Goal: Task Accomplishment & Management: Manage account settings

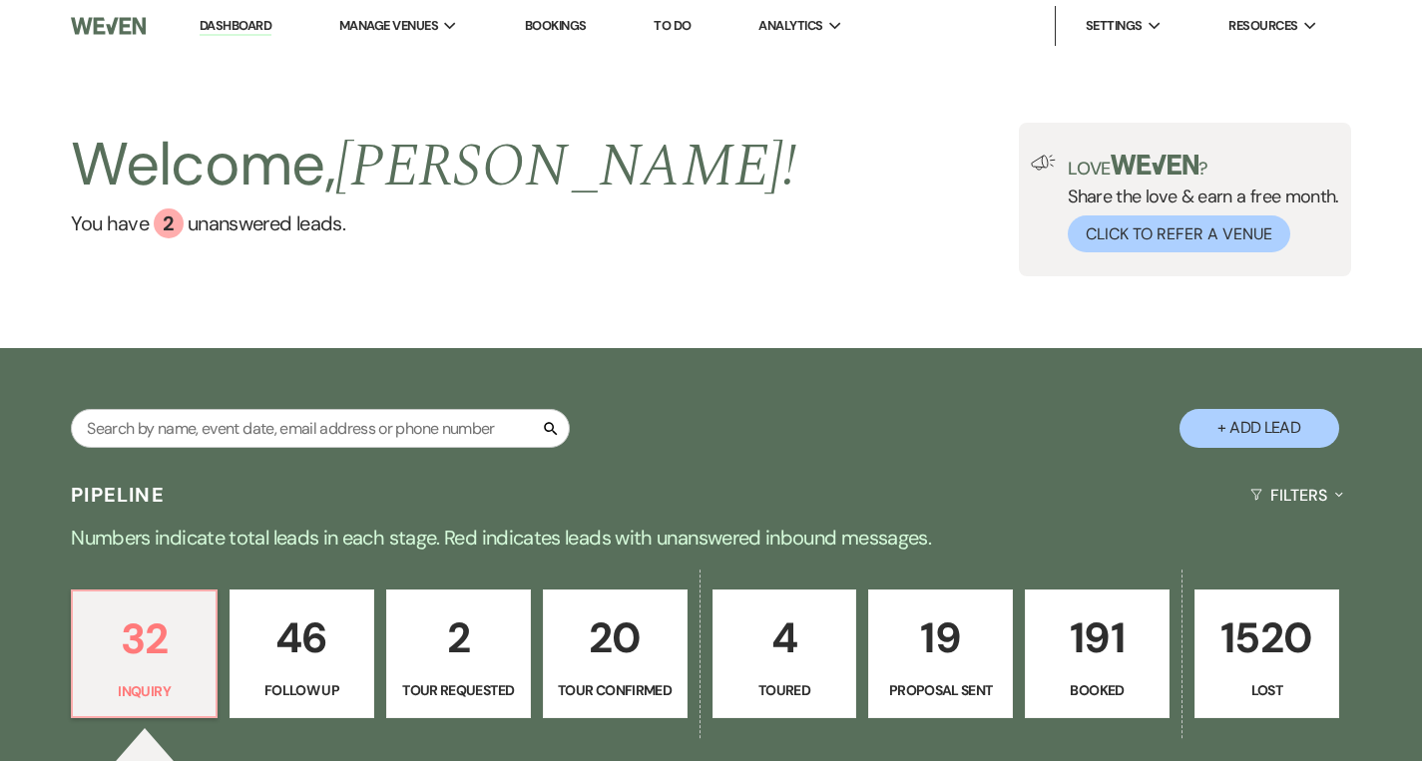
click at [254, 26] on link "Dashboard" at bounding box center [236, 26] width 72 height 19
click at [230, 431] on input "text" at bounding box center [320, 428] width 499 height 39
type input "mal"
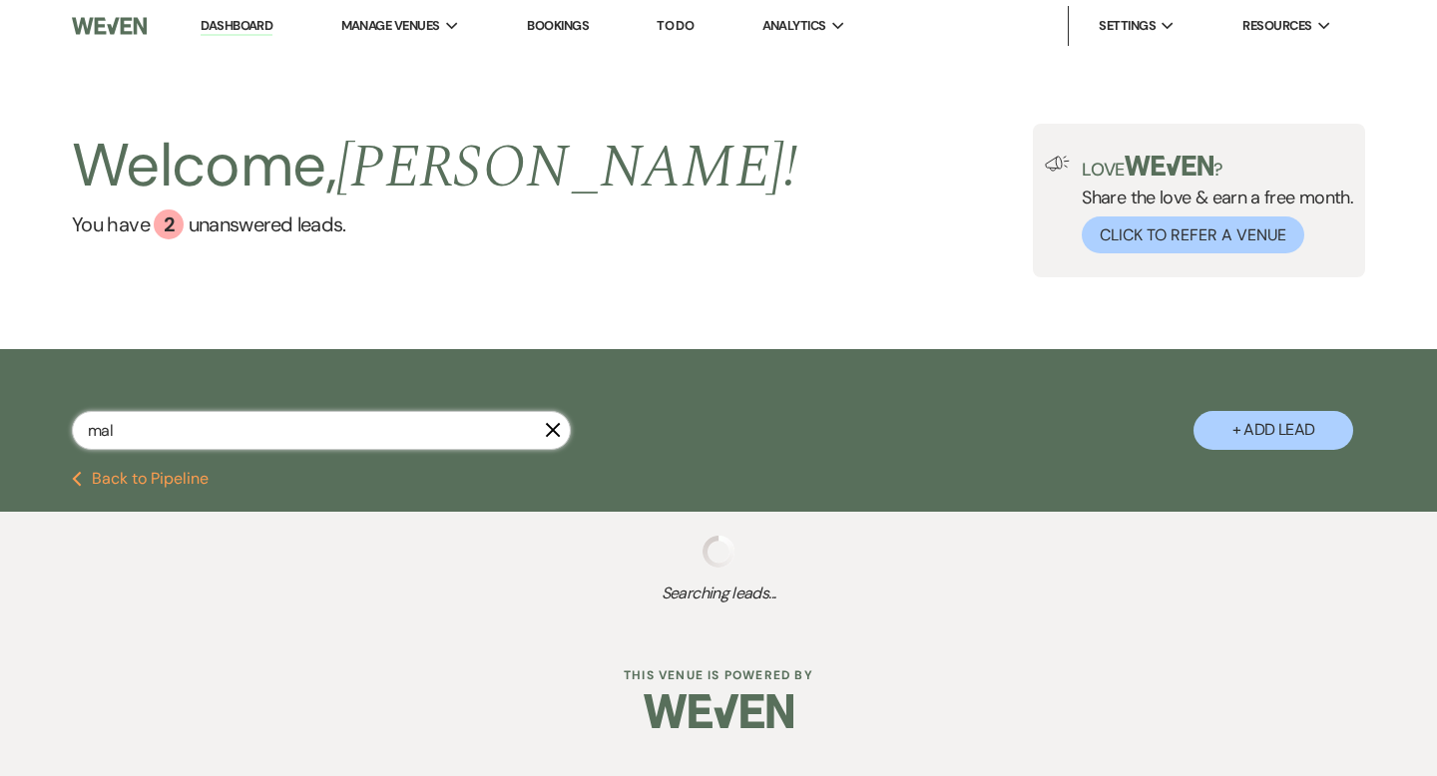
select select "4"
select select "8"
select select "6"
select select "8"
select select "10"
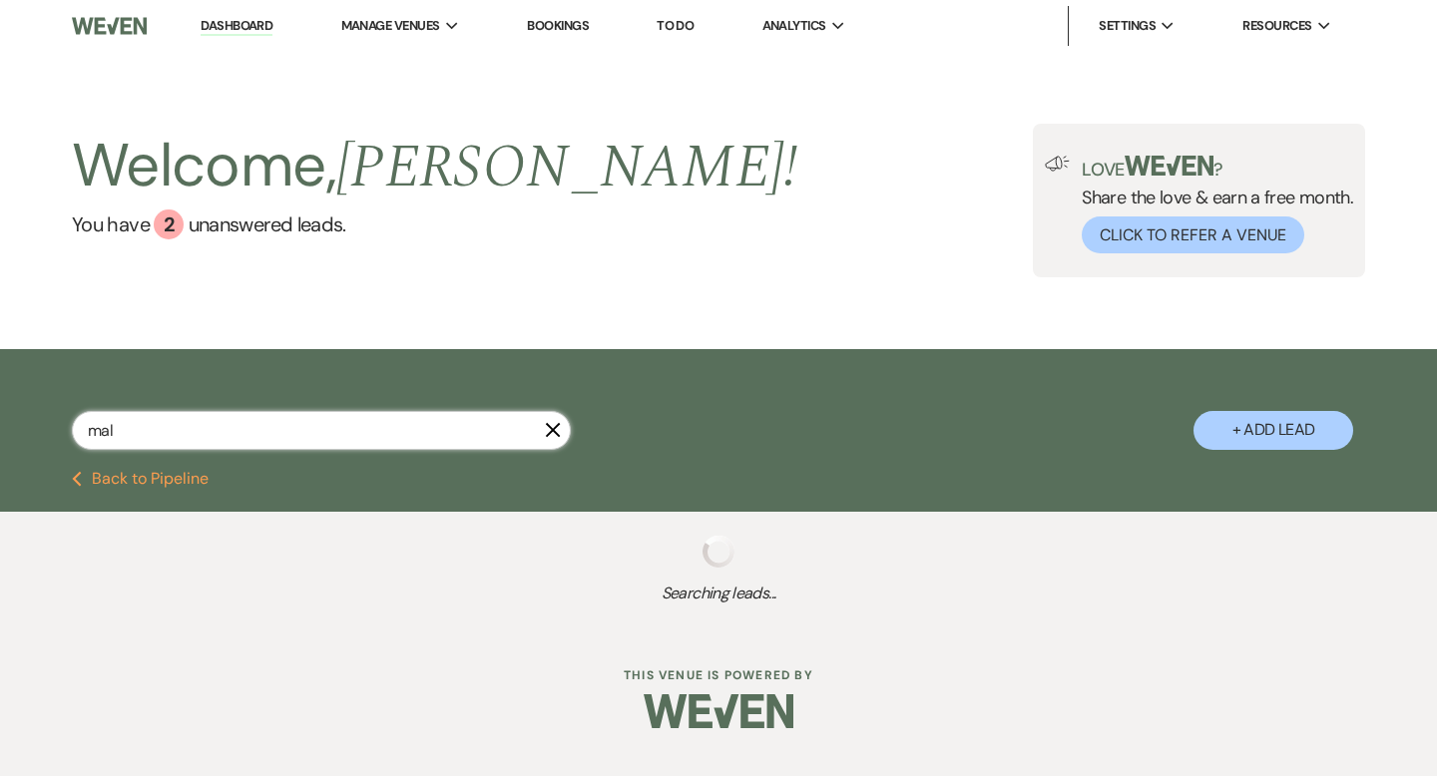
select select "8"
select select "6"
select select "8"
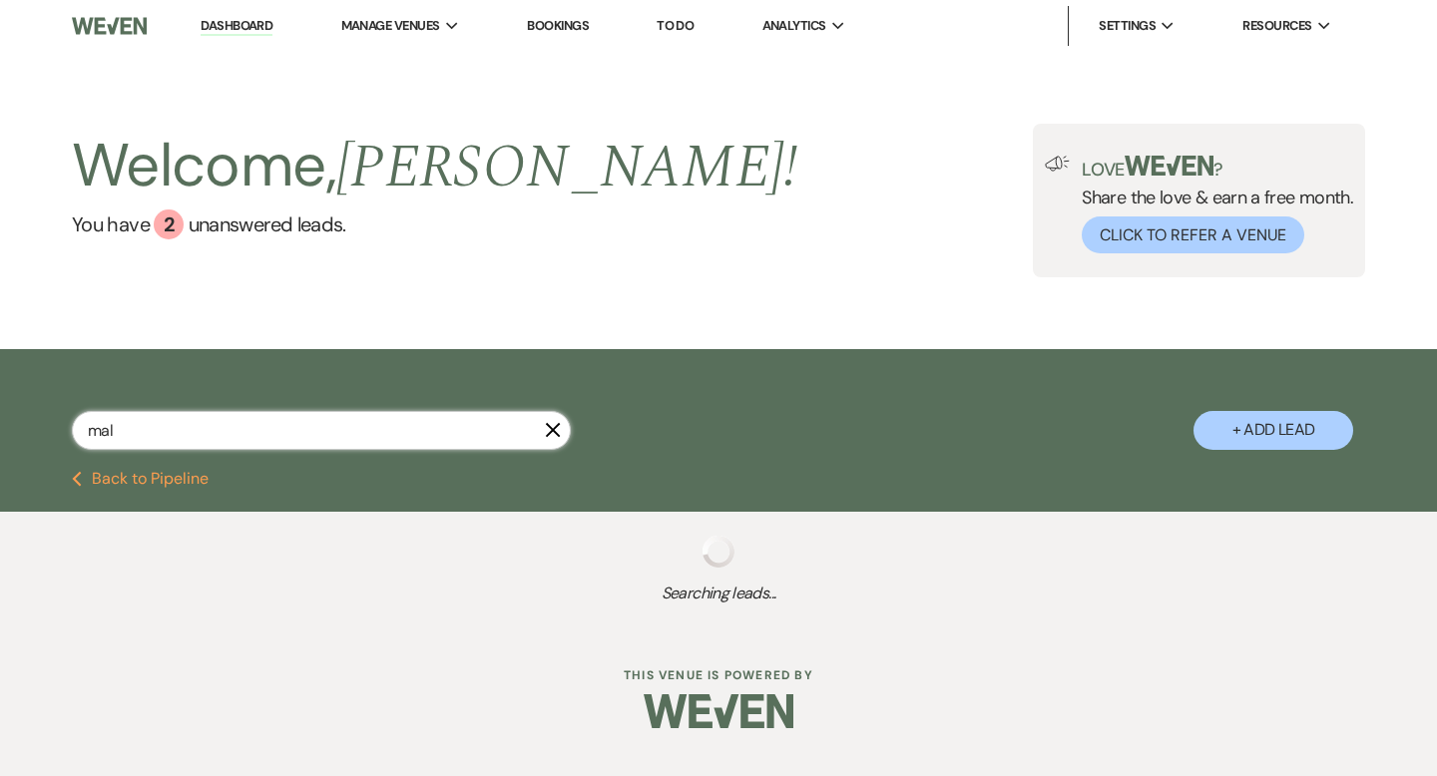
select select "6"
select select "8"
select select "2"
select select "8"
select select "5"
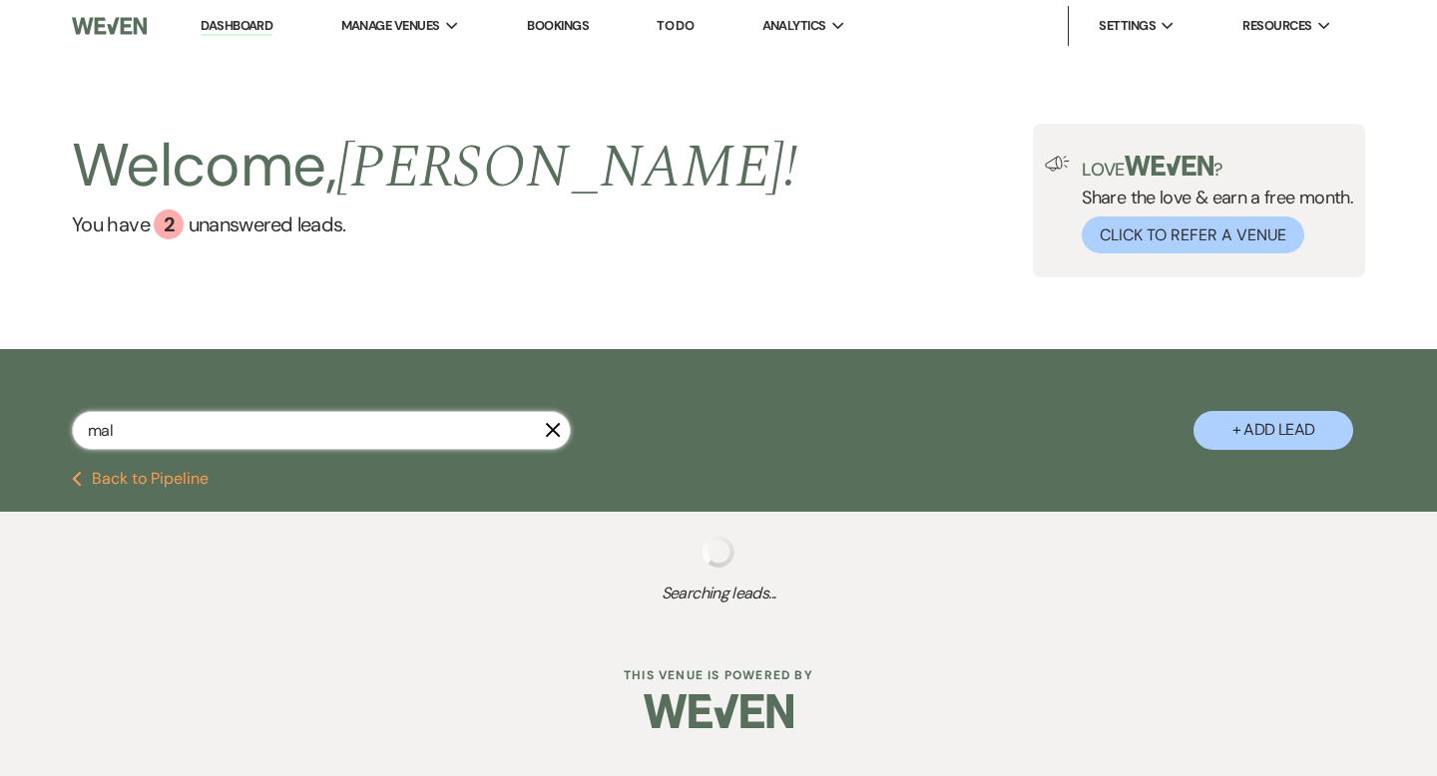
select select "8"
select select "5"
select select "8"
select select "7"
select select "8"
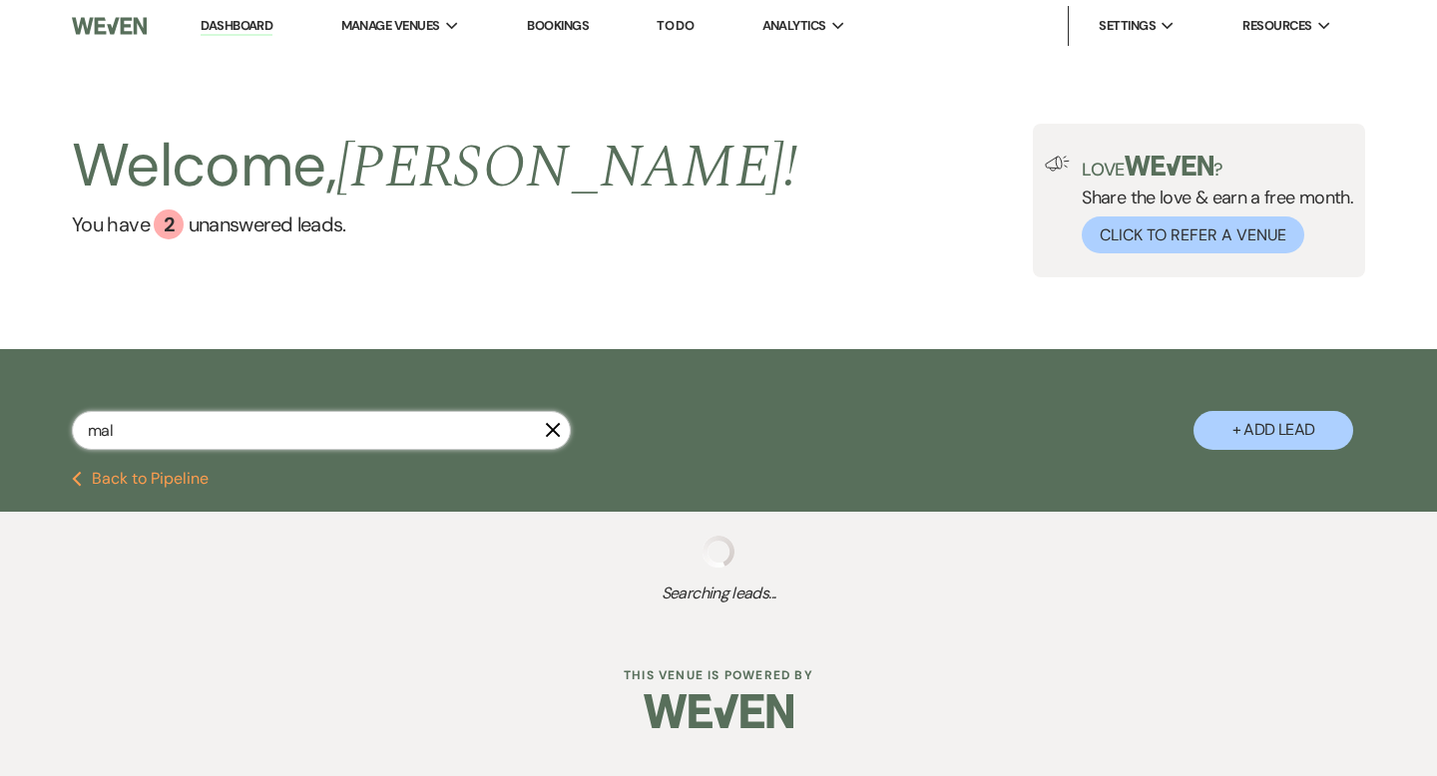
select select "5"
select select "8"
select select "5"
select select "8"
select select "5"
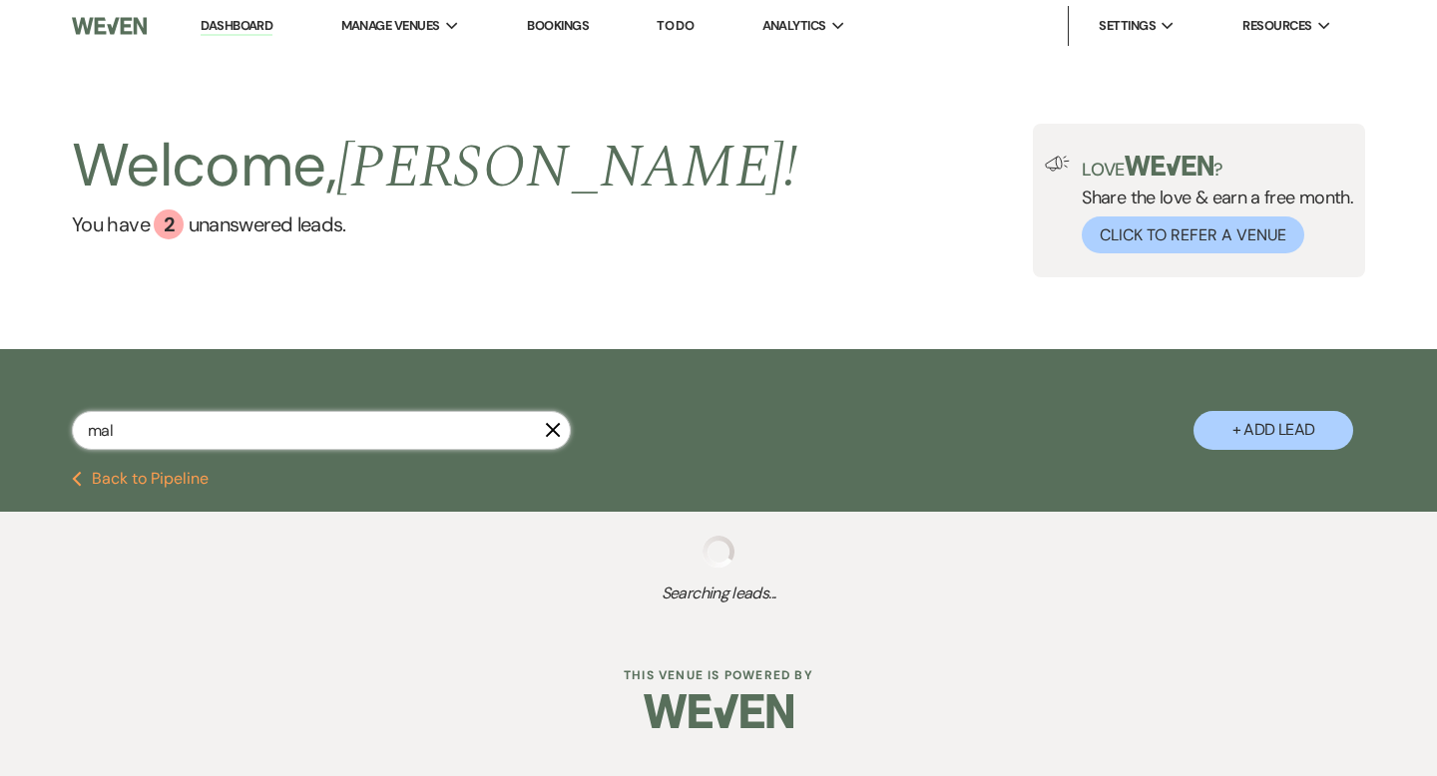
select select "8"
select select "7"
select select "8"
select select "5"
select select "8"
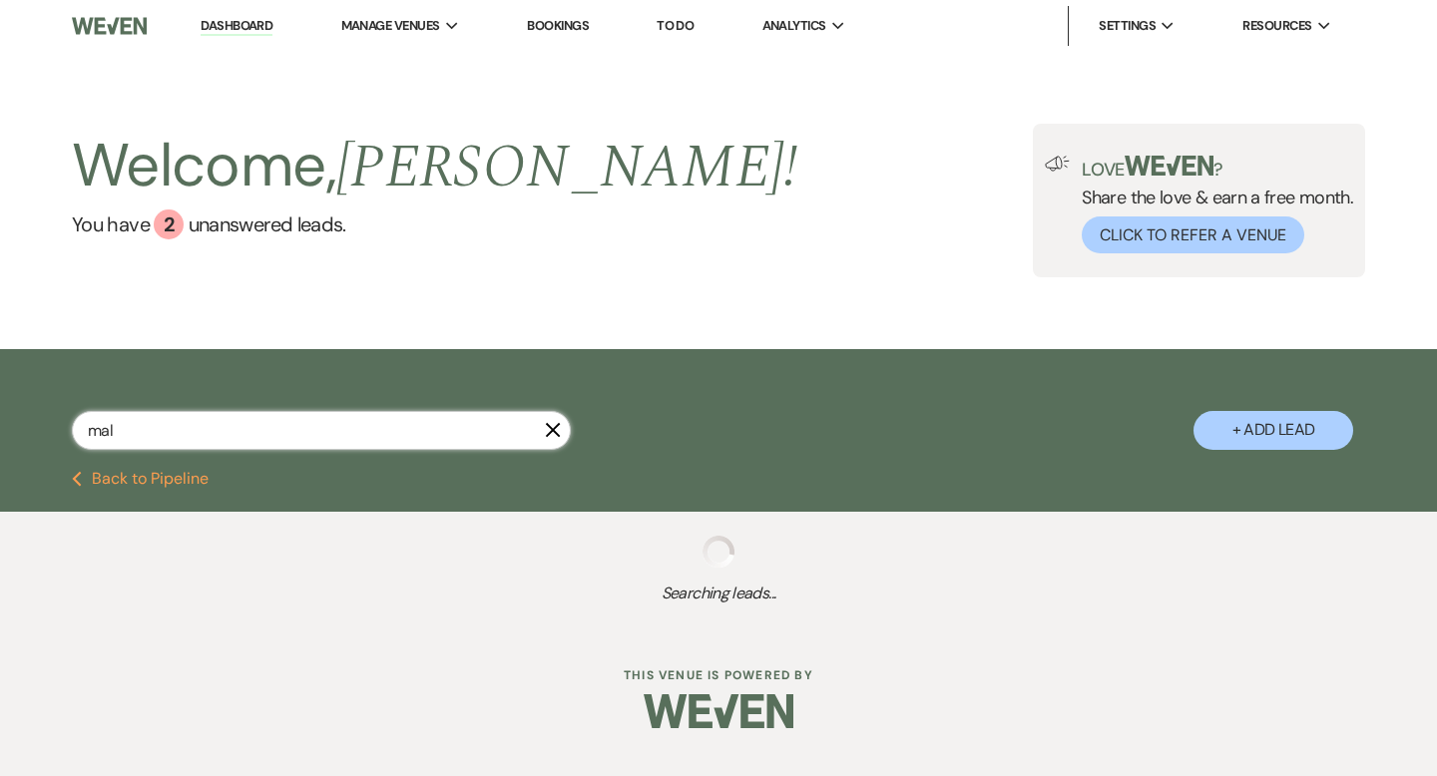
select select "5"
select select "8"
select select "6"
select select "8"
select select "5"
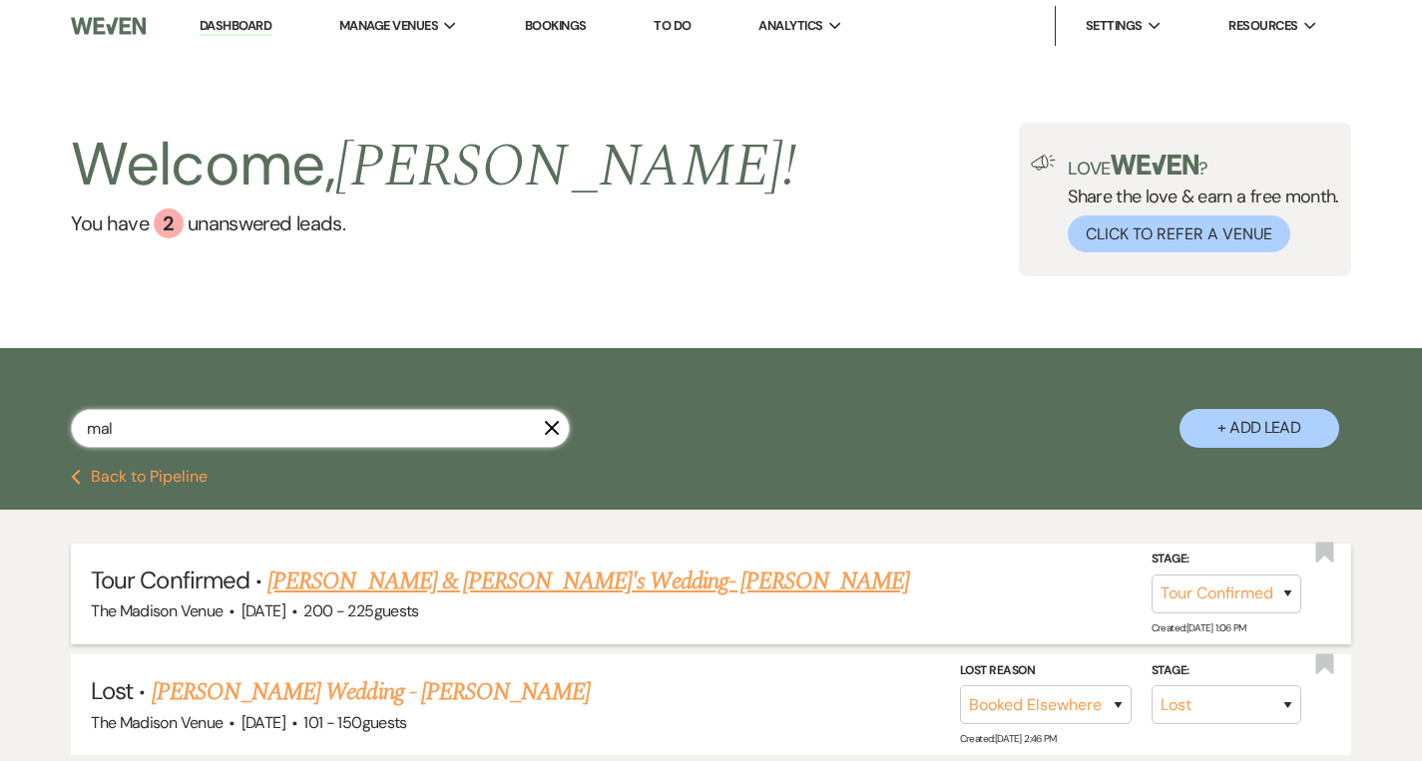
type input "mal"
click at [446, 576] on link "Malana Broome & Fiance's Wedding- Cher" at bounding box center [588, 582] width 642 height 36
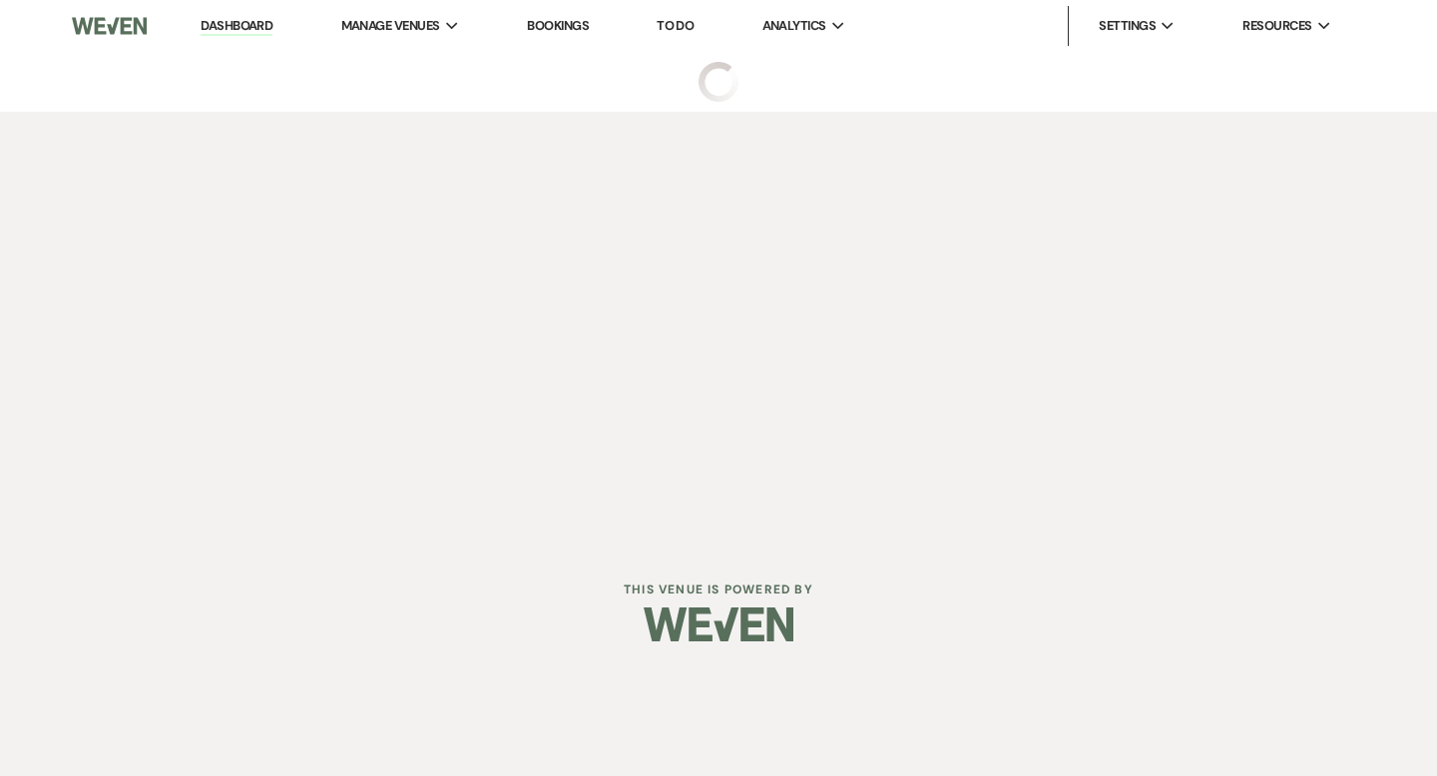
select select "4"
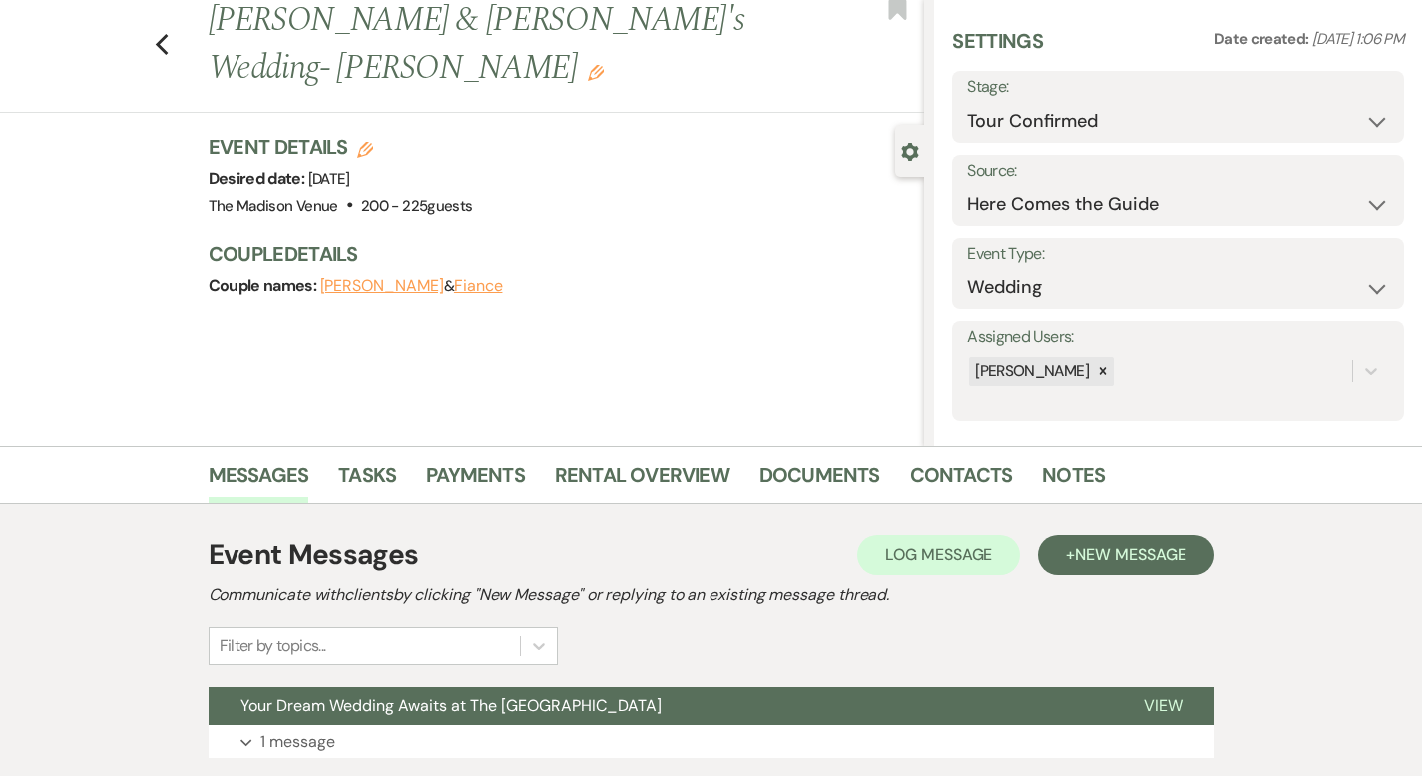
scroll to position [196, 0]
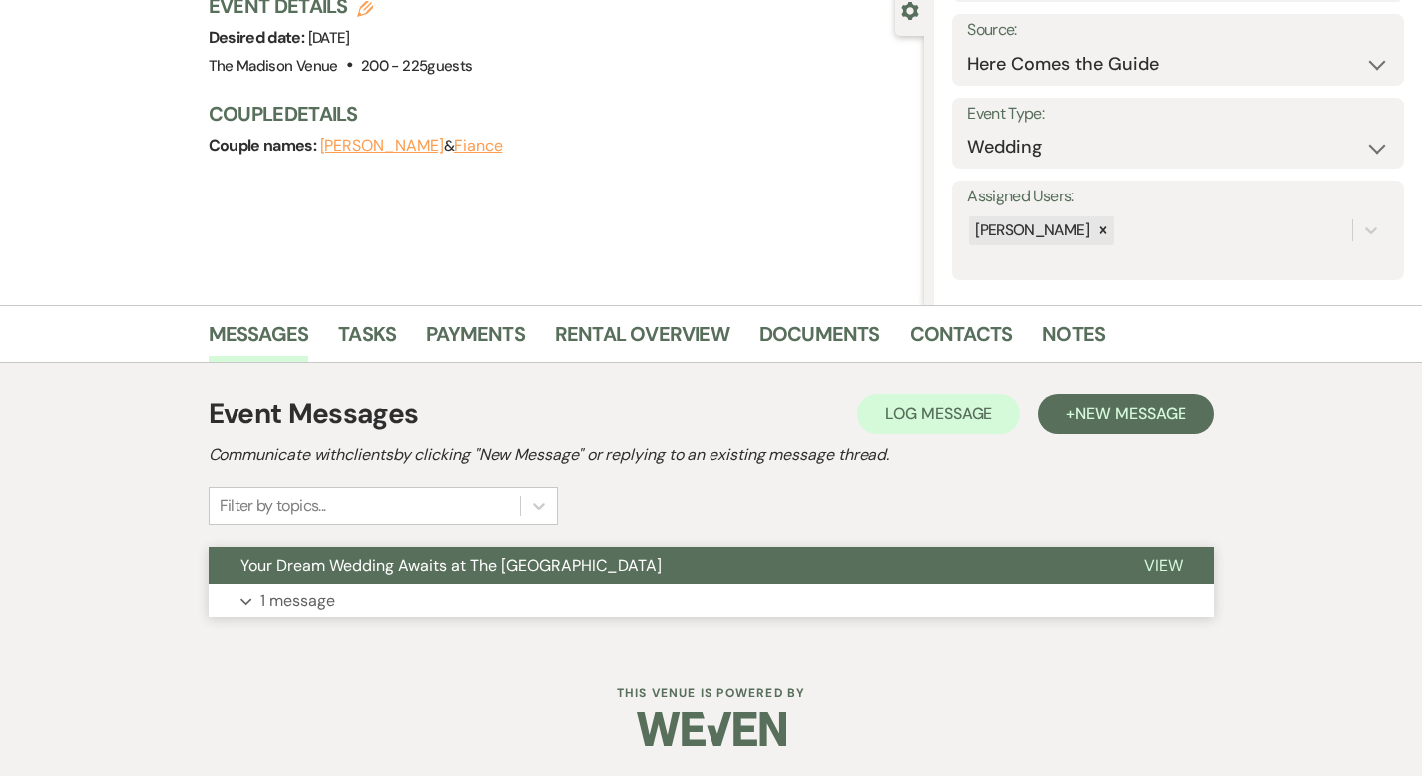
click at [1183, 560] on span "View" at bounding box center [1163, 565] width 39 height 21
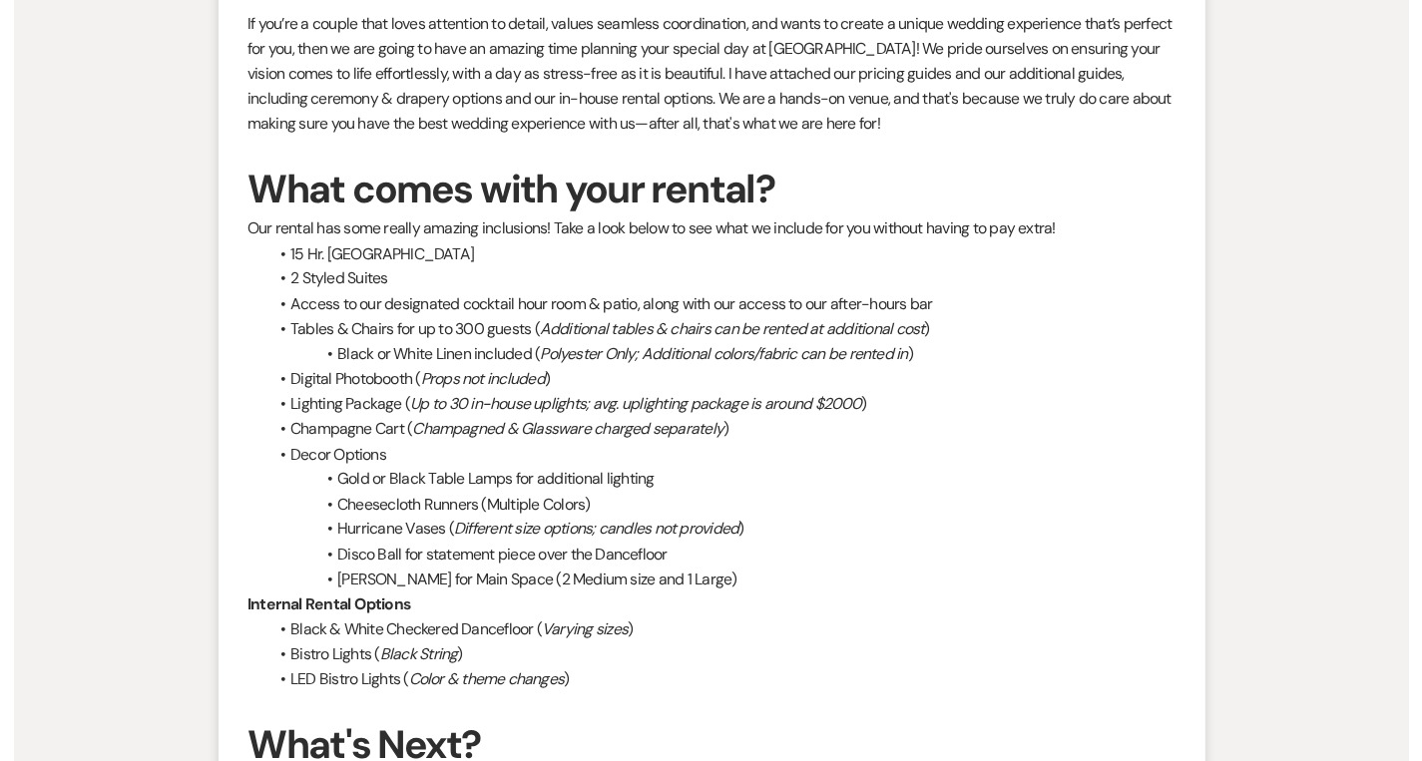
scroll to position [0, 0]
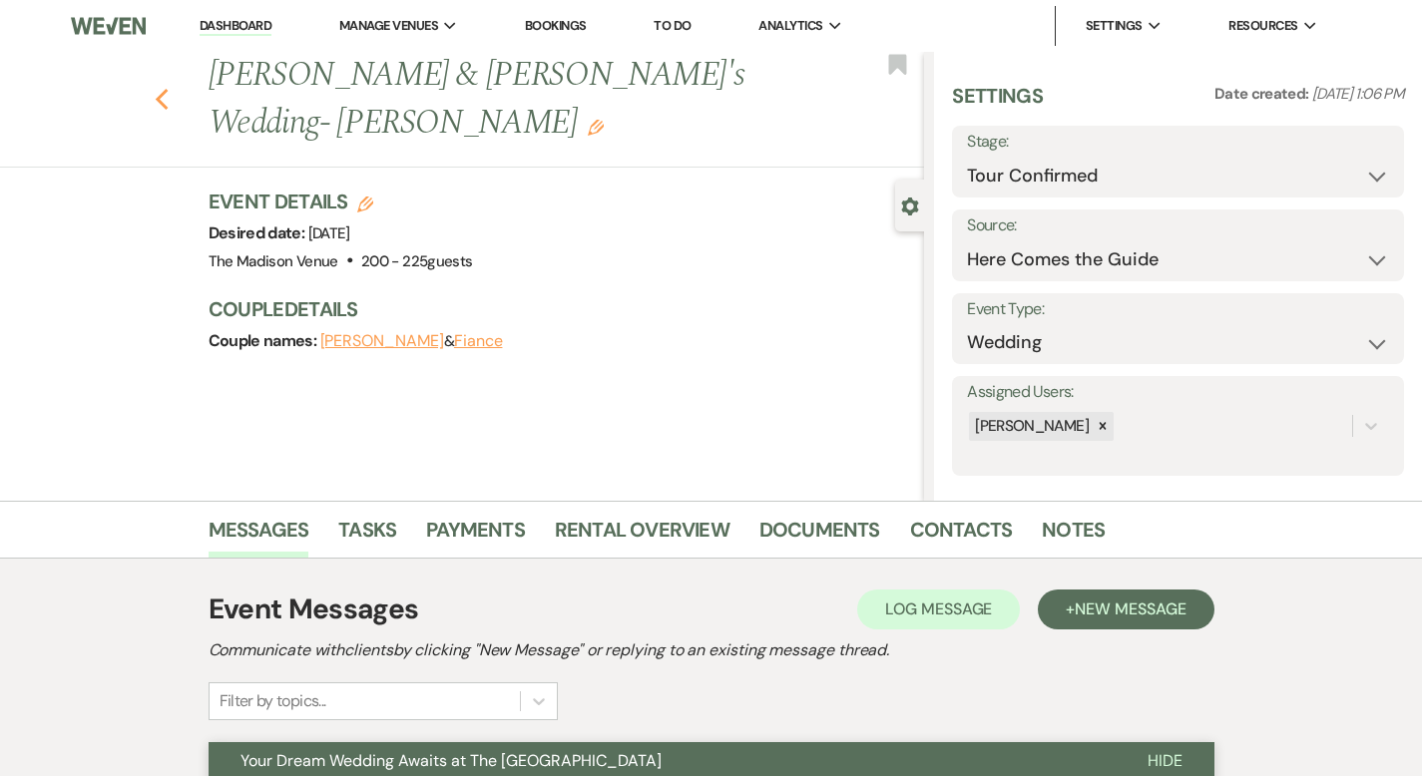
click at [155, 89] on use "button" at bounding box center [161, 100] width 13 height 22
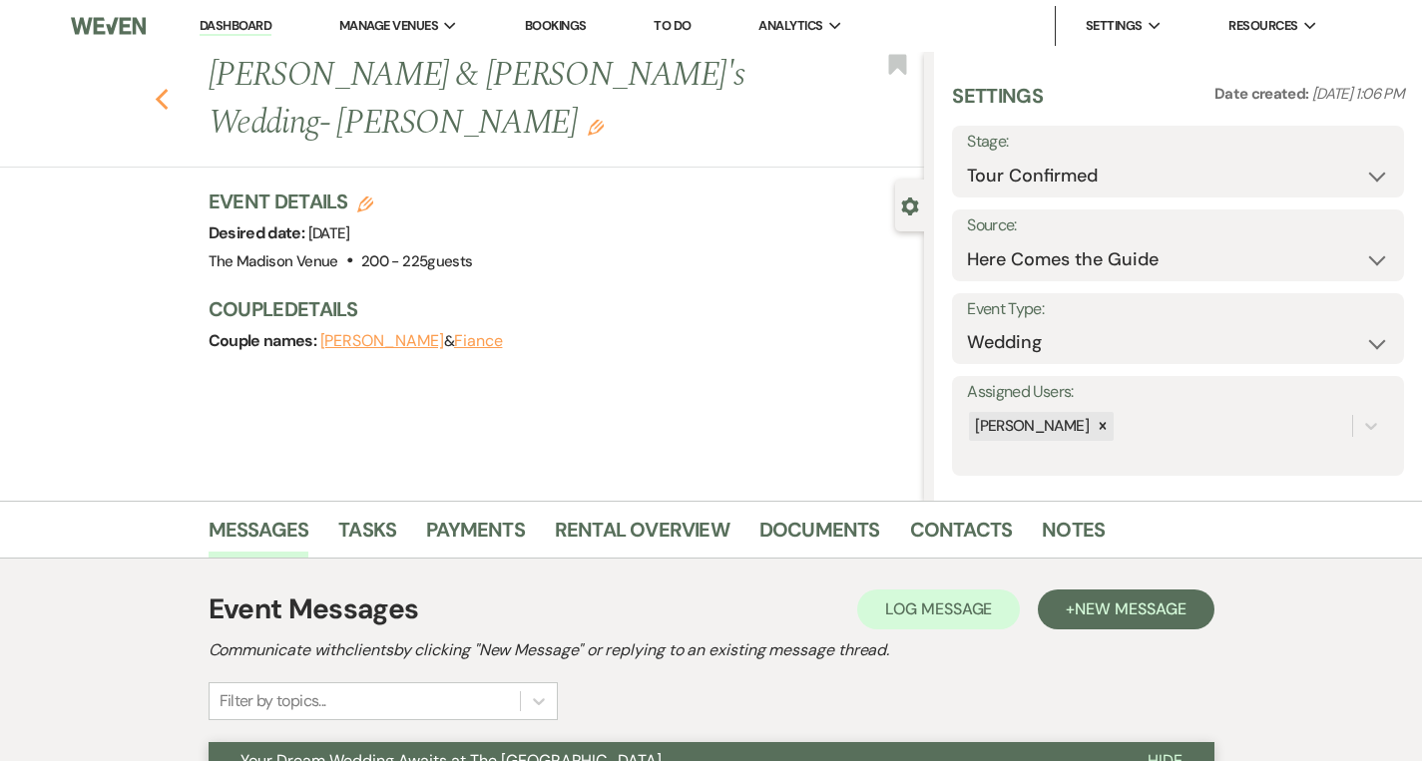
select select "4"
select select "8"
select select "6"
select select "8"
select select "10"
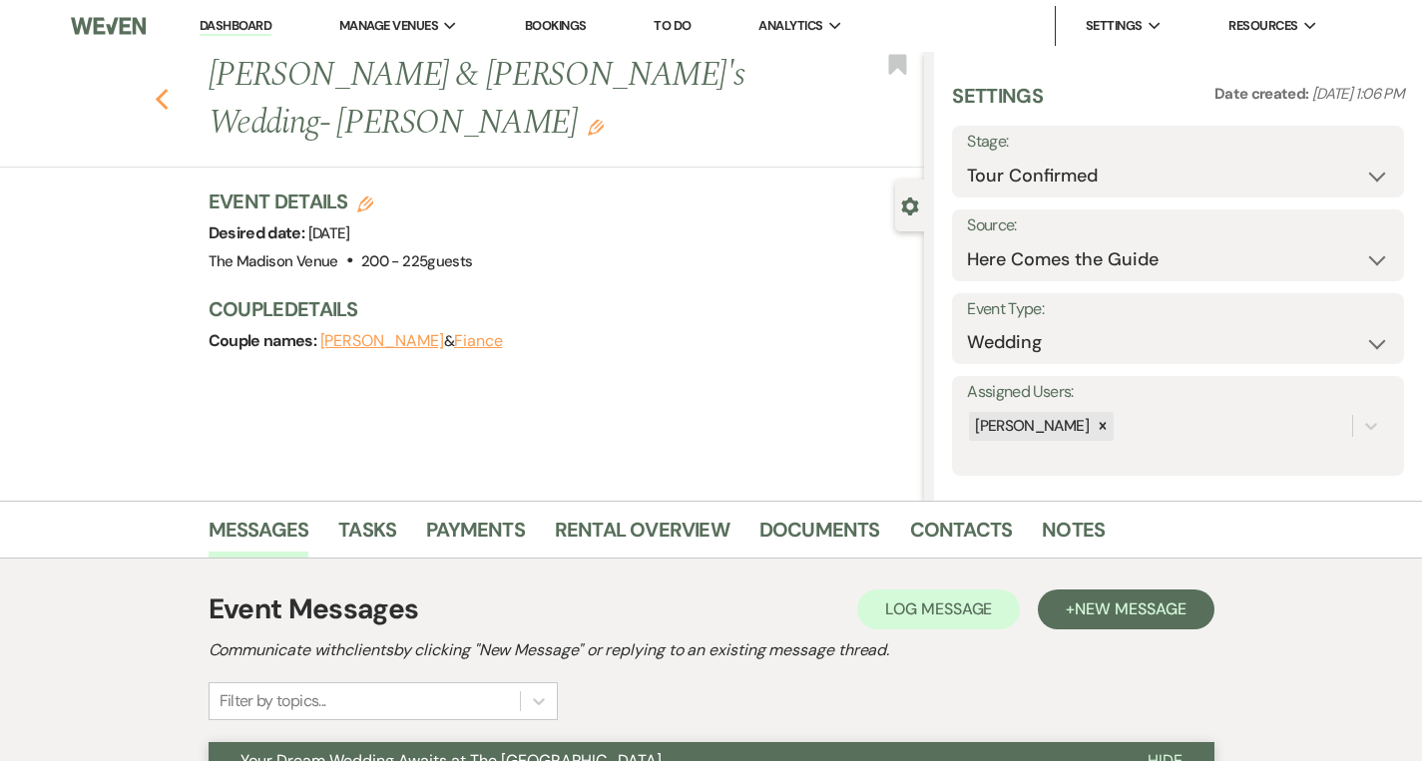
select select "8"
select select "6"
select select "8"
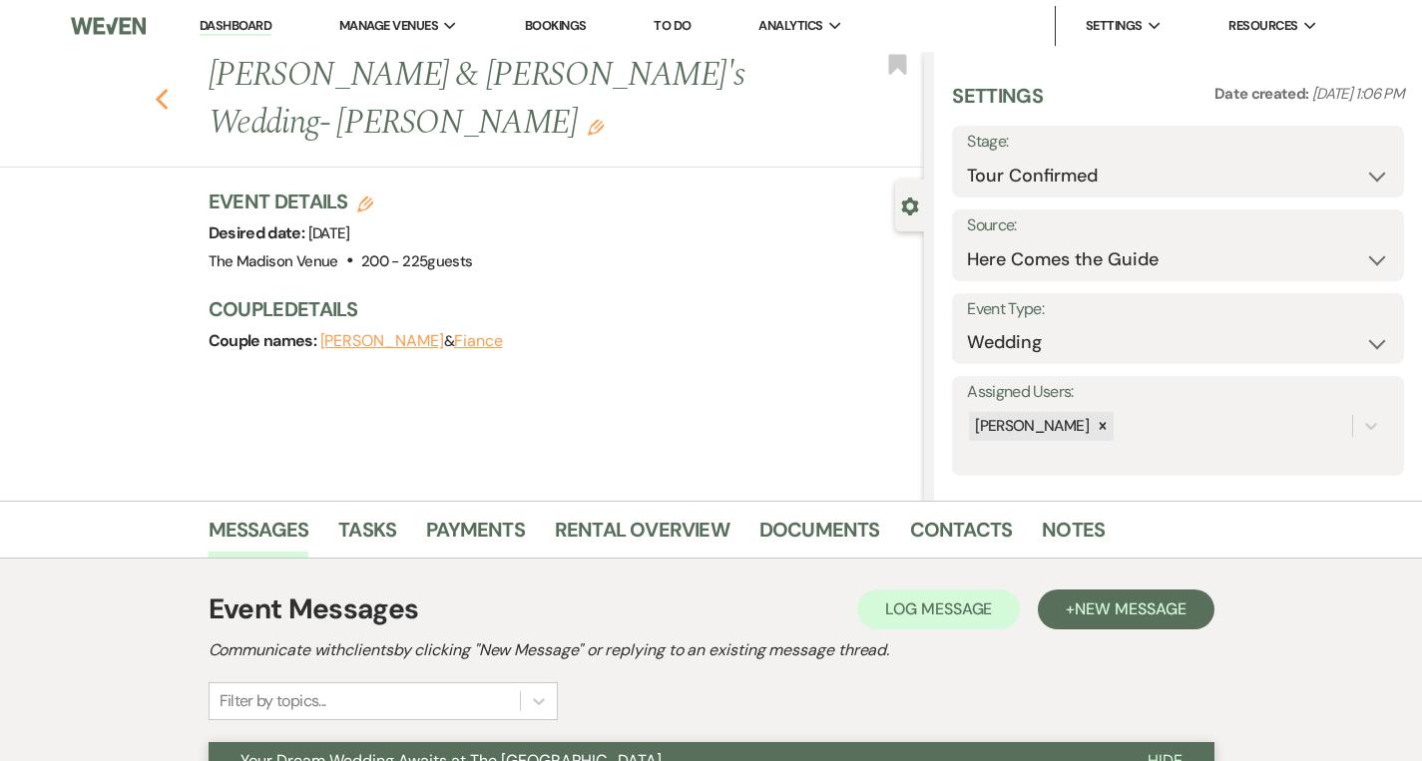
select select "6"
select select "8"
select select "2"
select select "8"
select select "5"
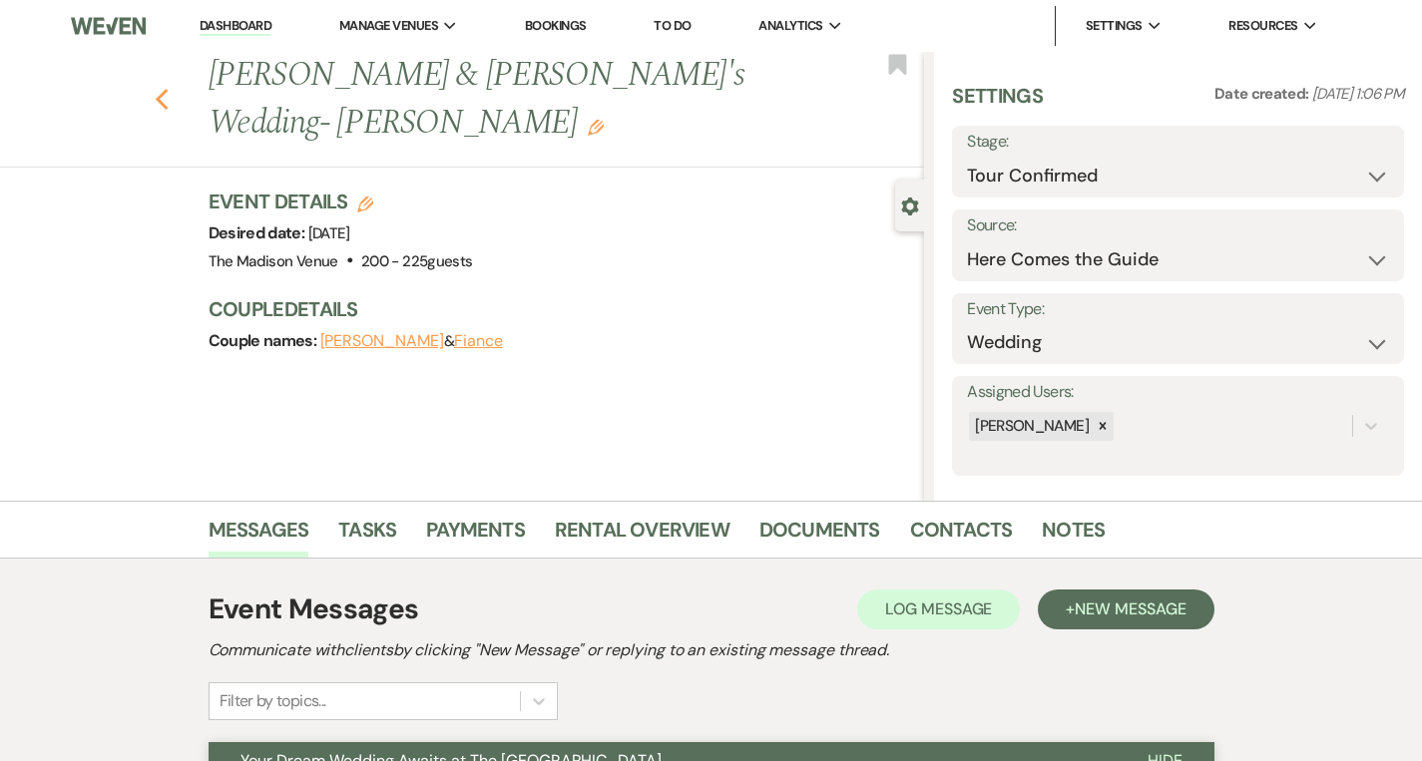
select select "8"
select select "5"
select select "8"
select select "7"
select select "8"
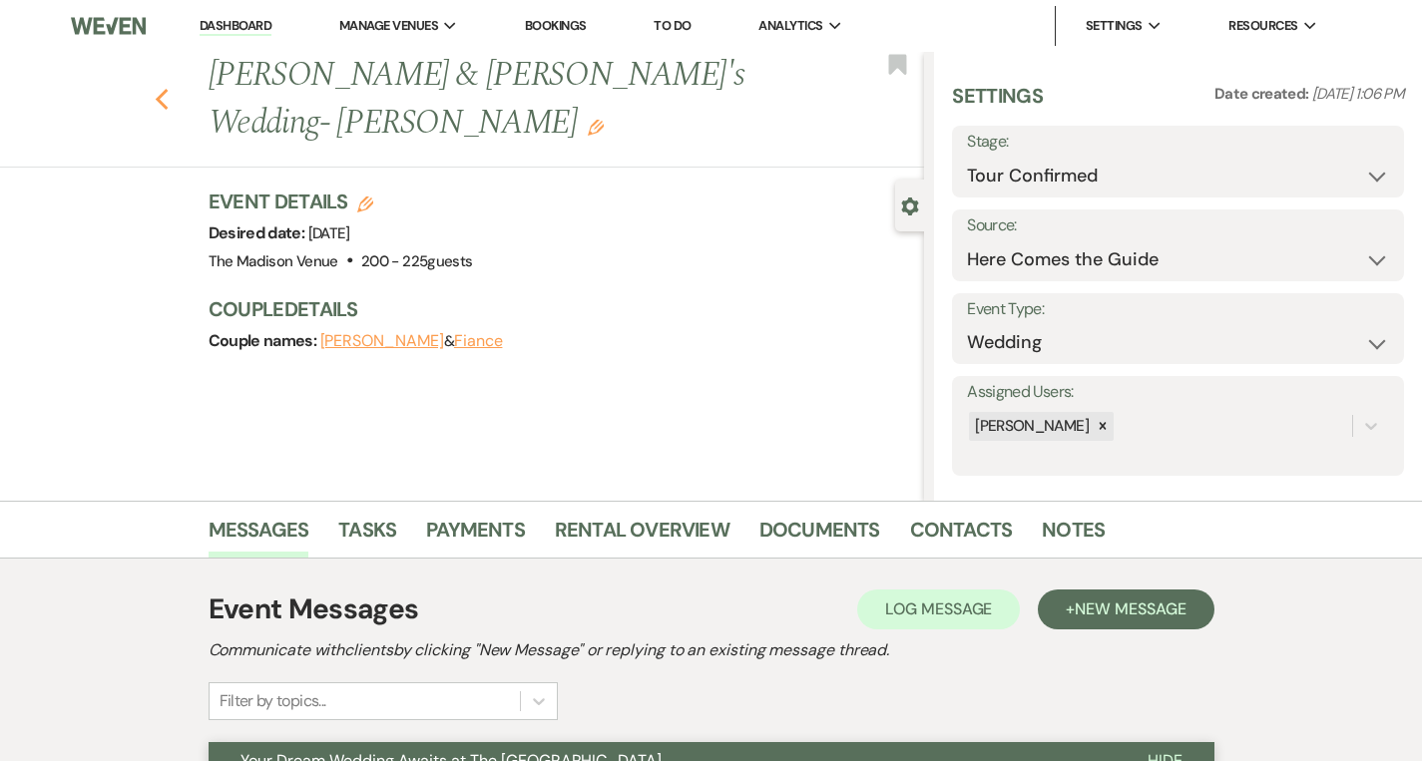
select select "5"
select select "8"
select select "5"
select select "8"
select select "5"
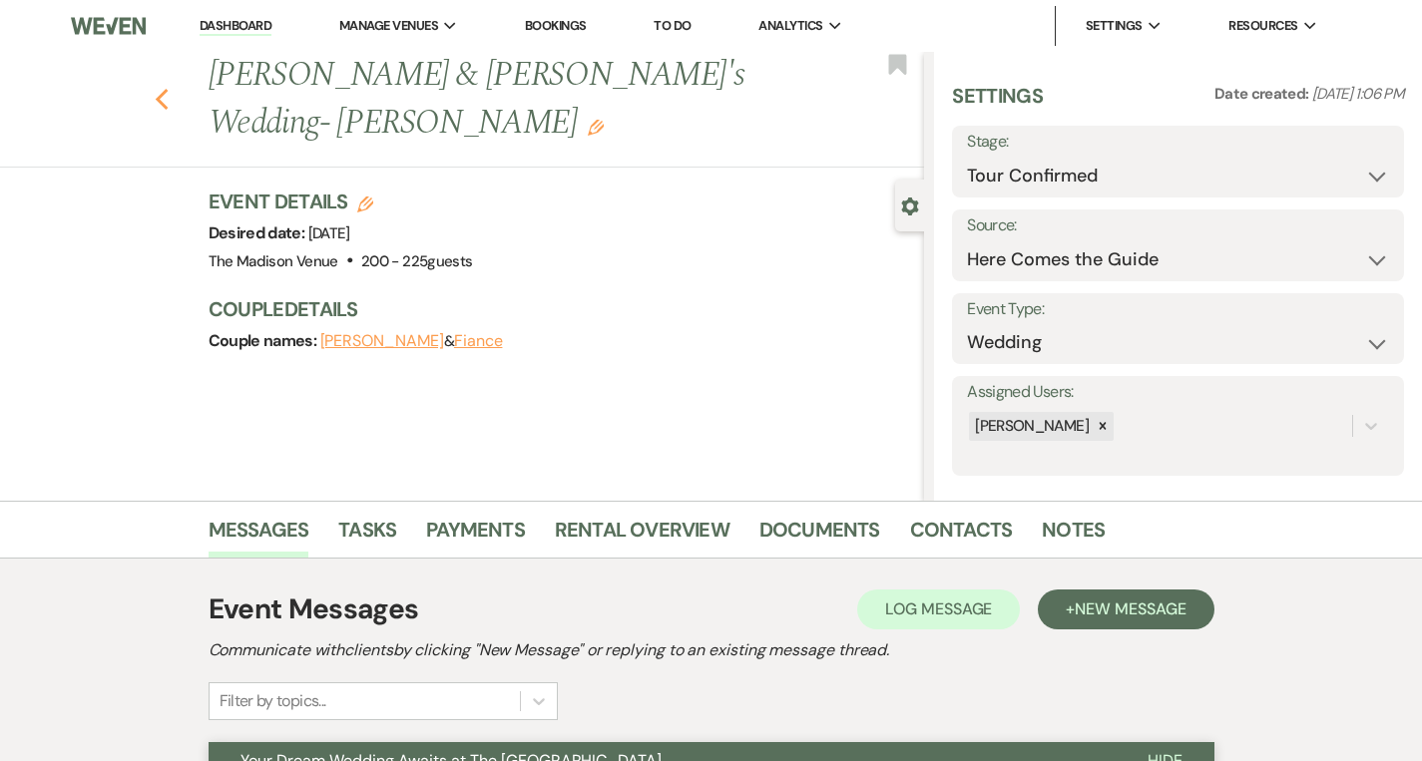
select select "8"
select select "7"
select select "8"
select select "5"
select select "8"
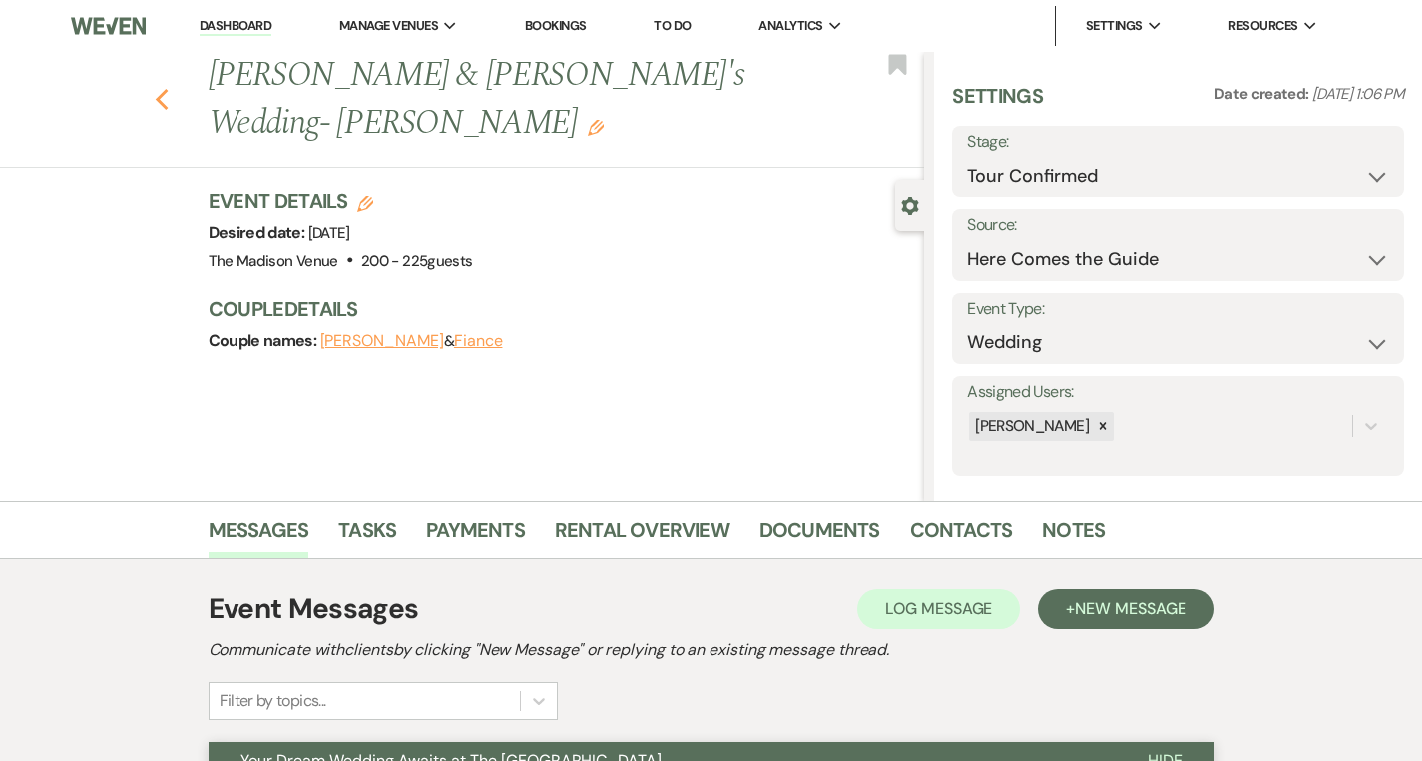
select select "5"
select select "8"
select select "6"
select select "8"
select select "5"
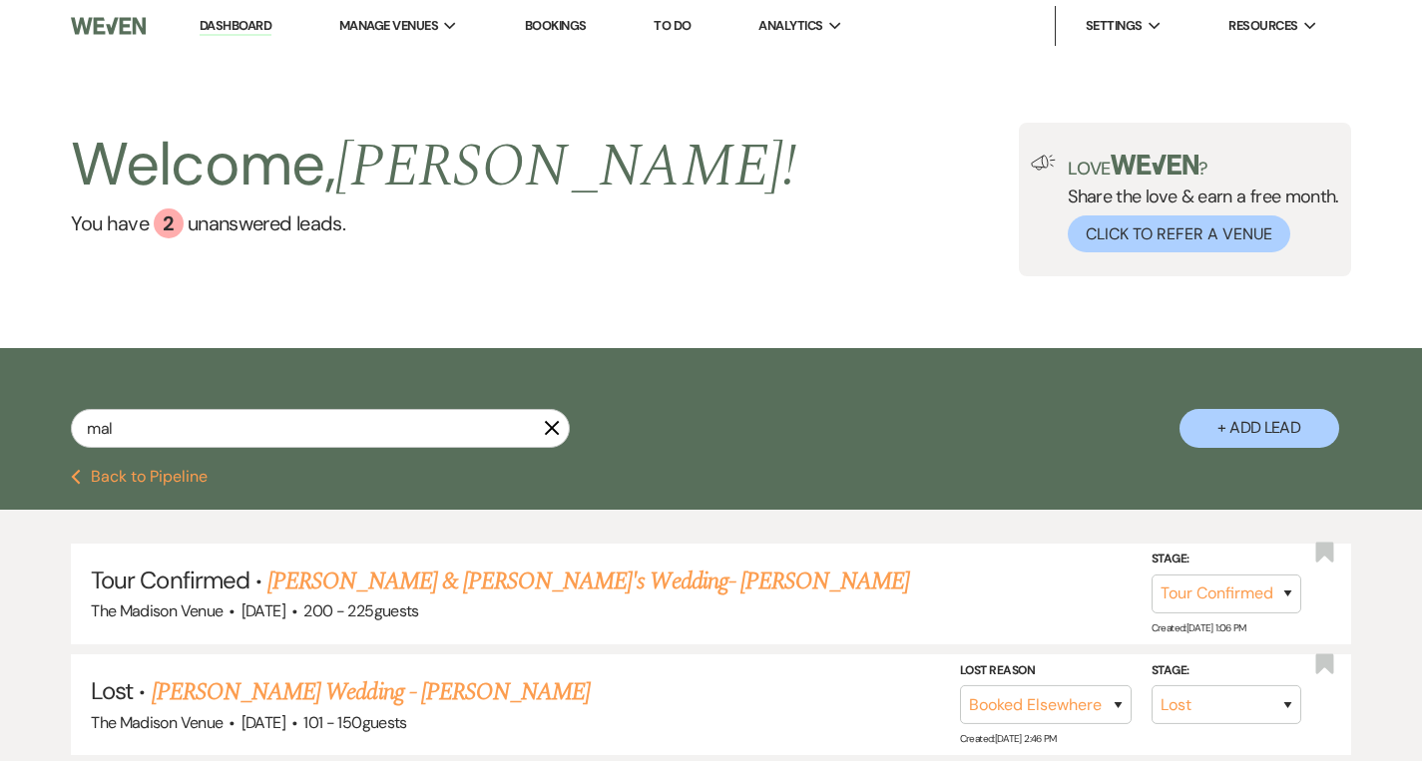
click at [553, 430] on use "button" at bounding box center [552, 428] width 15 height 15
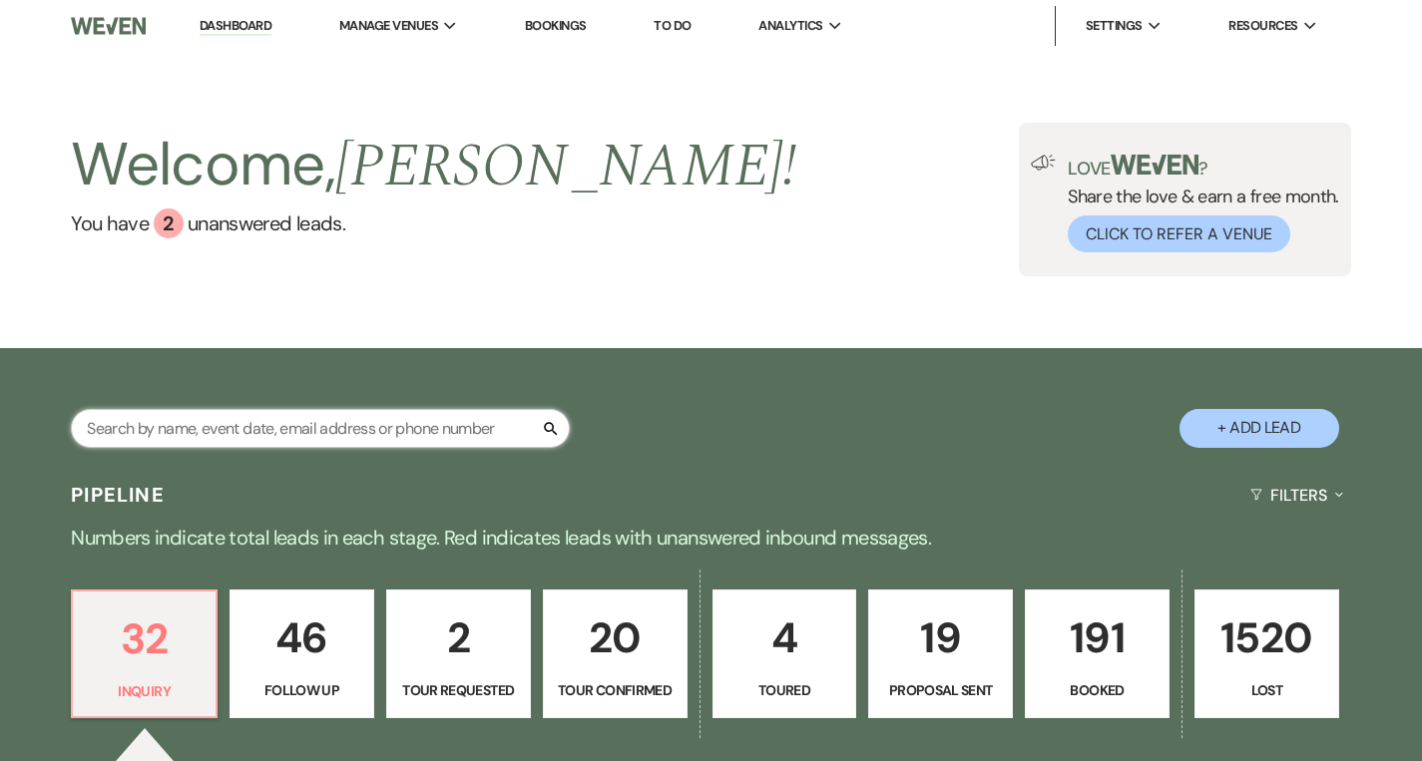
click at [206, 422] on input "text" at bounding box center [320, 428] width 499 height 39
type input "mal"
select select "4"
select select "8"
select select "6"
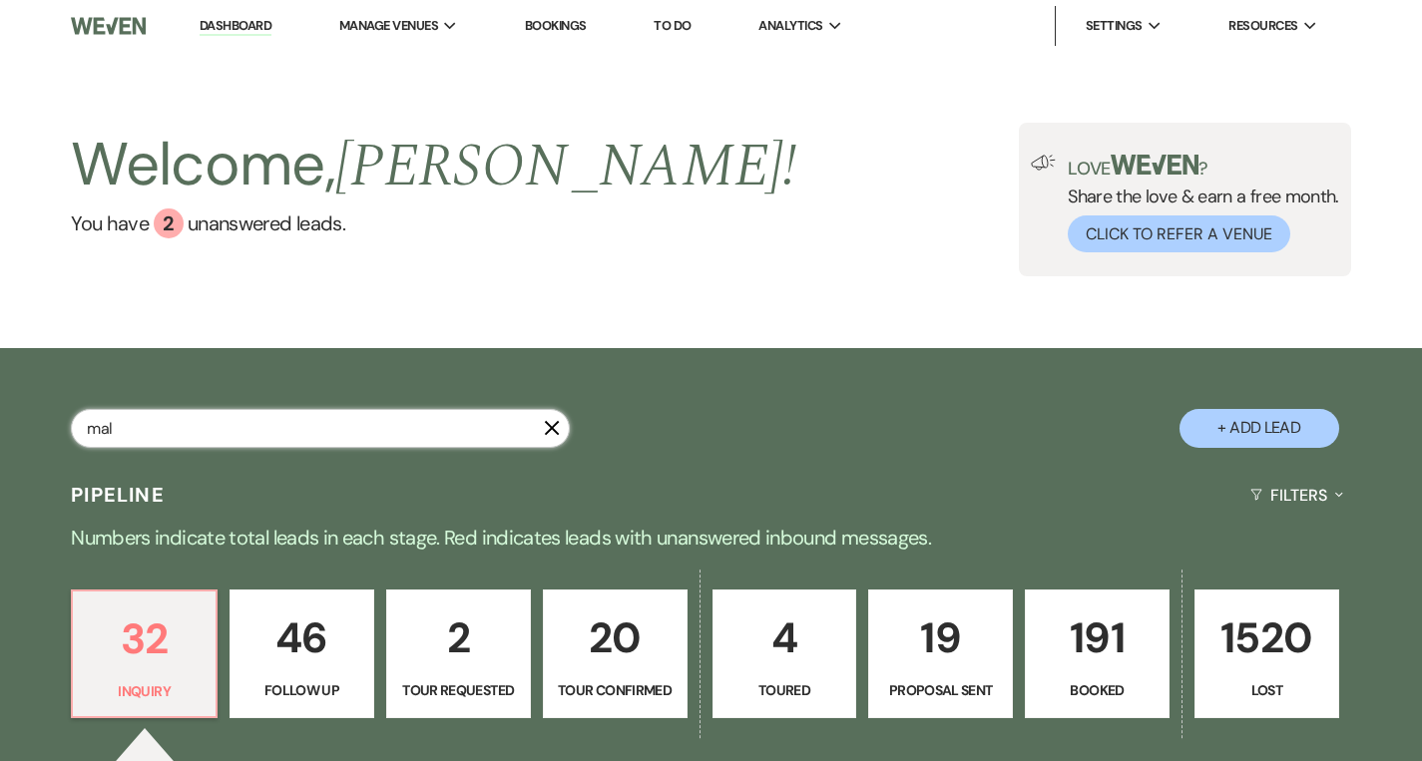
select select "8"
select select "10"
select select "8"
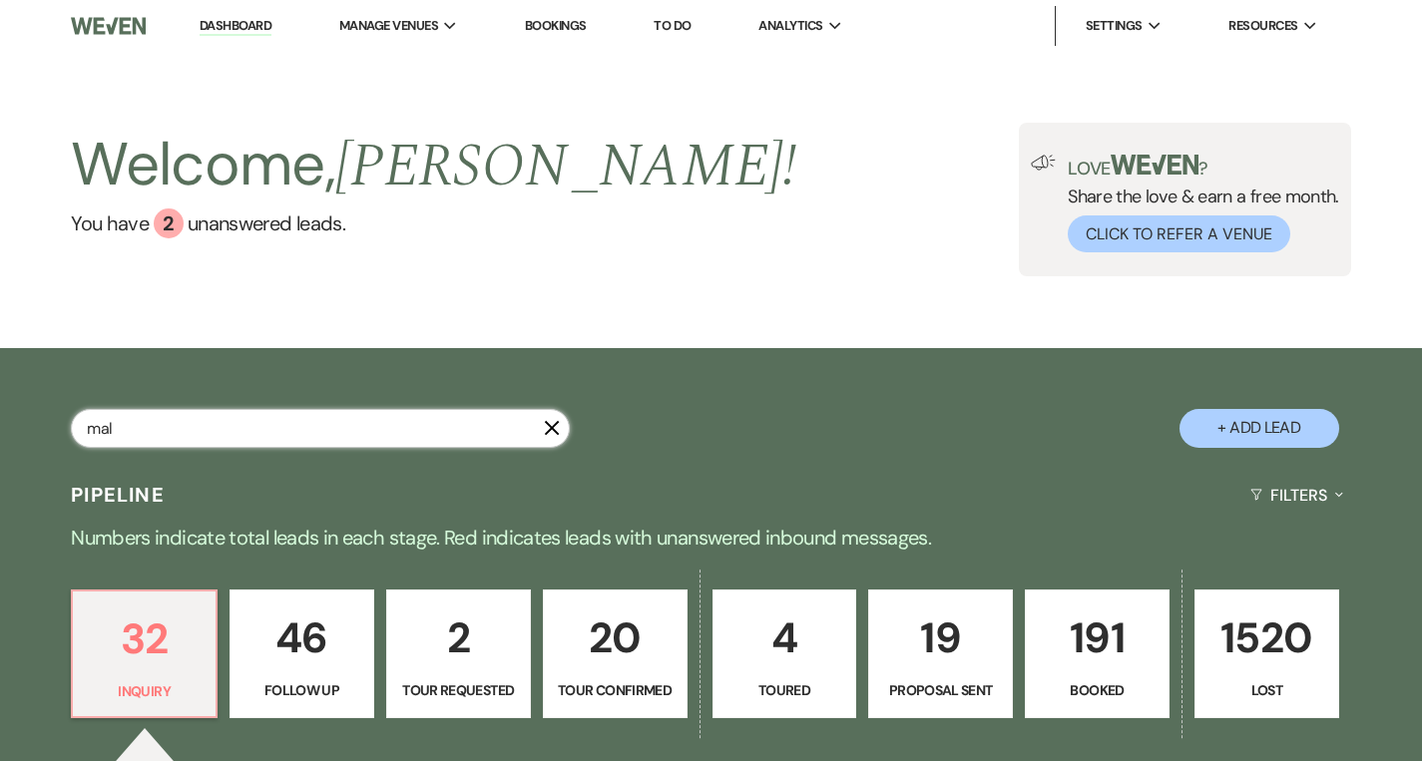
select select "6"
select select "8"
select select "6"
select select "8"
select select "2"
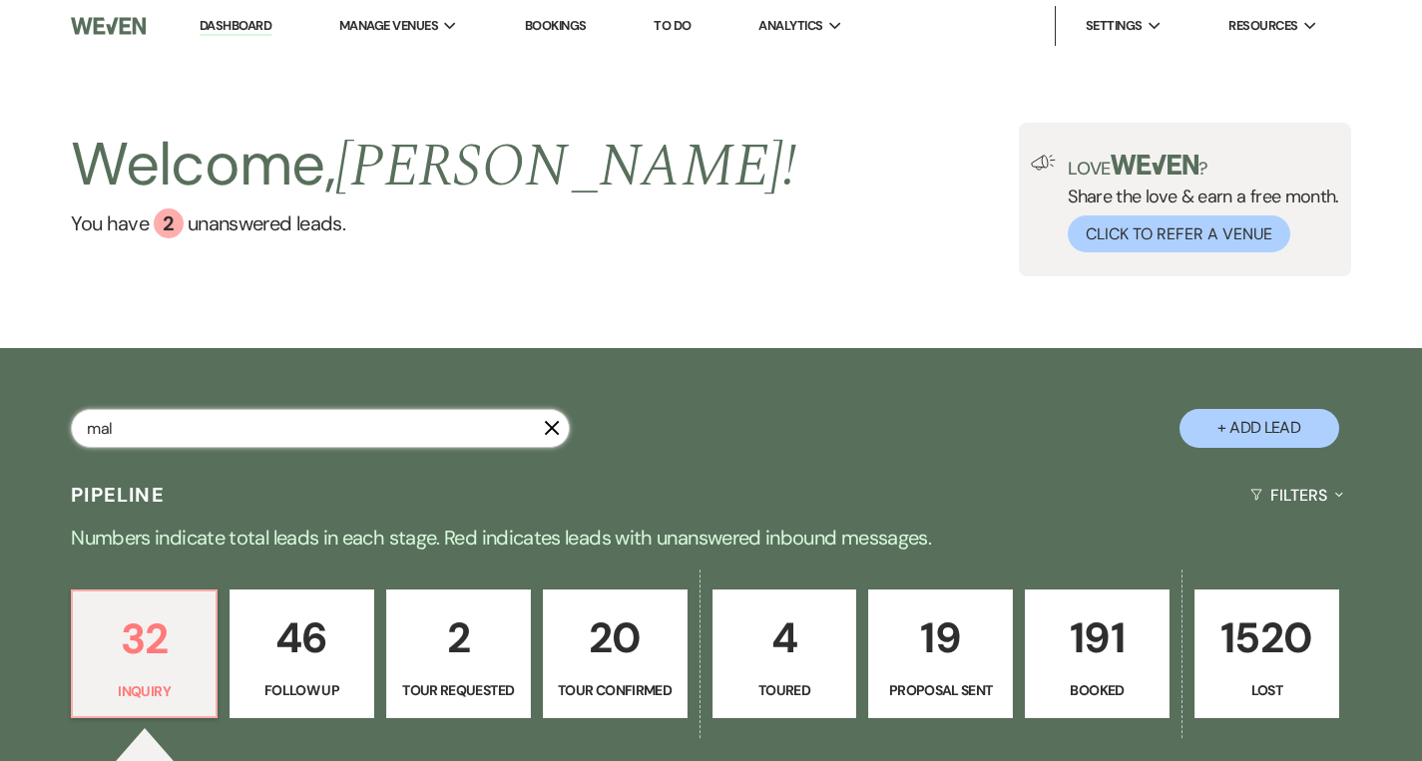
select select "8"
select select "5"
select select "8"
select select "5"
select select "8"
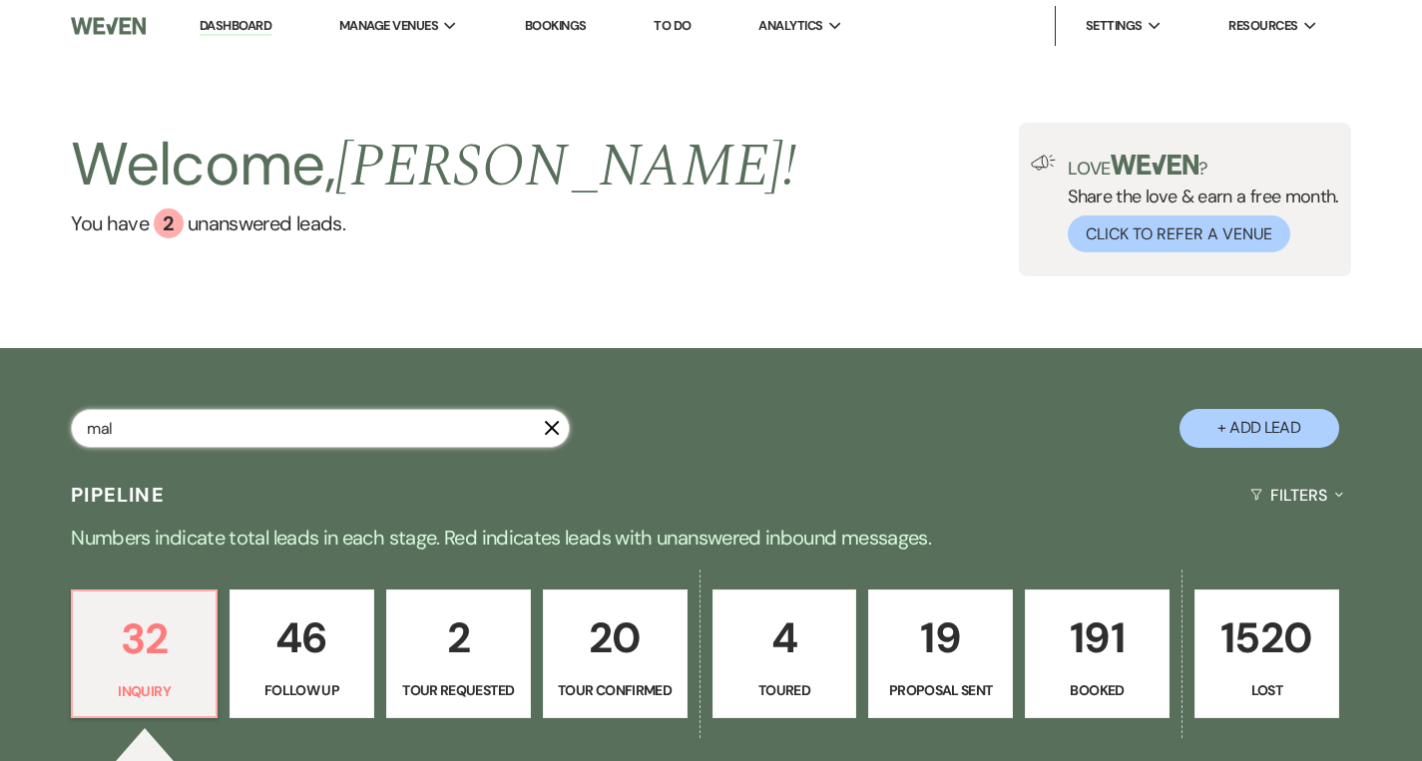
select select "7"
select select "8"
select select "5"
select select "8"
select select "5"
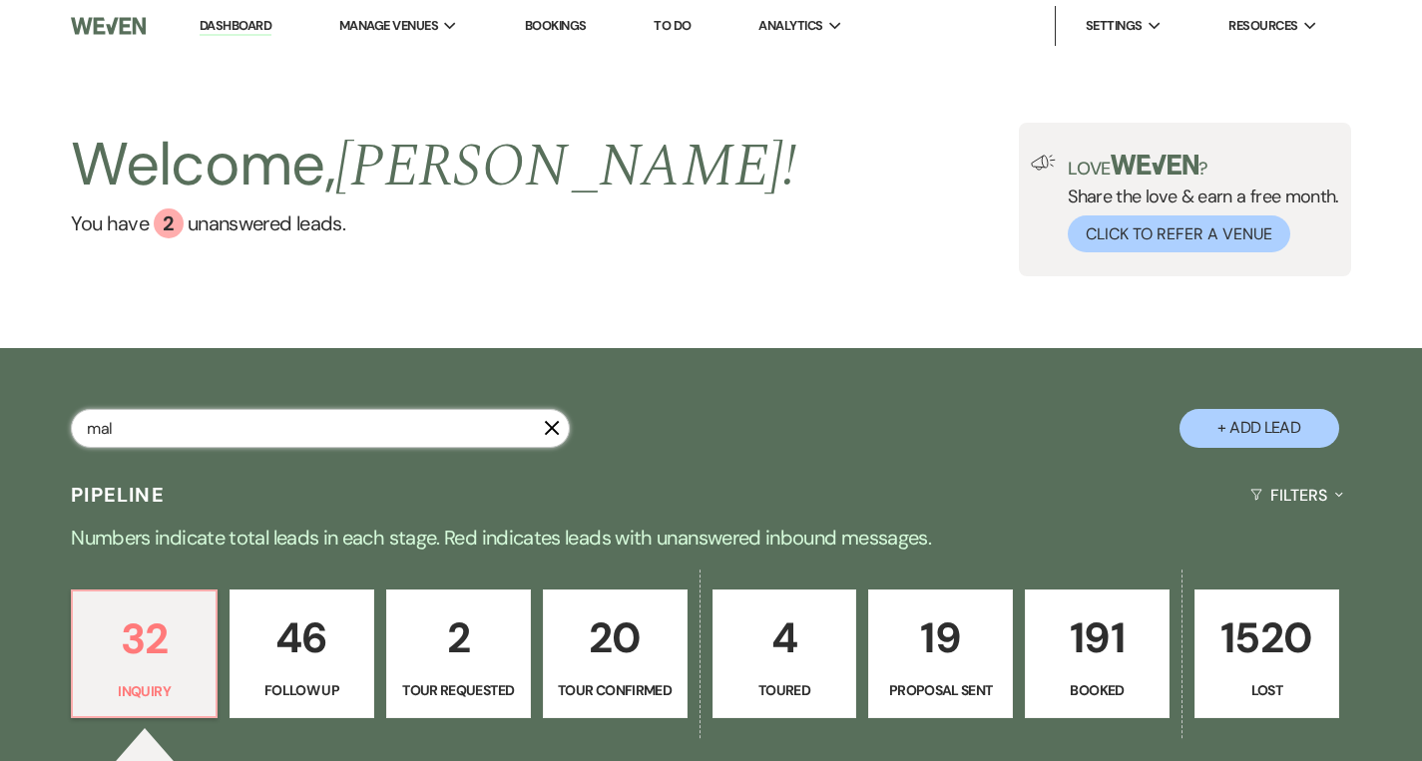
select select "8"
select select "5"
select select "8"
select select "7"
select select "8"
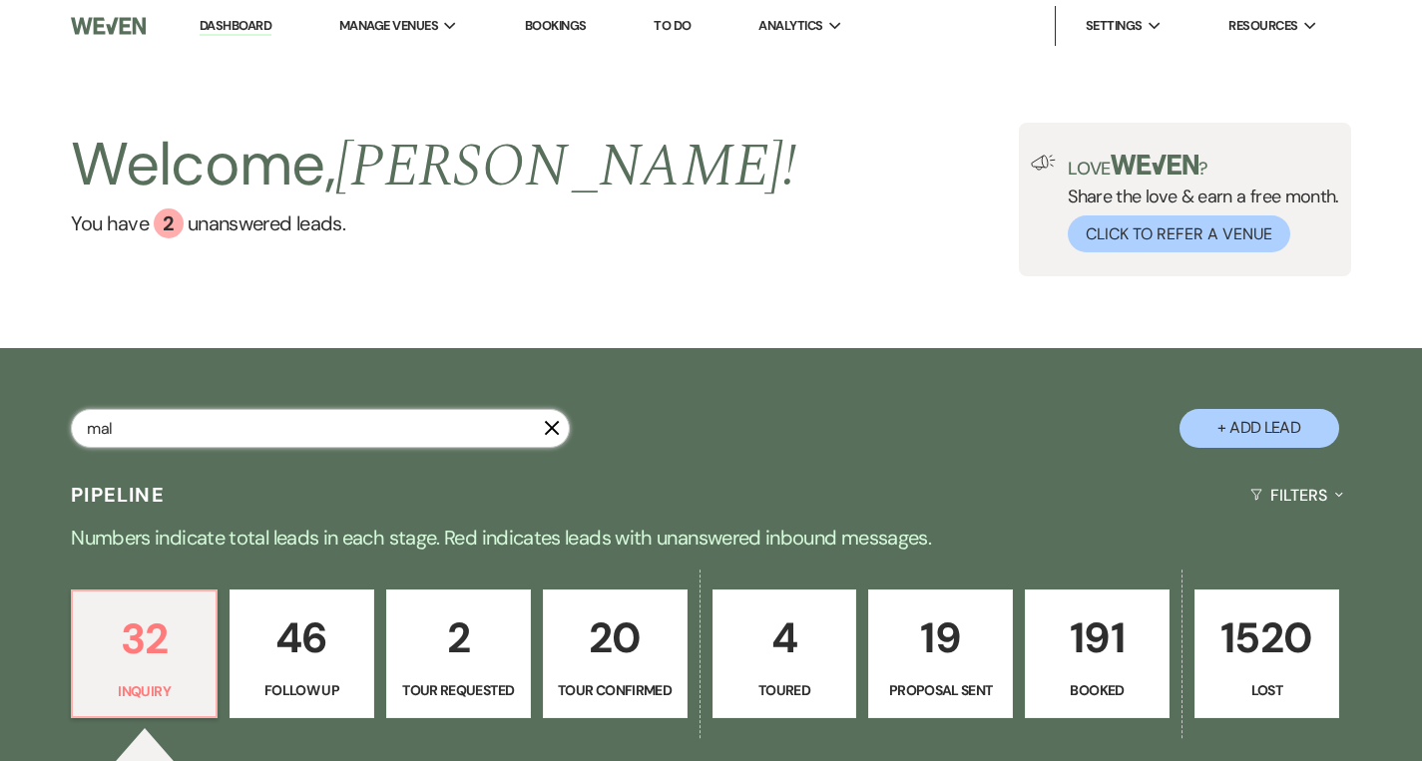
select select "5"
select select "8"
select select "5"
select select "8"
select select "6"
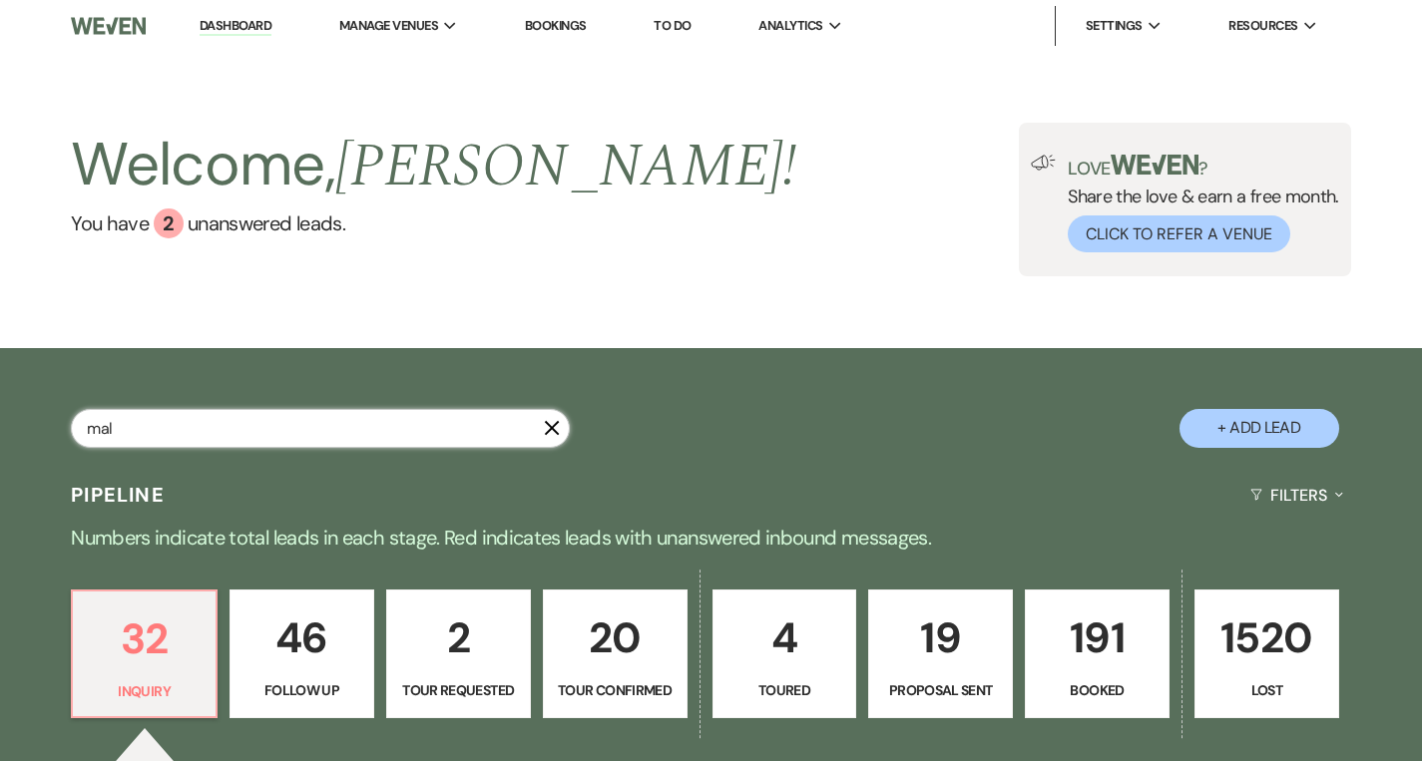
select select "8"
select select "5"
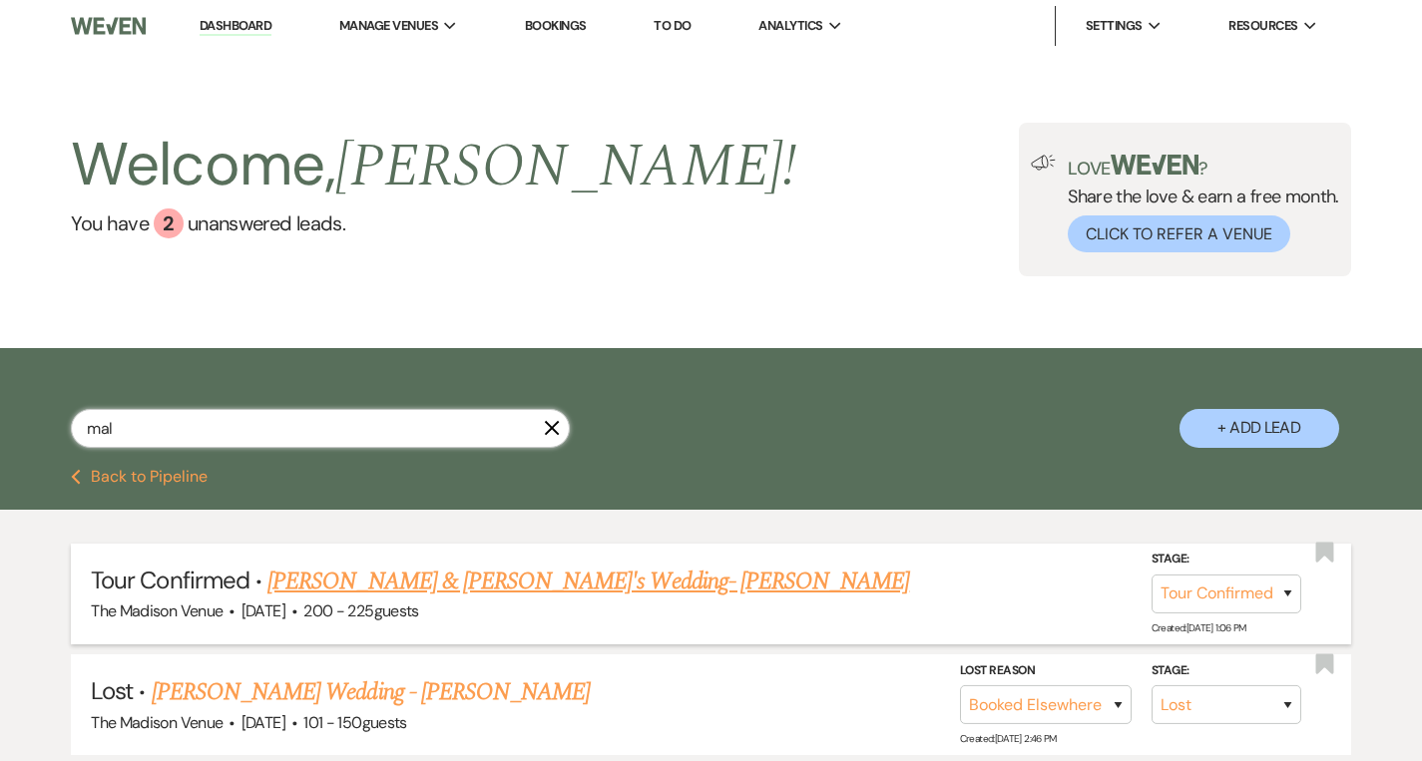
type input "mal"
click at [374, 582] on link "Malana Broome & Fiance's Wedding- Cher" at bounding box center [588, 582] width 642 height 36
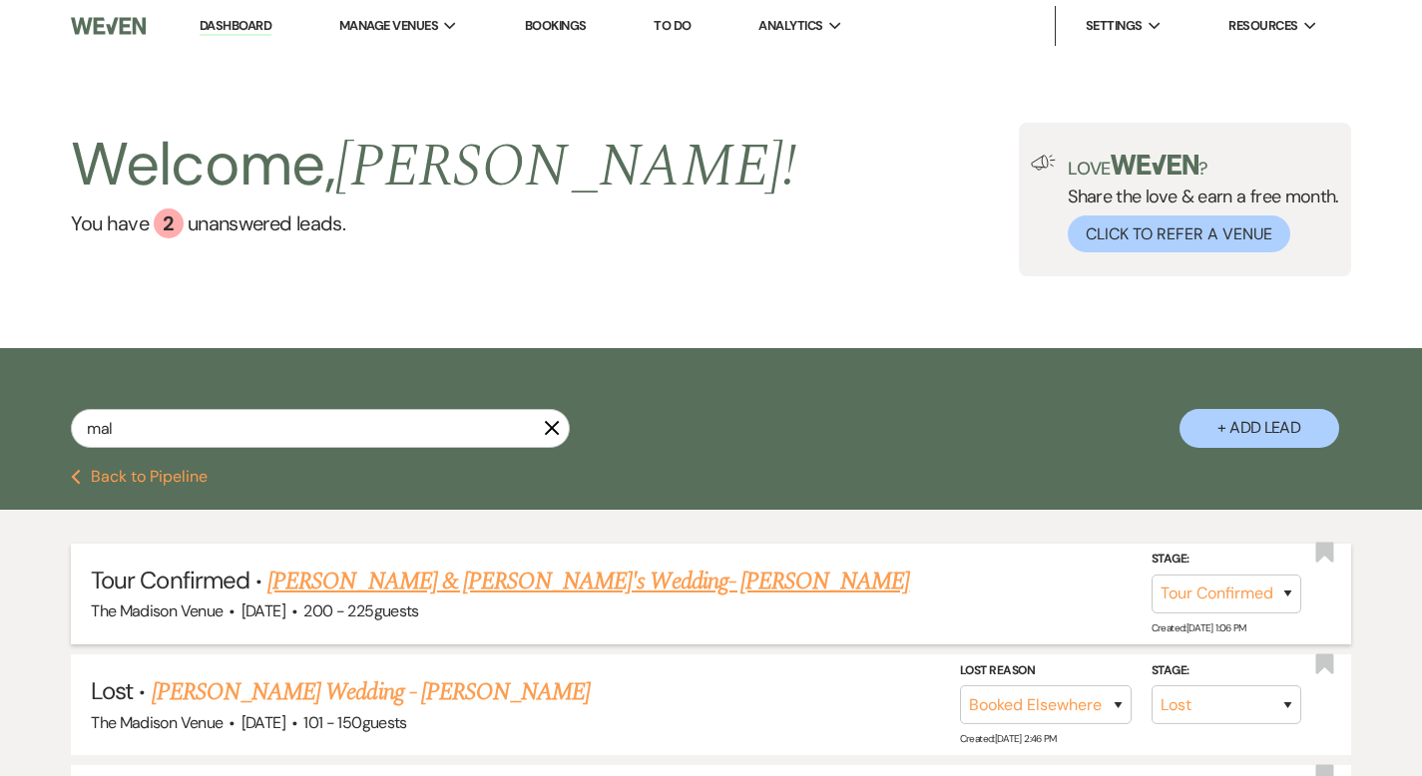
select select "4"
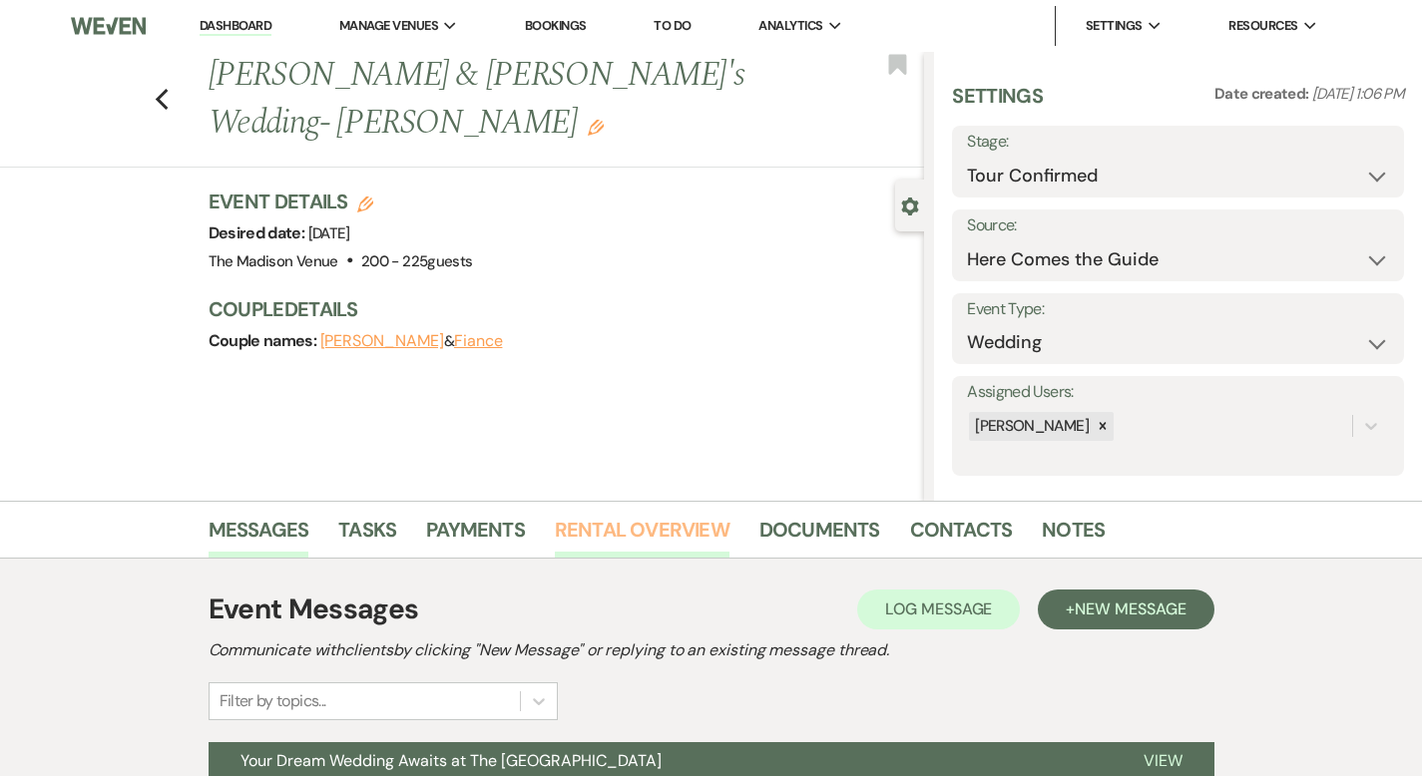
scroll to position [4, 0]
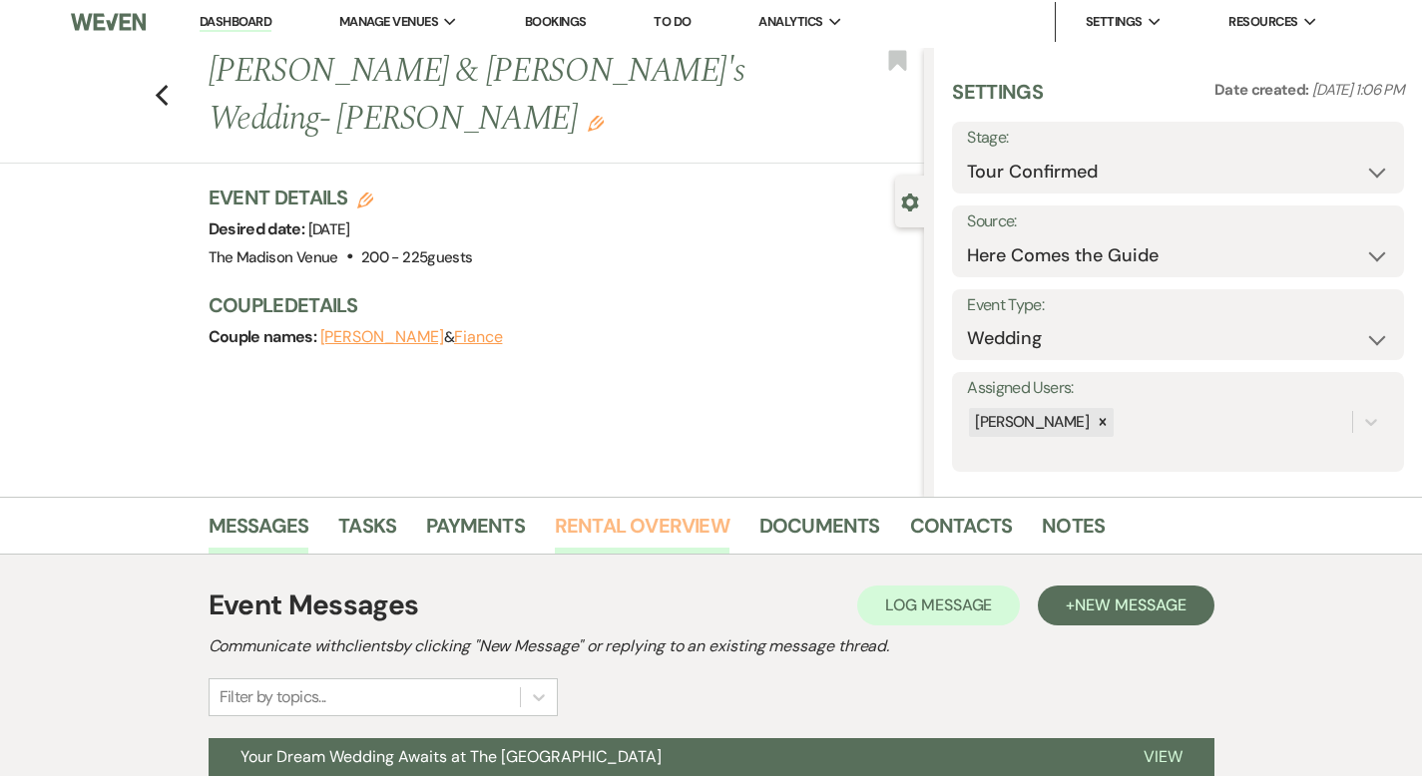
click at [608, 517] on link "Rental Overview" at bounding box center [642, 532] width 175 height 44
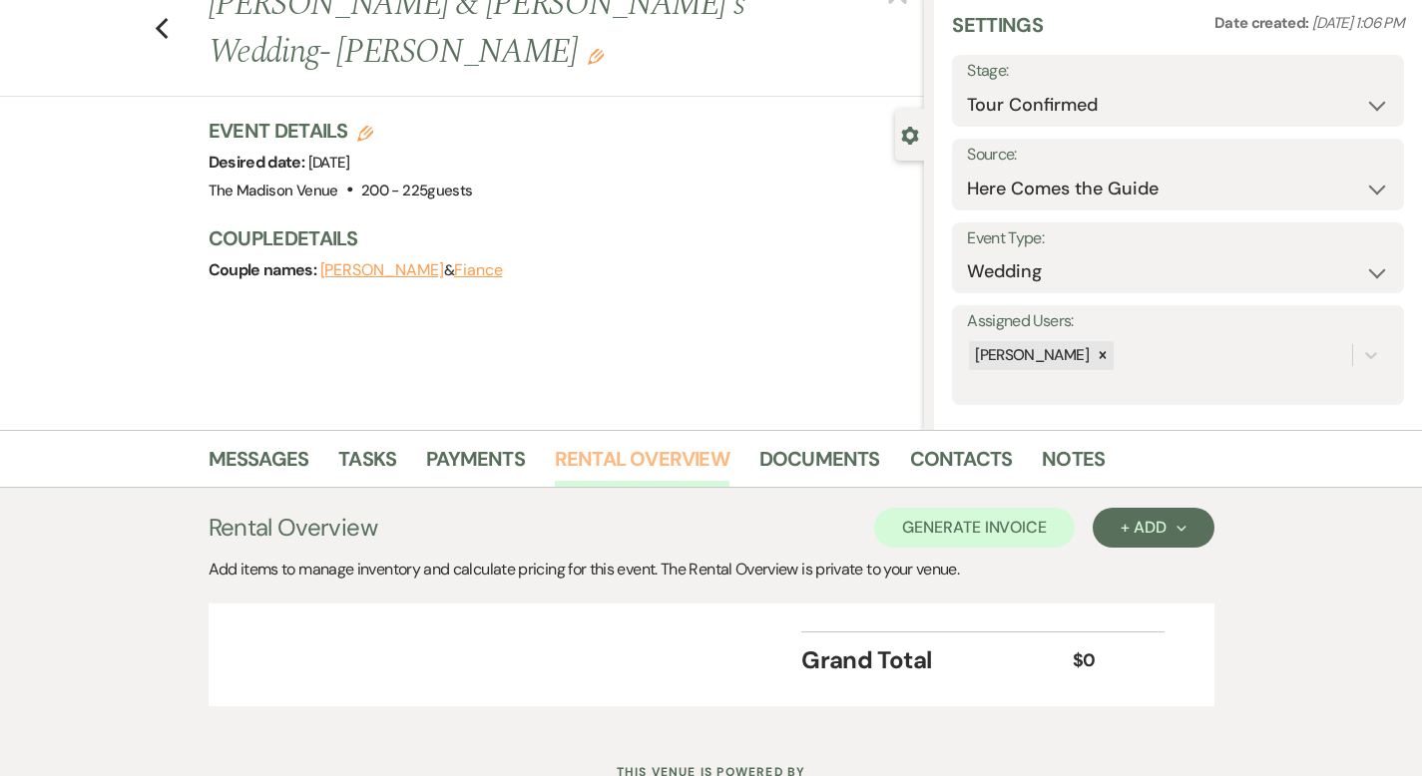
scroll to position [150, 0]
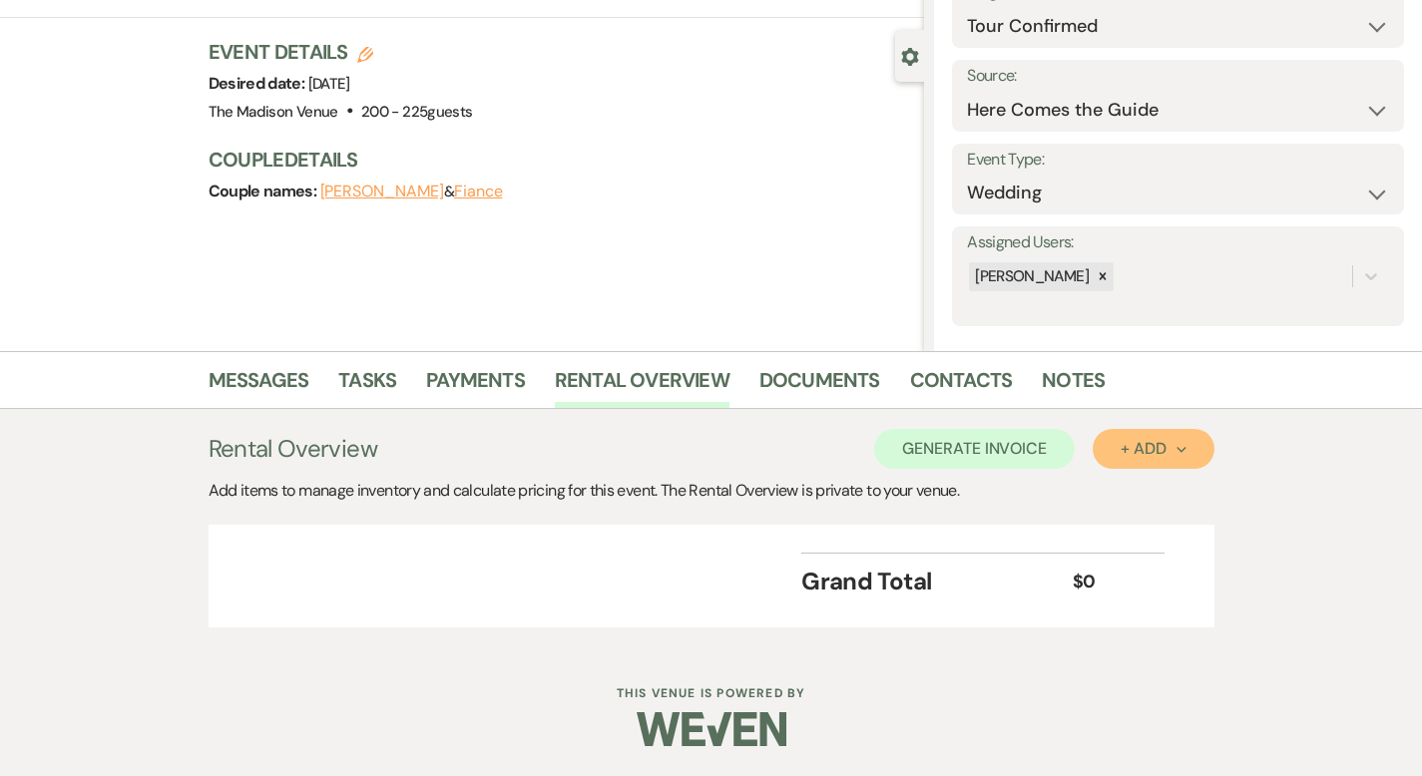
click at [1186, 451] on div "+ Add Next" at bounding box center [1153, 449] width 65 height 16
click at [1197, 527] on button "Category" at bounding box center [1145, 525] width 105 height 31
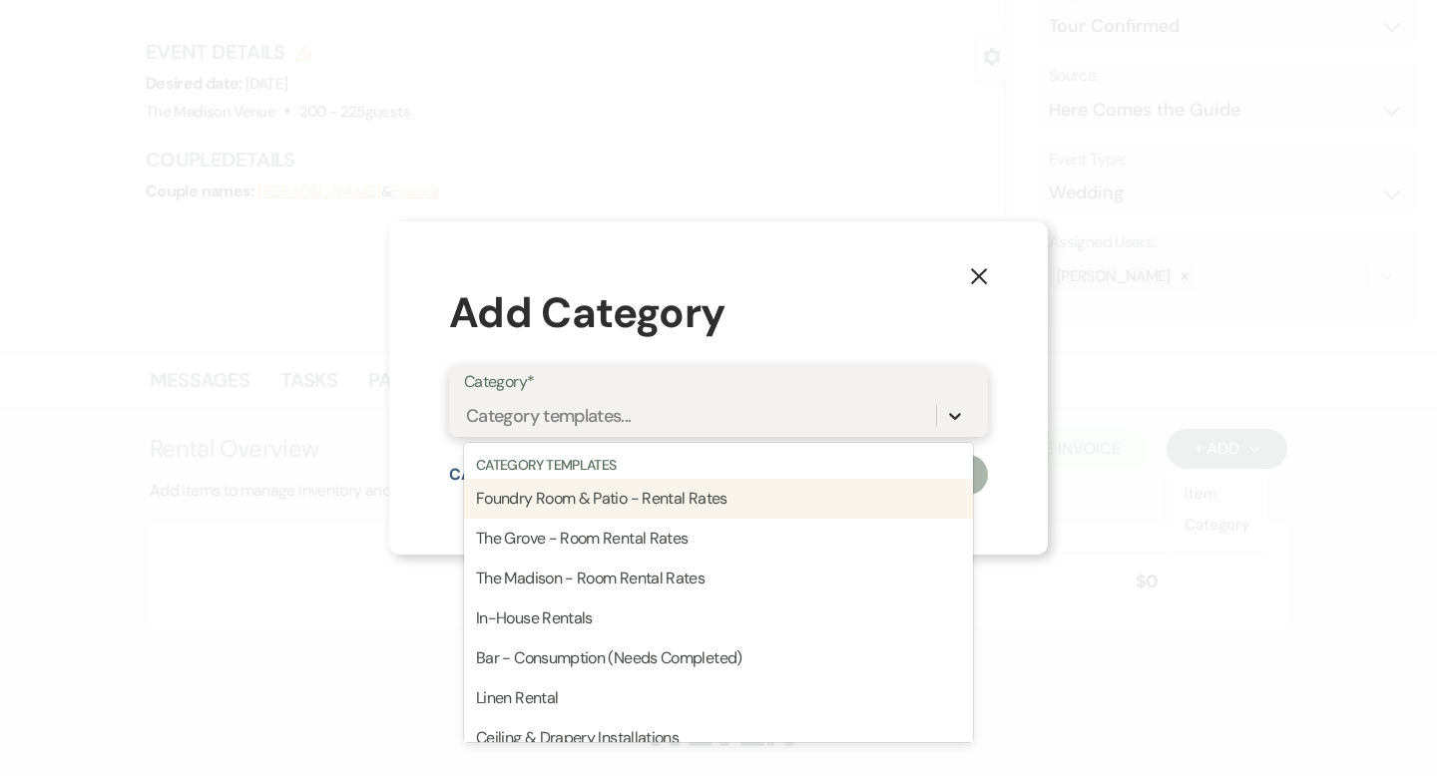
click at [943, 416] on div at bounding box center [955, 416] width 36 height 36
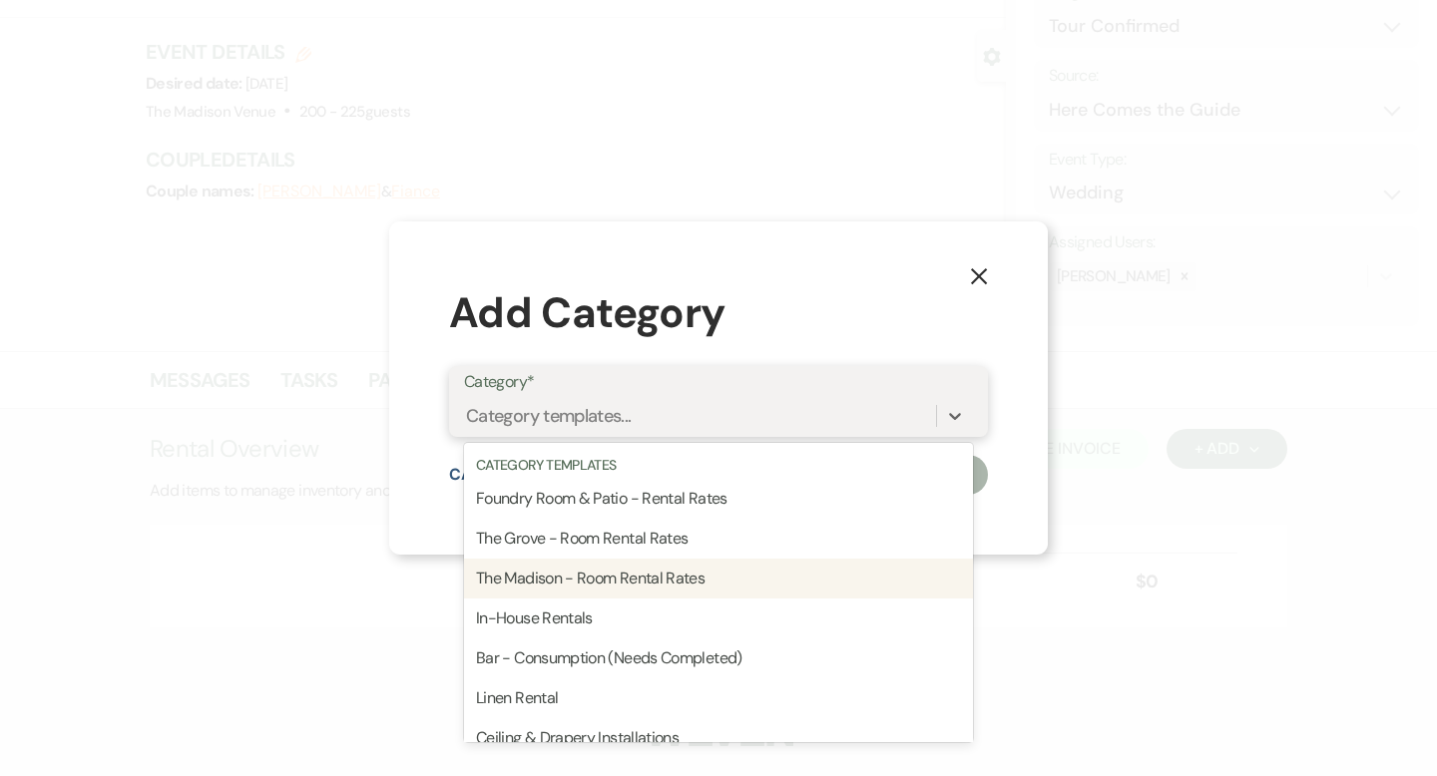
click at [777, 561] on div "The Madison - Room Rental Rates" at bounding box center [718, 579] width 509 height 40
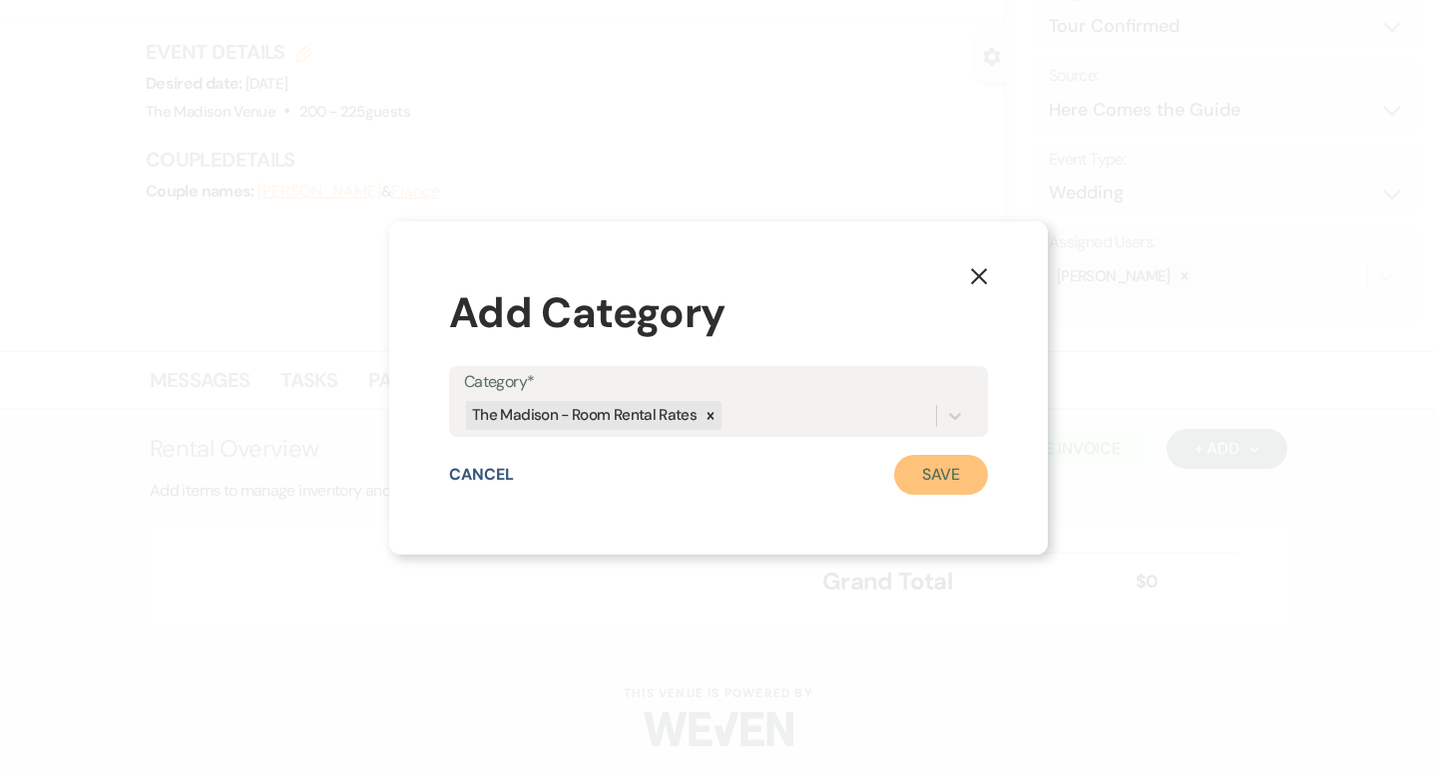
click at [934, 481] on button "Save" at bounding box center [941, 475] width 94 height 40
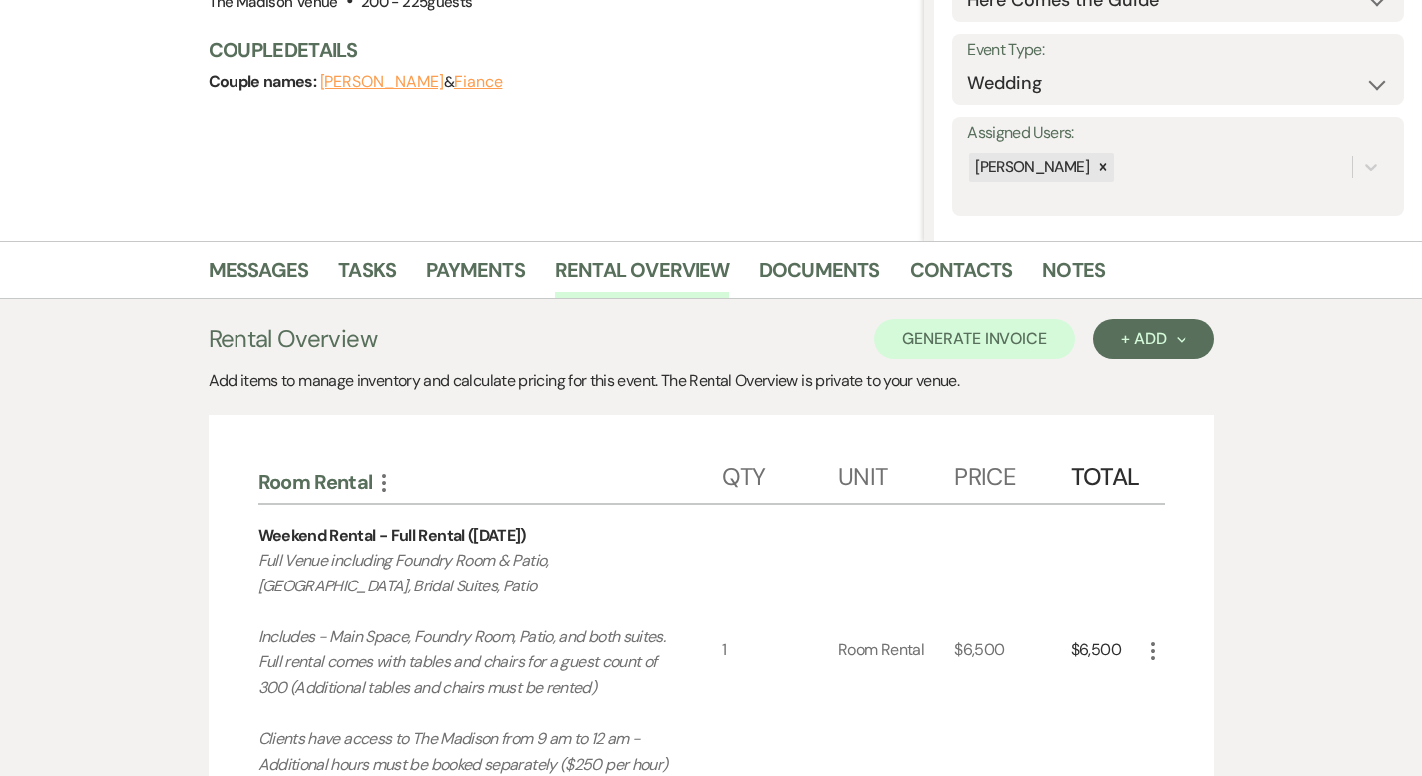
scroll to position [714, 0]
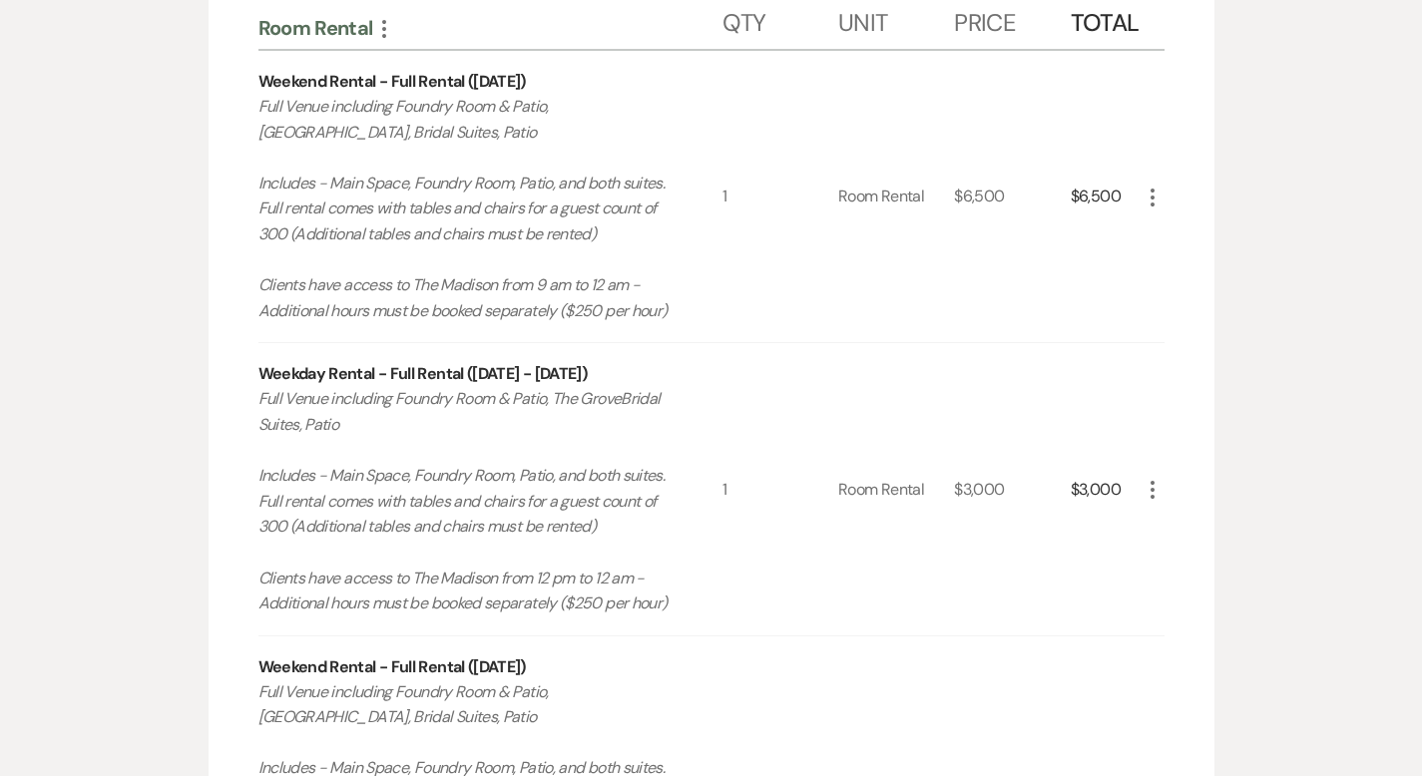
click at [1165, 489] on icon "More" at bounding box center [1153, 490] width 24 height 24
click at [1241, 558] on button "X Delete" at bounding box center [1195, 561] width 108 height 32
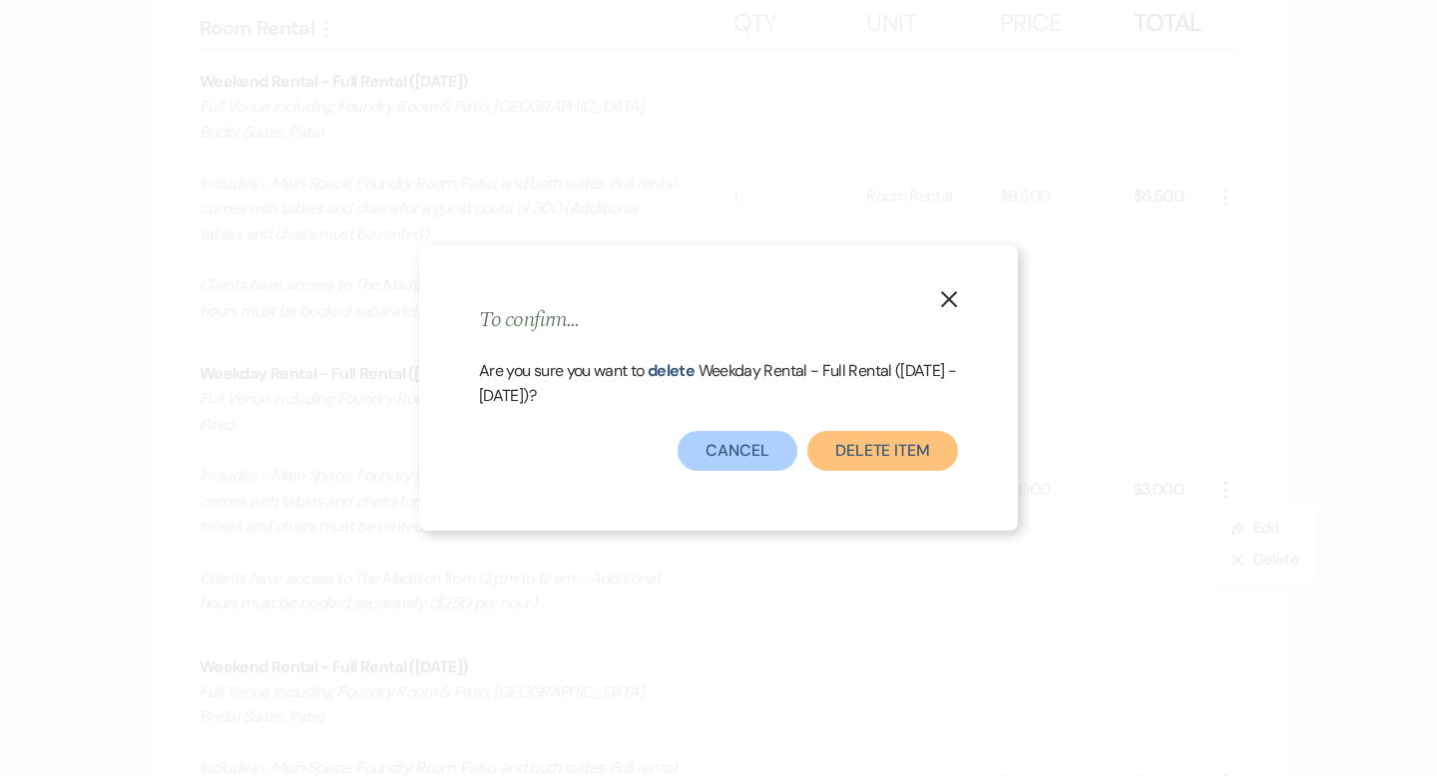
click at [869, 452] on button "Delete Item" at bounding box center [882, 451] width 151 height 40
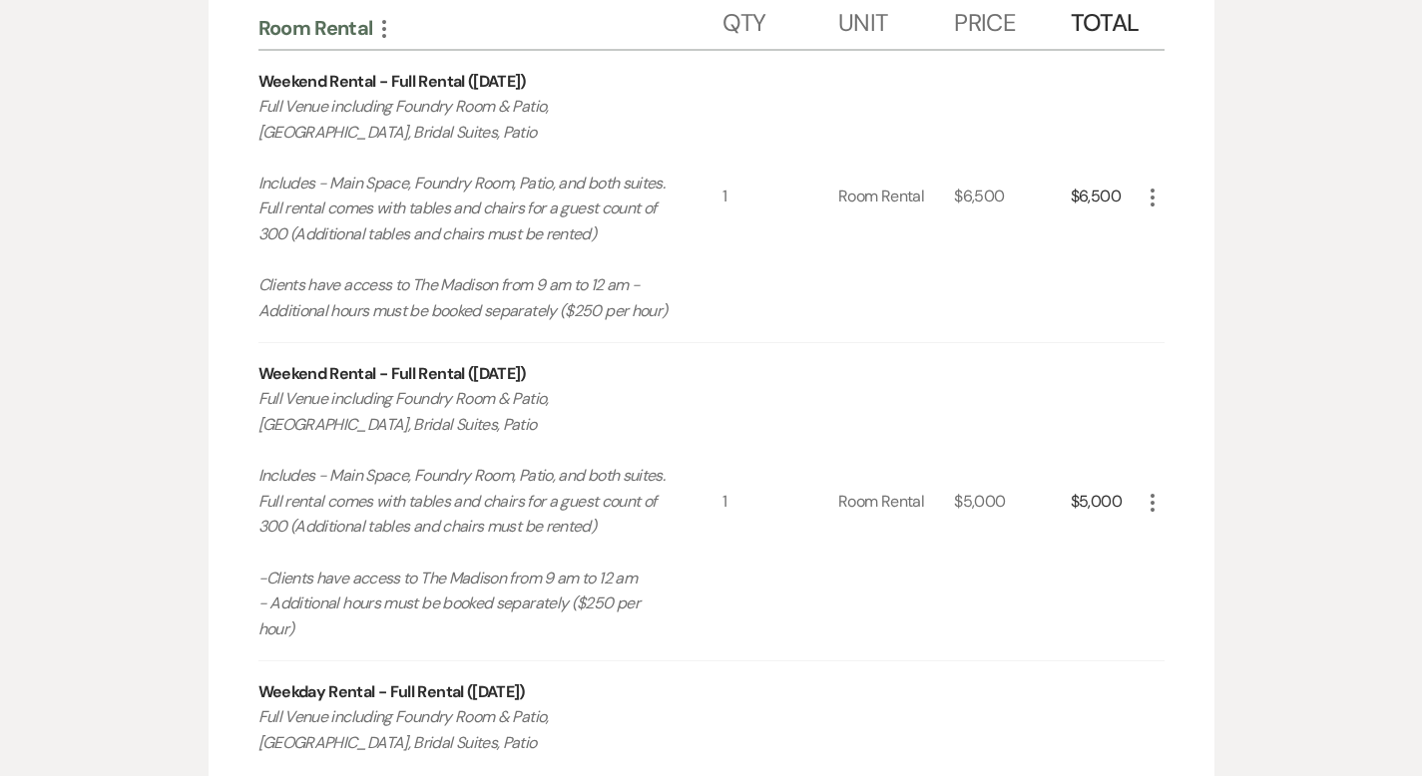
click at [1155, 494] on use "button" at bounding box center [1153, 503] width 4 height 18
click at [1174, 568] on use "button" at bounding box center [1168, 573] width 11 height 11
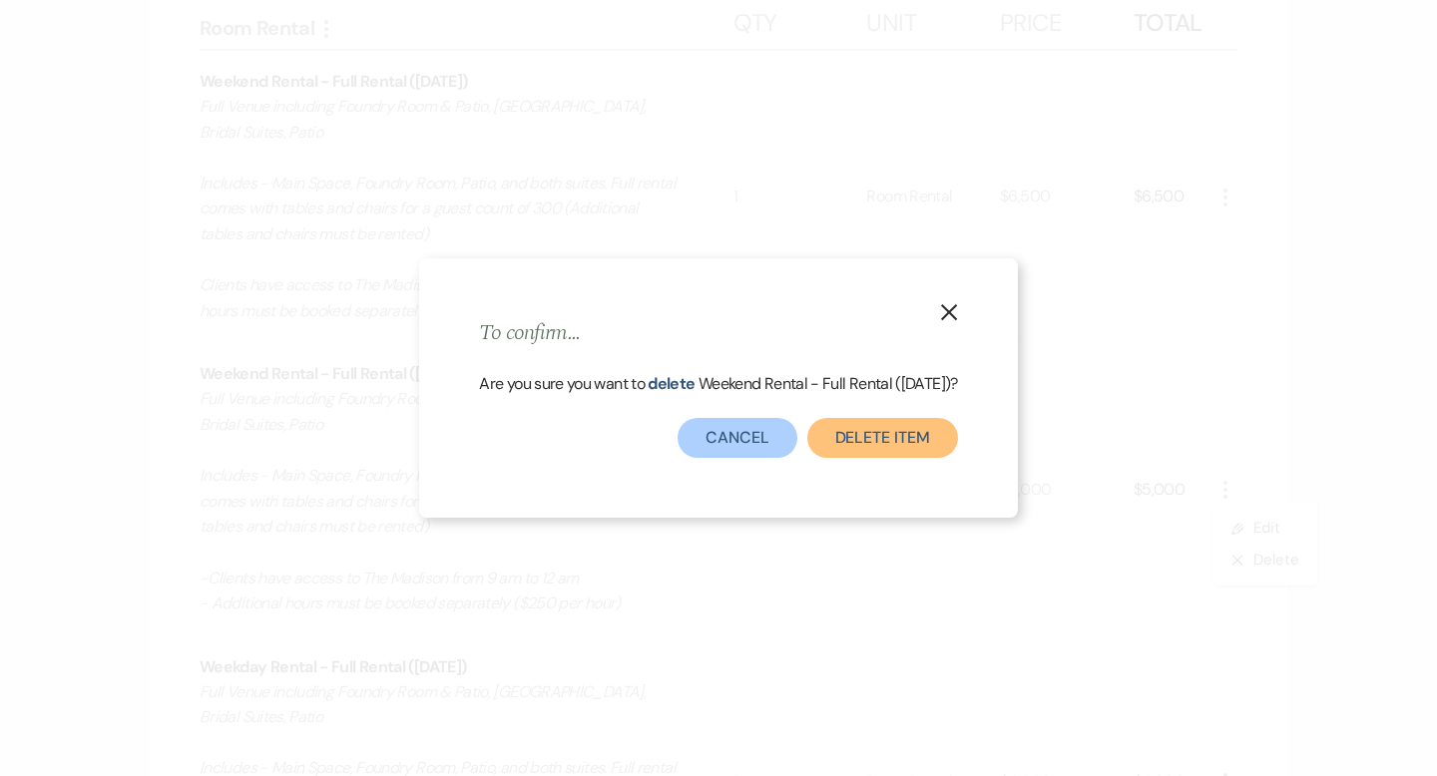
click at [891, 436] on button "Delete Item" at bounding box center [882, 438] width 151 height 40
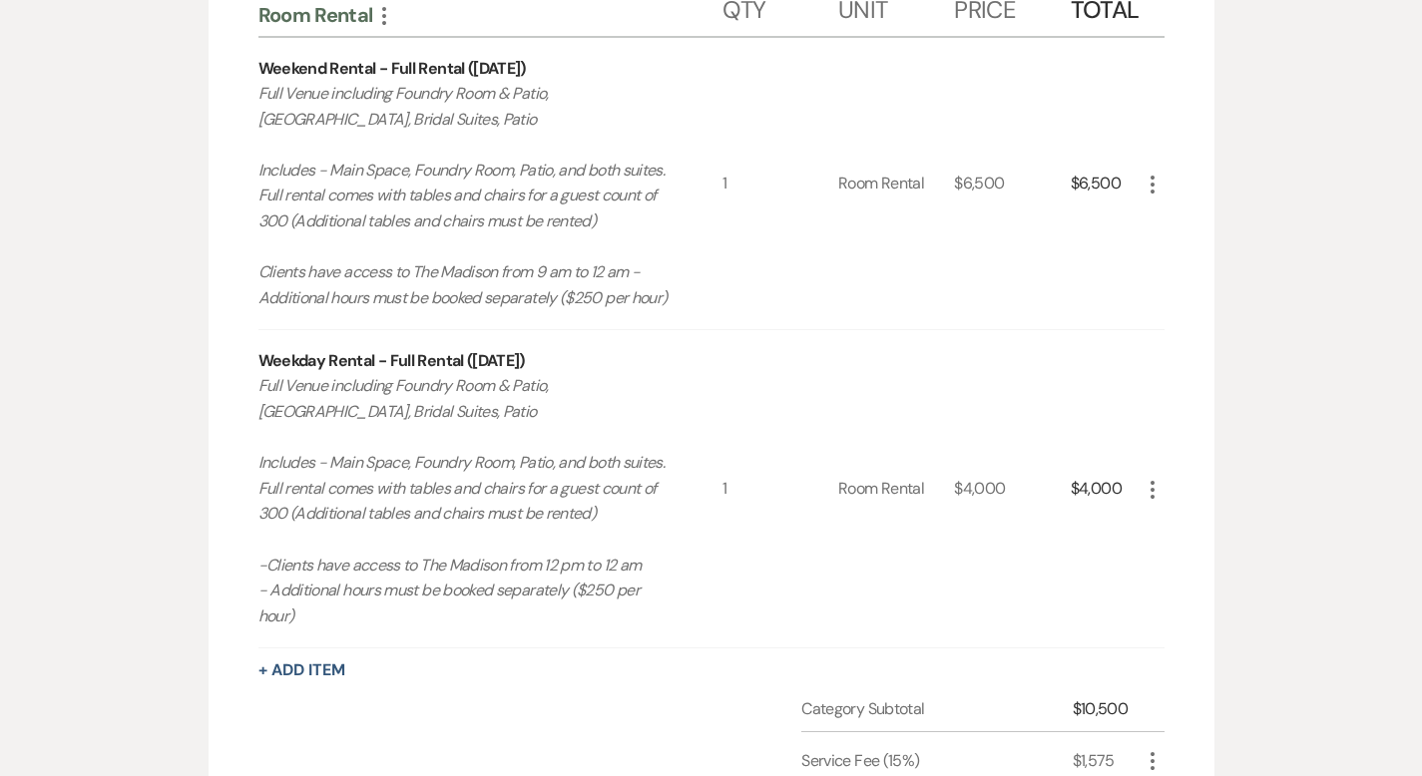
scroll to position [728, 0]
click at [1155, 479] on use "button" at bounding box center [1153, 488] width 4 height 18
click at [1242, 552] on button "X Delete" at bounding box center [1195, 559] width 108 height 32
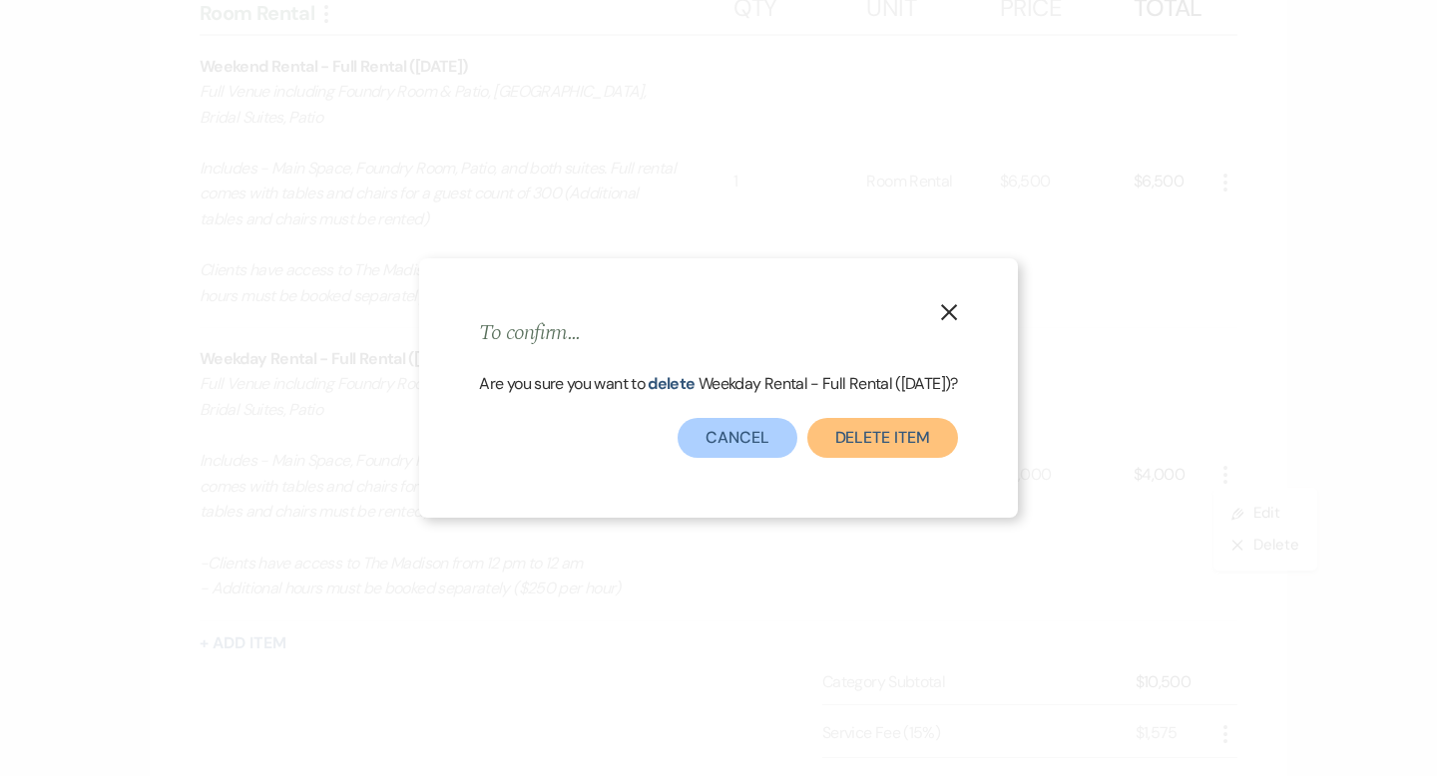
click at [909, 454] on button "Delete Item" at bounding box center [882, 438] width 151 height 40
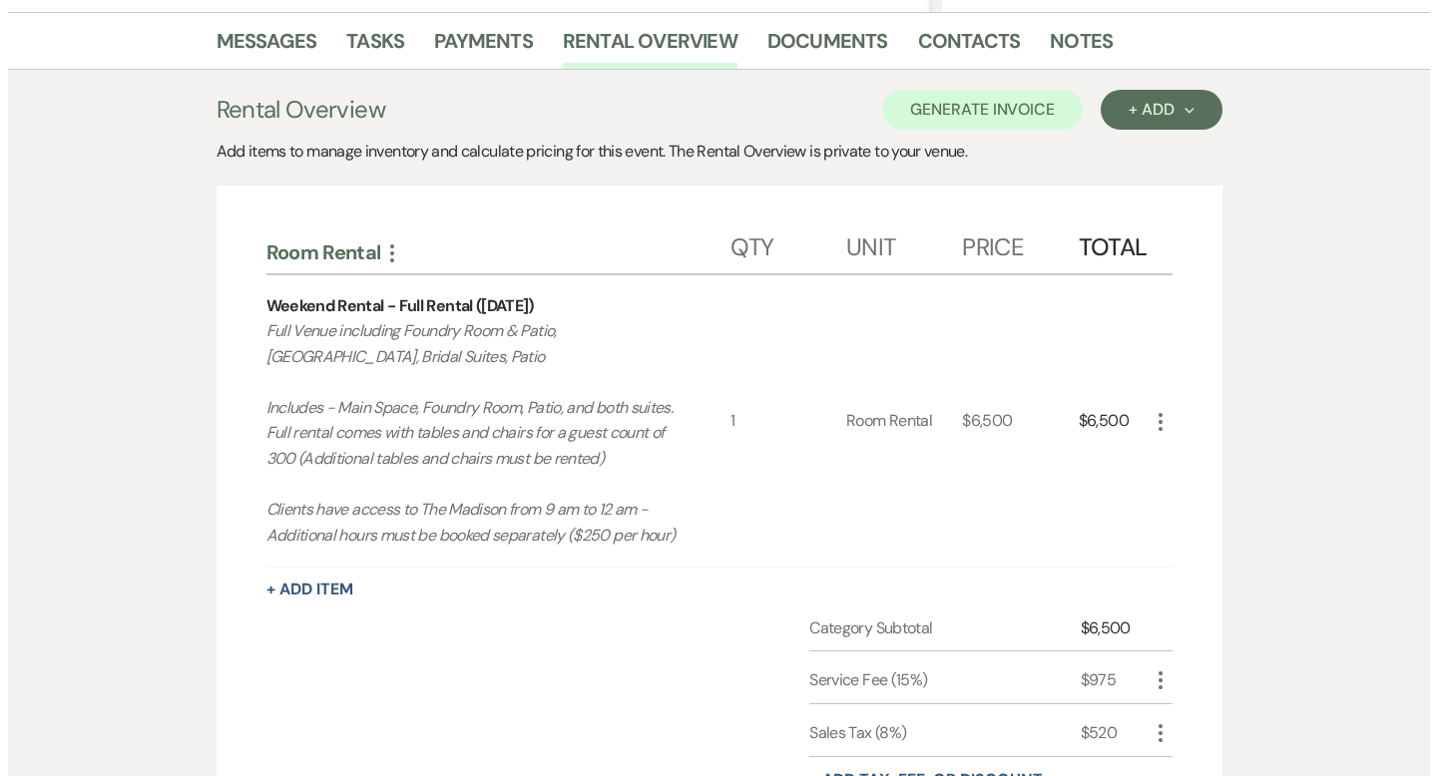
scroll to position [0, 0]
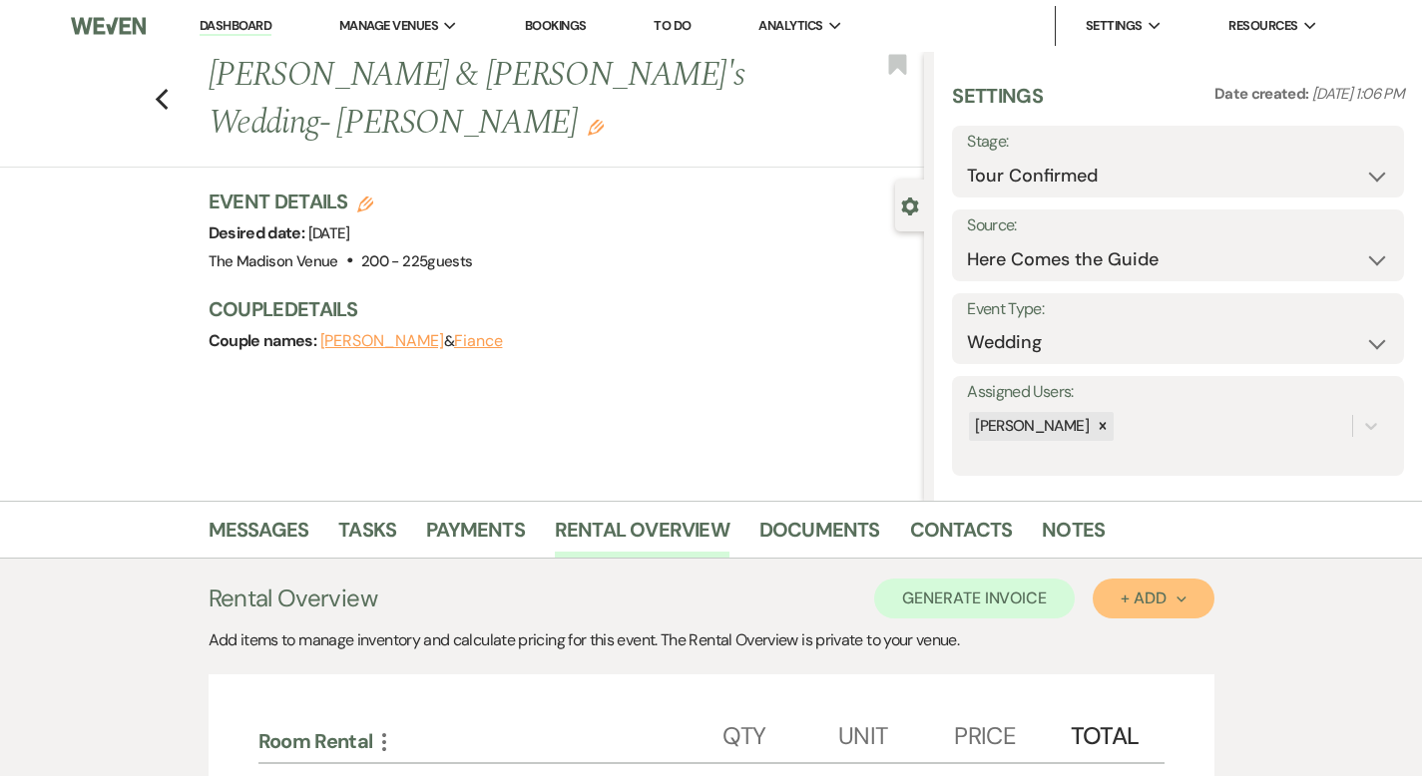
click at [1192, 585] on button "+ Add Next" at bounding box center [1153, 599] width 121 height 40
click at [1197, 669] on button "Category" at bounding box center [1145, 675] width 105 height 31
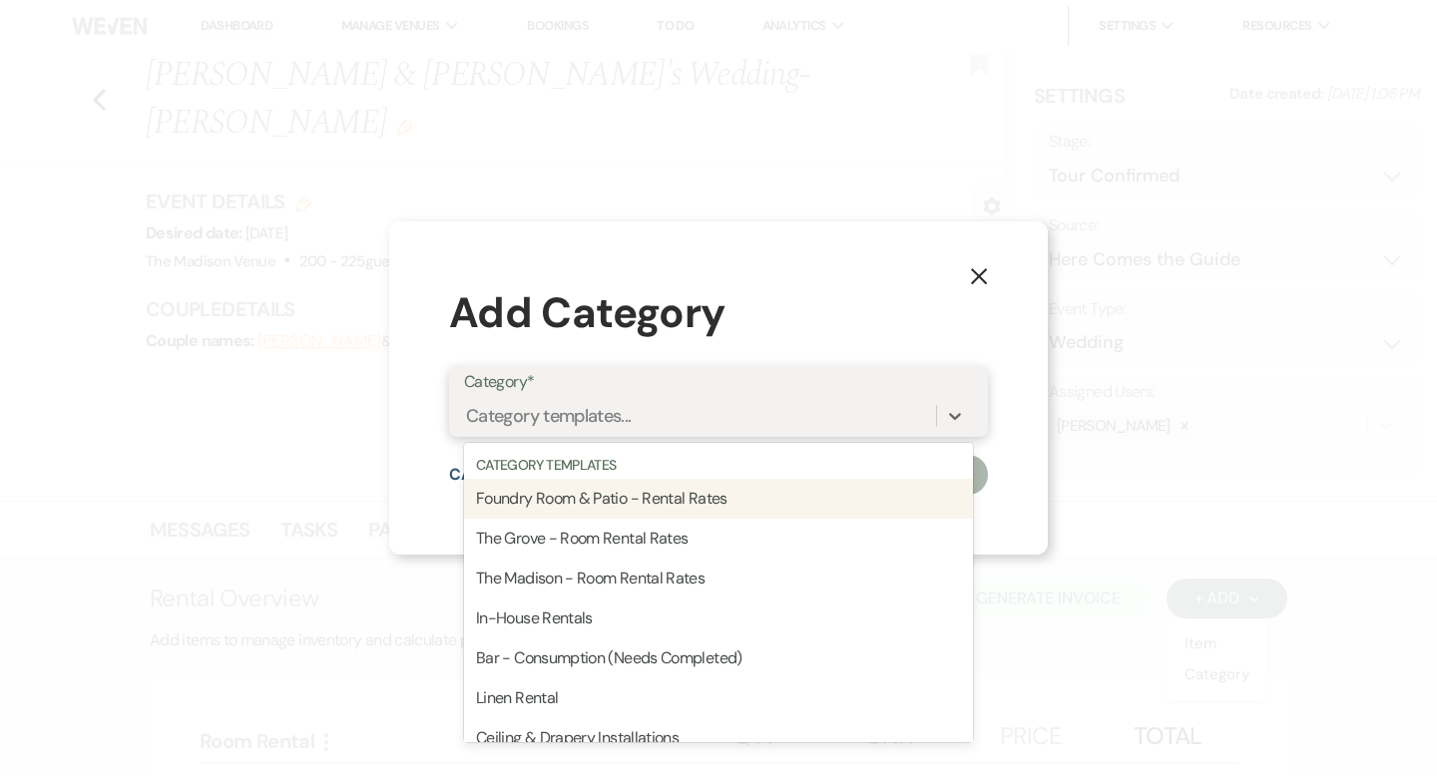
click at [892, 403] on div "Category templates..." at bounding box center [700, 415] width 472 height 35
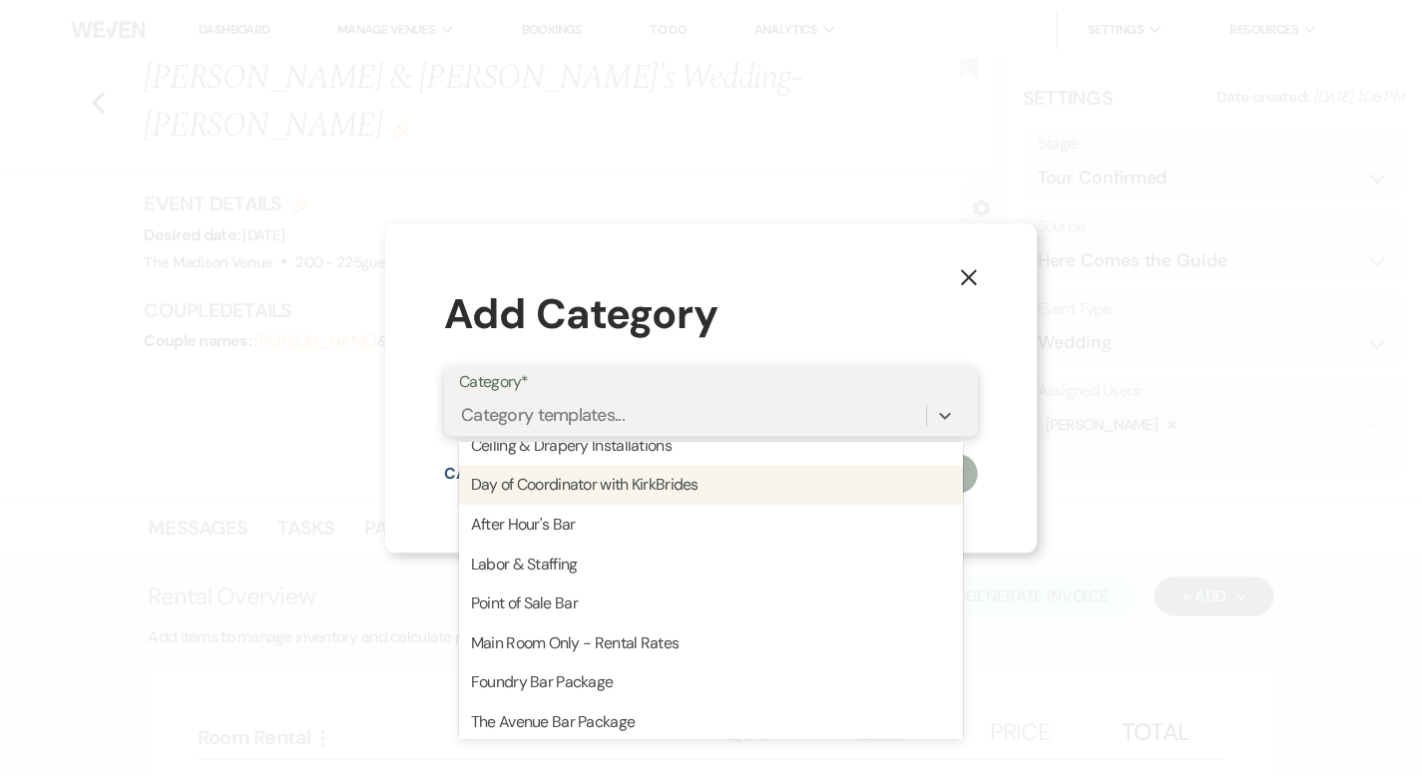
scroll to position [361, 0]
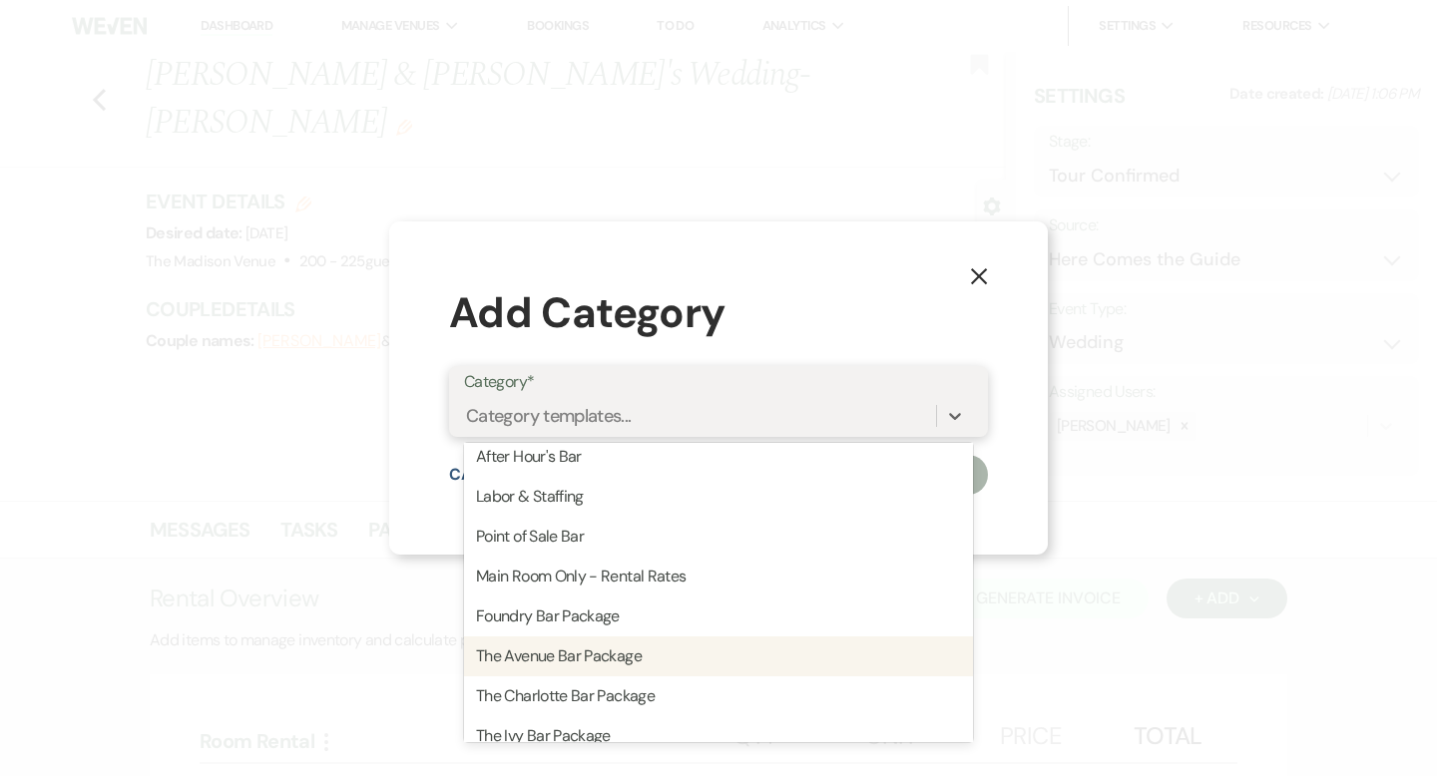
click at [862, 661] on div "The Avenue Bar Package" at bounding box center [718, 657] width 509 height 40
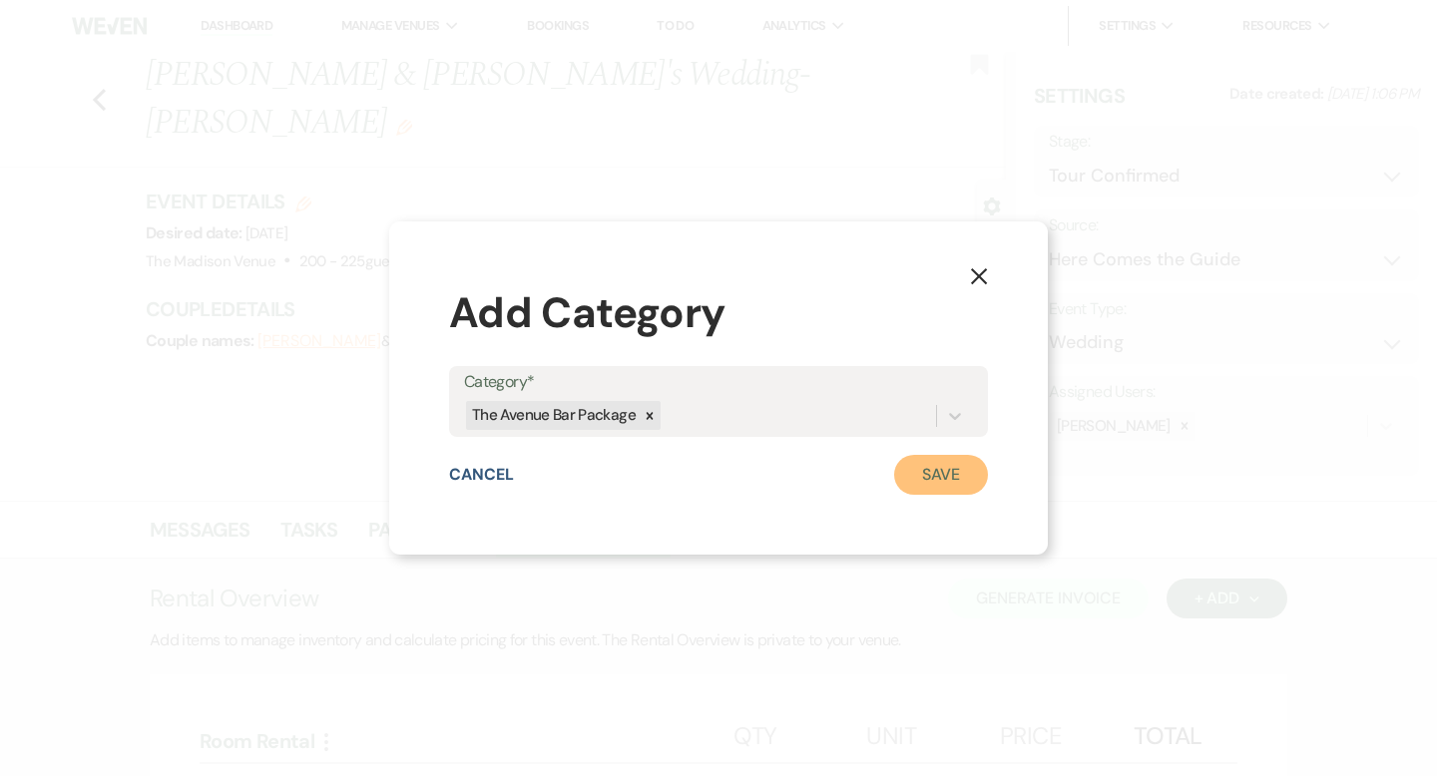
click at [937, 463] on button "Save" at bounding box center [941, 475] width 94 height 40
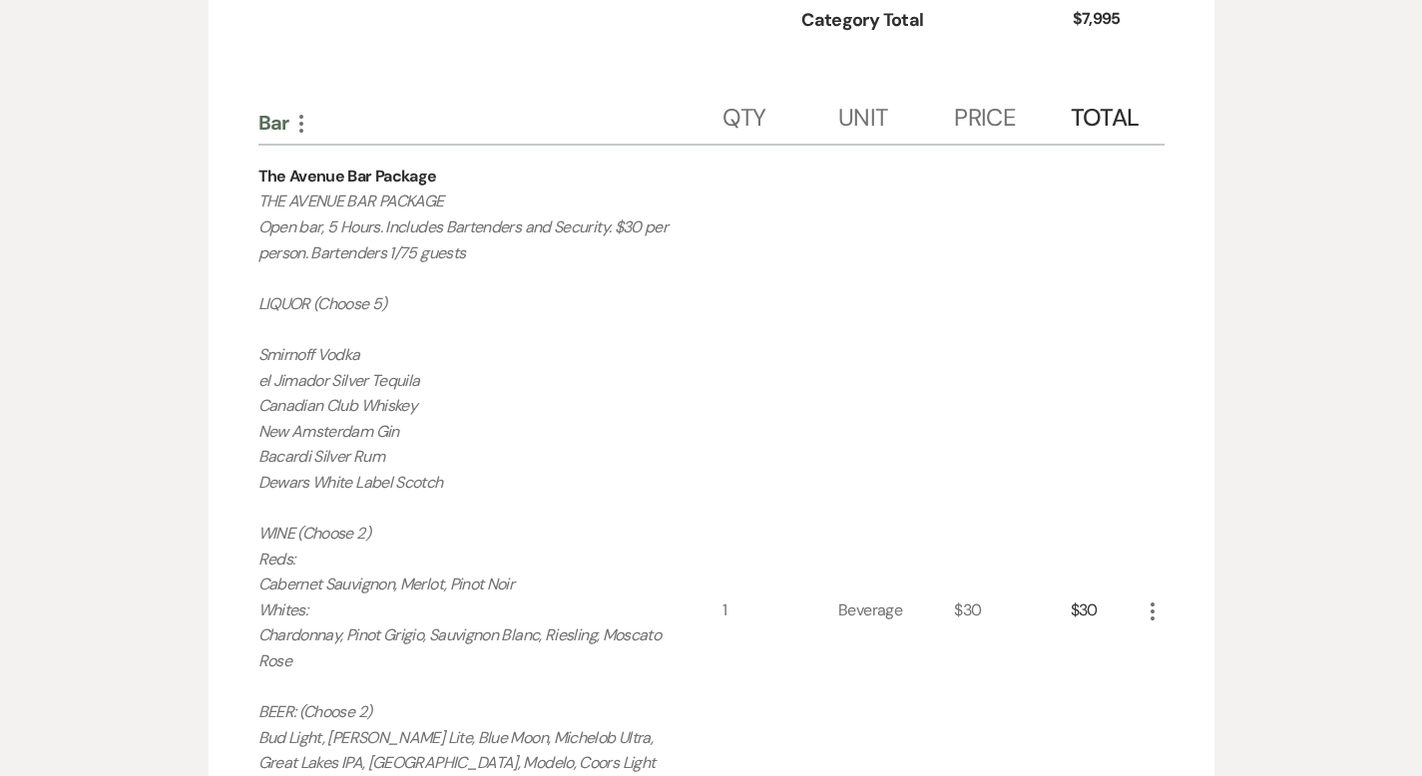
scroll to position [1305, 0]
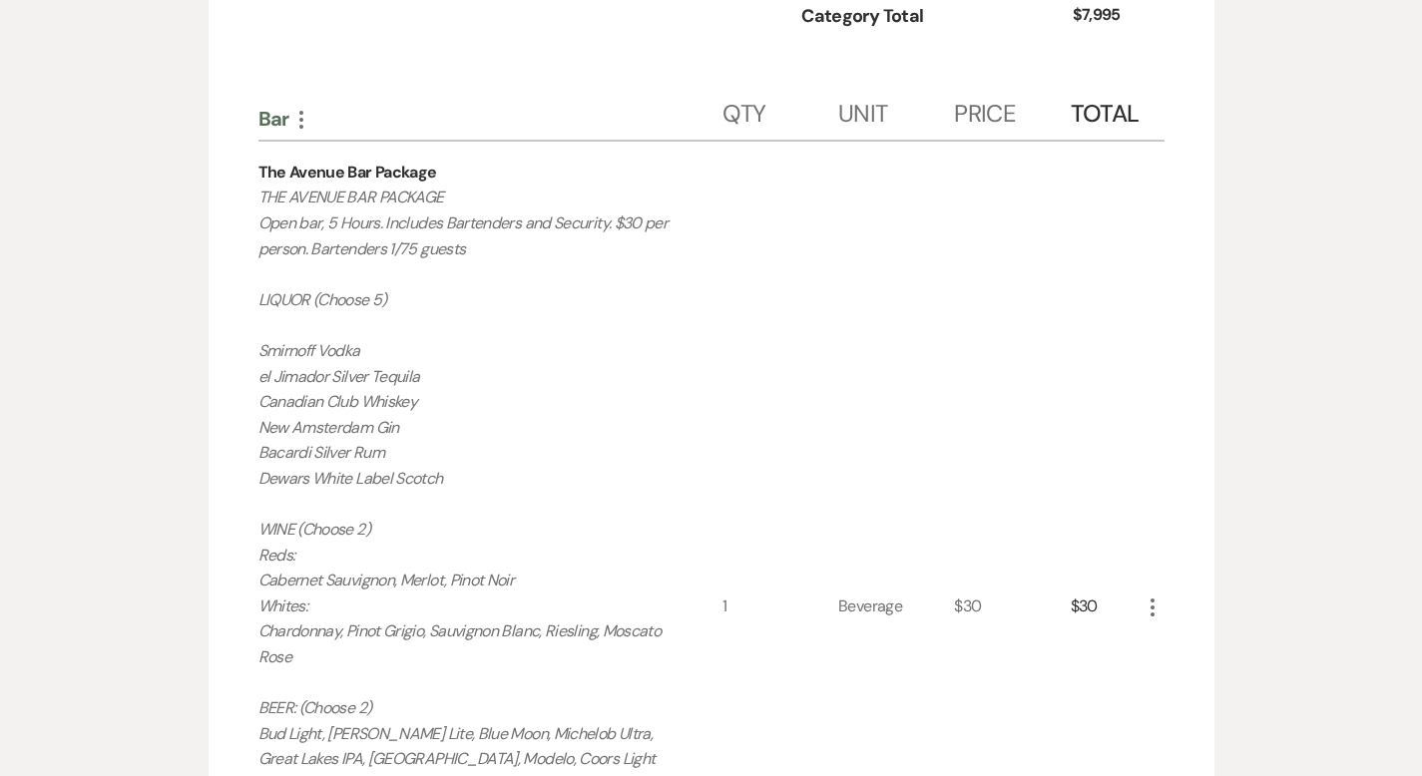
click at [1165, 605] on icon "More" at bounding box center [1153, 608] width 24 height 24
click at [1244, 642] on button "Pencil Edit" at bounding box center [1193, 647] width 104 height 32
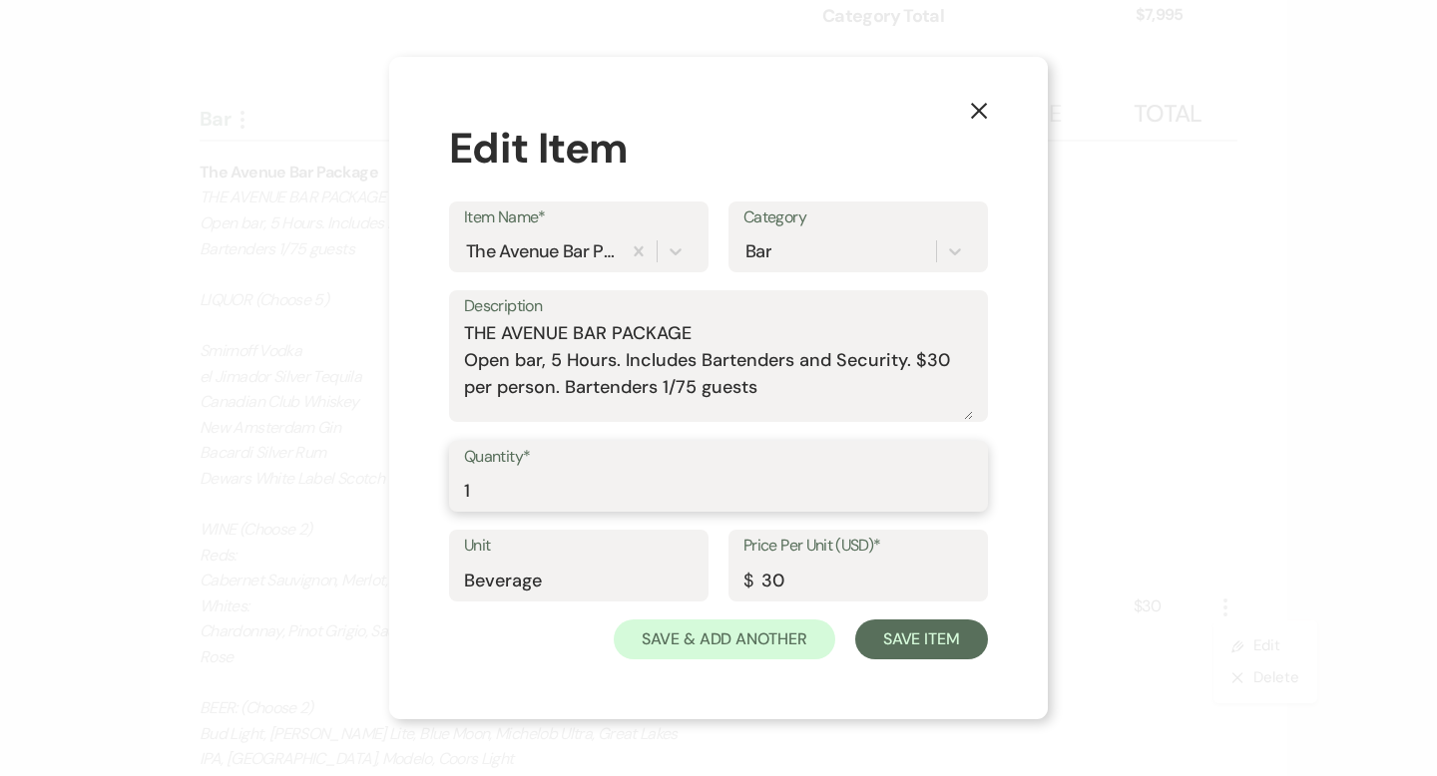
click at [527, 497] on input "1" at bounding box center [718, 490] width 509 height 39
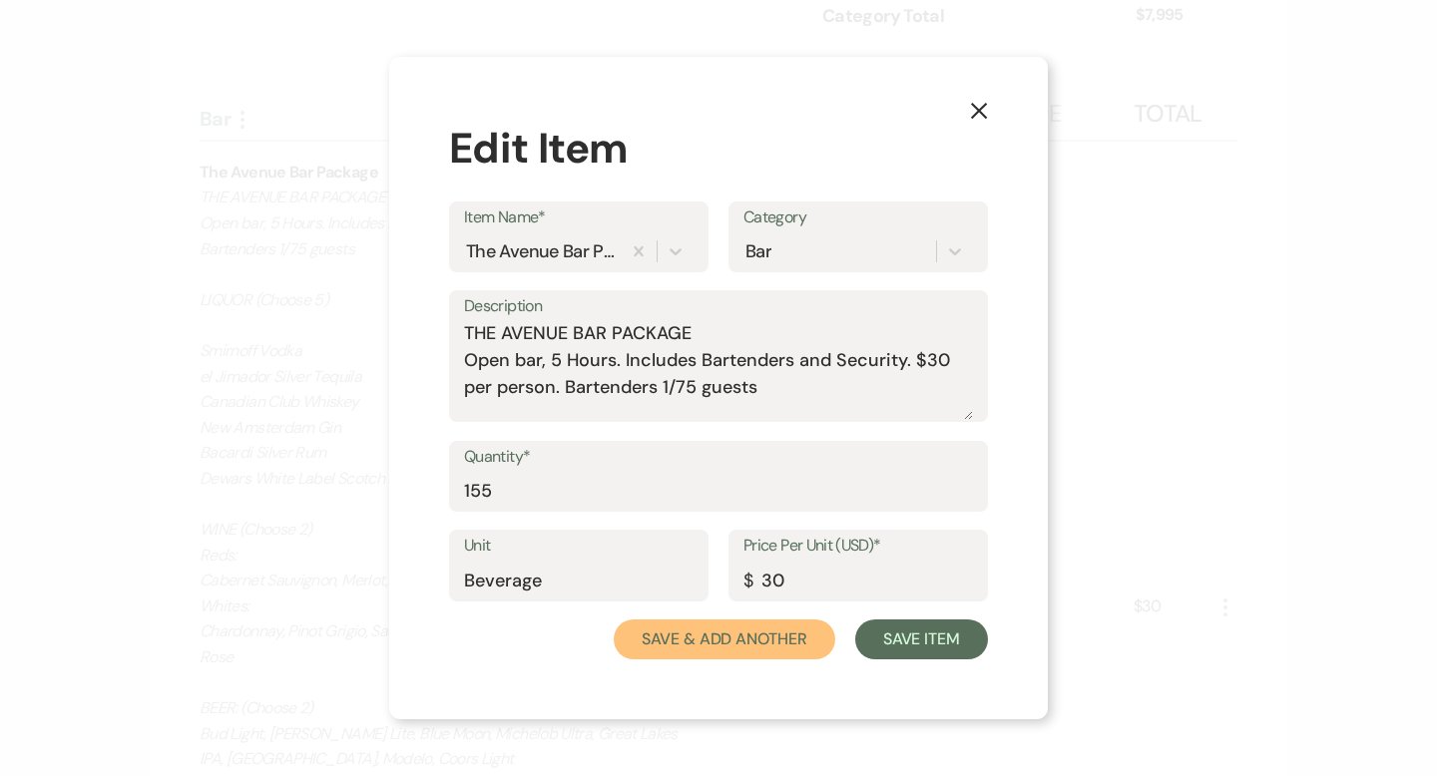
click at [760, 643] on button "Save & Add Another" at bounding box center [725, 640] width 222 height 40
type input "1"
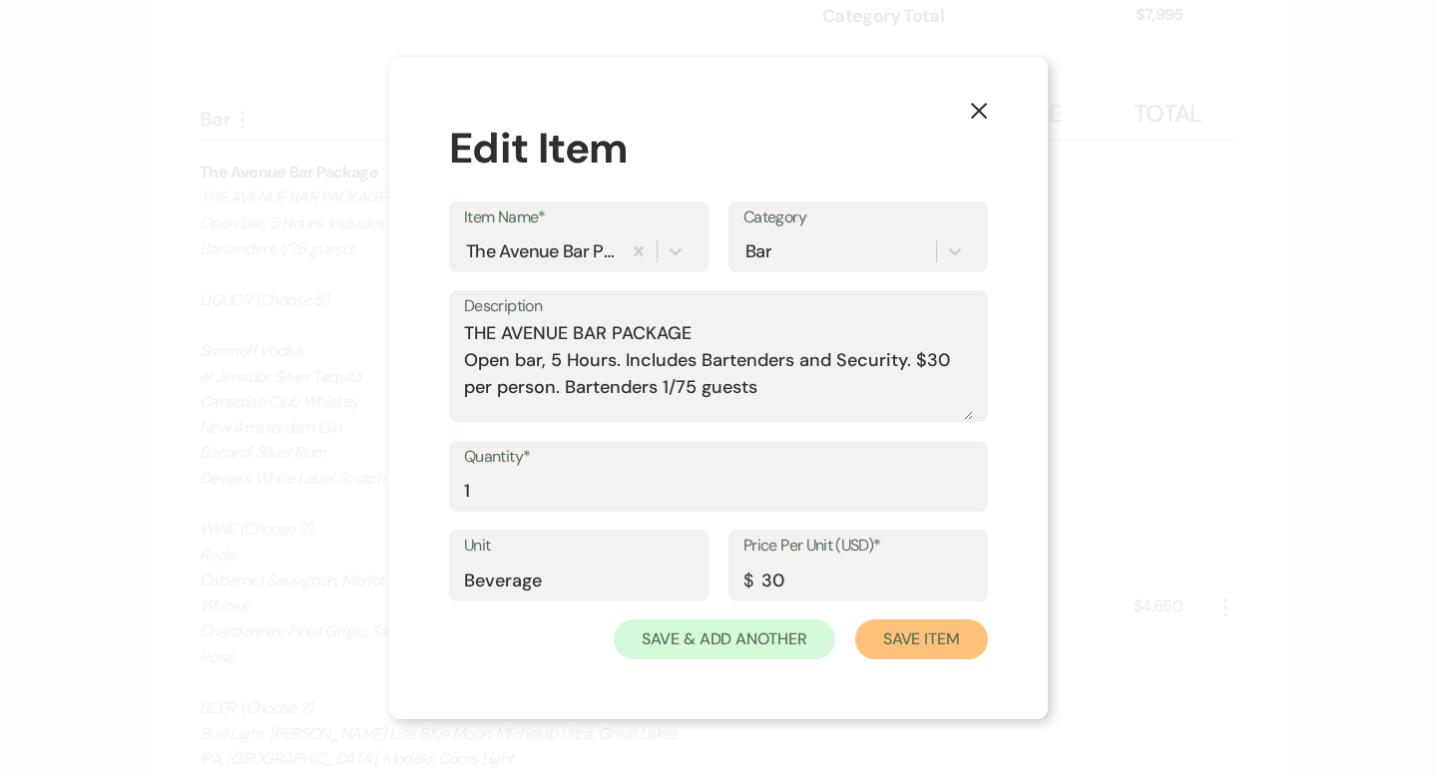
click at [927, 628] on button "Save Item" at bounding box center [921, 640] width 133 height 40
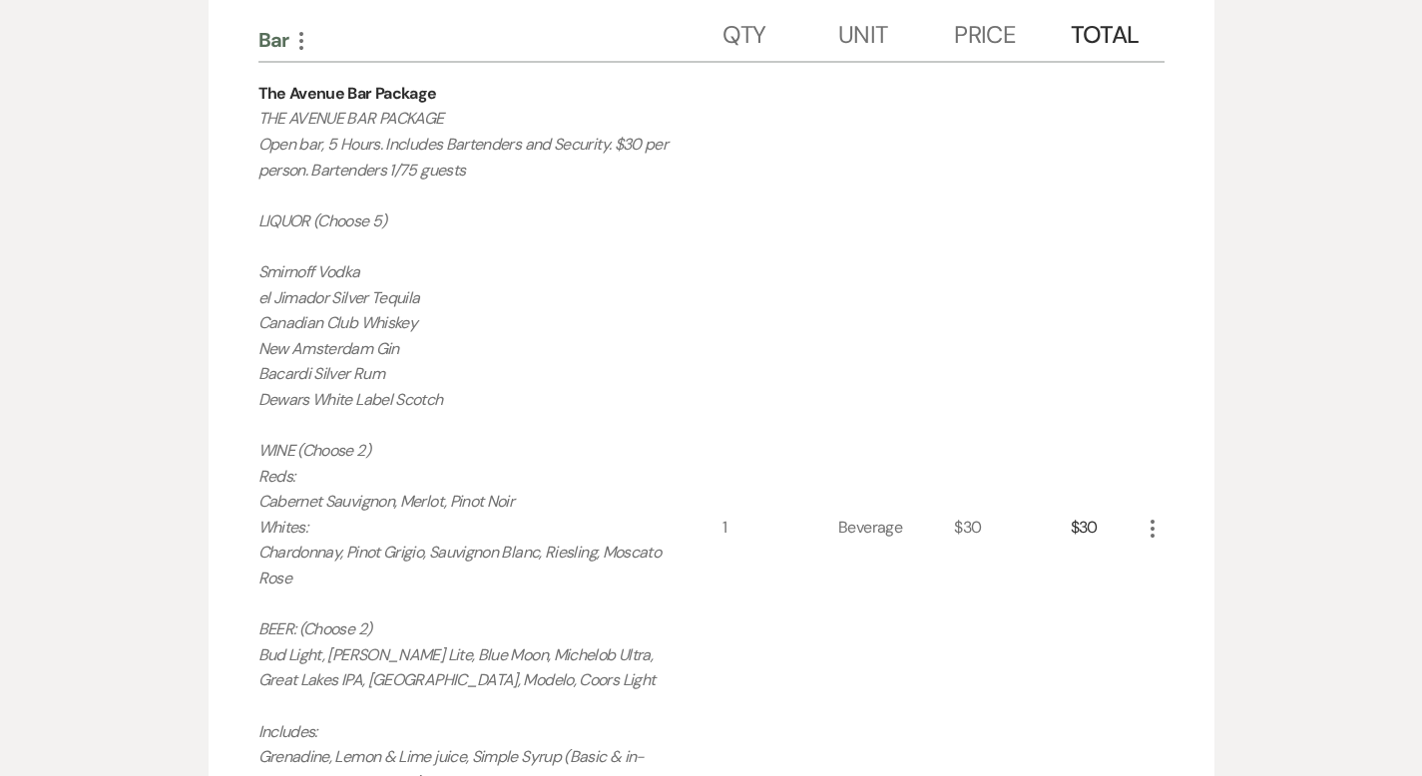
scroll to position [1483, 0]
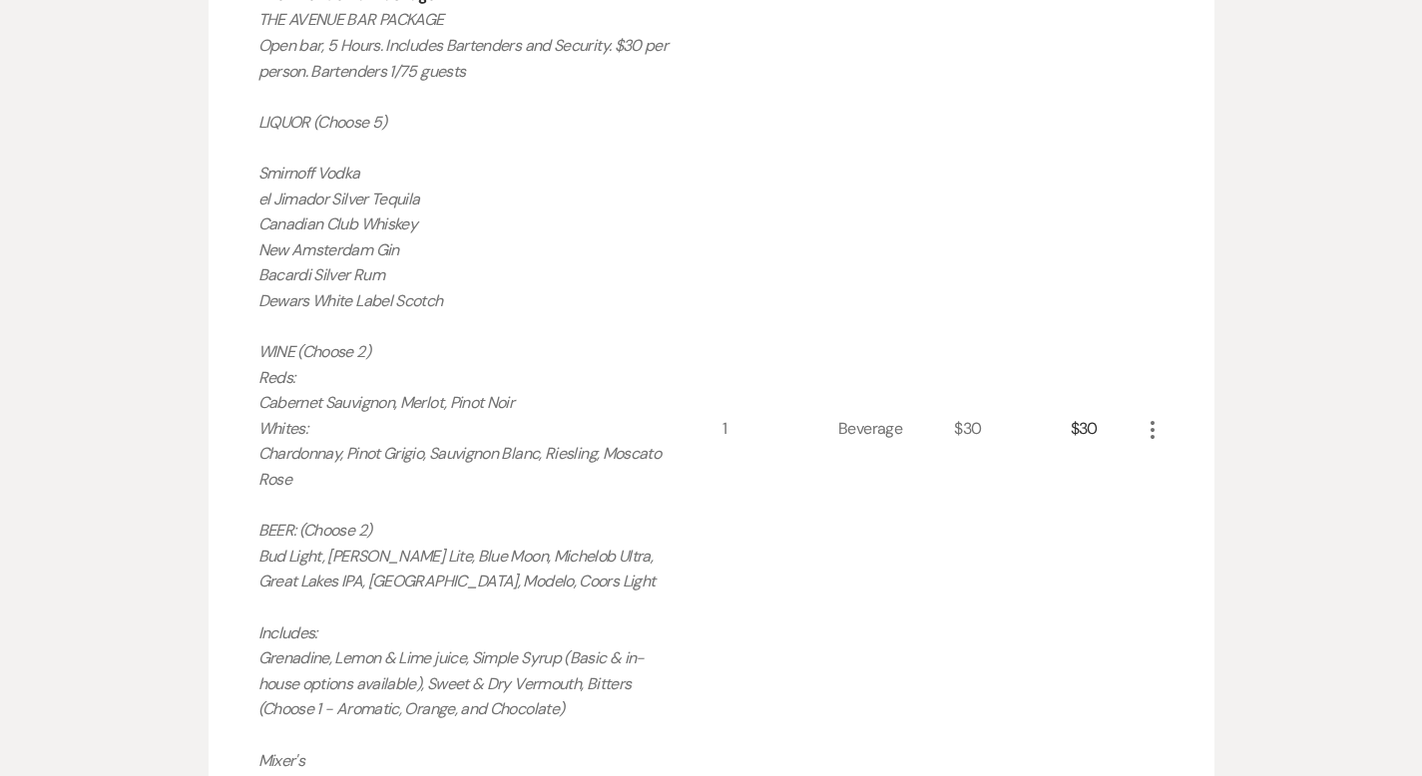
click at [1165, 431] on icon "More" at bounding box center [1153, 430] width 24 height 24
click at [1240, 495] on button "X Delete" at bounding box center [1195, 501] width 108 height 32
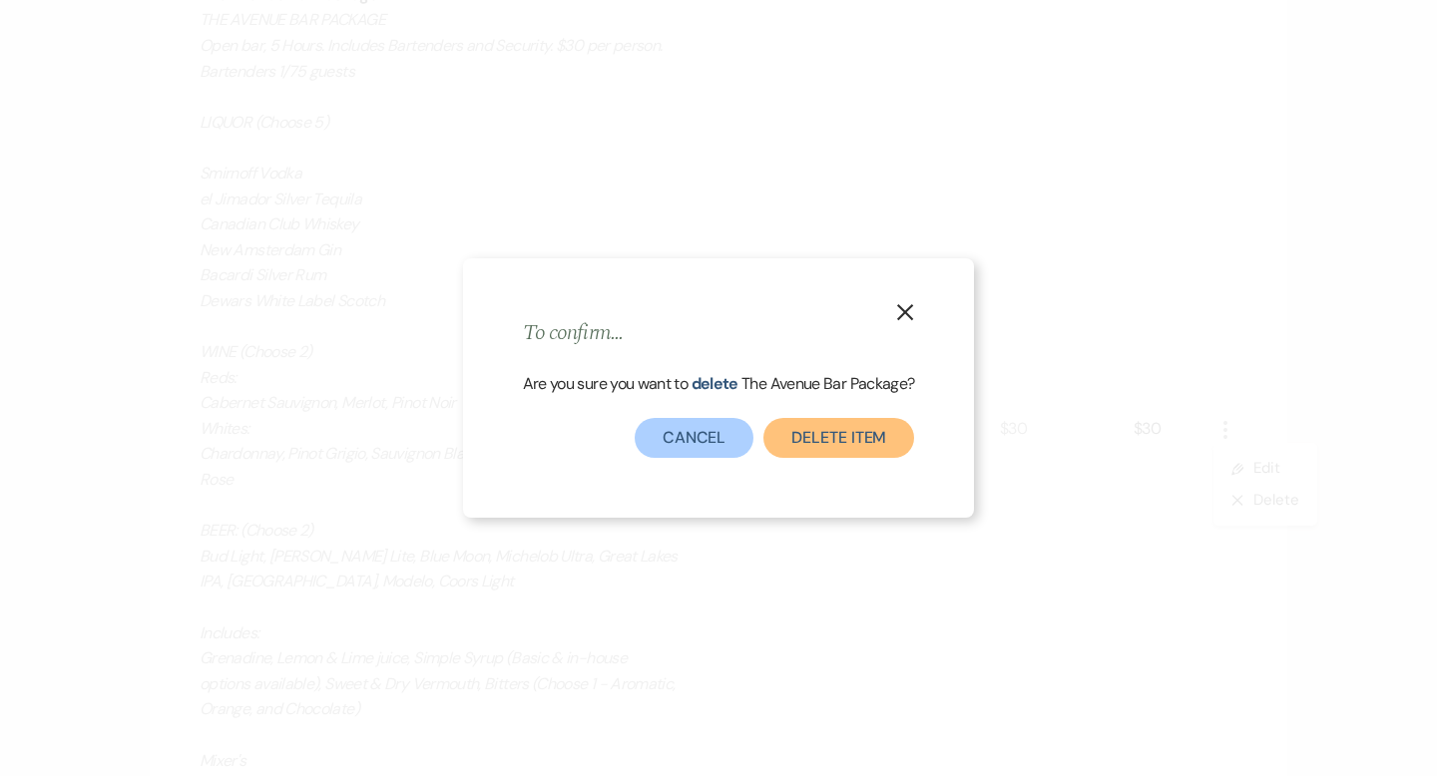
click at [863, 426] on button "Delete Item" at bounding box center [838, 438] width 151 height 40
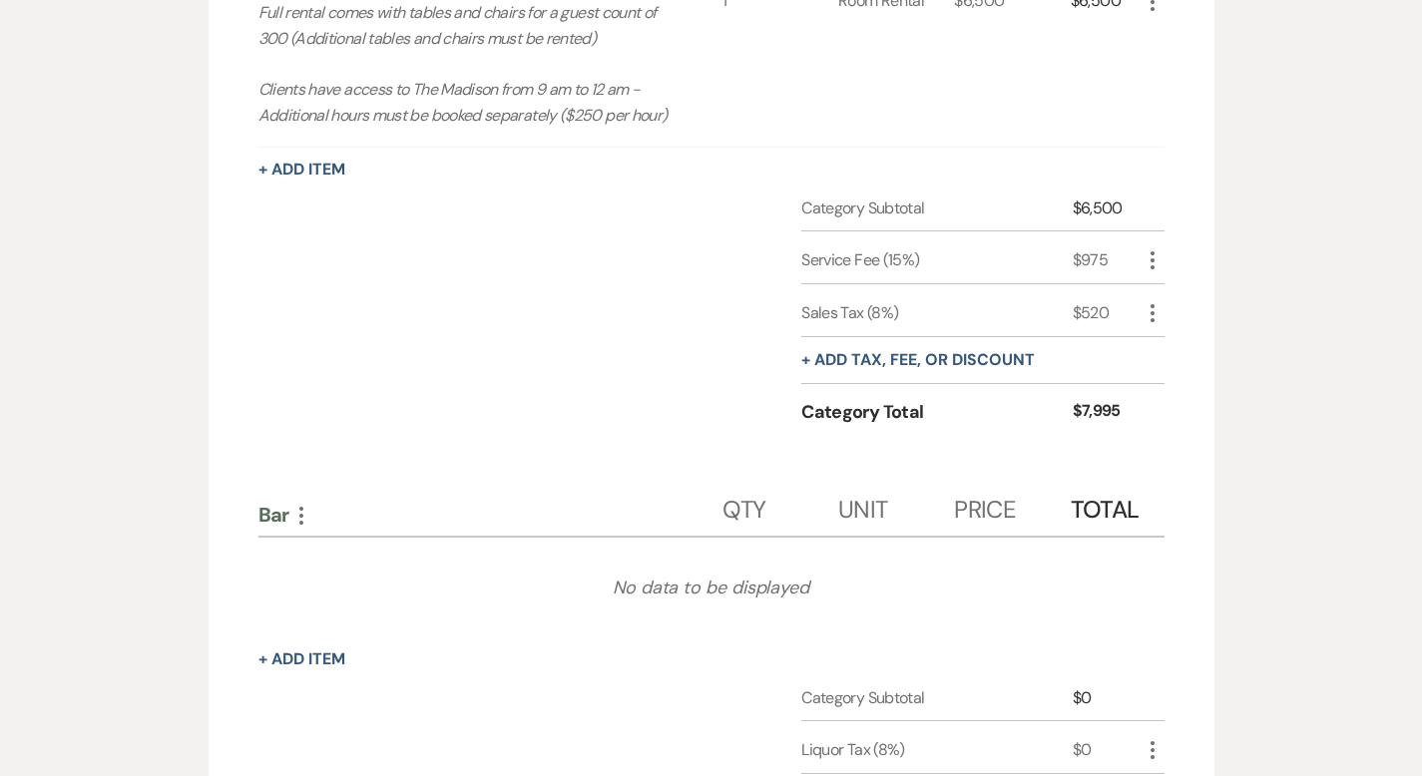
scroll to position [911, 0]
click at [289, 511] on icon "More" at bounding box center [301, 514] width 24 height 24
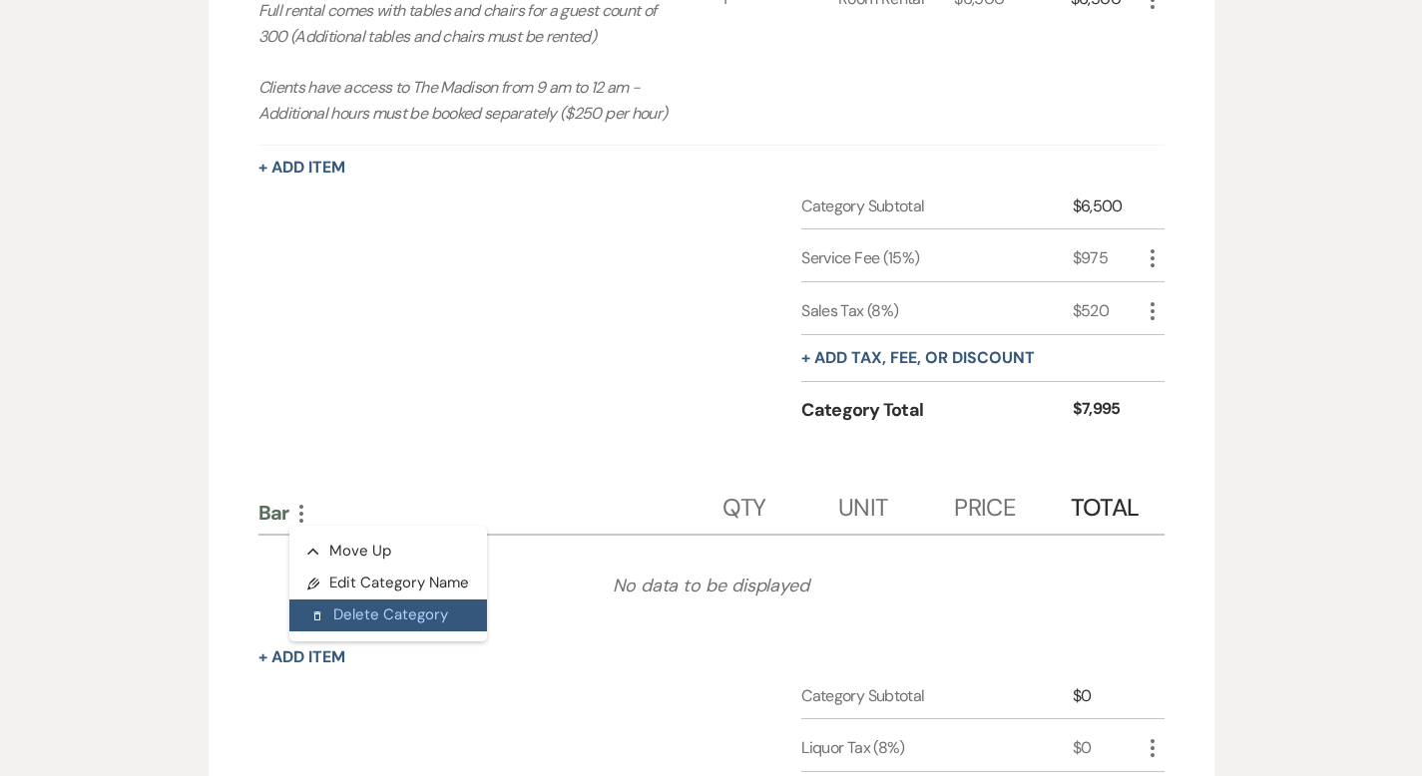
click at [291, 623] on button "Delete Delete Category" at bounding box center [388, 616] width 198 height 32
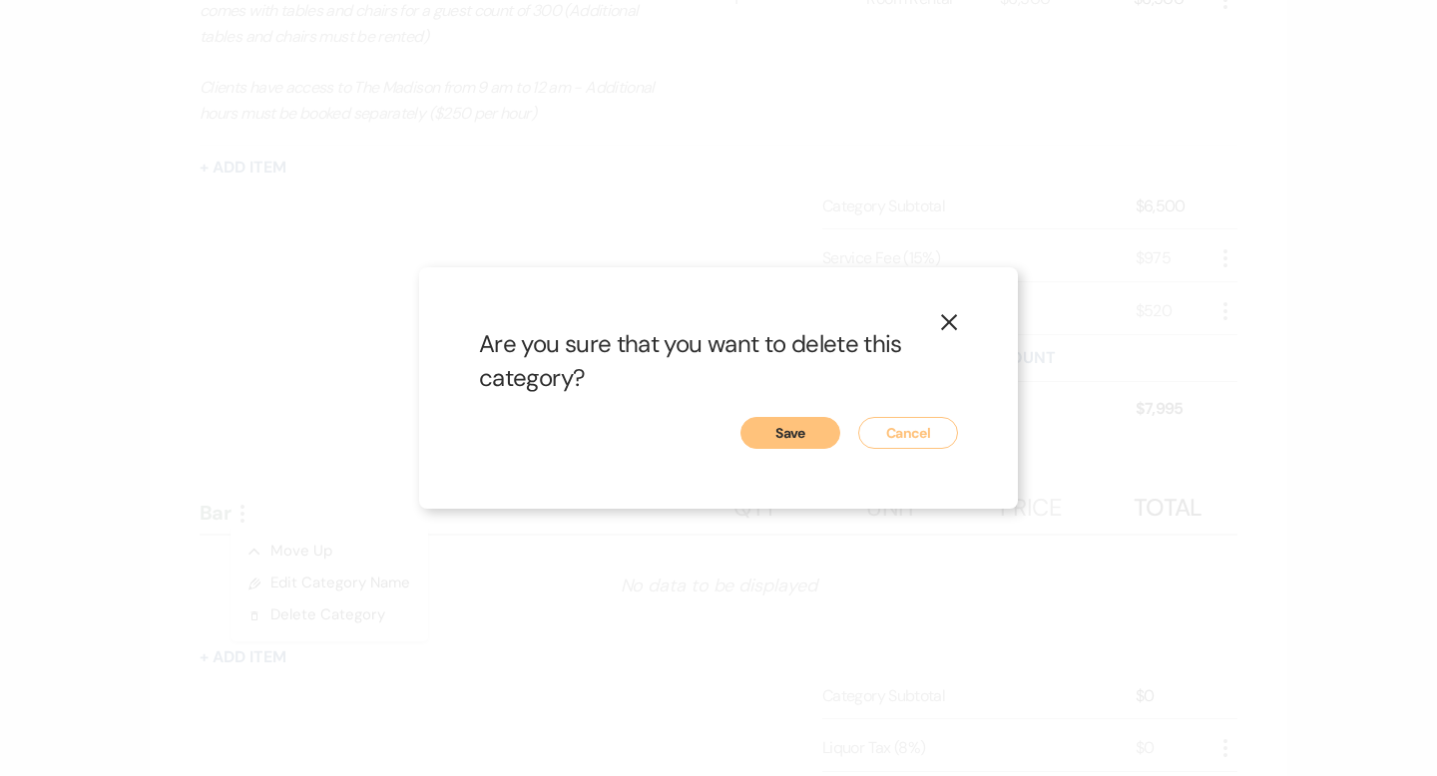
click at [799, 434] on button "Save" at bounding box center [790, 433] width 100 height 32
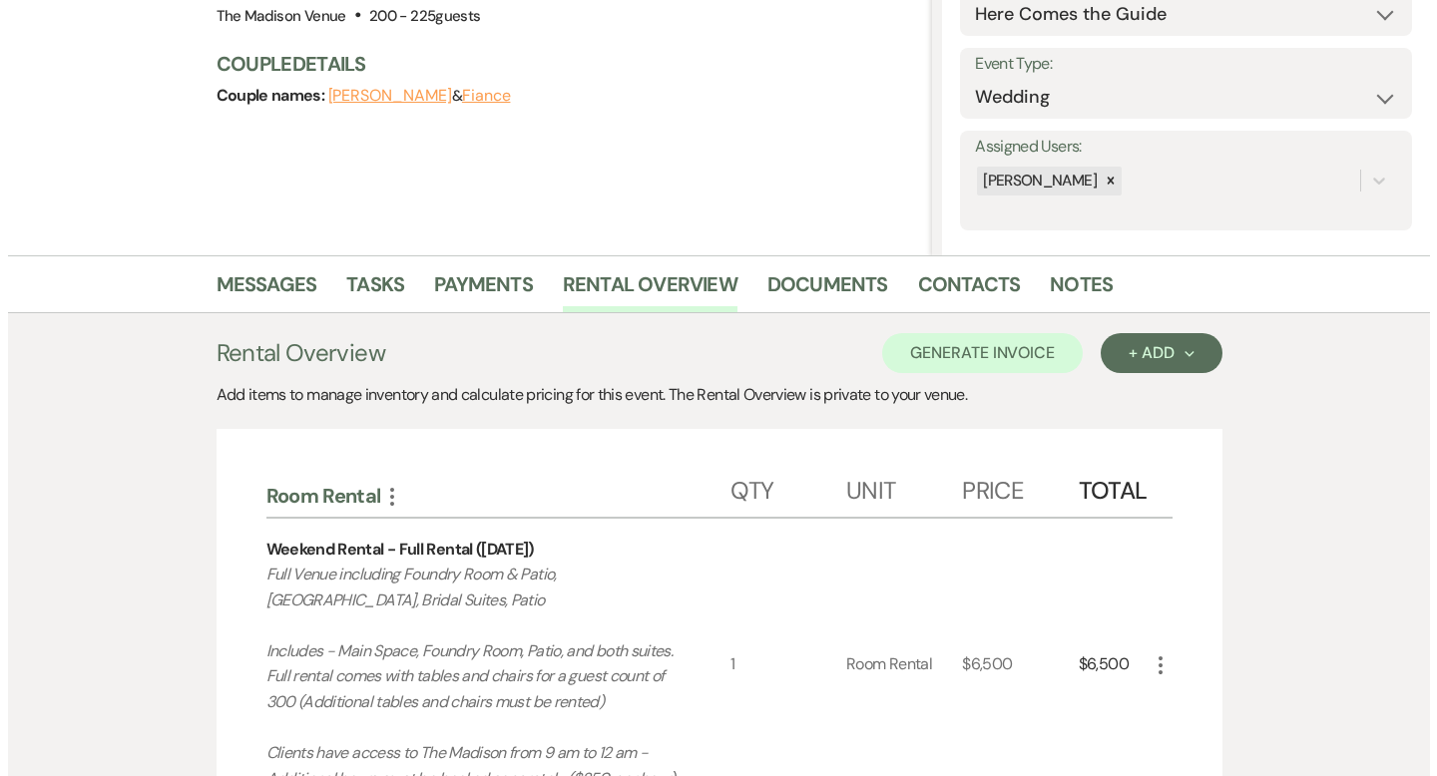
scroll to position [0, 0]
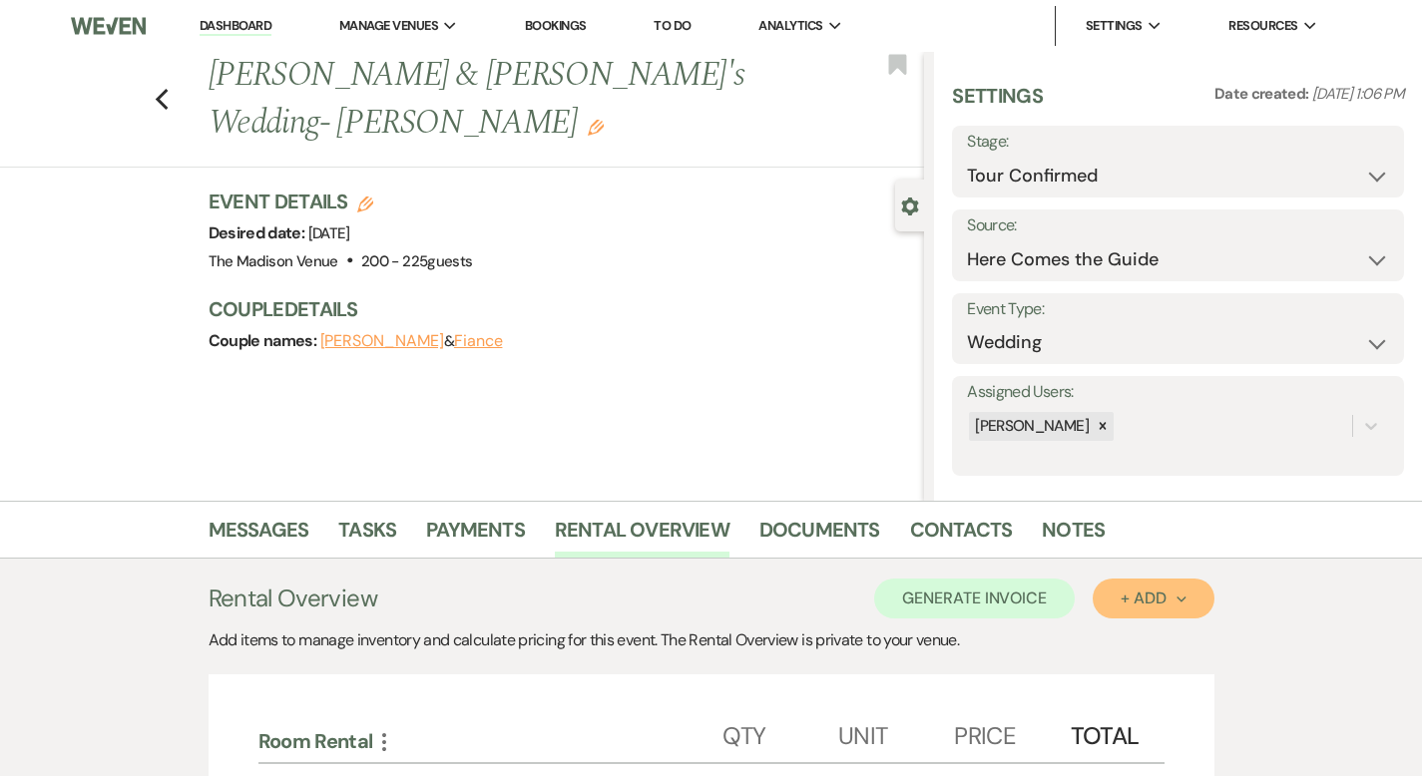
click at [1186, 599] on div "+ Add Next" at bounding box center [1153, 599] width 65 height 16
click at [1197, 682] on button "Category" at bounding box center [1145, 675] width 105 height 31
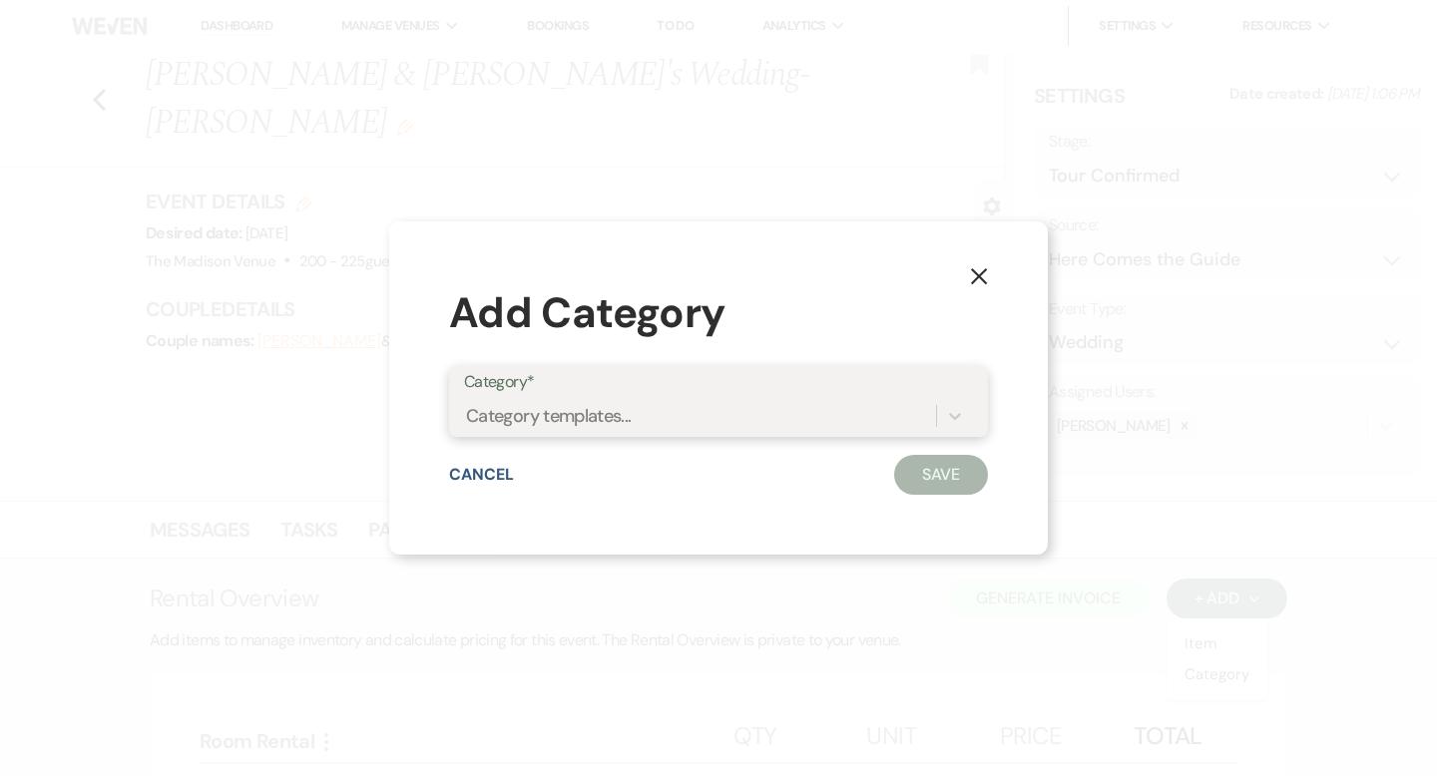
click at [801, 411] on div "Category templates..." at bounding box center [700, 415] width 472 height 35
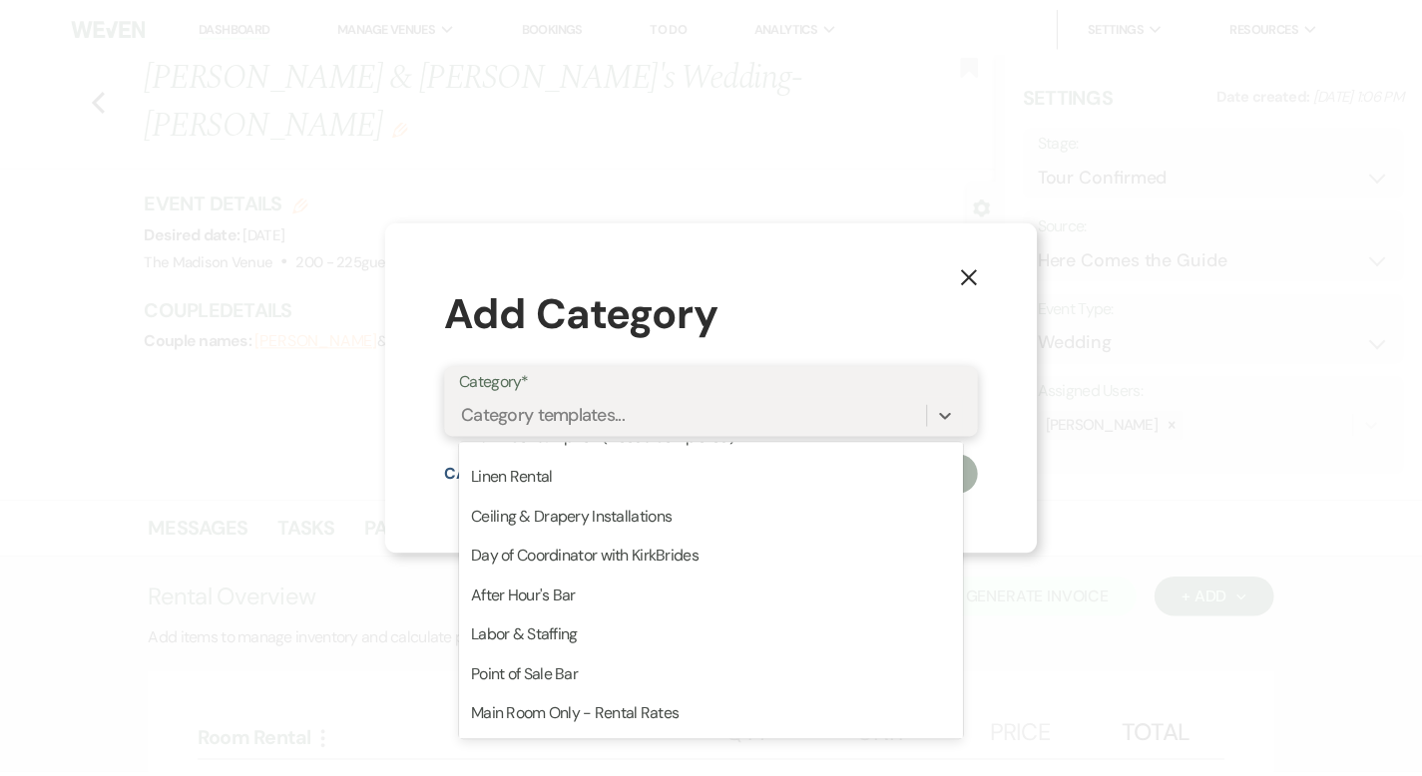
scroll to position [547, 0]
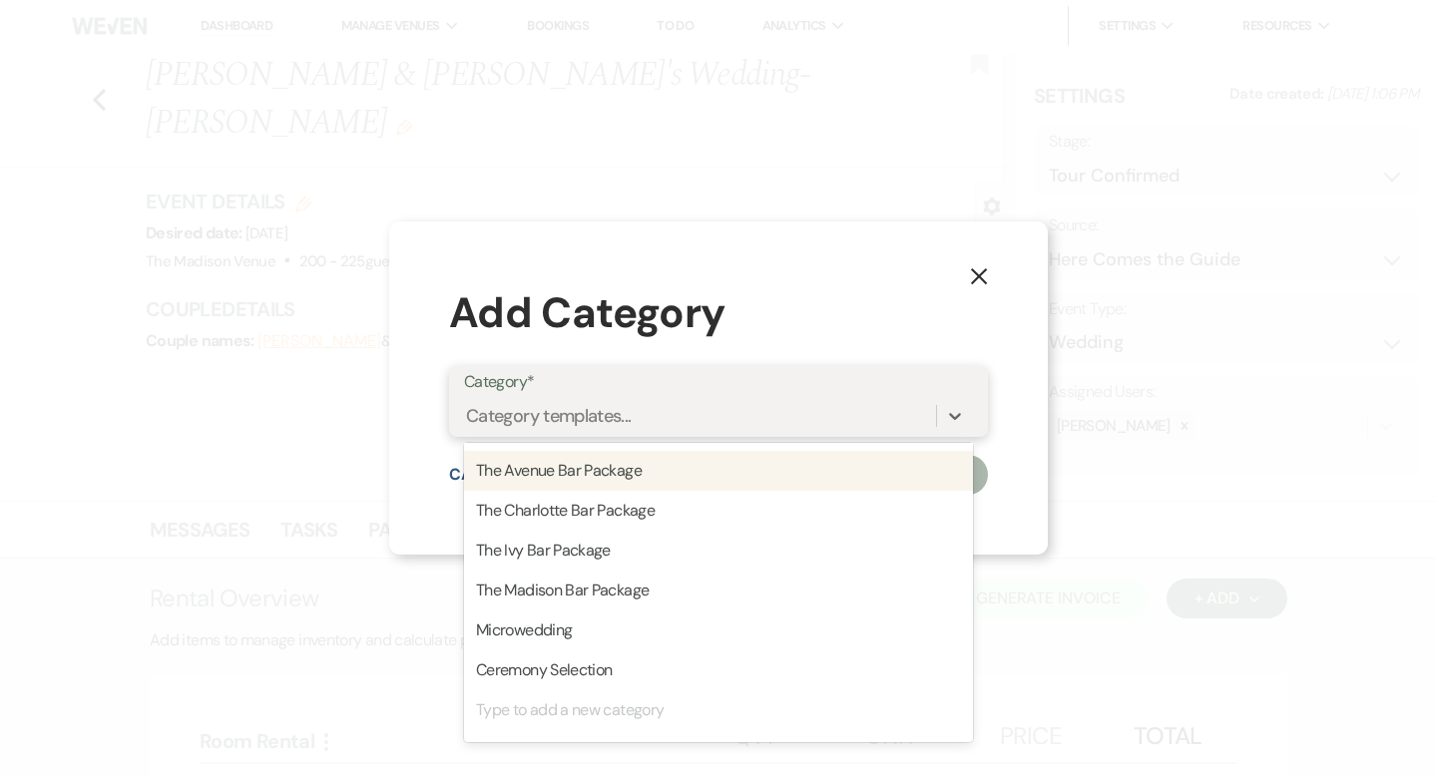
click at [696, 482] on div "The Avenue Bar Package" at bounding box center [718, 471] width 509 height 40
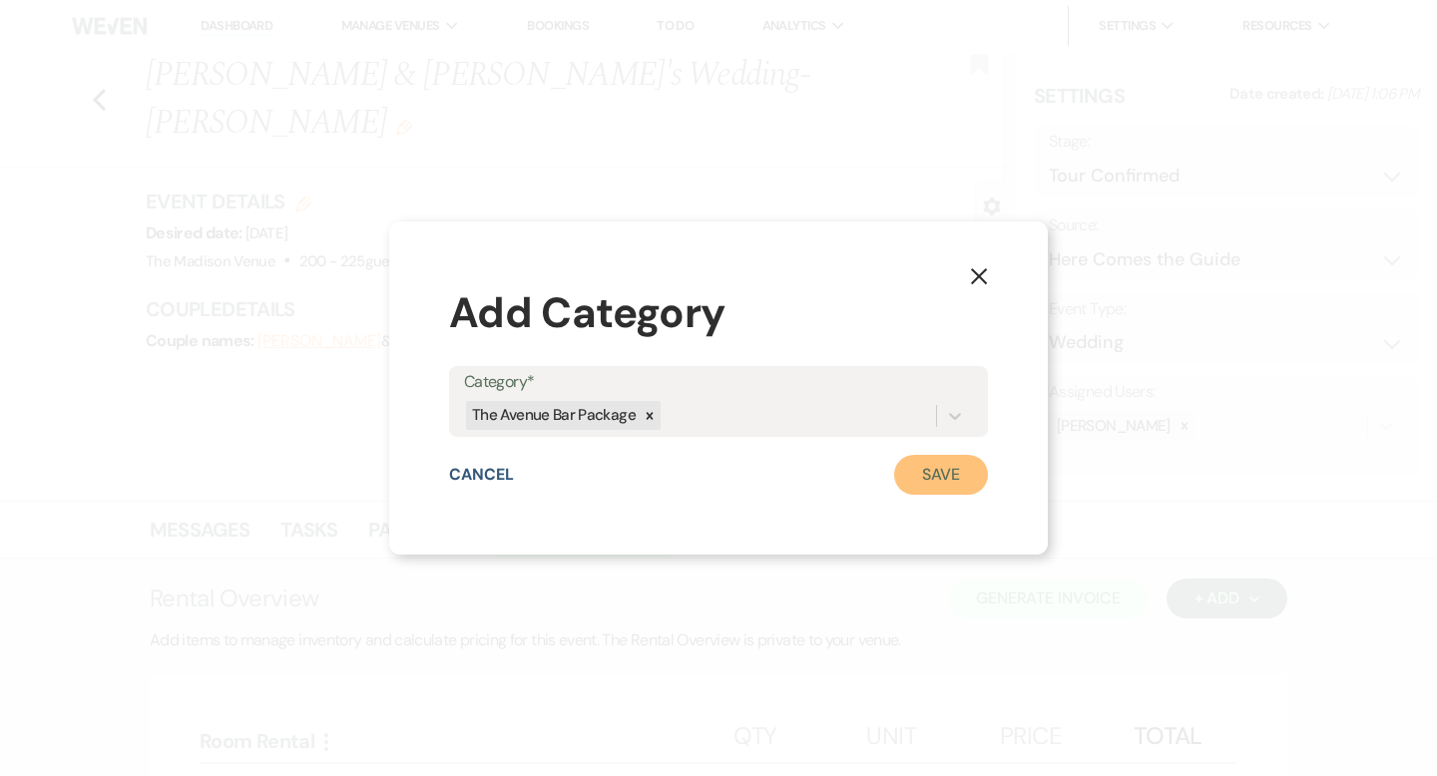
click at [945, 460] on button "Save" at bounding box center [941, 475] width 94 height 40
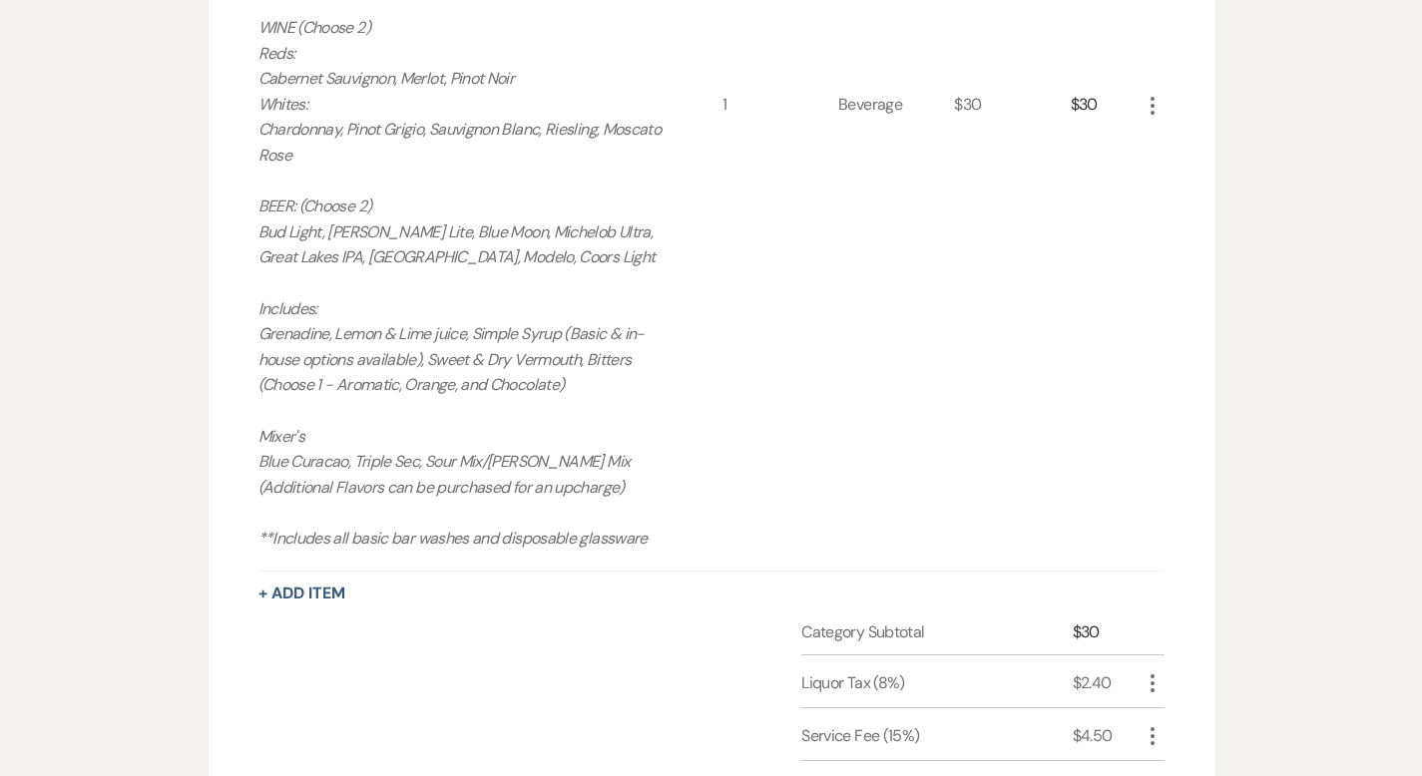
scroll to position [1776, 0]
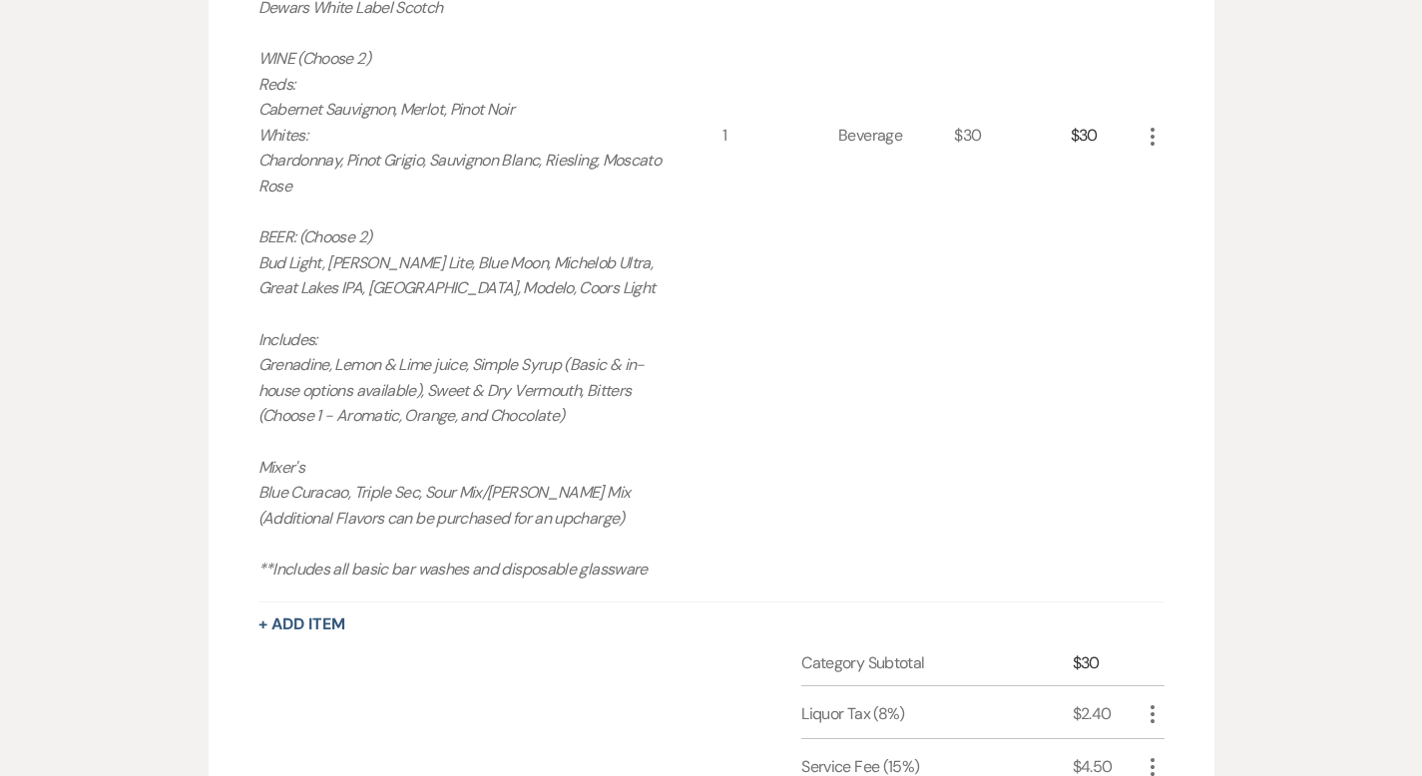
click at [1155, 134] on use "button" at bounding box center [1153, 137] width 4 height 18
click at [1244, 164] on button "Pencil Edit" at bounding box center [1193, 176] width 104 height 32
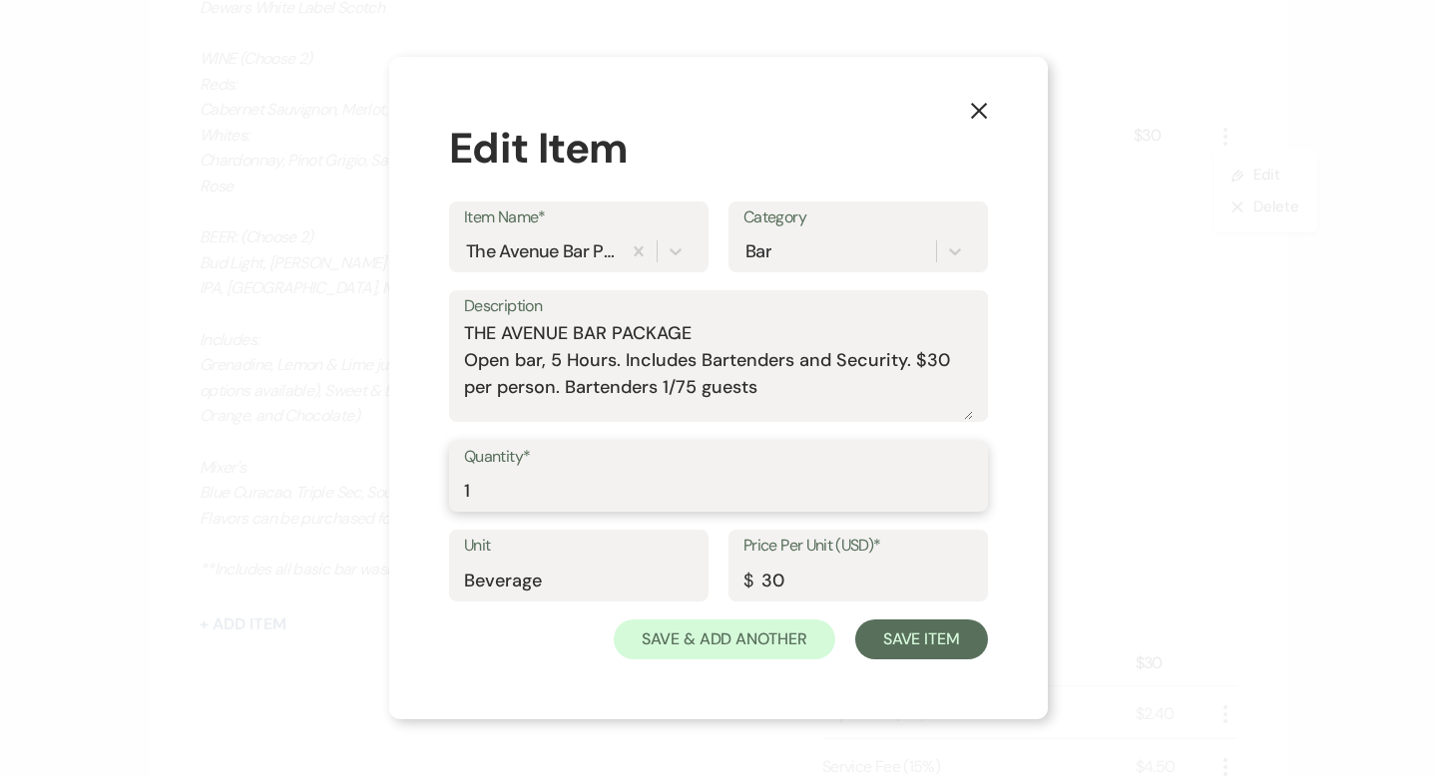
click at [584, 482] on input "1" at bounding box center [718, 490] width 509 height 39
type input "155"
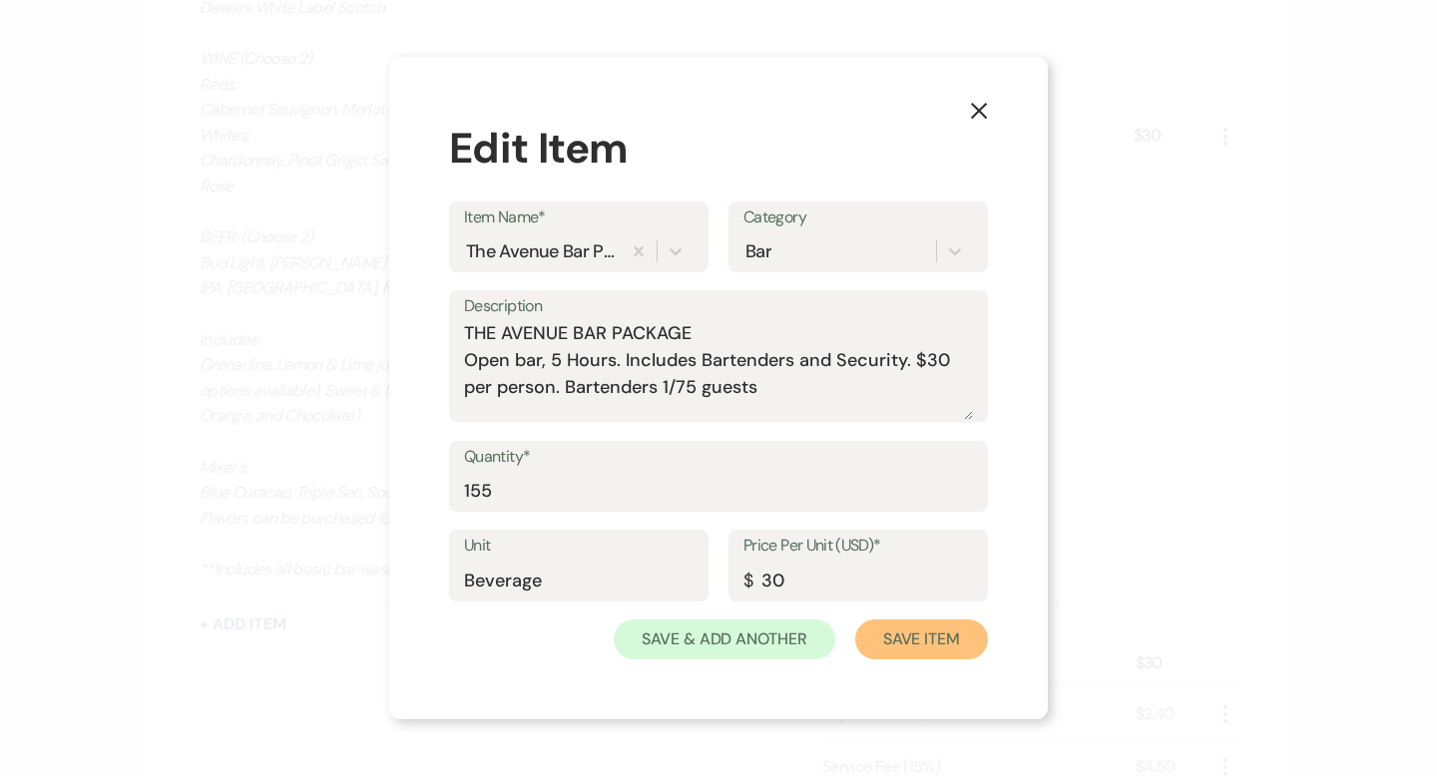
click at [896, 649] on button "Save Item" at bounding box center [921, 640] width 133 height 40
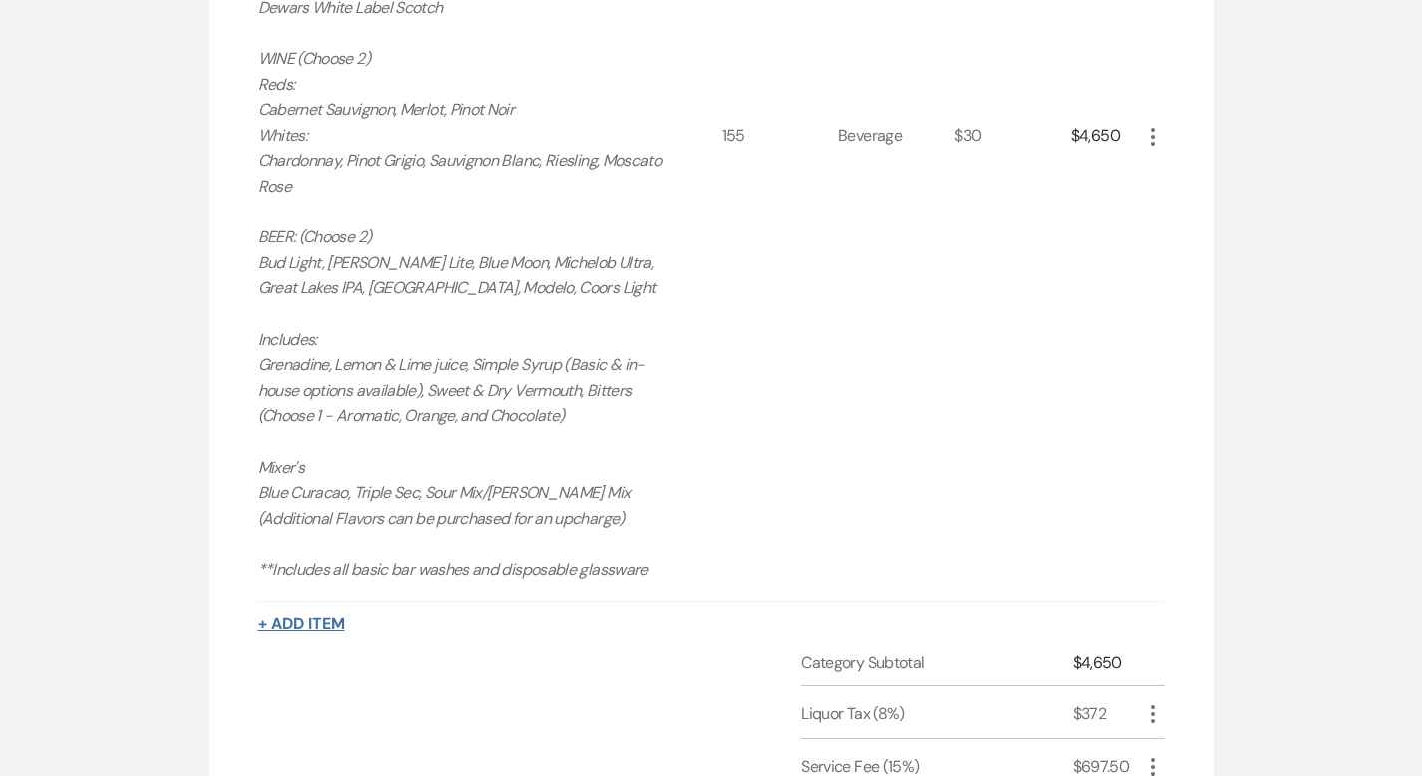
click at [275, 623] on button "+ Add Item" at bounding box center [301, 625] width 87 height 16
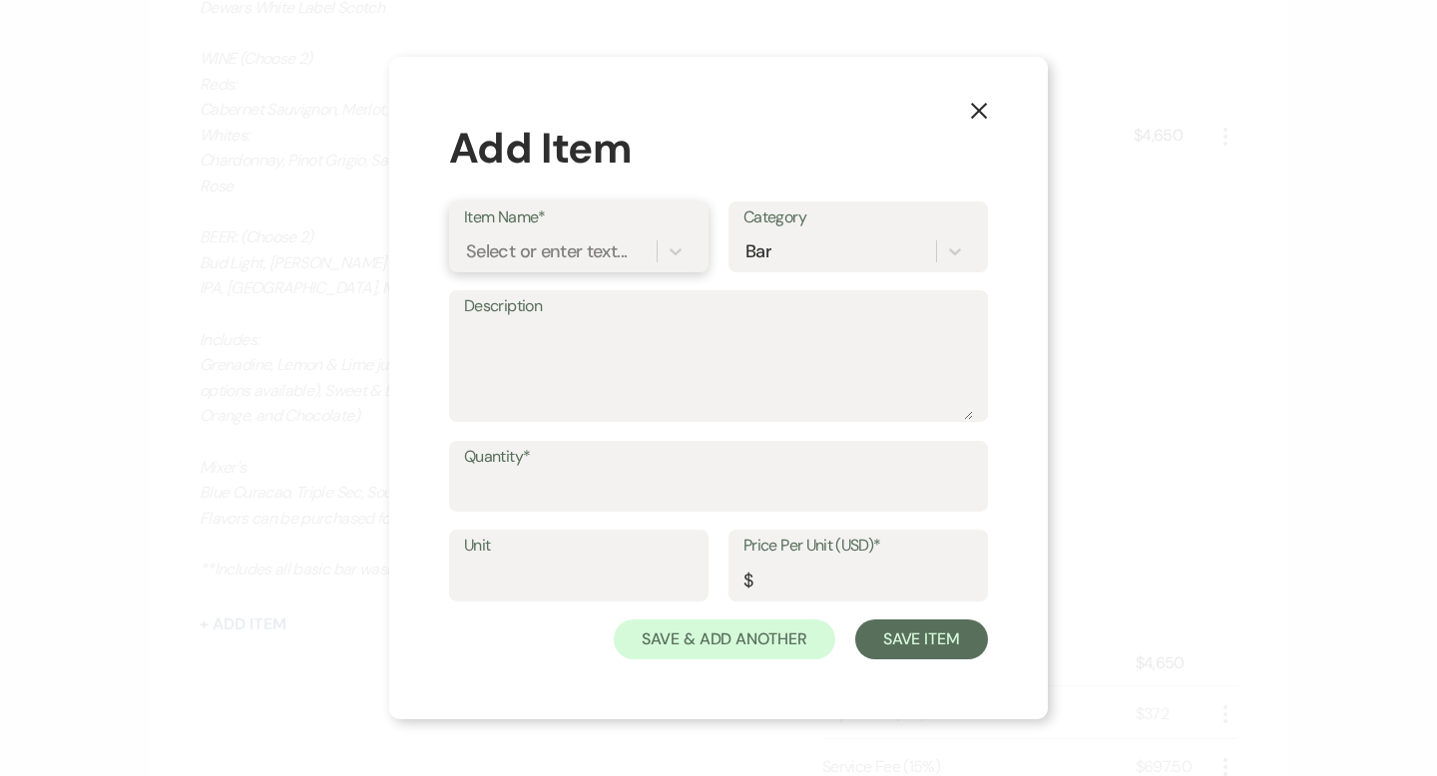
click at [561, 257] on div "Select or enter text..." at bounding box center [546, 251] width 161 height 27
type input "non"
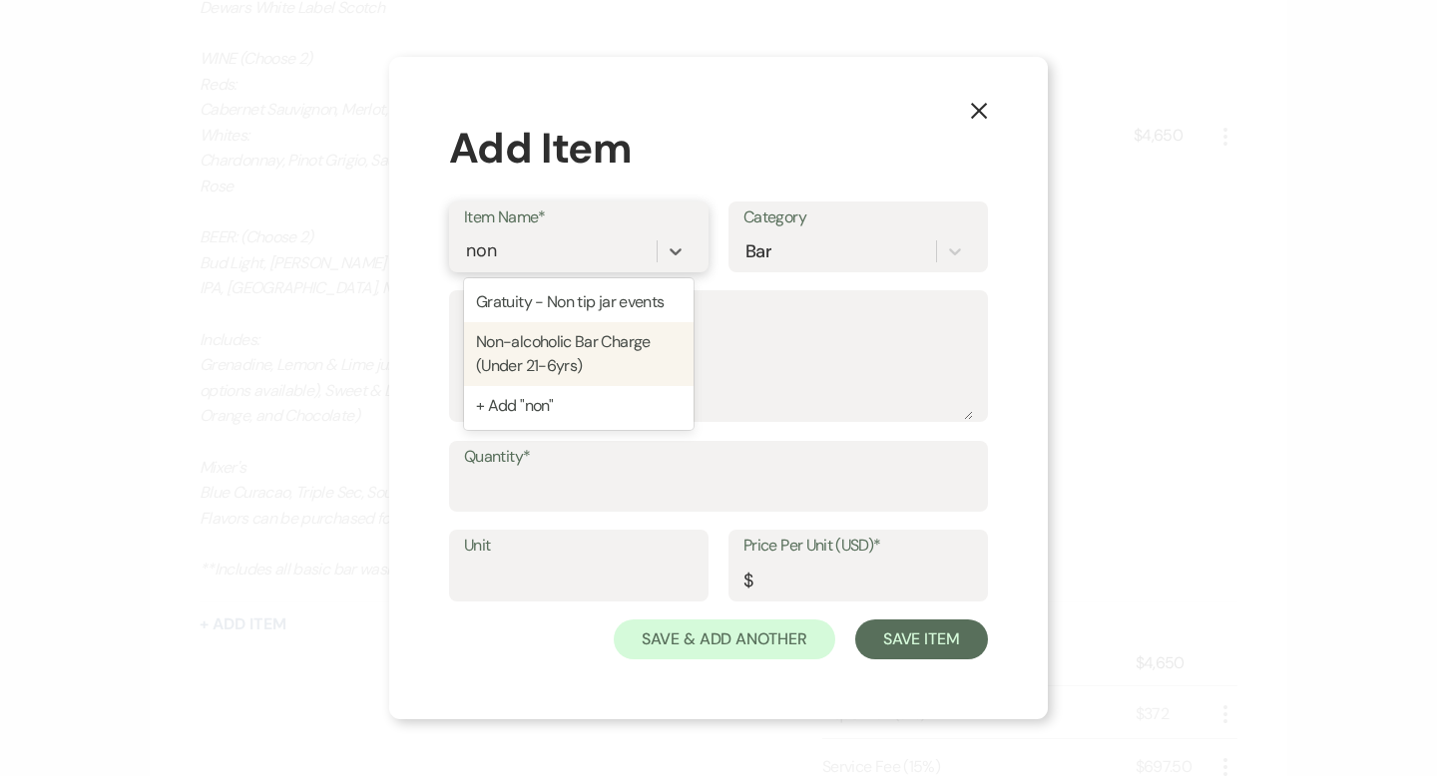
click at [552, 342] on div "Non-alcoholic Bar Charge (Under 21-6yrs)" at bounding box center [579, 354] width 230 height 64
type textarea "Pop's & Soda's Coke, Diet Coke, Sprite, Ginger Ale, Ginger Beer Club Soda, Toni…"
type input "Beverage"
type input "9"
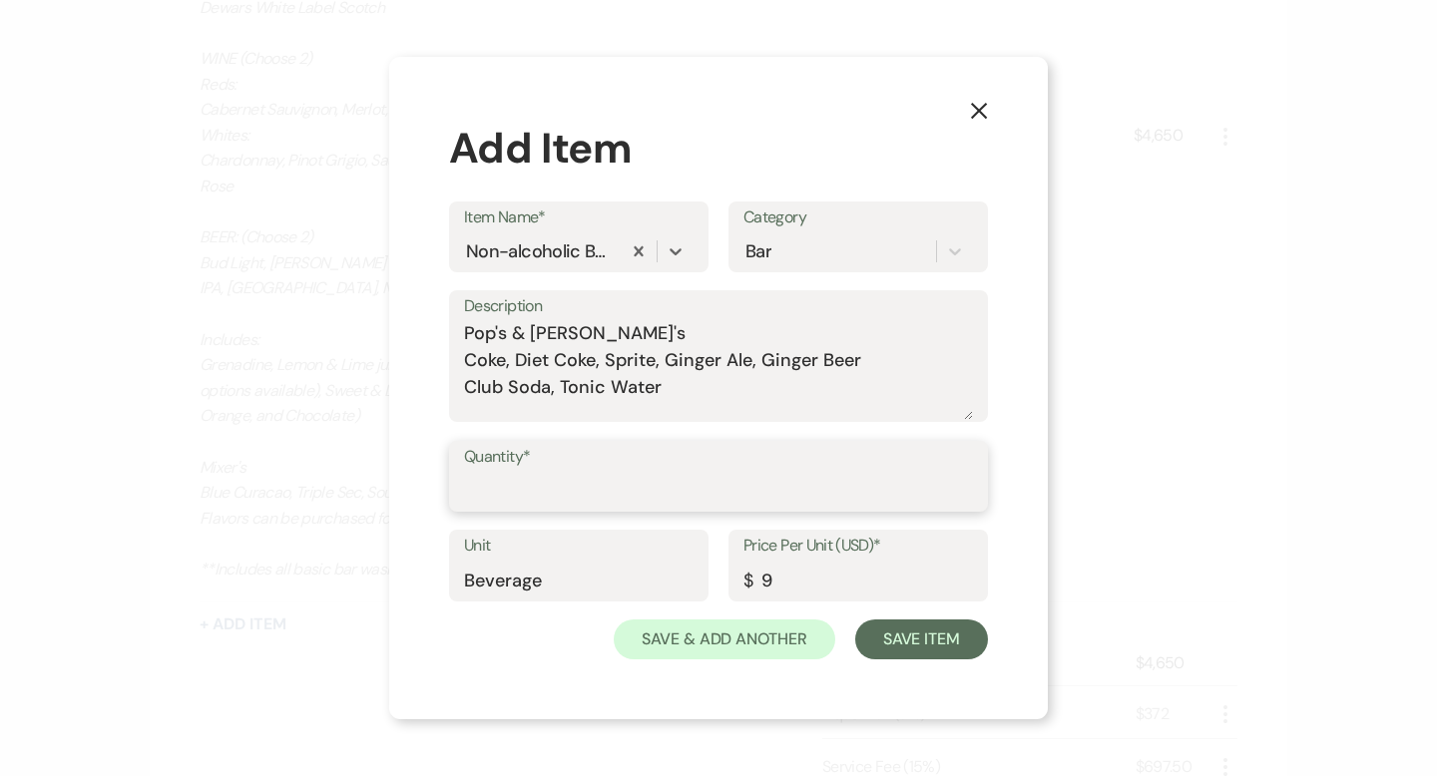
click at [488, 503] on input "Quantity*" at bounding box center [718, 490] width 509 height 39
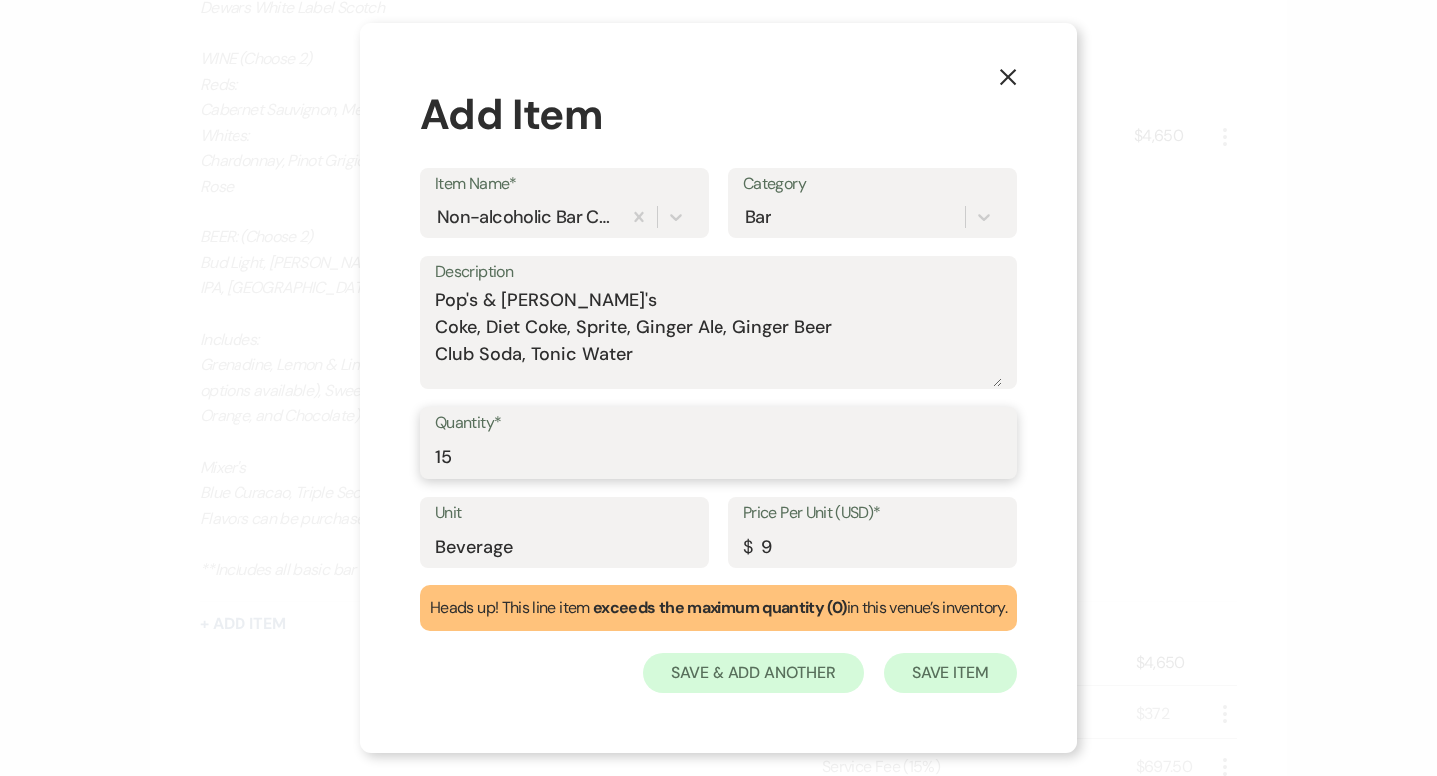
type input "15"
click at [960, 681] on button "Save Item" at bounding box center [950, 674] width 133 height 40
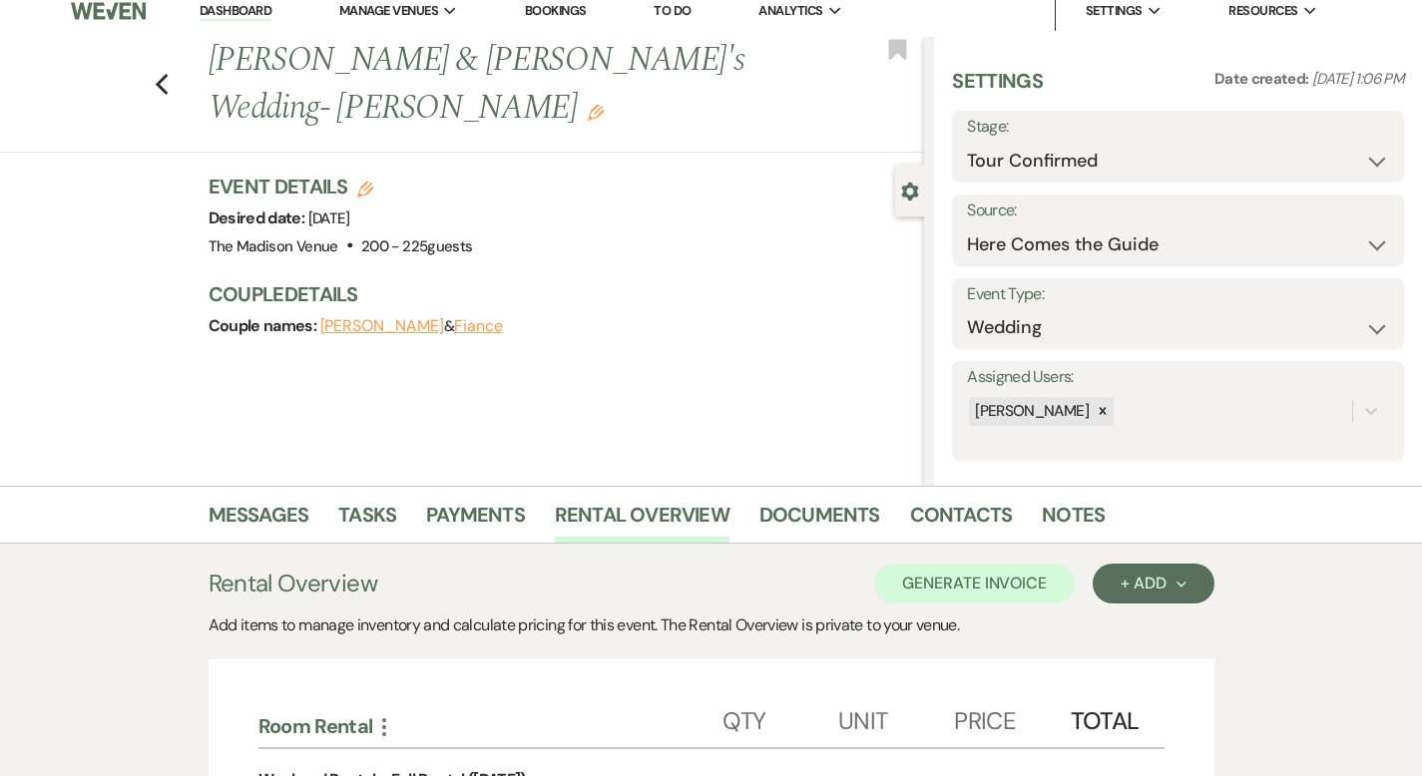
scroll to position [0, 0]
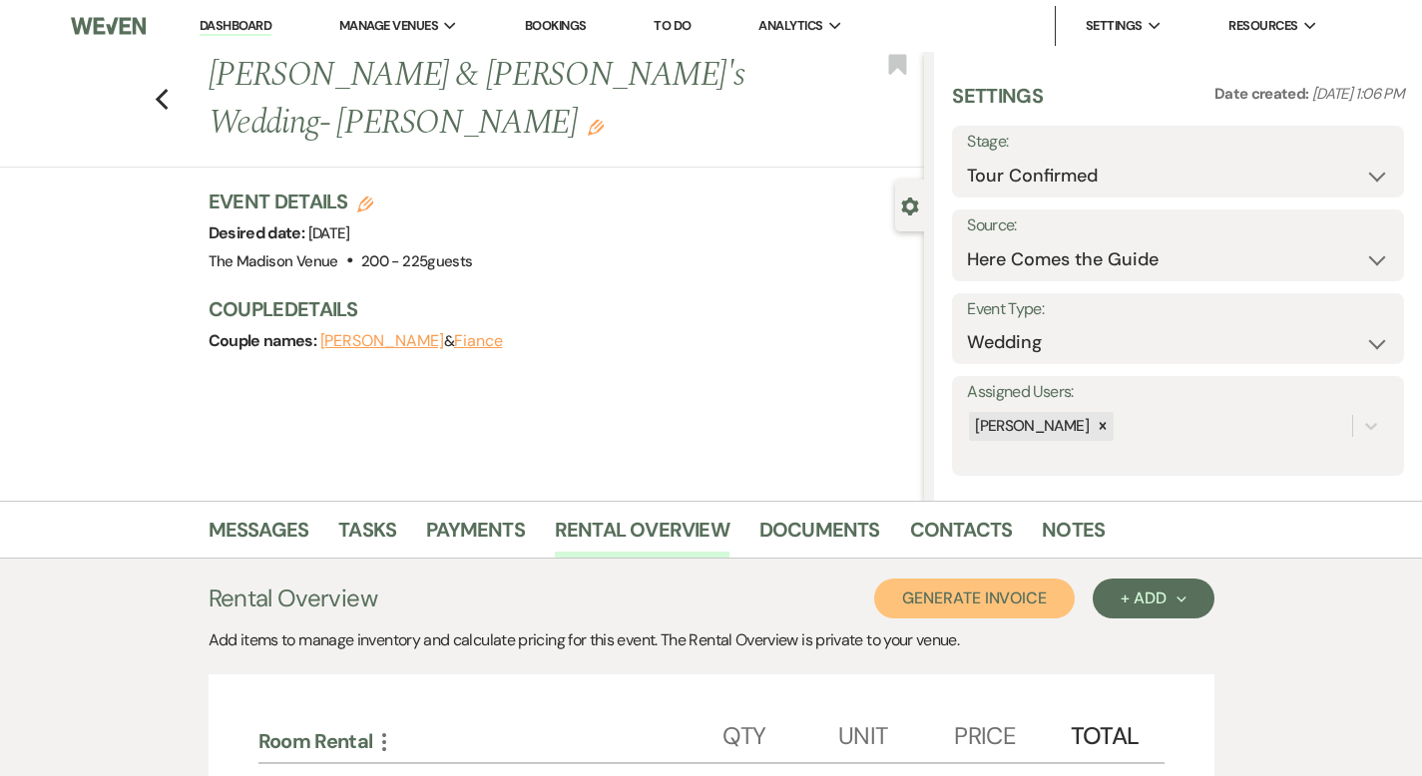
click at [1074, 603] on button "Generate Invoice" at bounding box center [974, 599] width 201 height 40
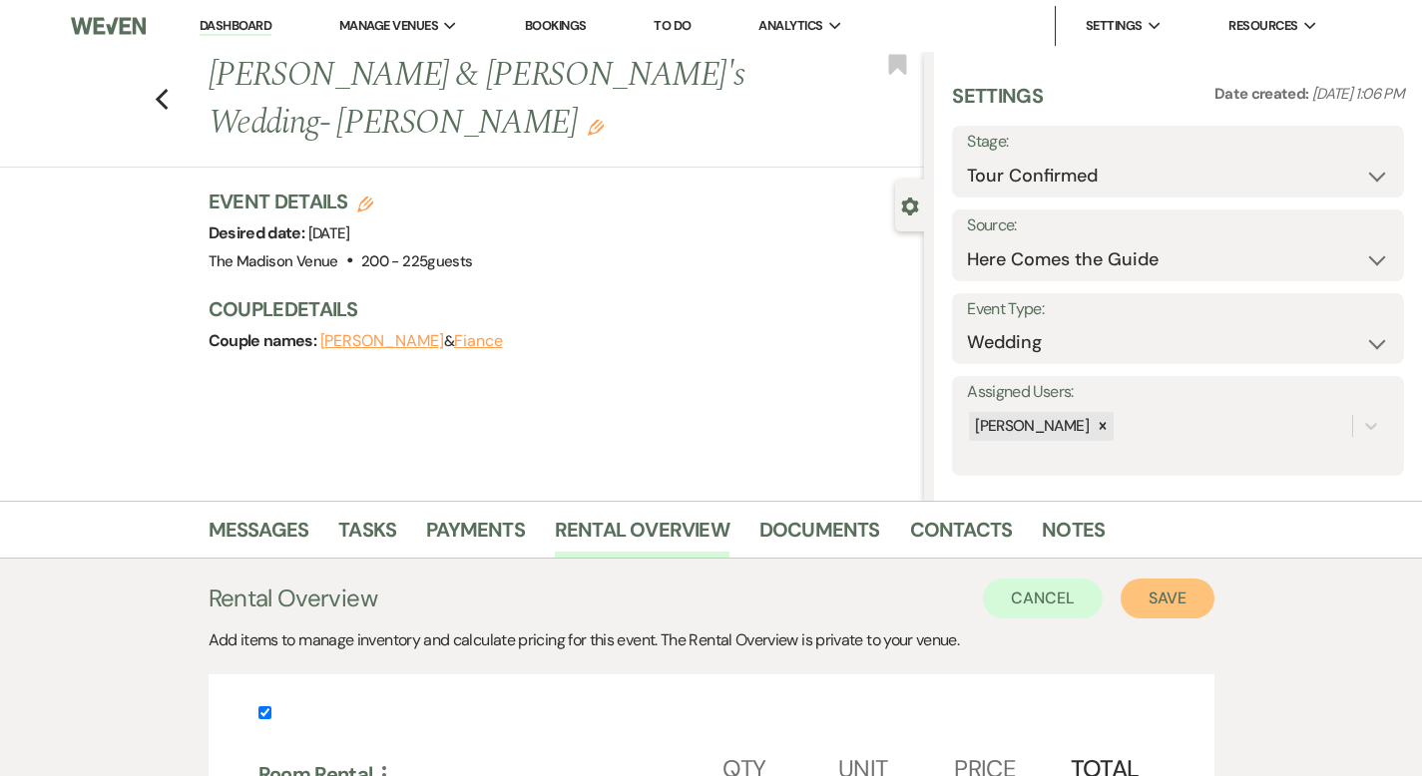
click at [1214, 604] on button "Save" at bounding box center [1168, 599] width 94 height 40
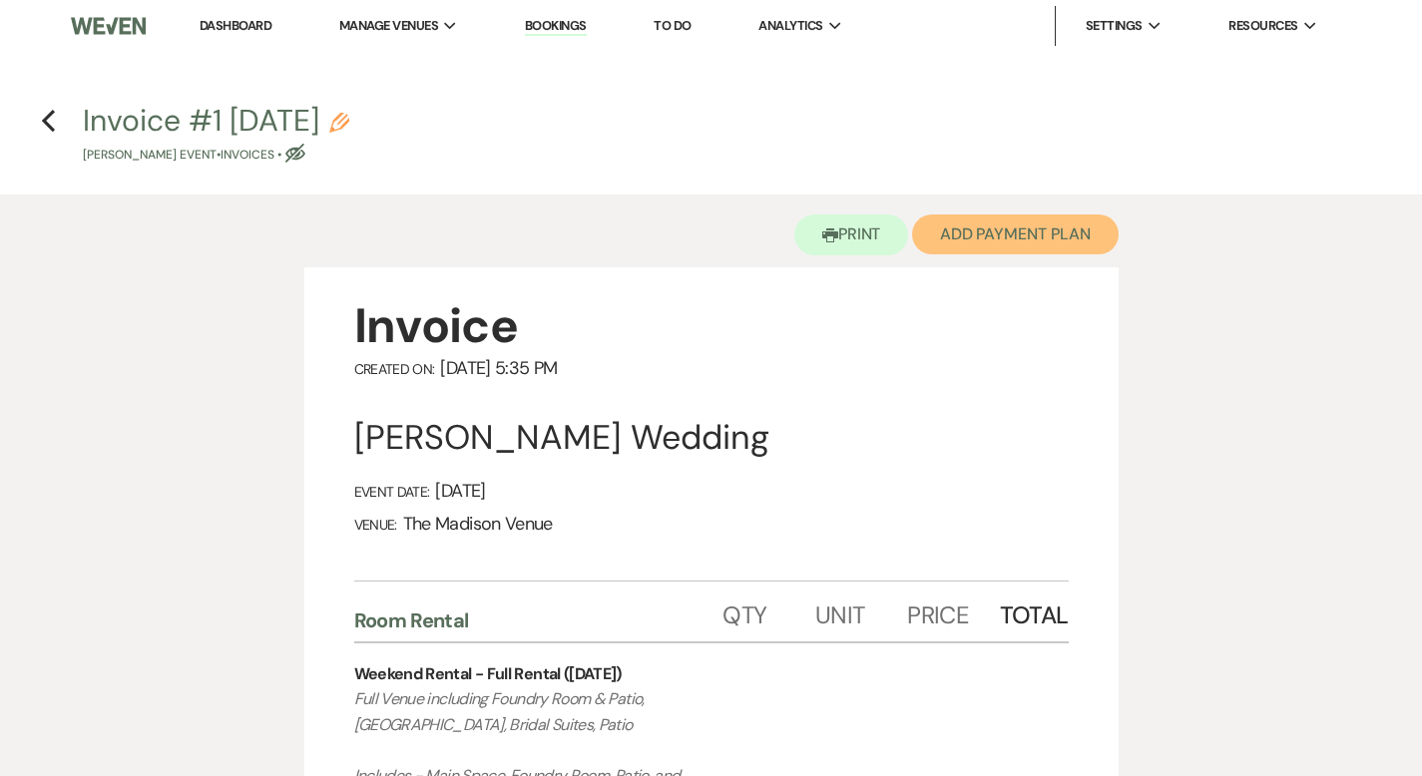
click at [1001, 231] on button "Add Payment Plan" at bounding box center [1015, 235] width 207 height 40
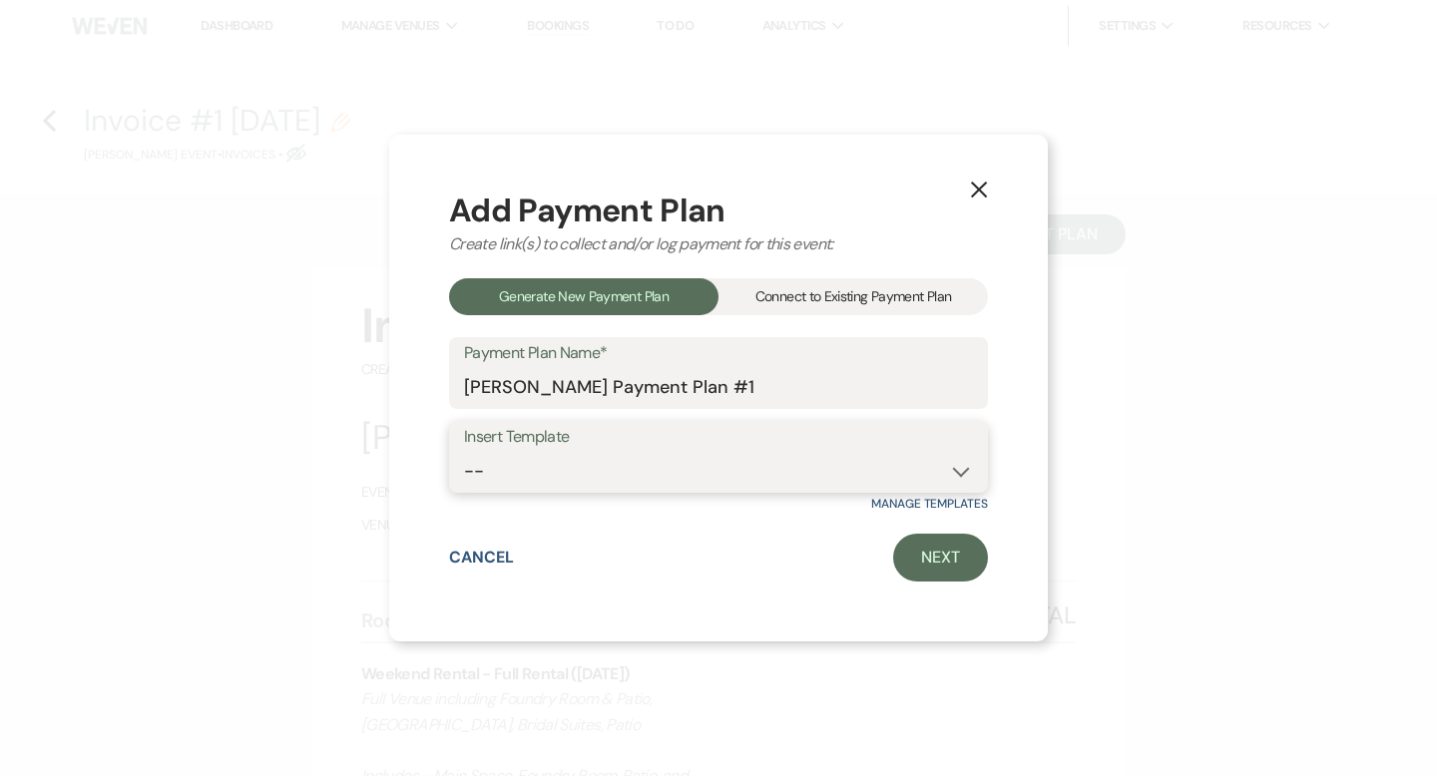
click at [545, 470] on select "-- 2000 Deposit + 5 Payment Plan Payment in full Add-On Invoices 25% - 4 Paymen…" at bounding box center [718, 471] width 509 height 39
select select "74"
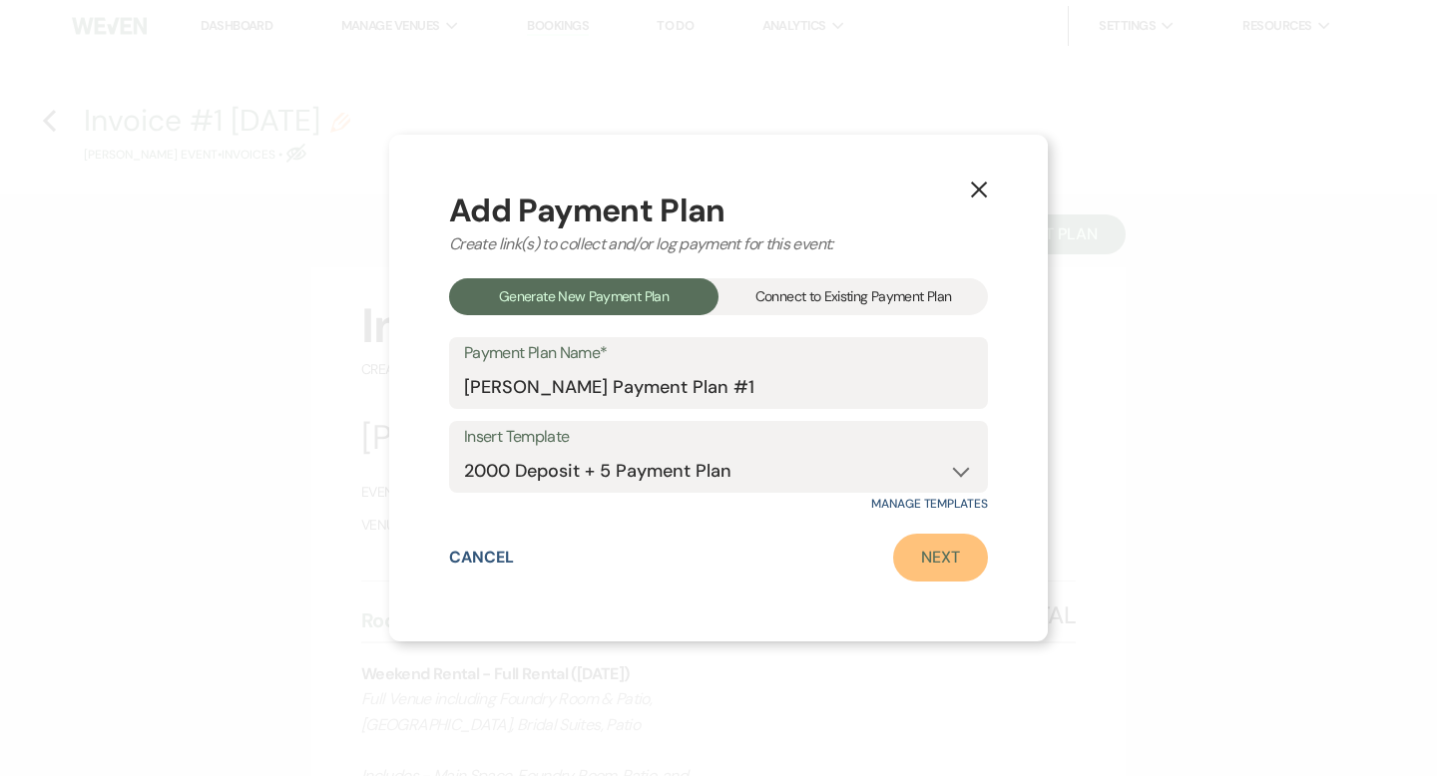
click at [940, 552] on link "Next" at bounding box center [940, 558] width 95 height 48
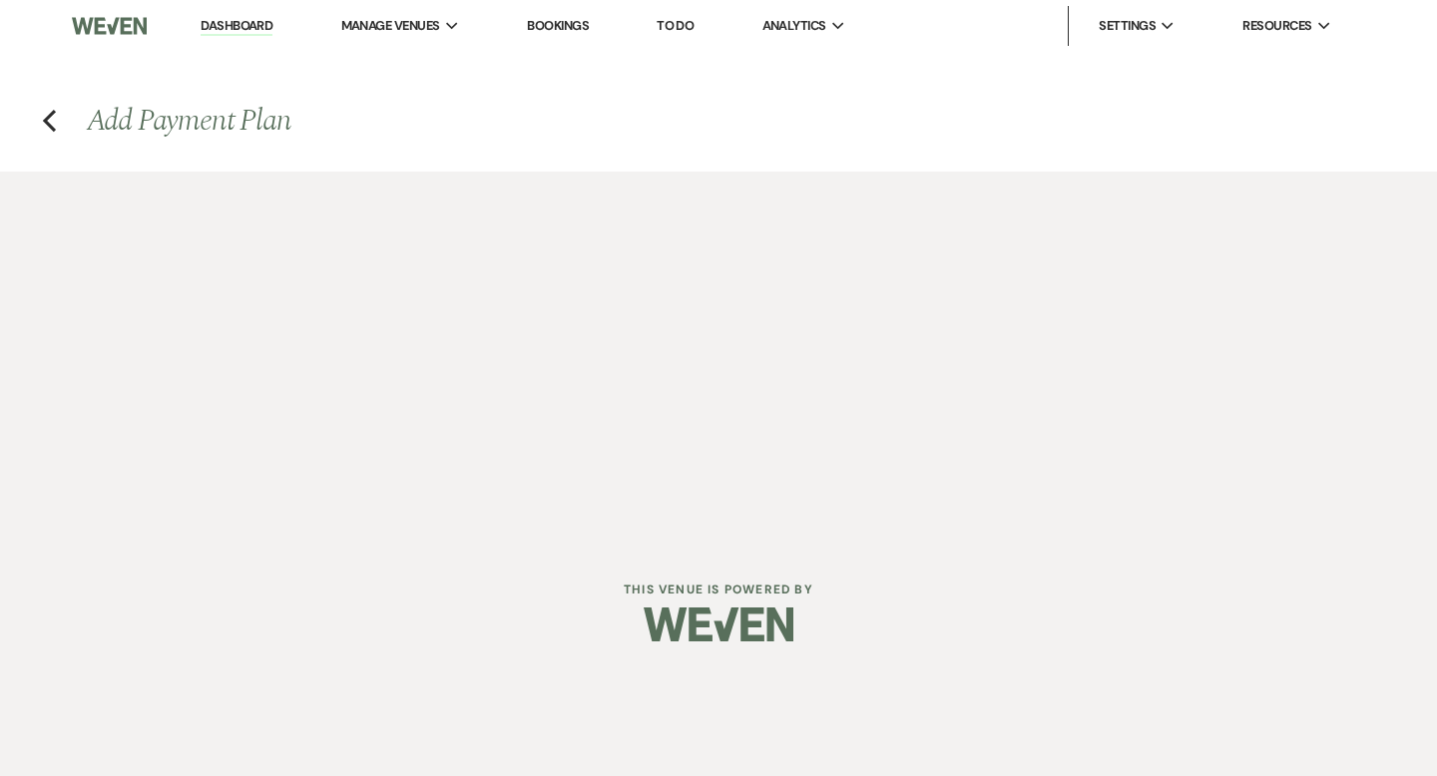
select select "29023"
select select "2"
select select "flat"
select select "true"
select select "2"
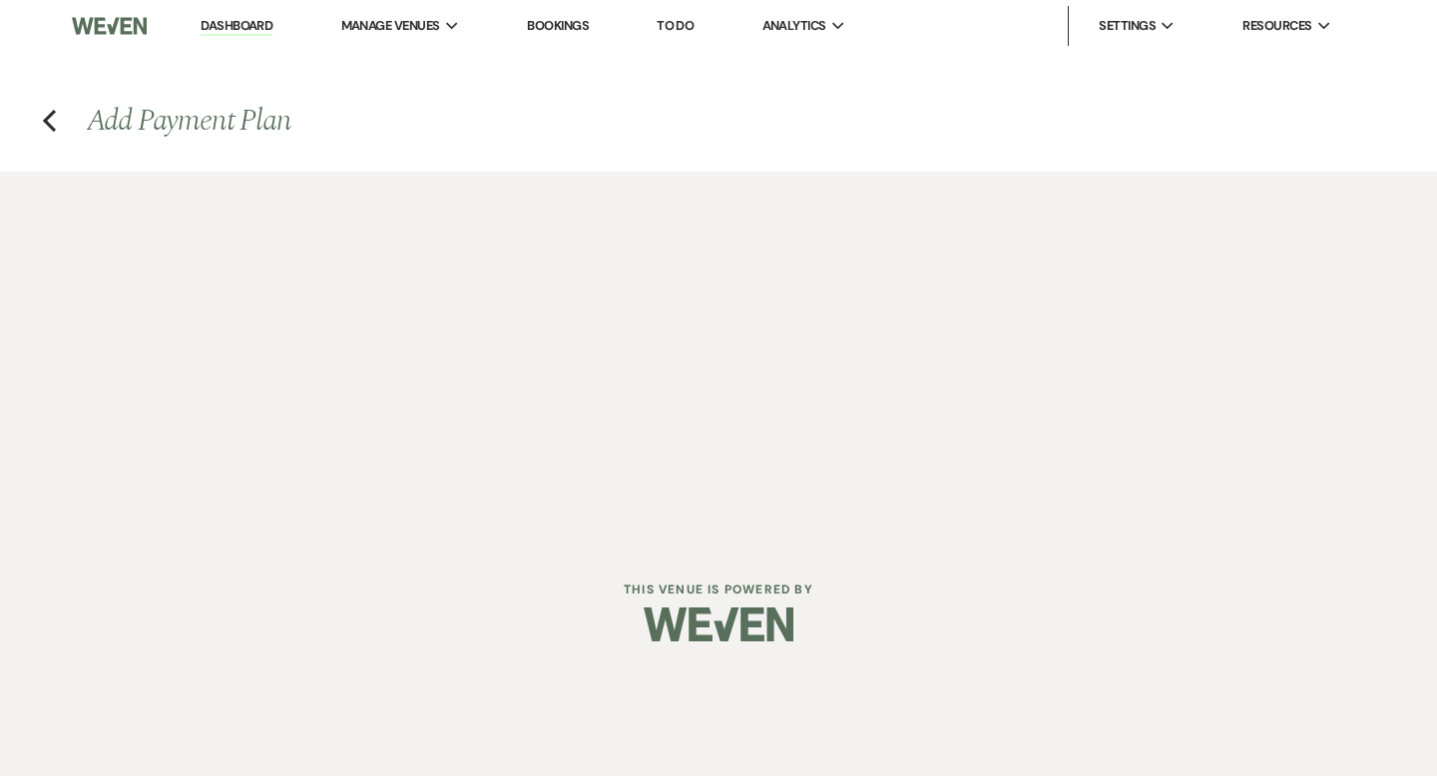
select select "percentage"
select select "true"
select select "client"
select select "weeks"
select select "client"
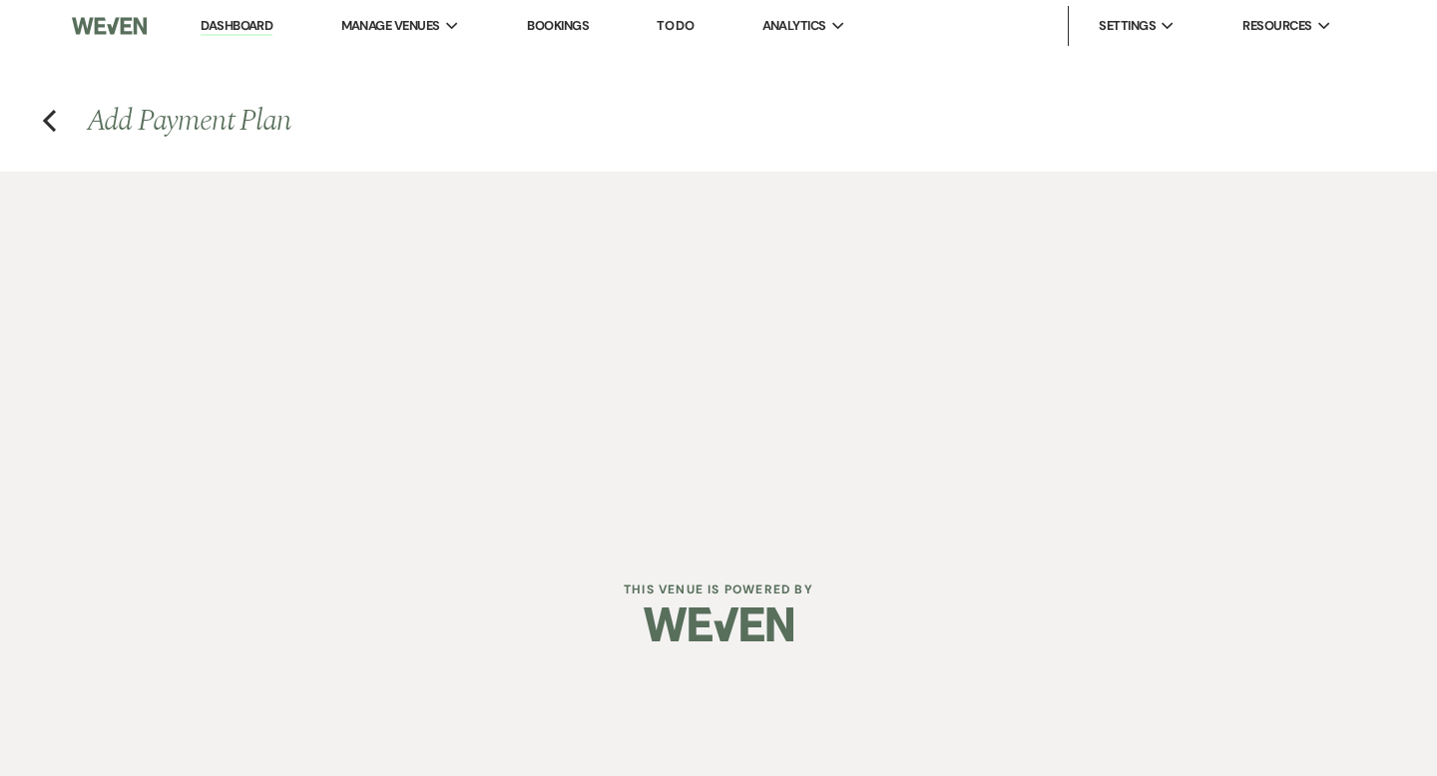
select select "days"
select select "afterDueDate"
select select "client"
select select "days"
select select "afterDueDate"
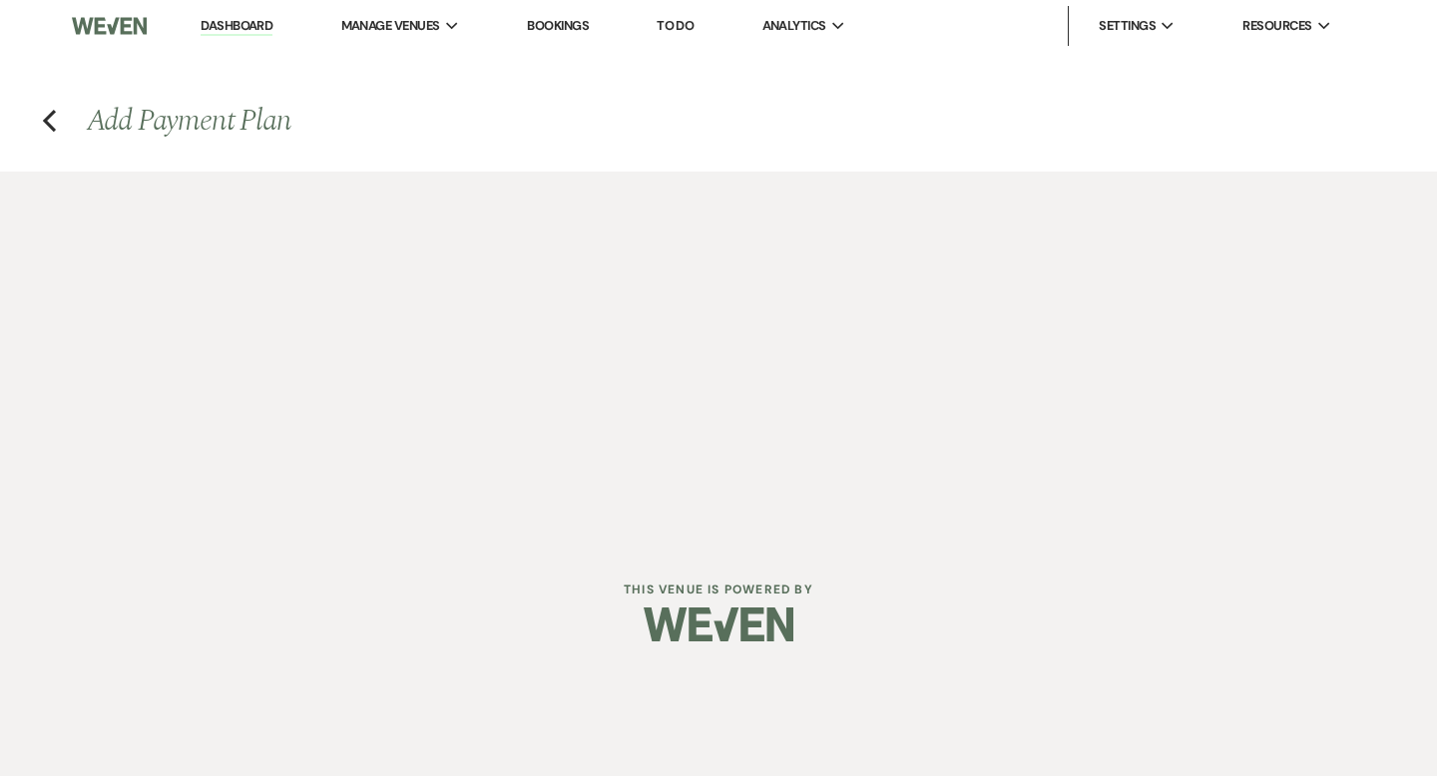
select select "2"
select select "percentage"
select select "true"
select select "client"
select select "weeks"
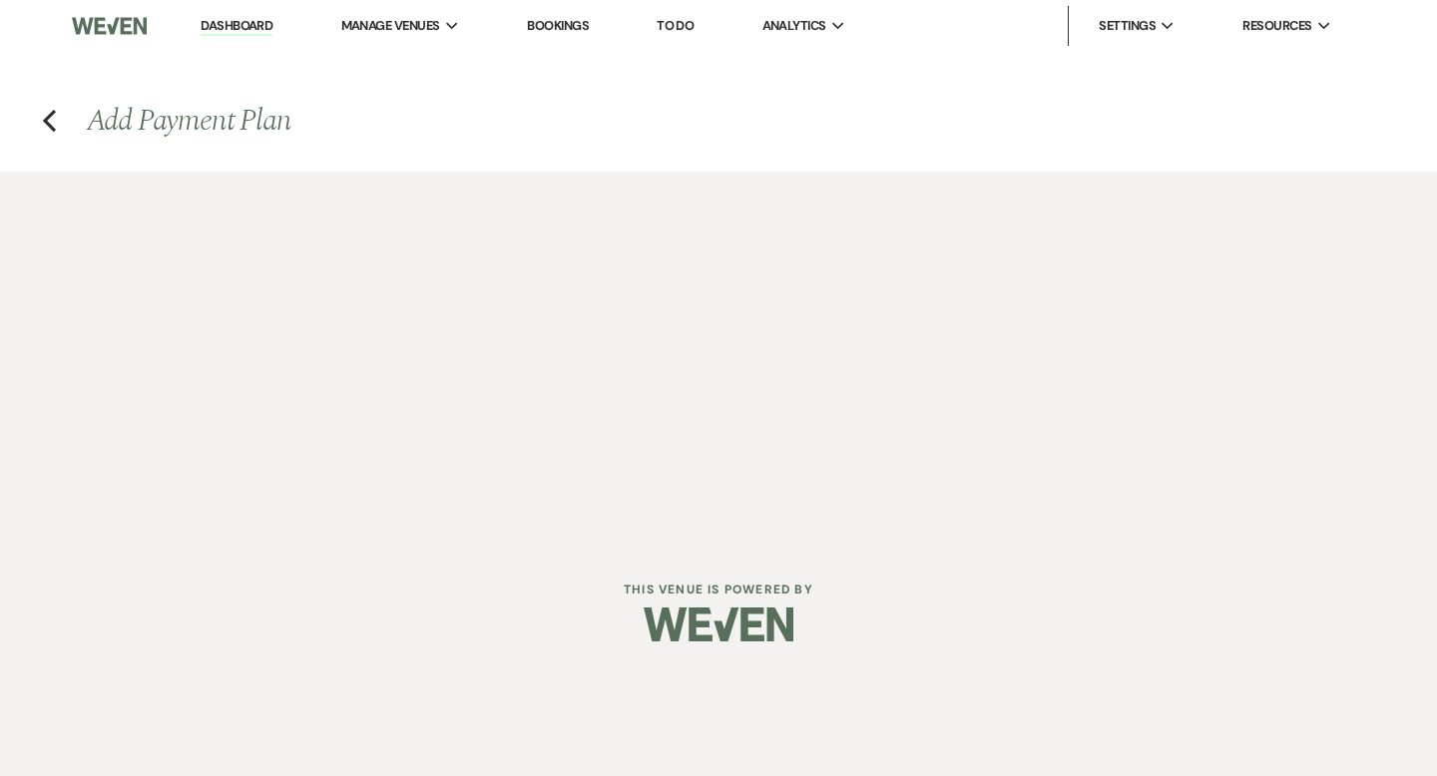
select select "client"
select select "days"
select select "afterDueDate"
select select "client"
select select "days"
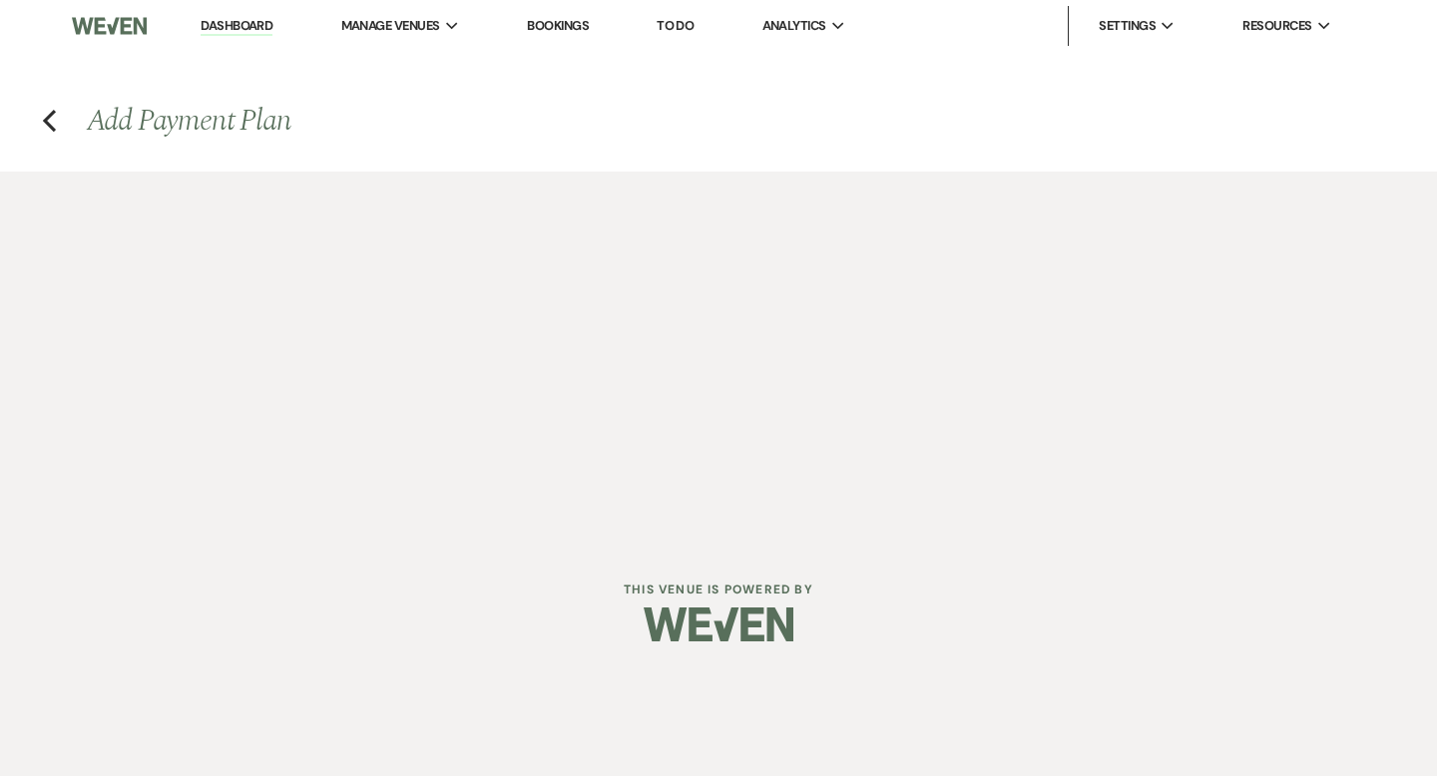
select select "afterDueDate"
select select "2"
select select "percentage"
select select "true"
select select "client"
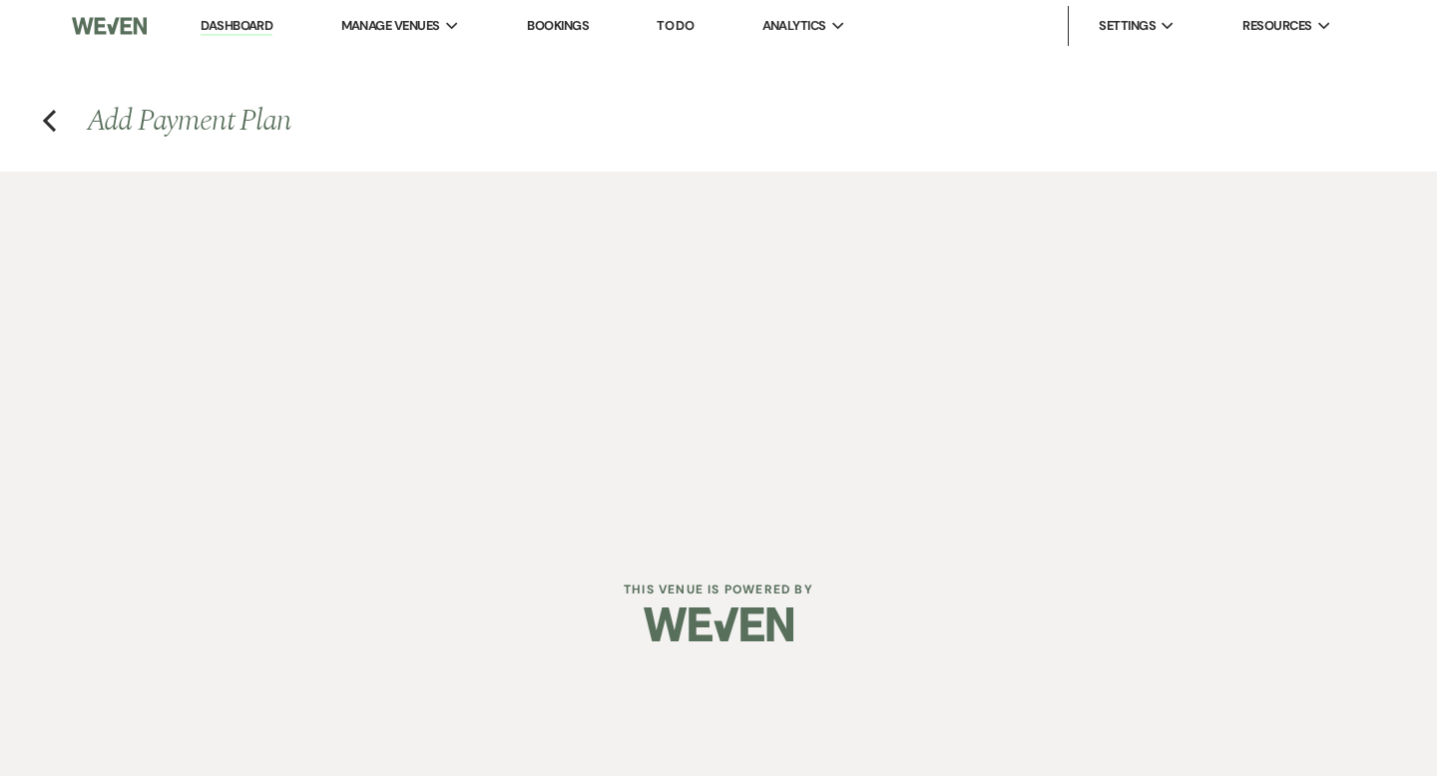
select select "weeks"
select select "client"
select select "days"
select select "afterDueDate"
select select "client"
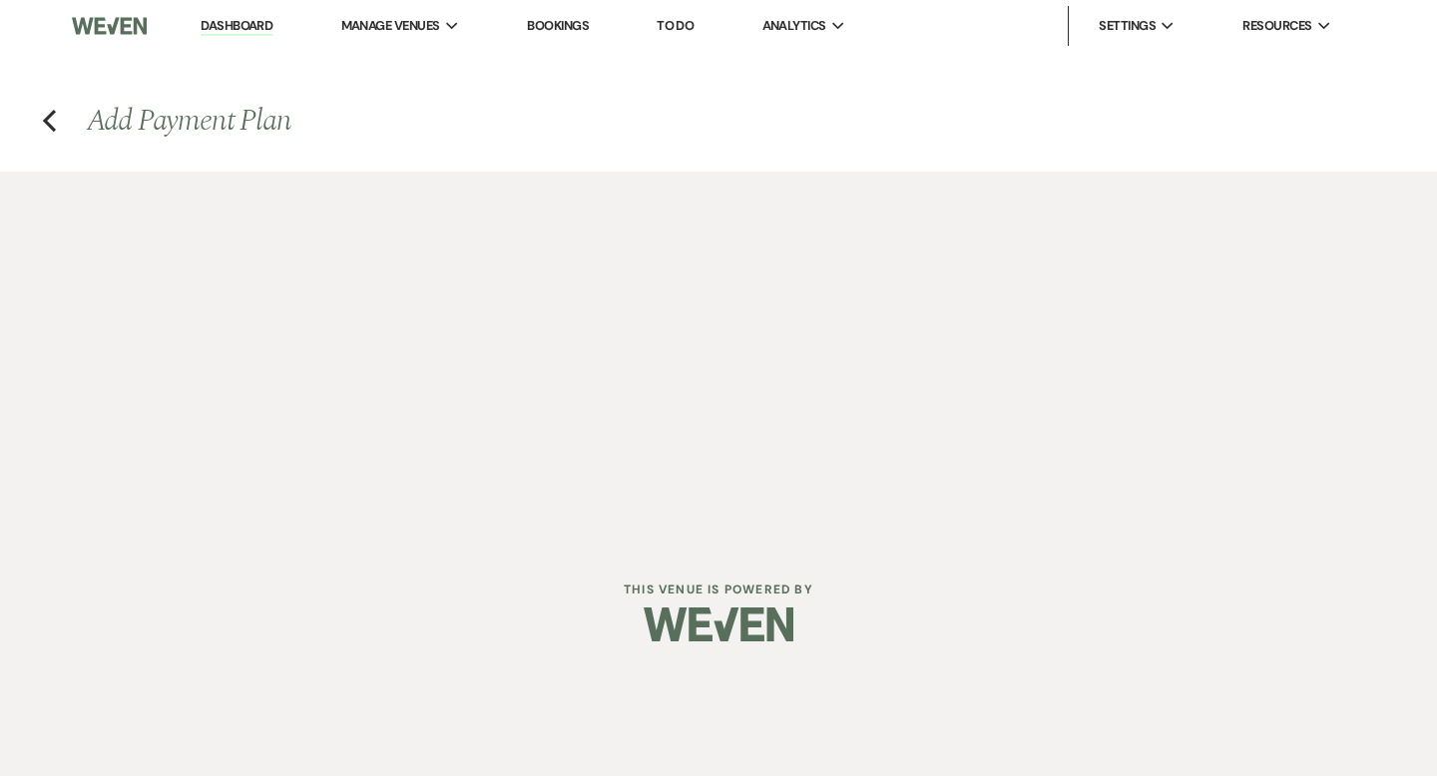
select select "days"
select select "afterDueDate"
select select "2"
select select "percentage"
select select "true"
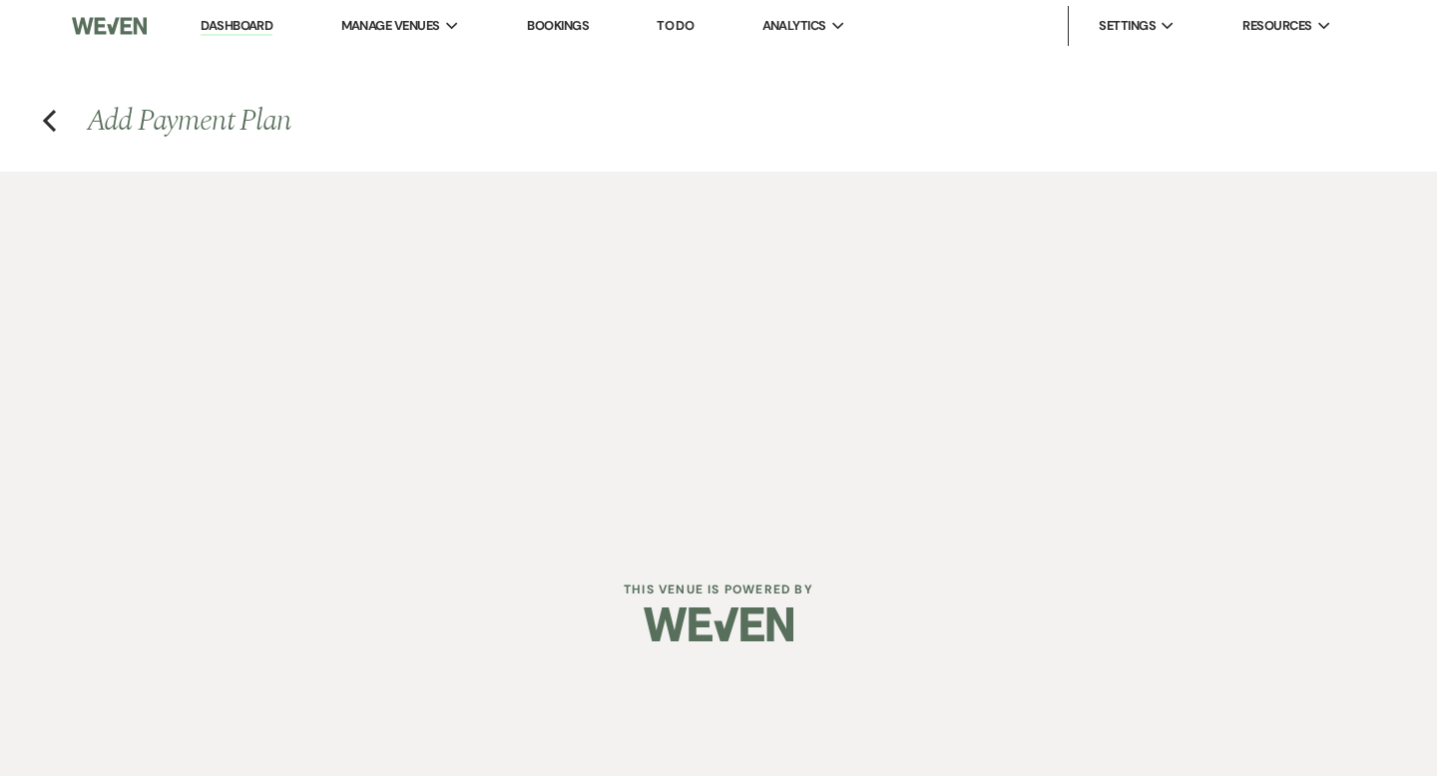
select select "client"
select select "days"
select select "afterDueDate"
select select "client"
select select "weeks"
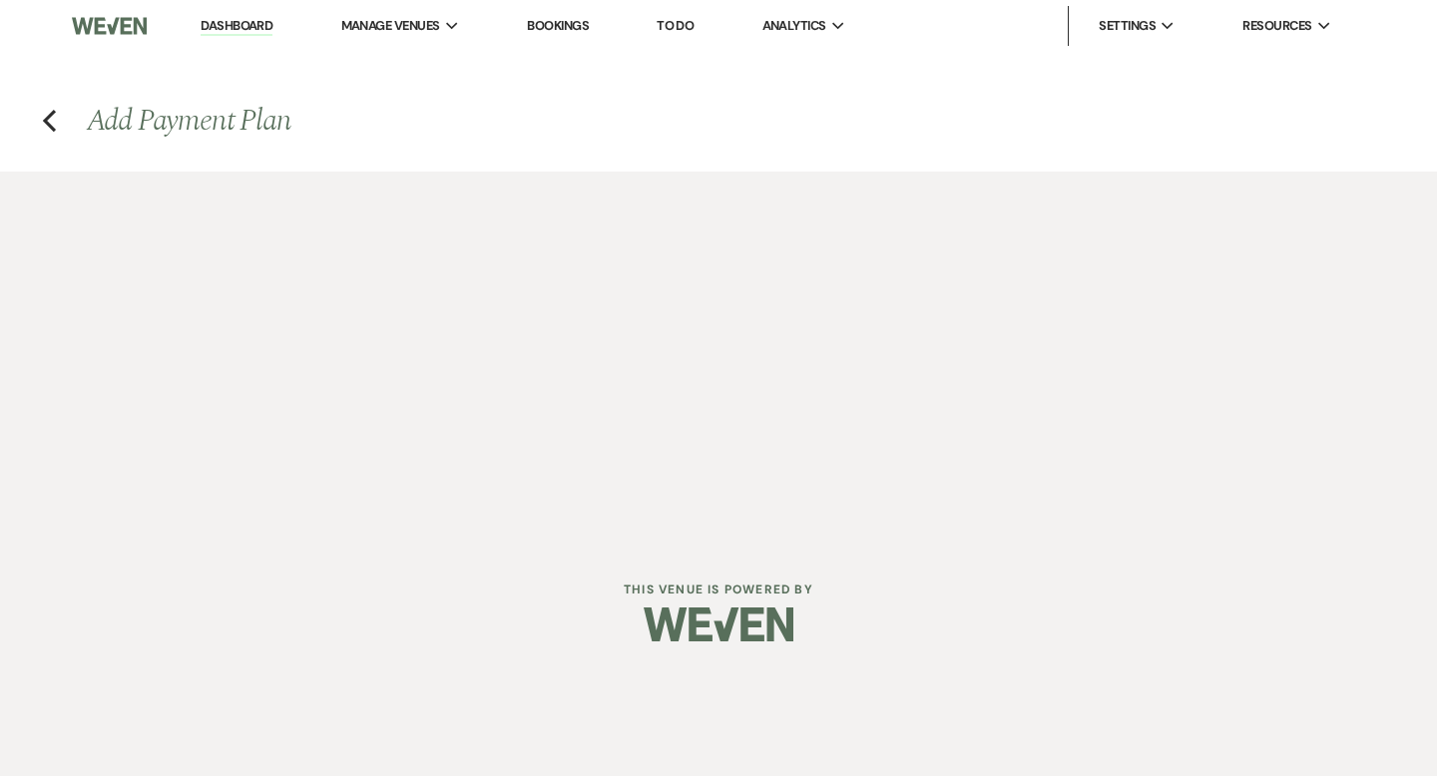
select select "client"
select select "days"
select select "afterDueDate"
select select "2"
select select "percentage"
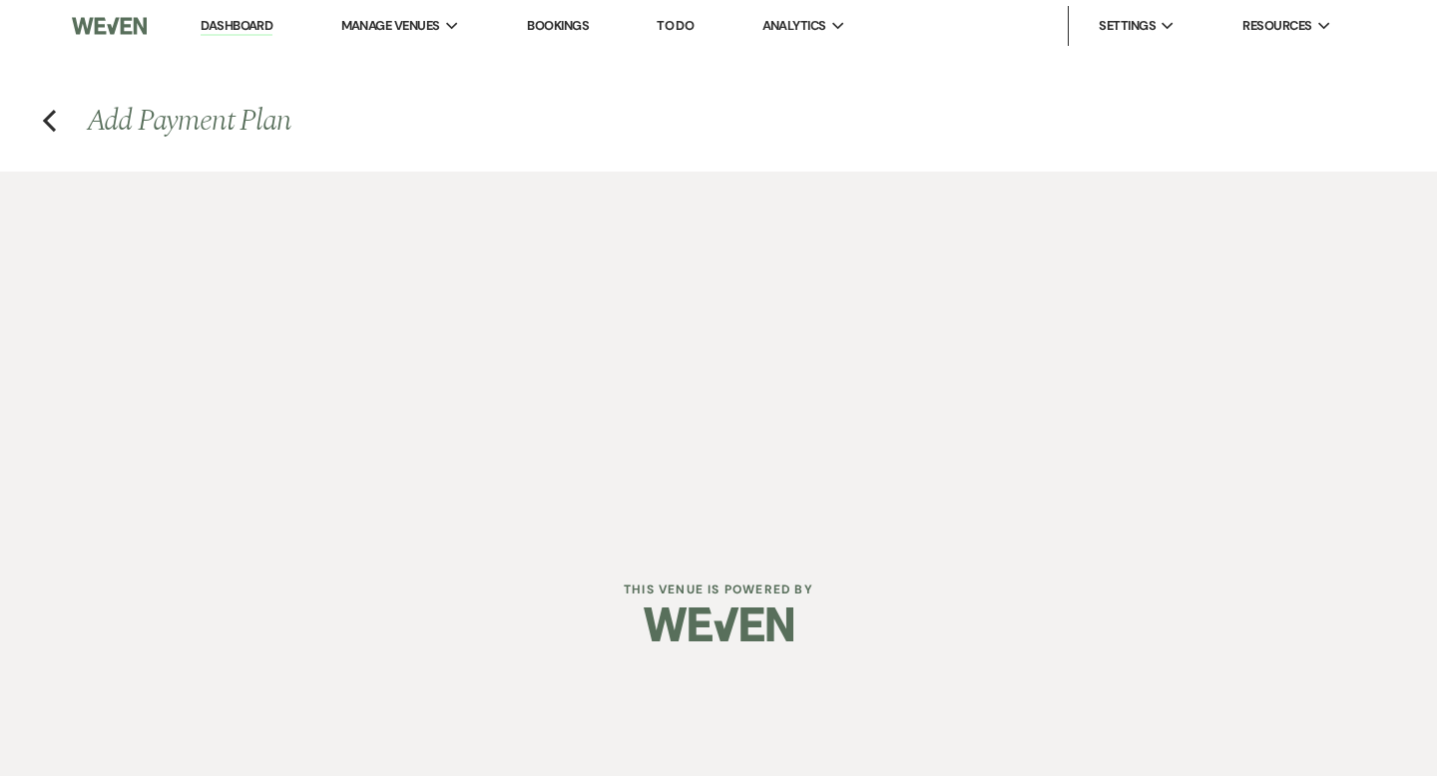
select select "true"
select select "client"
select select "weeks"
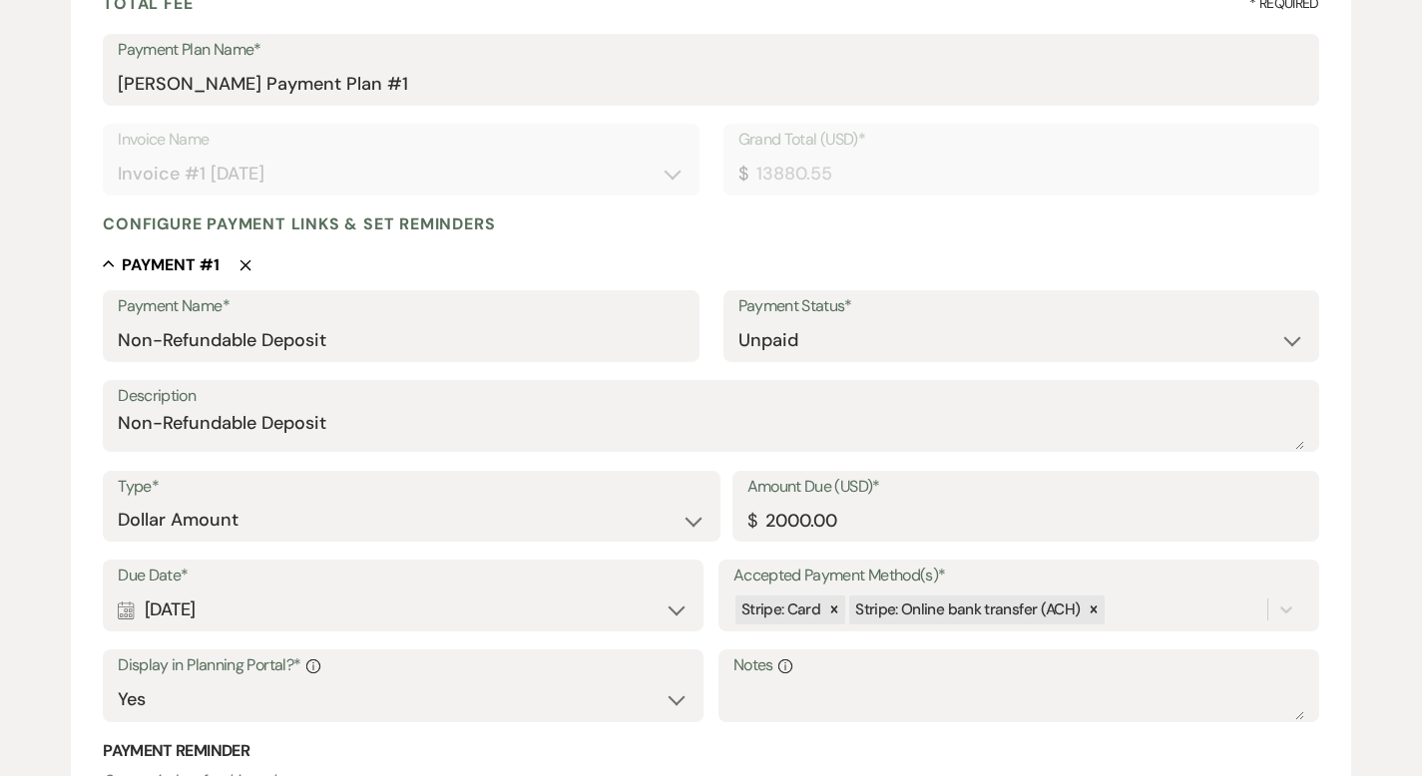
scroll to position [317, 0]
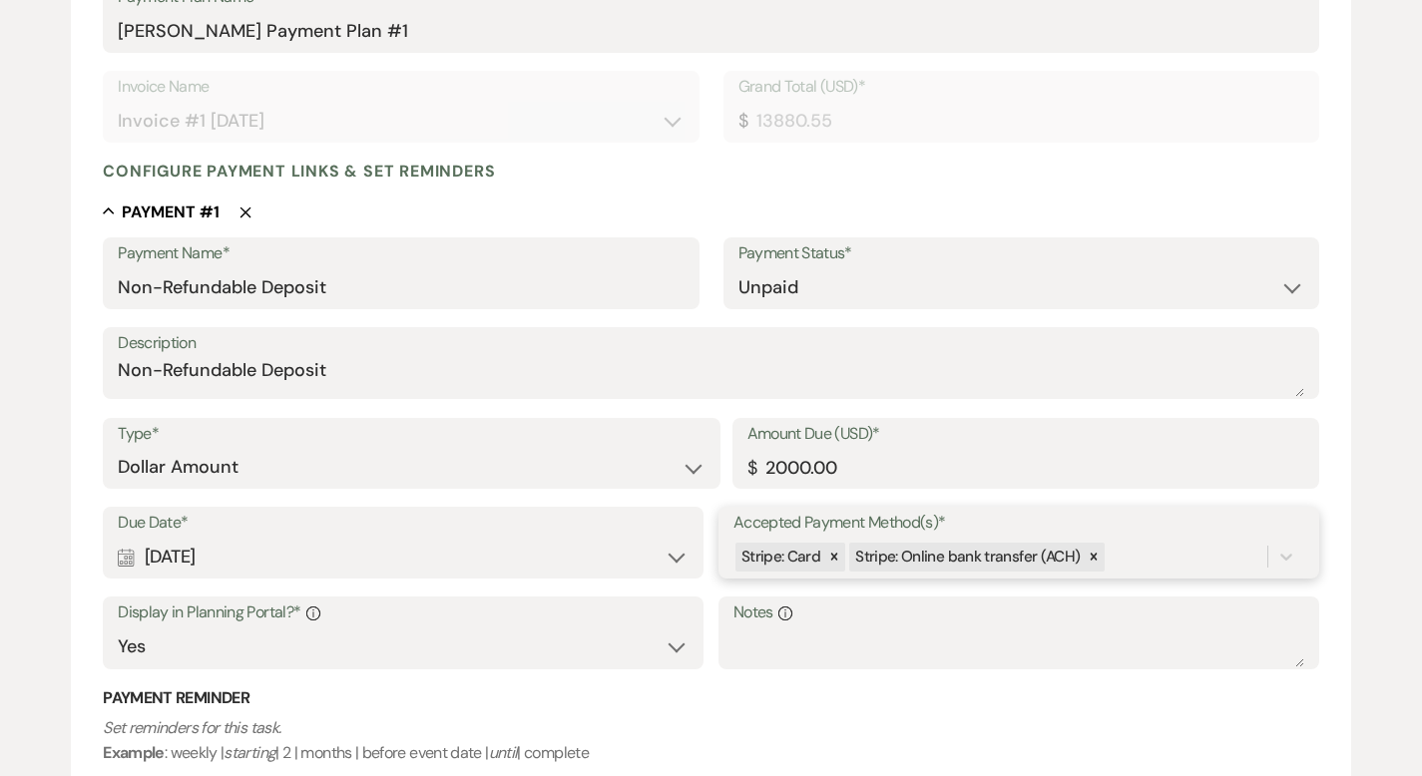
click at [1157, 612] on div "Due Date* Calendar Oct 07, 2025 Expand Accepted Payment Method(s)* Stripe: Card…" at bounding box center [711, 597] width 1216 height 181
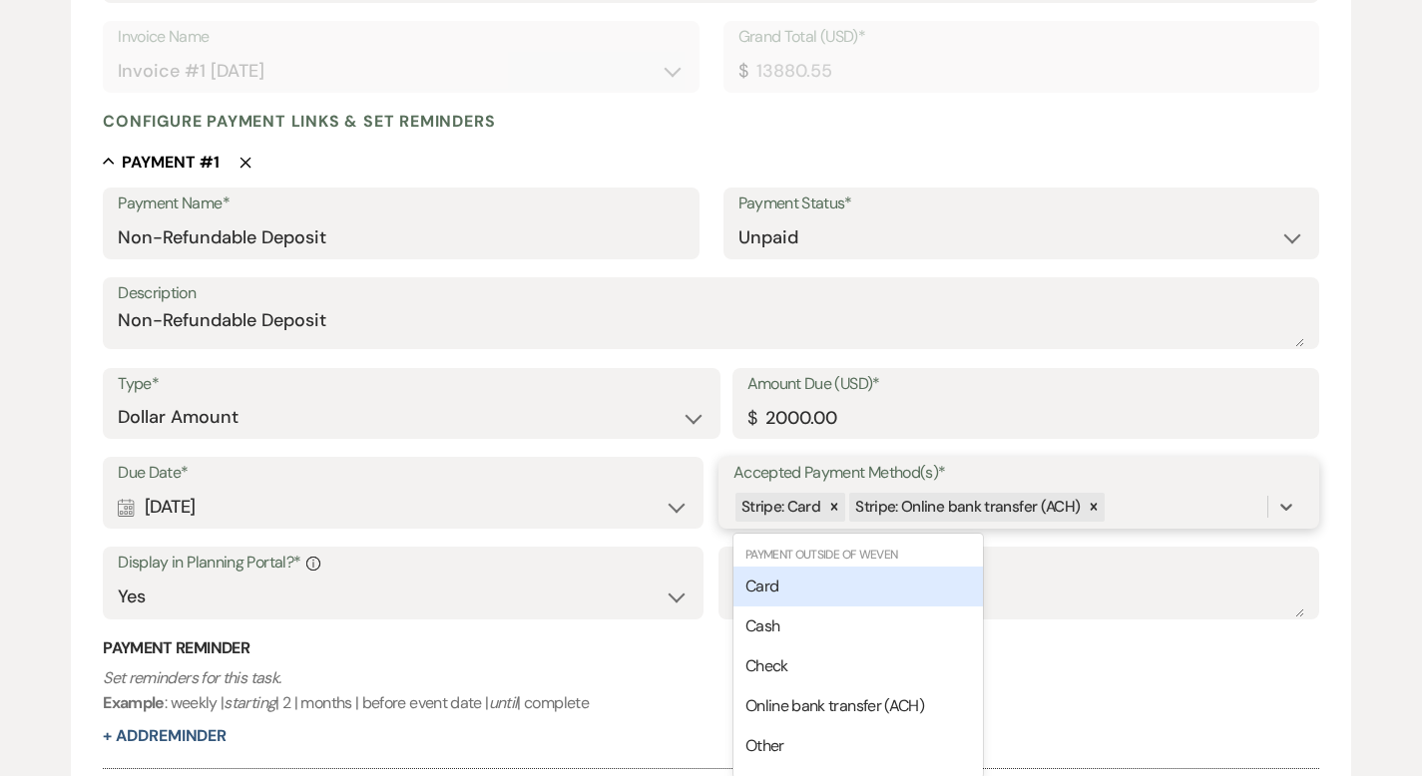
scroll to position [429, 0]
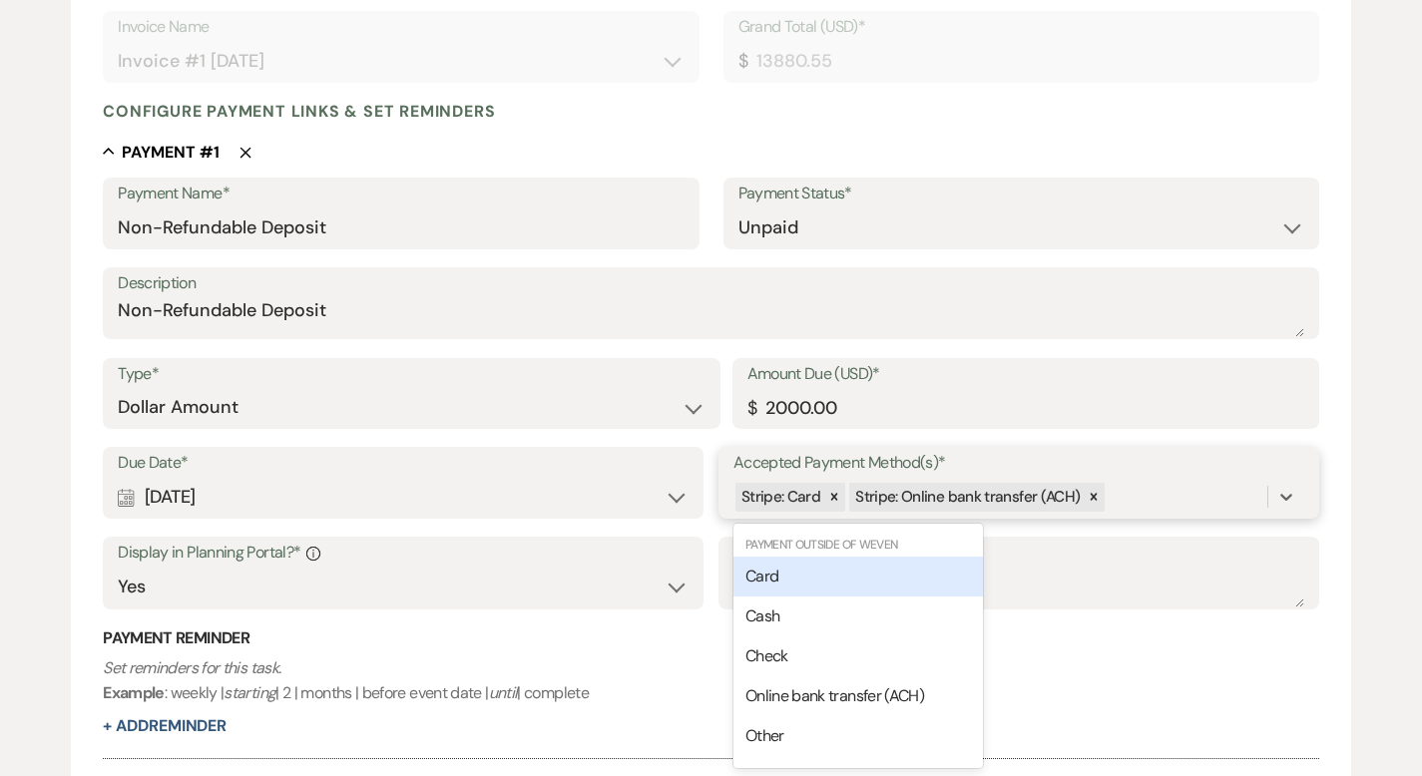
click at [889, 577] on div "Card" at bounding box center [857, 577] width 249 height 40
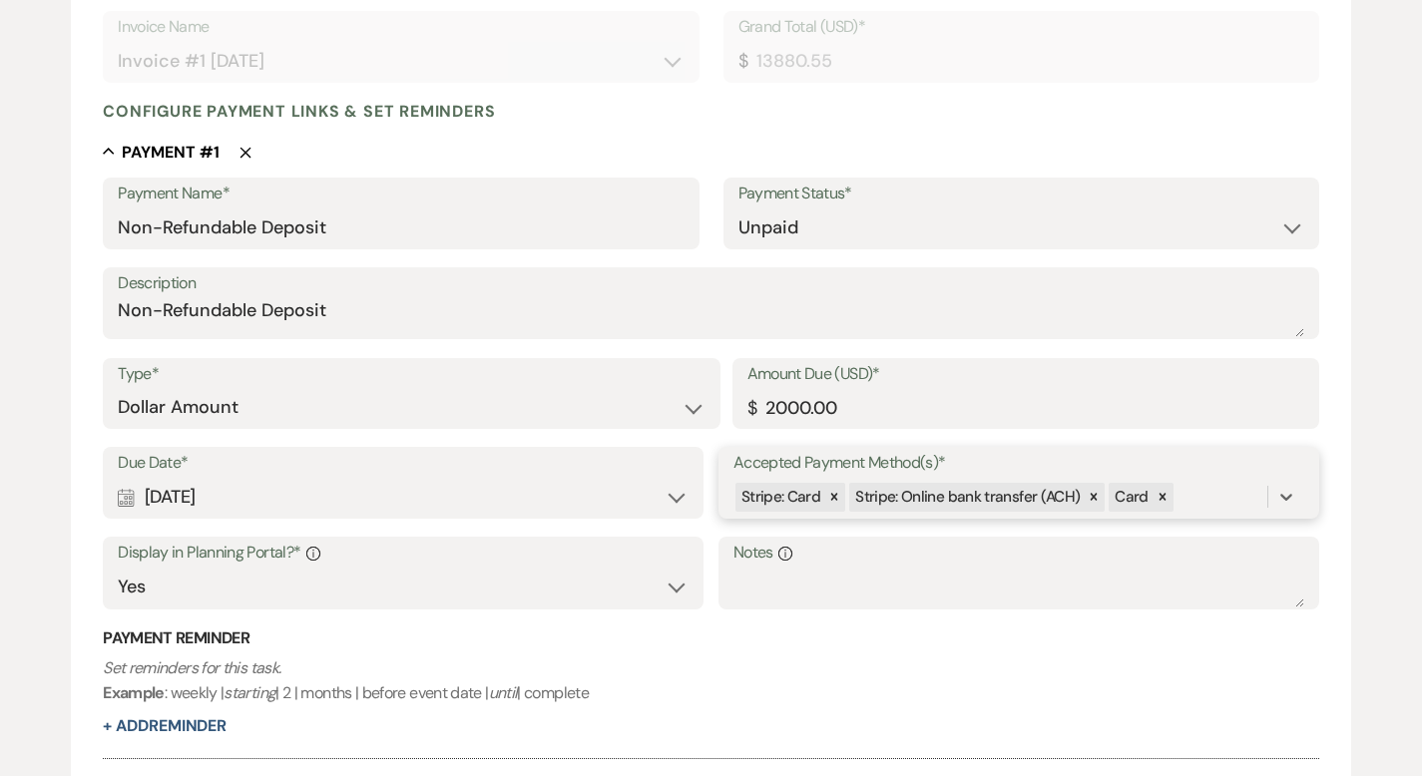
click at [1211, 490] on div "Stripe: Card Stripe: Online bank transfer (ACH) Card" at bounding box center [1000, 497] width 534 height 35
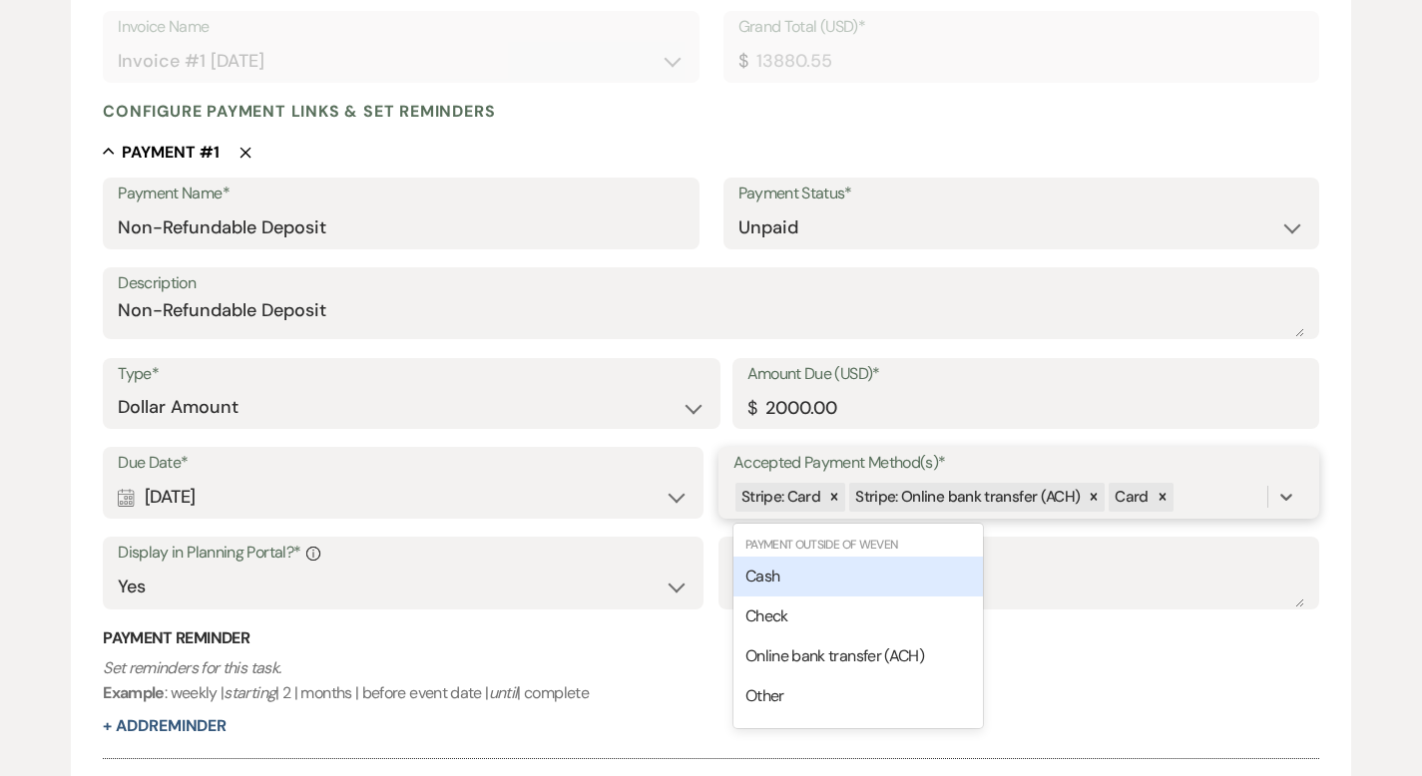
click at [872, 575] on div "Cash" at bounding box center [857, 577] width 249 height 40
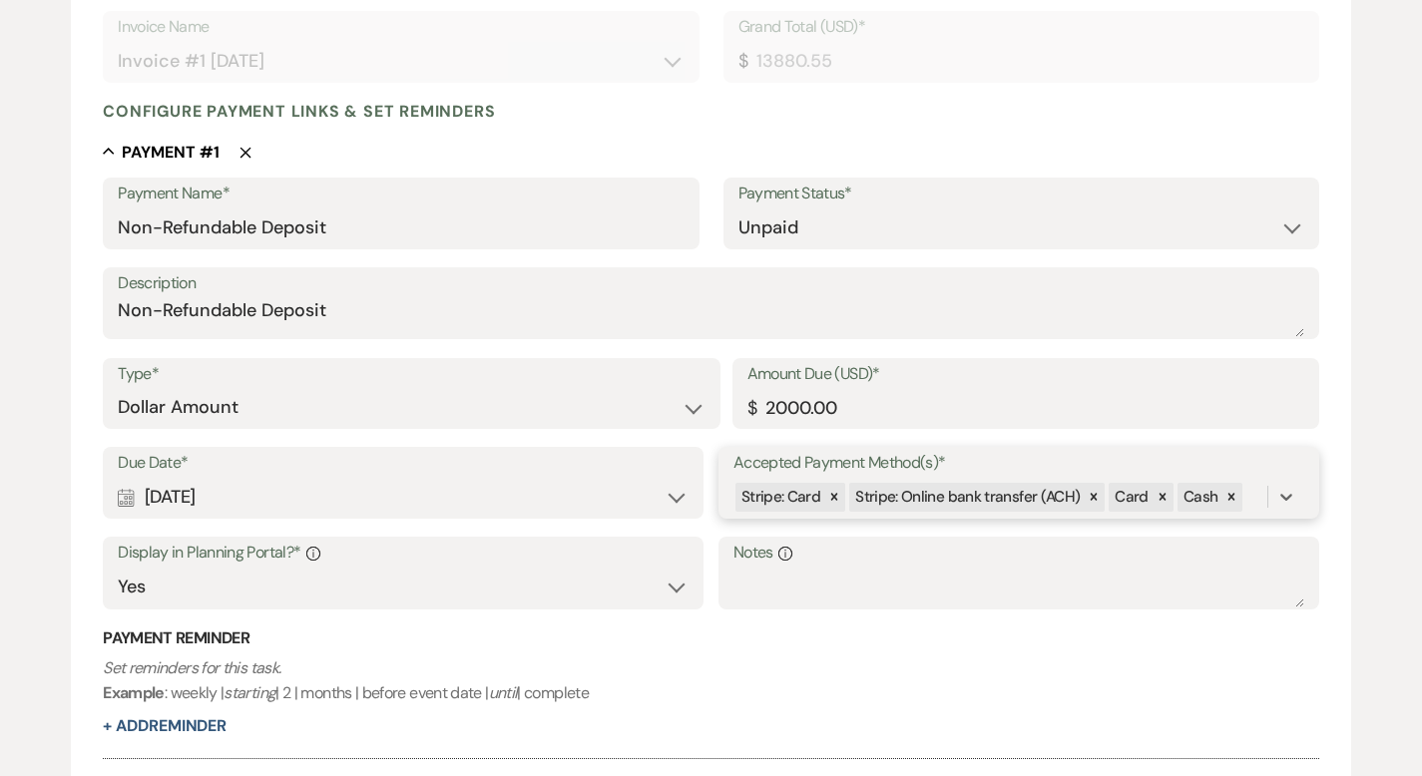
click at [1245, 492] on div "Stripe: Card Stripe: Online bank transfer (ACH) Card Cash" at bounding box center [1000, 497] width 534 height 35
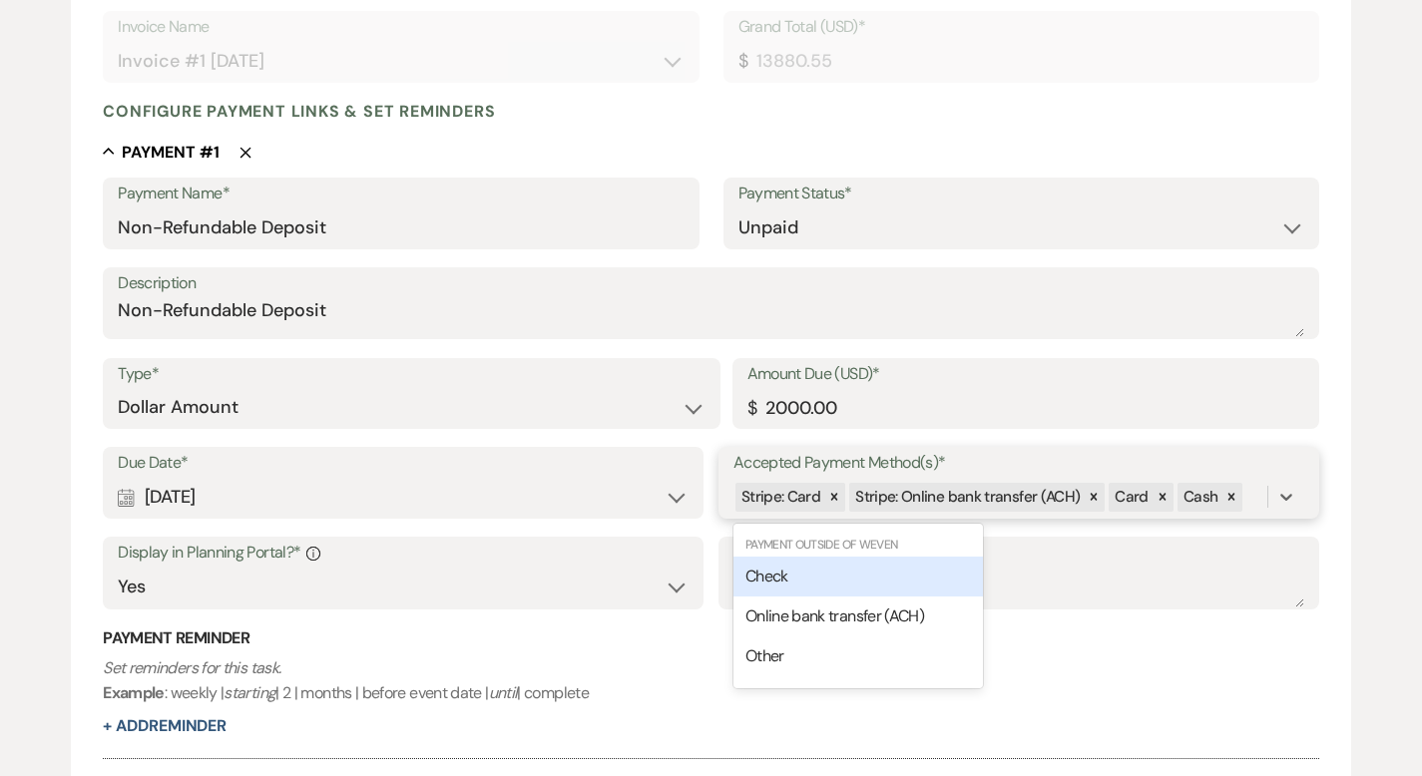
click at [904, 579] on div "Check" at bounding box center [857, 577] width 249 height 40
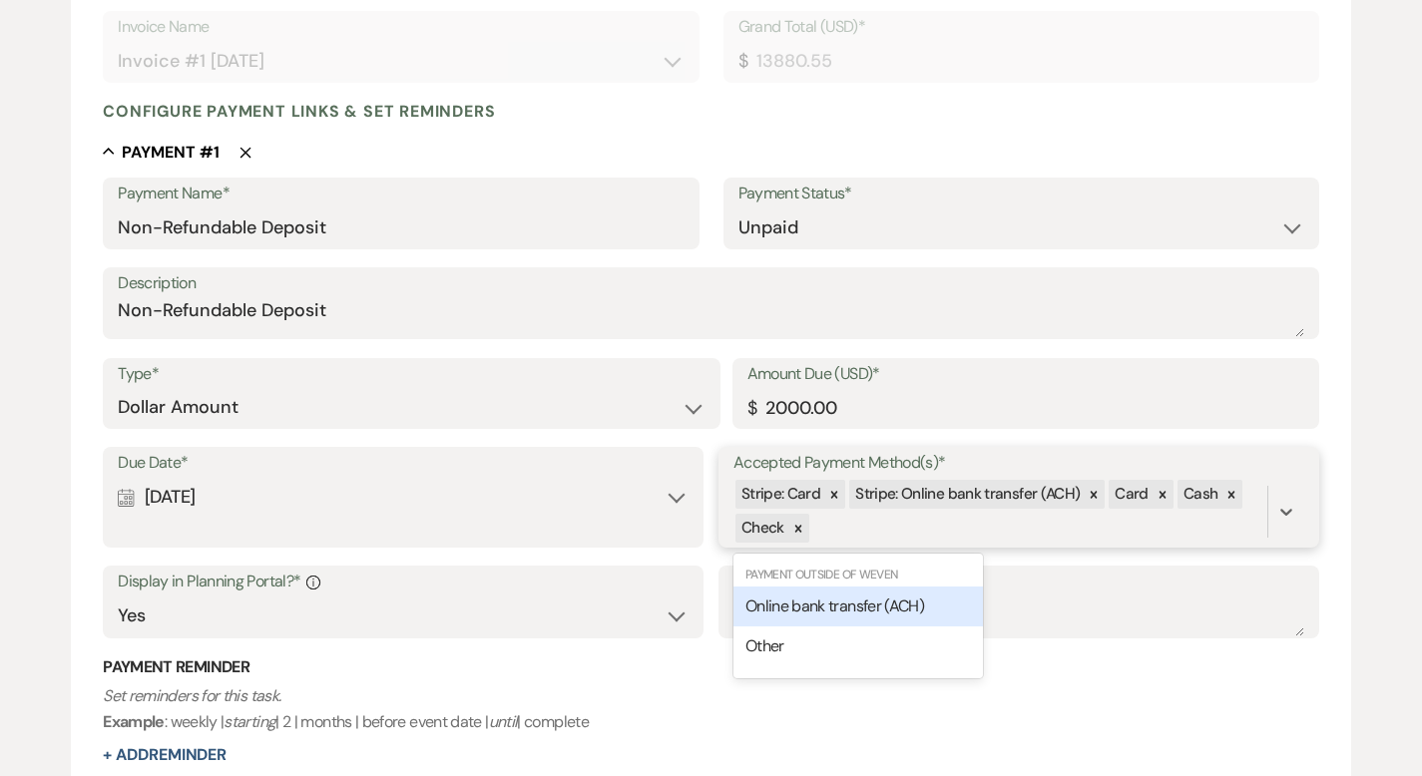
click at [954, 529] on div "Stripe: Card Stripe: Online bank transfer (ACH) Card Cash Check" at bounding box center [1000, 512] width 534 height 68
click at [873, 600] on span "Online bank transfer (ACH)" at bounding box center [834, 606] width 179 height 21
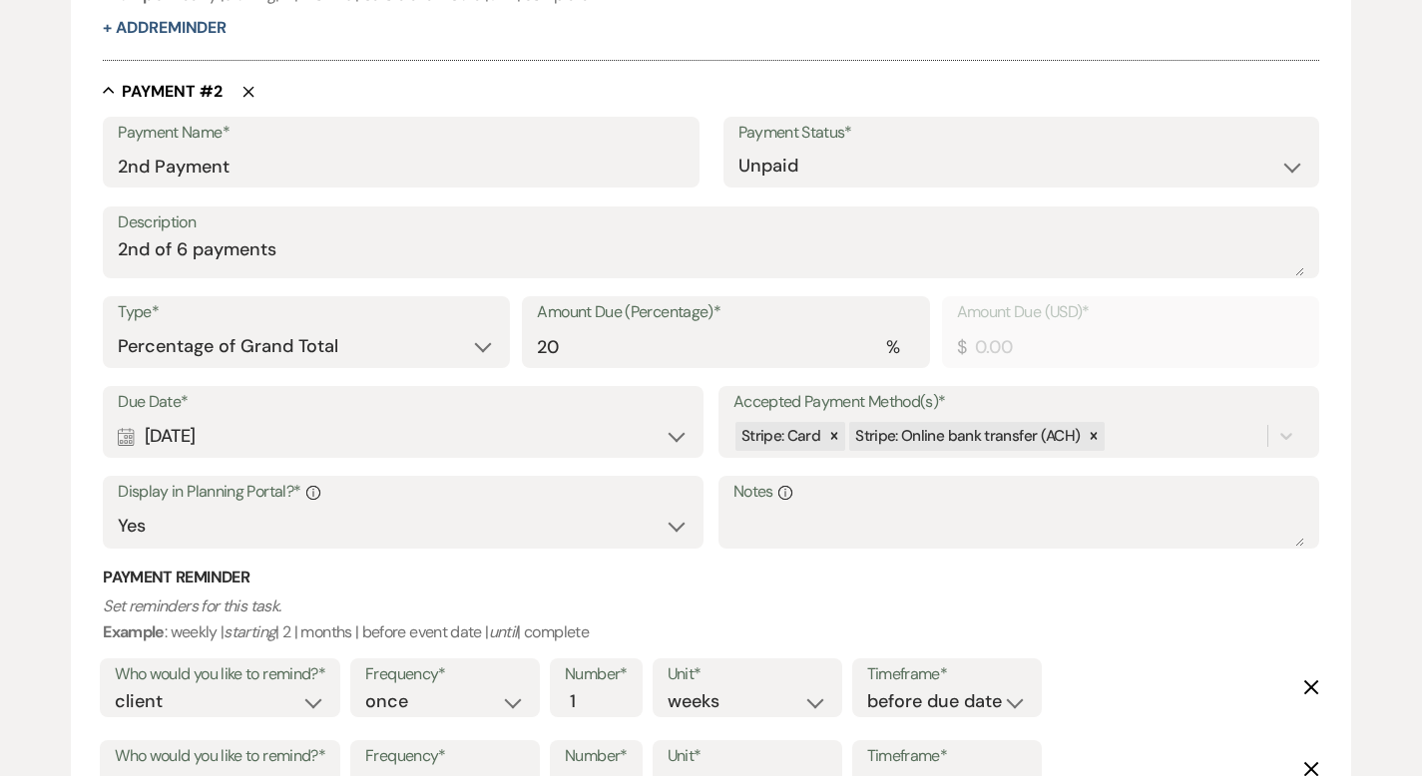
scroll to position [1245, 0]
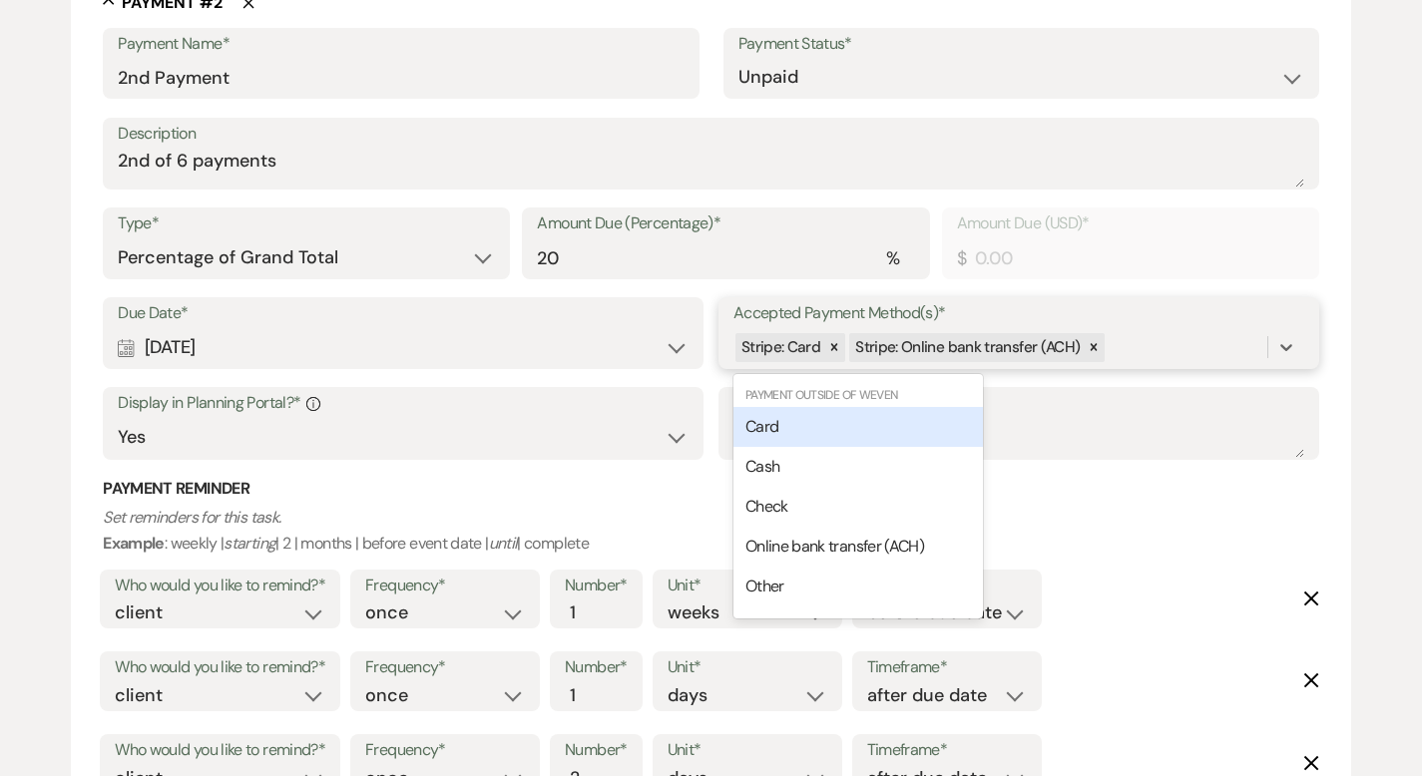
click at [1130, 356] on div "Stripe: Card Stripe: Online bank transfer (ACH)" at bounding box center [1000, 347] width 534 height 35
click at [931, 425] on div "Card" at bounding box center [857, 427] width 249 height 40
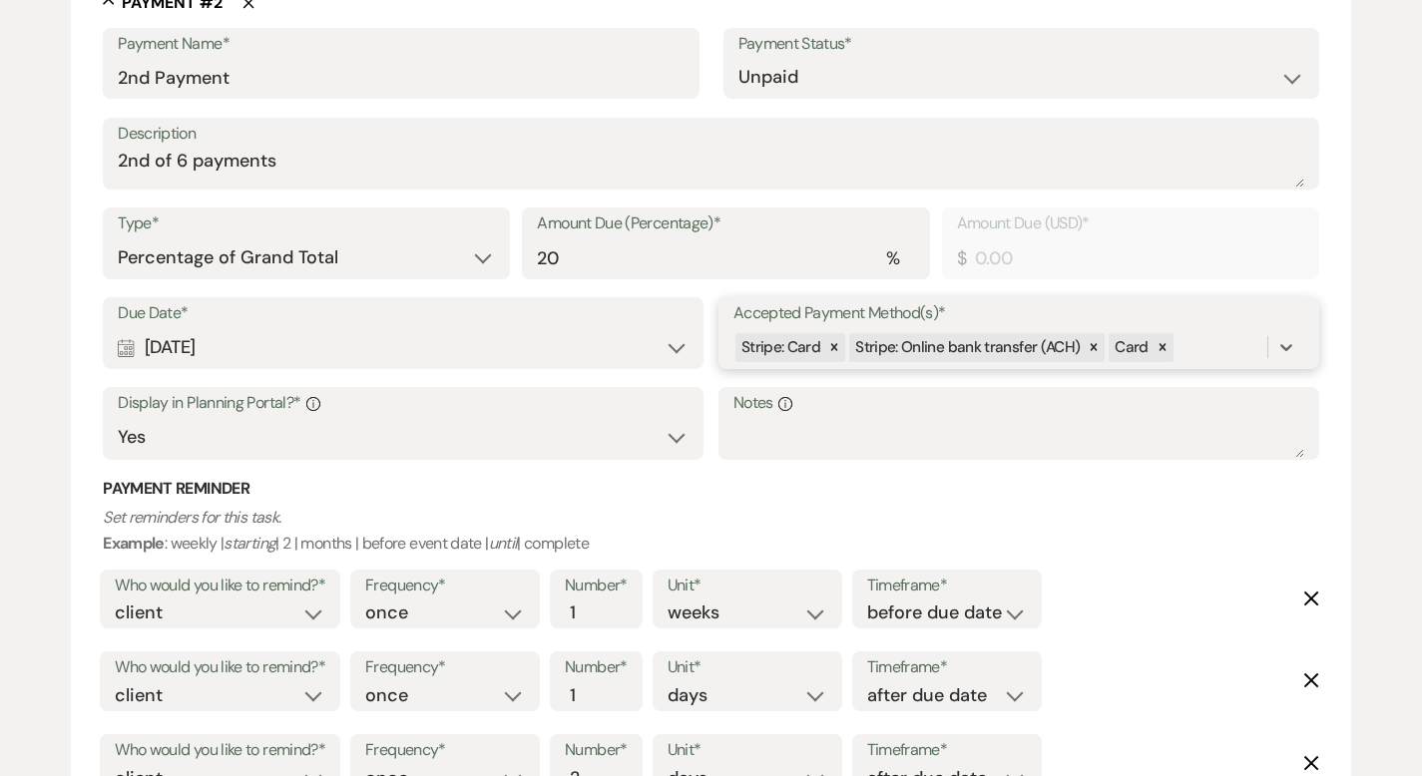
click at [1203, 349] on div "Stripe: Card Stripe: Online bank transfer (ACH) Card" at bounding box center [1000, 347] width 534 height 35
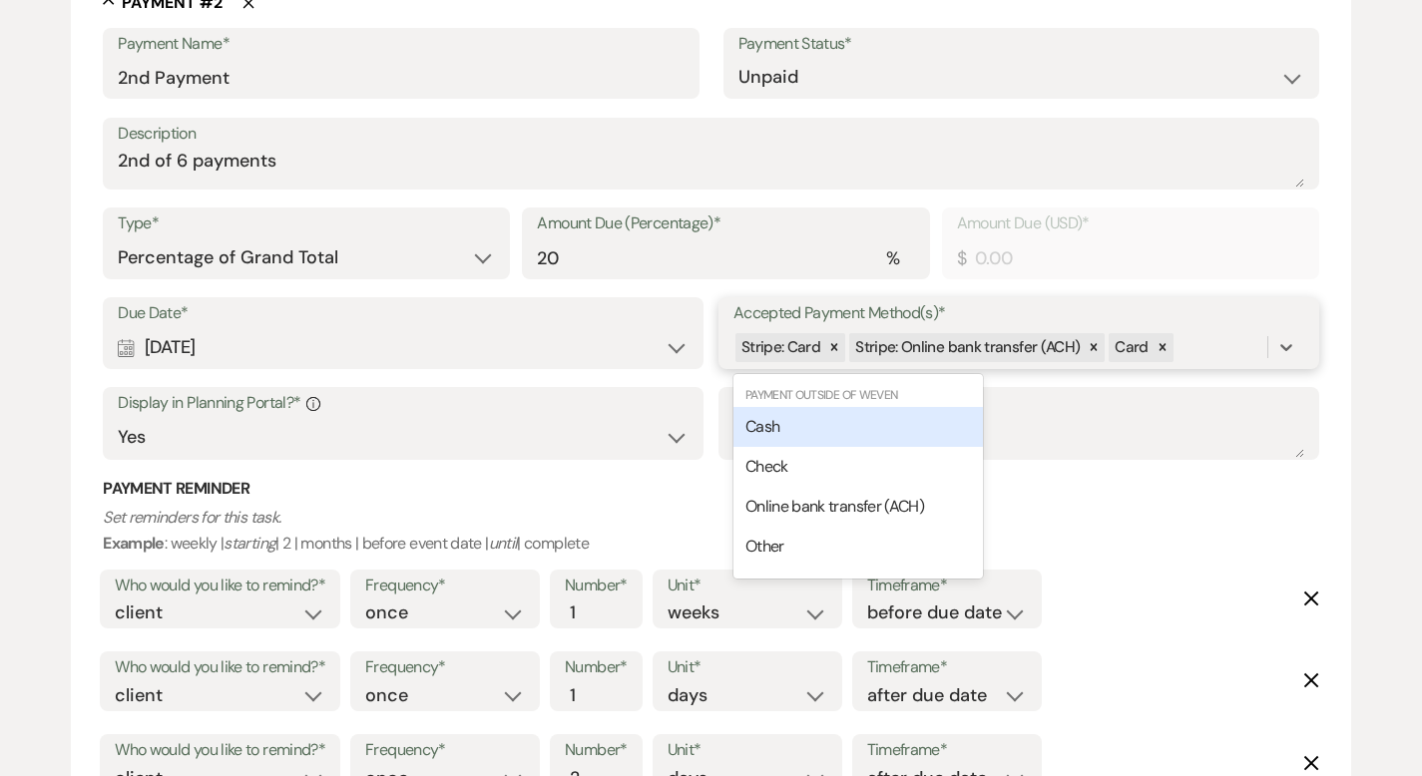
click at [901, 429] on div "Cash" at bounding box center [857, 427] width 249 height 40
click at [1261, 347] on div "Stripe: Card Stripe: Online bank transfer (ACH) Card Cash" at bounding box center [1000, 347] width 534 height 35
click at [918, 426] on div "Check" at bounding box center [857, 427] width 249 height 40
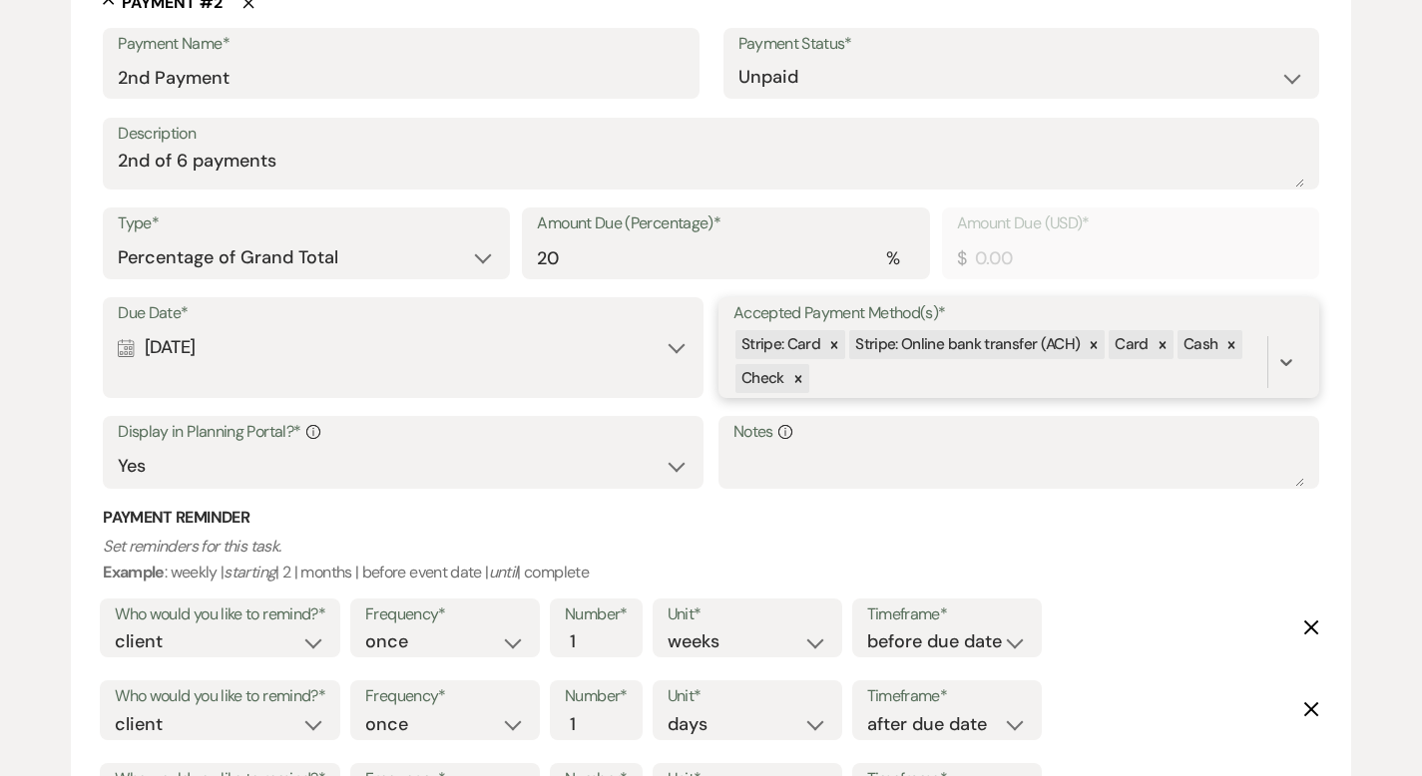
click at [933, 374] on div "Stripe: Card Stripe: Online bank transfer (ACH) Card Cash Check" at bounding box center [1000, 362] width 534 height 68
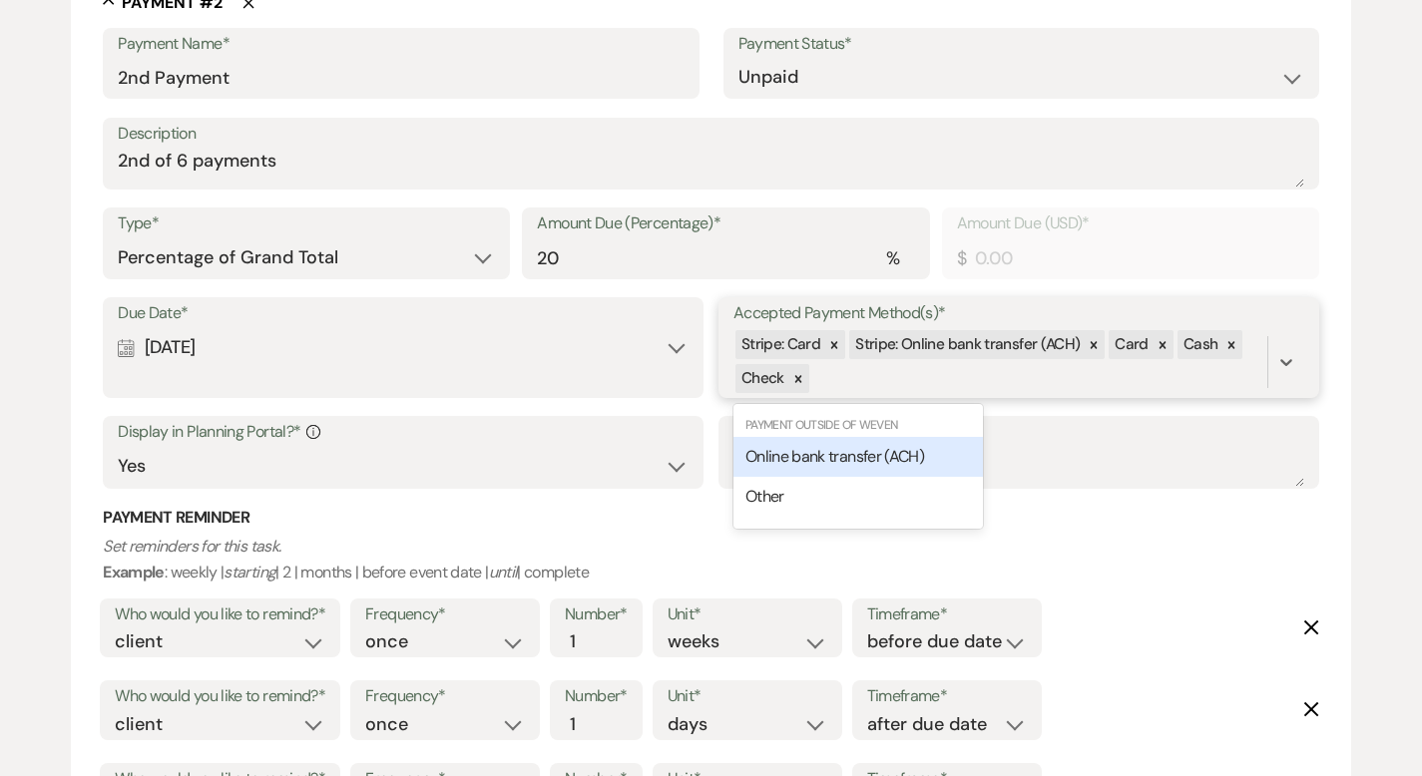
click at [867, 460] on span "Online bank transfer (ACH)" at bounding box center [834, 456] width 179 height 21
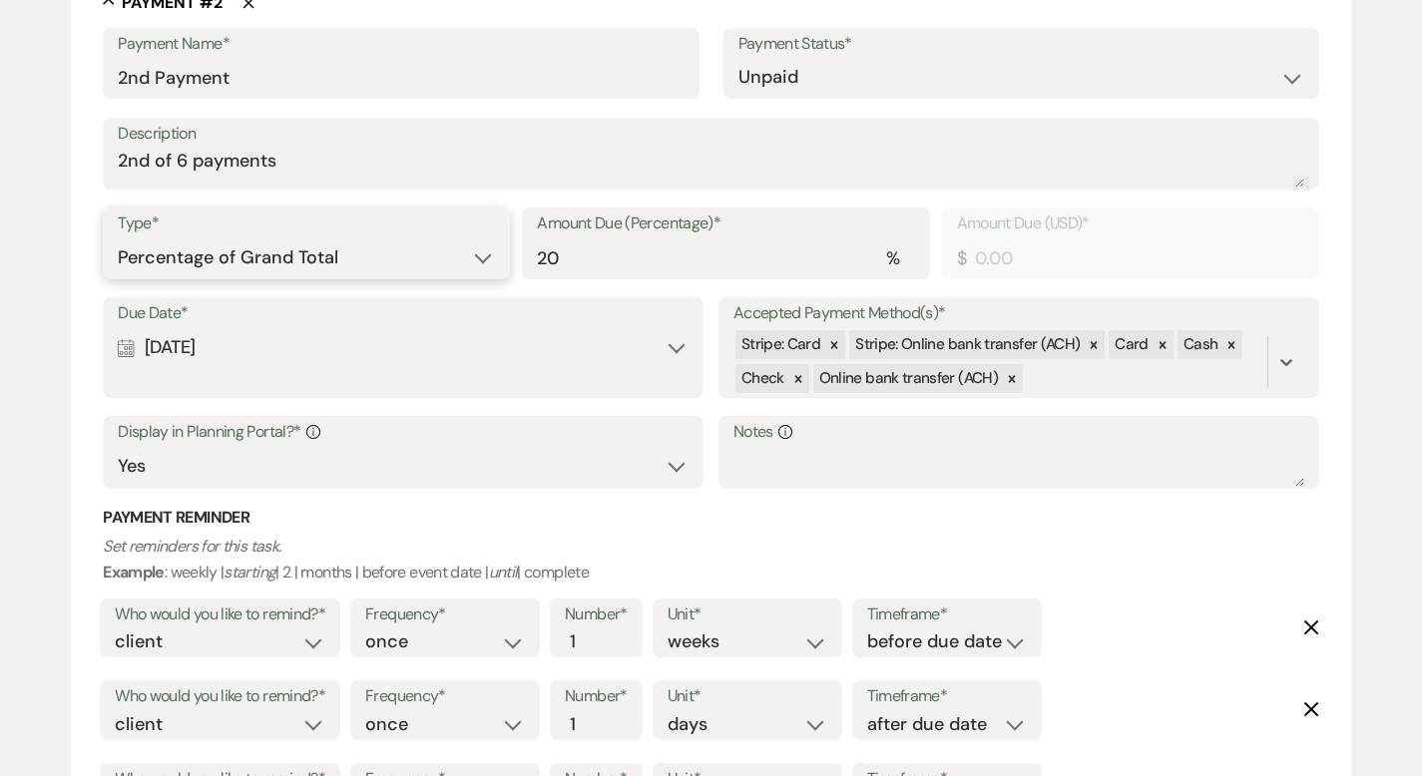
click at [398, 258] on select "Dollar Amount Percentage of Grand Total" at bounding box center [306, 257] width 377 height 39
select select "flat"
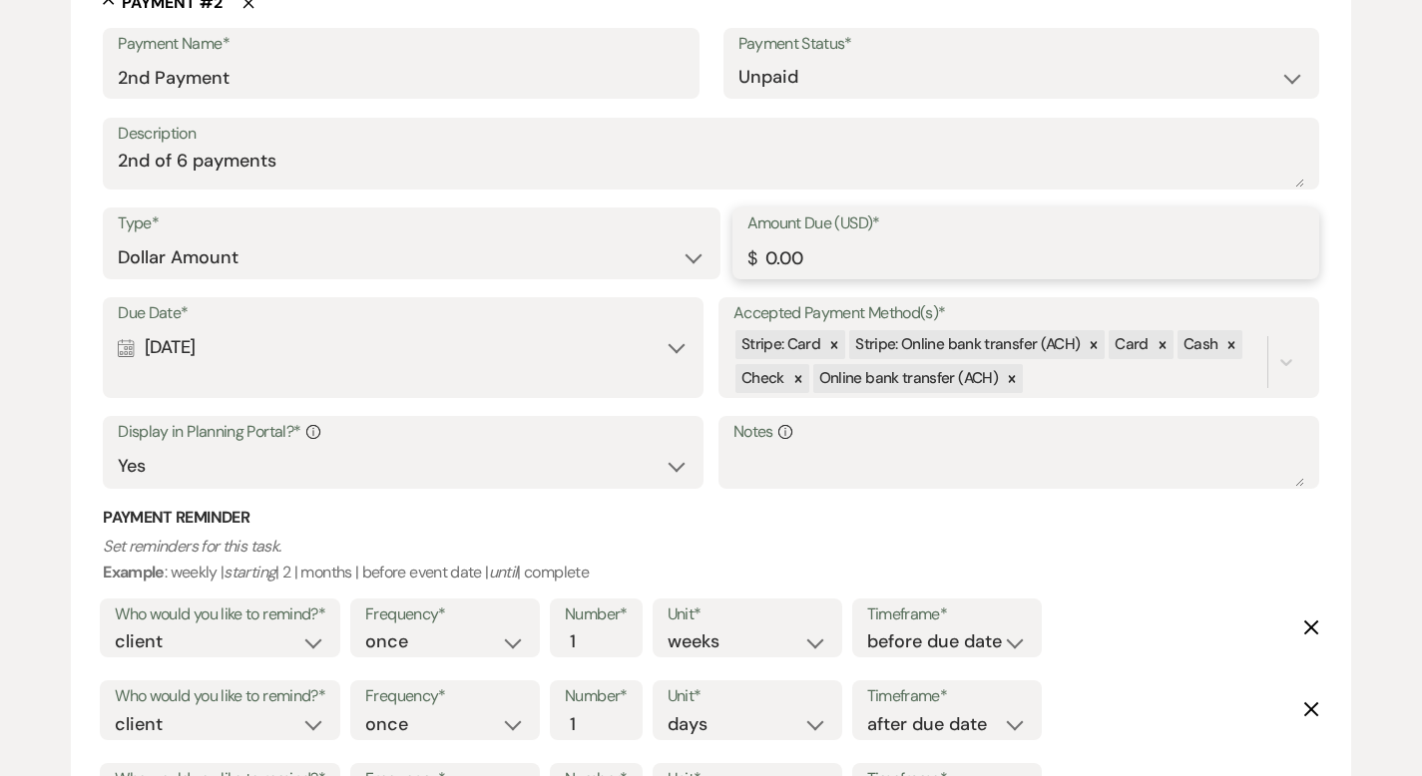
click at [859, 258] on input "0.00" at bounding box center [1025, 257] width 557 height 39
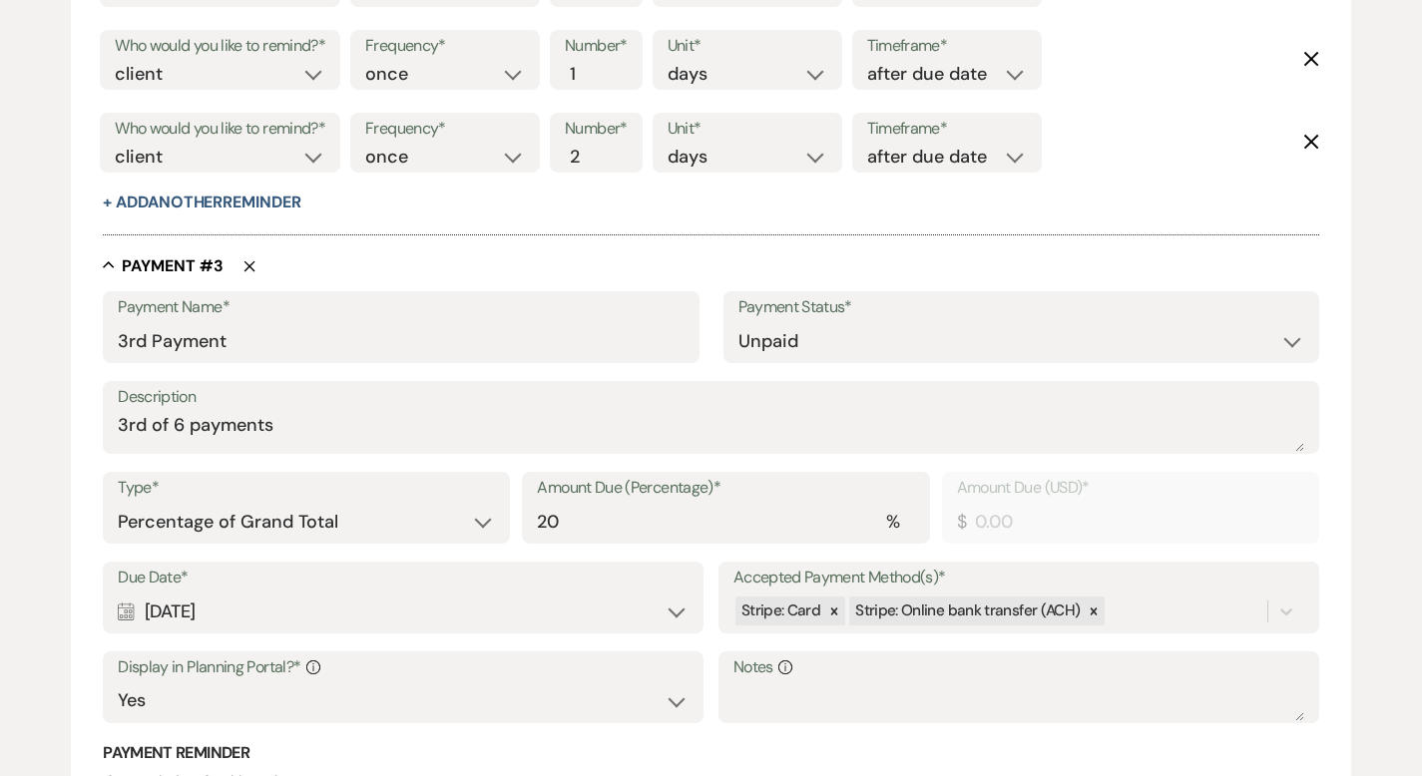
scroll to position [2309, 0]
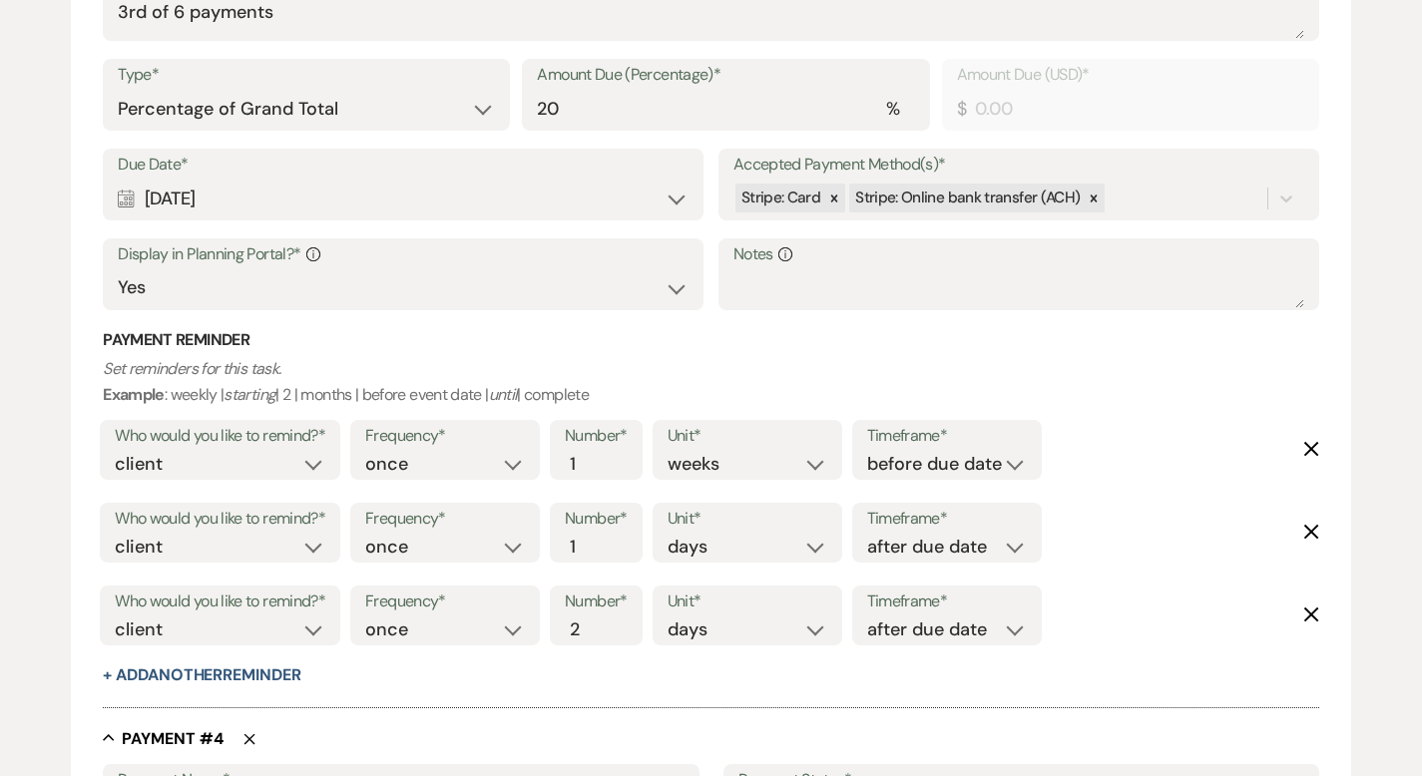
type input "2376.11"
click at [291, 104] on select "Dollar Amount Percentage of Grand Total" at bounding box center [306, 109] width 377 height 39
select select "flat"
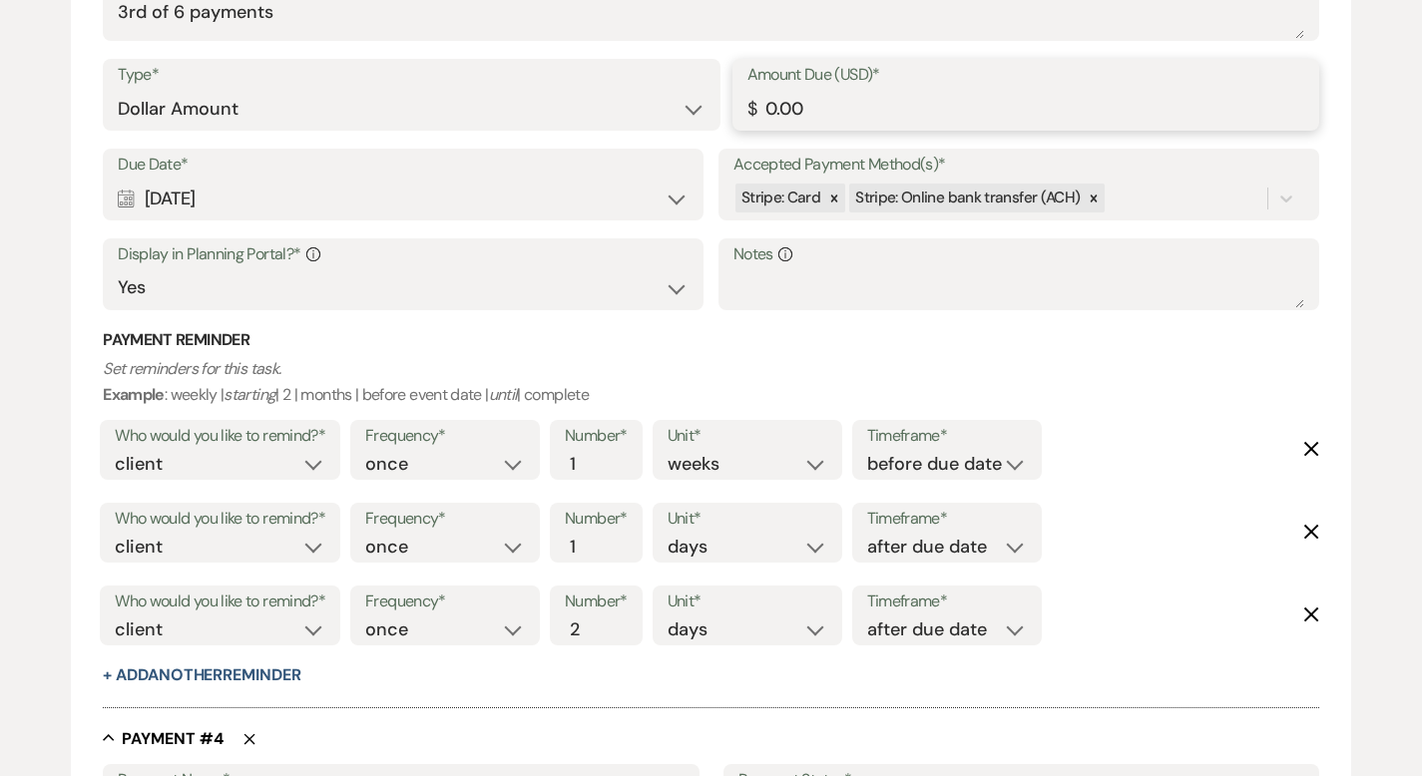
click at [830, 111] on input "0.00" at bounding box center [1025, 109] width 557 height 39
type input "2376.11"
click at [1178, 199] on div "Stripe: Card Stripe: Online bank transfer (ACH)" at bounding box center [1000, 198] width 534 height 35
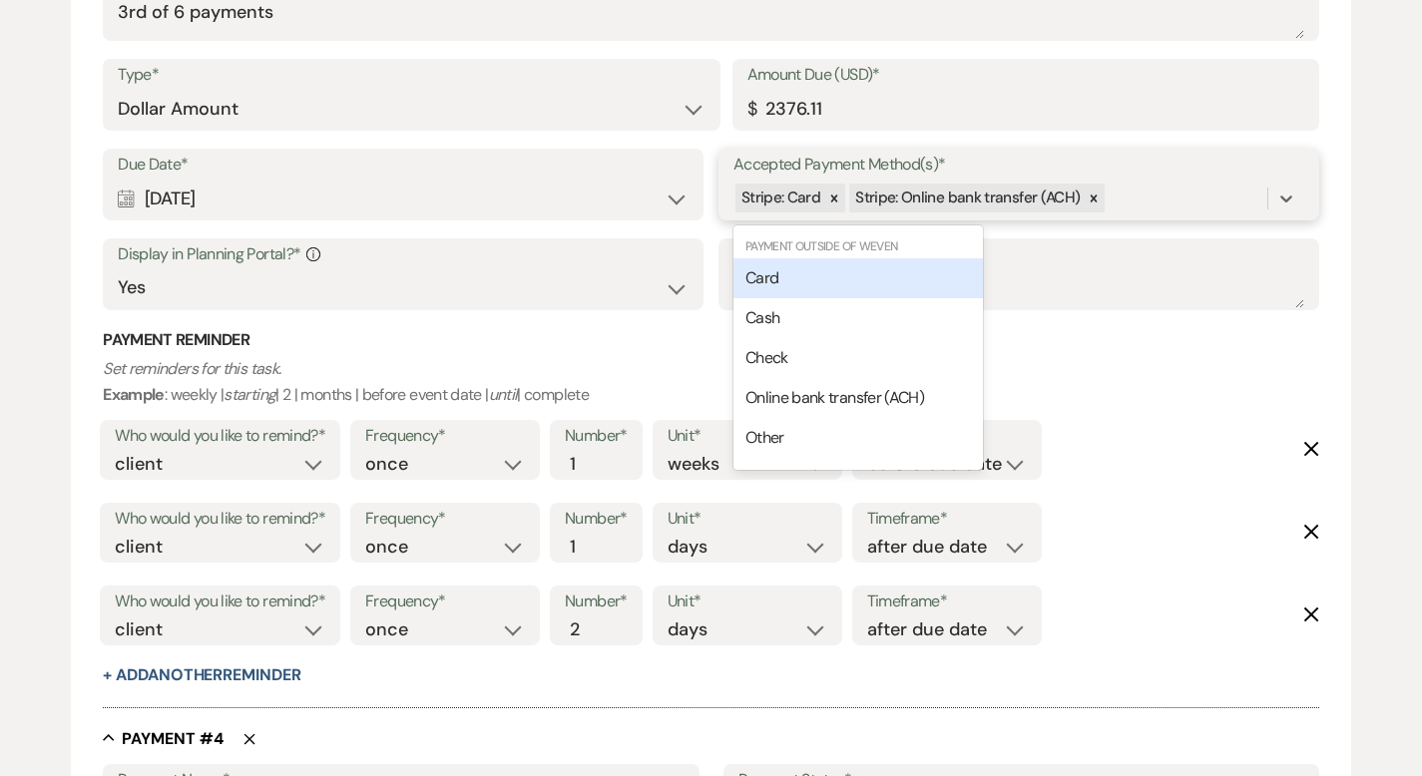
click at [885, 279] on div "Card" at bounding box center [857, 278] width 249 height 40
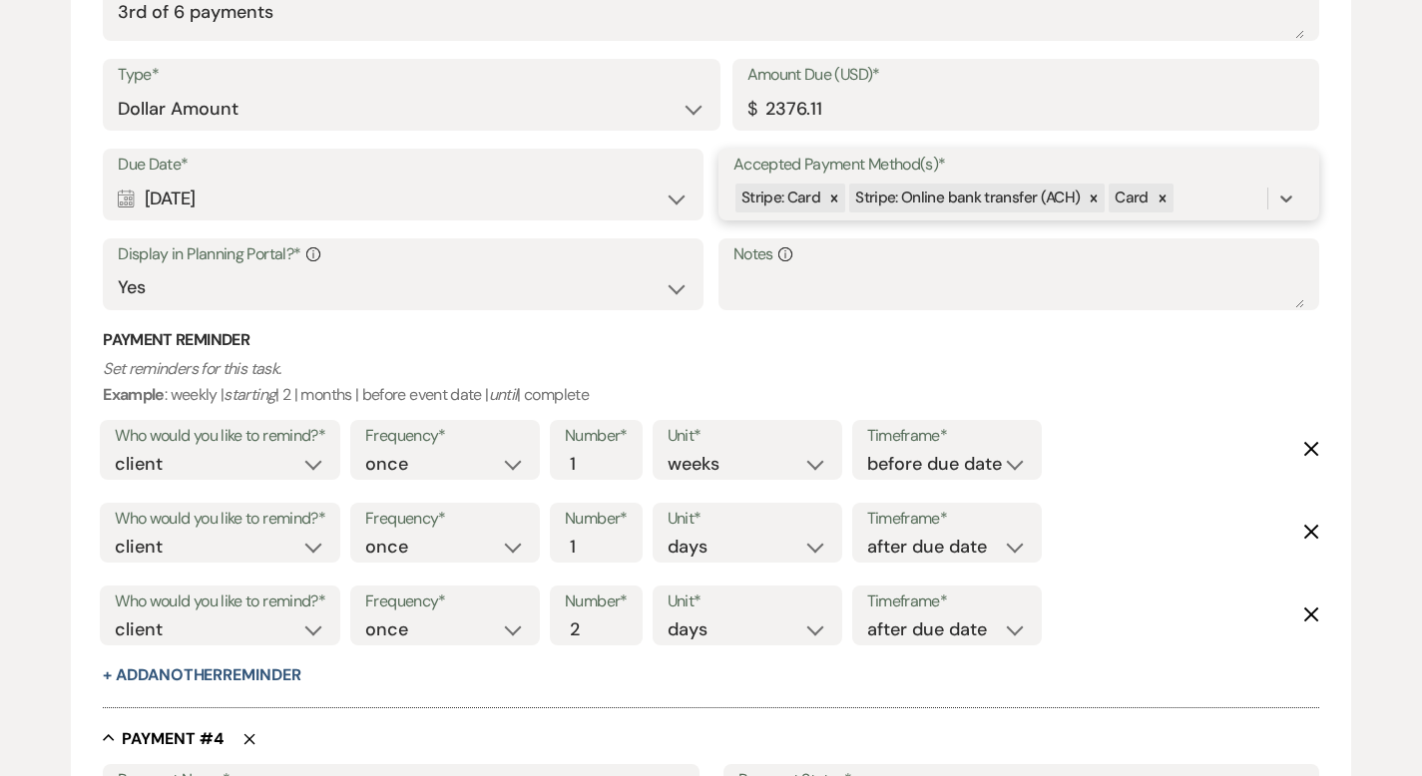
click at [1187, 201] on div "Stripe: Card Stripe: Online bank transfer (ACH) Card" at bounding box center [1000, 198] width 534 height 35
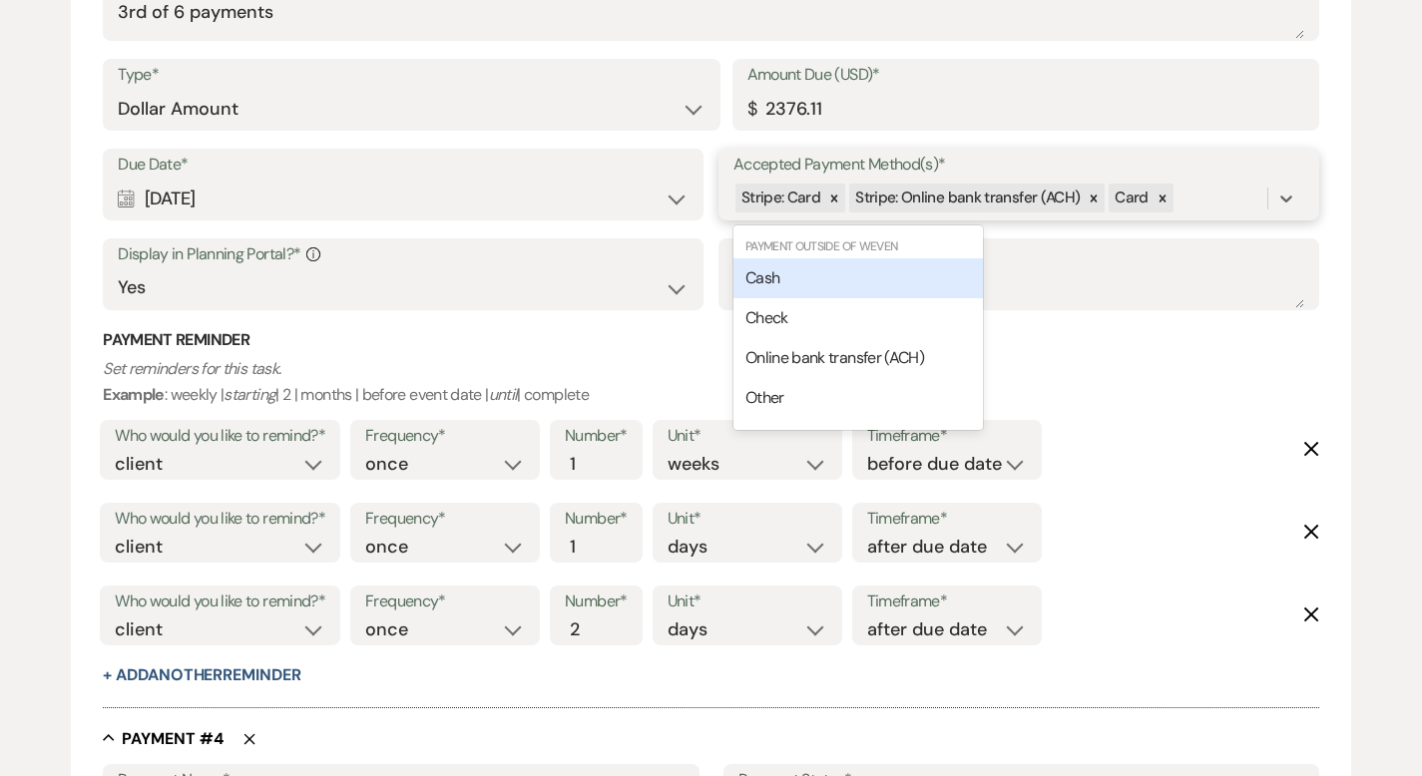
click at [907, 276] on div "Cash" at bounding box center [857, 278] width 249 height 40
click at [1250, 196] on div "Stripe: Card Stripe: Online bank transfer (ACH) Card Cash" at bounding box center [1000, 198] width 534 height 35
click at [953, 273] on div "Check" at bounding box center [857, 278] width 249 height 40
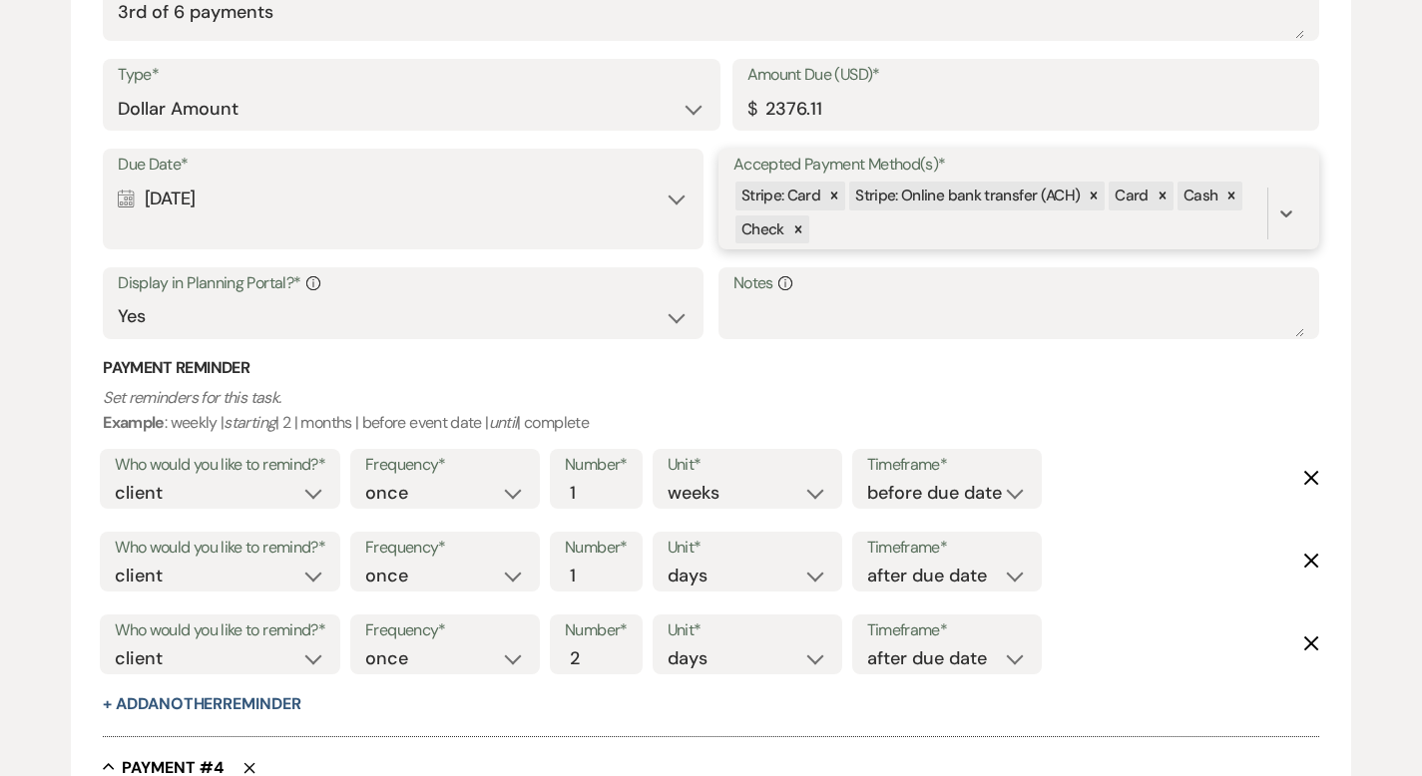
click at [958, 234] on div "Stripe: Card Stripe: Online bank transfer (ACH) Card Cash Check" at bounding box center [1000, 214] width 534 height 68
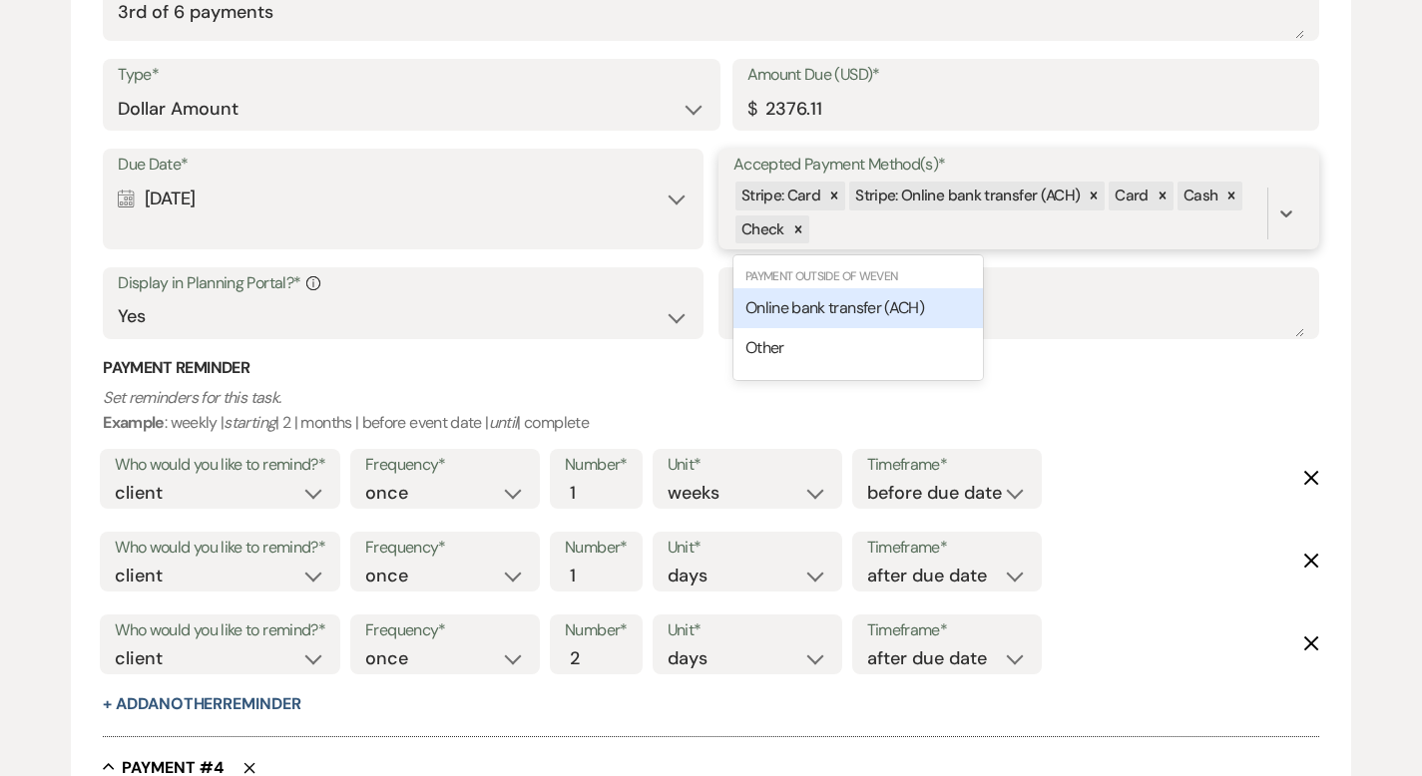
click at [907, 306] on span "Online bank transfer (ACH)" at bounding box center [834, 307] width 179 height 21
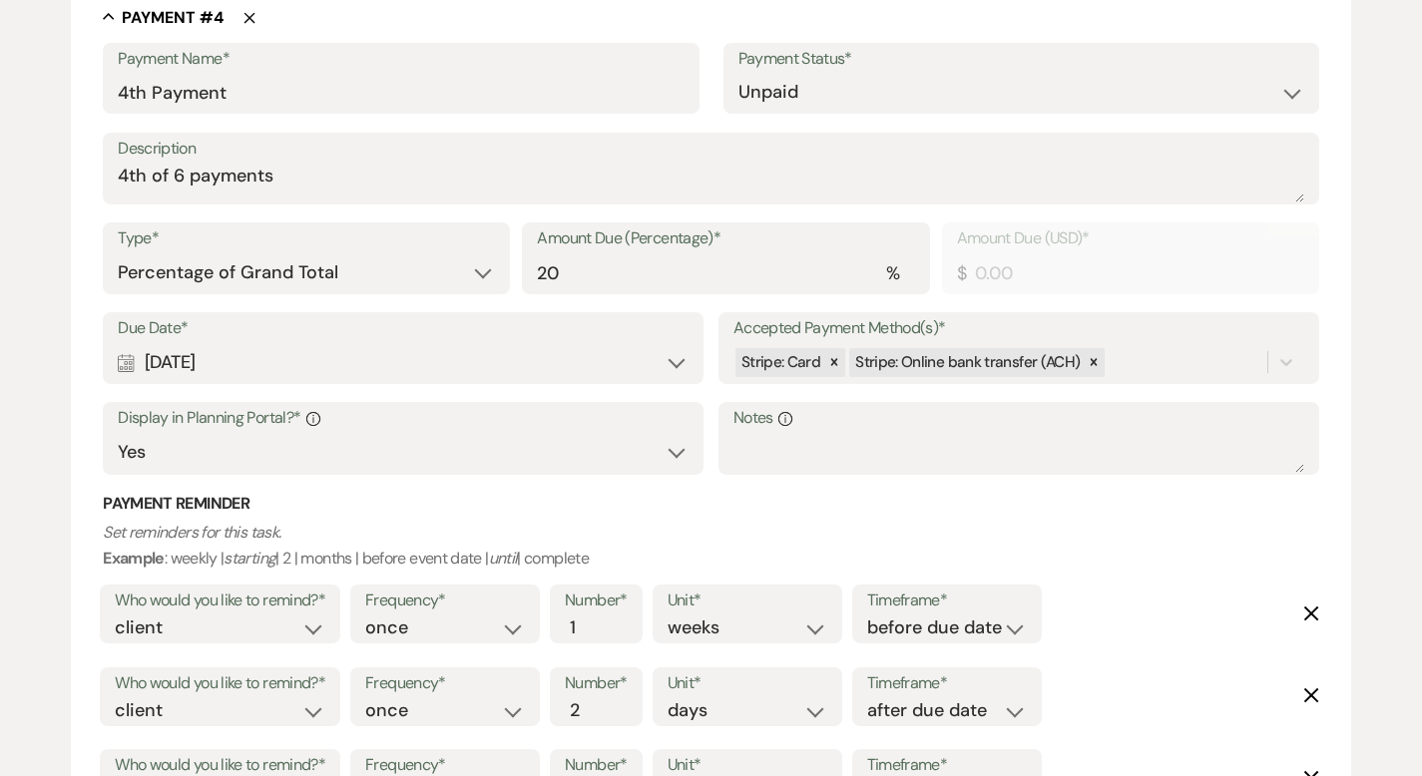
scroll to position [3052, 0]
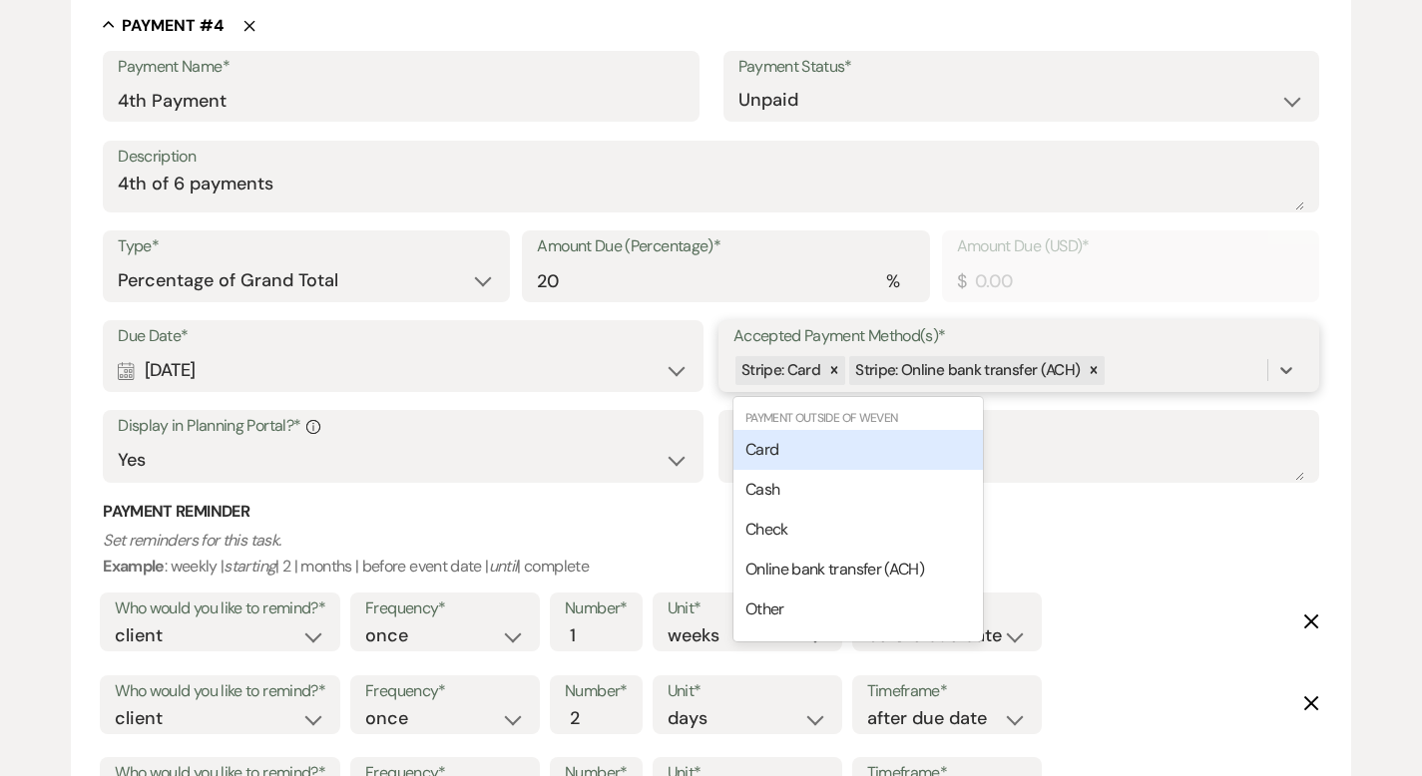
click at [1132, 368] on div "Stripe: Card Stripe: Online bank transfer (ACH)" at bounding box center [1000, 370] width 534 height 35
click at [847, 441] on div "Card" at bounding box center [857, 450] width 249 height 40
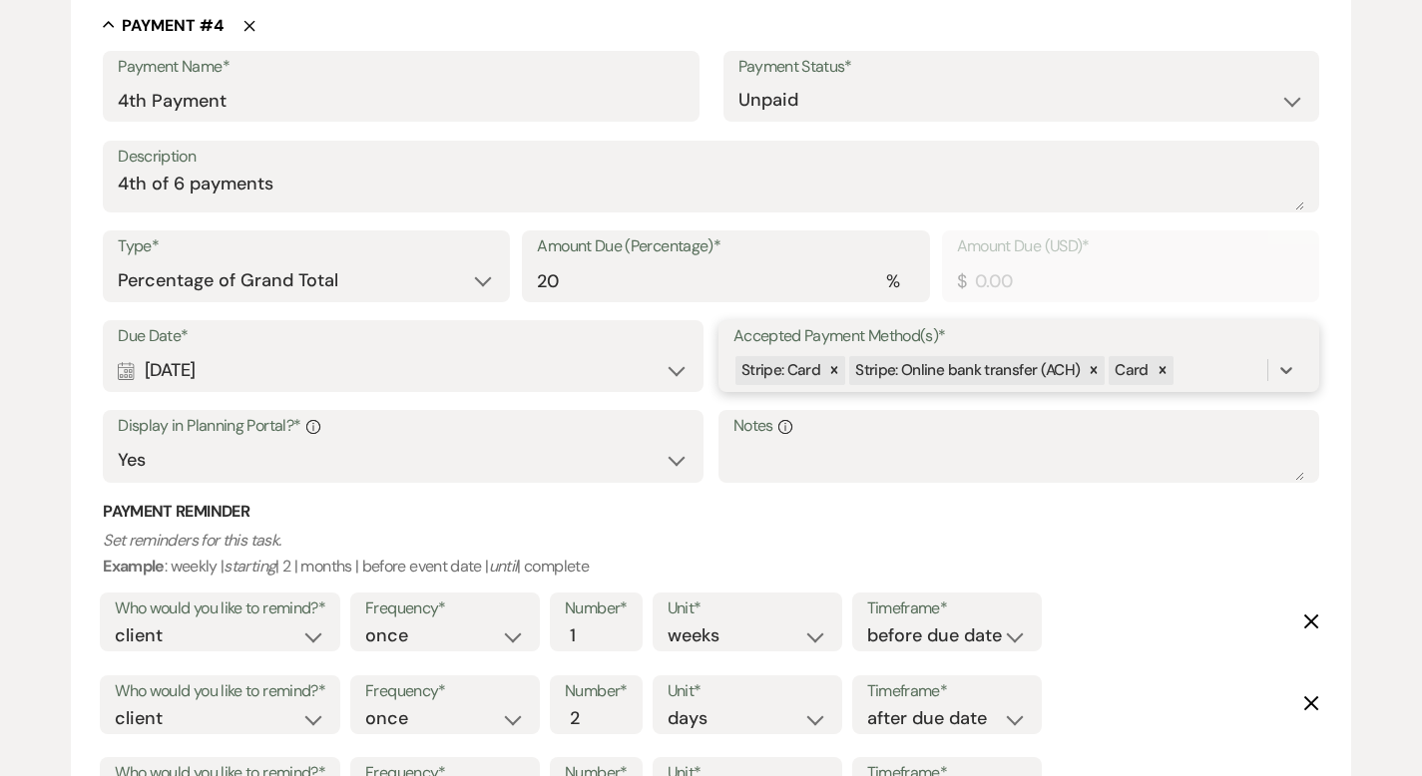
click at [1204, 369] on div "Stripe: Card Stripe: Online bank transfer (ACH) Card" at bounding box center [1000, 370] width 534 height 35
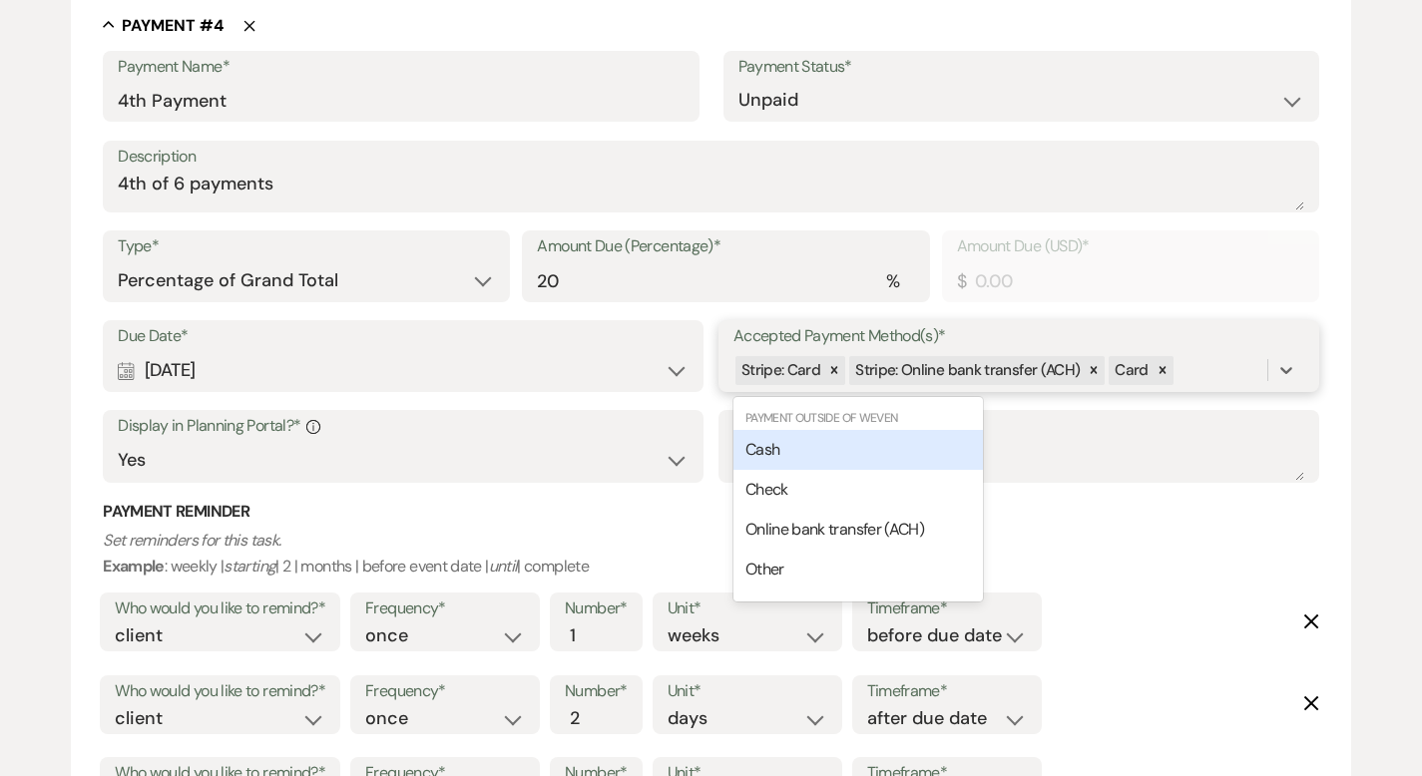
click at [868, 456] on div "Cash" at bounding box center [857, 450] width 249 height 40
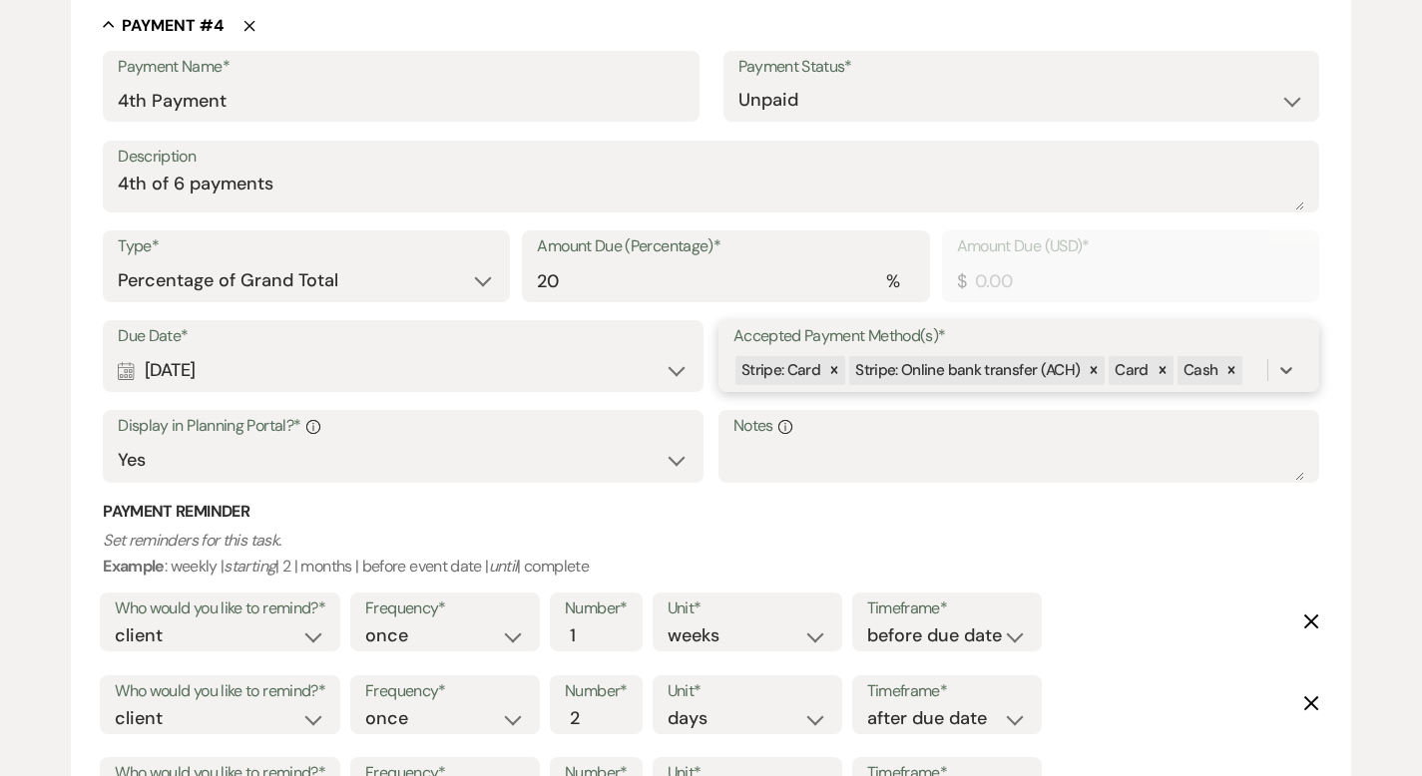
click at [1257, 369] on div "Stripe: Card Stripe: Online bank transfer (ACH) Card Cash" at bounding box center [1000, 370] width 534 height 35
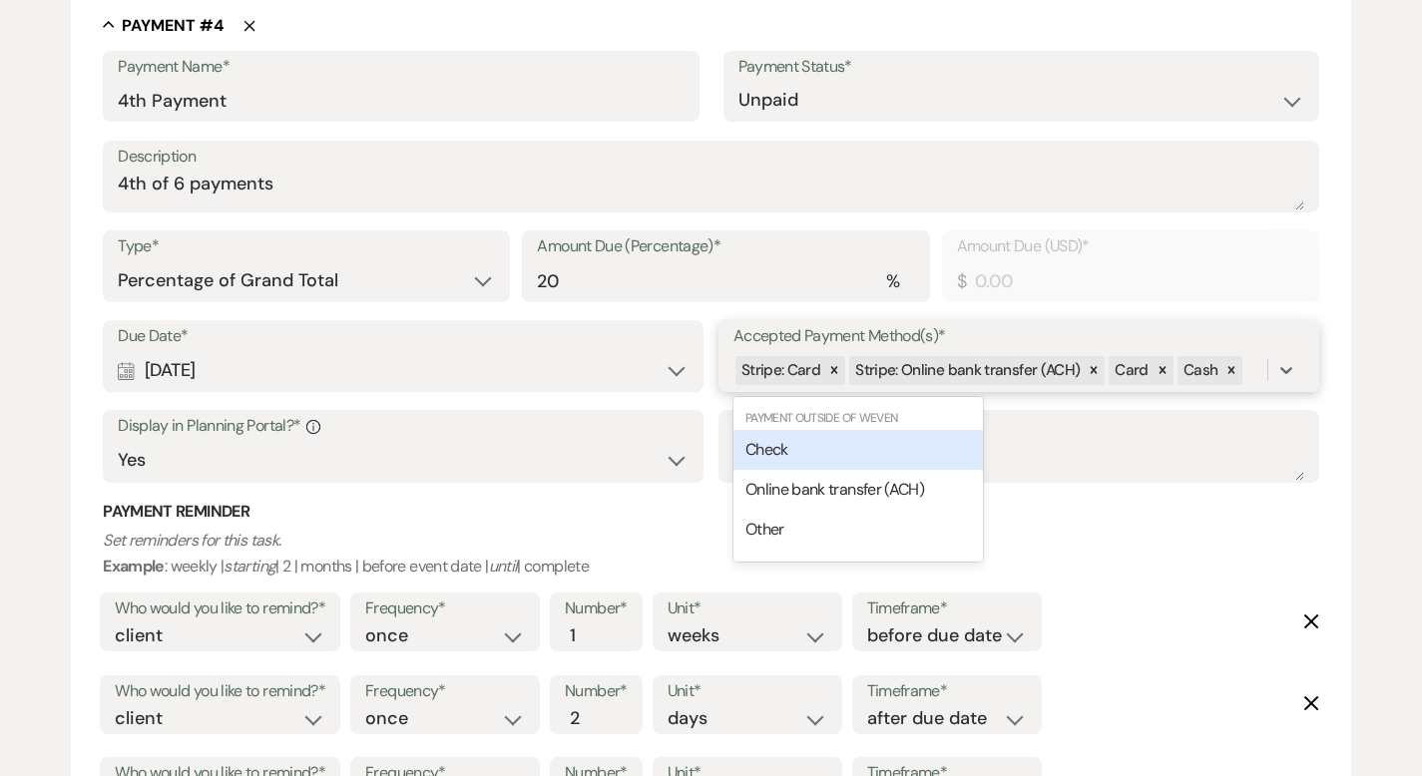
click at [913, 430] on div "Check" at bounding box center [857, 450] width 249 height 40
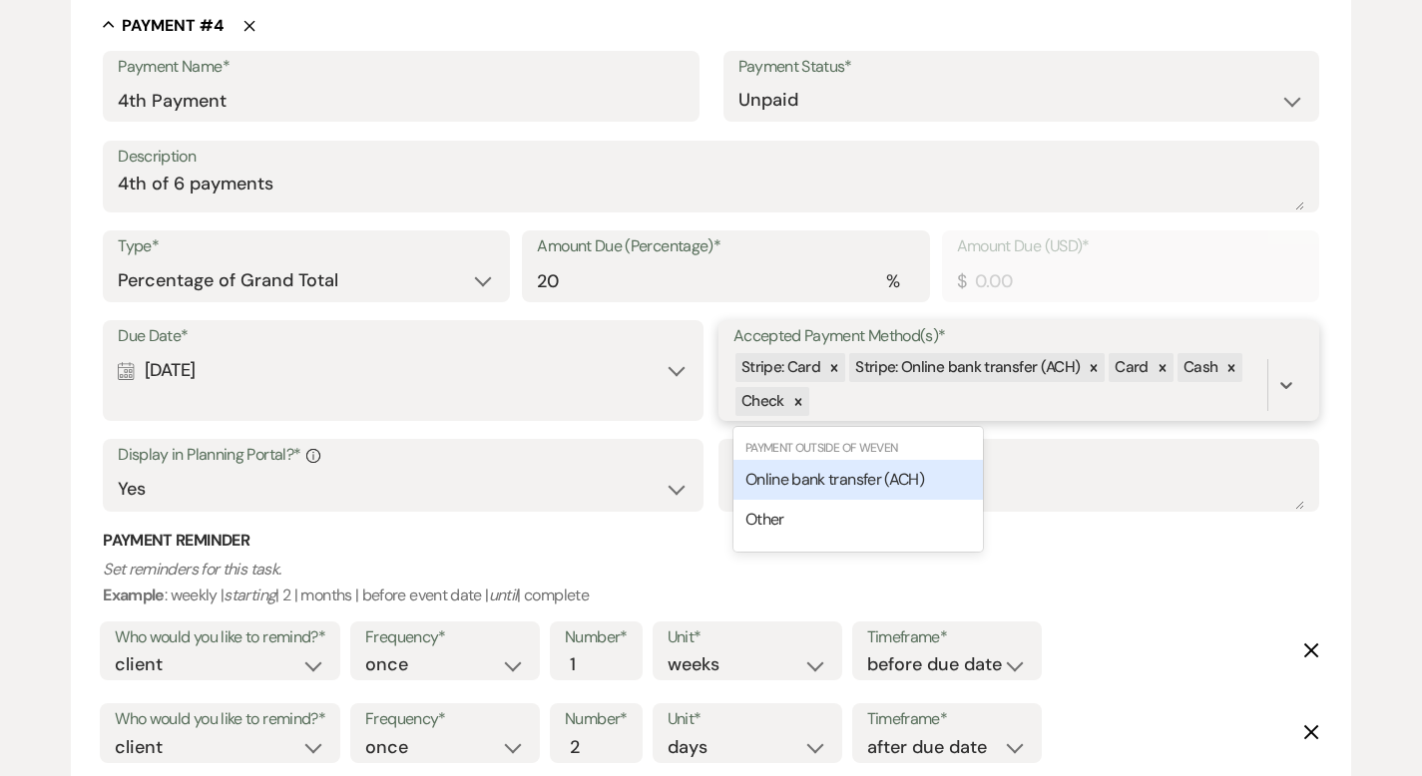
click at [900, 393] on div "Stripe: Card Stripe: Online bank transfer (ACH) Card Cash Check" at bounding box center [1000, 385] width 534 height 68
click at [837, 481] on span "Online bank transfer (ACH)" at bounding box center [834, 479] width 179 height 21
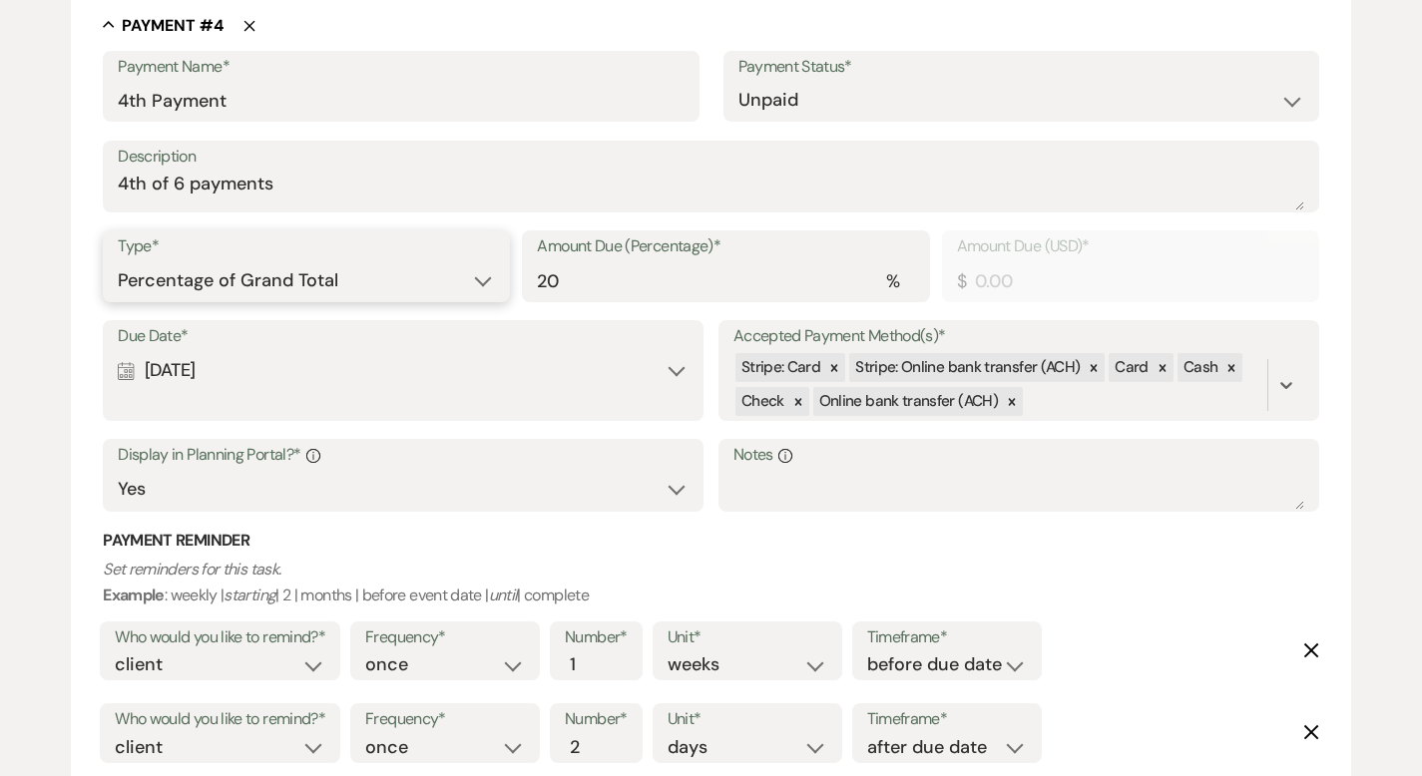
click at [366, 266] on select "Dollar Amount Percentage of Grand Total" at bounding box center [306, 280] width 377 height 39
select select "flat"
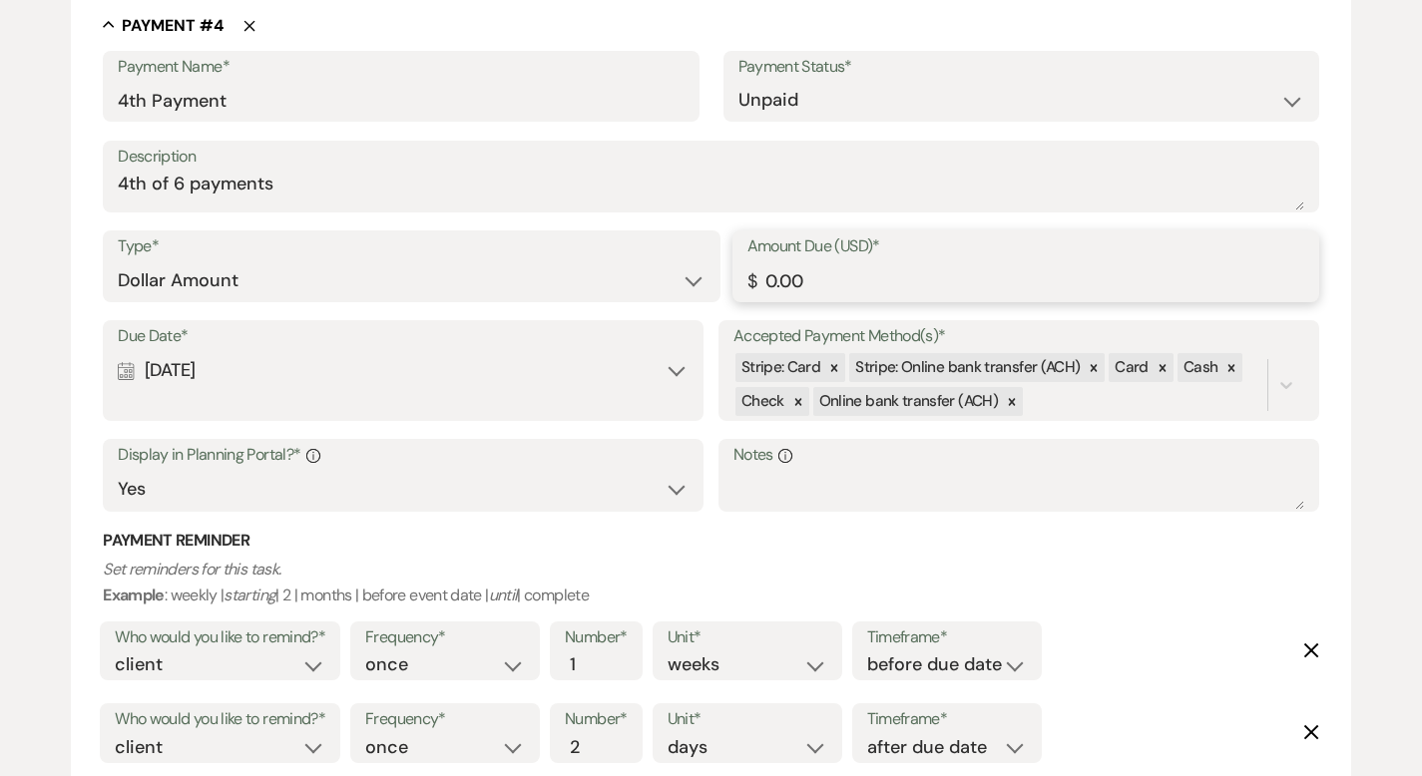
click at [904, 279] on input "0.00" at bounding box center [1025, 280] width 557 height 39
click at [903, 279] on input "0.00" at bounding box center [1025, 280] width 557 height 39
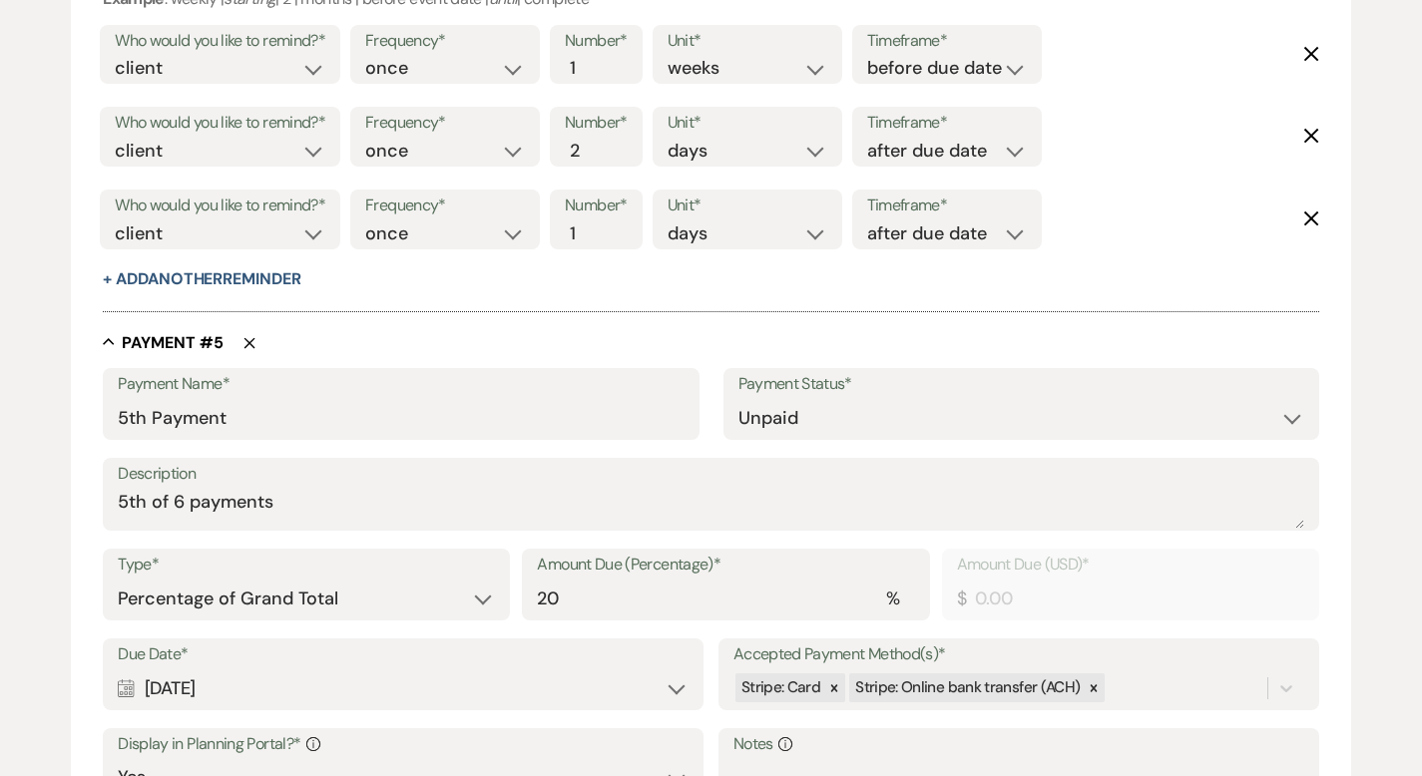
scroll to position [3937, 0]
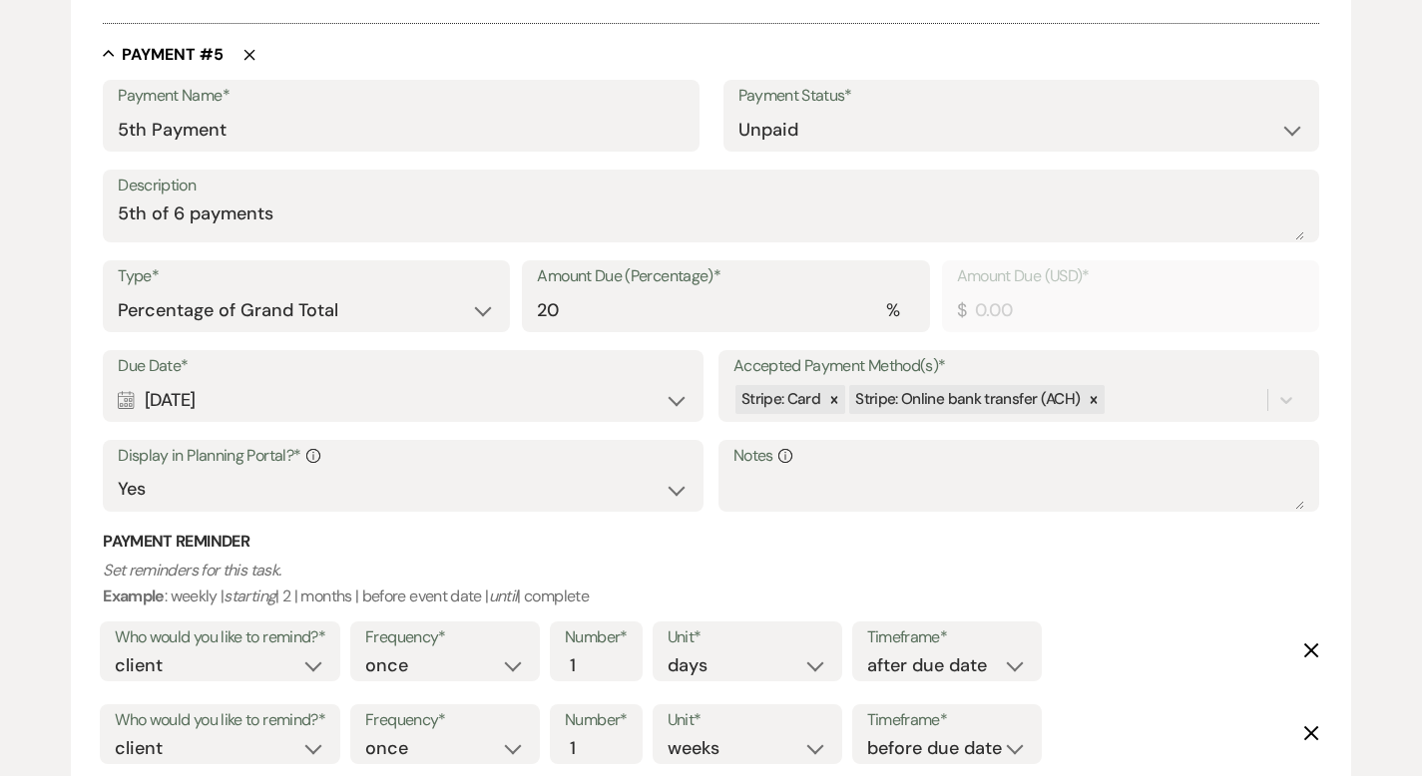
type input "2376.11"
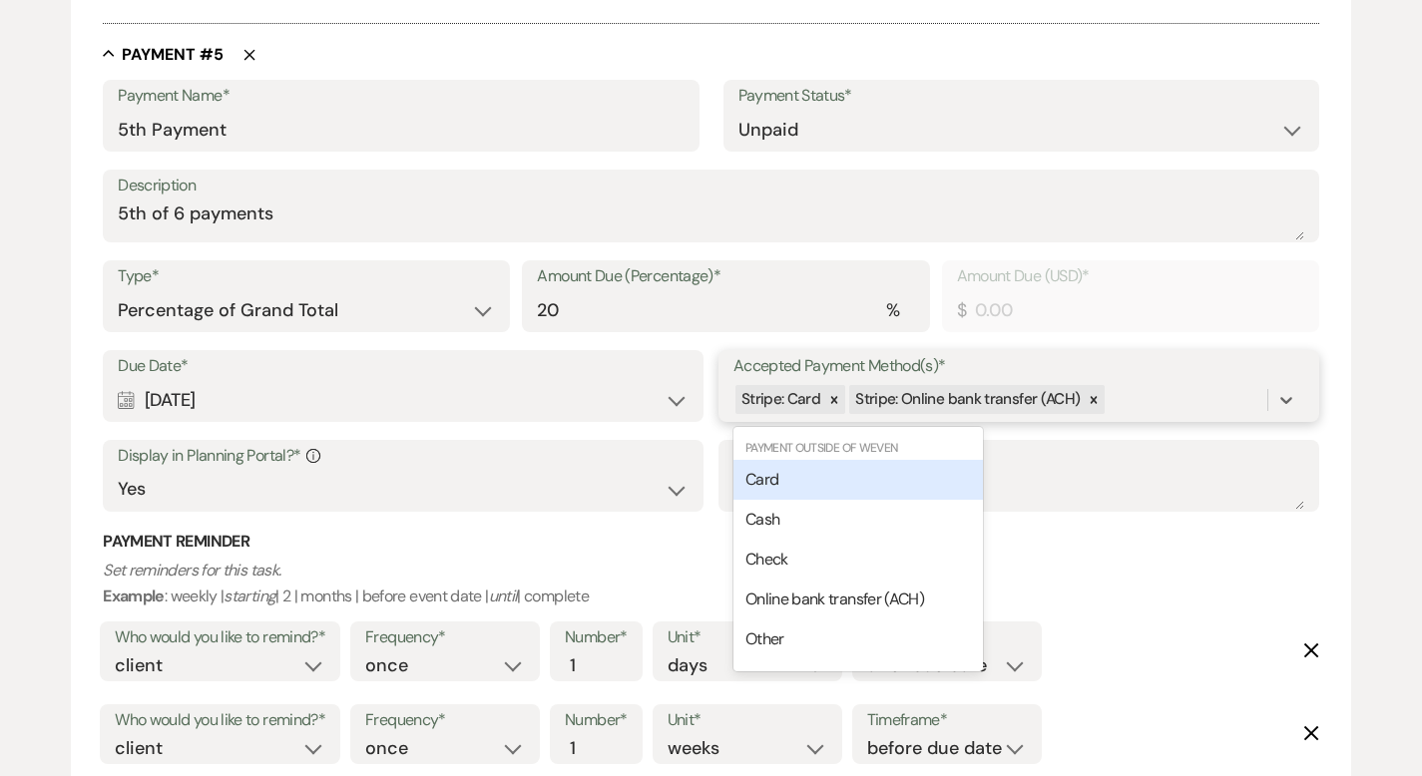
click at [1139, 405] on div "Stripe: Card Stripe: Online bank transfer (ACH)" at bounding box center [1000, 399] width 534 height 35
click at [869, 475] on div "Card" at bounding box center [857, 480] width 249 height 40
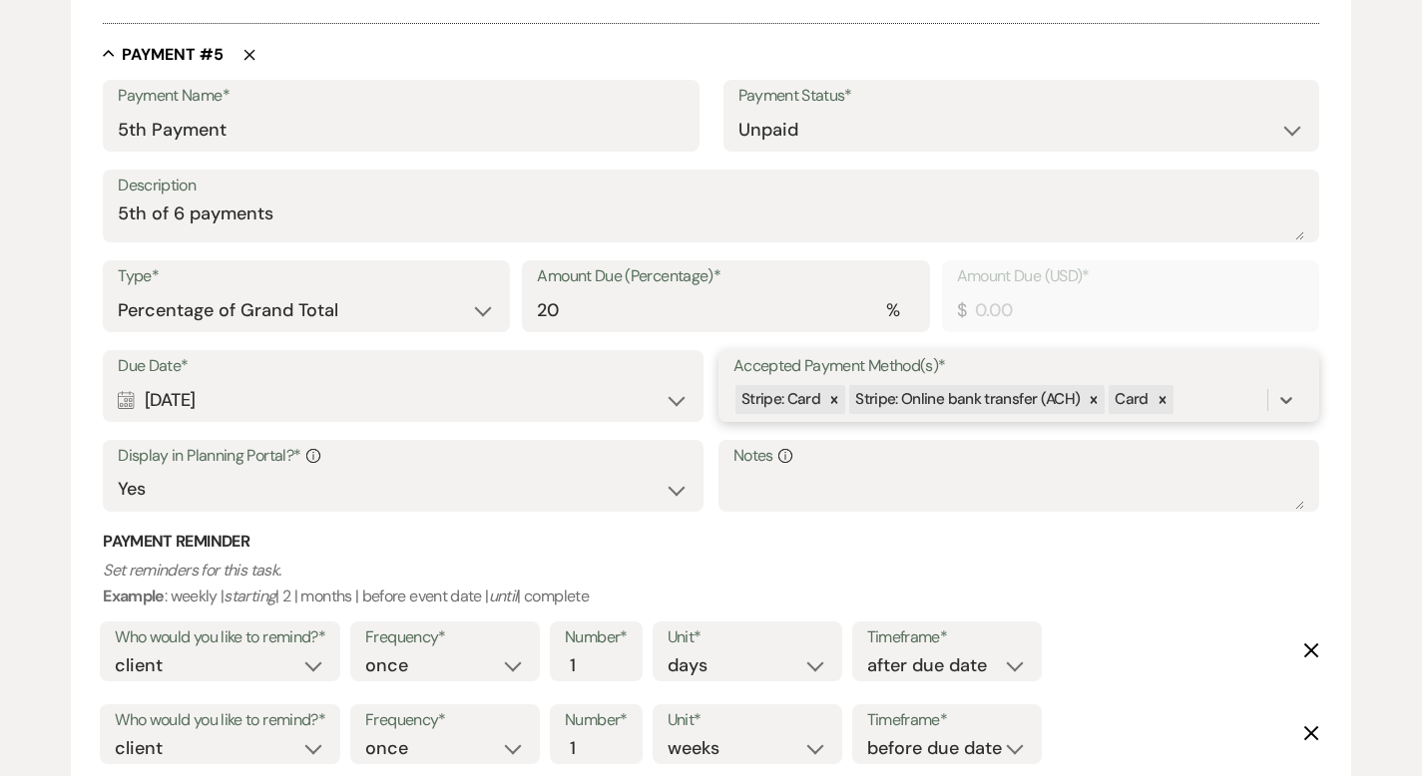
click at [1215, 401] on div "Stripe: Card Stripe: Online bank transfer (ACH) Card" at bounding box center [1000, 399] width 534 height 35
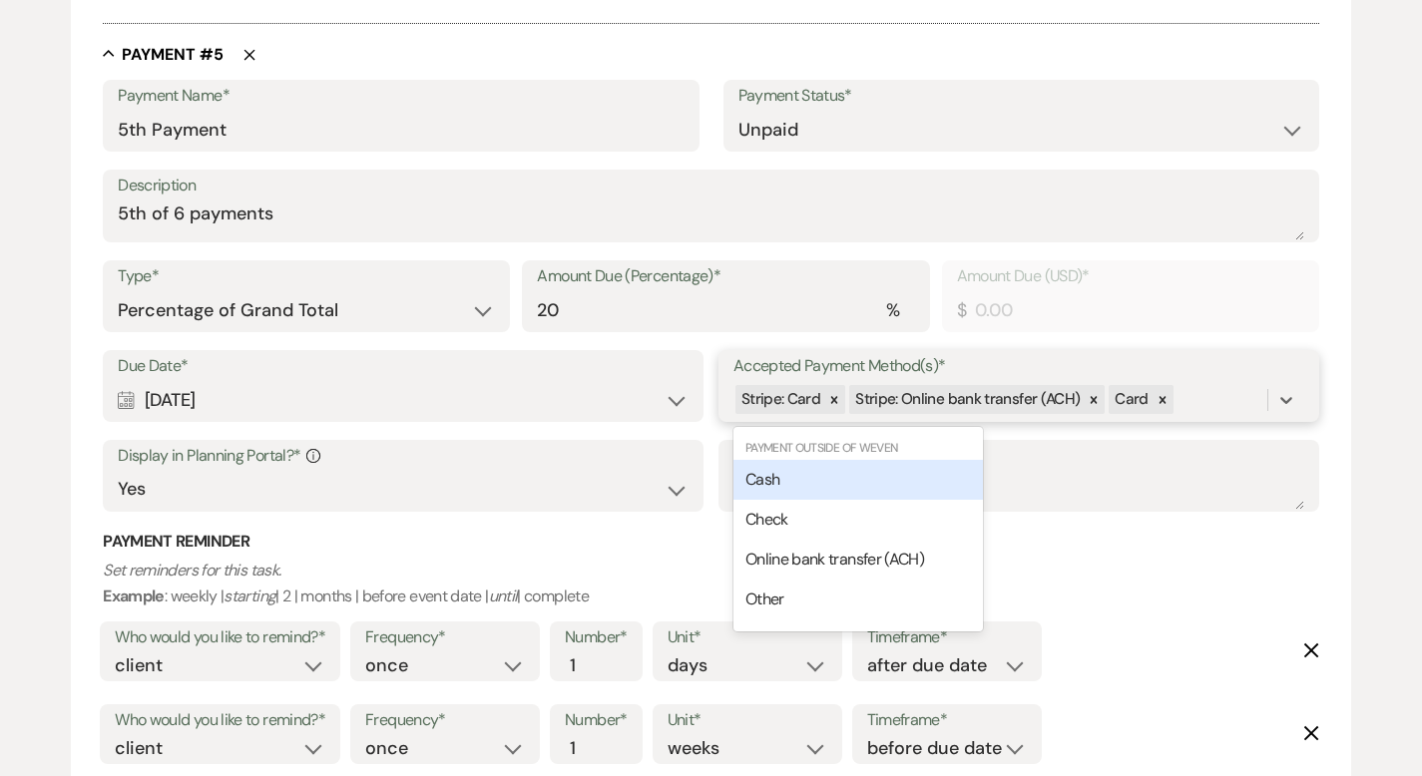
click at [921, 487] on div "Cash" at bounding box center [857, 480] width 249 height 40
drag, startPoint x: 1245, startPoint y: 395, endPoint x: 1214, endPoint y: 402, distance: 31.7
click at [1246, 395] on div "Stripe: Card Stripe: Online bank transfer (ACH) Card Cash" at bounding box center [1000, 399] width 534 height 35
click at [939, 476] on div "Check" at bounding box center [857, 480] width 249 height 40
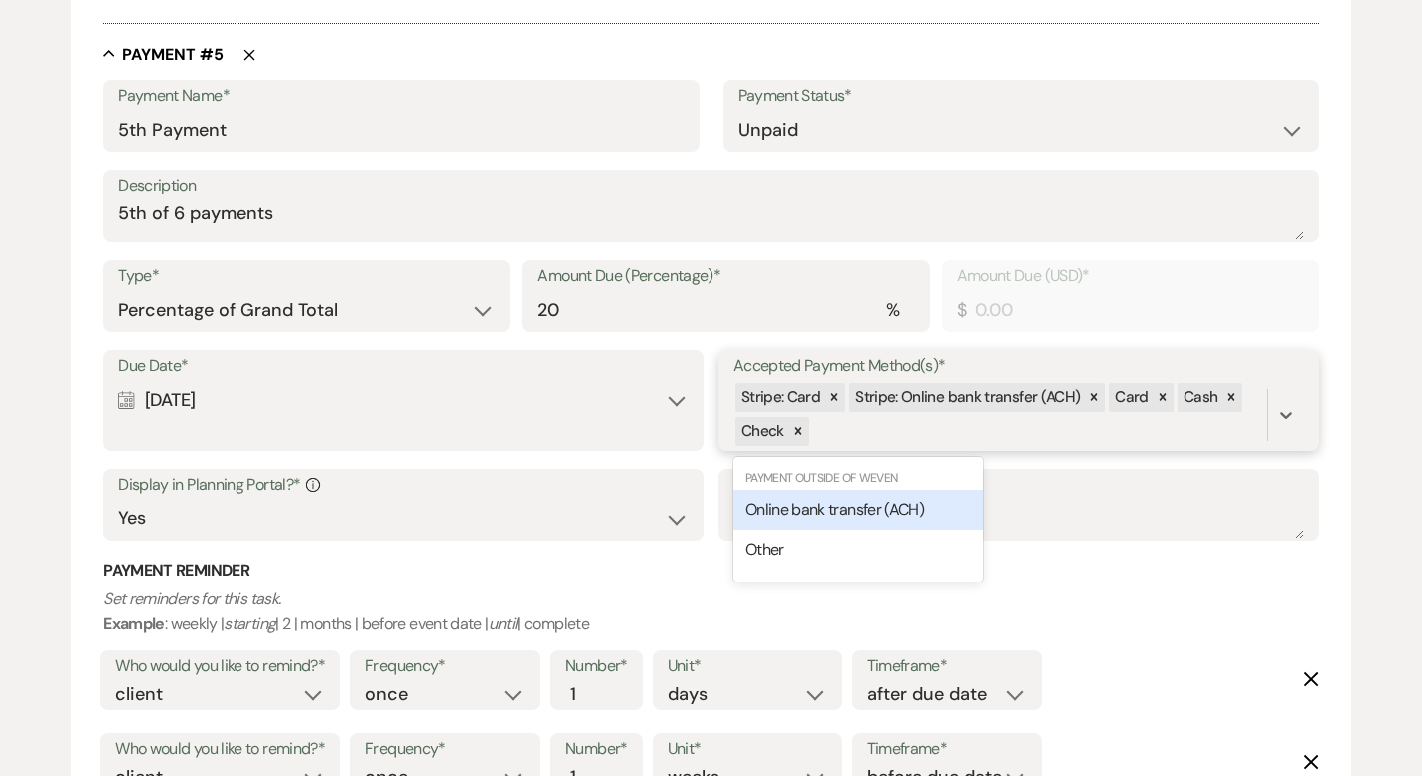
drag, startPoint x: 924, startPoint y: 418, endPoint x: 903, endPoint y: 443, distance: 32.6
click at [925, 418] on div "Stripe: Card Stripe: Online bank transfer (ACH) Card Cash Check" at bounding box center [1000, 415] width 534 height 68
click at [848, 508] on span "Online bank transfer (ACH)" at bounding box center [834, 509] width 179 height 21
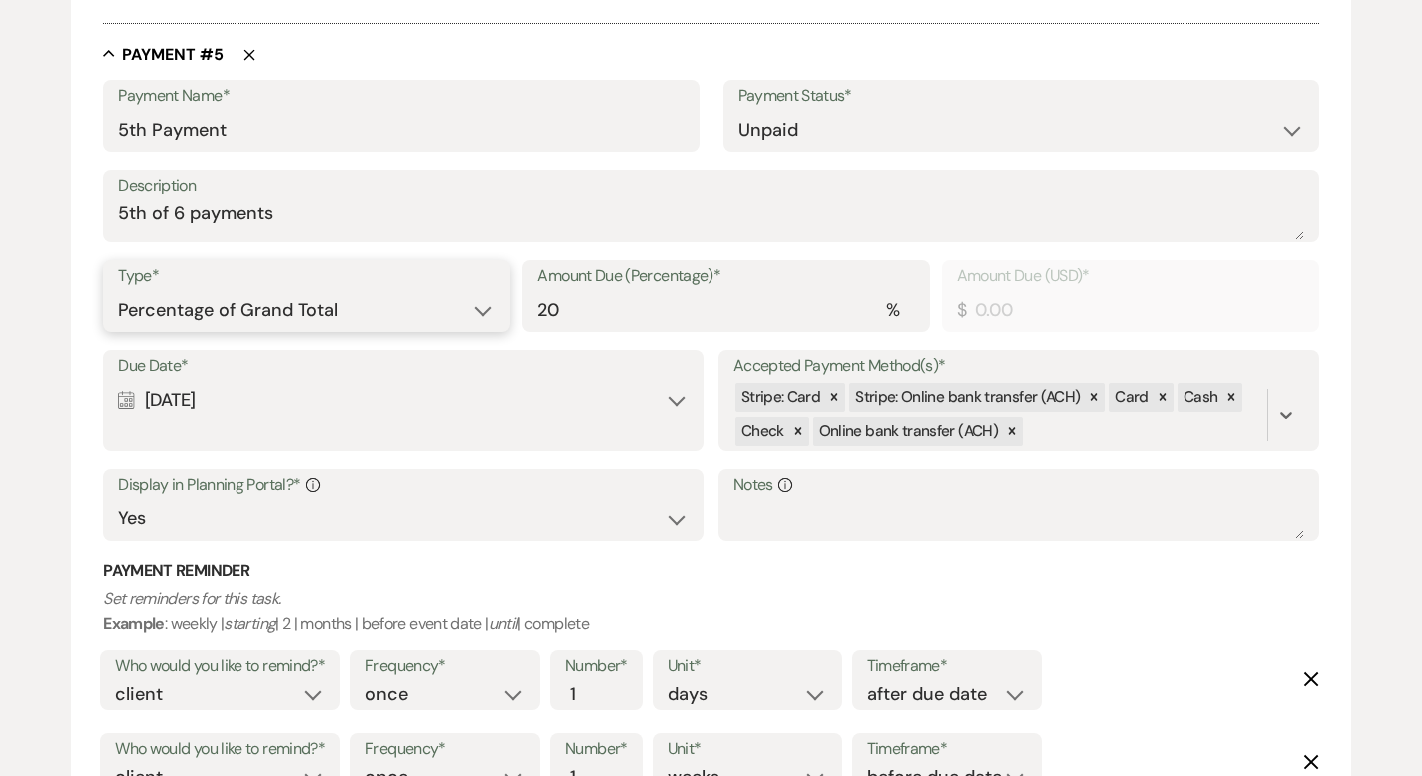
click at [269, 297] on select "Dollar Amount Percentage of Grand Total" at bounding box center [306, 310] width 377 height 39
select select "flat"
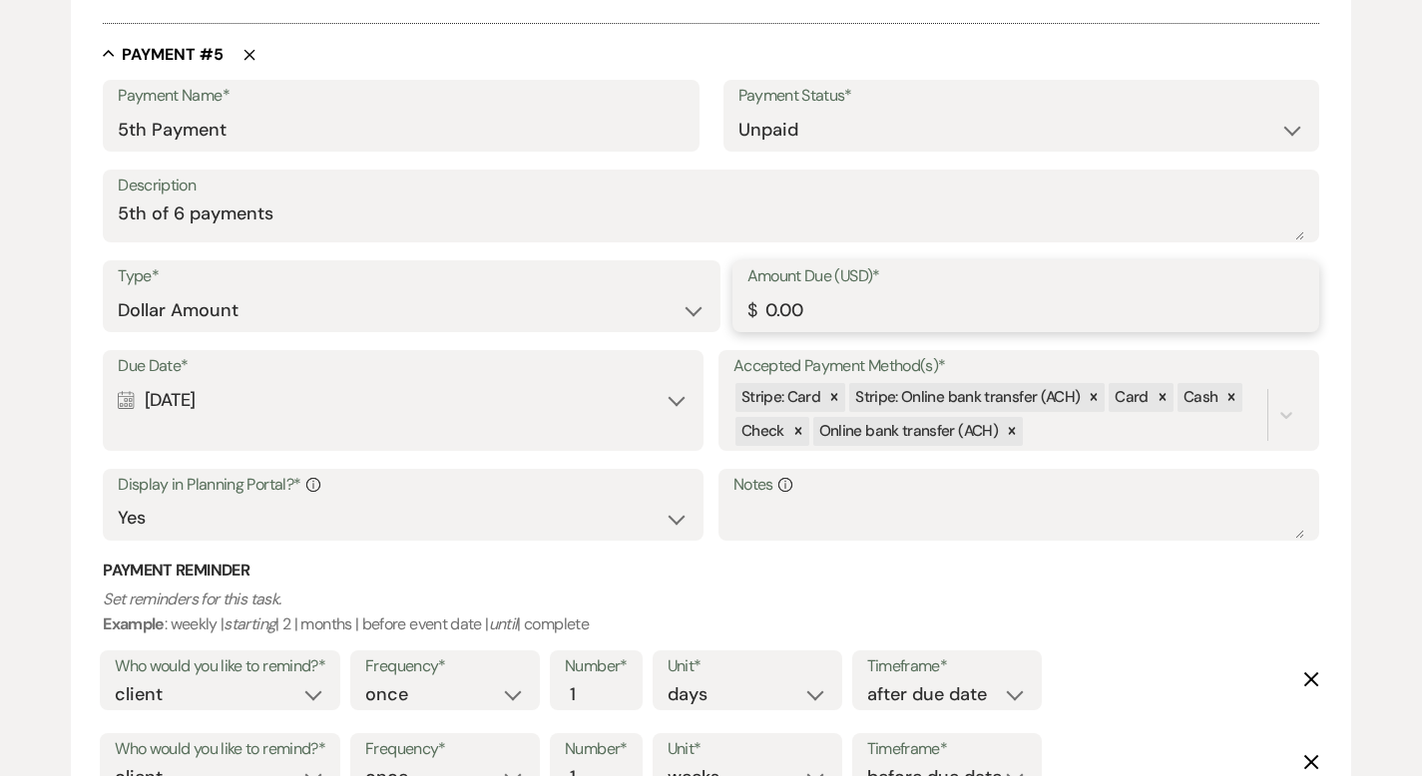
click at [832, 312] on input "0.00" at bounding box center [1025, 310] width 557 height 39
click at [831, 312] on input "0.00" at bounding box center [1025, 310] width 557 height 39
type input "2376.11"
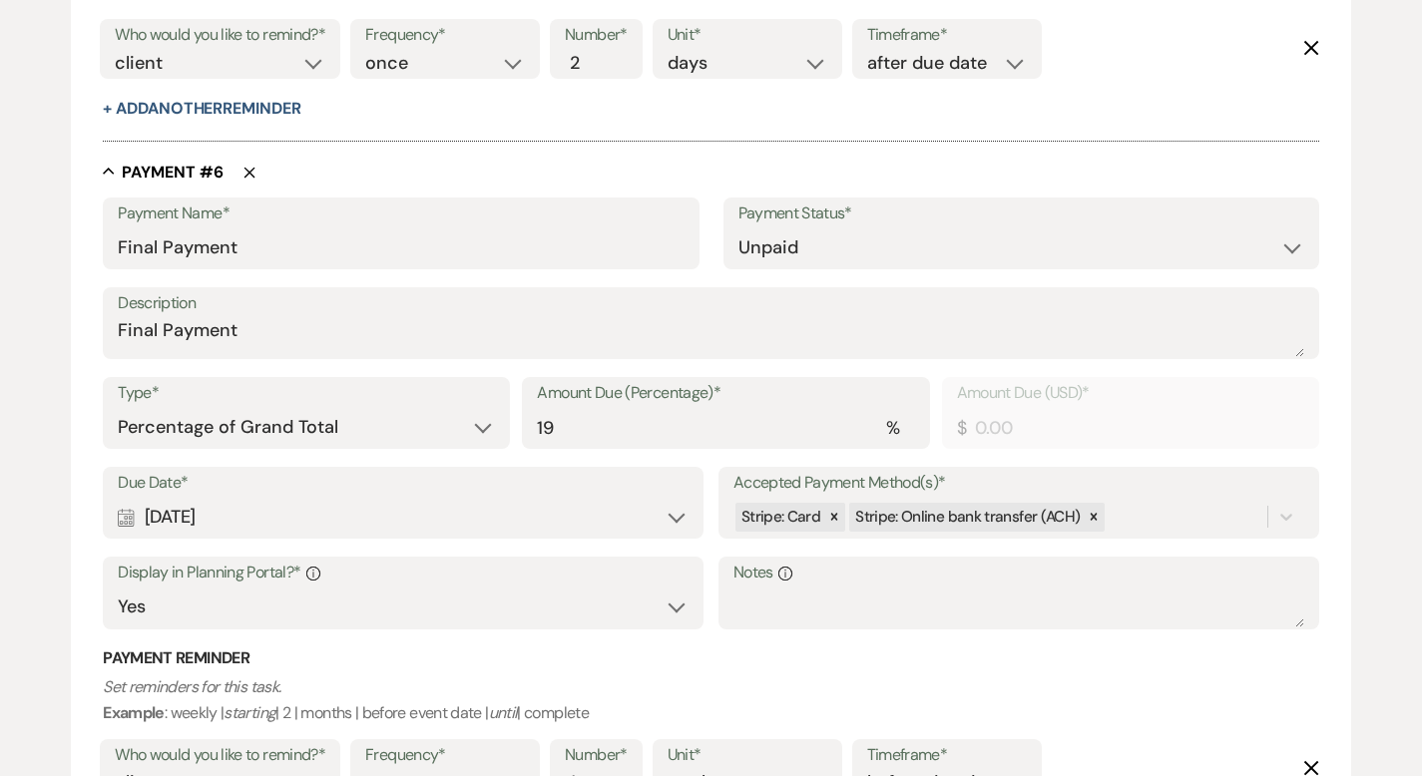
scroll to position [4993, 0]
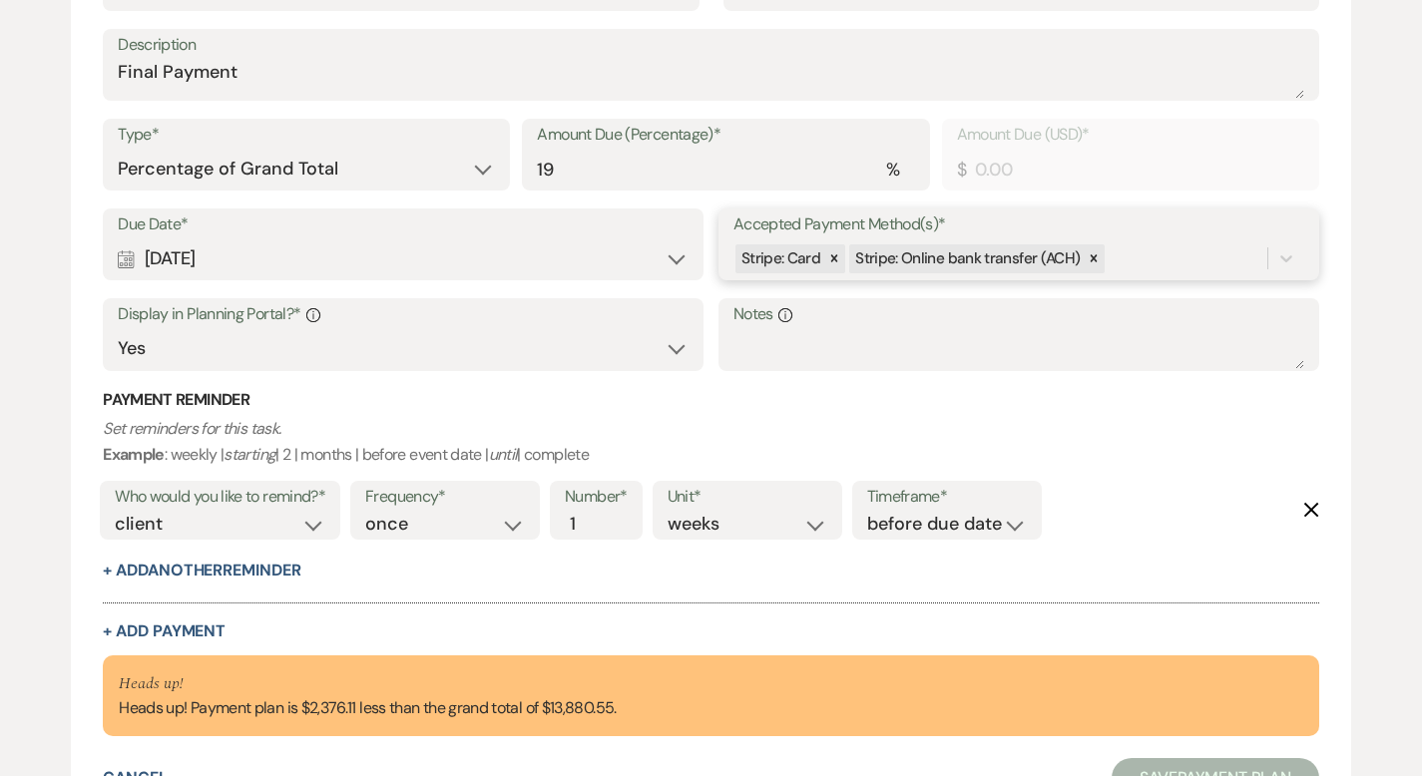
click at [1158, 251] on div "Stripe: Card Stripe: Online bank transfer (ACH)" at bounding box center [1000, 258] width 534 height 35
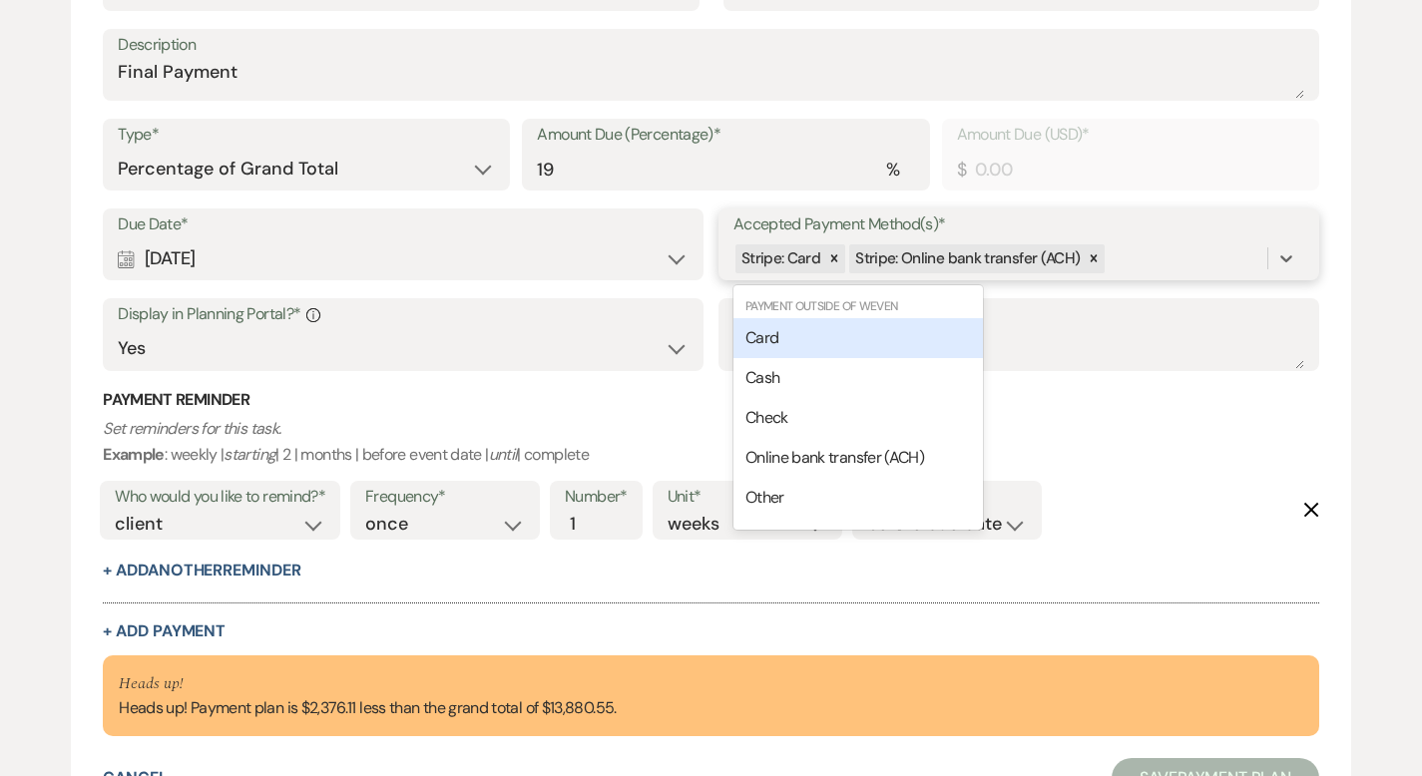
click at [913, 341] on div "Card" at bounding box center [857, 338] width 249 height 40
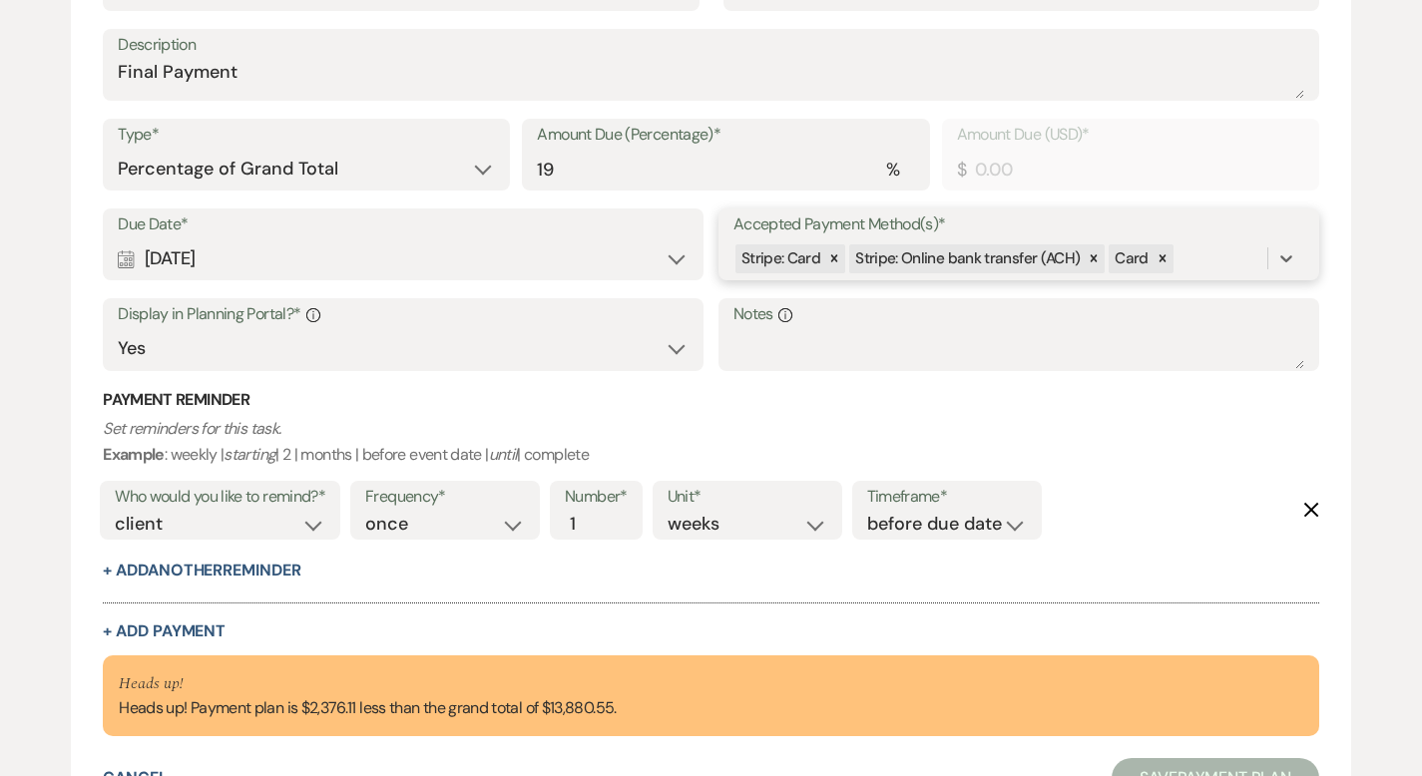
click at [1208, 252] on div "Stripe: Card Stripe: Online bank transfer (ACH) Card" at bounding box center [1000, 258] width 534 height 35
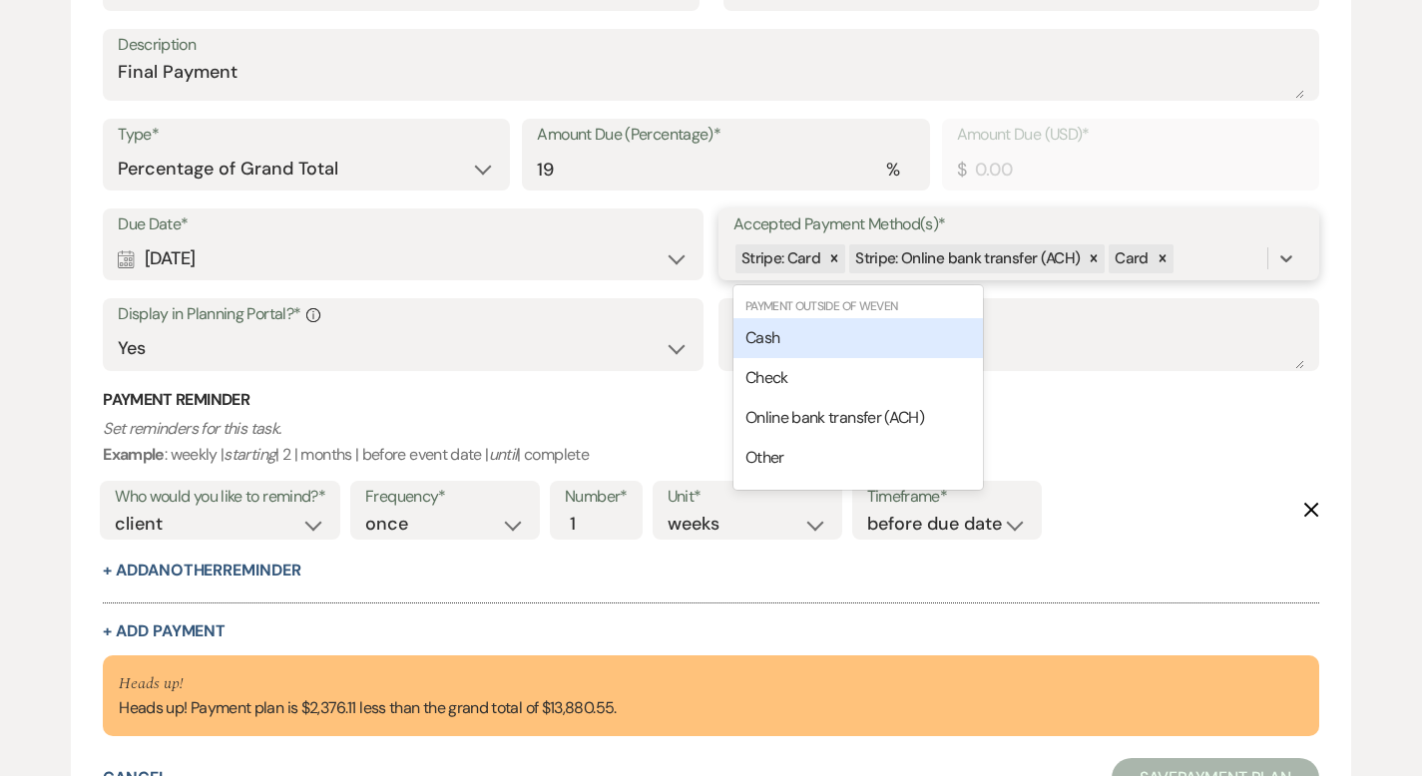
click at [923, 333] on div "Cash" at bounding box center [857, 338] width 249 height 40
click at [1256, 258] on div "Stripe: Card Stripe: Online bank transfer (ACH) Card Cash" at bounding box center [1000, 258] width 534 height 35
click at [909, 326] on div "Check" at bounding box center [857, 338] width 249 height 40
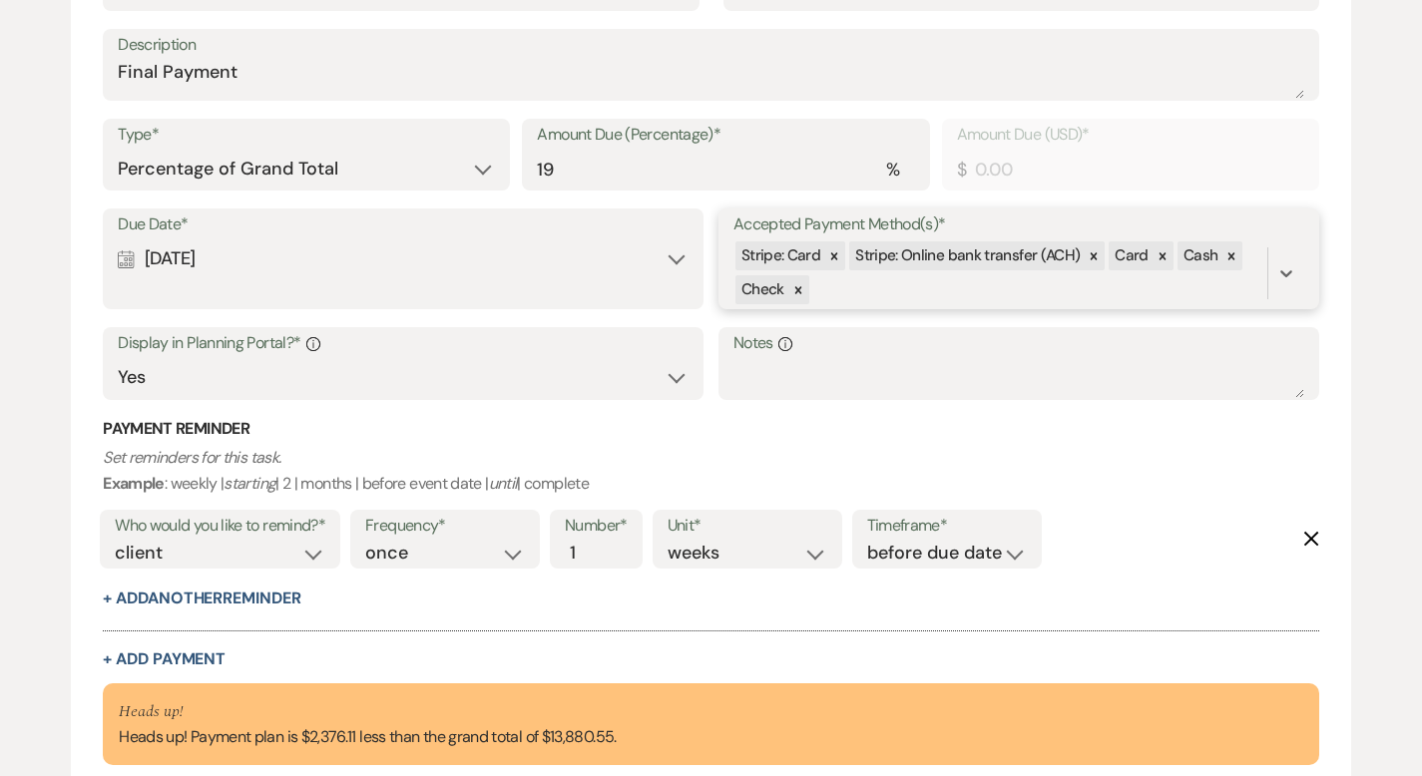
click at [910, 285] on div "Stripe: Card Stripe: Online bank transfer (ACH) Card Cash Check" at bounding box center [1000, 273] width 534 height 68
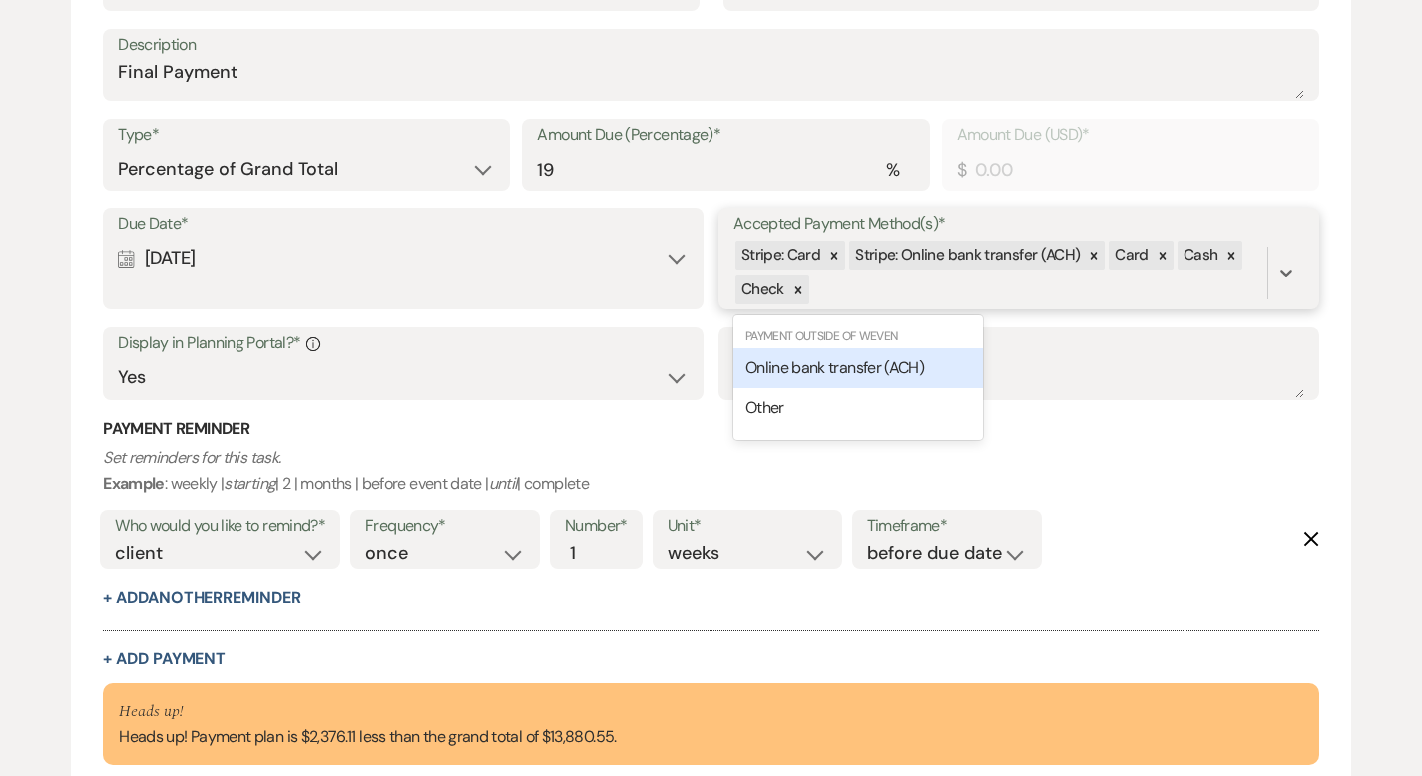
click at [885, 353] on div "Online bank transfer (ACH)" at bounding box center [857, 368] width 249 height 40
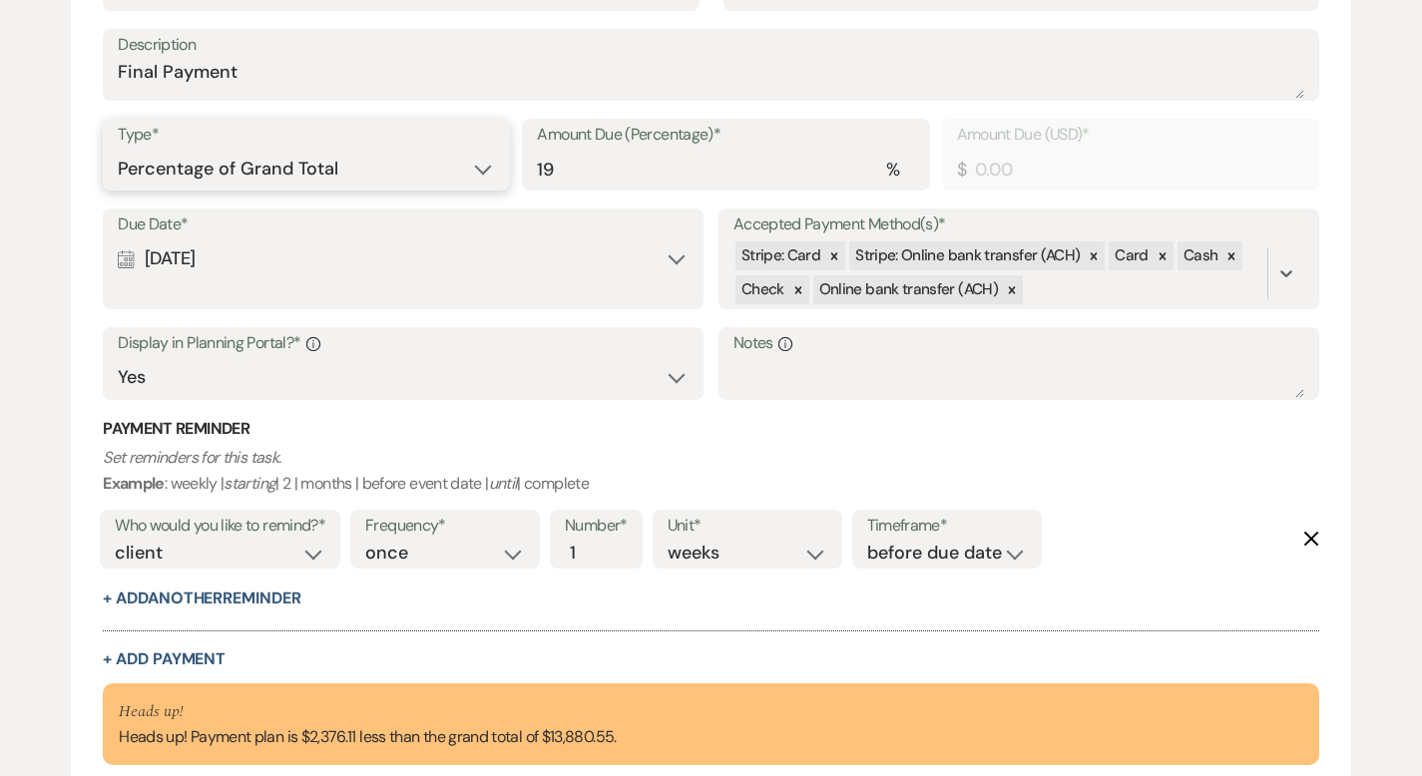
click at [397, 169] on select "Dollar Amount Percentage of Grand Total" at bounding box center [306, 169] width 377 height 39
select select "flat"
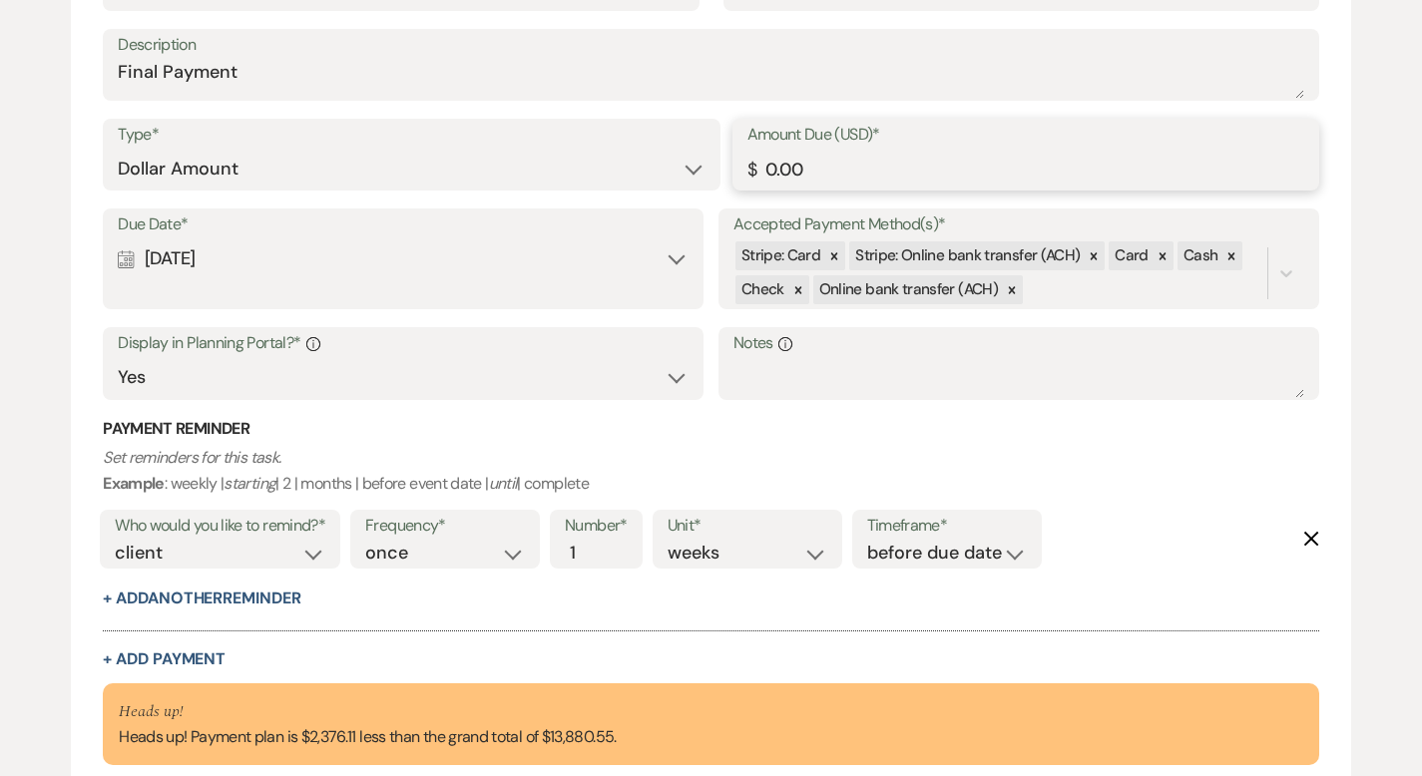
click at [837, 158] on input "0.00" at bounding box center [1025, 169] width 557 height 39
click at [838, 159] on input "0.00" at bounding box center [1025, 169] width 557 height 39
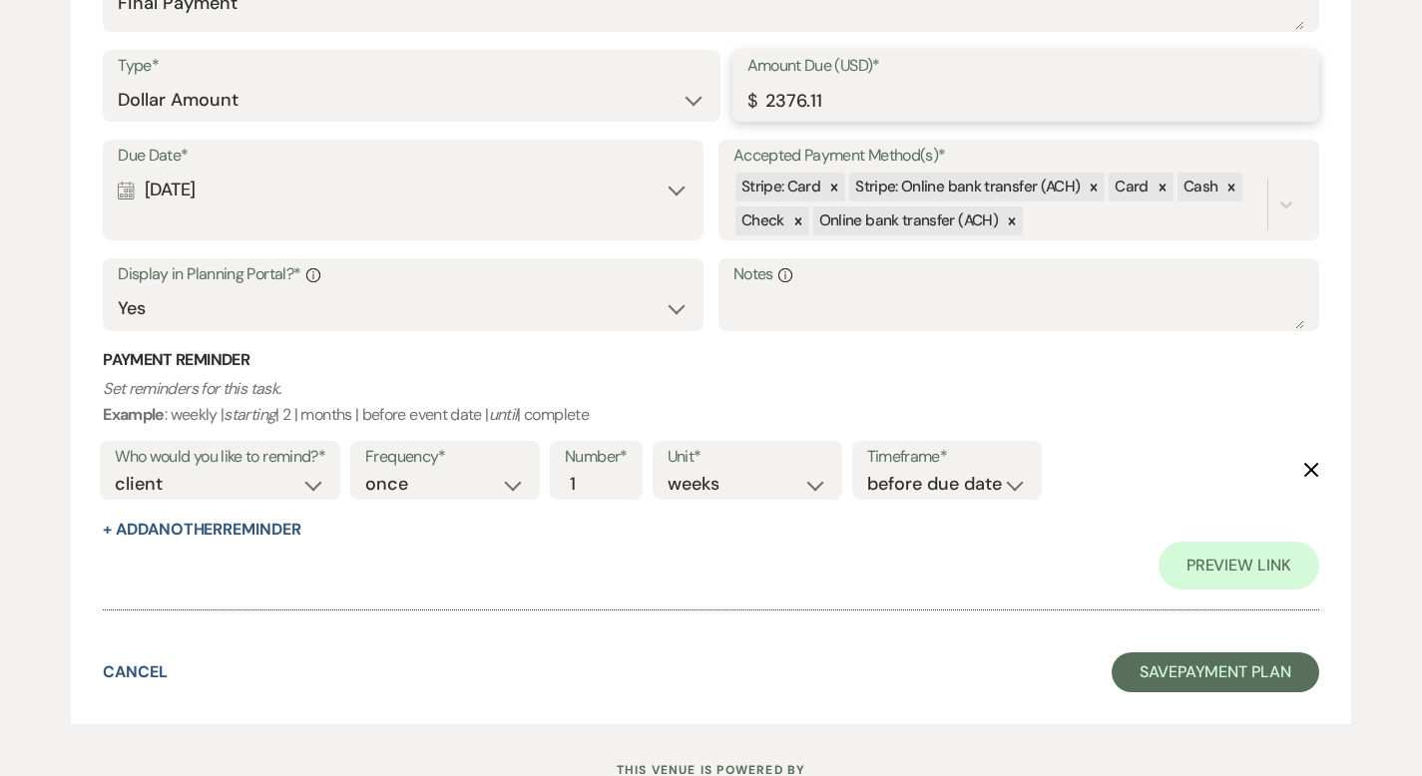
scroll to position [5375, 0]
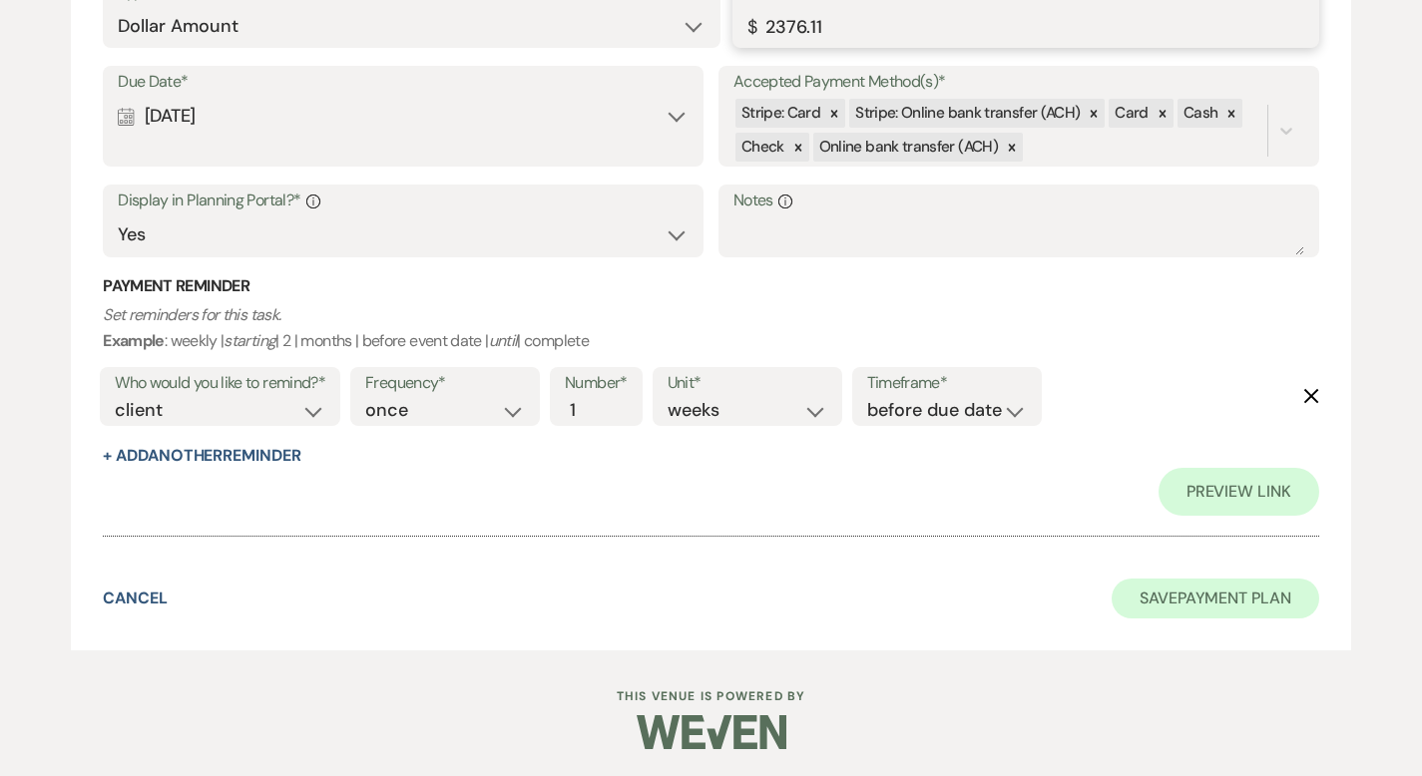
type input "2376.11"
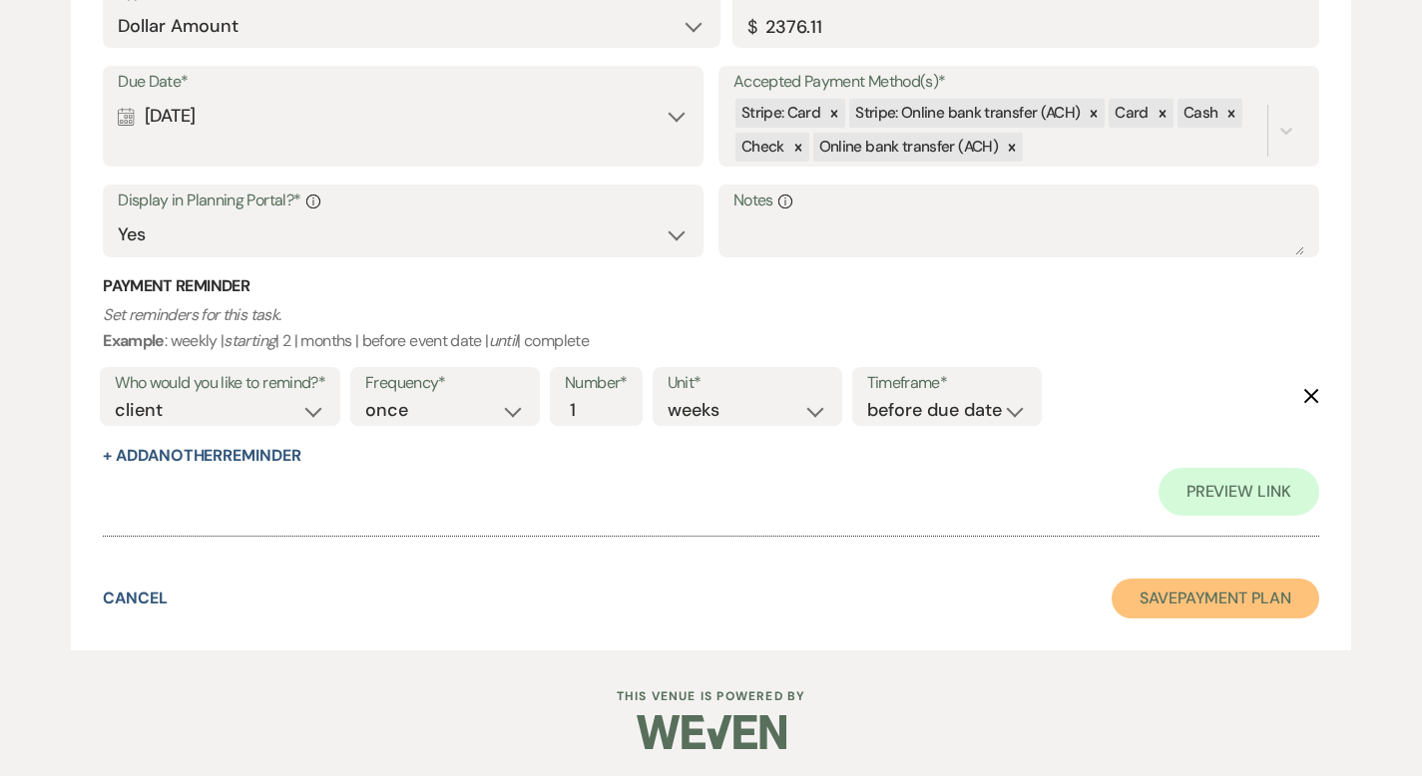
click at [1197, 608] on button "Save Payment Plan" at bounding box center [1216, 599] width 208 height 40
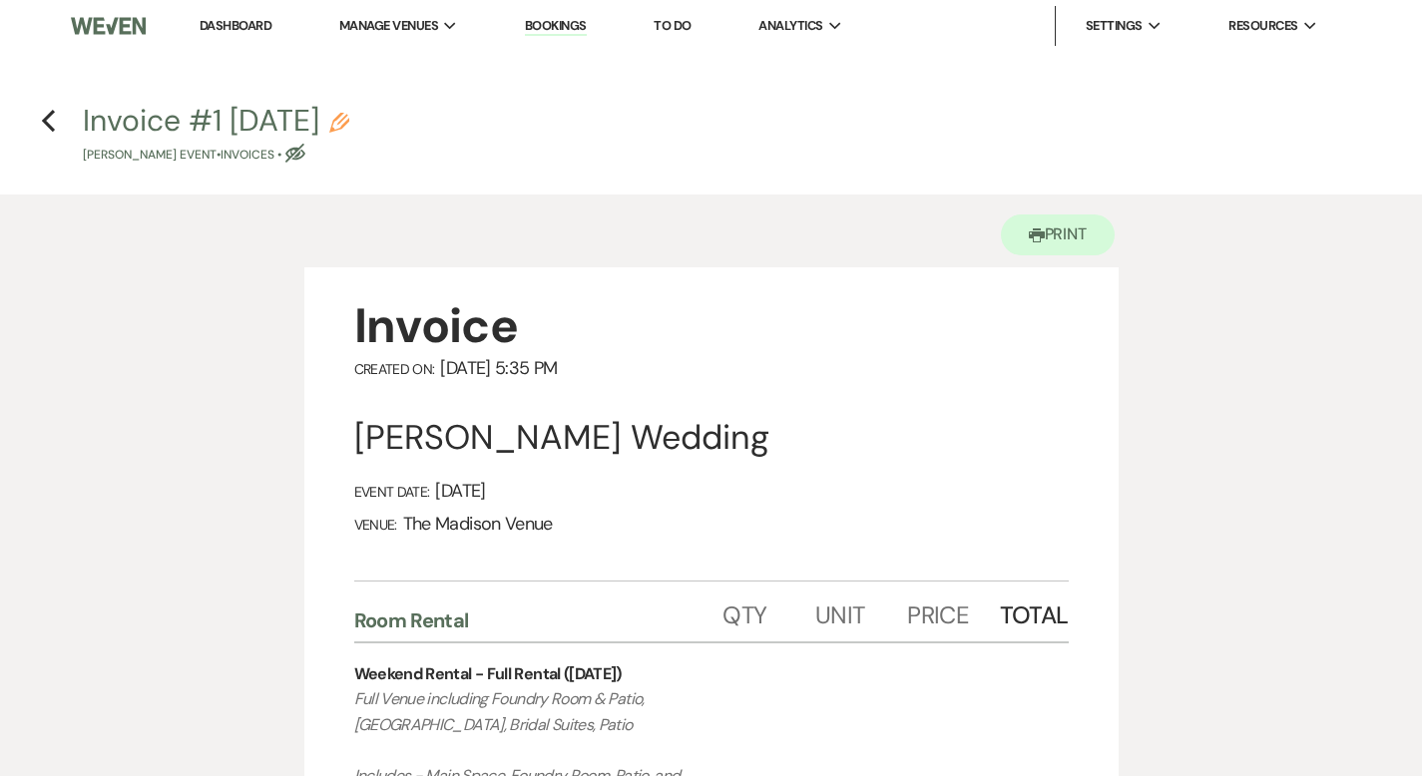
click at [349, 122] on icon "Pencil" at bounding box center [339, 123] width 20 height 20
select select "22"
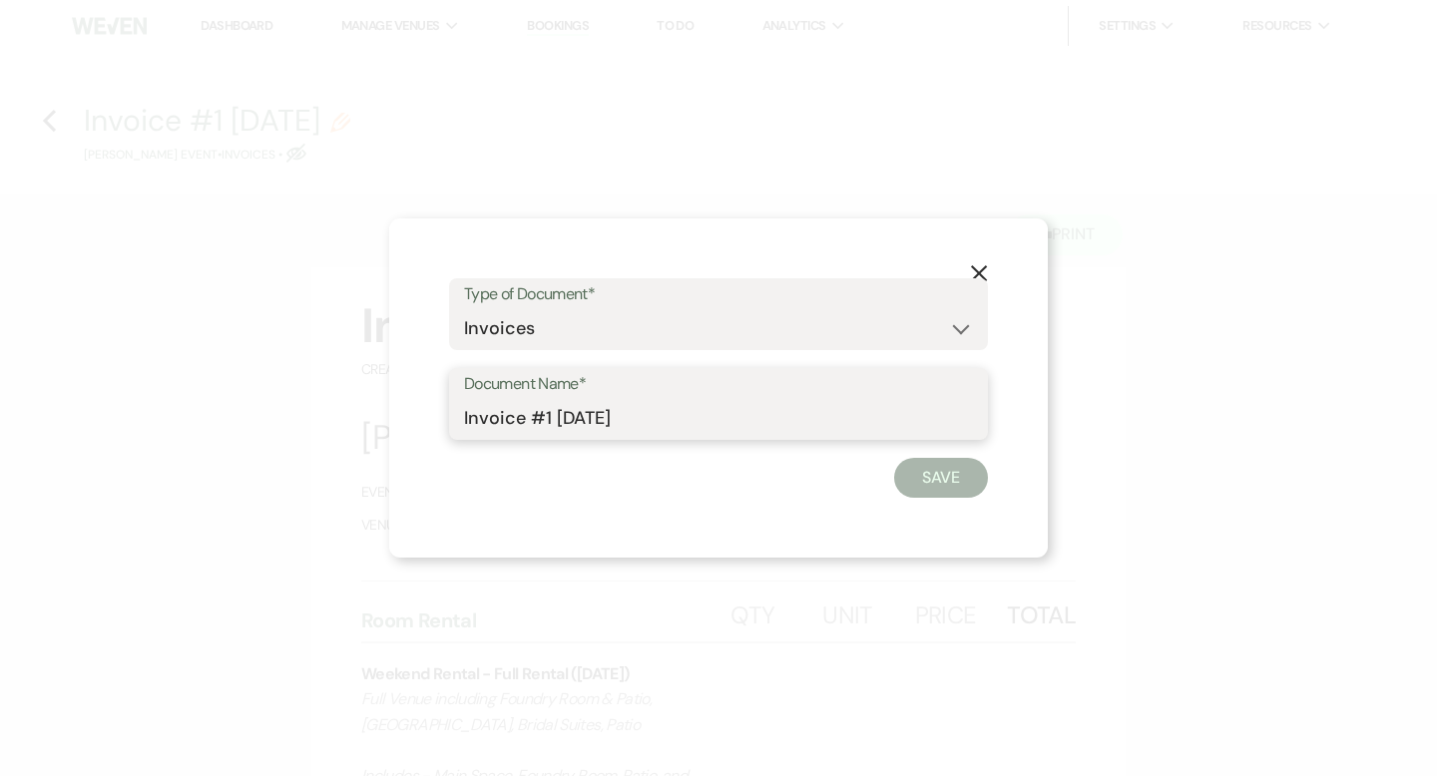
drag, startPoint x: 514, startPoint y: 420, endPoint x: 436, endPoint y: 425, distance: 78.0
click at [436, 425] on div "X Type of Document* Special Event Insurance Vendor Certificate of Insurance Con…" at bounding box center [718, 388] width 659 height 339
click at [666, 417] on input "Avenue Bar Package #1 9-23-2025" at bounding box center [718, 418] width 509 height 39
type input "Avenue Bar Package #1 9-23-2025"
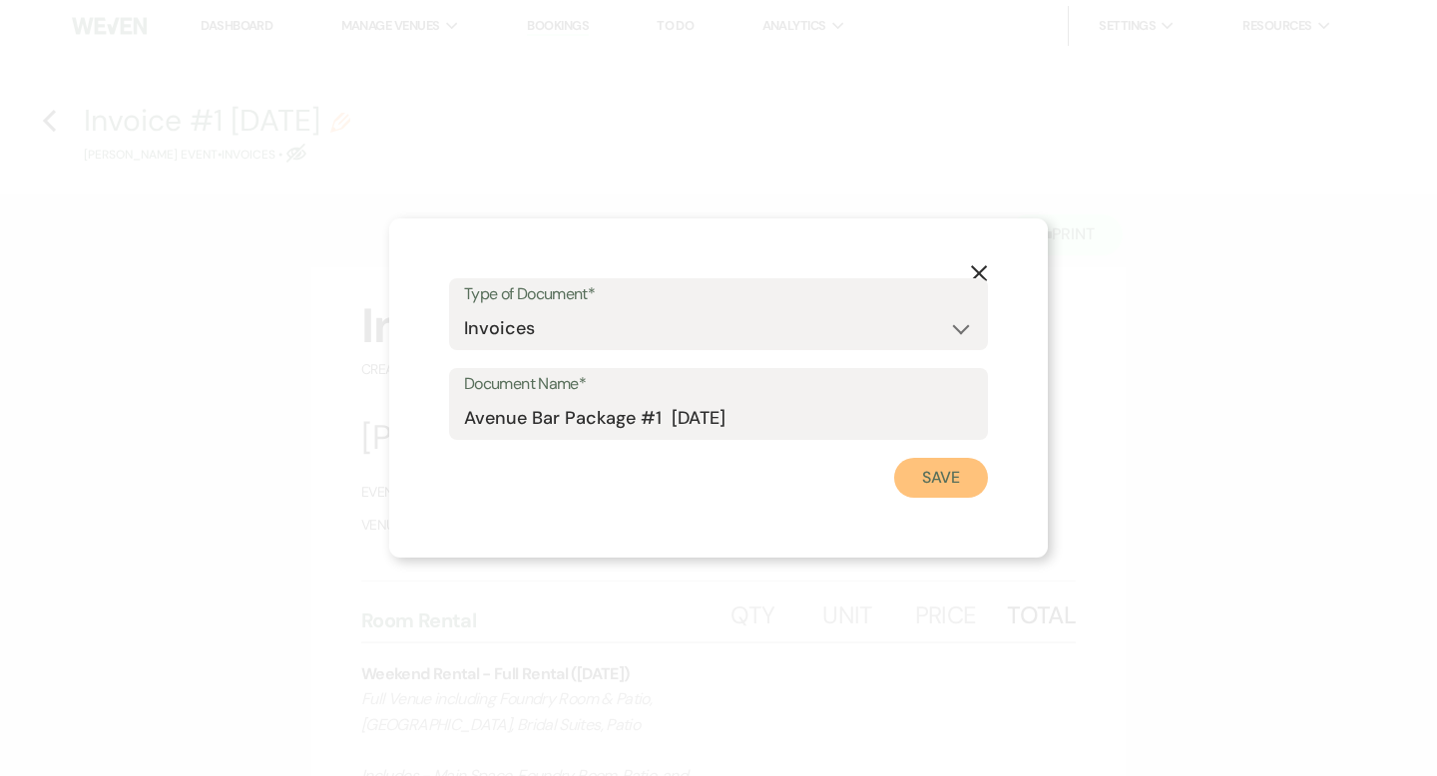
drag, startPoint x: 938, startPoint y: 487, endPoint x: 903, endPoint y: 481, distance: 35.4
click at [938, 487] on button "Save" at bounding box center [941, 478] width 94 height 40
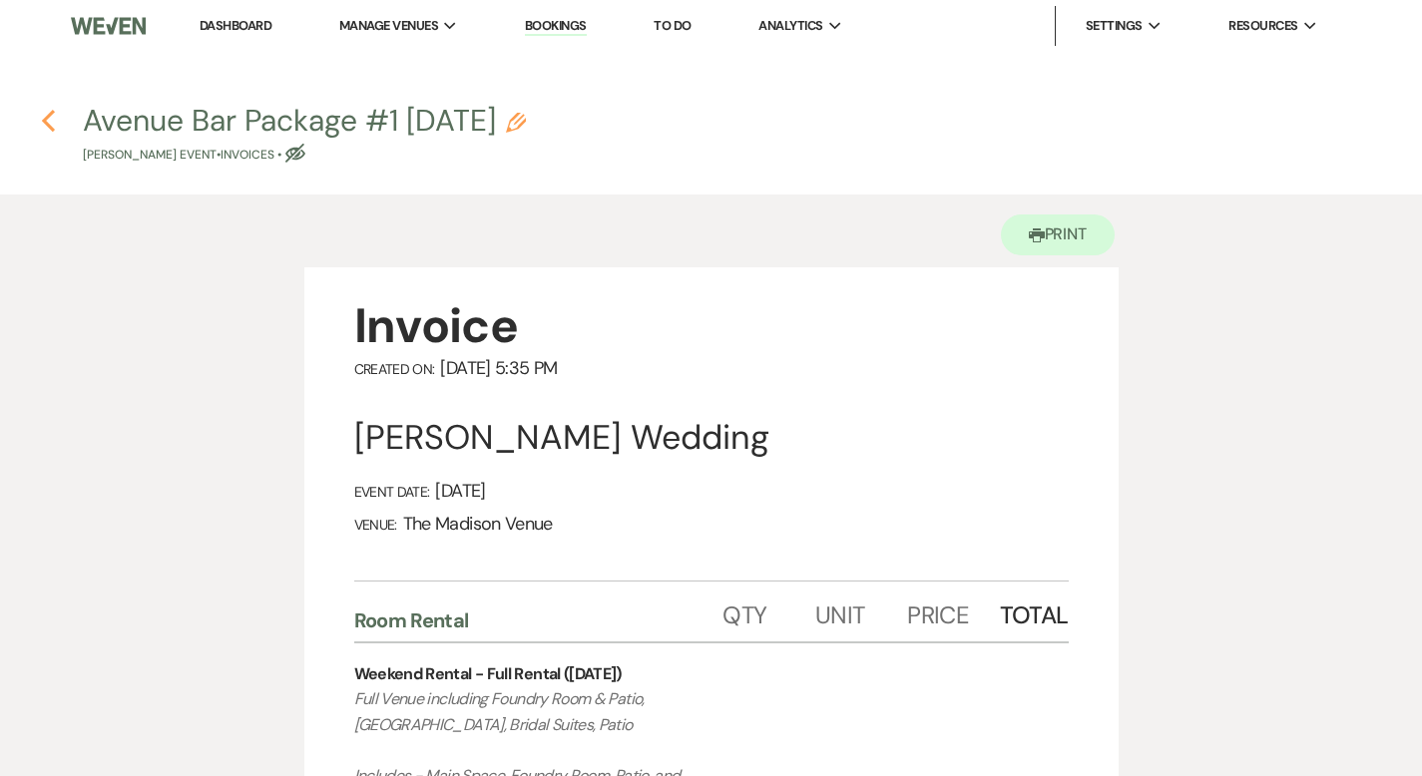
click at [44, 118] on icon "Previous" at bounding box center [48, 121] width 15 height 24
select select "4"
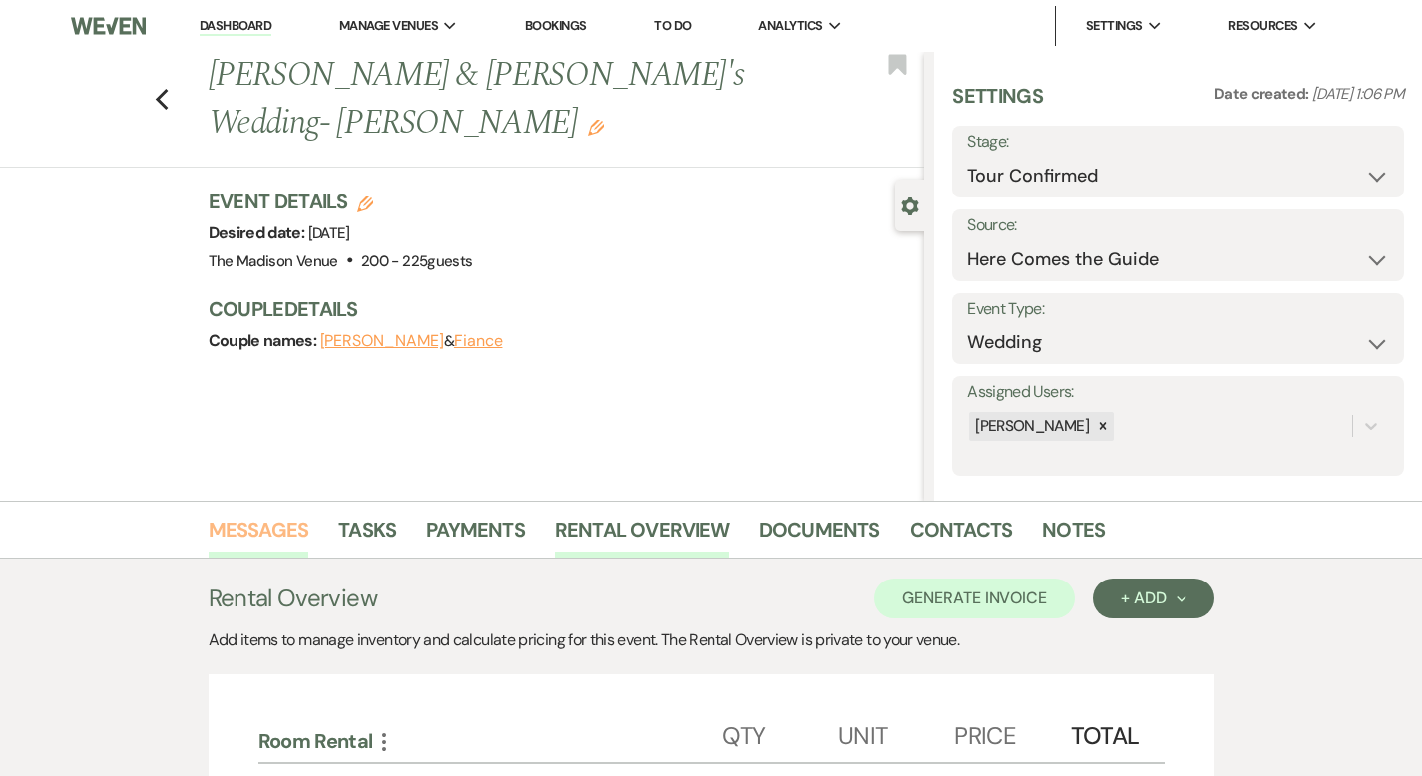
click at [209, 524] on link "Messages" at bounding box center [259, 536] width 101 height 44
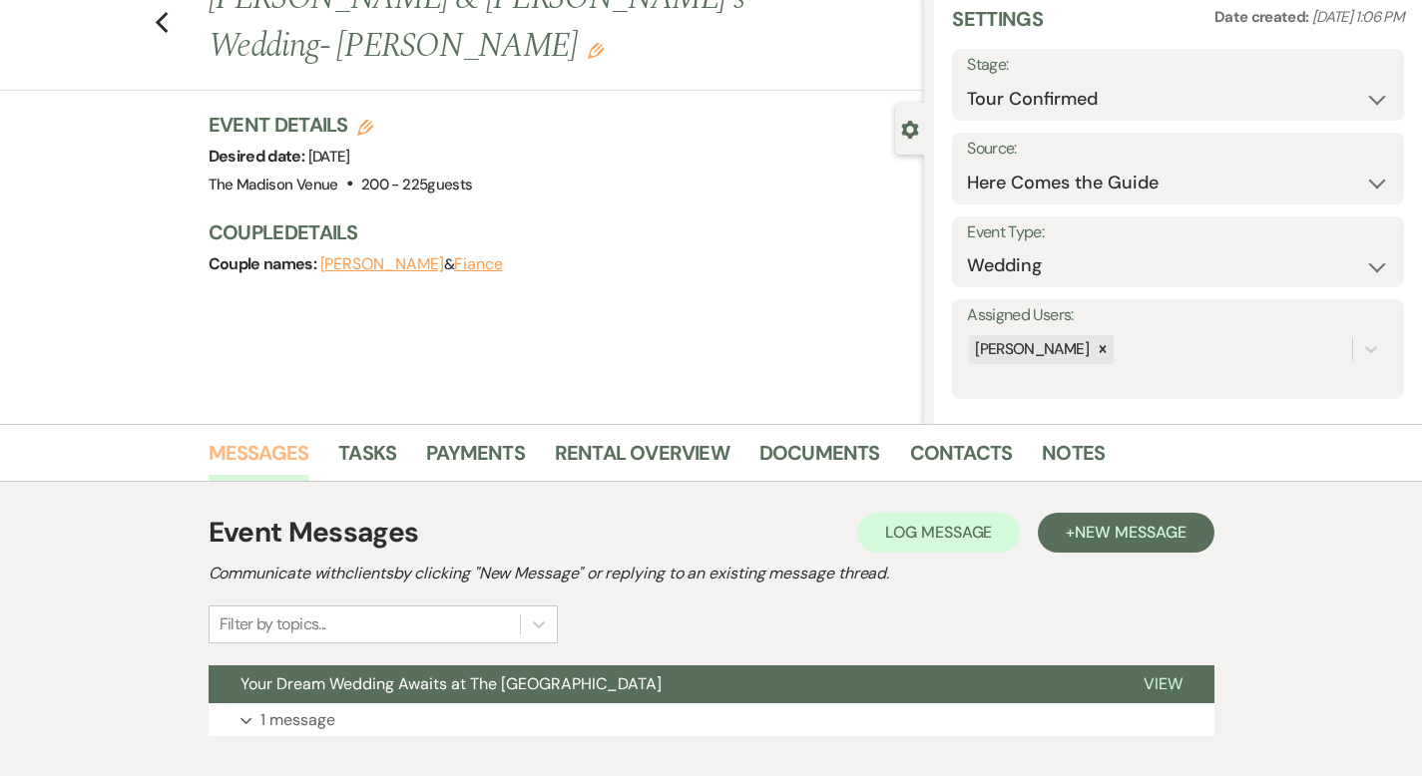
scroll to position [196, 0]
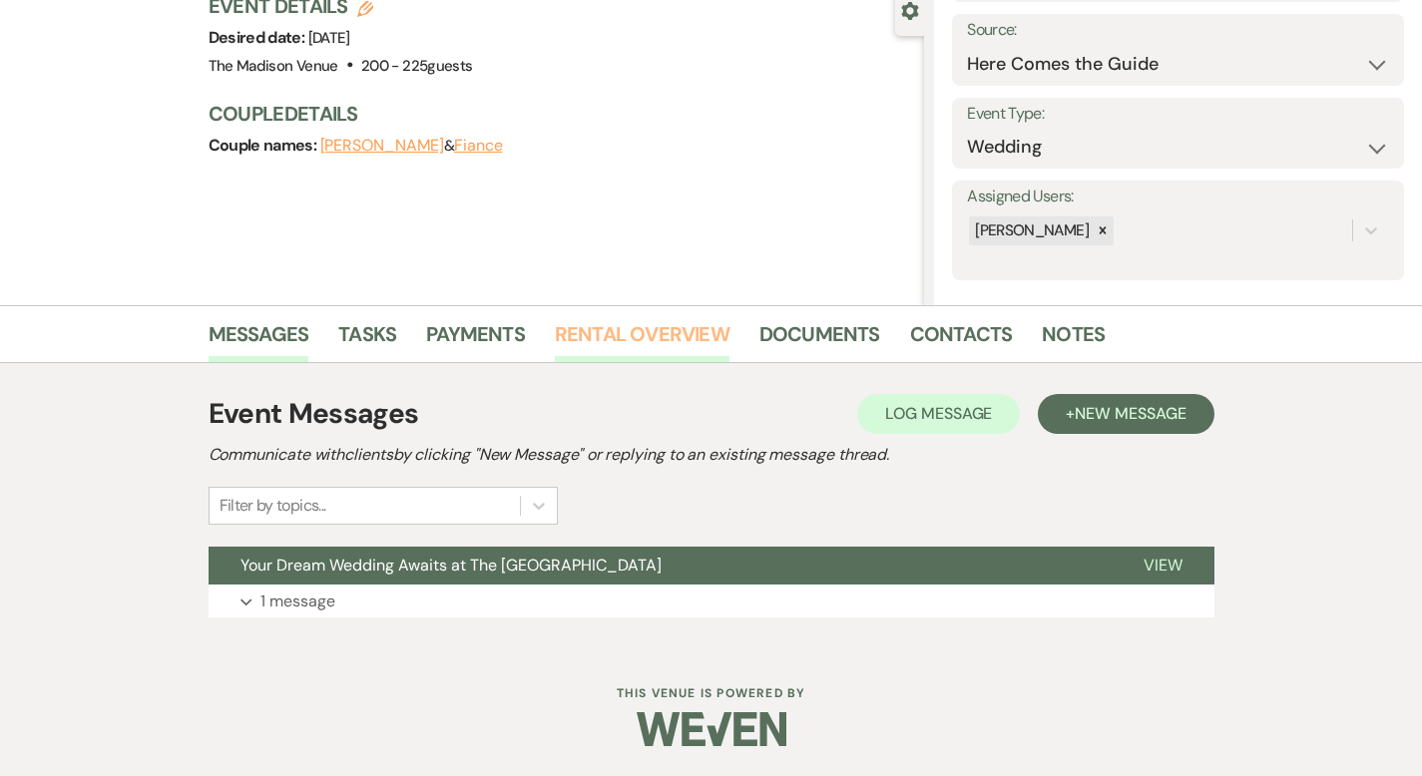
click at [555, 326] on link "Rental Overview" at bounding box center [642, 340] width 175 height 44
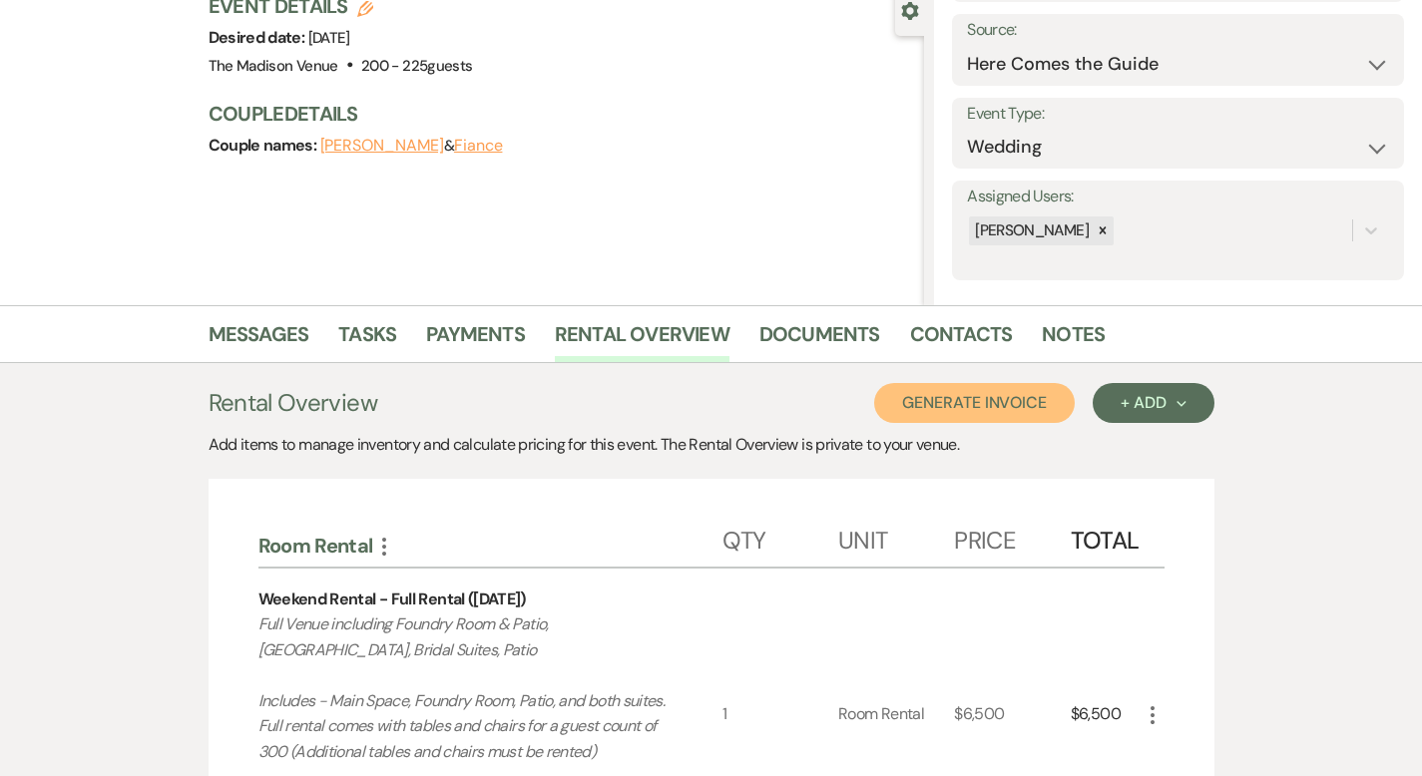
click at [1058, 403] on button "Generate Invoice" at bounding box center [974, 403] width 201 height 40
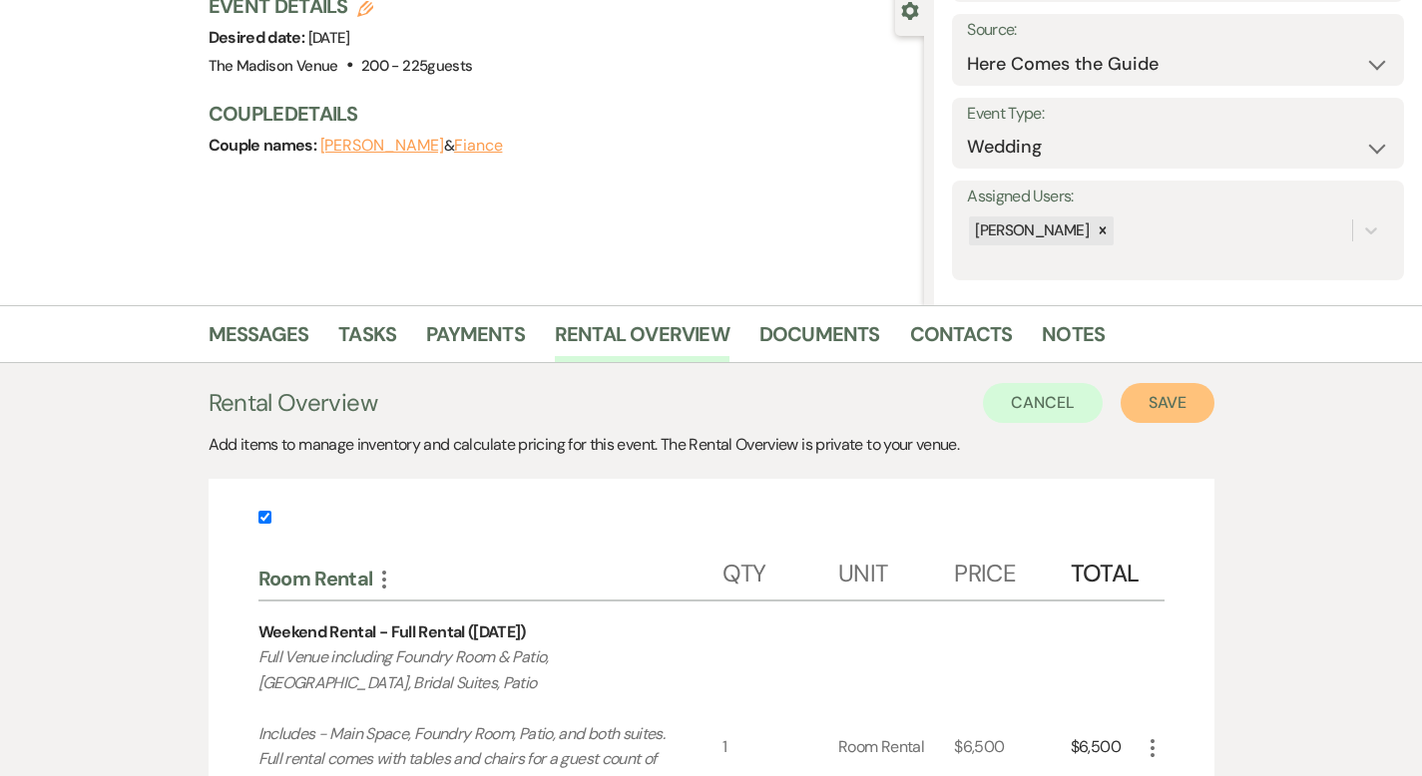
click at [1214, 397] on button "Save" at bounding box center [1168, 403] width 94 height 40
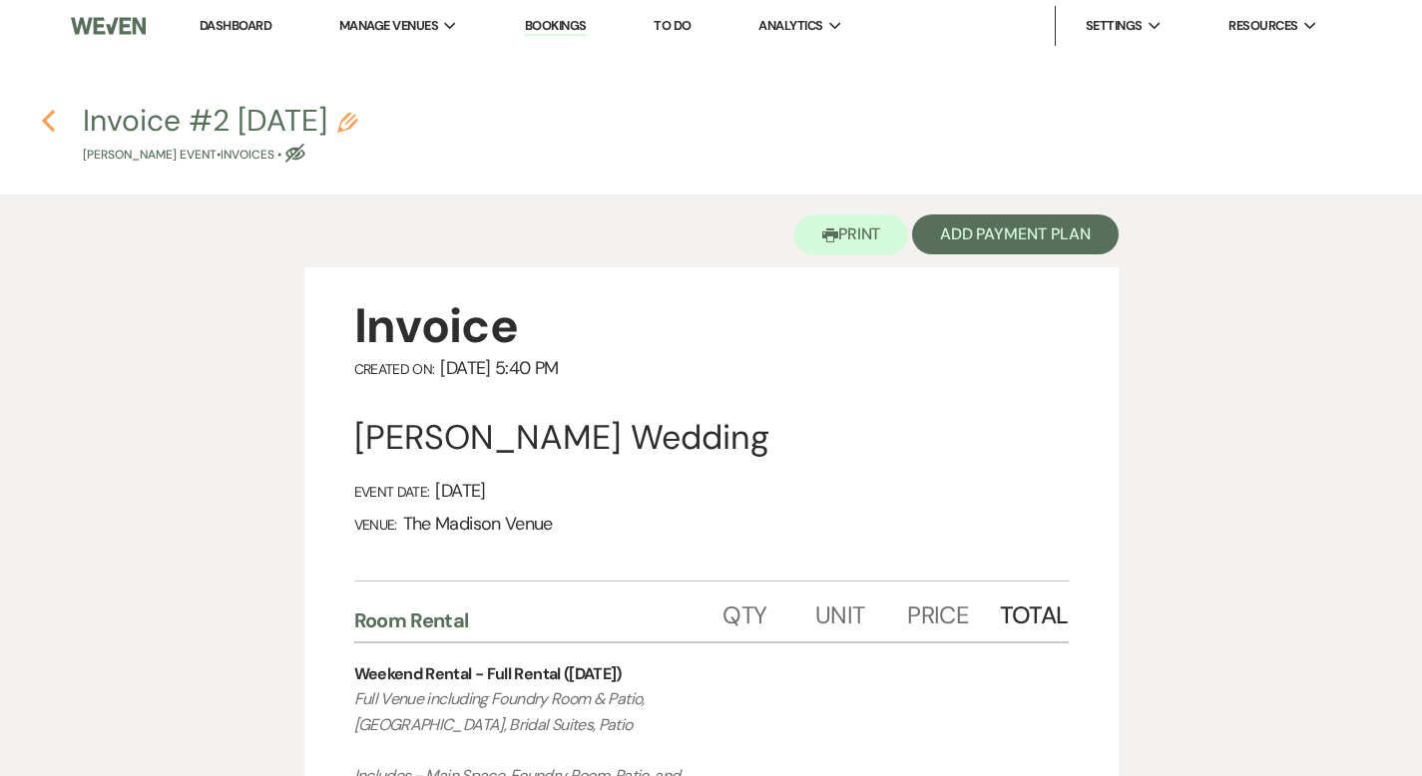
click at [47, 125] on use "button" at bounding box center [48, 121] width 13 height 22
select select "4"
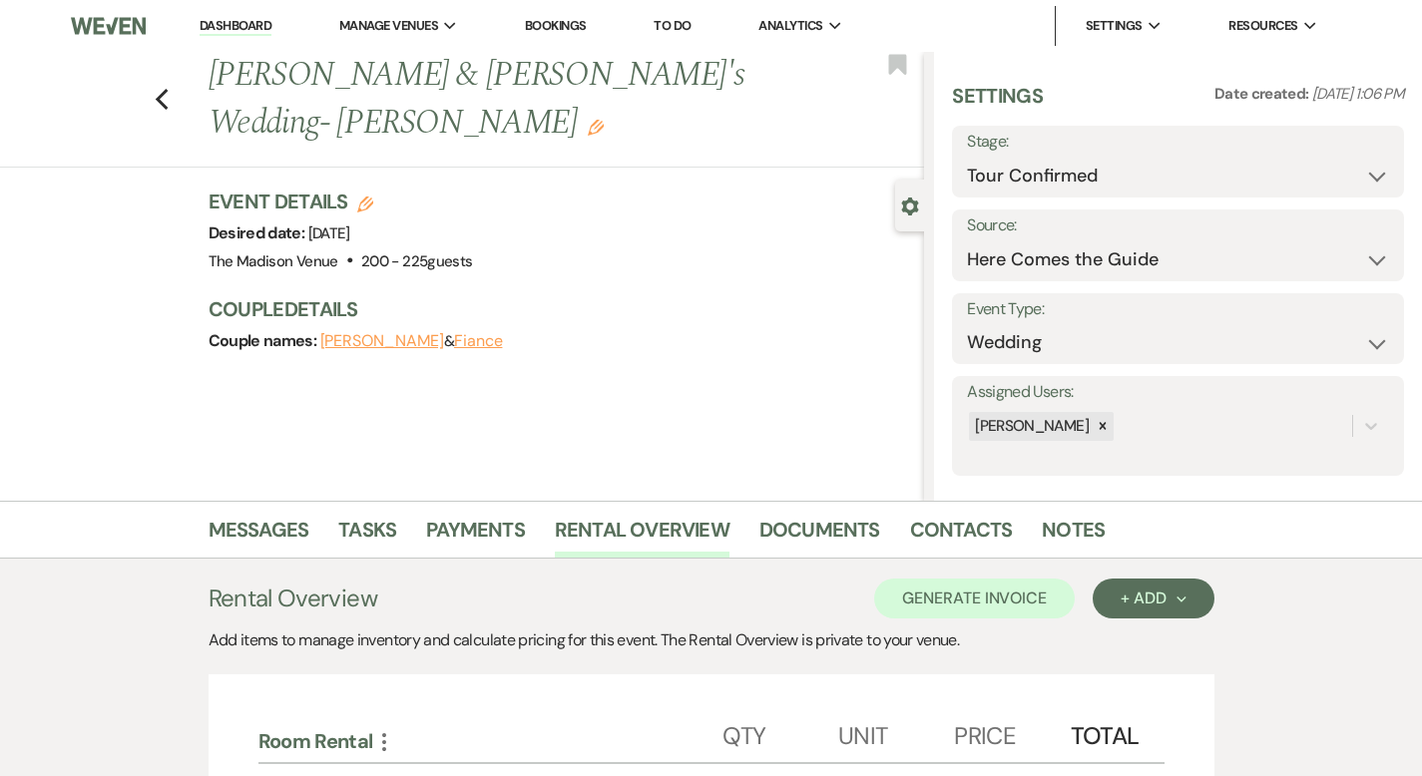
scroll to position [196, 0]
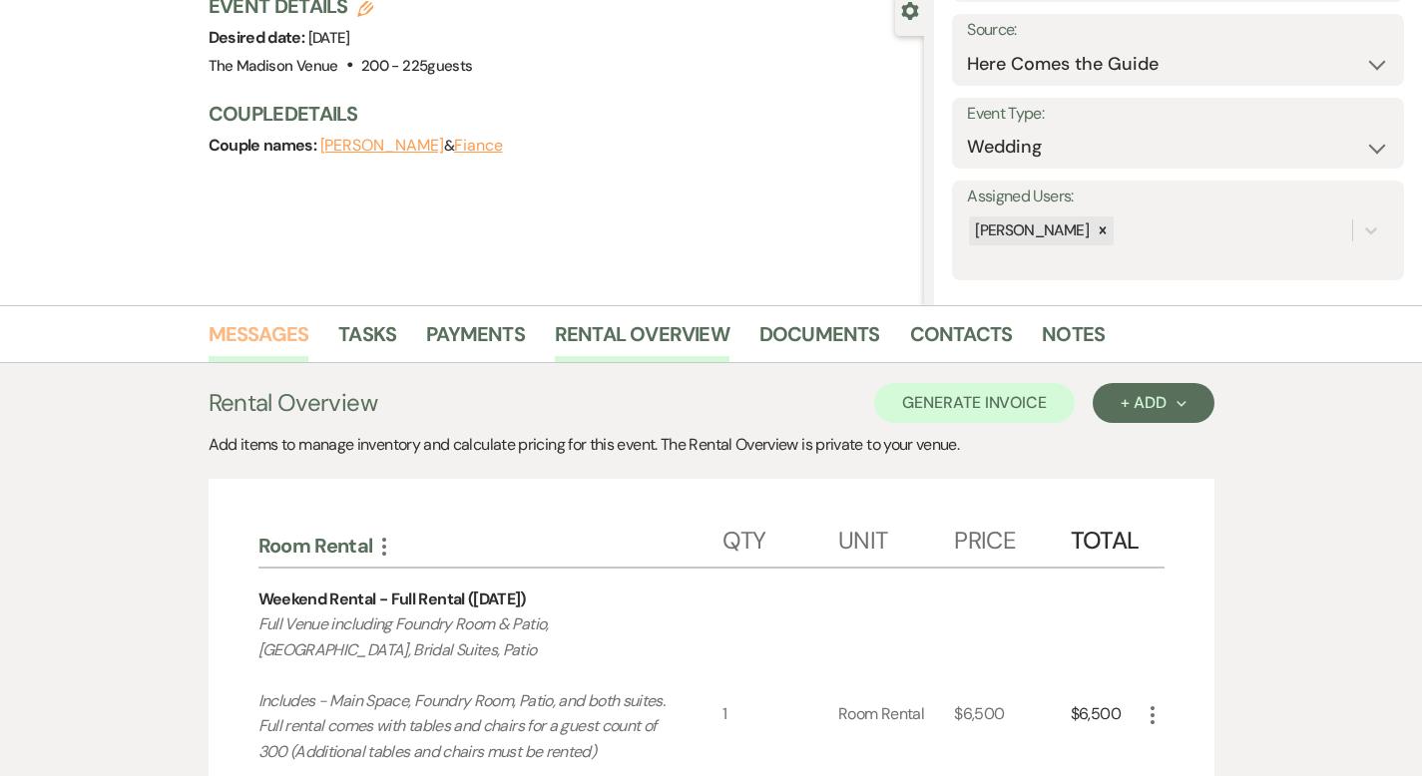
click at [209, 327] on link "Messages" at bounding box center [259, 340] width 101 height 44
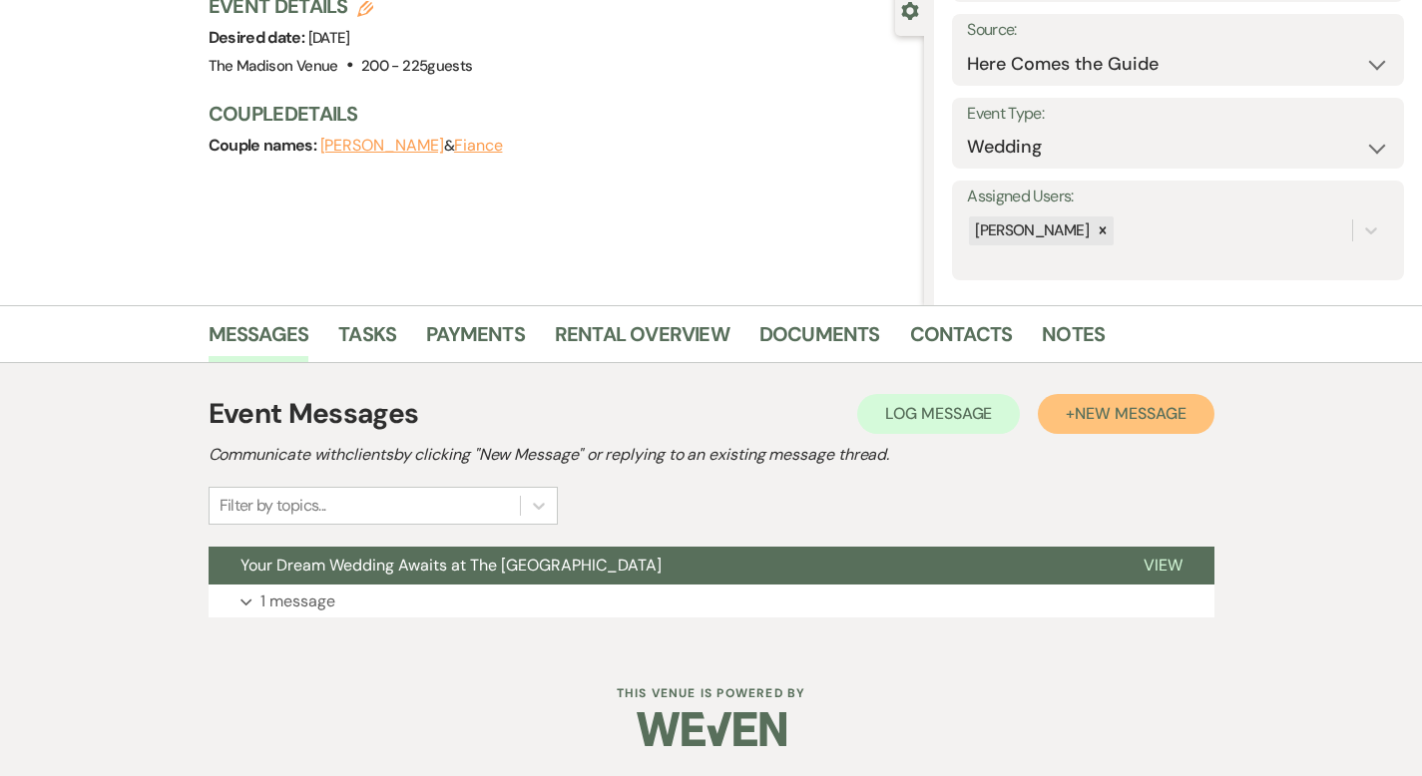
click at [1127, 416] on button "+ New Message" at bounding box center [1126, 414] width 176 height 40
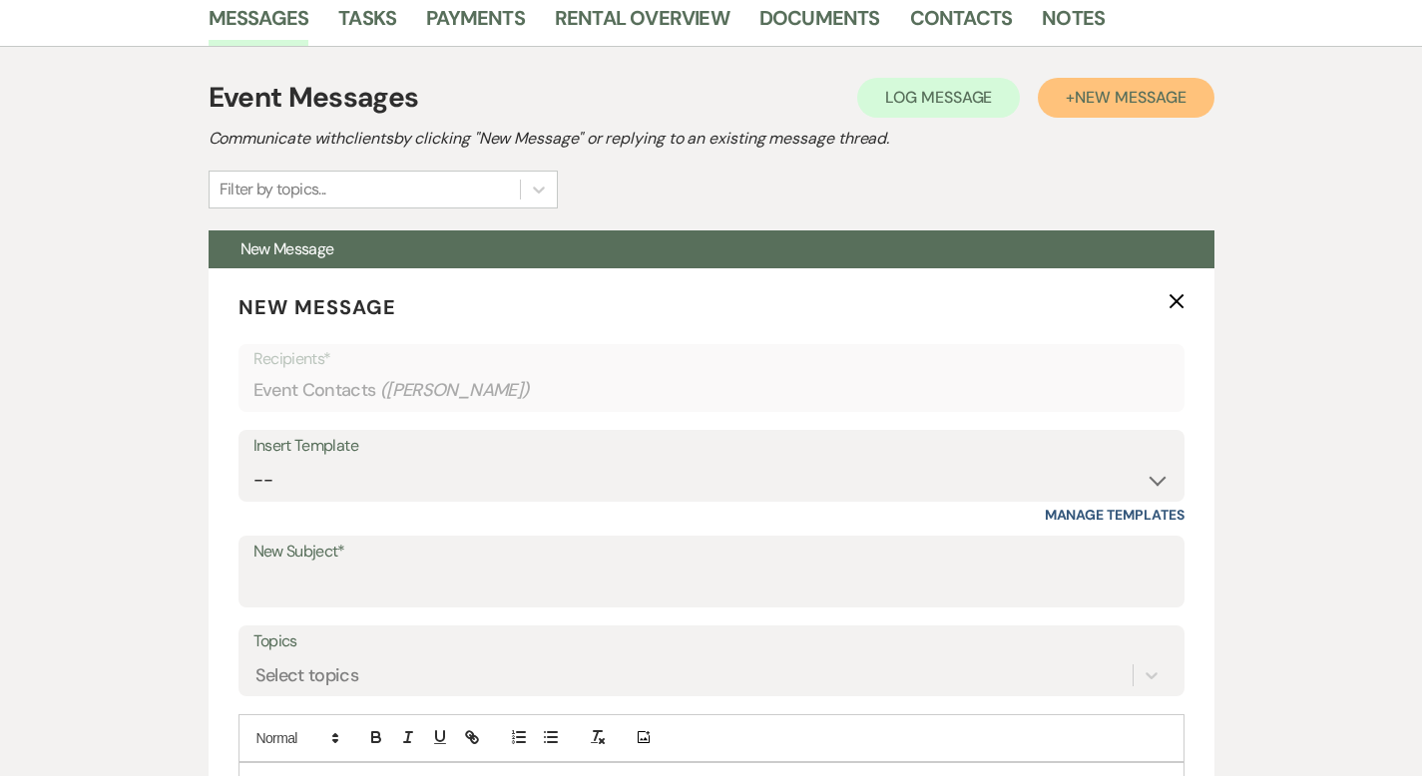
scroll to position [869, 0]
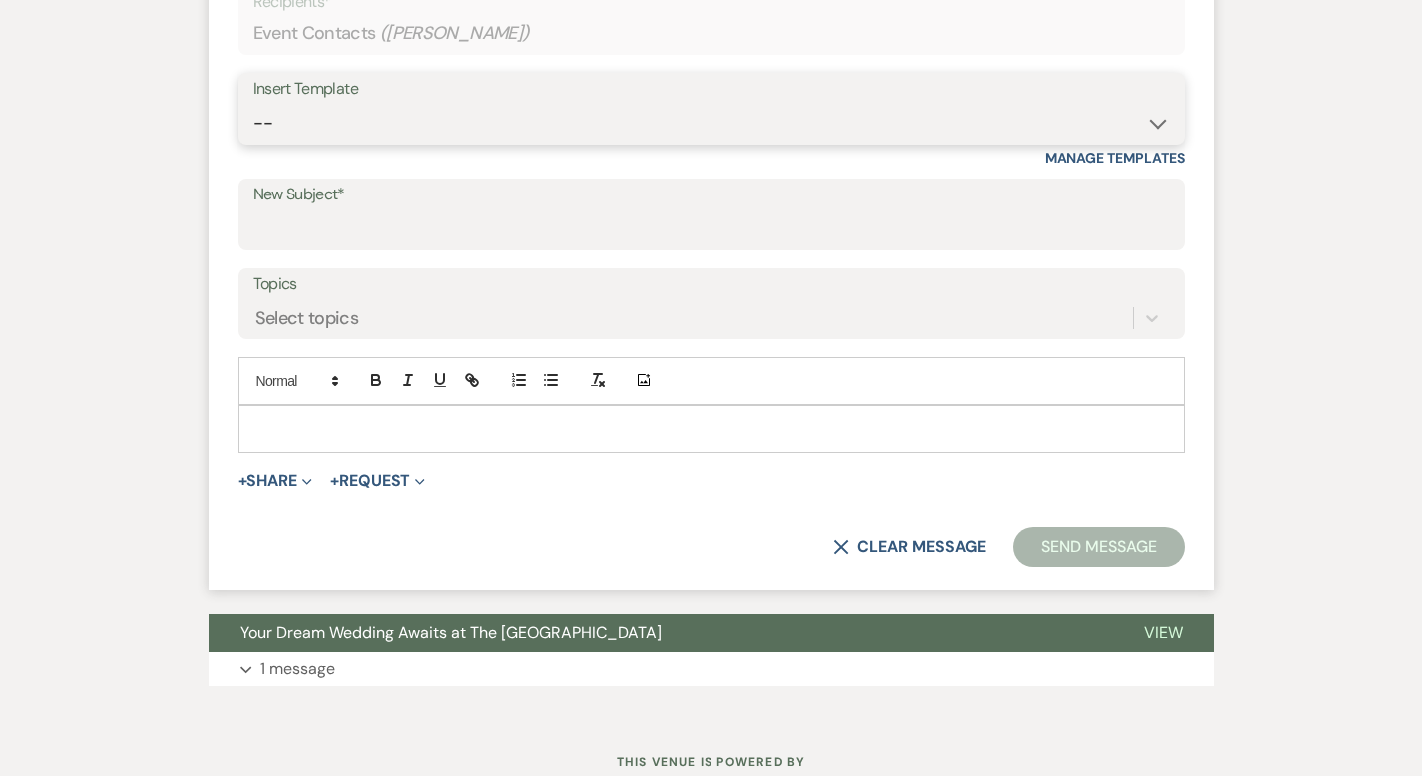
click at [389, 125] on select "-- Weven Planning Portal Introduction (Booked Events) Corporate Lead Follow Up …" at bounding box center [711, 123] width 916 height 39
select select "3706"
type input "The Madison Venue | Proposal & Contract Agreement"
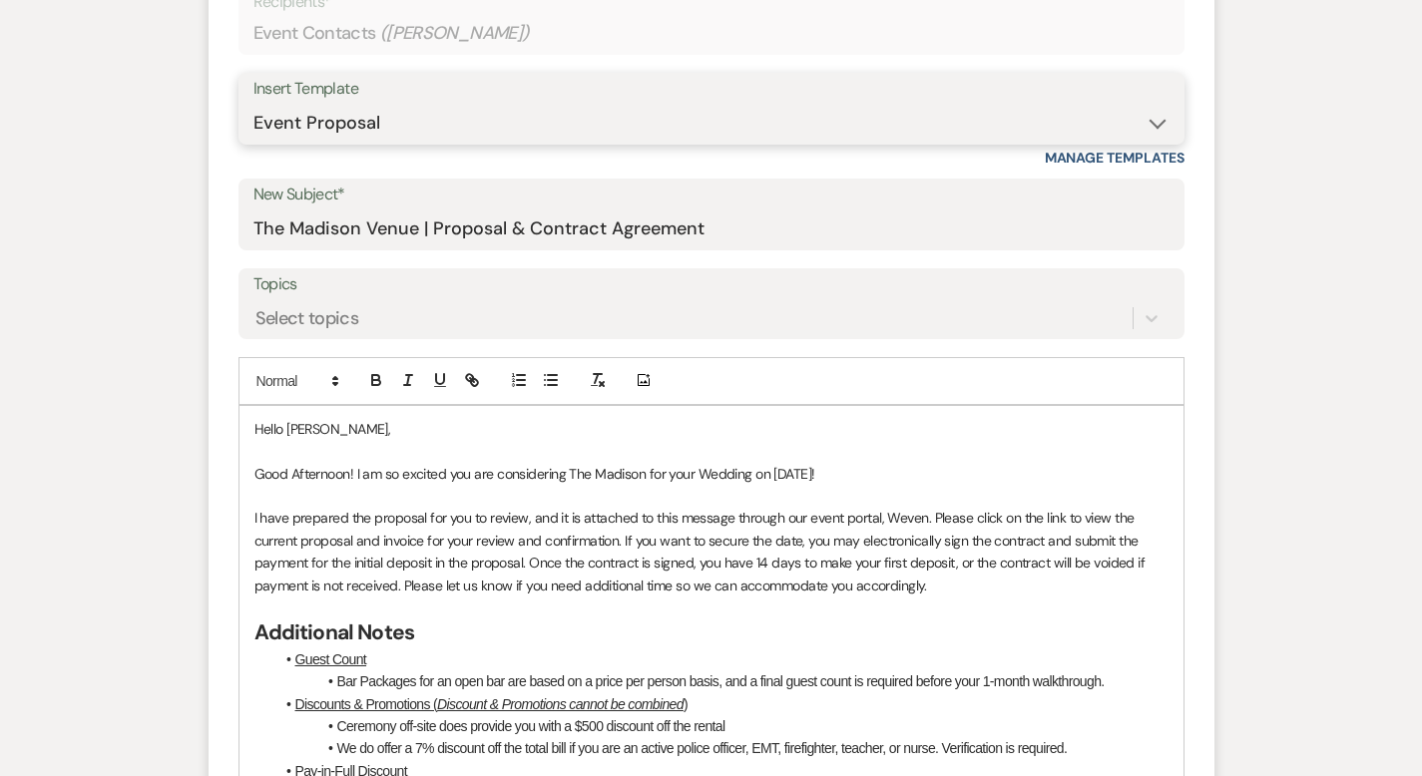
scroll to position [1634, 0]
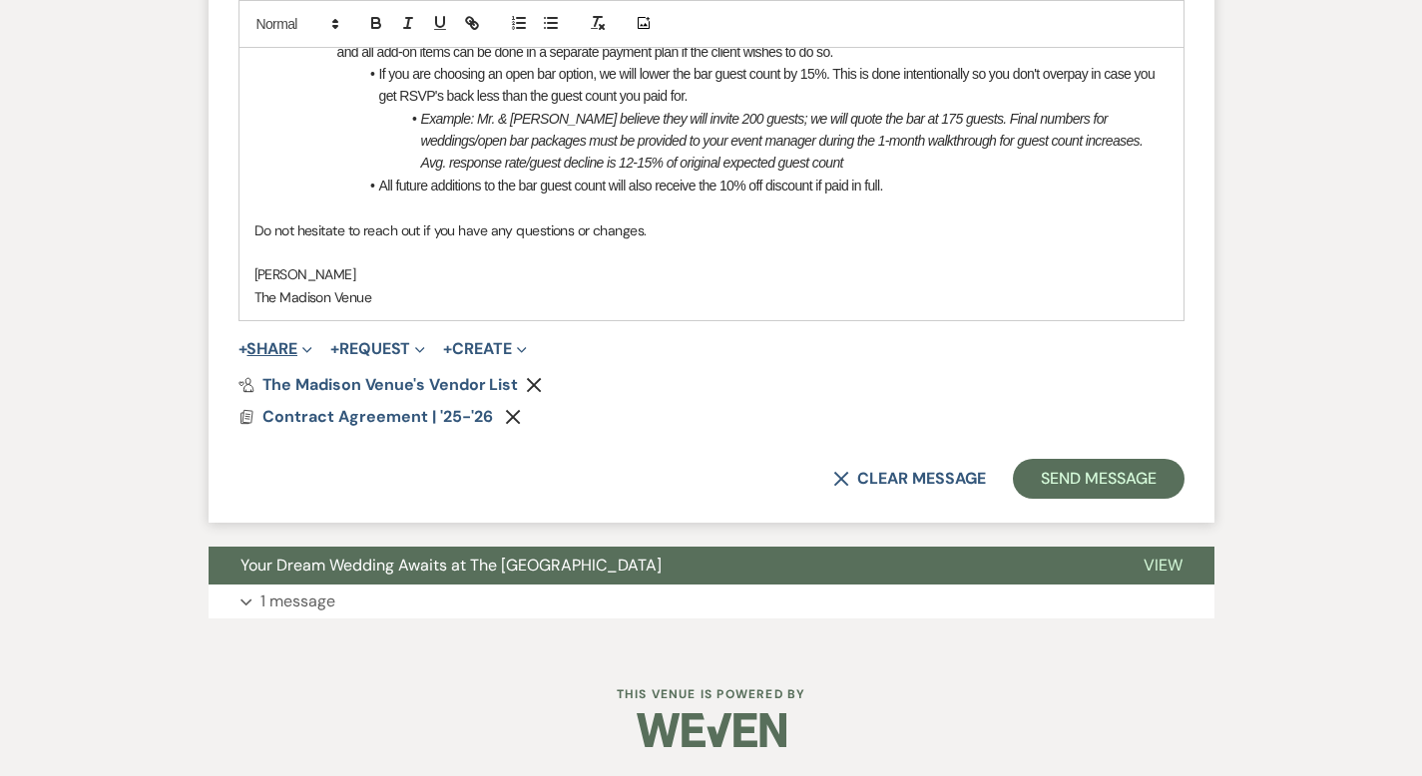
click at [238, 347] on button "+ Share Expand" at bounding box center [275, 349] width 75 height 16
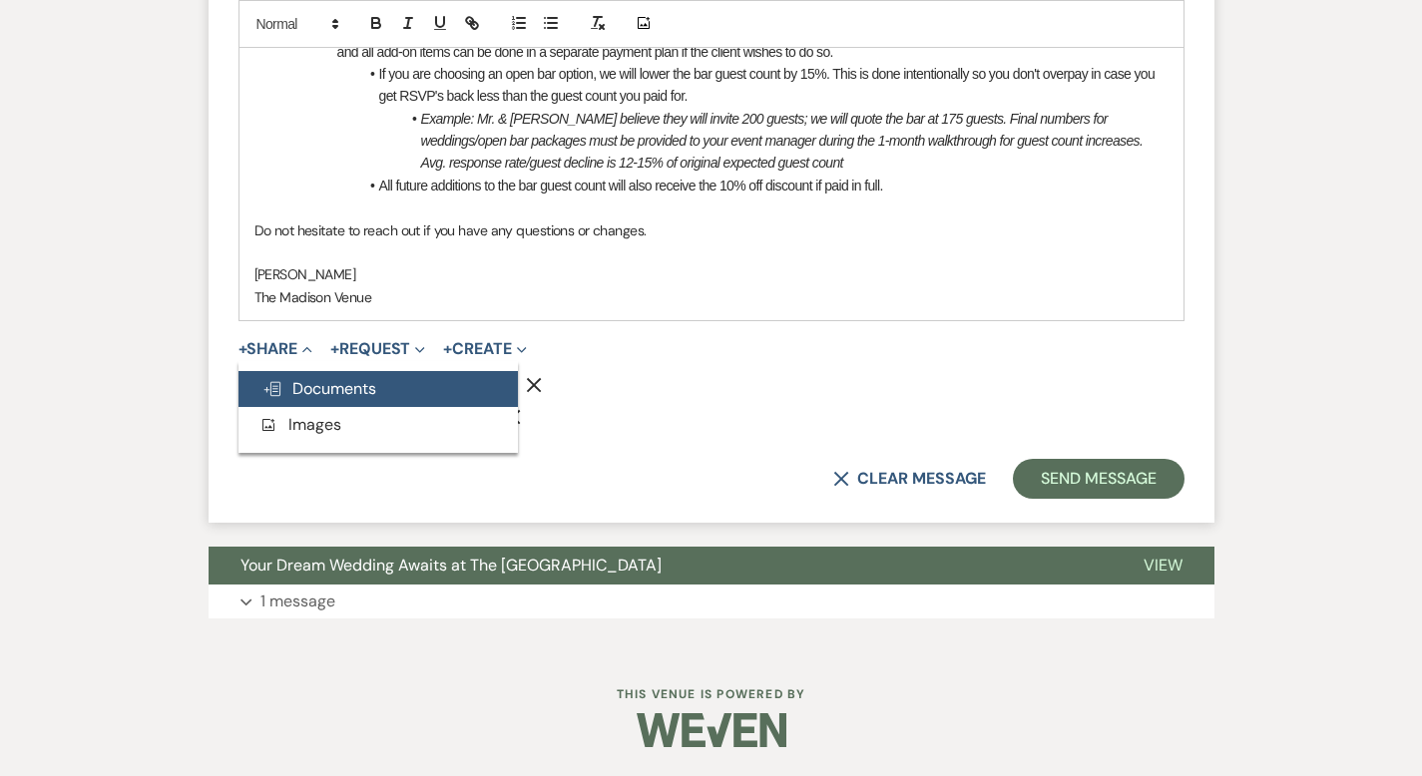
click at [262, 382] on span "Doc Upload Documents" at bounding box center [319, 388] width 114 height 21
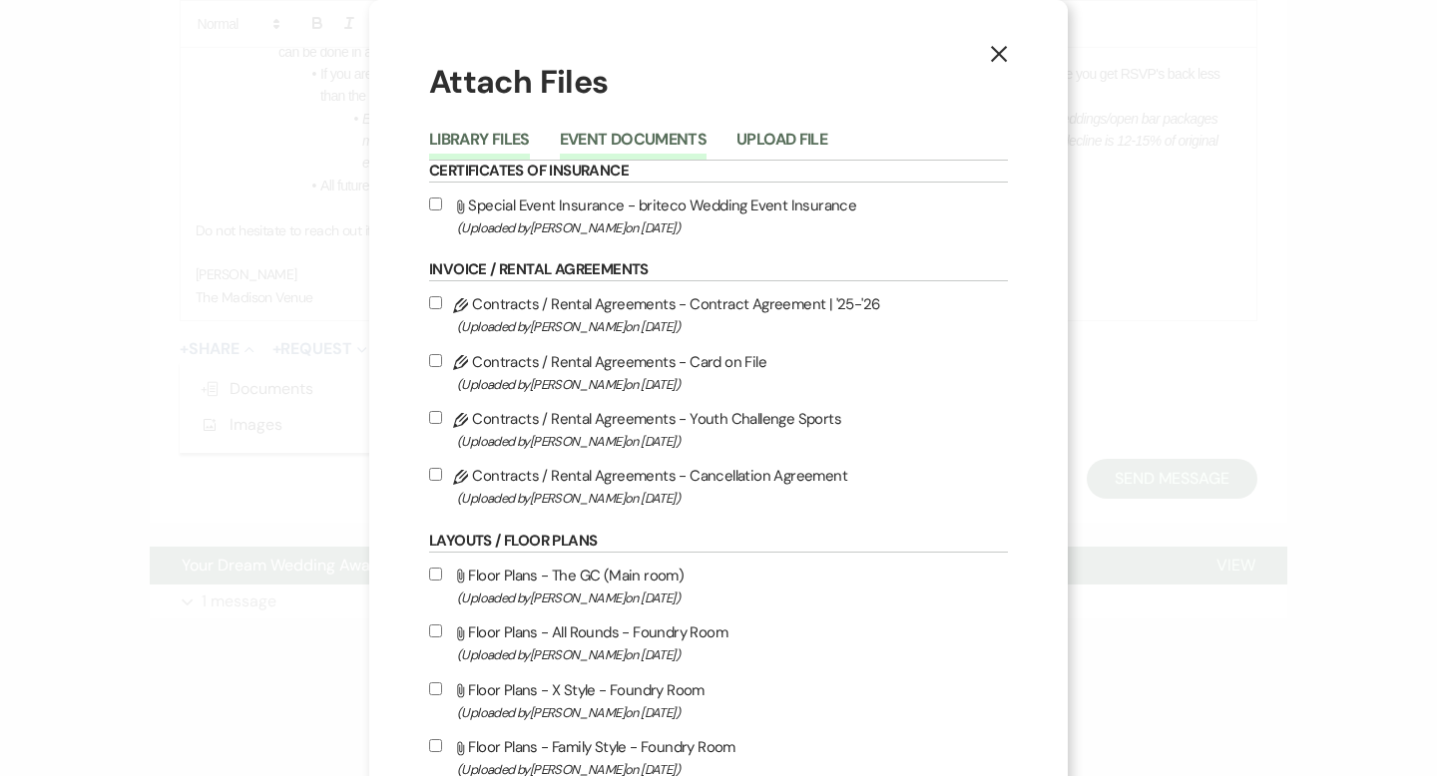
click at [591, 133] on button "Event Documents" at bounding box center [633, 146] width 147 height 28
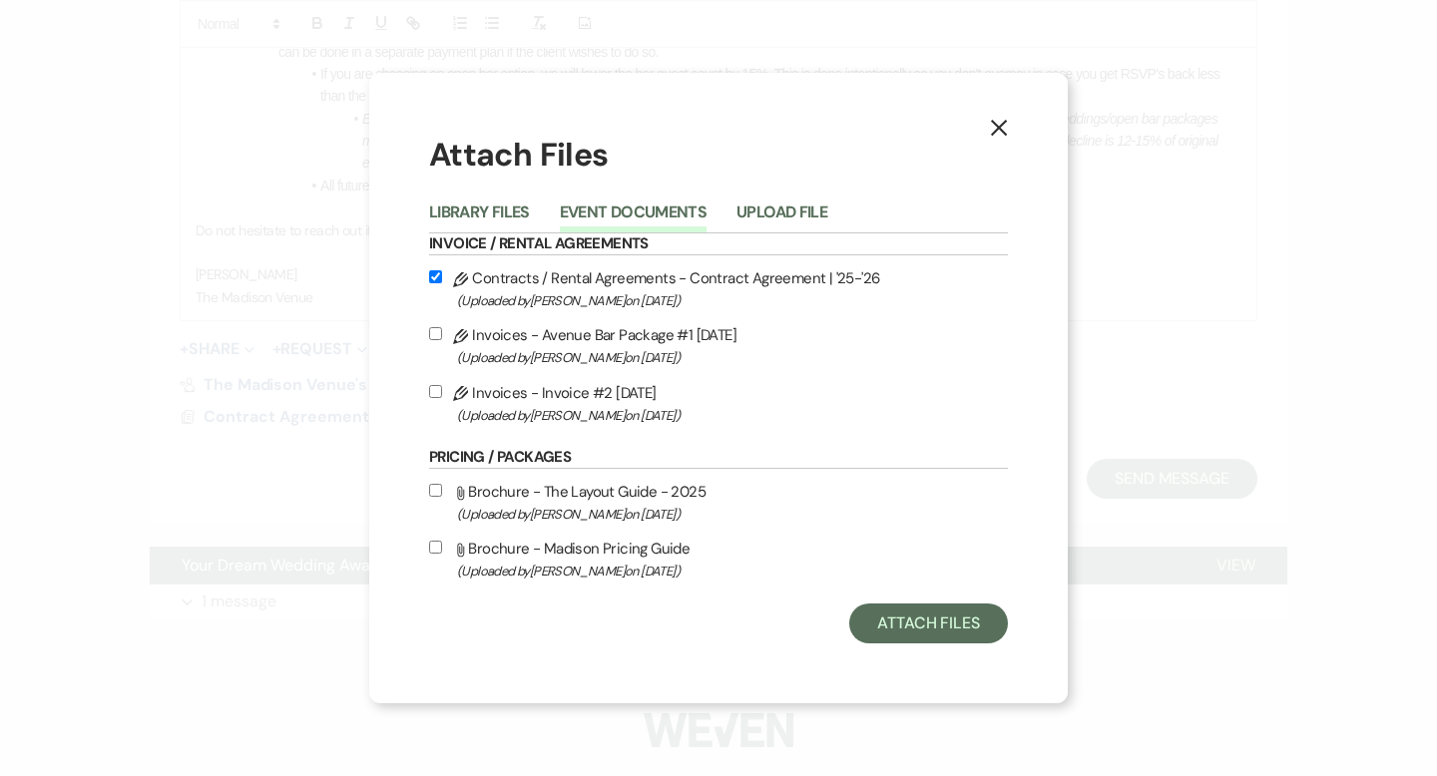
click at [433, 335] on input "Pencil Invoices - Avenue Bar Package #1 9-23-2025 (Uploaded by Cherron Bielfeld…" at bounding box center [435, 333] width 13 height 13
checkbox input "true"
click at [929, 631] on button "Attach Files" at bounding box center [928, 624] width 159 height 40
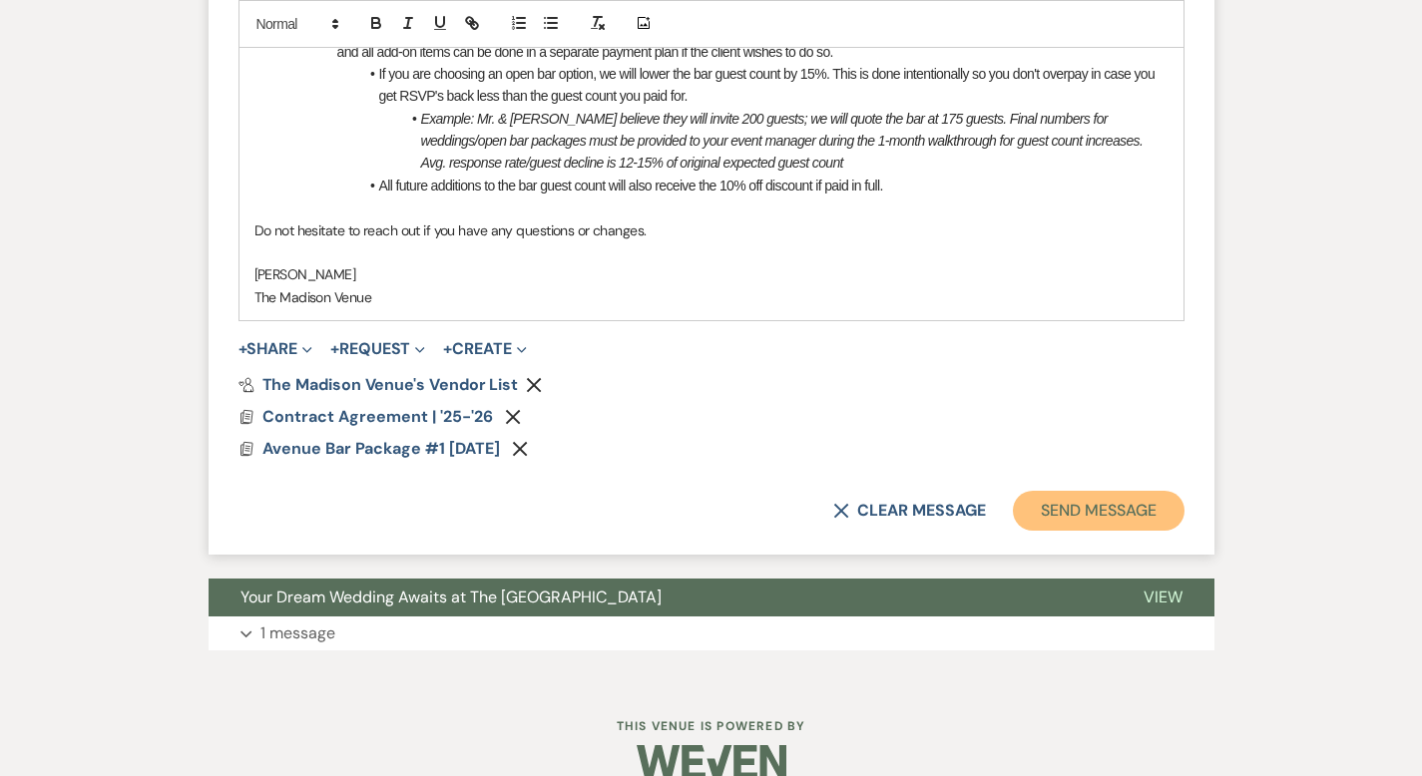
click at [1162, 512] on button "Send Message" at bounding box center [1098, 511] width 171 height 40
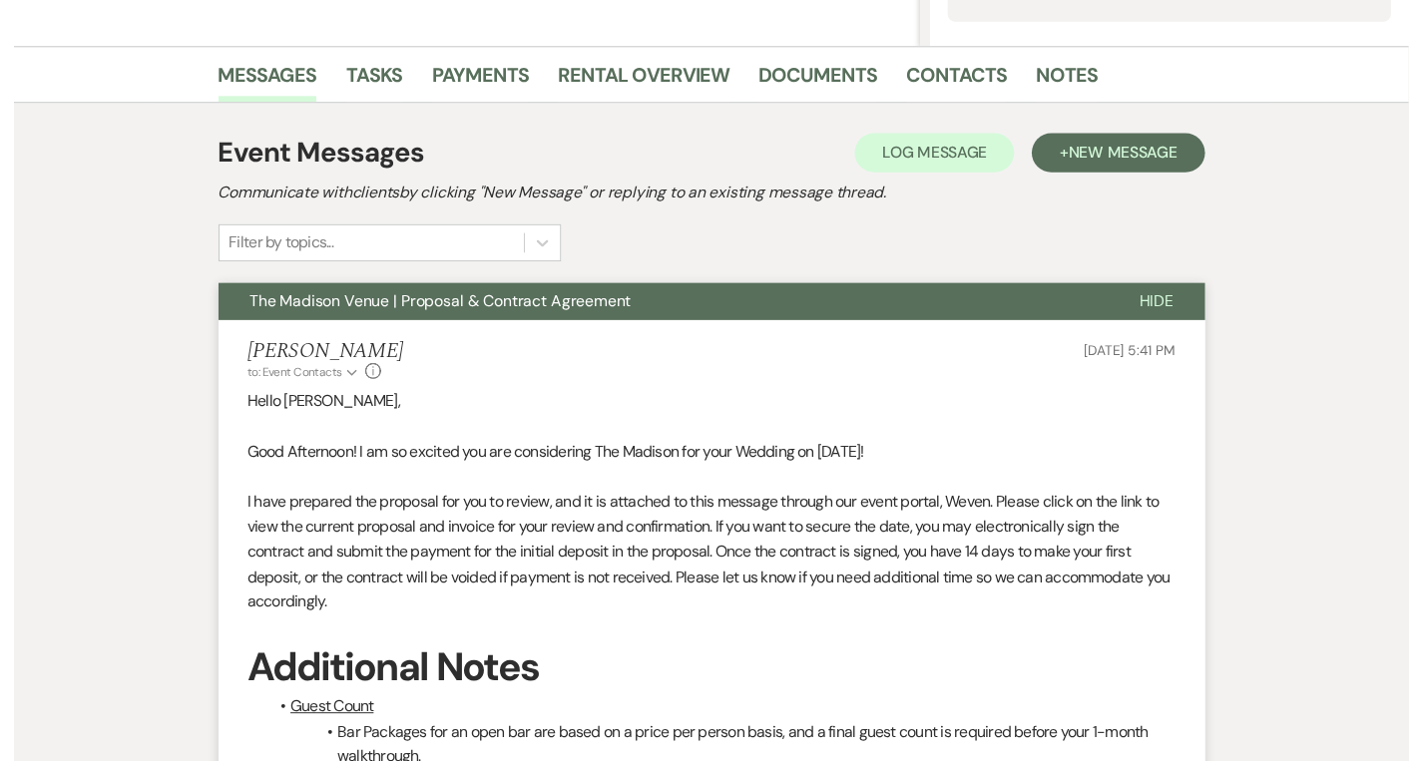
scroll to position [0, 0]
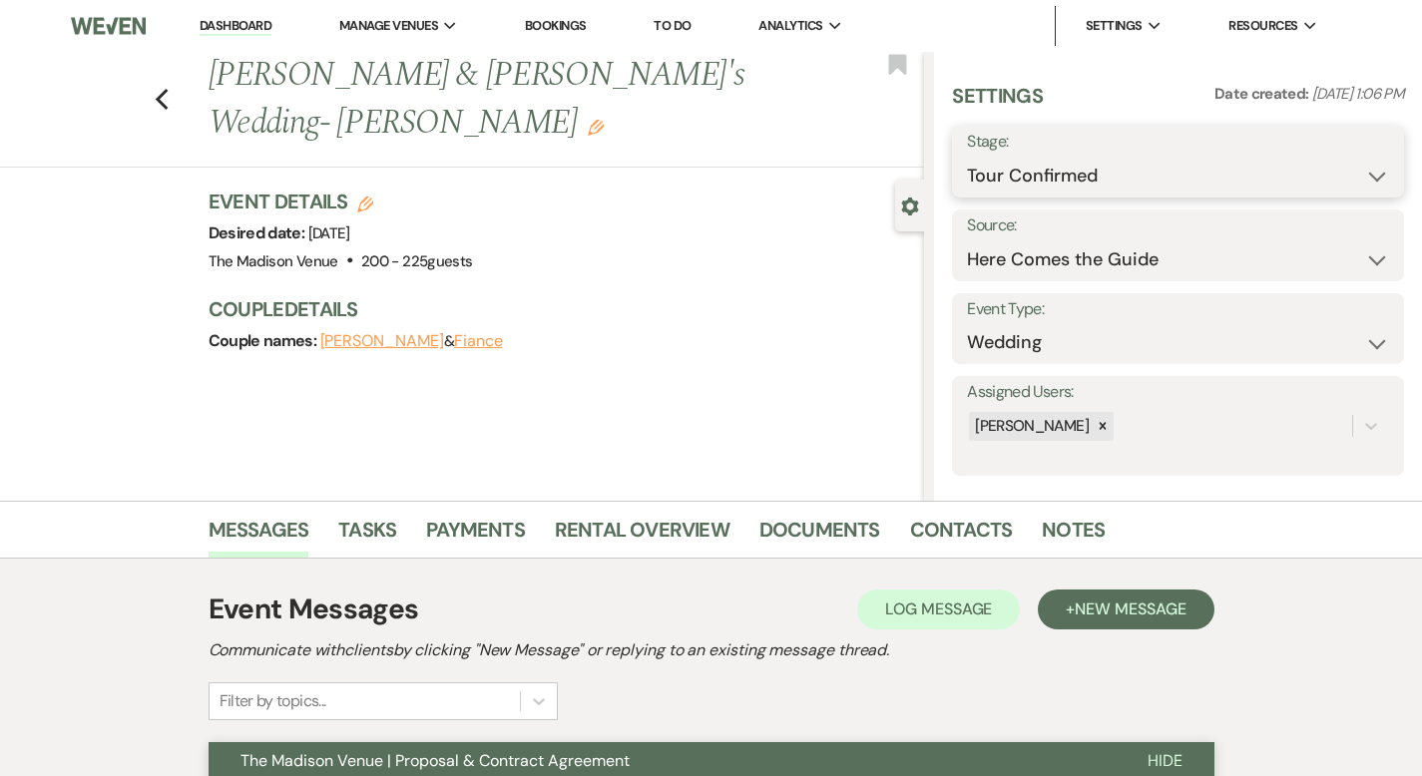
click at [1074, 169] on select "Inquiry Follow Up Tour Requested Tour Confirmed Toured Proposal Sent Booked Lost" at bounding box center [1178, 176] width 422 height 39
select select "6"
click at [1378, 149] on button "Save" at bounding box center [1356, 162] width 96 height 40
drag, startPoint x: 225, startPoint y: 22, endPoint x: 235, endPoint y: 29, distance: 12.2
click at [225, 22] on link "Dashboard" at bounding box center [236, 26] width 72 height 19
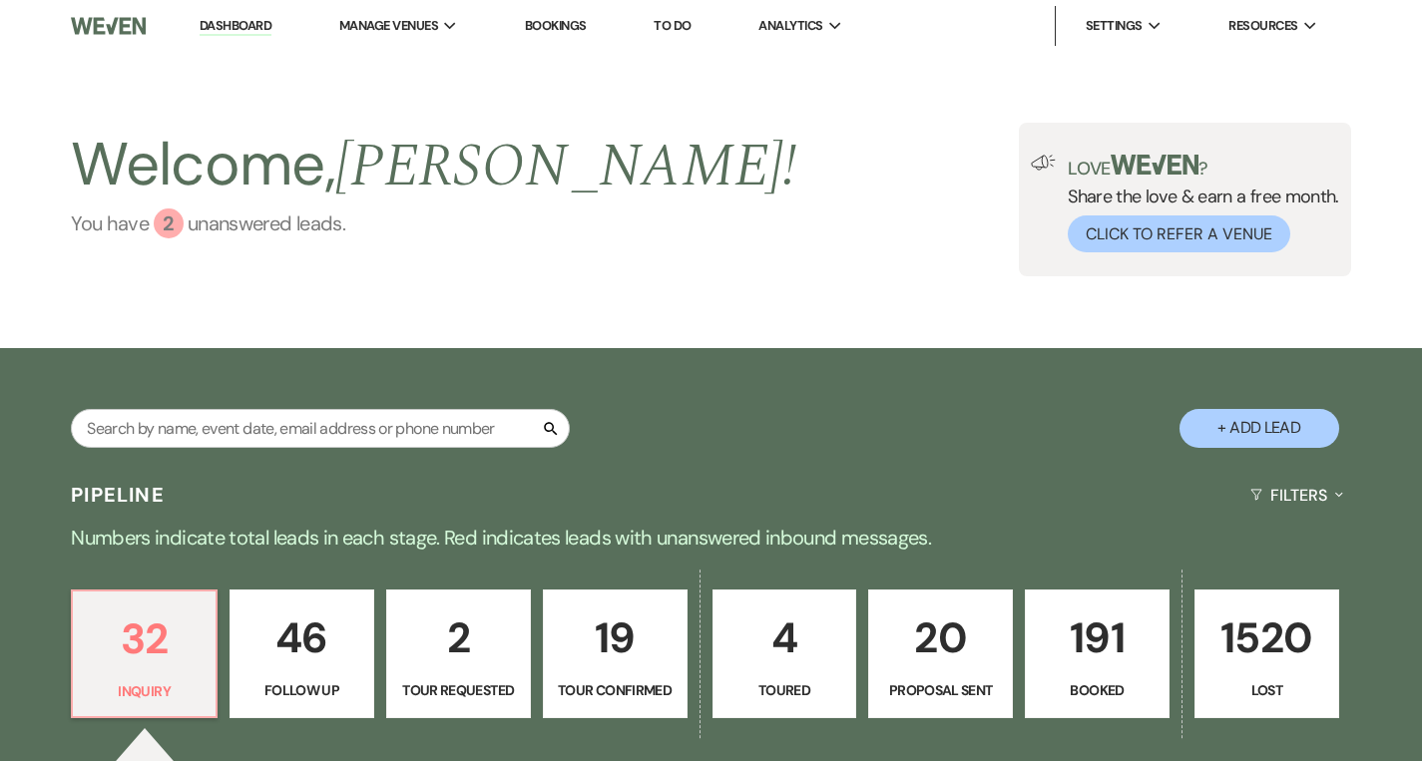
click at [167, 226] on div "2" at bounding box center [169, 224] width 30 height 30
click at [228, 24] on link "Dashboard" at bounding box center [236, 26] width 72 height 19
click at [233, 28] on link "Dashboard" at bounding box center [236, 26] width 72 height 19
click at [248, 433] on input "text" at bounding box center [320, 428] width 499 height 39
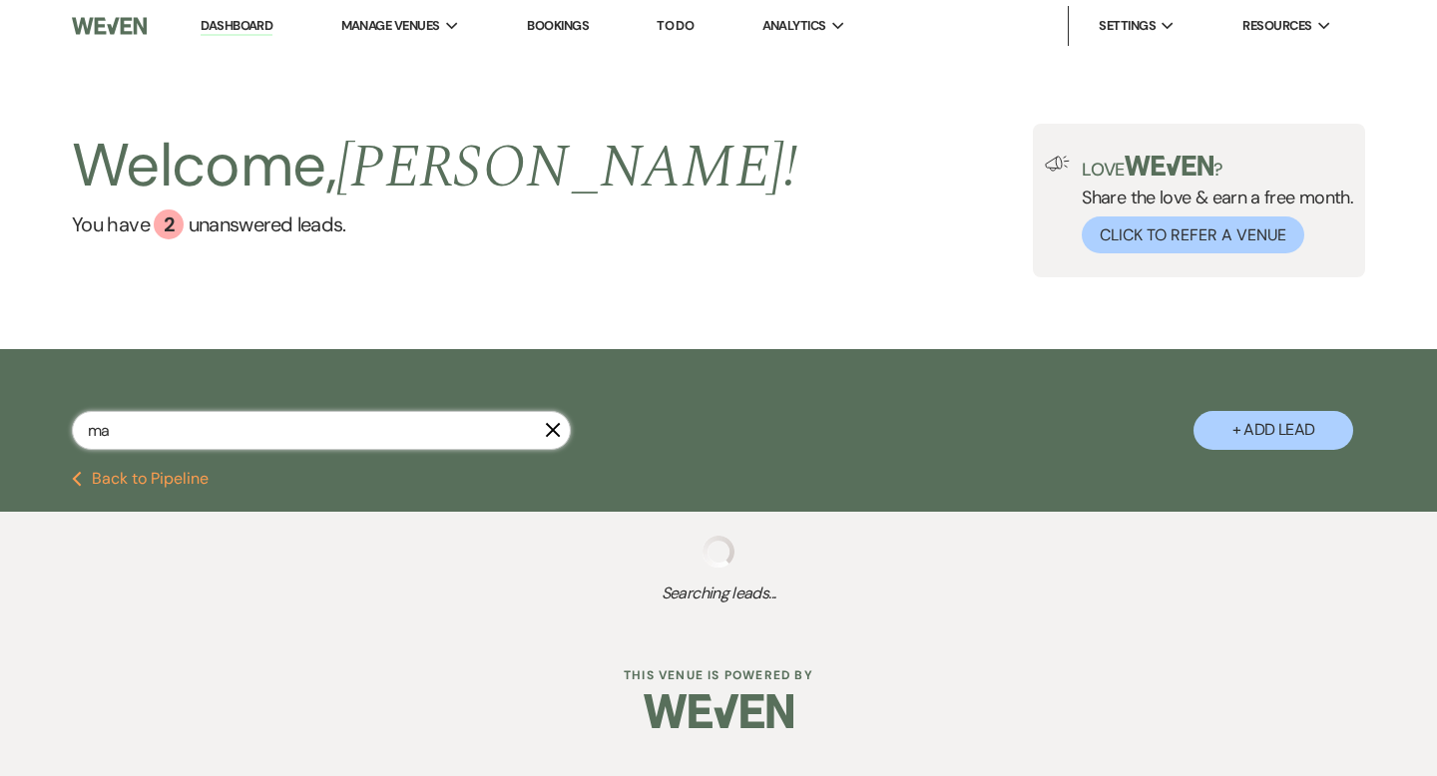
type input "mal"
select select "6"
select select "8"
select select "6"
select select "8"
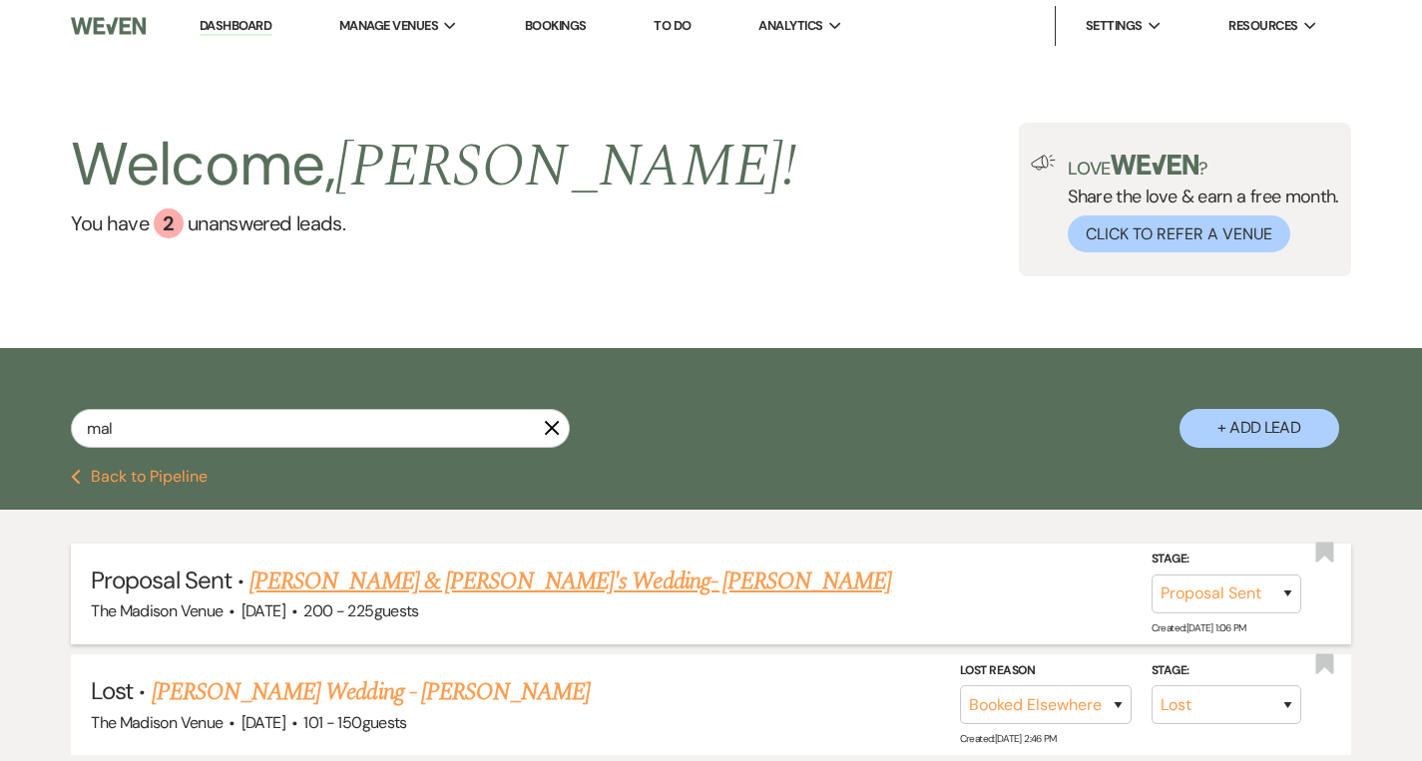
click at [356, 572] on link "Malana Broome & Fiance's Wedding- Cher" at bounding box center [570, 582] width 642 height 36
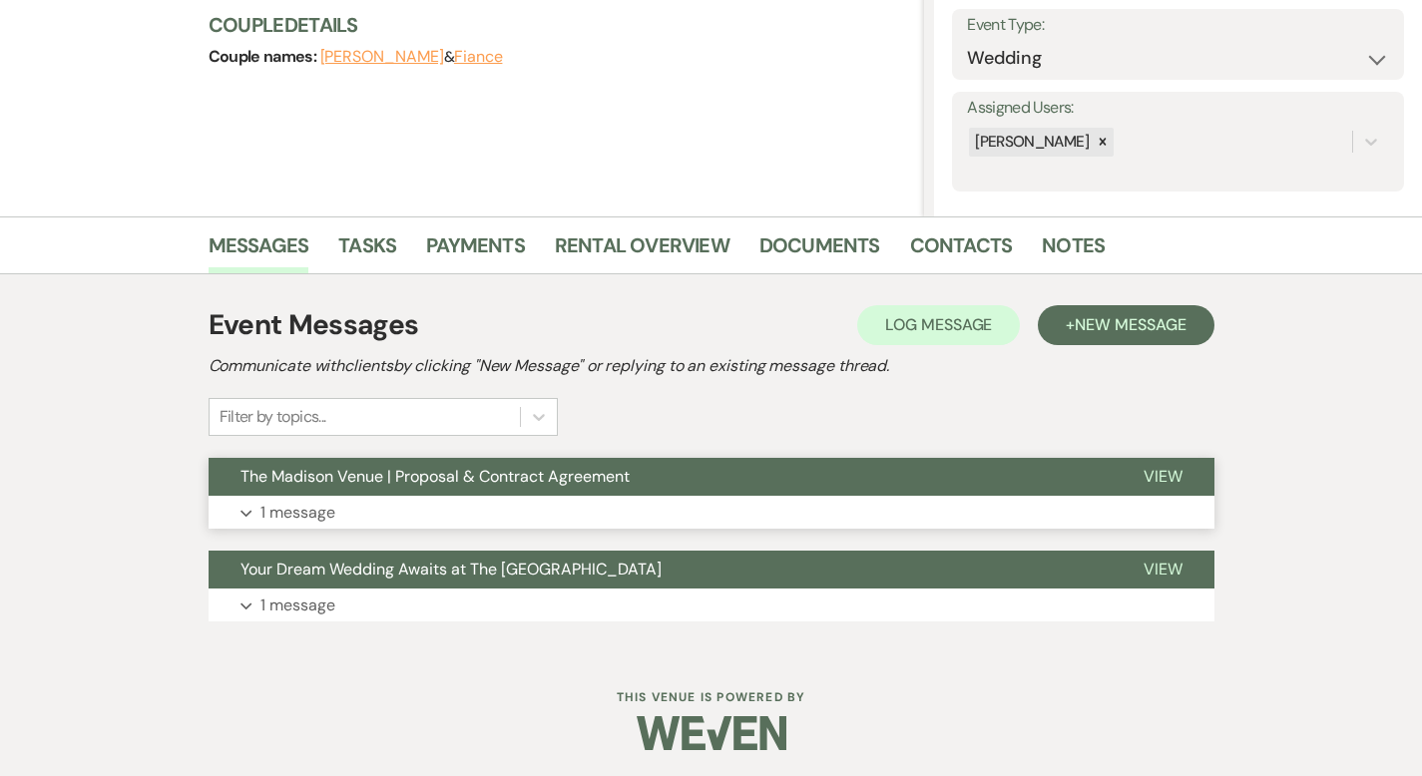
scroll to position [284, 0]
click at [1183, 478] on span "View" at bounding box center [1163, 476] width 39 height 21
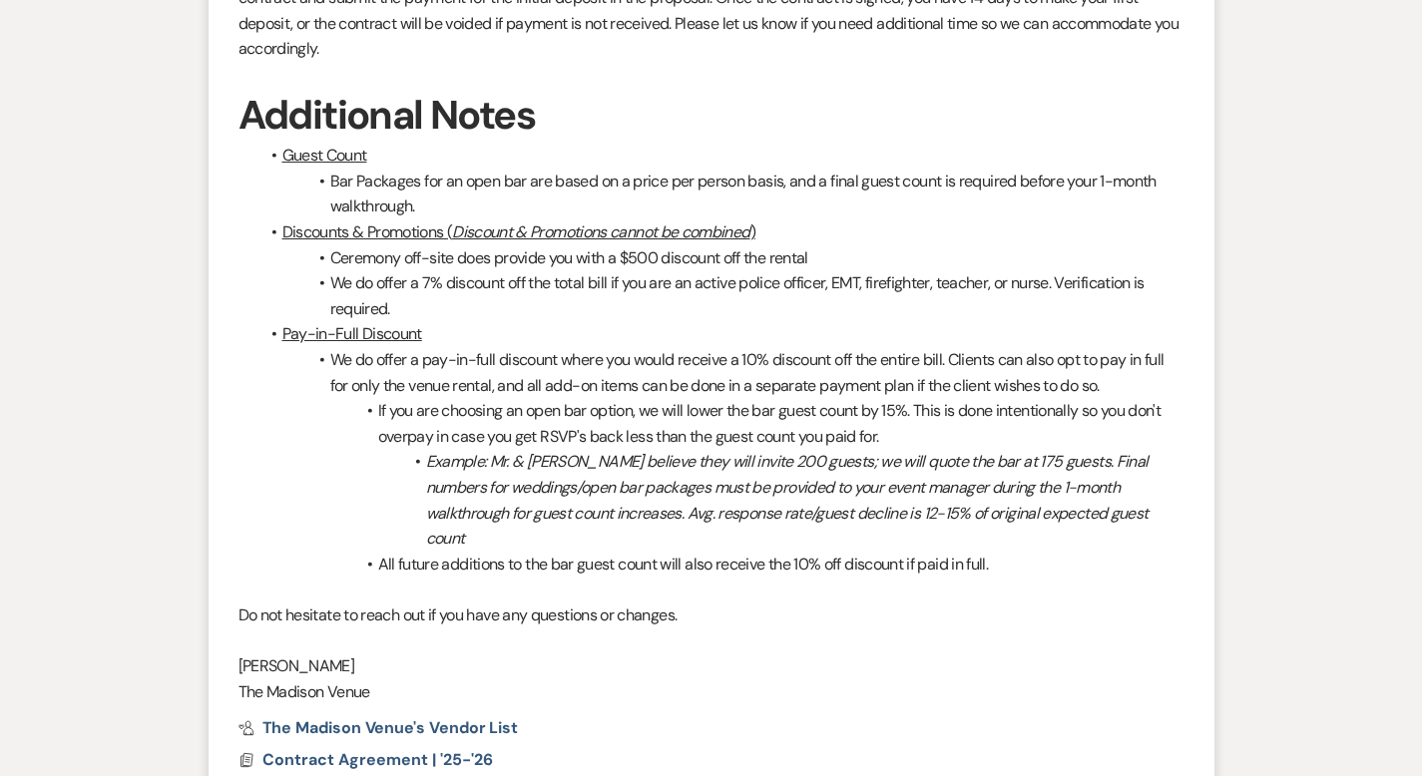
scroll to position [1285, 0]
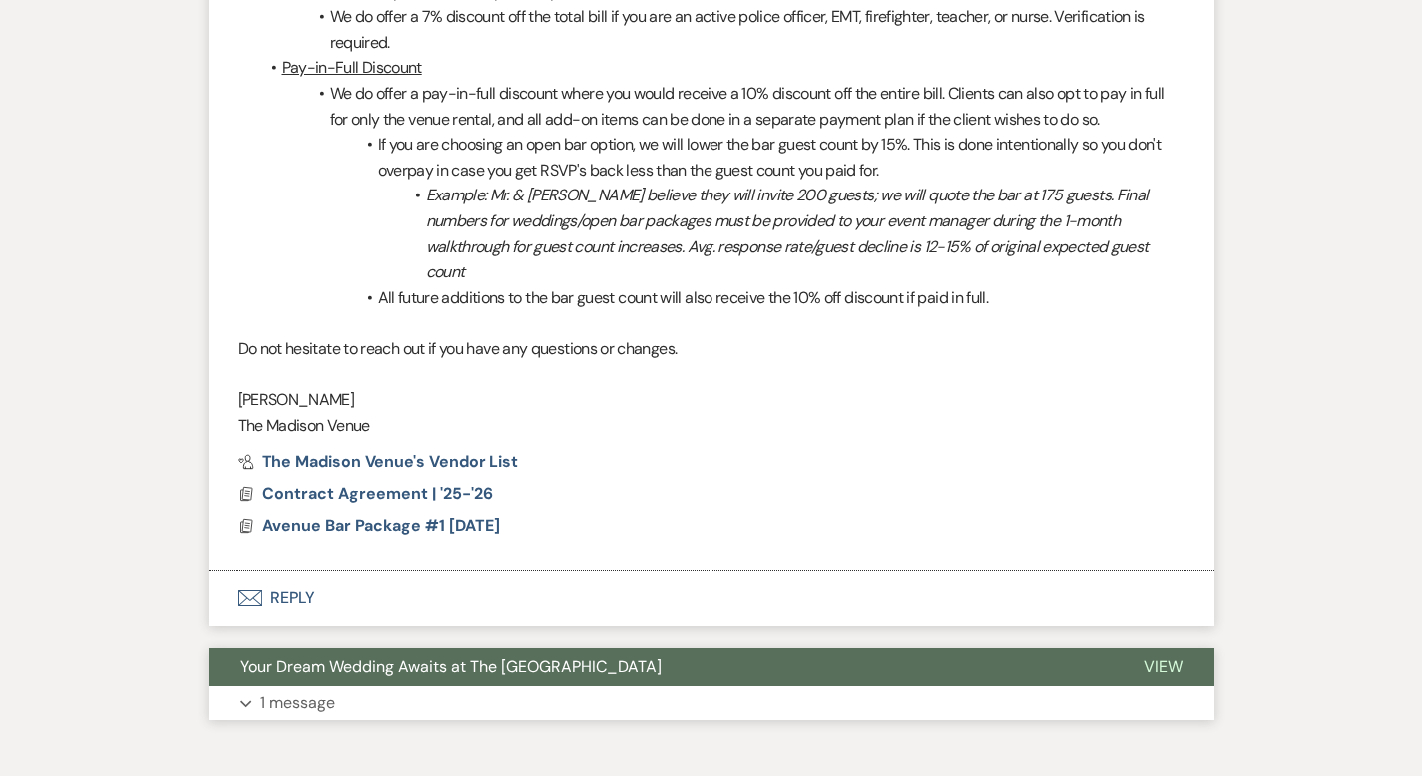
click at [1183, 657] on span "View" at bounding box center [1163, 667] width 39 height 21
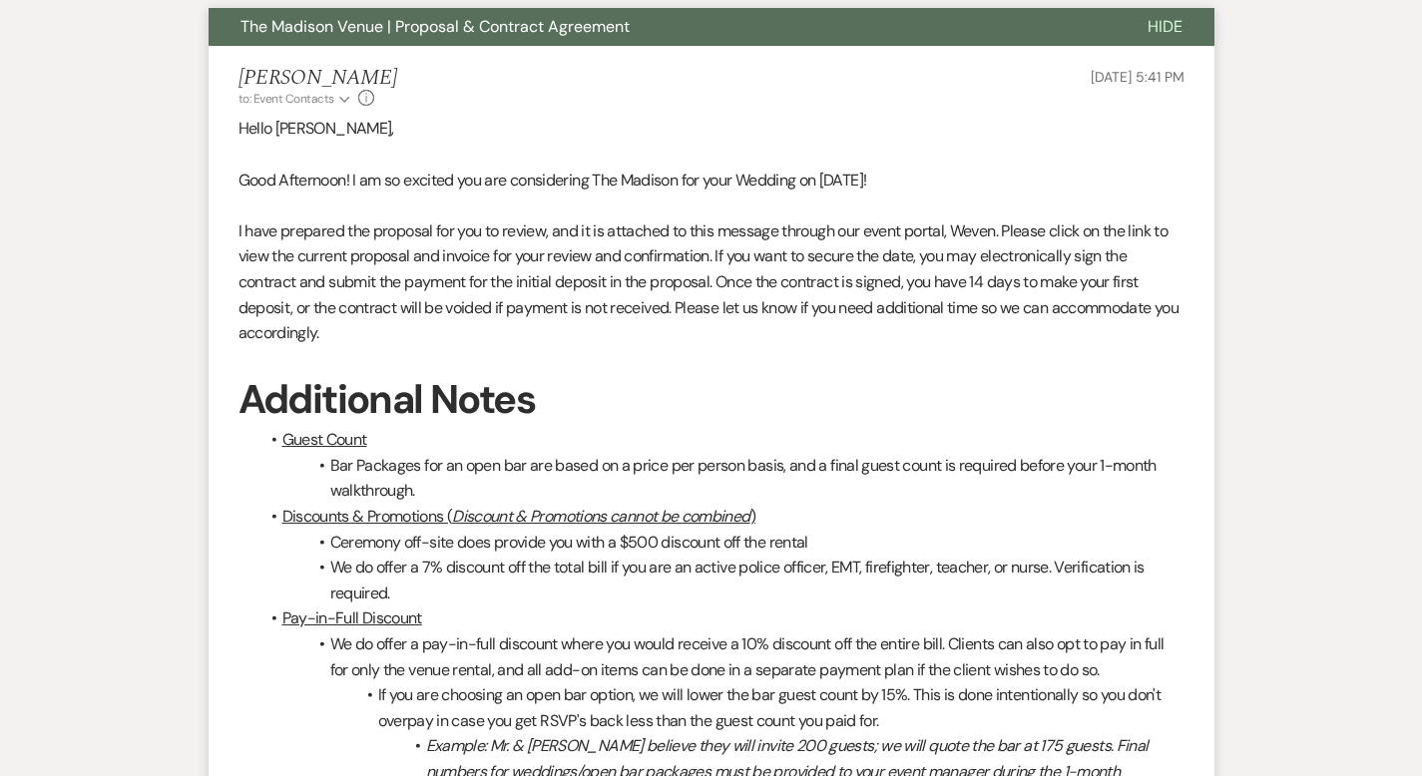
scroll to position [0, 0]
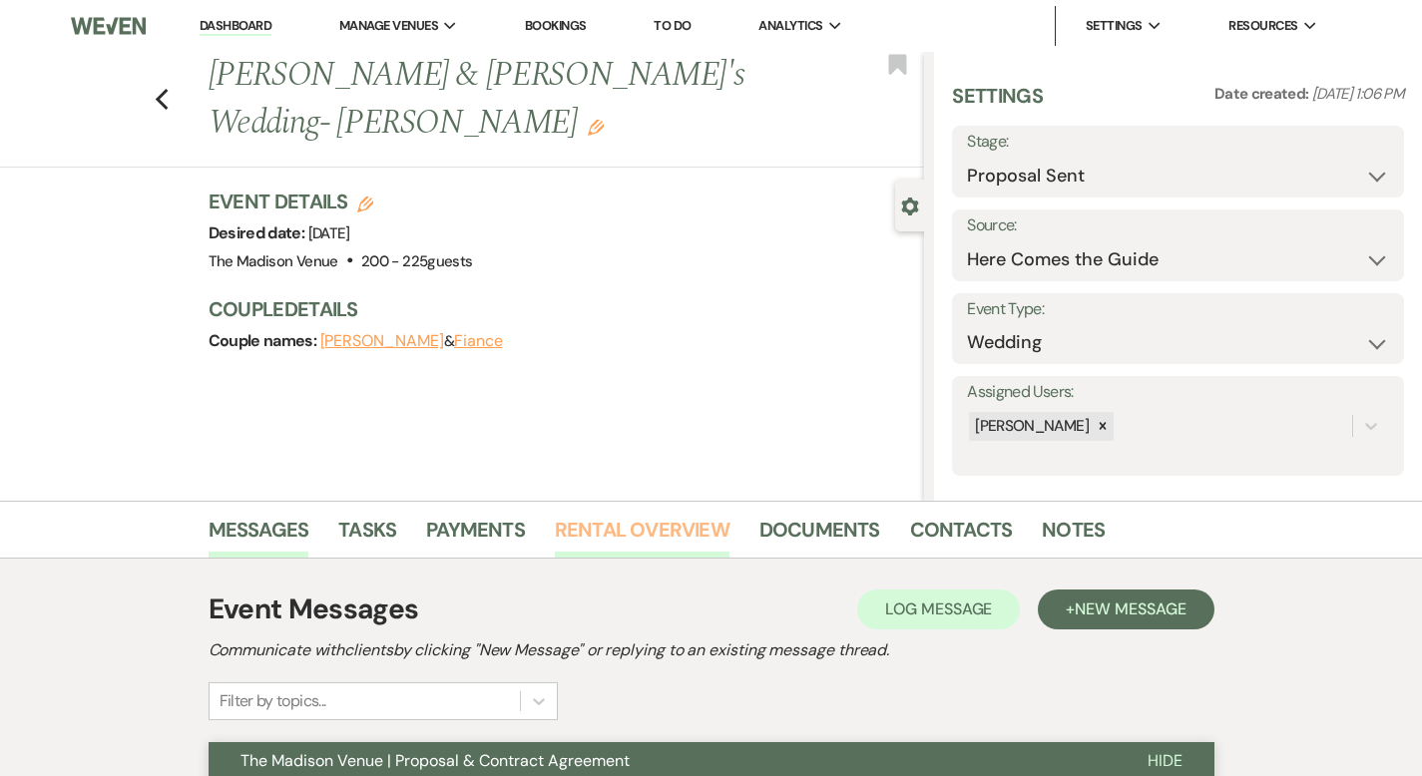
click at [555, 529] on link "Rental Overview" at bounding box center [642, 536] width 175 height 44
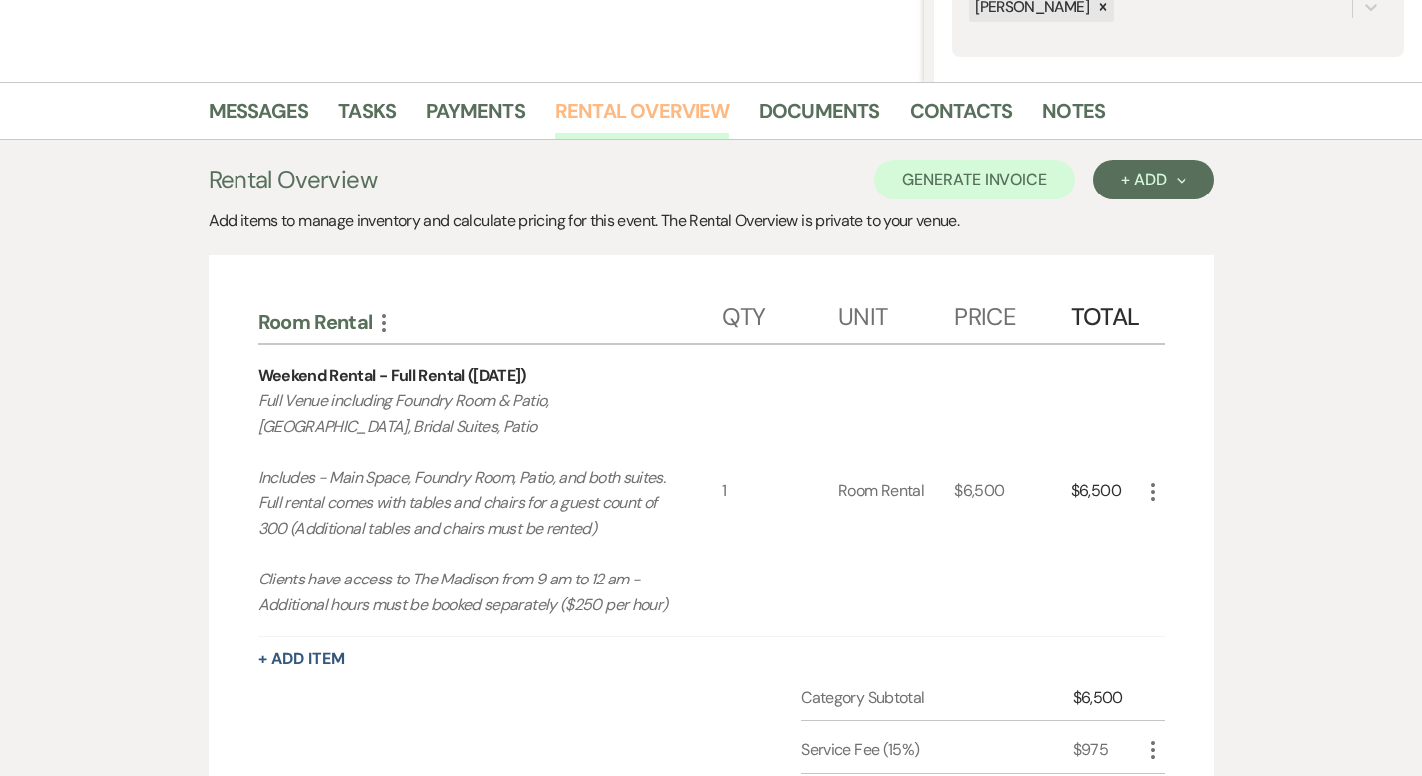
scroll to position [232, 0]
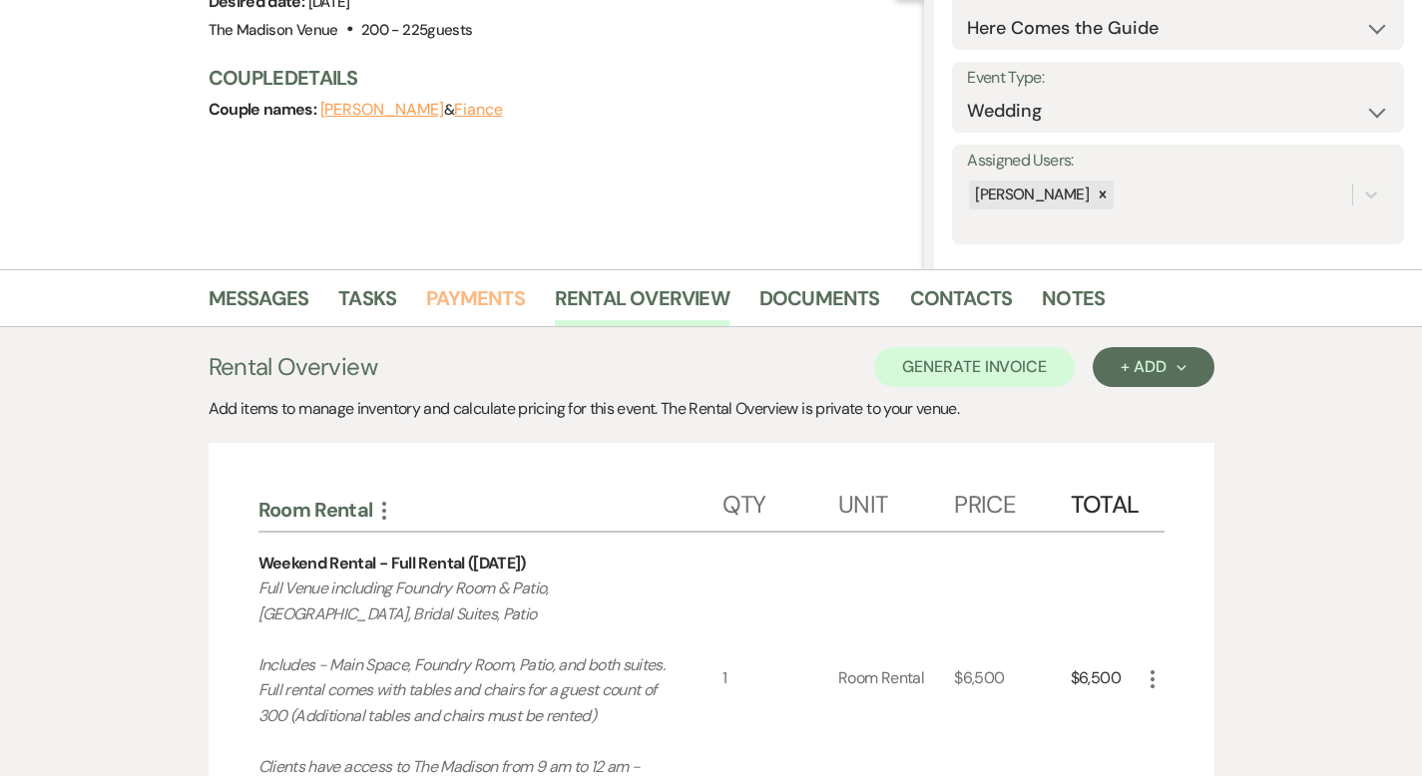
click at [426, 300] on link "Payments" at bounding box center [475, 304] width 99 height 44
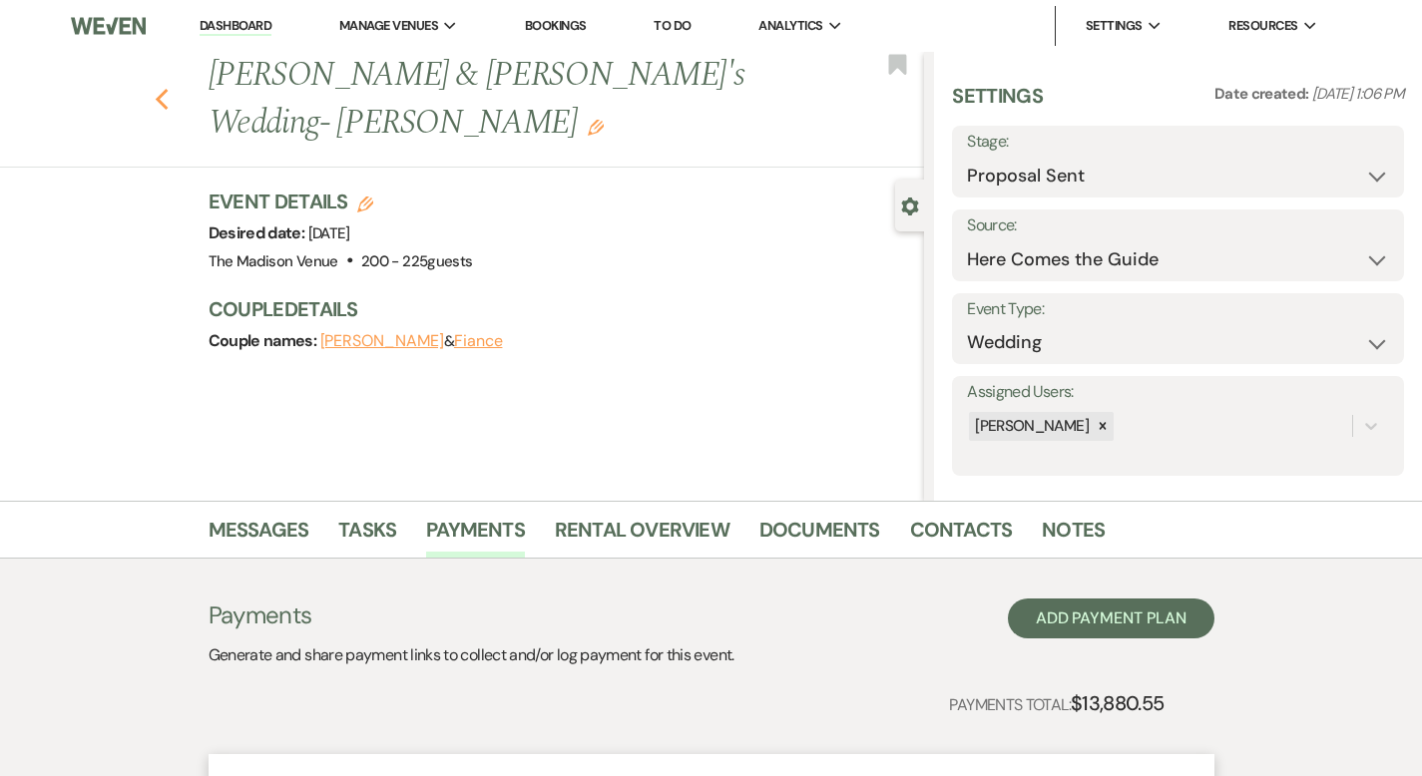
click at [155, 88] on icon "Previous" at bounding box center [162, 100] width 15 height 24
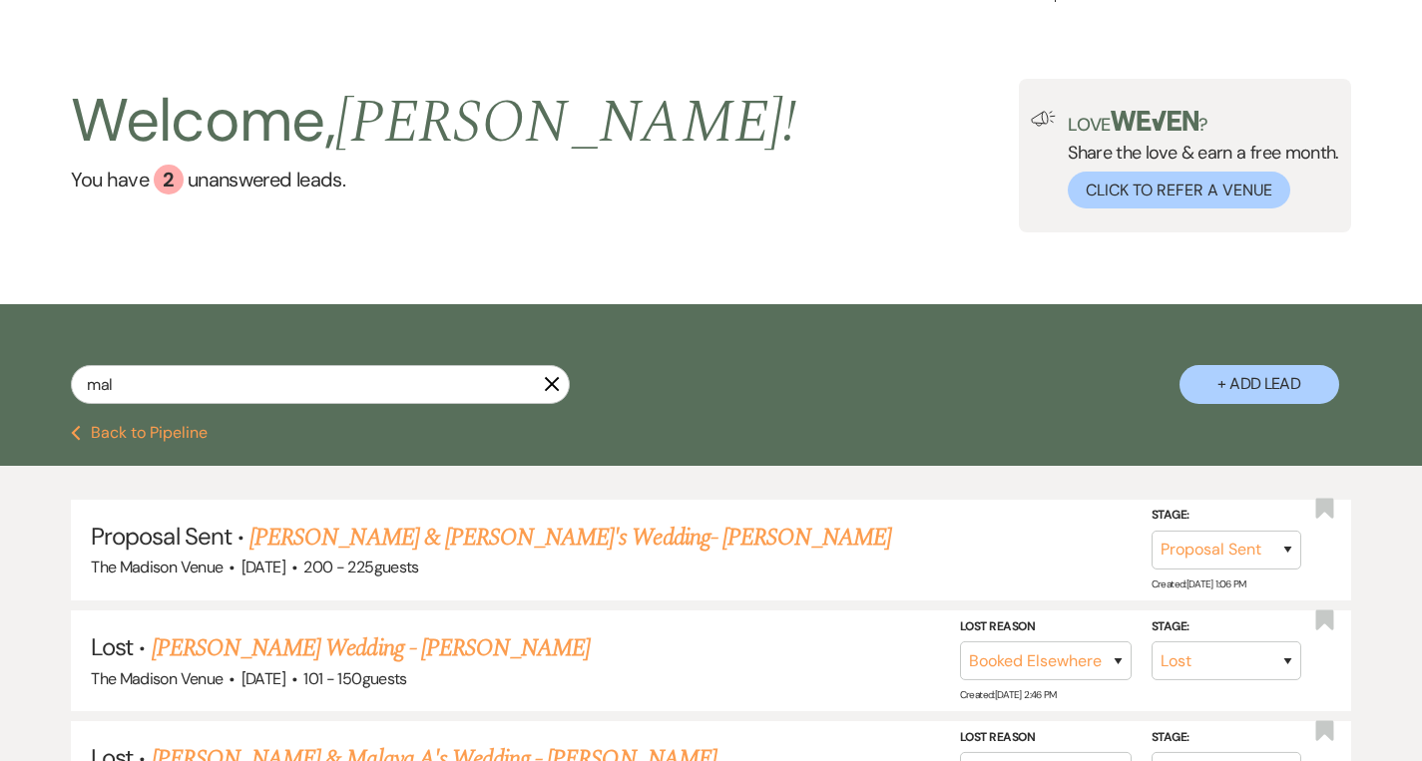
scroll to position [90, 0]
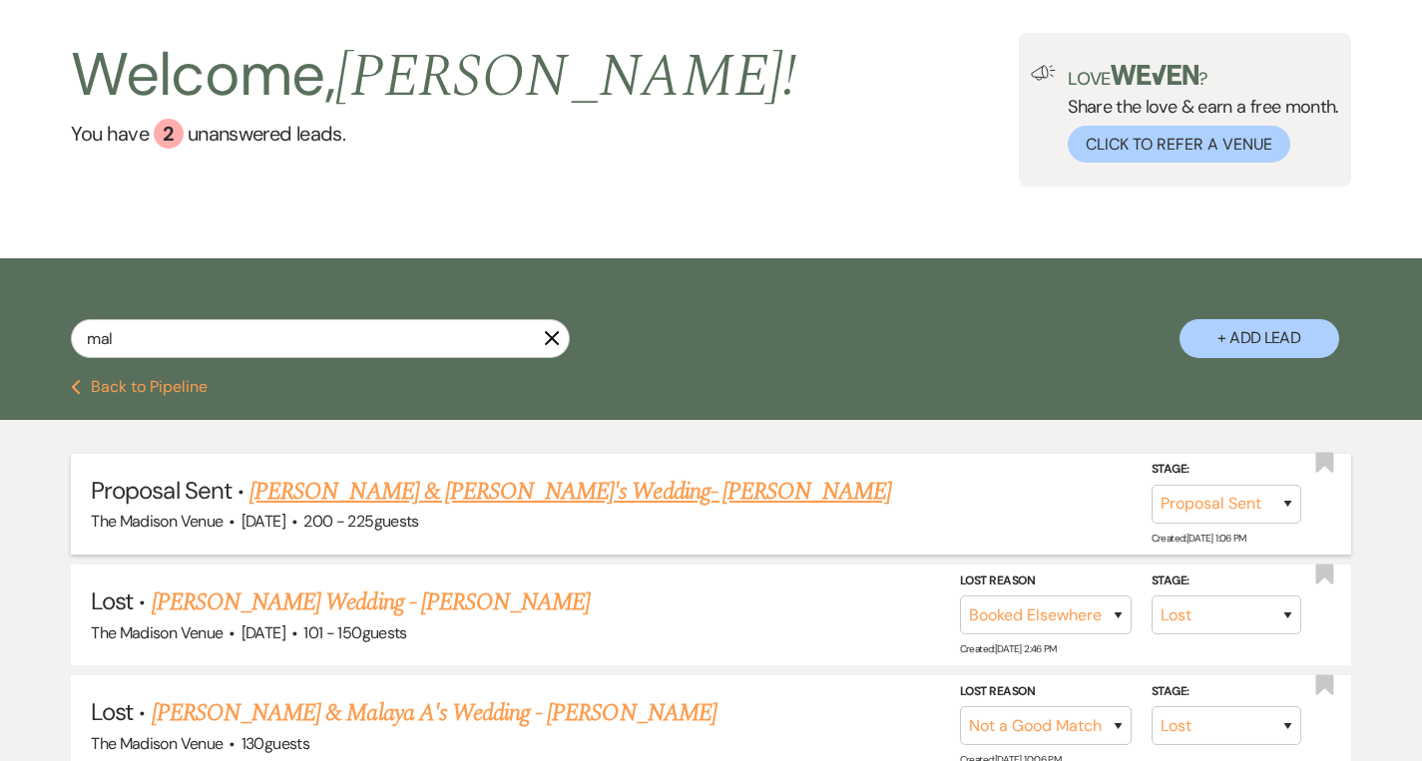
click at [443, 486] on link "Malana Broome & Fiance's Wedding- Cher" at bounding box center [570, 492] width 642 height 36
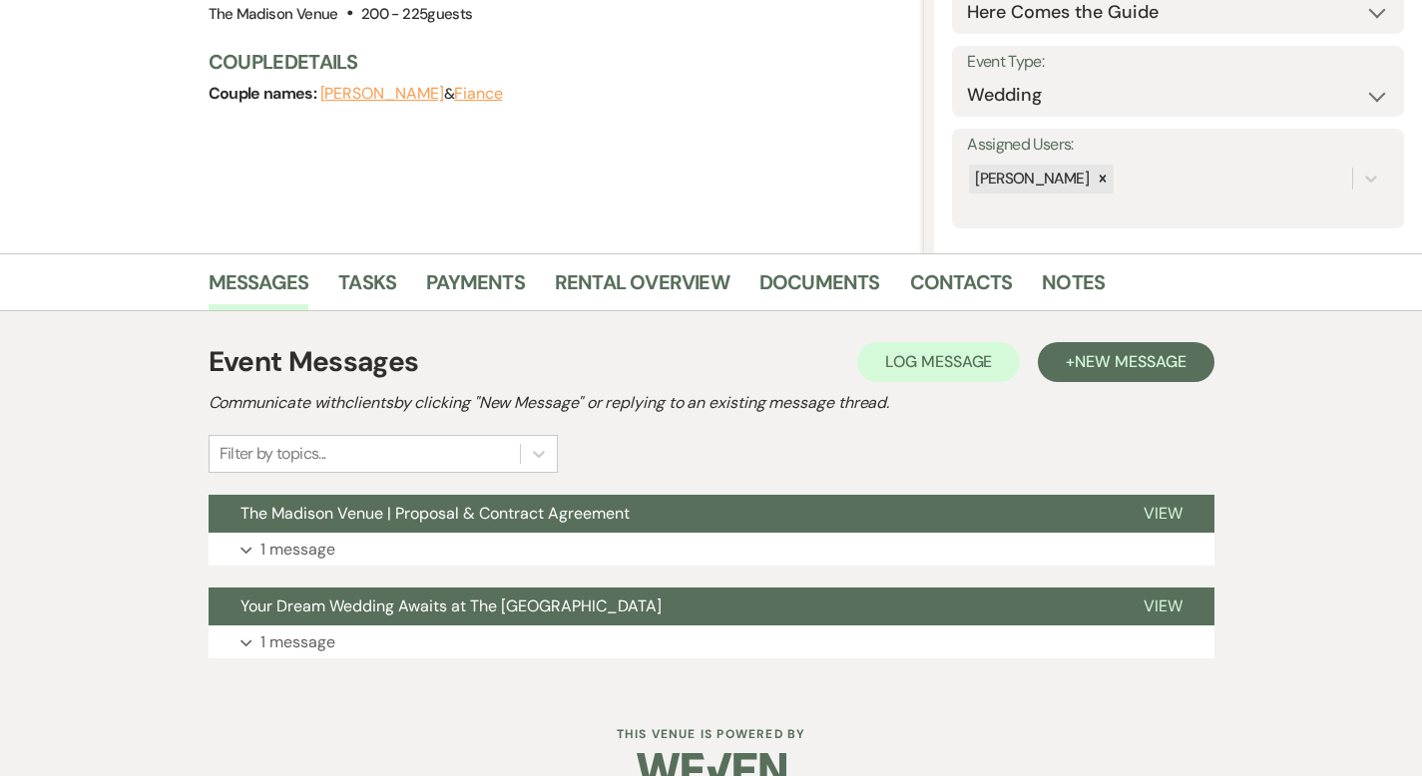
scroll to position [288, 0]
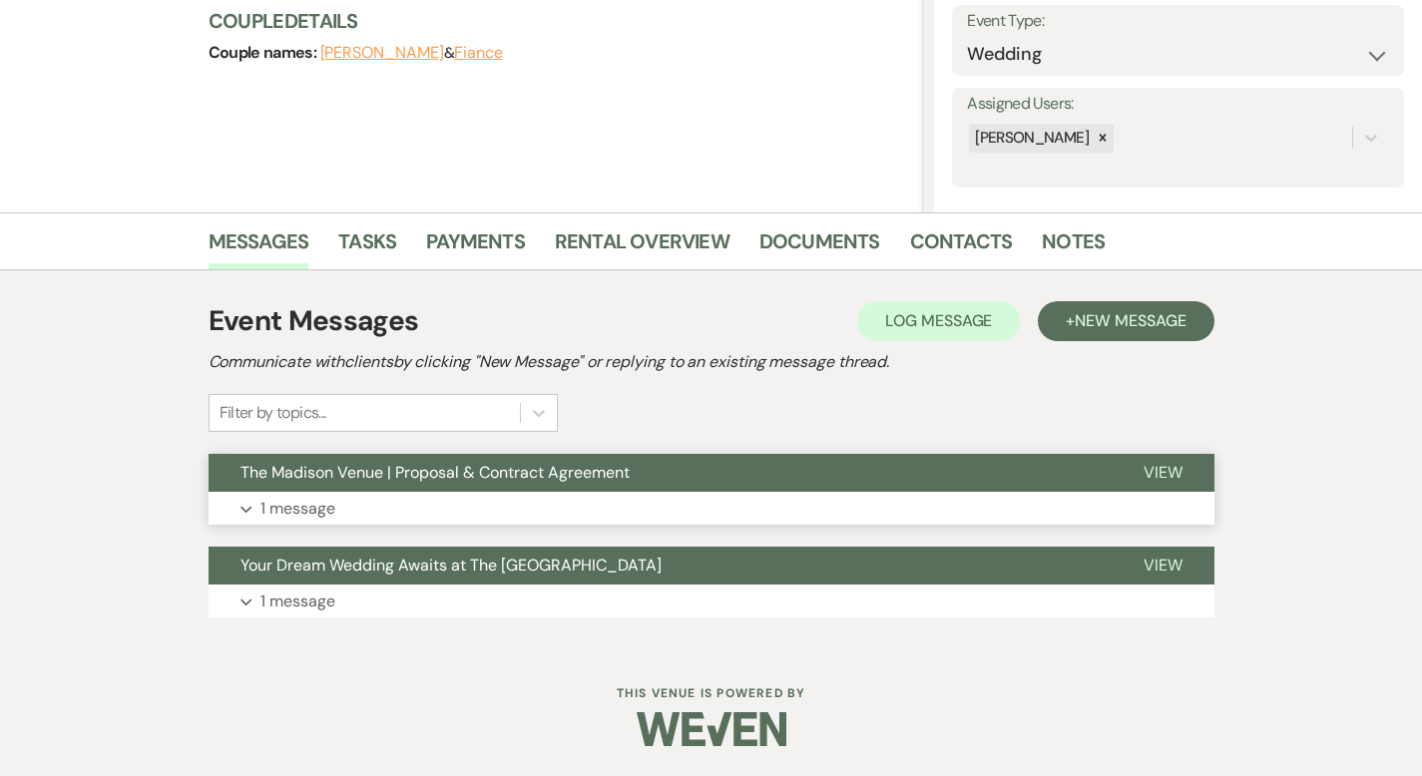
click at [1183, 467] on span "View" at bounding box center [1163, 472] width 39 height 21
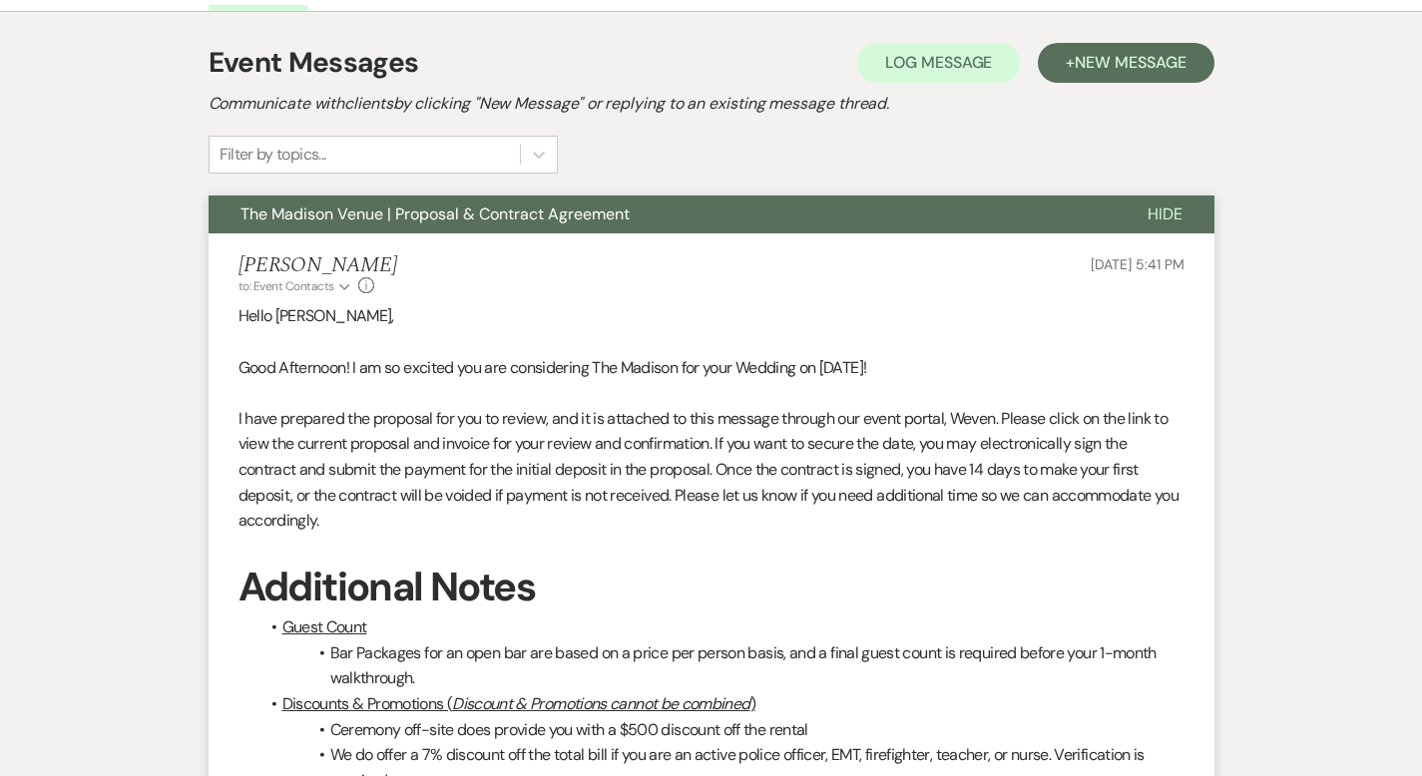
scroll to position [521, 0]
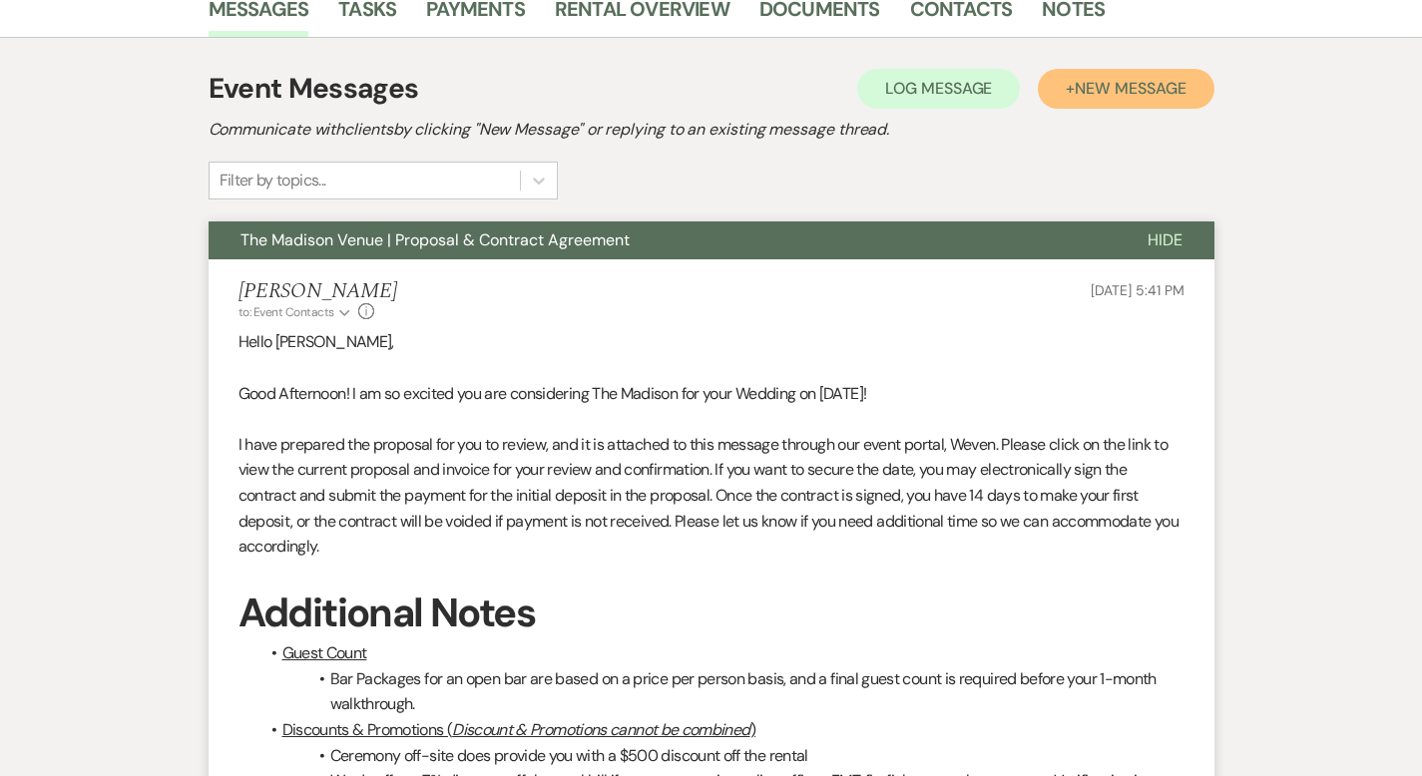
click at [1186, 92] on span "New Message" at bounding box center [1130, 88] width 111 height 21
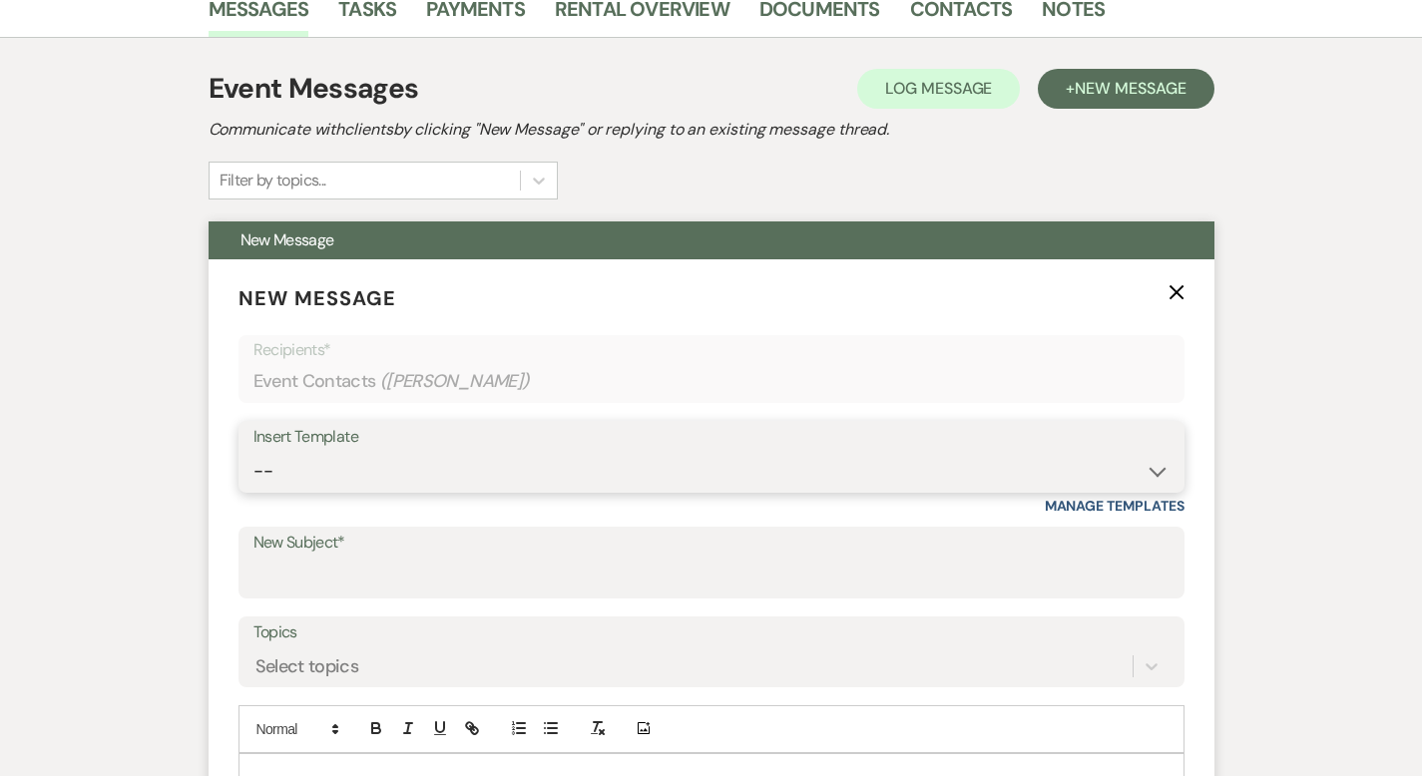
click at [374, 476] on select "-- Weven Planning Portal Introduction (Booked Events) Corporate Lead Follow Up …" at bounding box center [711, 471] width 916 height 39
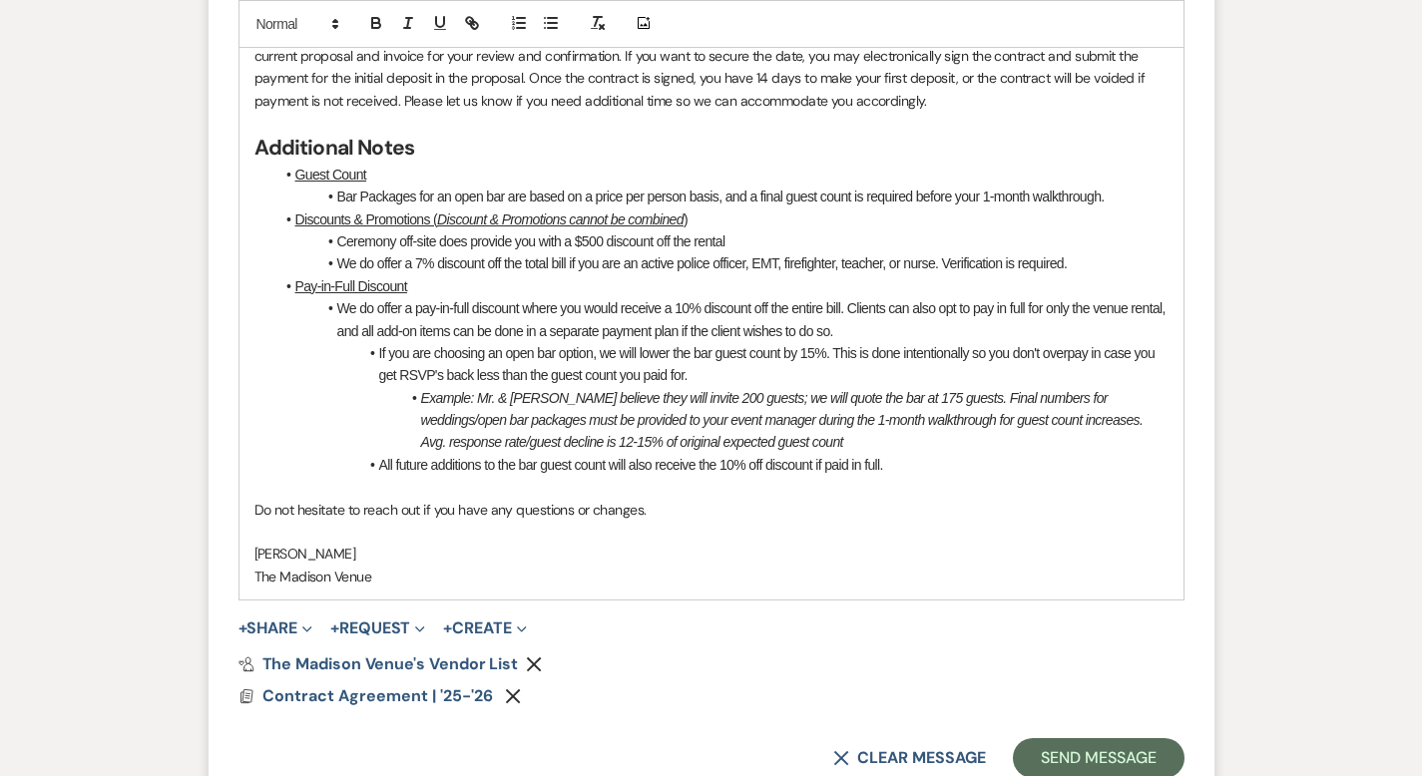
scroll to position [1807, 0]
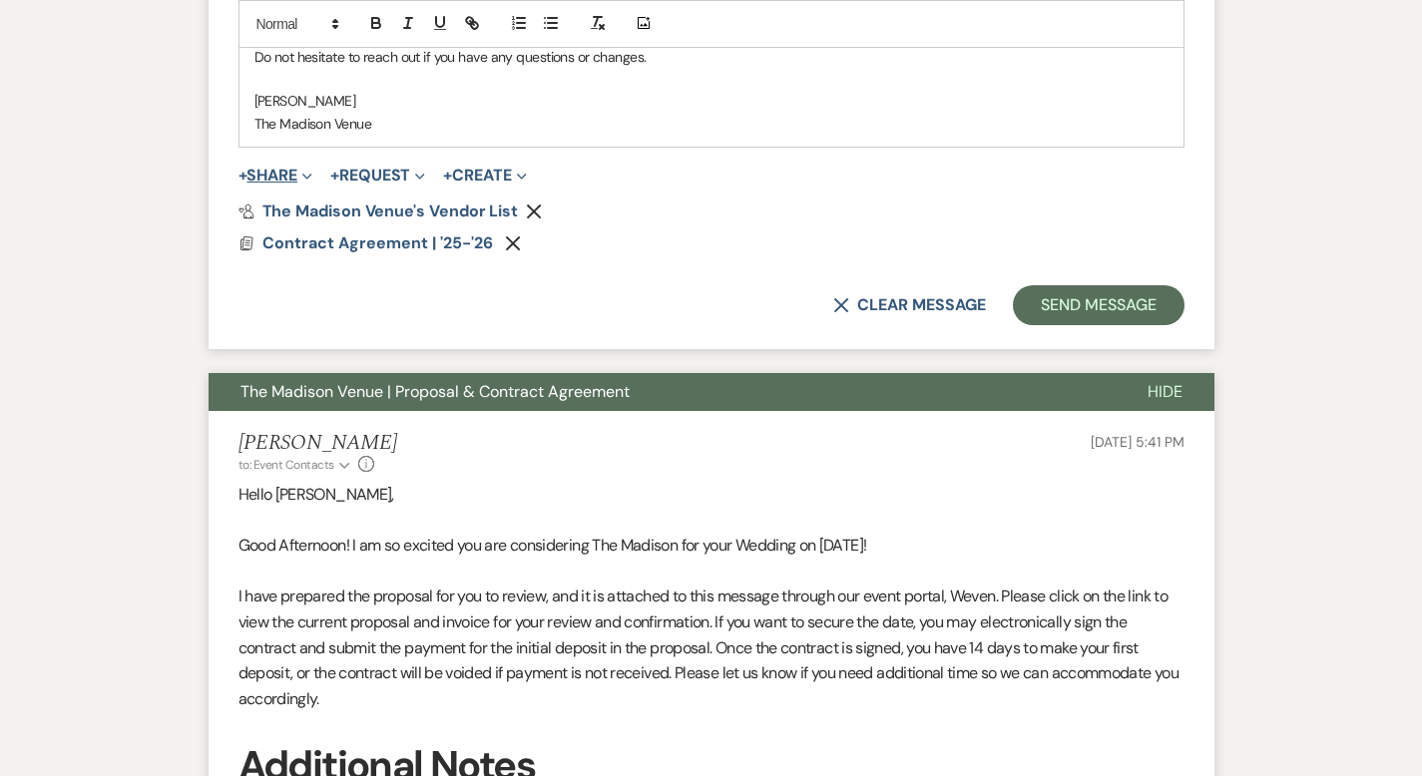
click at [238, 177] on button "+ Share Expand" at bounding box center [275, 176] width 75 height 16
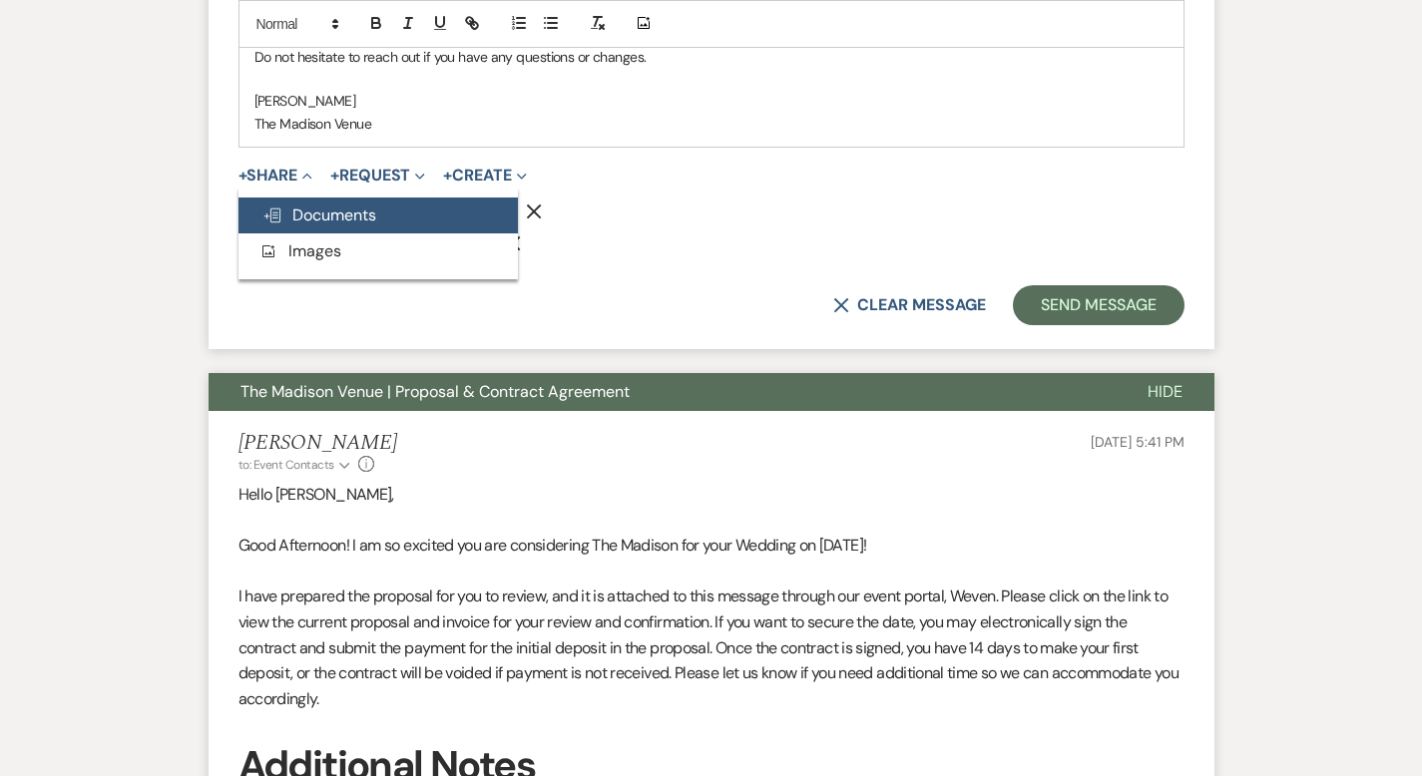
click at [310, 218] on span "Doc Upload Documents" at bounding box center [319, 215] width 114 height 21
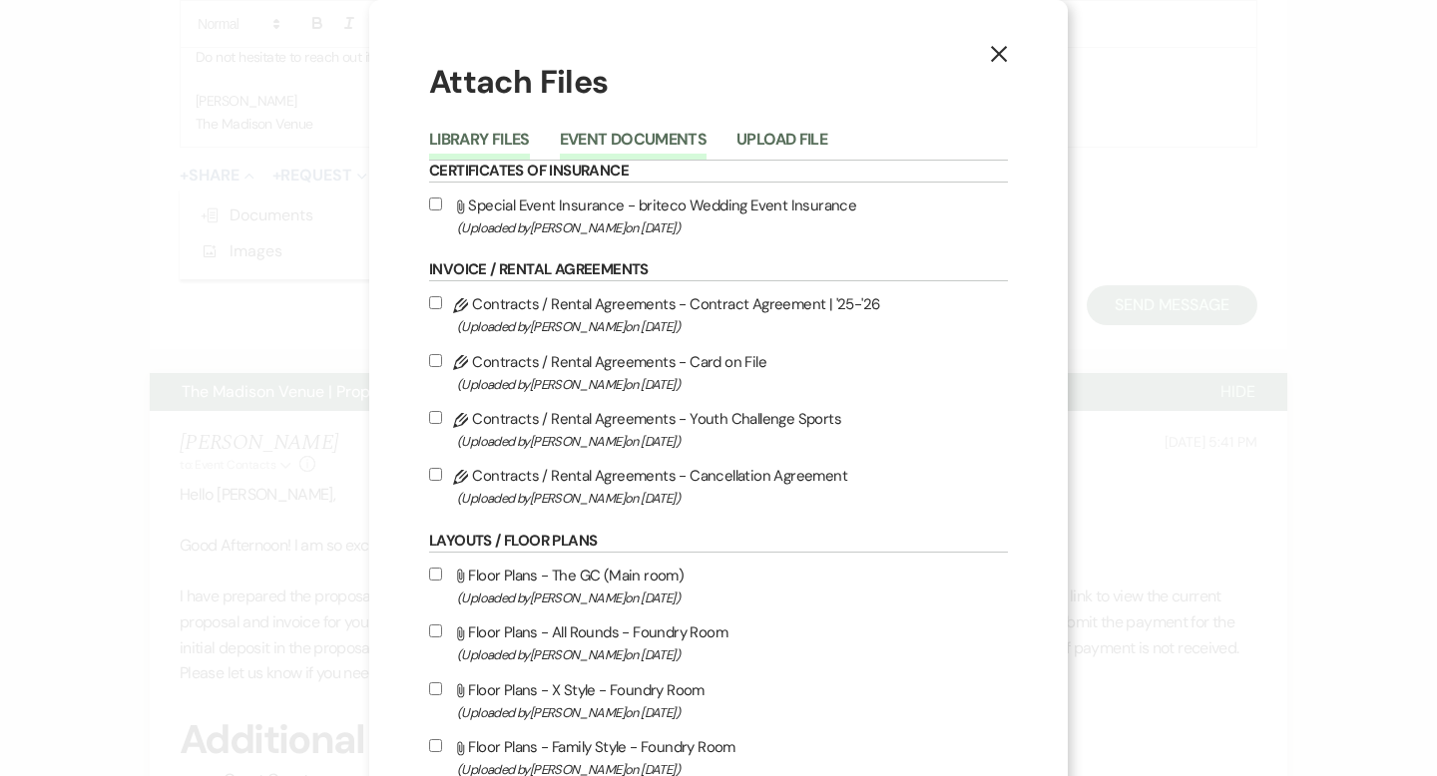
click at [612, 139] on button "Event Documents" at bounding box center [633, 146] width 147 height 28
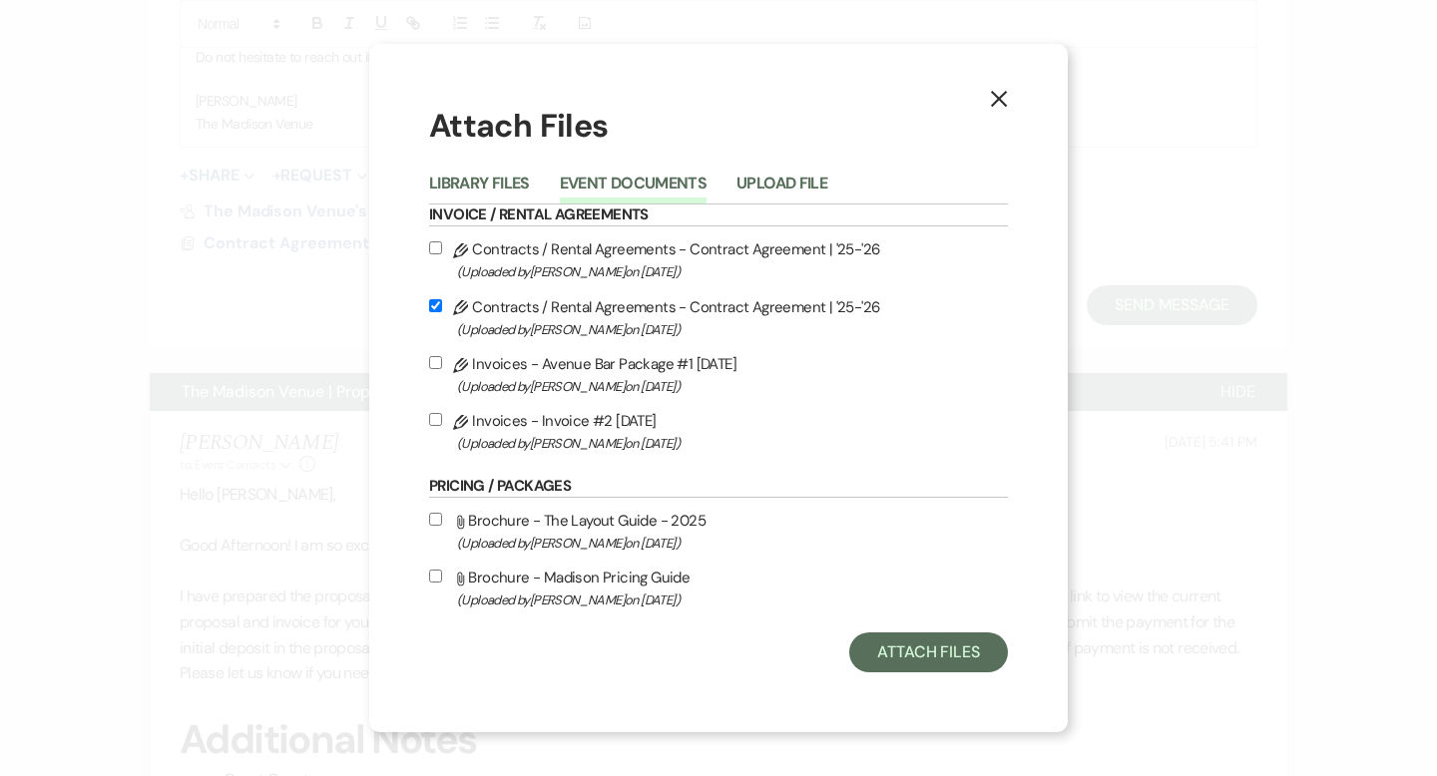
click at [433, 359] on input "Pencil Invoices - Avenue Bar Package #1 9-23-2025 (Uploaded by Cherron Bielfeld…" at bounding box center [435, 362] width 13 height 13
click at [927, 665] on button "Attach Files" at bounding box center [928, 653] width 159 height 40
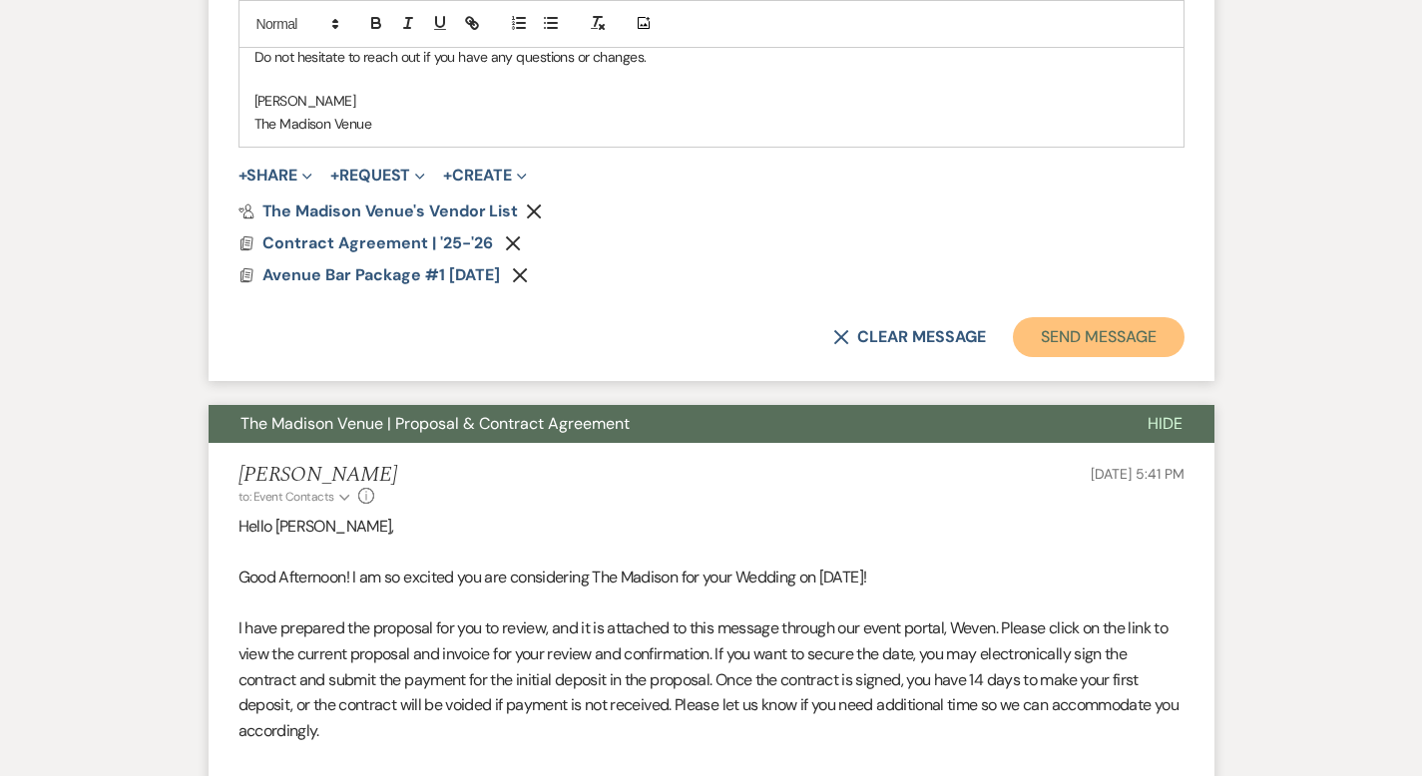
click at [1139, 328] on button "Send Message" at bounding box center [1098, 337] width 171 height 40
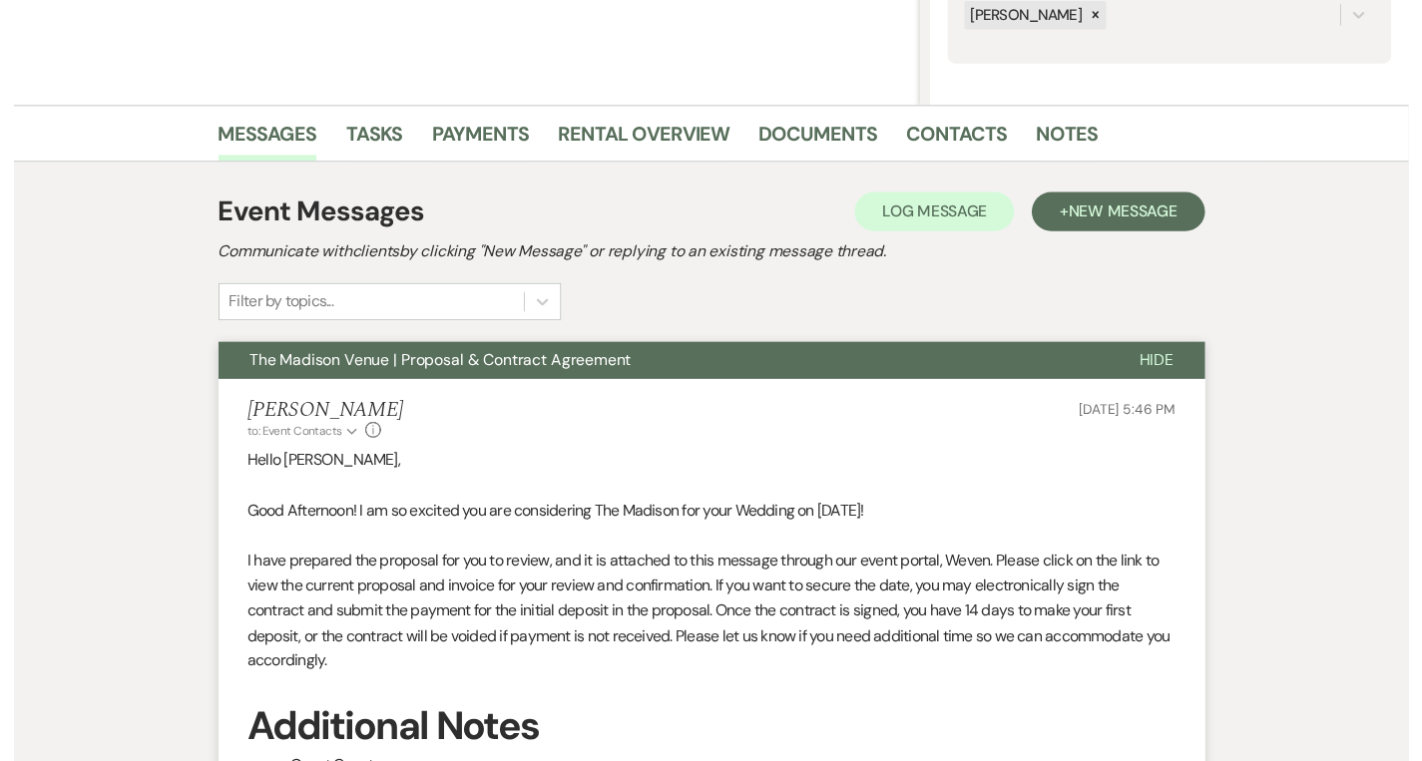
scroll to position [0, 0]
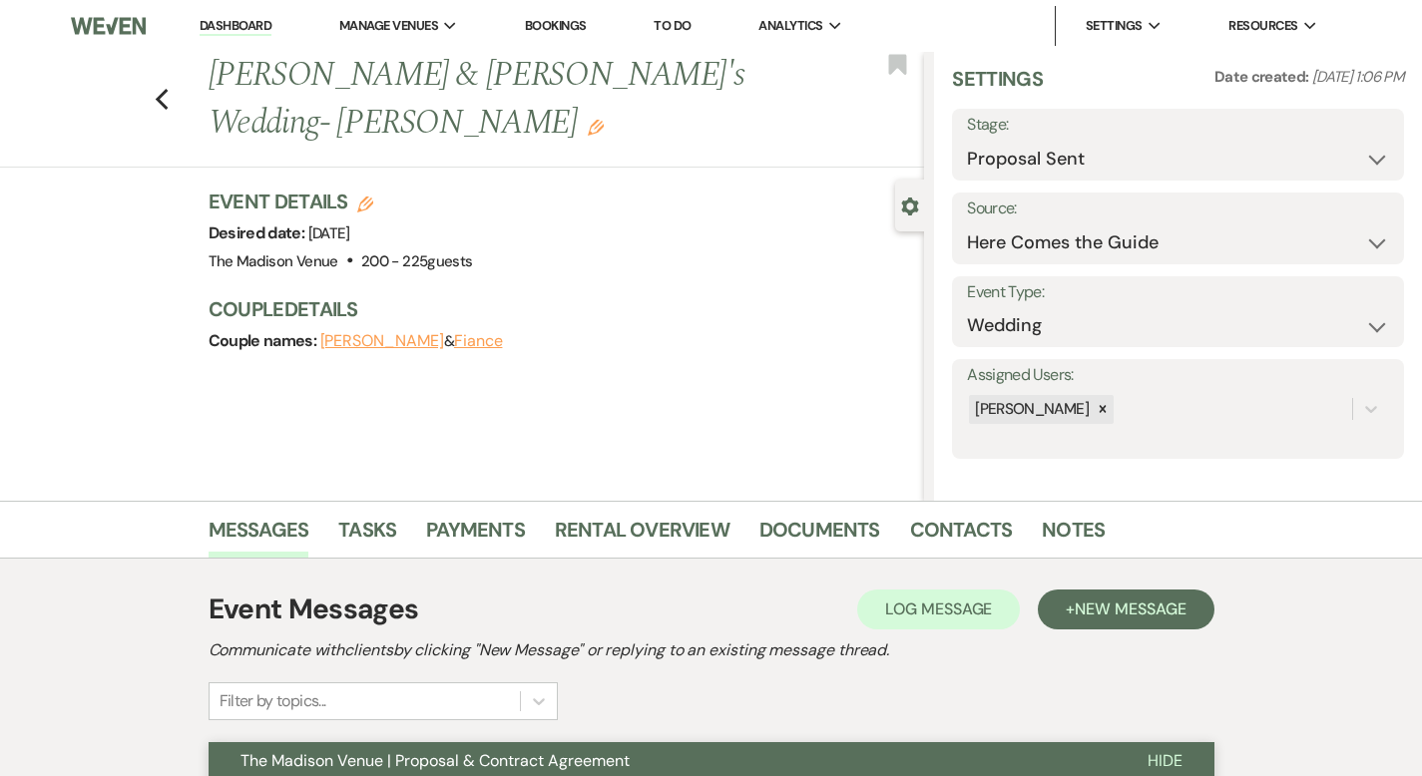
click at [229, 24] on link "Dashboard" at bounding box center [236, 26] width 72 height 19
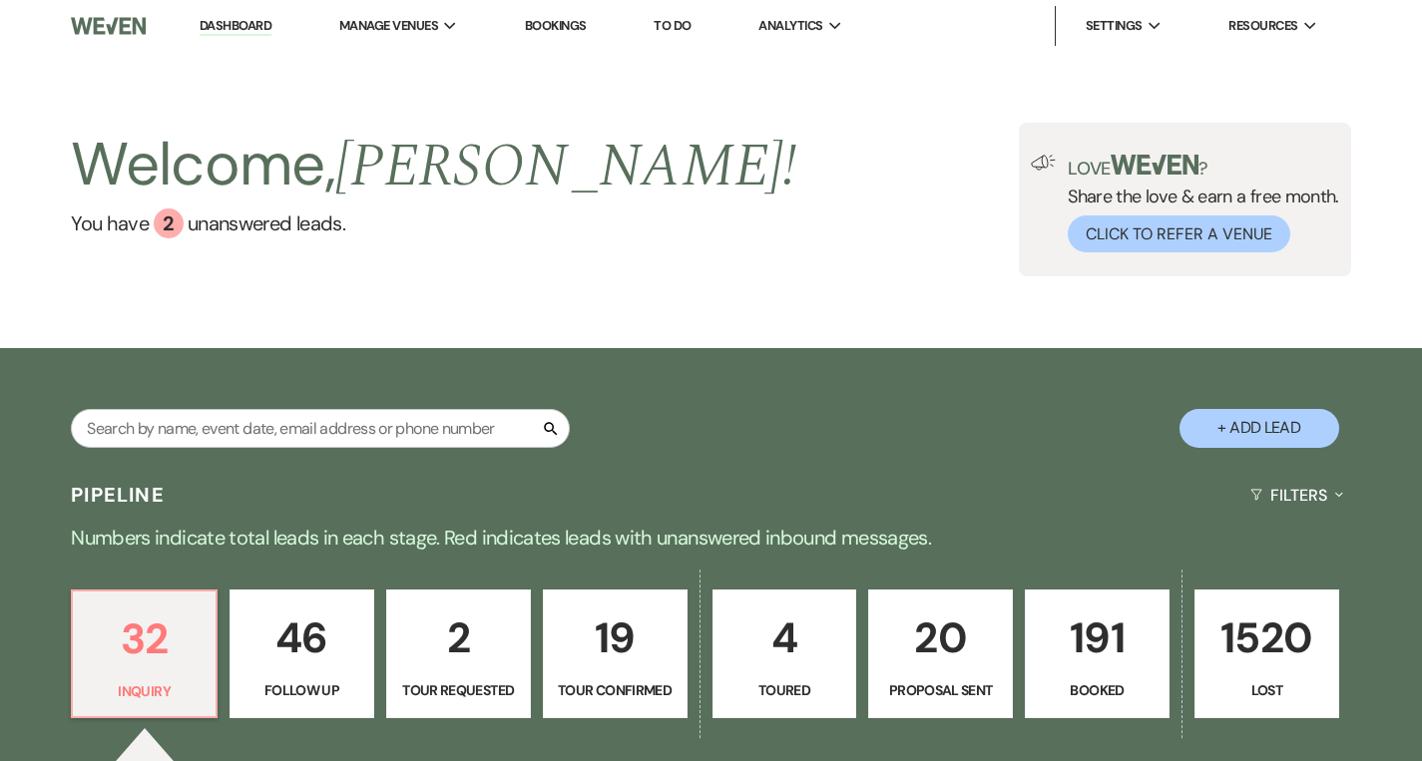
click at [244, 18] on link "Dashboard" at bounding box center [236, 26] width 72 height 19
click at [180, 215] on link "You have 2 unanswered lead s ." at bounding box center [433, 224] width 725 height 30
click at [236, 26] on link "Dashboard" at bounding box center [236, 26] width 72 height 19
click at [160, 231] on div "2" at bounding box center [169, 224] width 30 height 30
click at [215, 429] on input "text" at bounding box center [320, 428] width 499 height 39
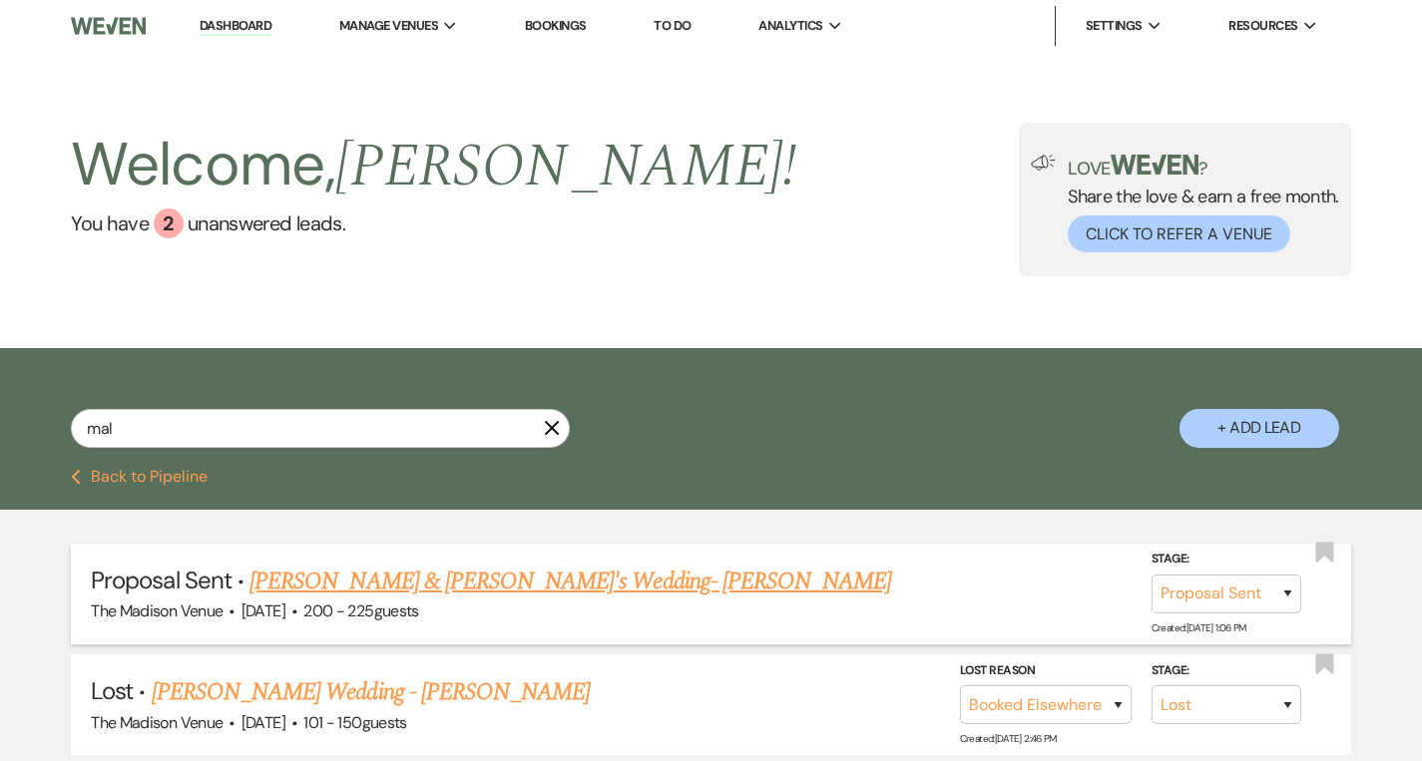
click at [329, 581] on link "Malana Broome & Fiance's Wedding- Cher" at bounding box center [570, 582] width 642 height 36
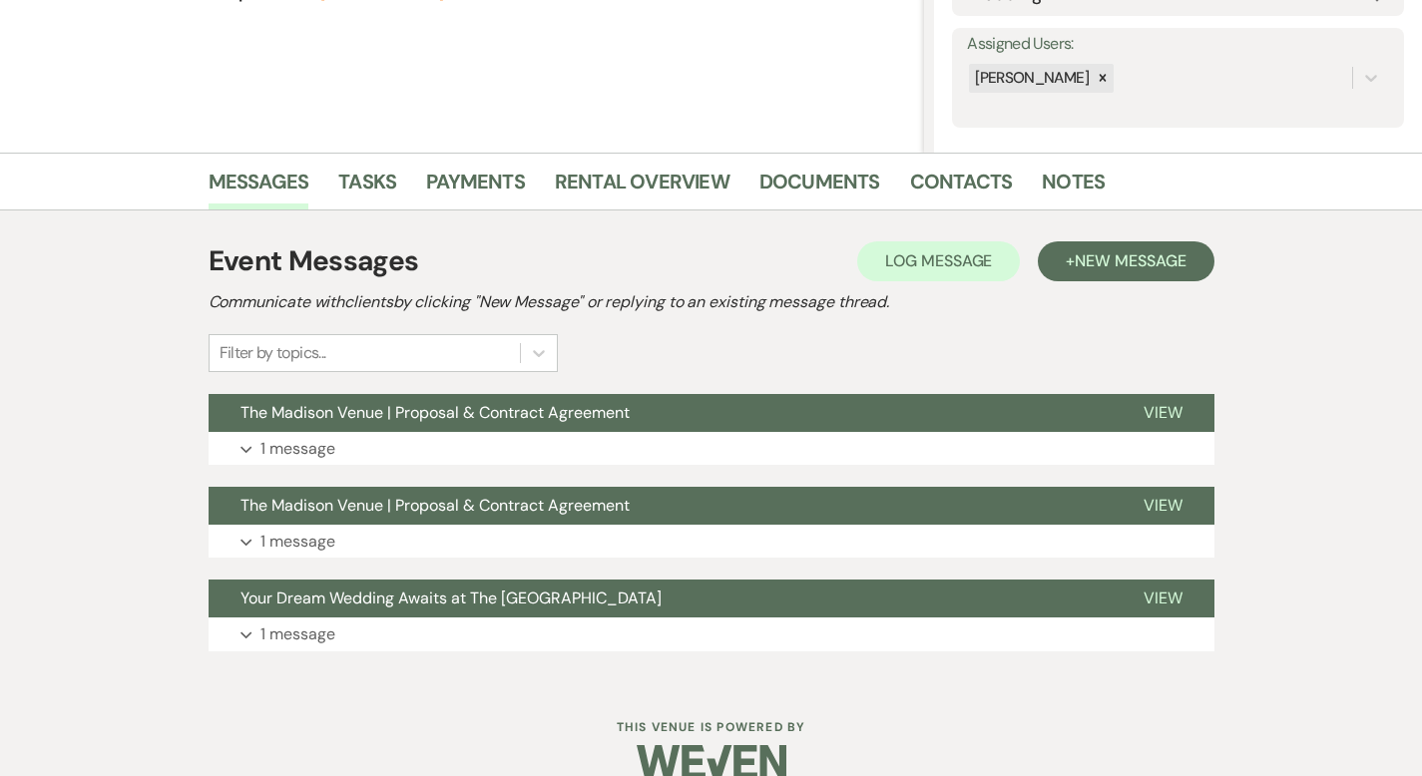
scroll to position [381, 0]
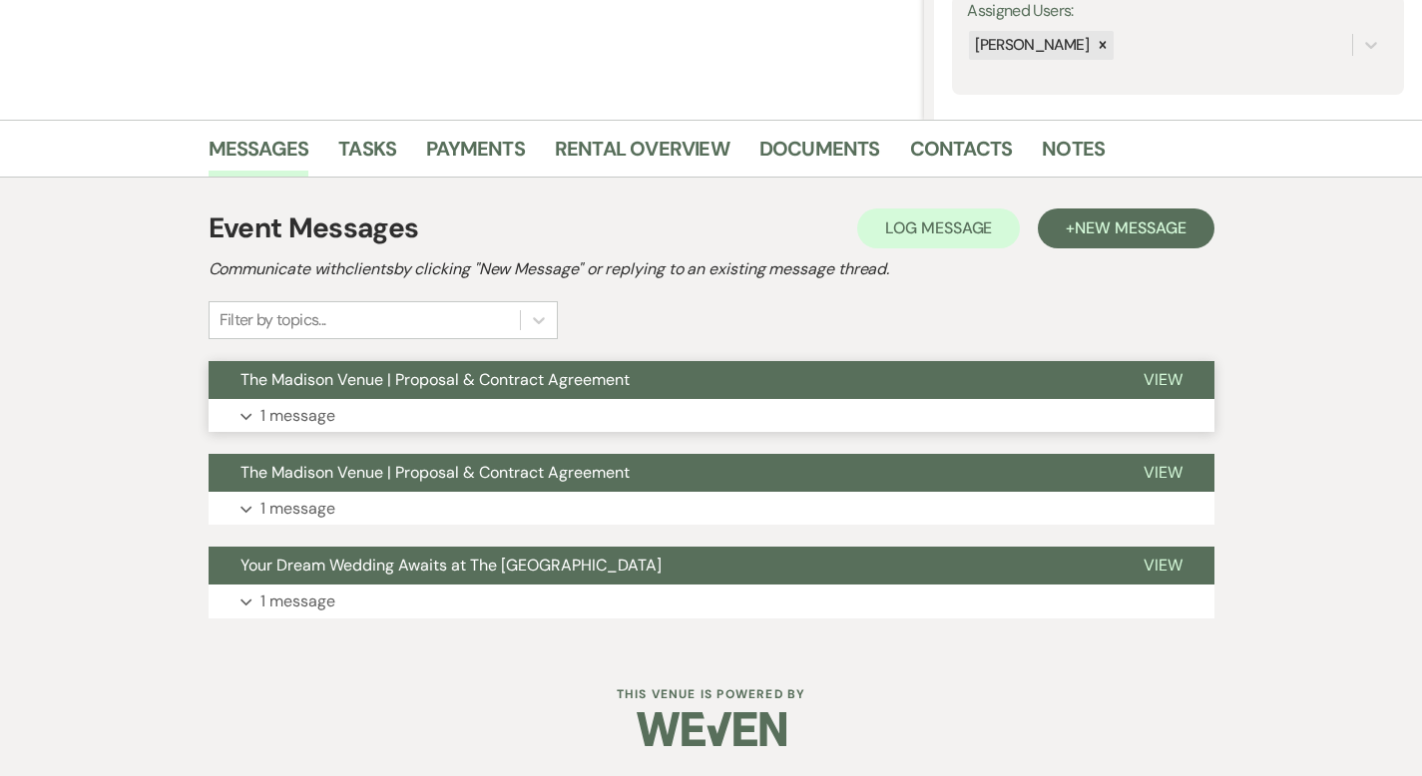
click at [1183, 371] on span "View" at bounding box center [1163, 379] width 39 height 21
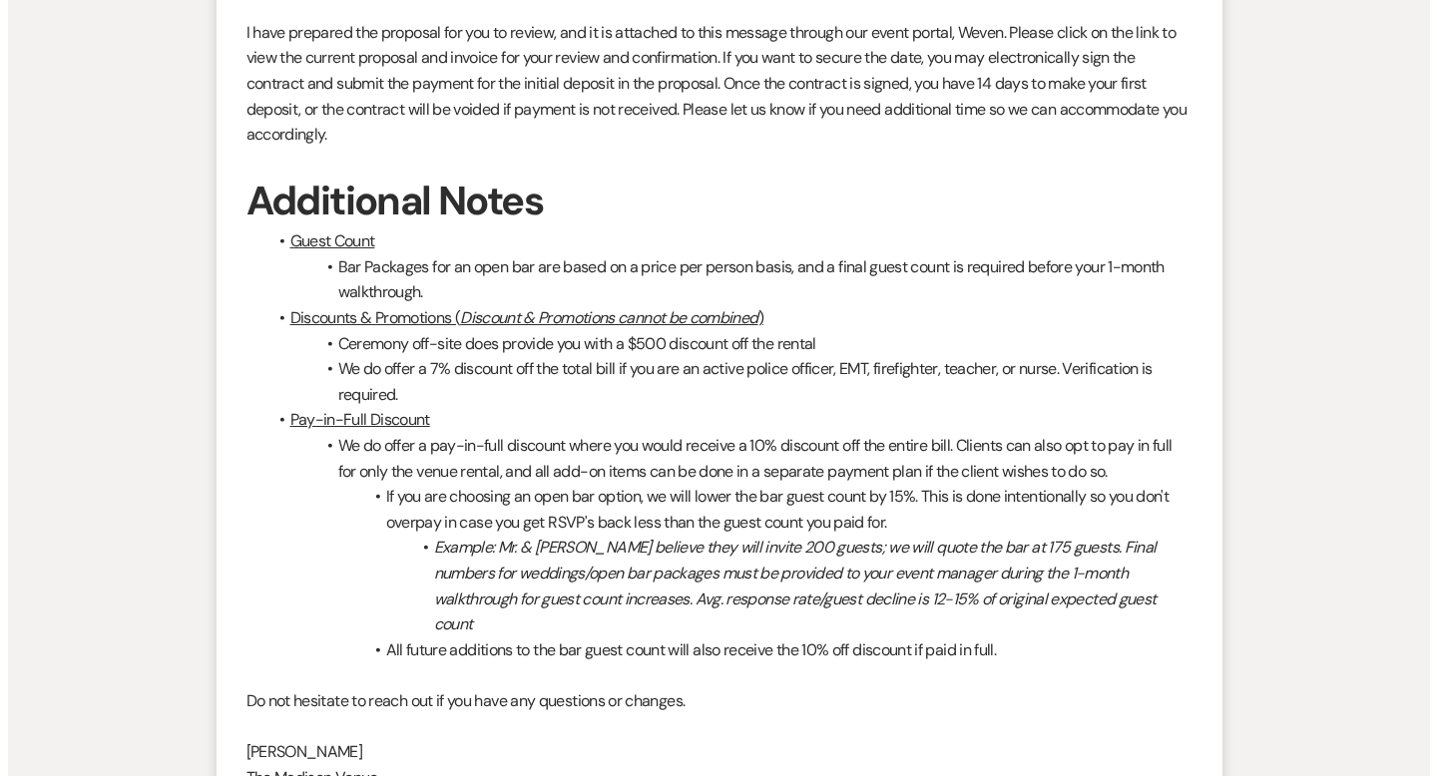
scroll to position [1177, 0]
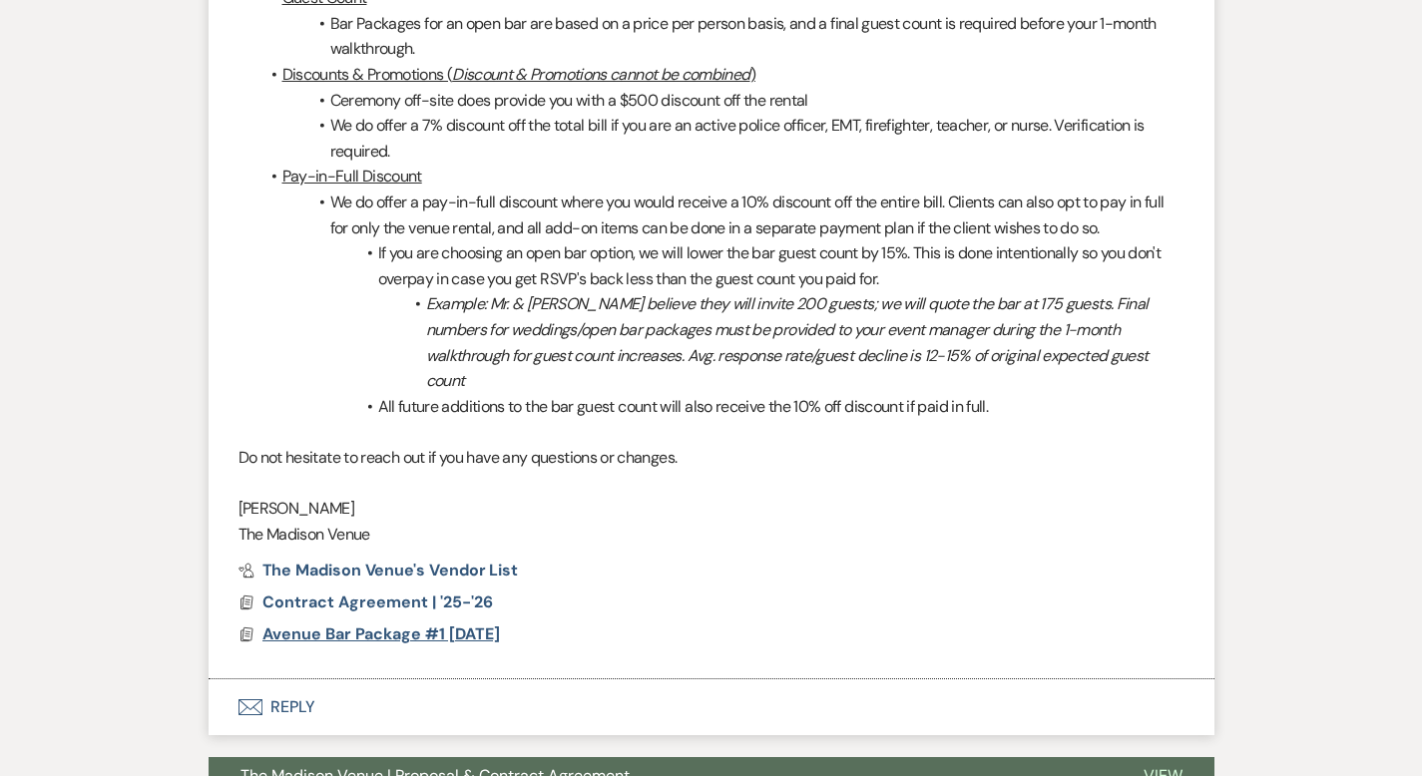
click at [316, 624] on span "Avenue Bar Package #1 9-23-2025" at bounding box center [381, 634] width 238 height 21
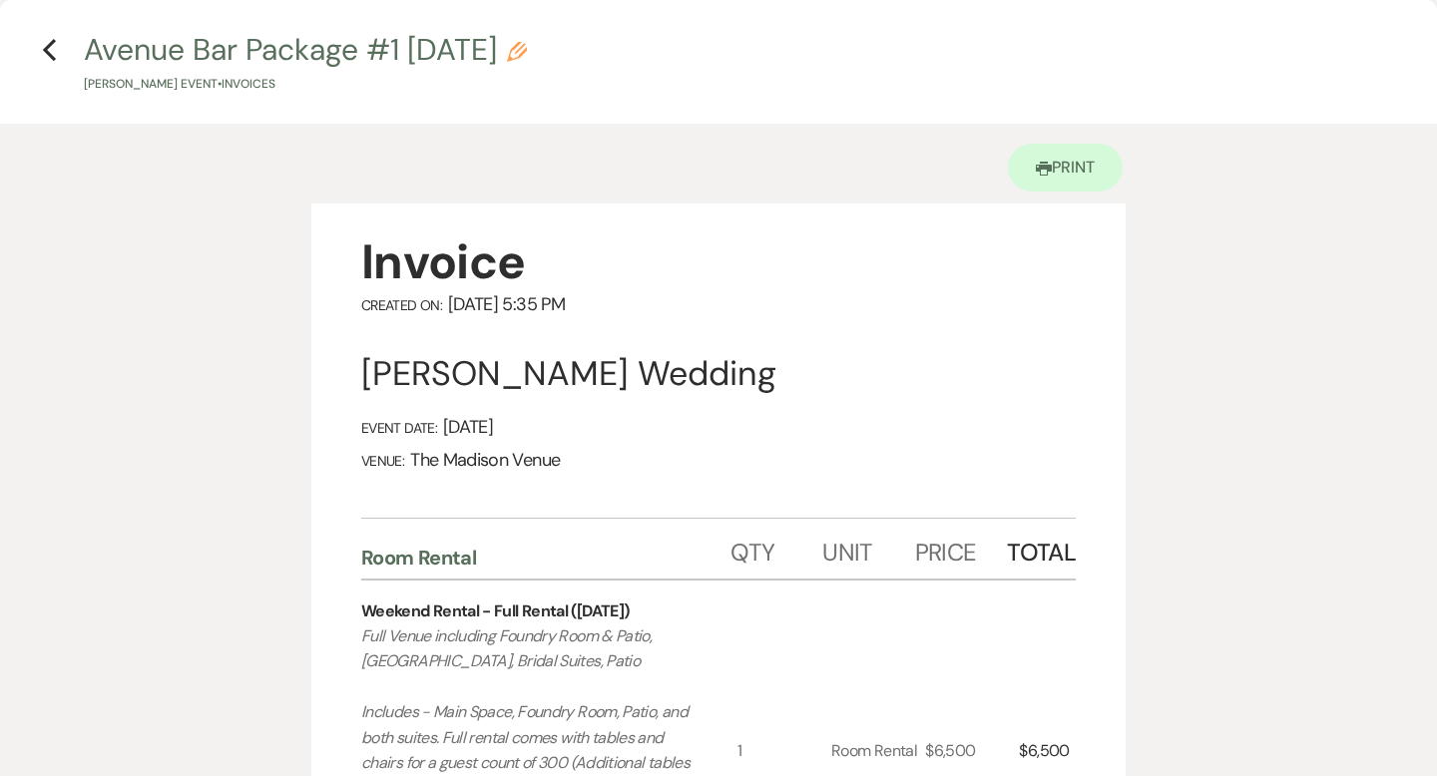
scroll to position [42, 0]
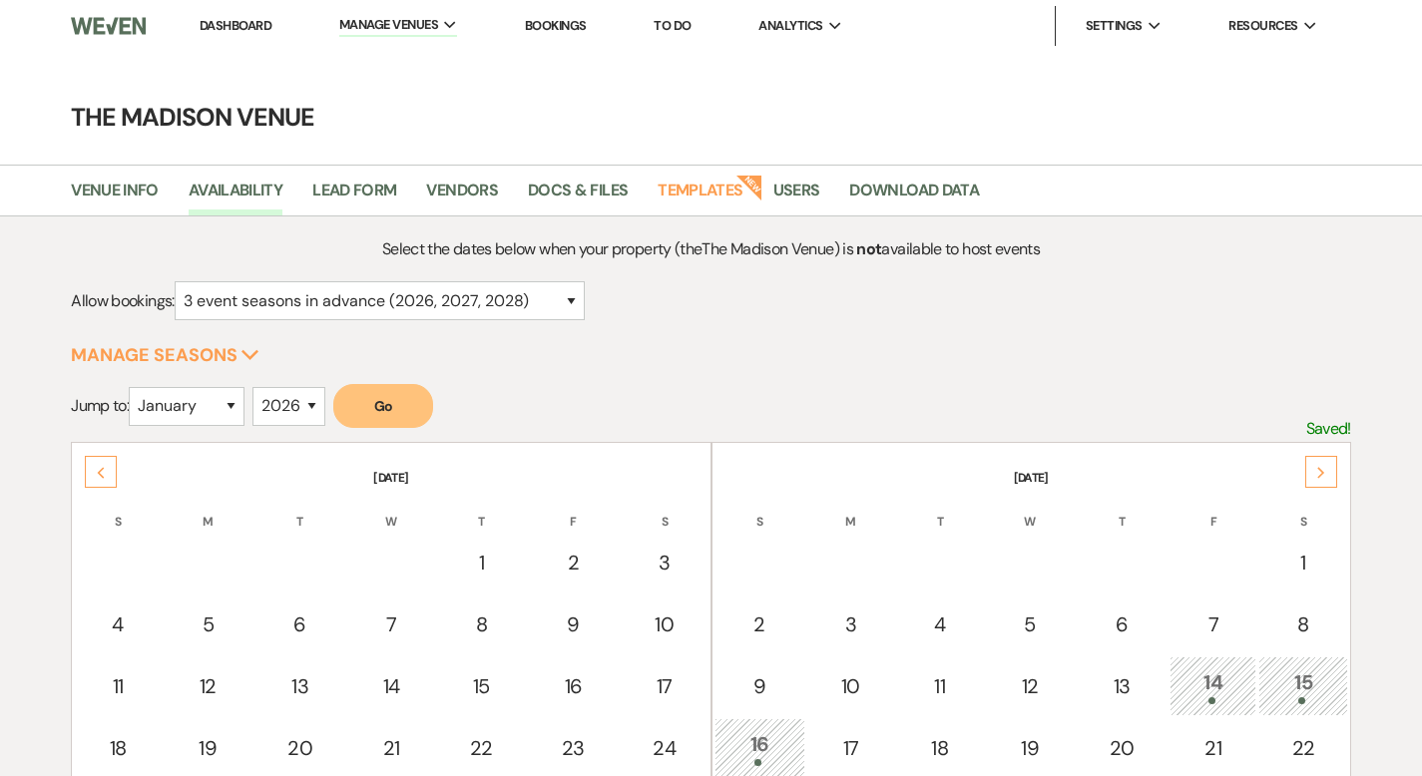
select select "3"
select select "2026"
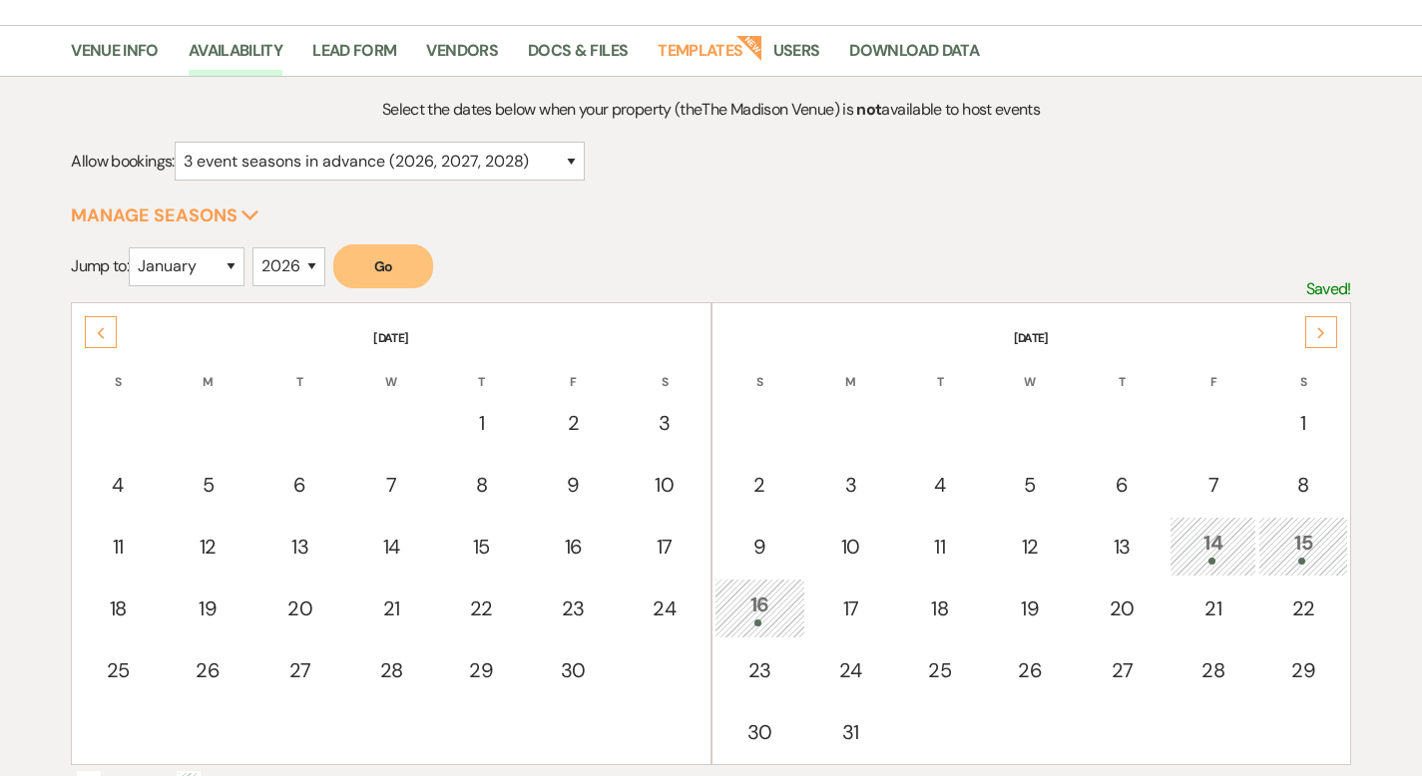
click at [90, 327] on div "Previous" at bounding box center [101, 332] width 32 height 32
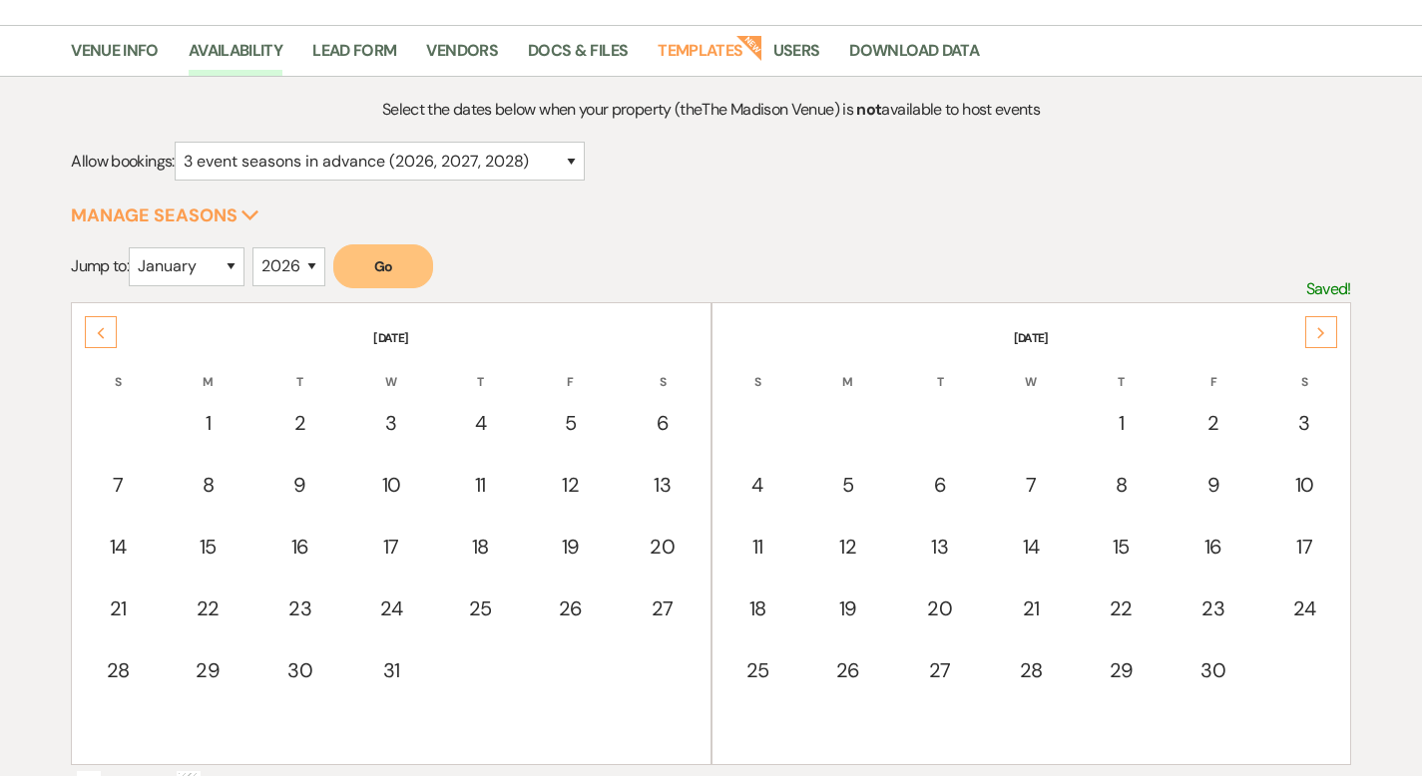
click at [90, 327] on div "Previous" at bounding box center [101, 332] width 32 height 32
click at [91, 327] on div "Previous" at bounding box center [101, 332] width 32 height 32
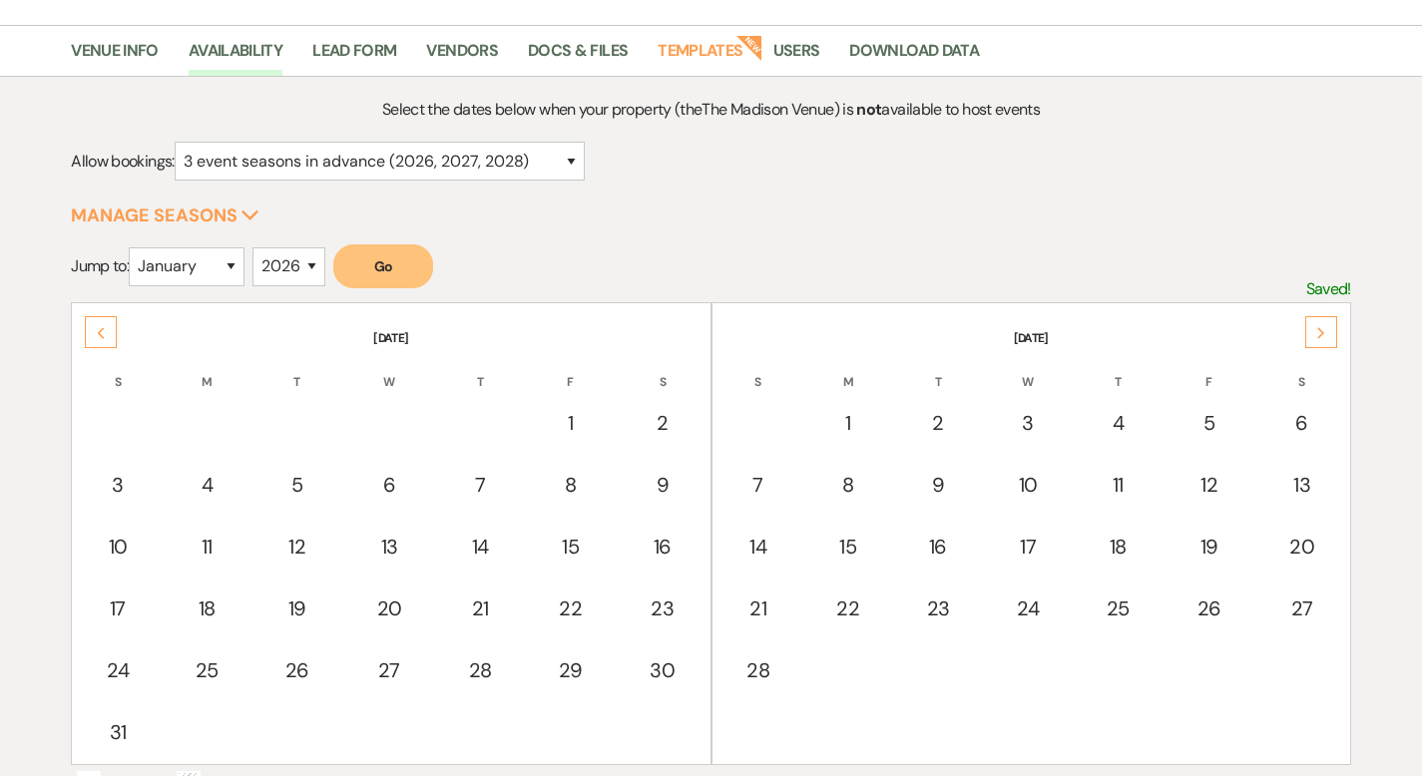
click at [91, 327] on div "Previous" at bounding box center [101, 332] width 32 height 32
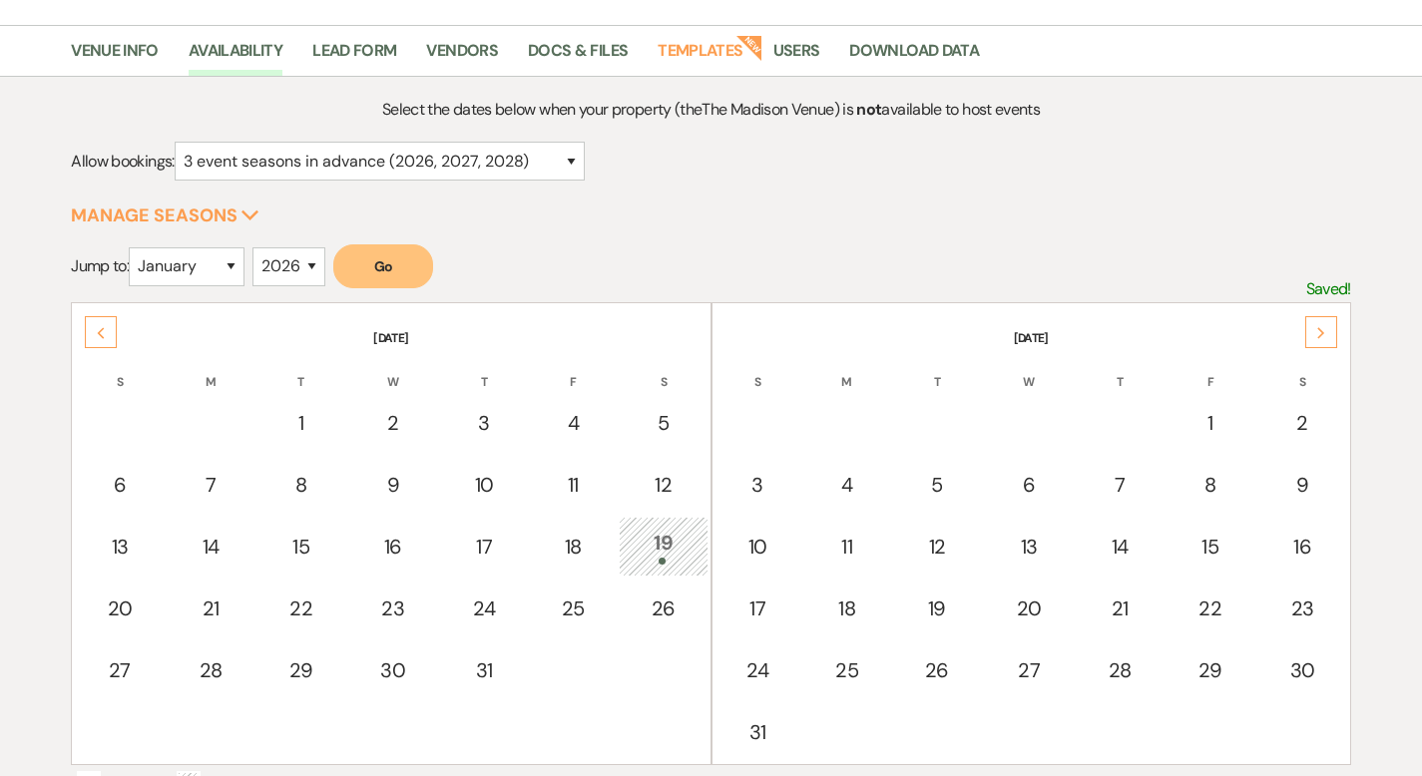
click at [91, 327] on div "Previous" at bounding box center [101, 332] width 32 height 32
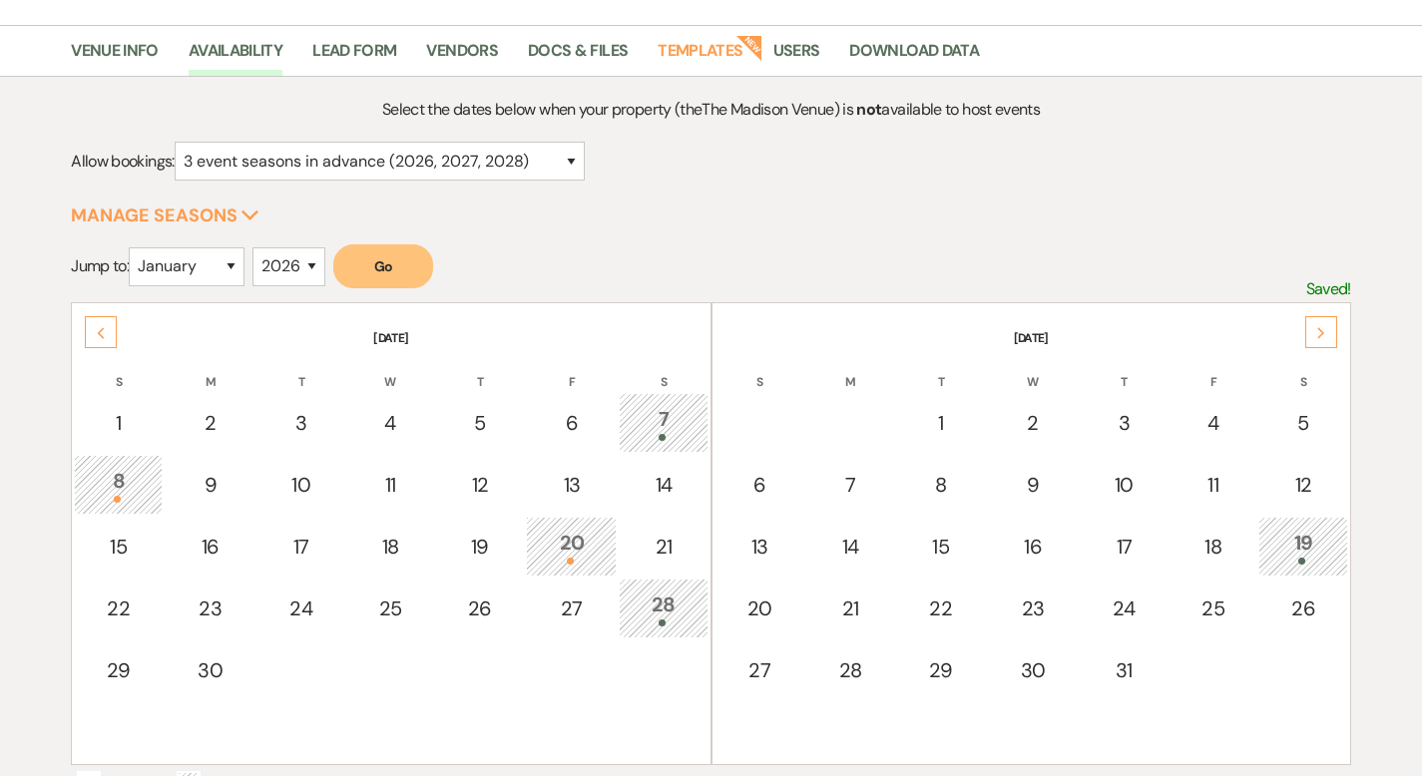
click at [93, 326] on div "Previous" at bounding box center [101, 332] width 32 height 32
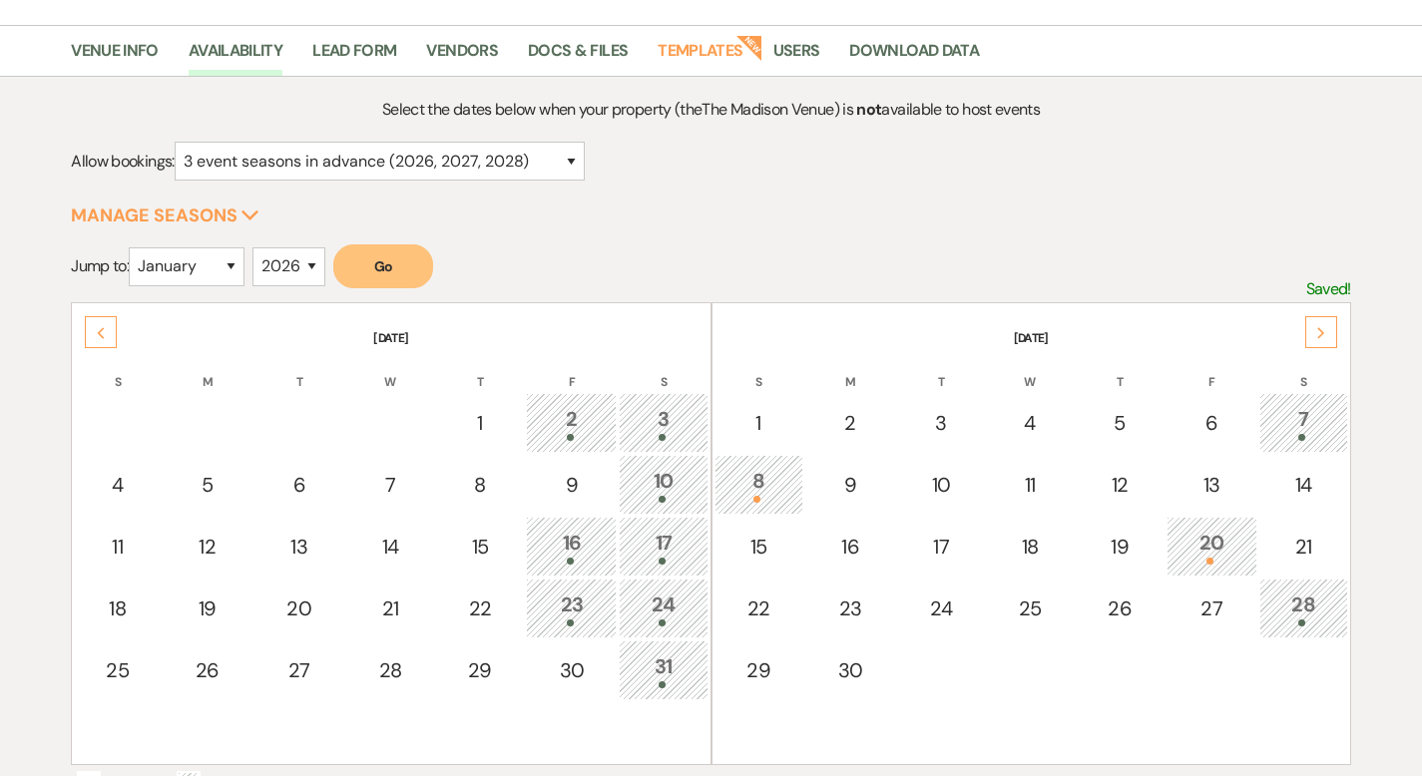
click at [93, 326] on div "Previous" at bounding box center [101, 332] width 32 height 32
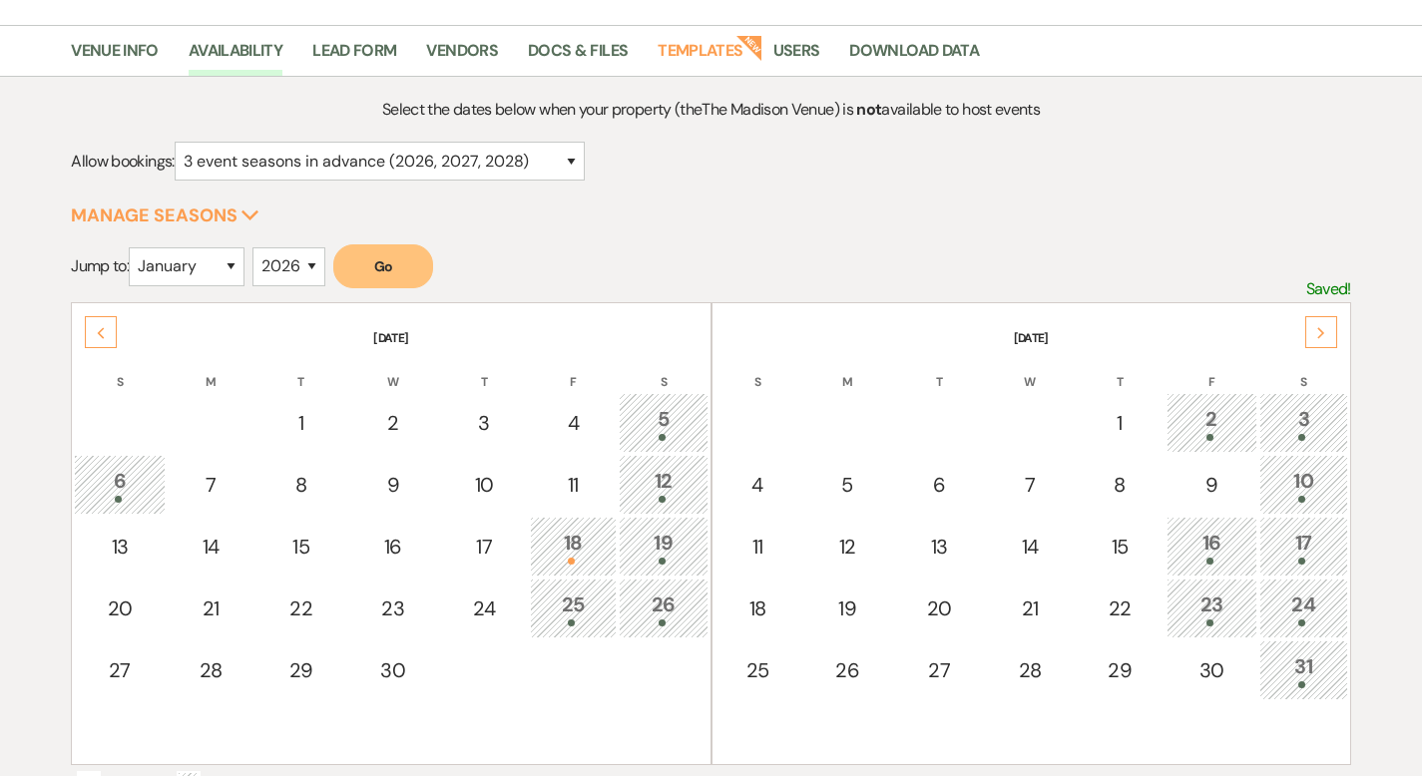
click at [93, 326] on div "Previous" at bounding box center [101, 332] width 32 height 32
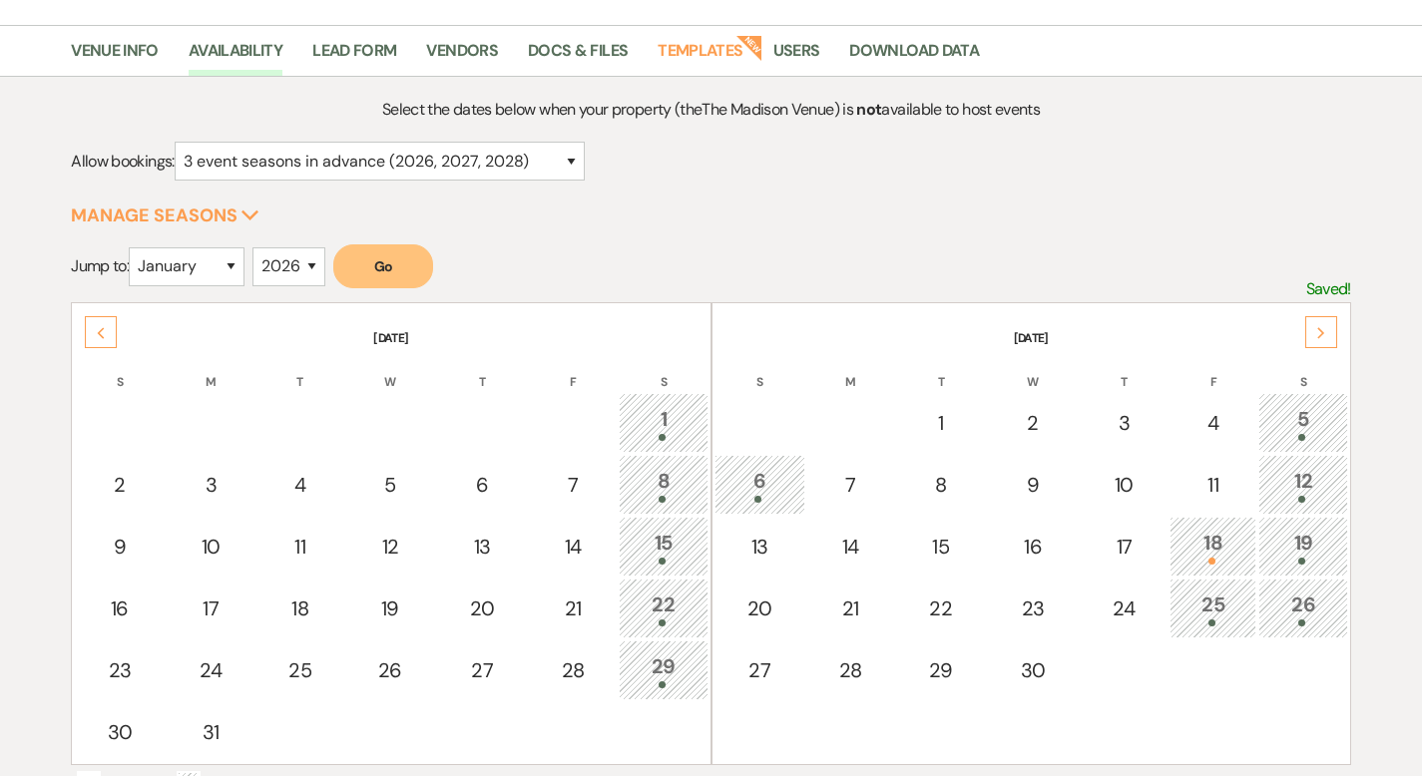
click at [93, 326] on div "Previous" at bounding box center [101, 332] width 32 height 32
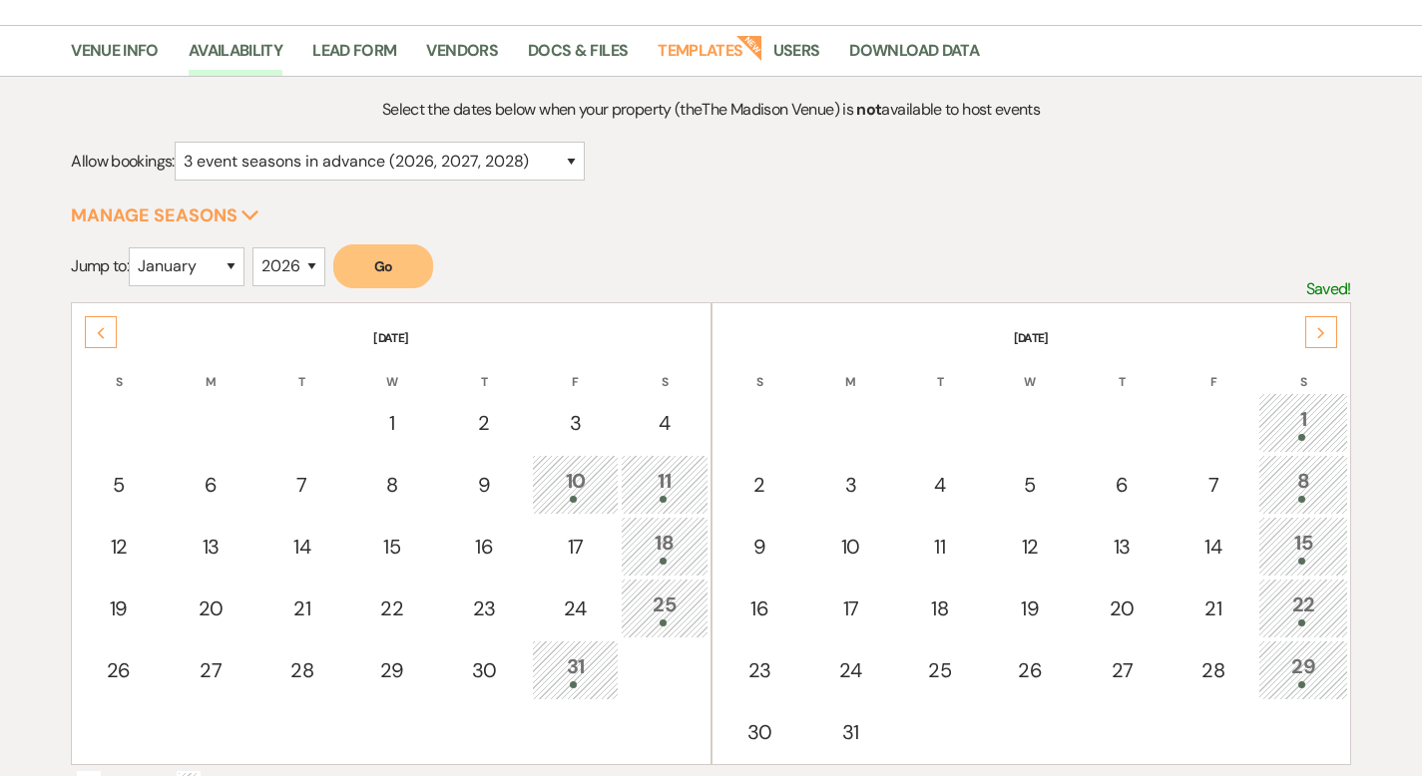
click at [93, 326] on div "Previous" at bounding box center [101, 332] width 32 height 32
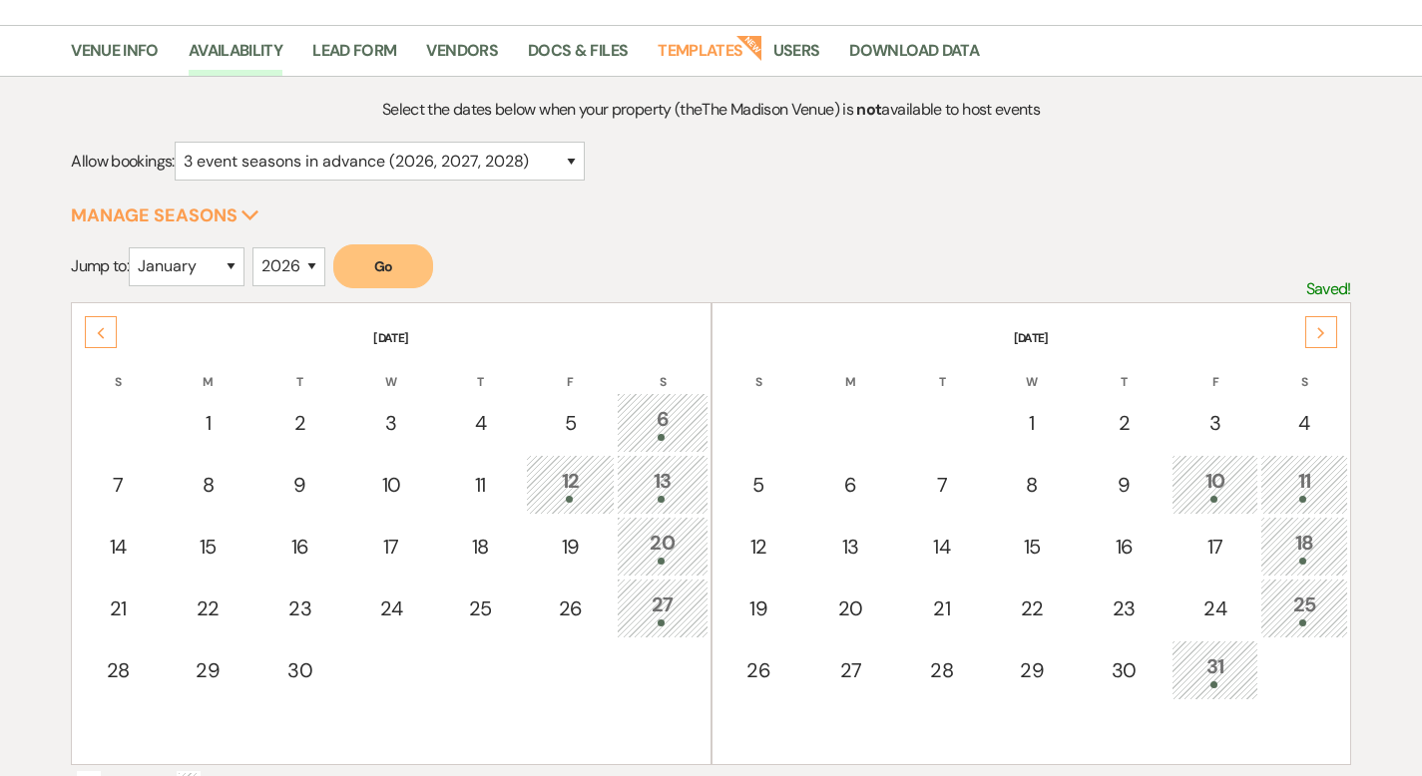
click at [1301, 554] on div "18" at bounding box center [1303, 546] width 65 height 37
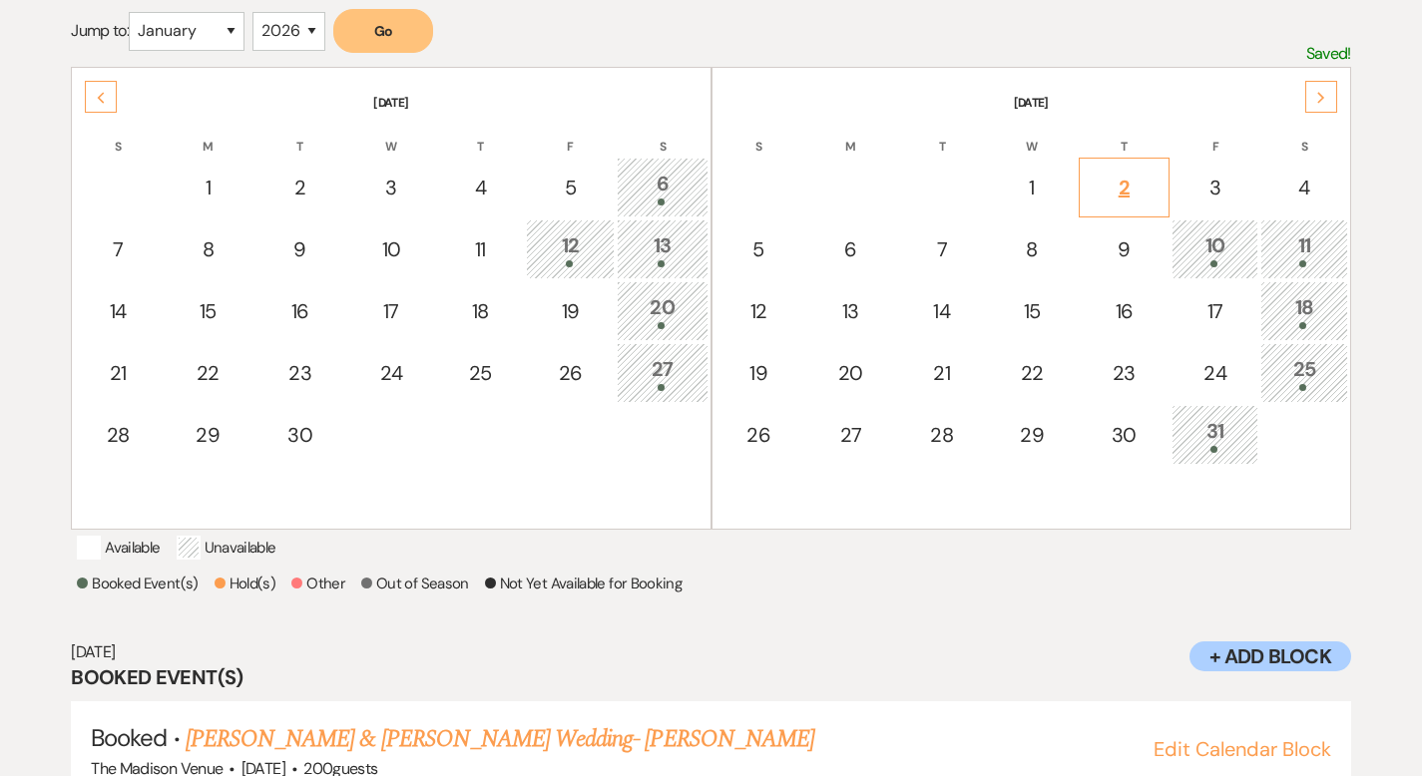
scroll to position [319, 0]
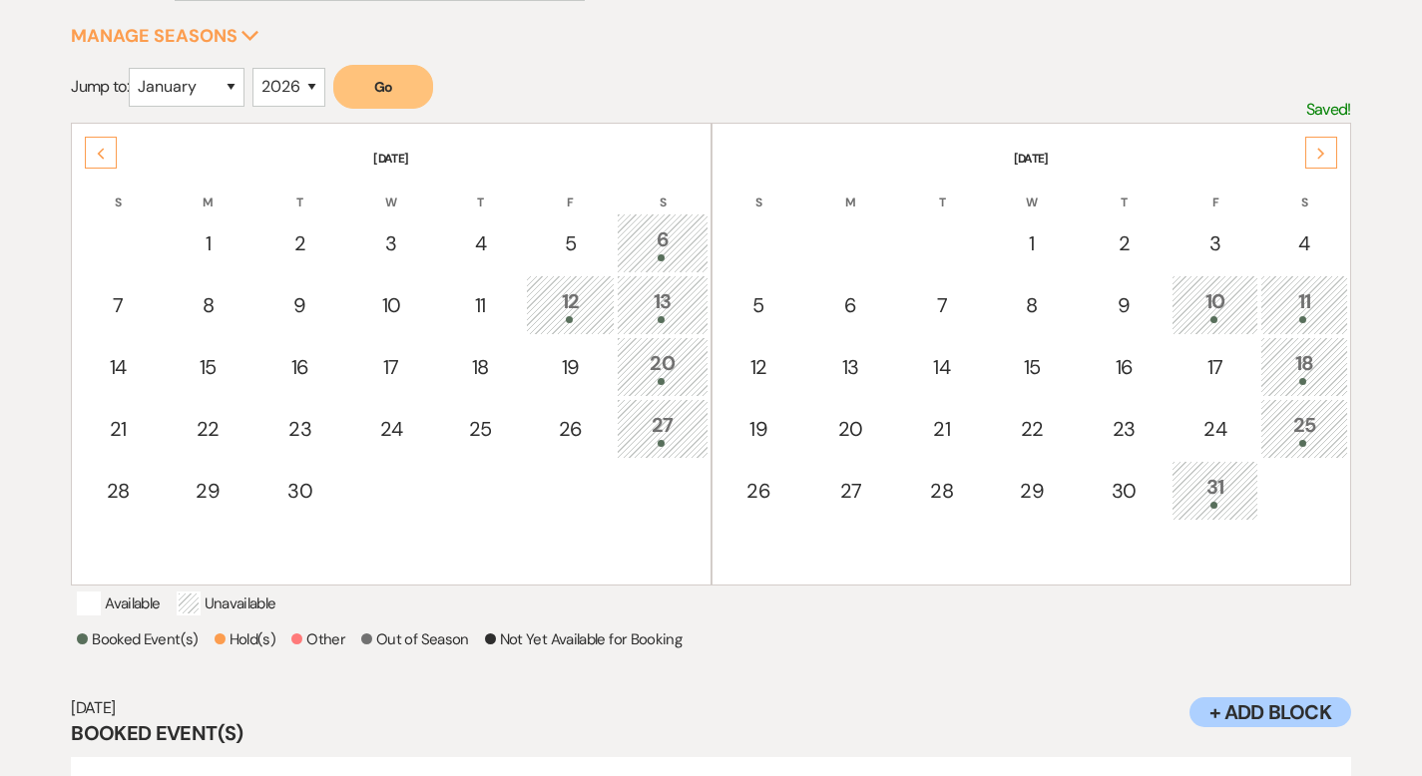
click at [1320, 148] on use at bounding box center [1320, 153] width 7 height 11
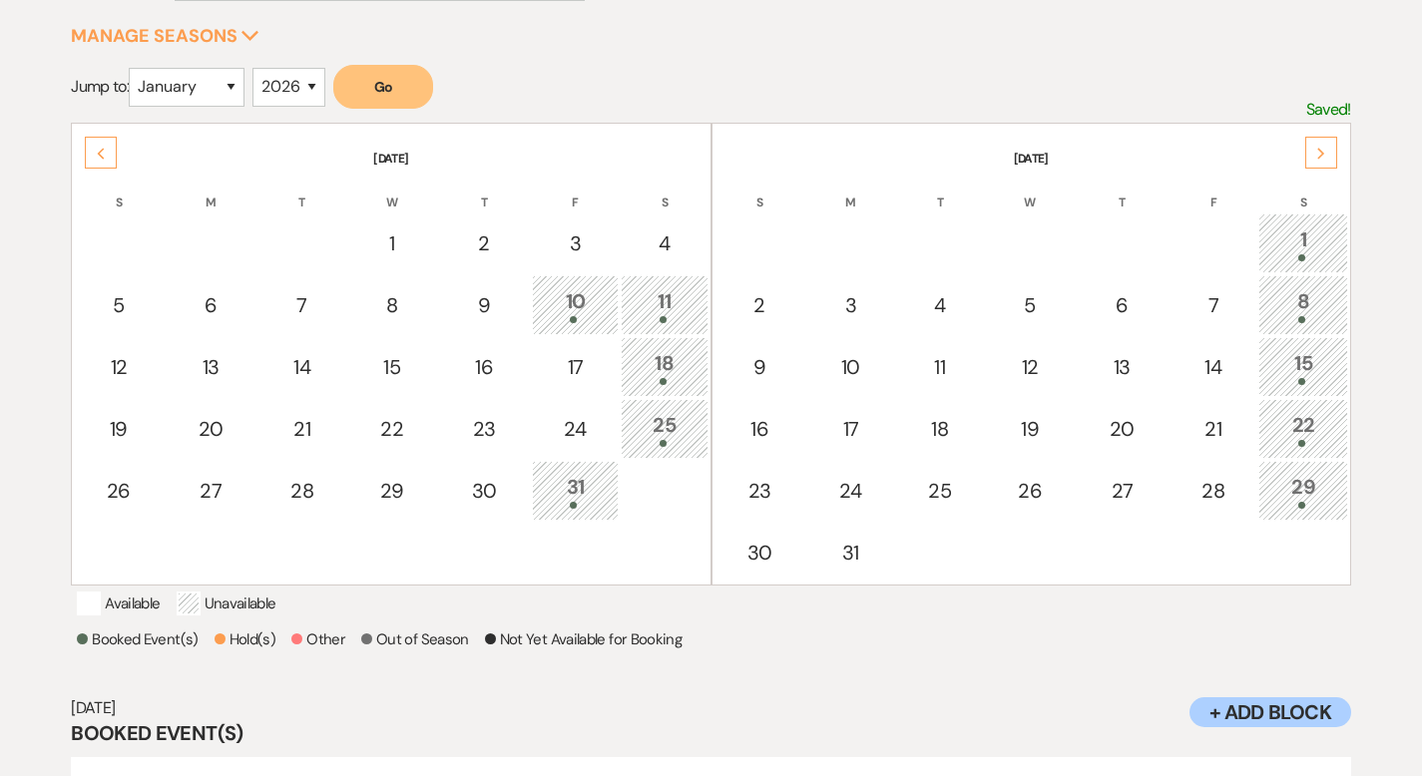
click at [1314, 154] on div "Next" at bounding box center [1321, 153] width 32 height 32
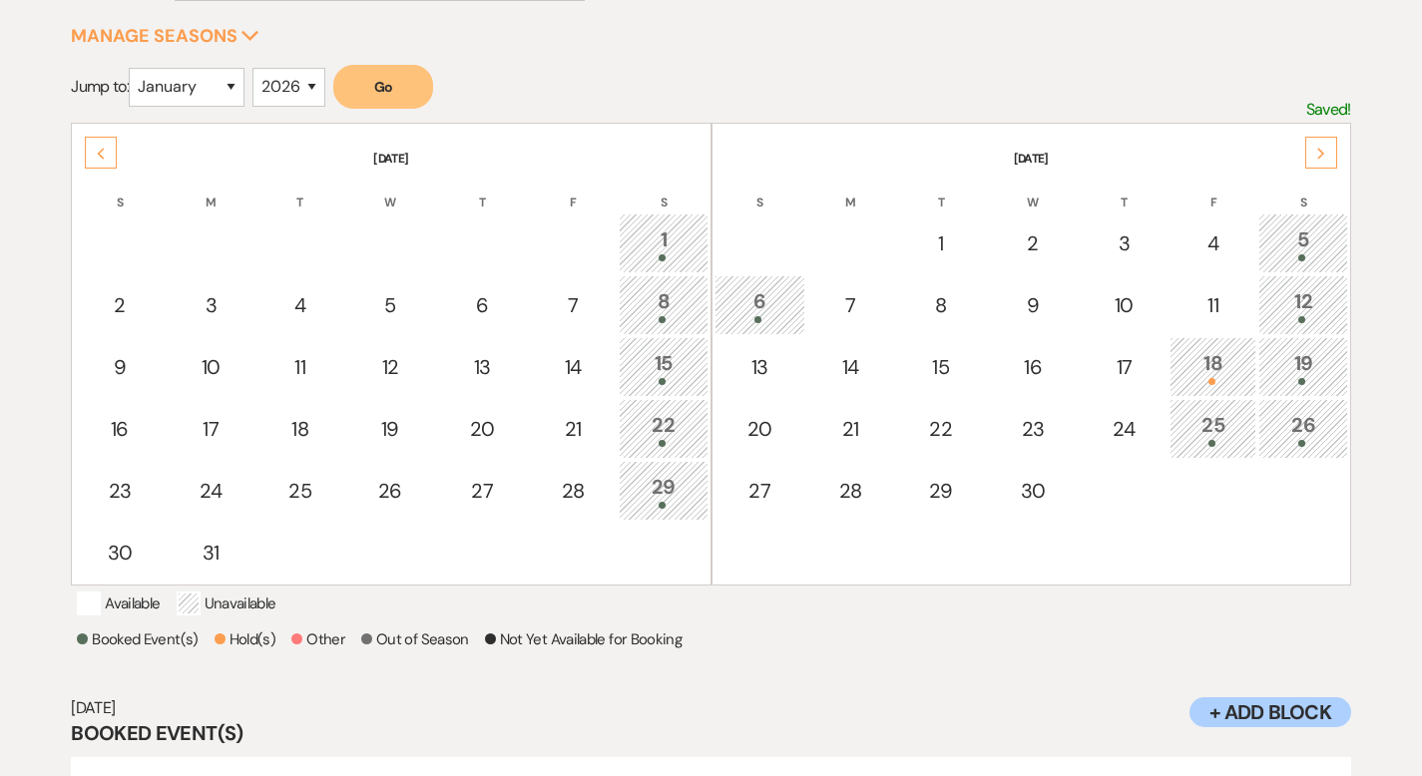
click at [1314, 154] on div "Next" at bounding box center [1321, 153] width 32 height 32
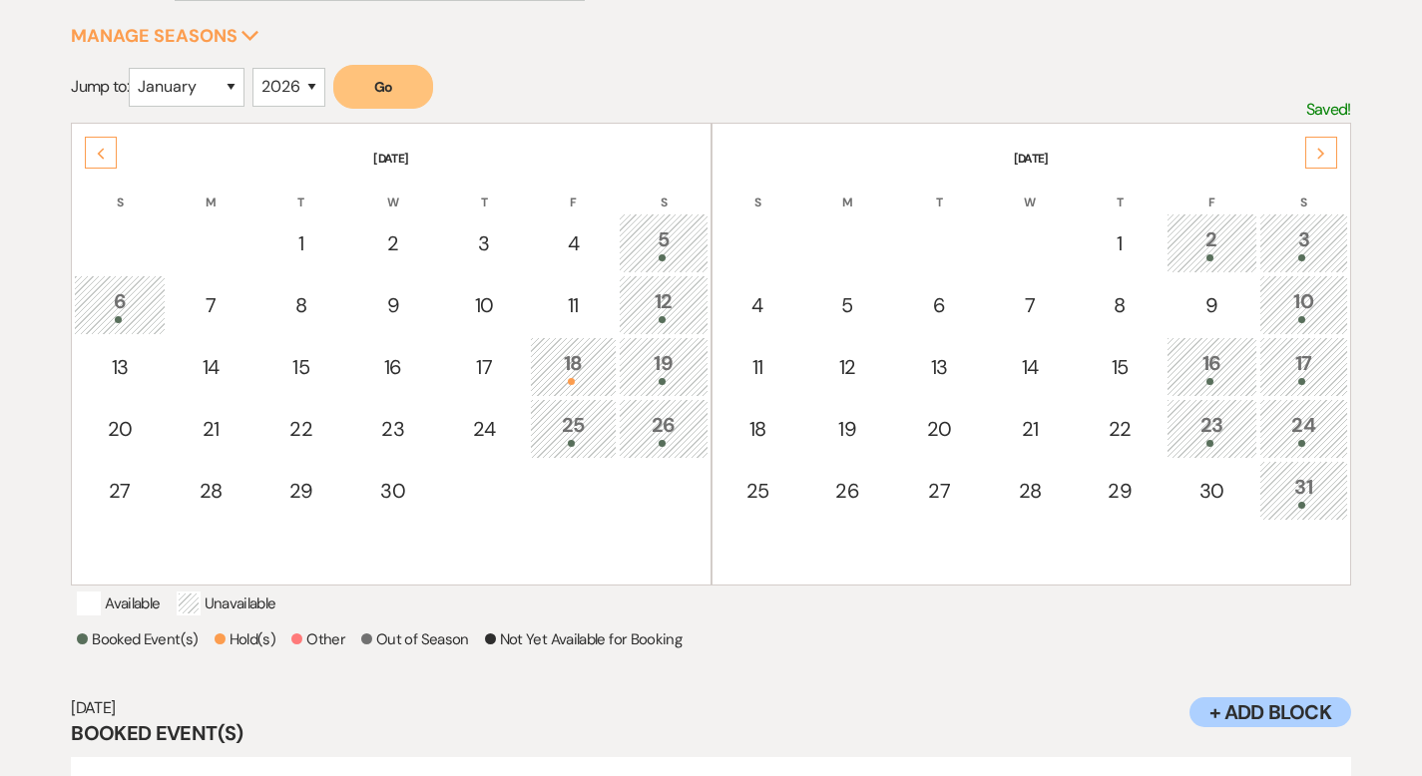
click at [1314, 154] on div "Next" at bounding box center [1321, 153] width 32 height 32
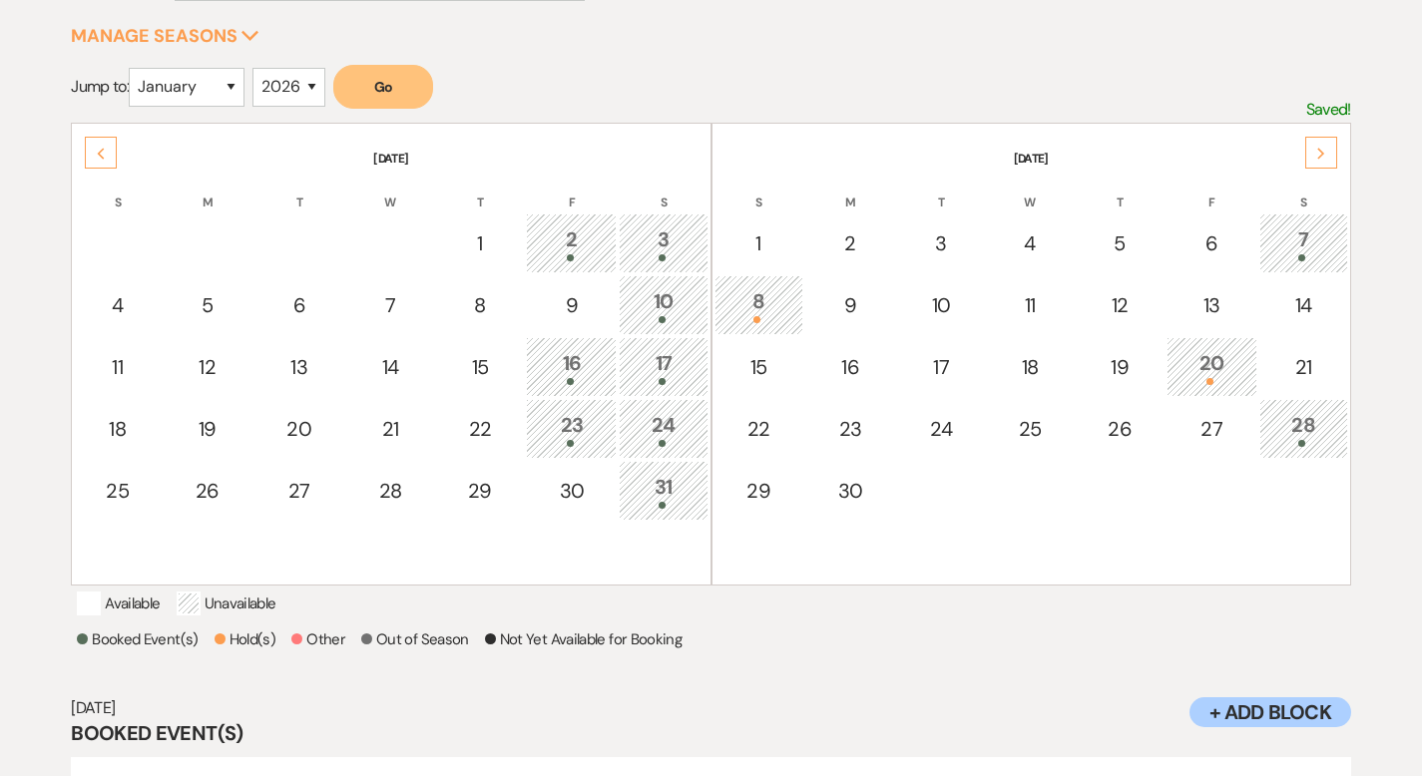
click at [101, 148] on icon "Previous" at bounding box center [101, 154] width 10 height 12
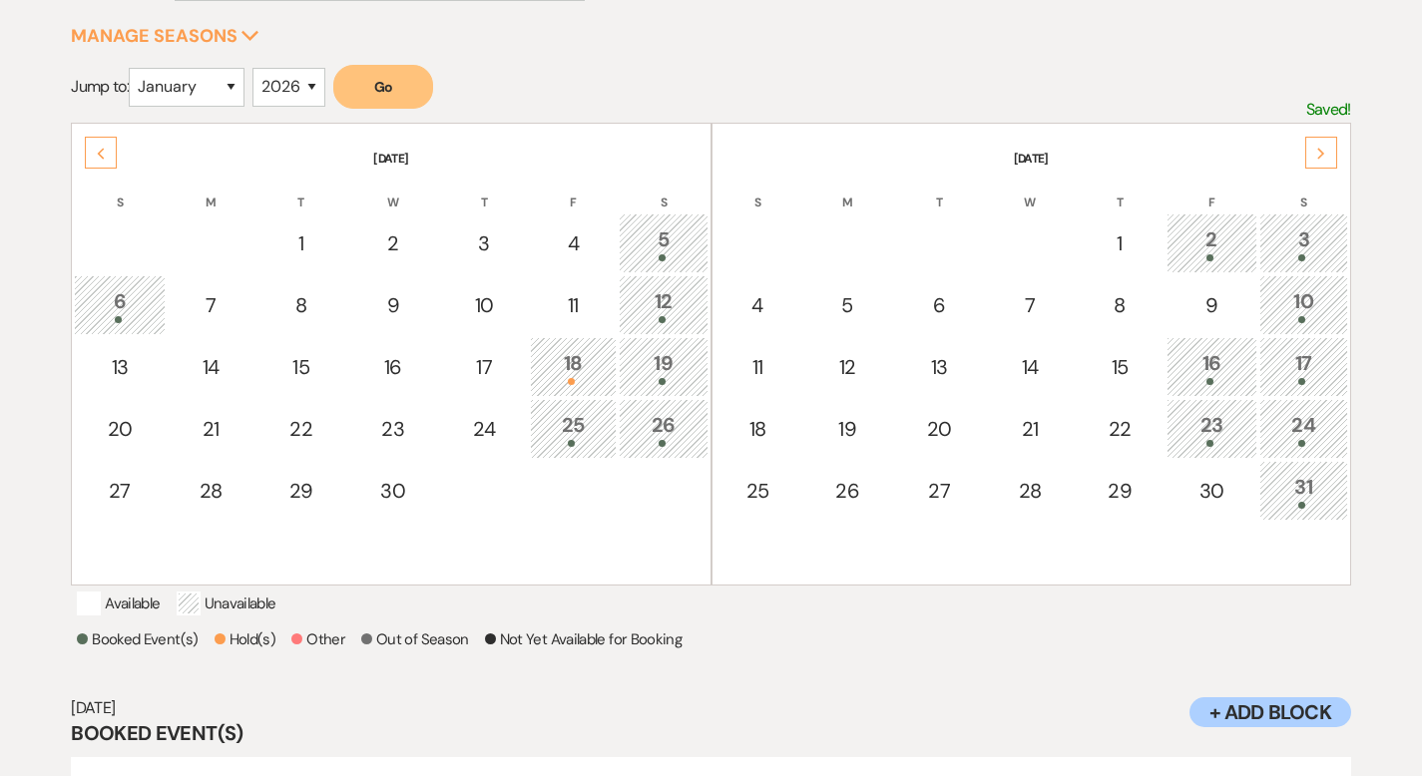
click at [101, 148] on icon "Previous" at bounding box center [101, 154] width 10 height 12
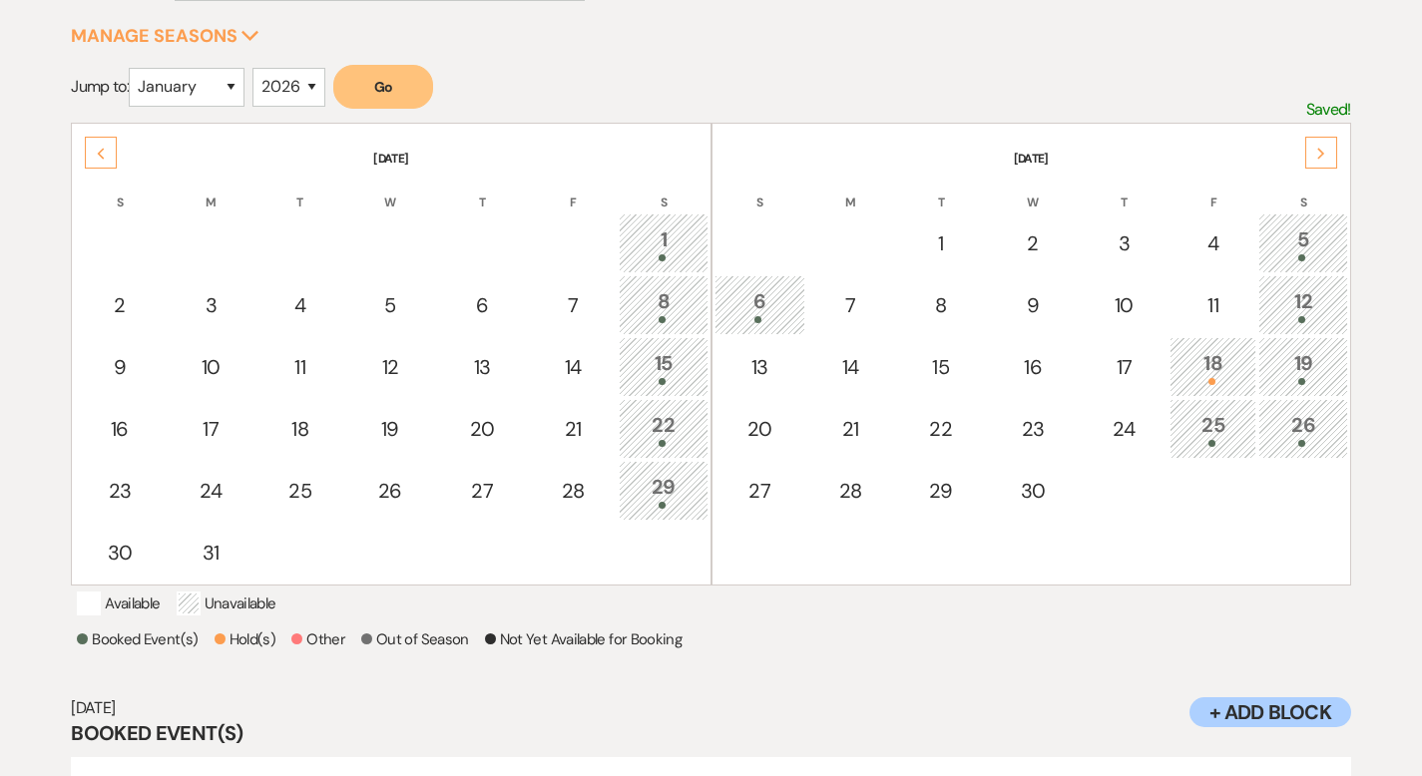
click at [101, 148] on icon "Previous" at bounding box center [101, 154] width 10 height 12
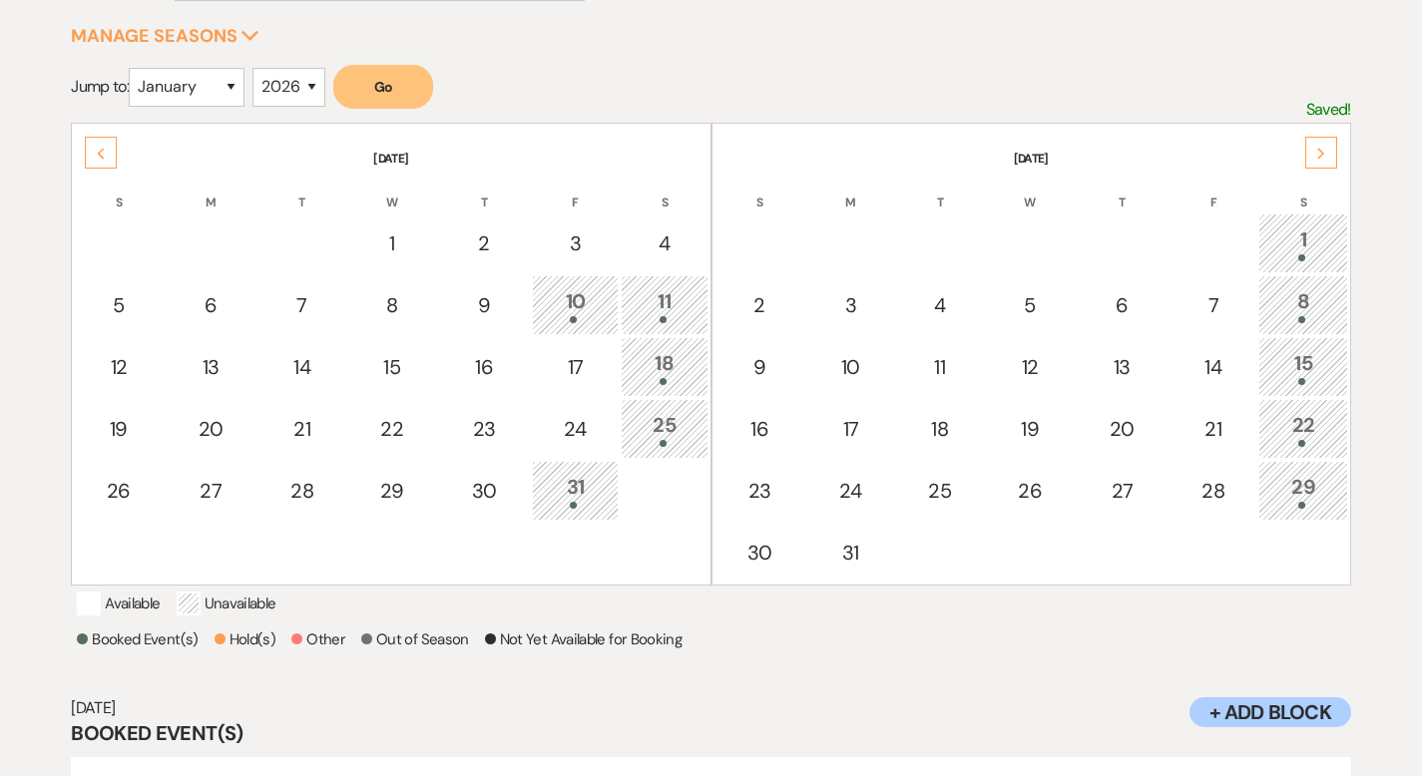
click at [101, 148] on icon "Previous" at bounding box center [101, 154] width 10 height 12
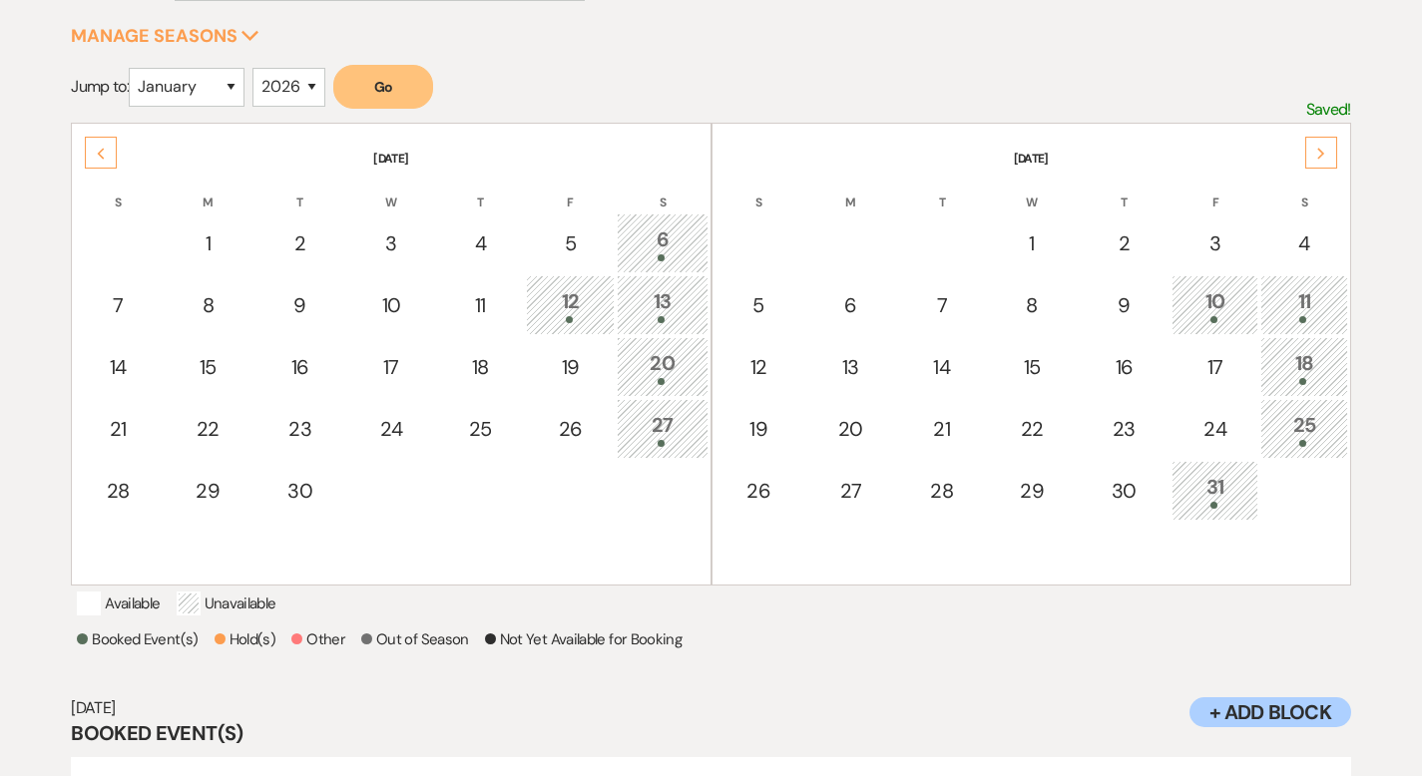
click at [1337, 148] on th "[DATE]" at bounding box center [1031, 147] width 634 height 42
click at [1318, 149] on icon "Next" at bounding box center [1321, 154] width 10 height 12
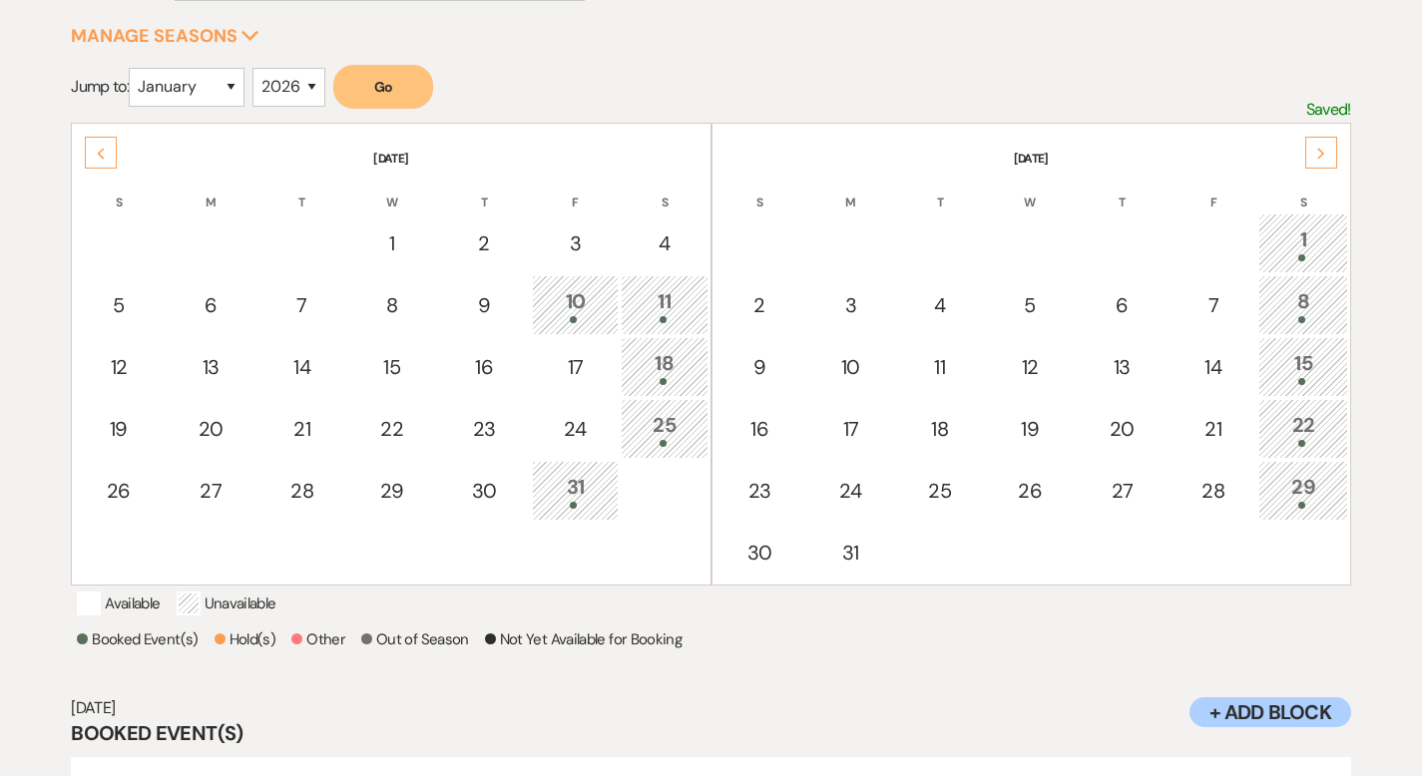
click at [1330, 148] on div "Next" at bounding box center [1321, 153] width 32 height 32
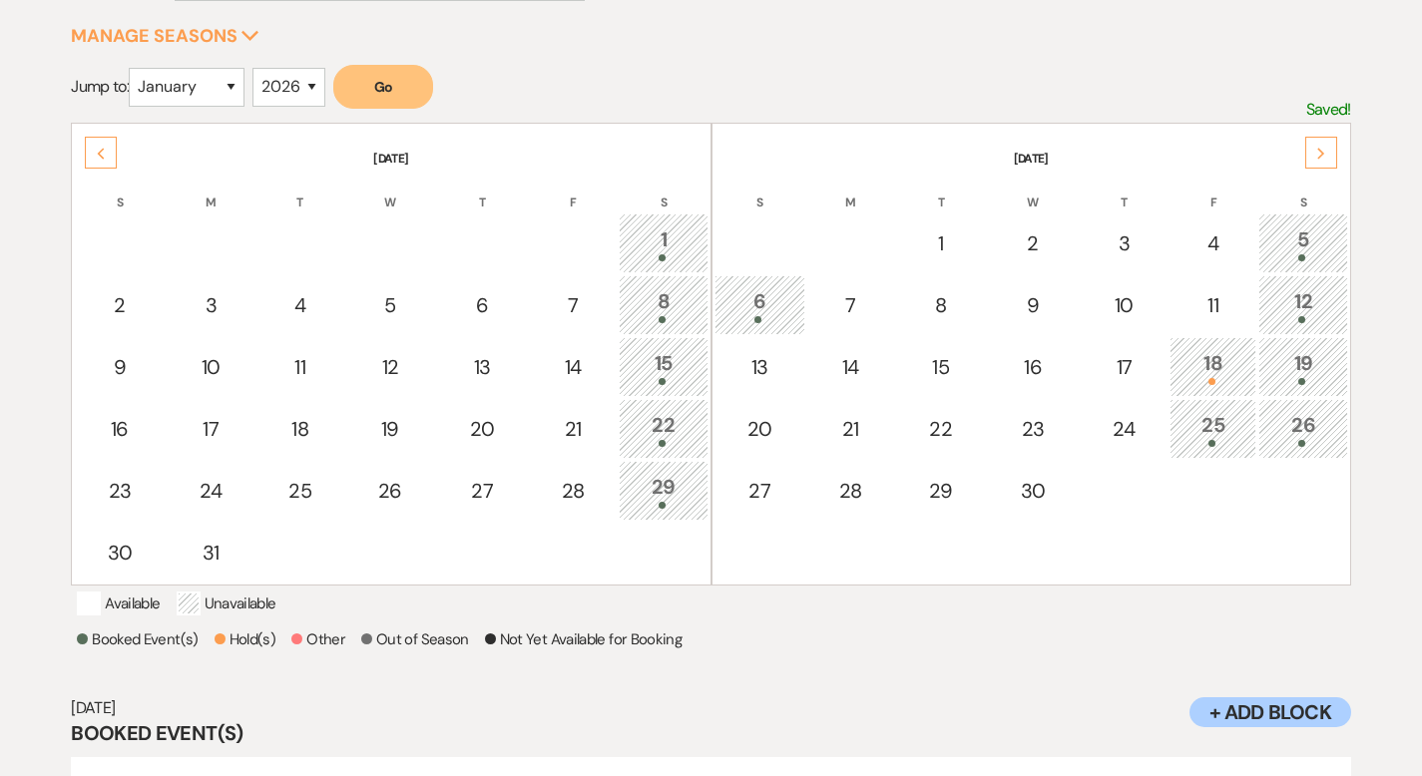
click at [1314, 145] on div "Next" at bounding box center [1321, 153] width 32 height 32
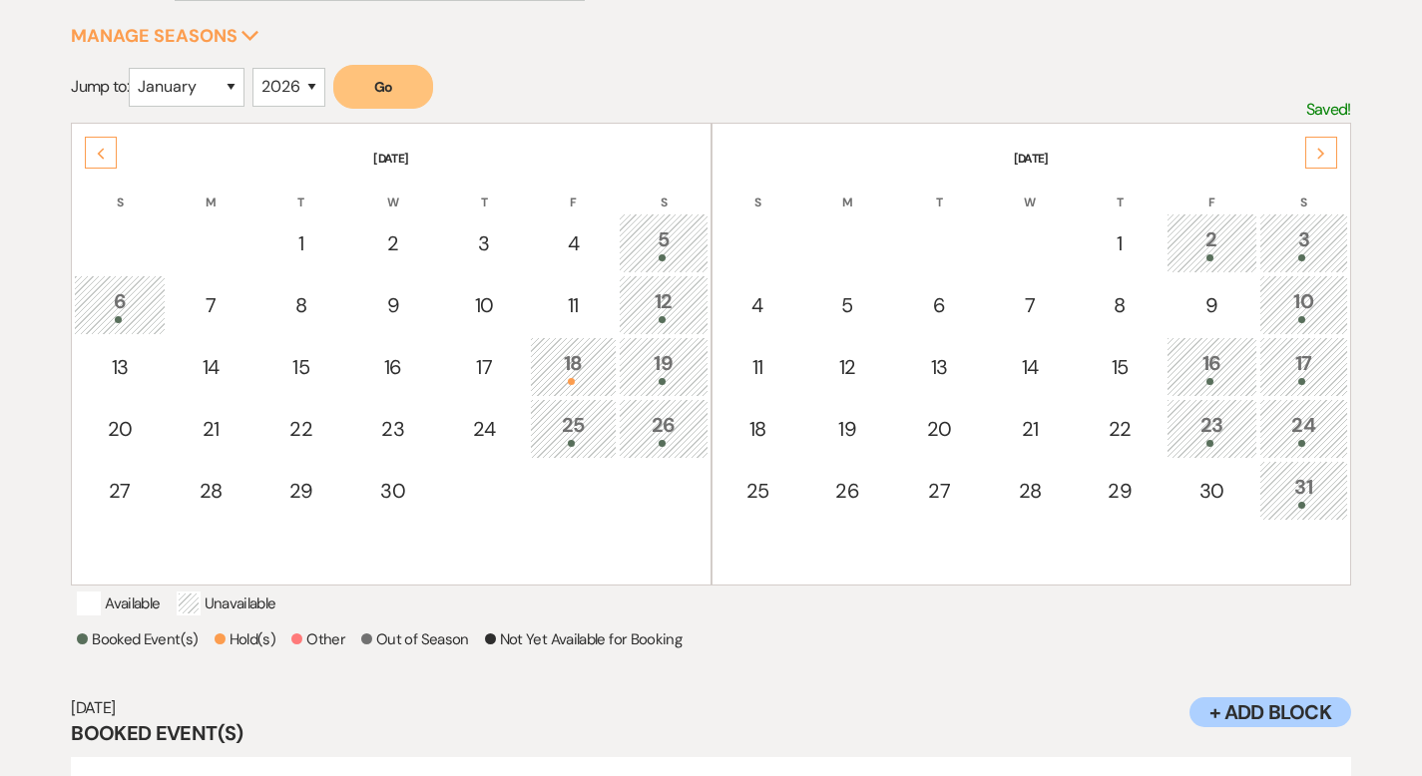
click at [1314, 145] on div "Next" at bounding box center [1321, 153] width 32 height 32
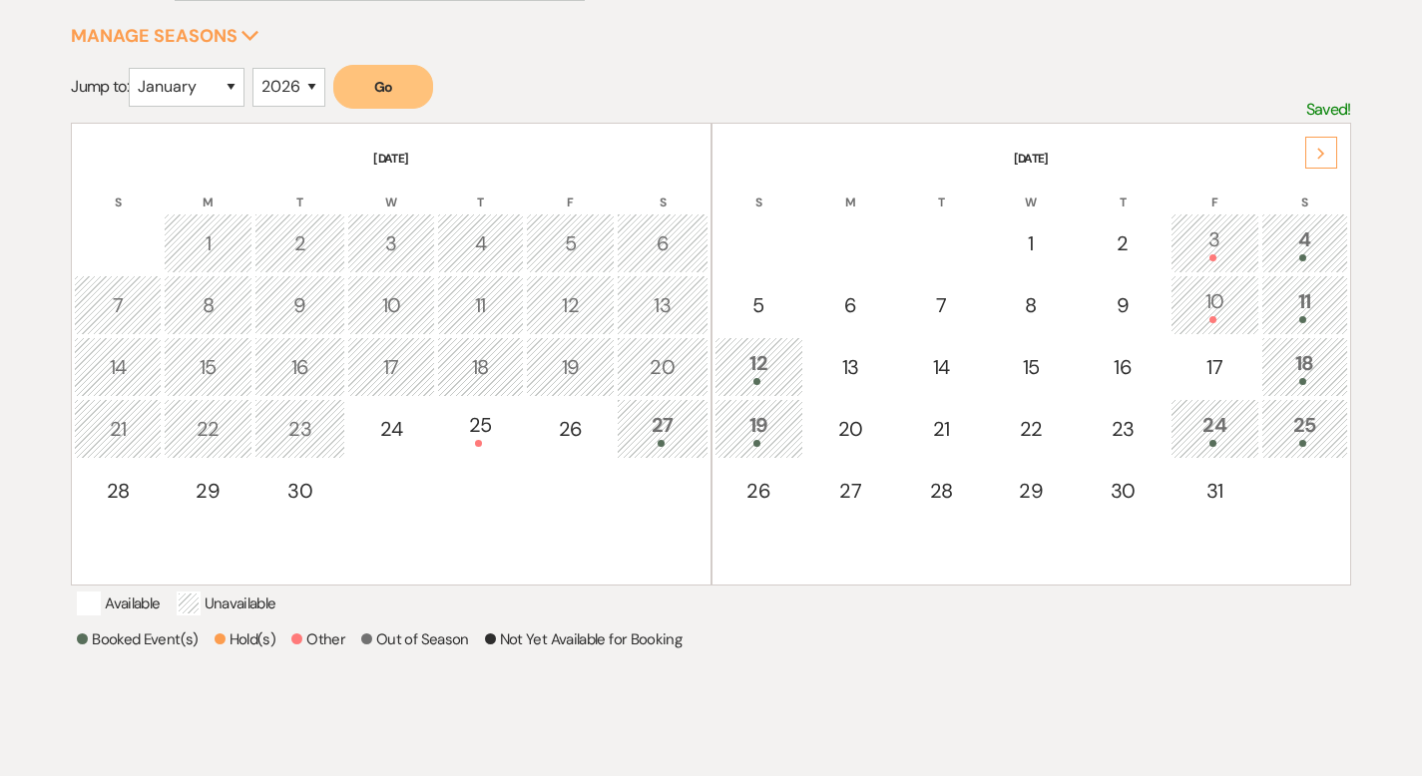
click at [1327, 156] on div "Next" at bounding box center [1321, 153] width 32 height 32
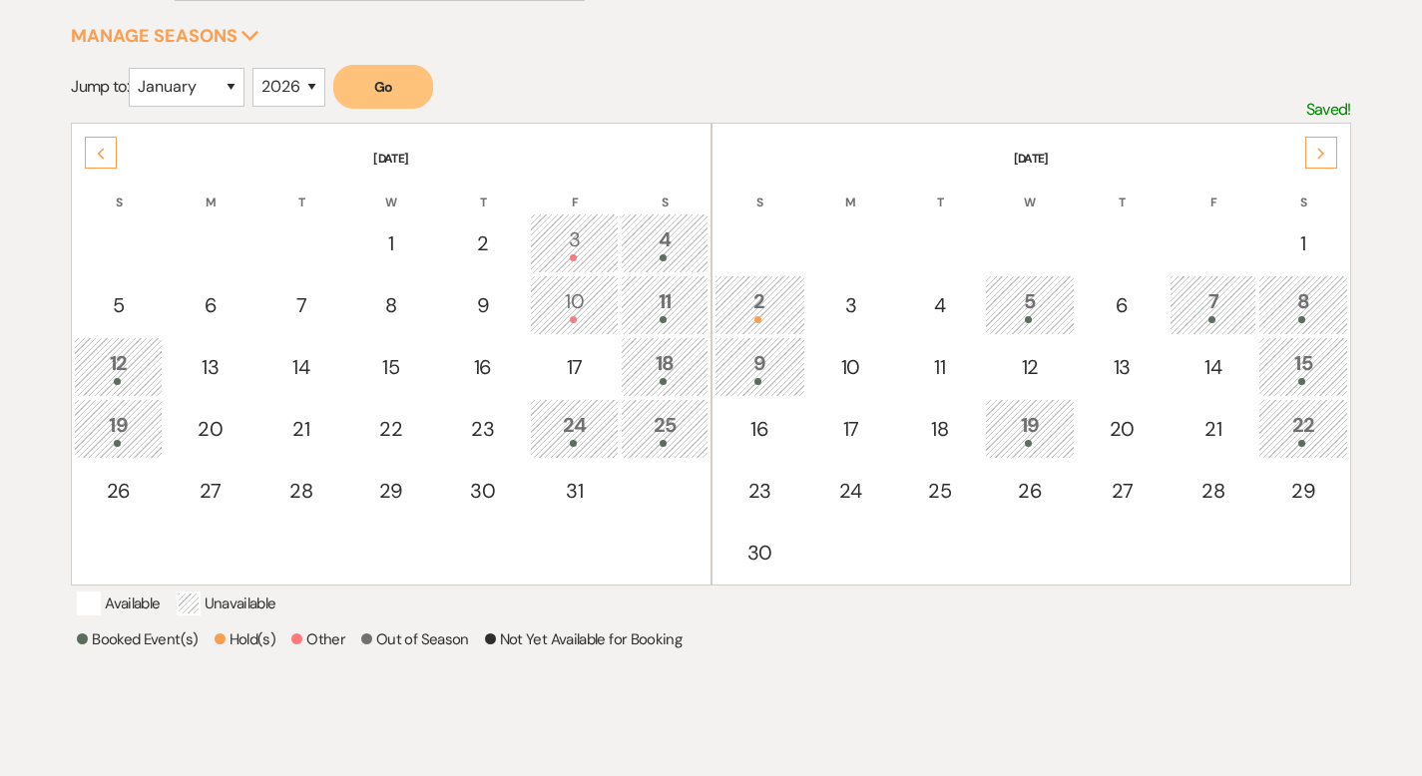
click at [96, 148] on icon "Previous" at bounding box center [101, 154] width 10 height 12
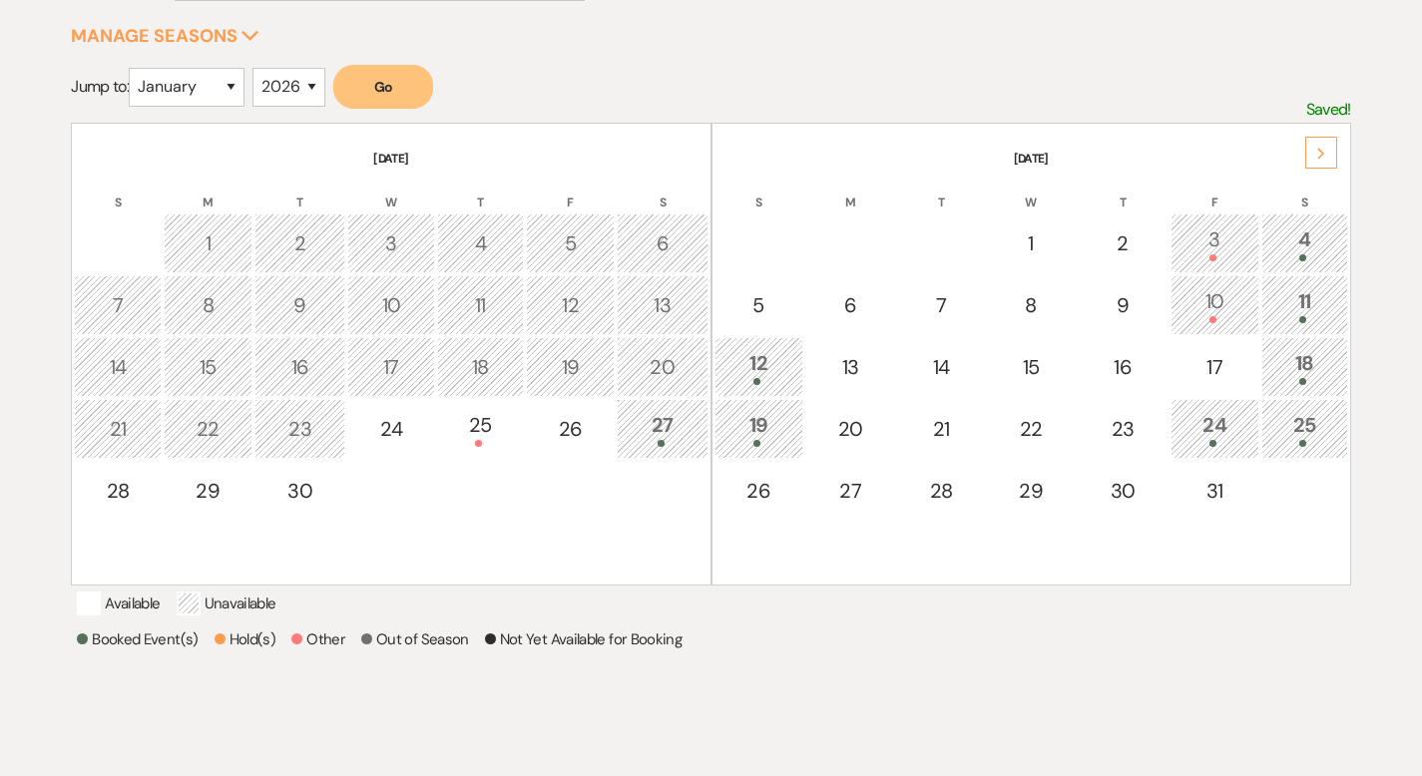
click at [95, 147] on th "September 2025" at bounding box center [391, 147] width 634 height 42
click at [94, 145] on th "September 2025" at bounding box center [391, 147] width 634 height 42
click at [1324, 150] on icon "Next" at bounding box center [1321, 154] width 10 height 12
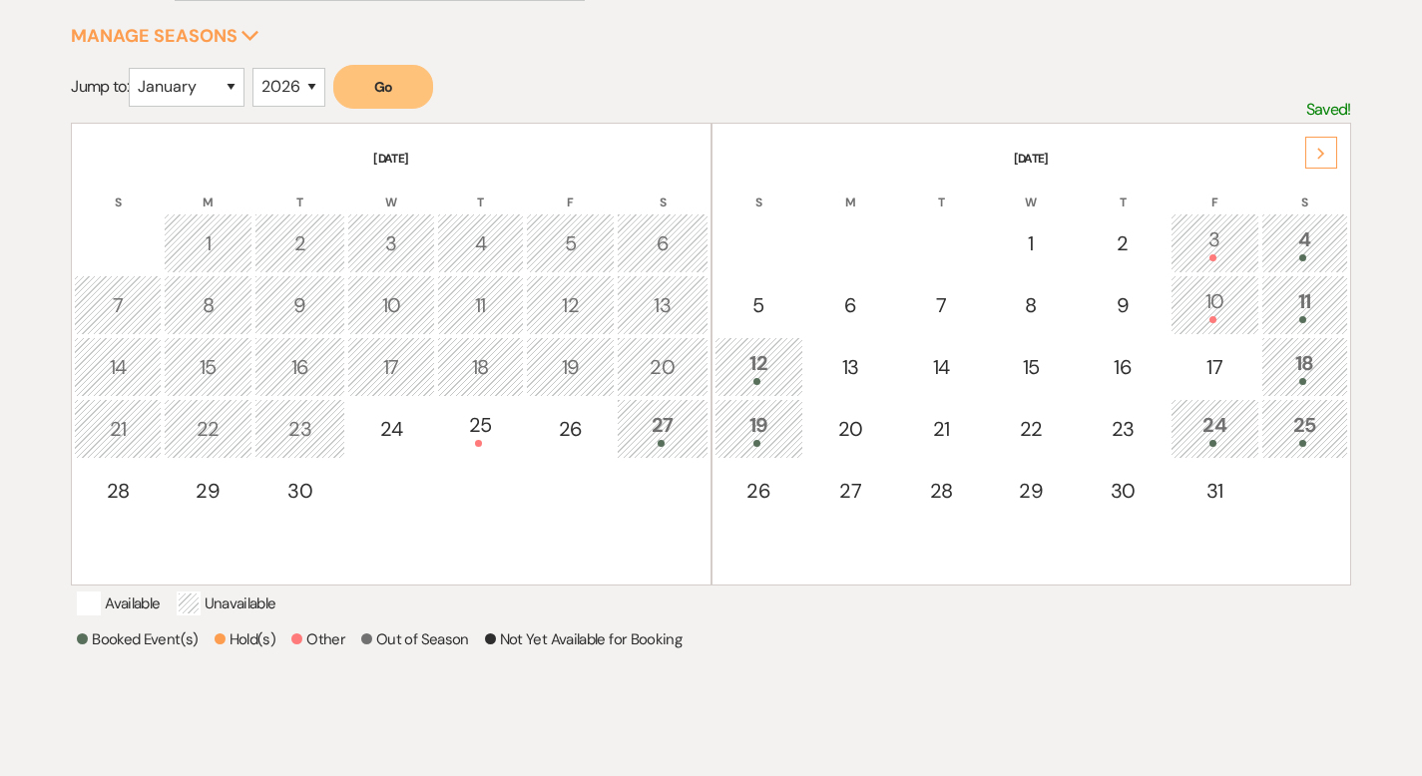
click at [1324, 150] on icon "Next" at bounding box center [1321, 154] width 10 height 12
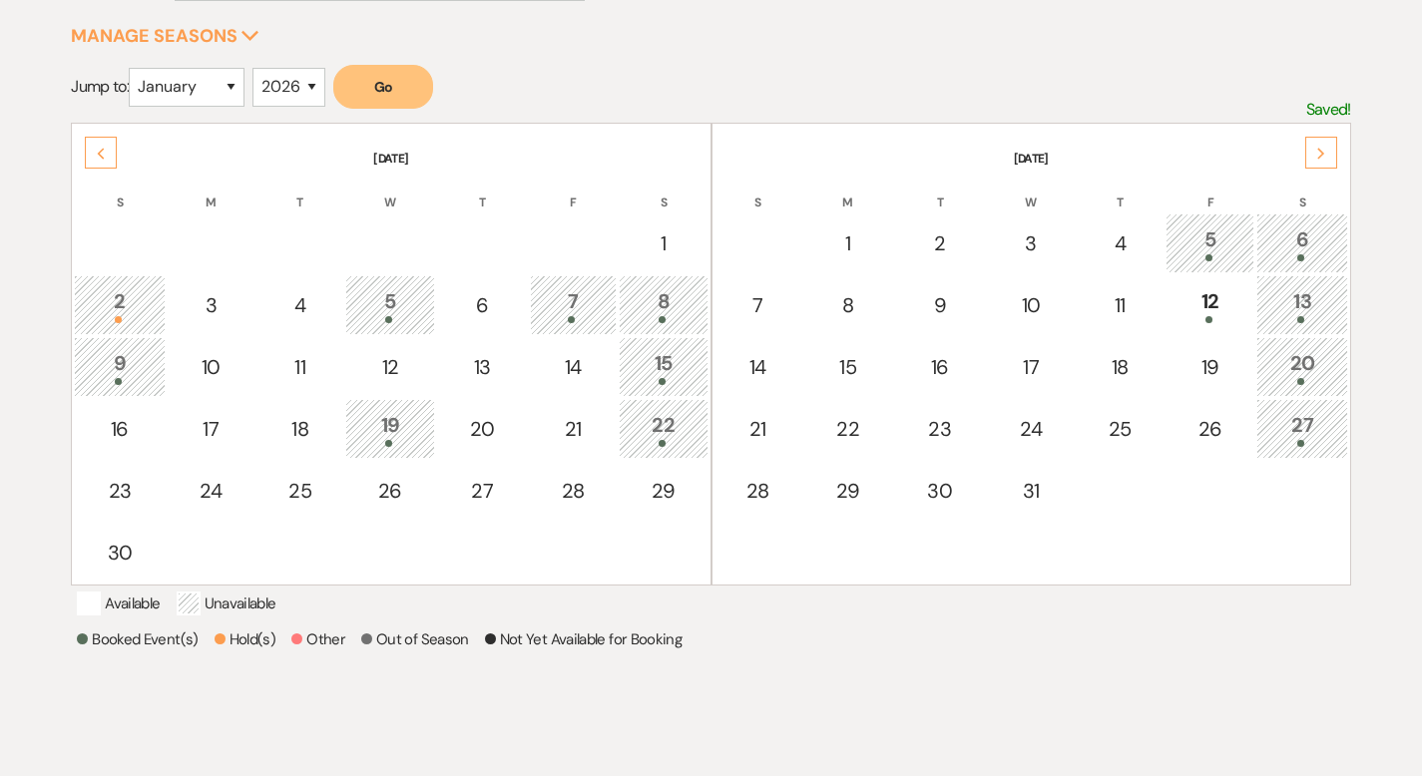
click at [1324, 150] on icon "Next" at bounding box center [1321, 154] width 10 height 12
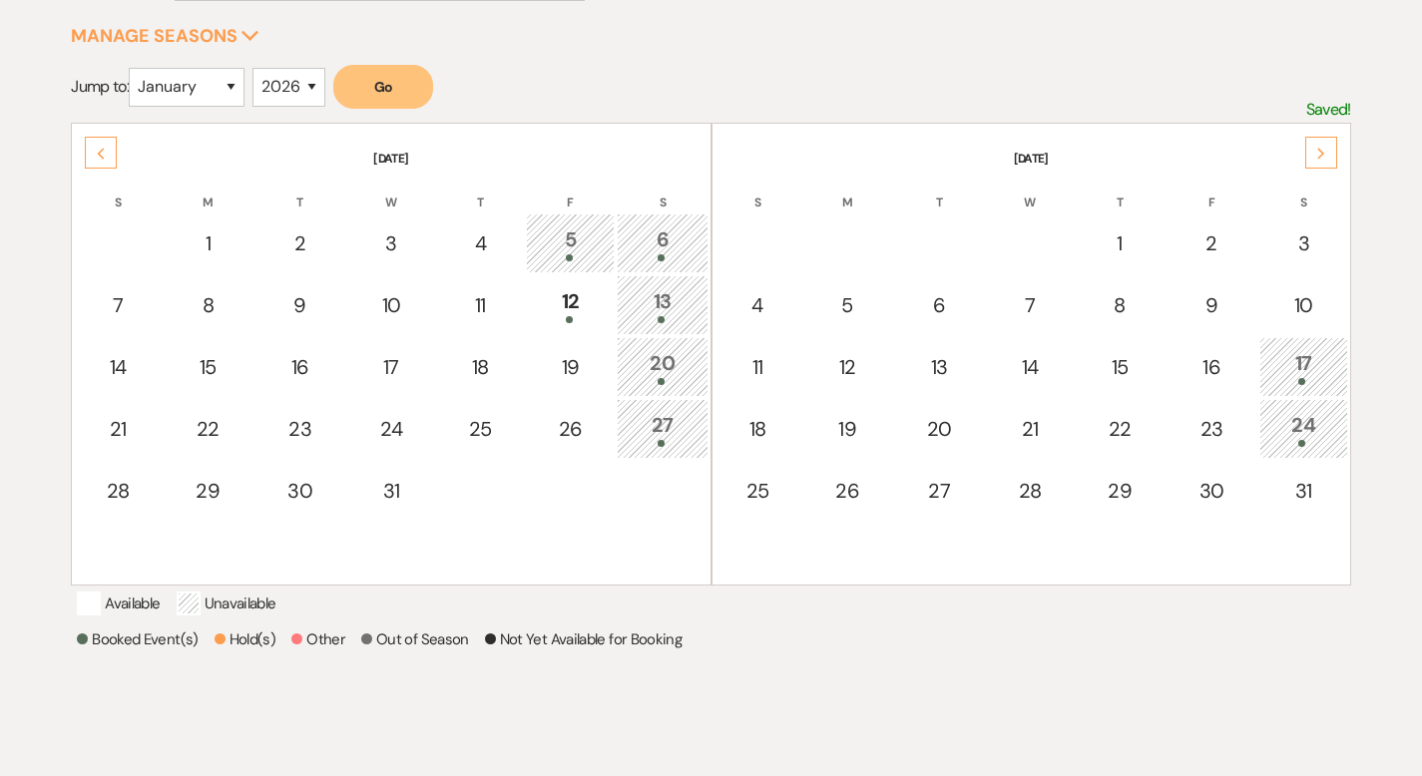
click at [1324, 150] on icon "Next" at bounding box center [1321, 154] width 10 height 12
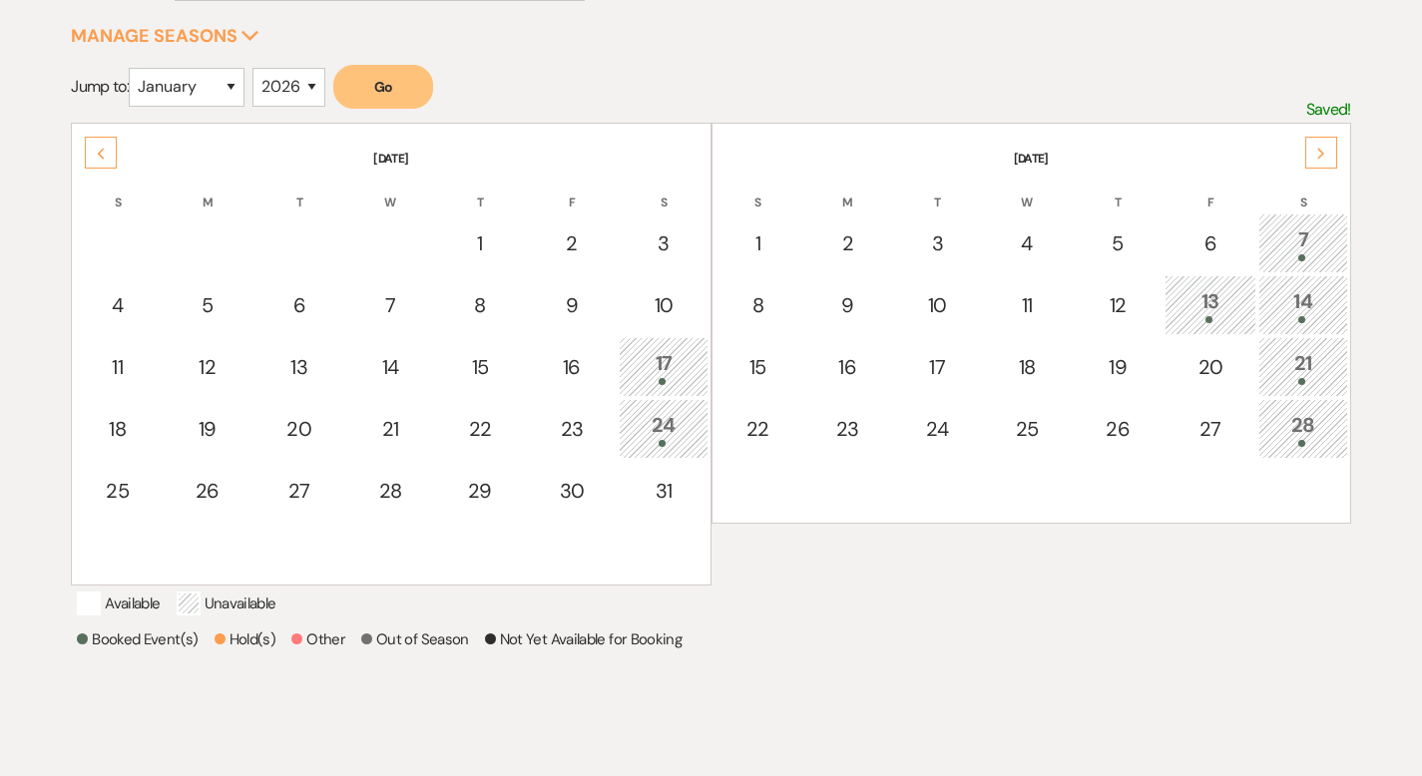
click at [1324, 150] on icon "Next" at bounding box center [1321, 154] width 10 height 12
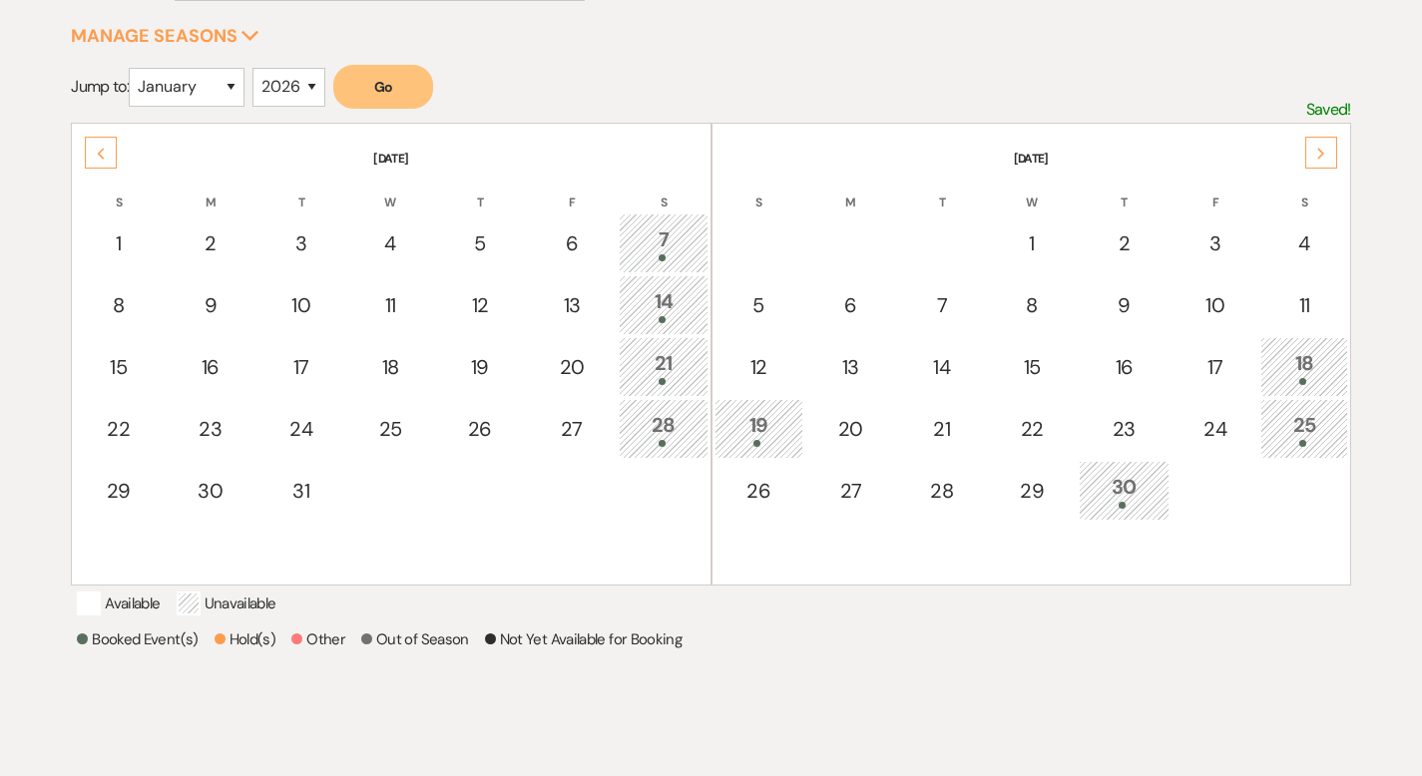
click at [1324, 150] on icon "Next" at bounding box center [1321, 154] width 10 height 12
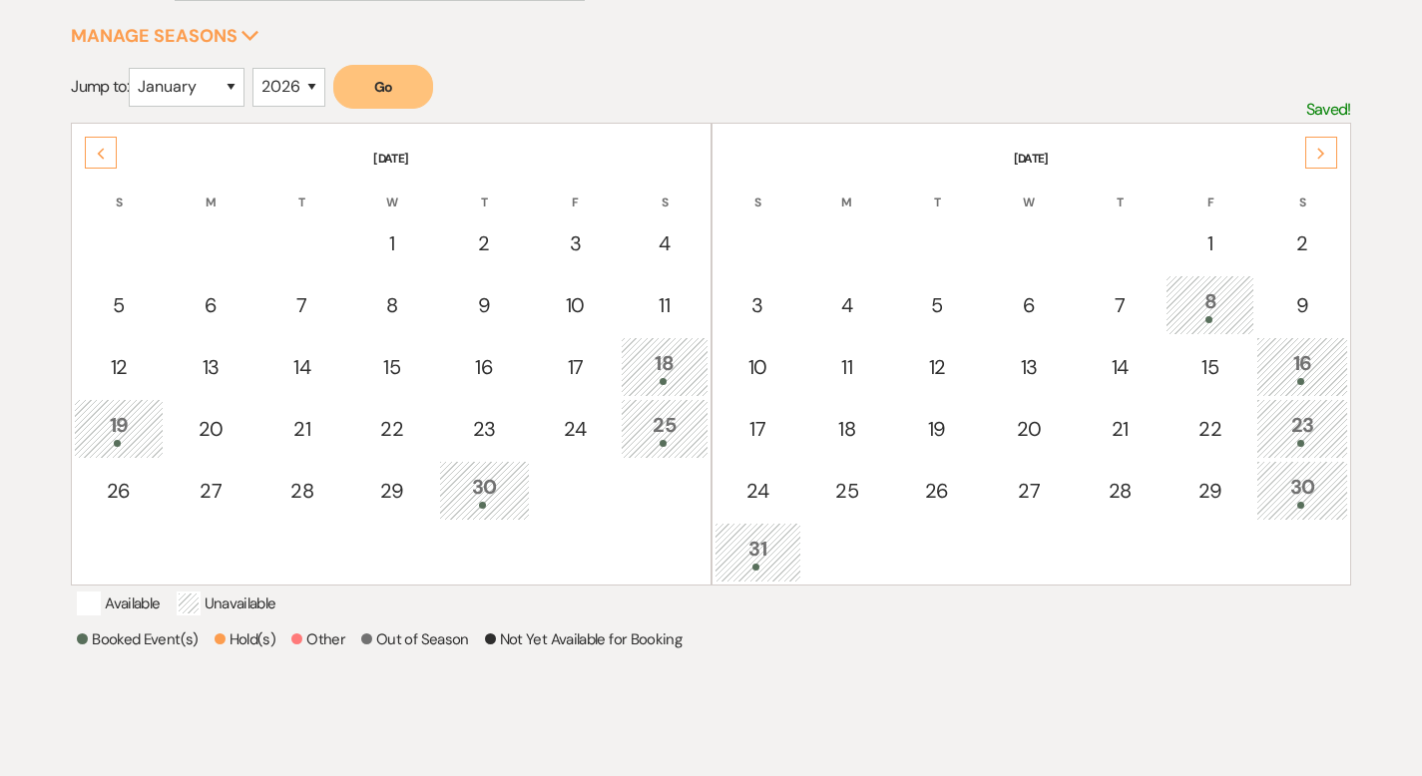
click at [1324, 150] on icon "Next" at bounding box center [1321, 154] width 10 height 12
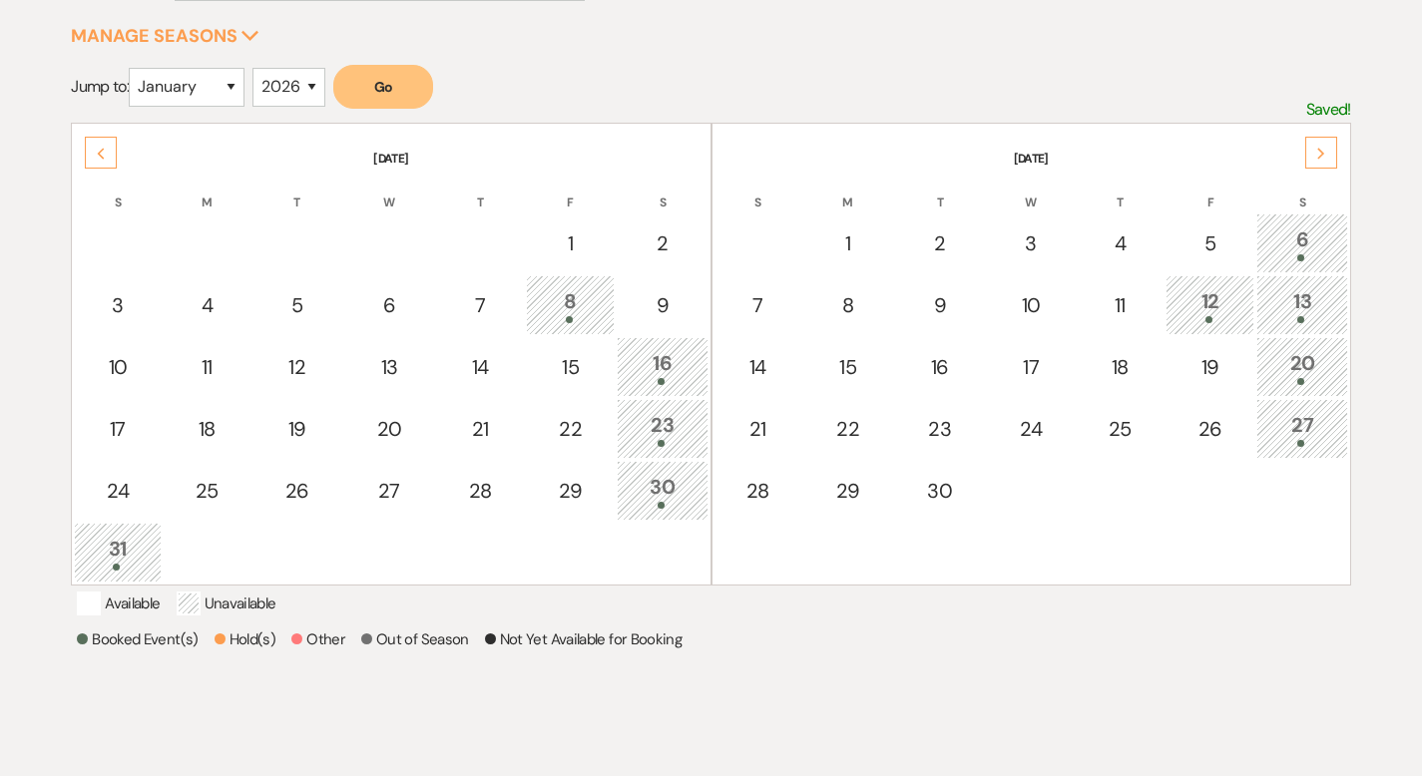
click at [1324, 150] on icon "Next" at bounding box center [1321, 154] width 10 height 12
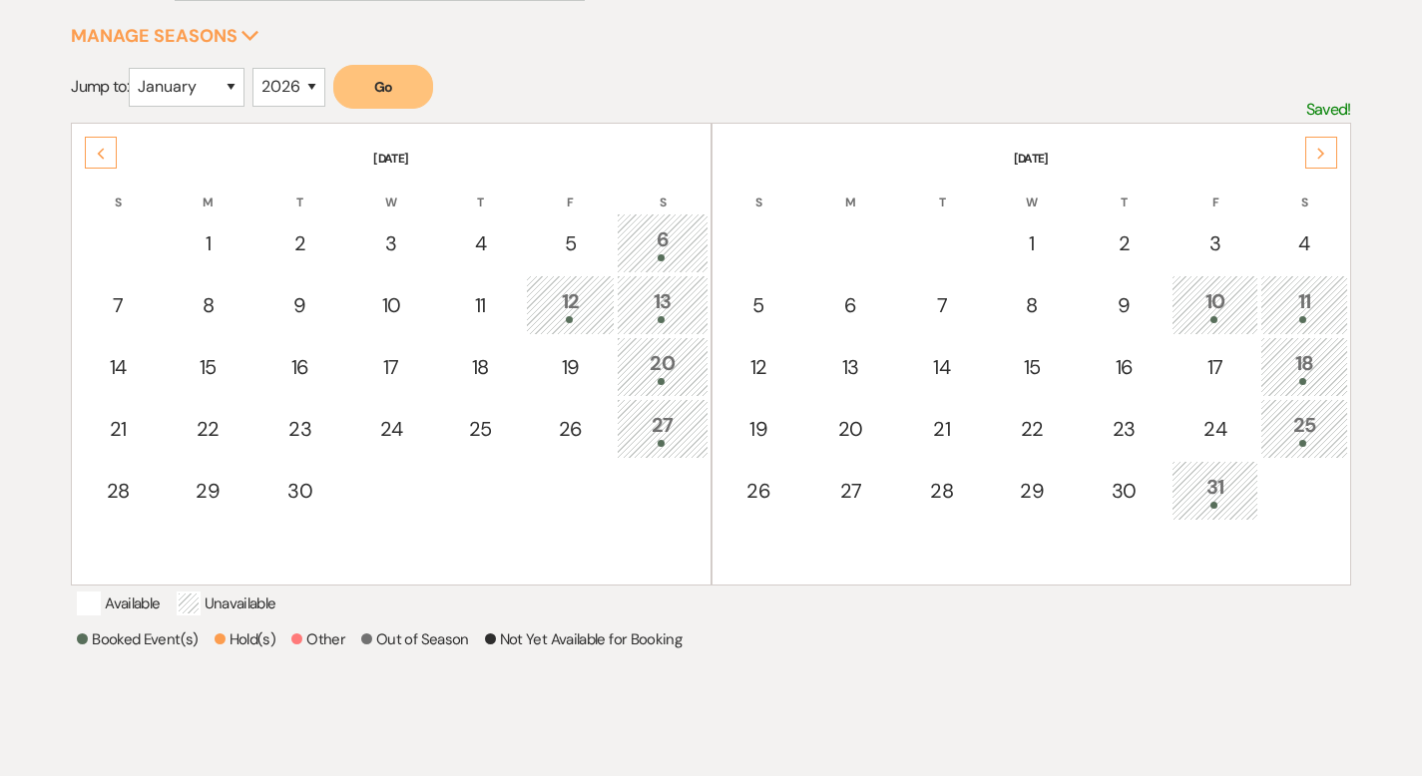
click at [1317, 145] on div "Next" at bounding box center [1321, 153] width 32 height 32
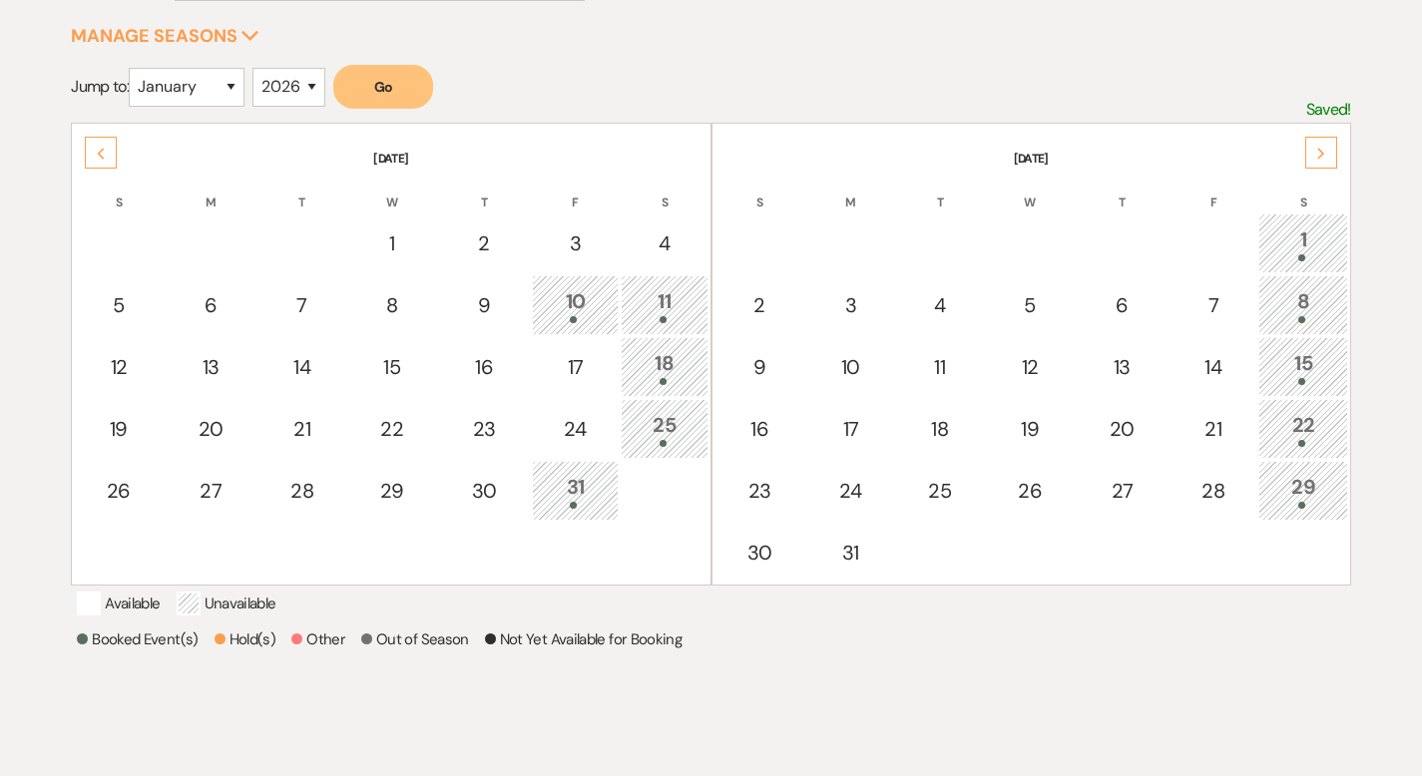
click at [1325, 147] on div "Next" at bounding box center [1321, 153] width 32 height 32
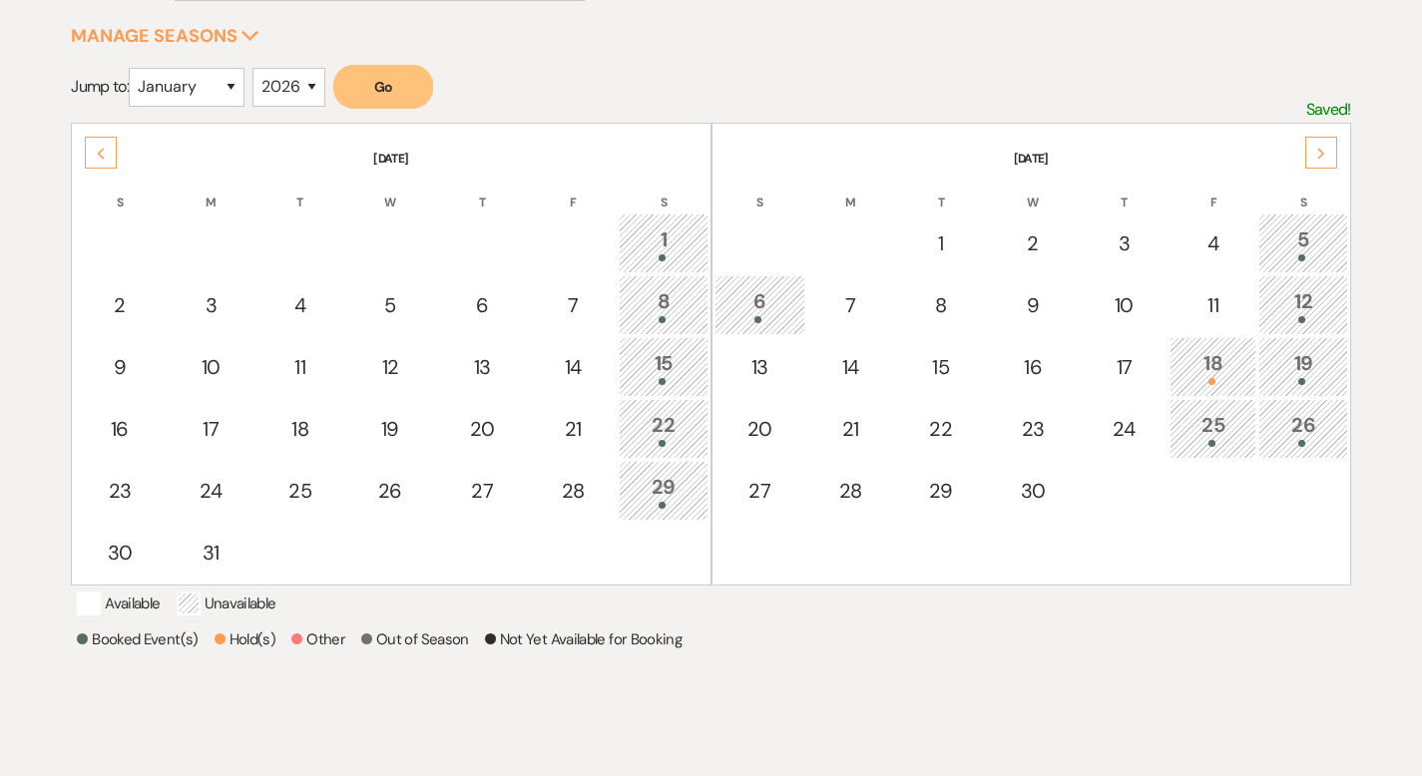
click at [1323, 148] on icon "Next" at bounding box center [1321, 154] width 10 height 12
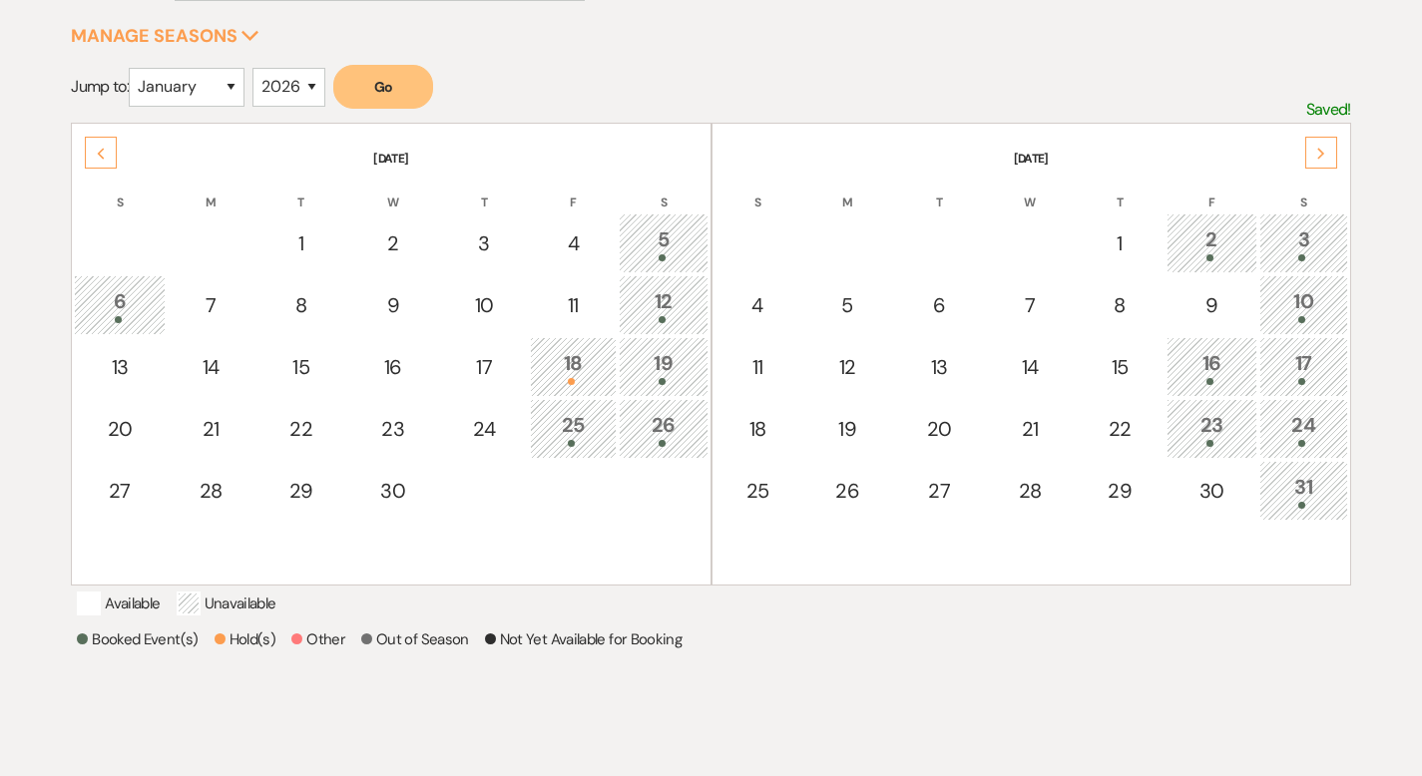
click at [105, 152] on icon "Previous" at bounding box center [101, 154] width 10 height 12
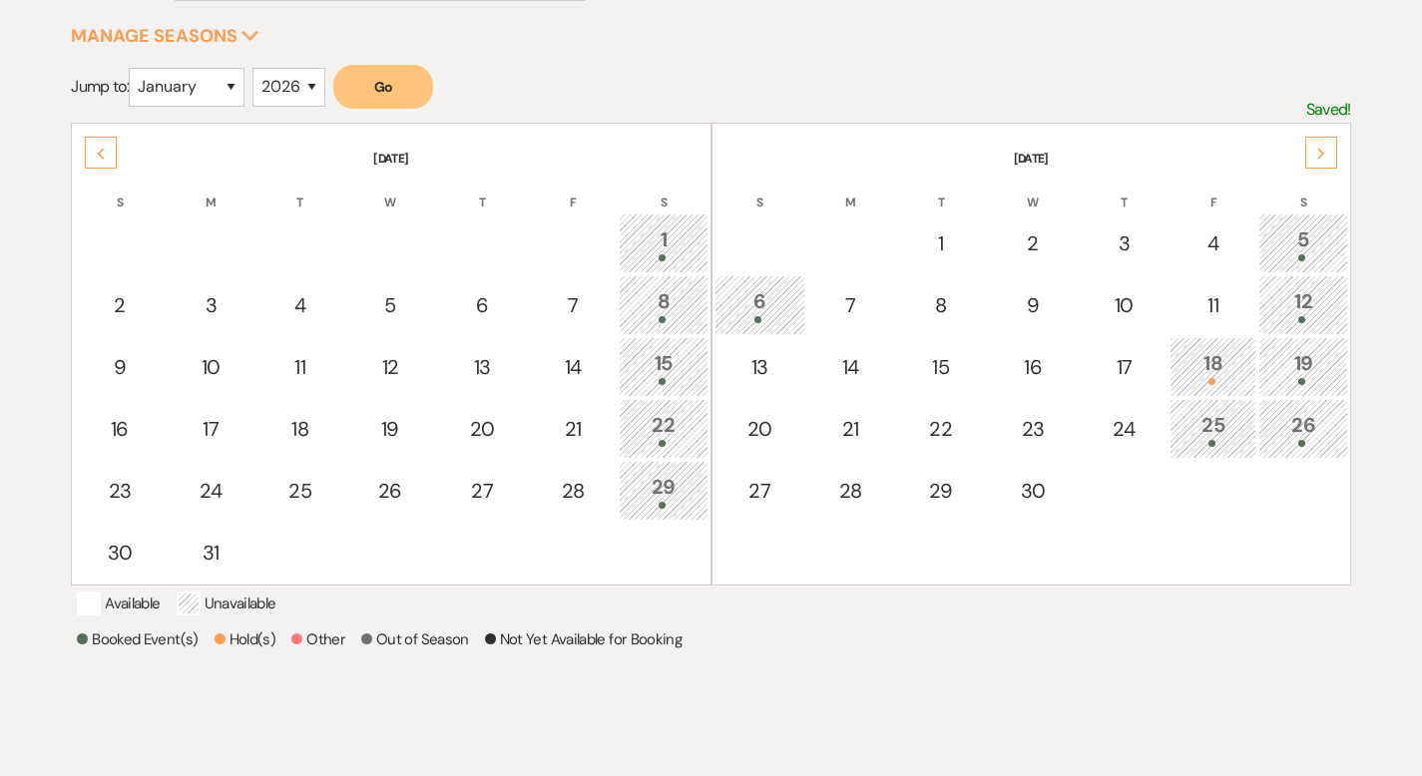
click at [105, 152] on icon "Previous" at bounding box center [101, 154] width 10 height 12
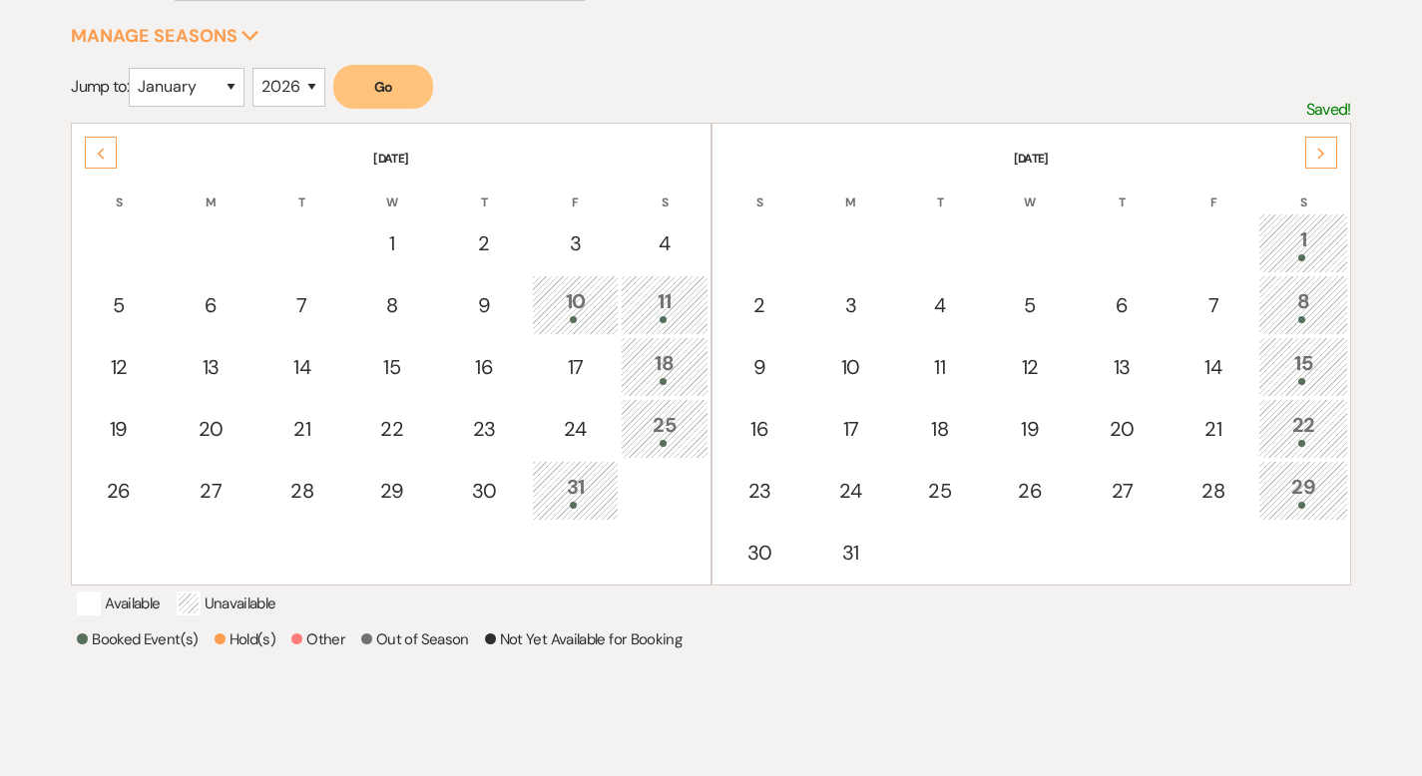
click at [105, 152] on icon "Previous" at bounding box center [101, 154] width 10 height 12
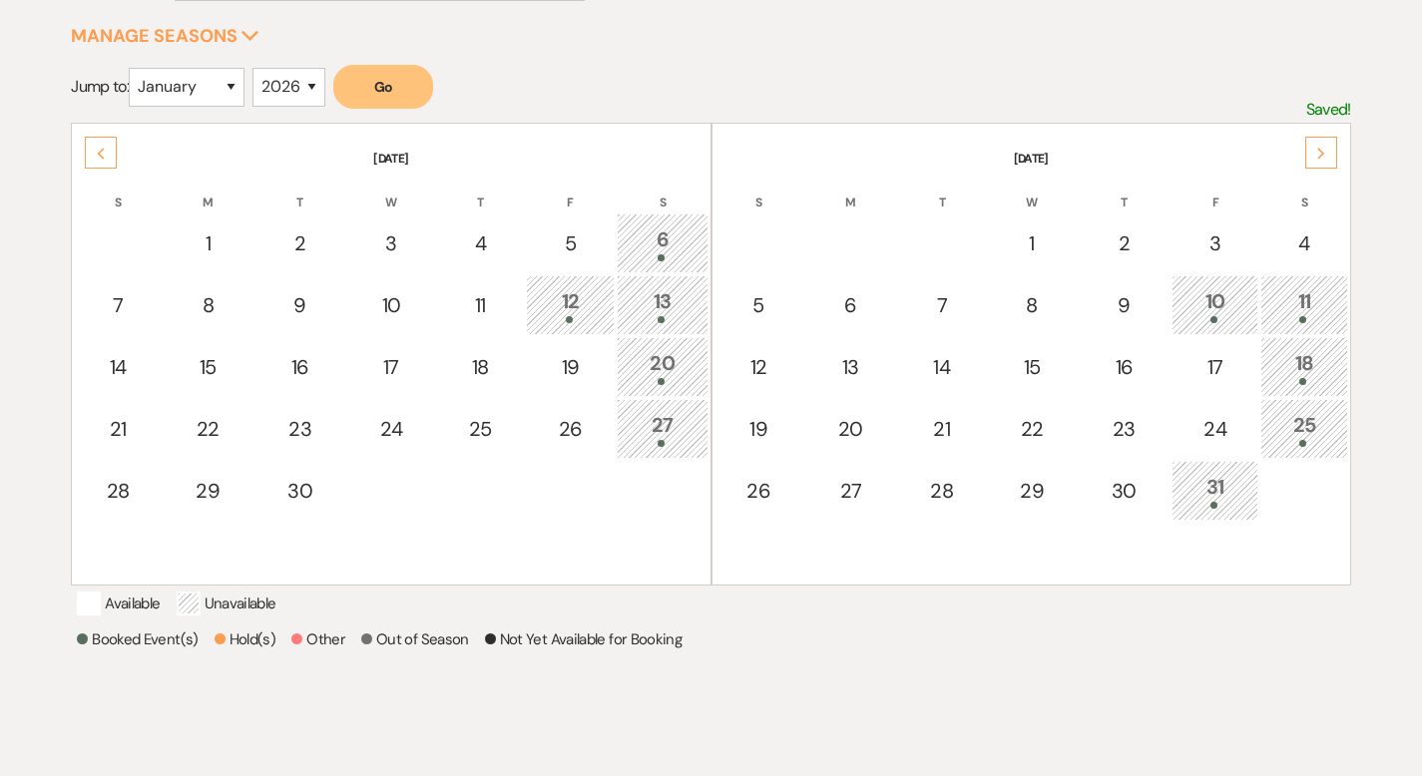
click at [1321, 155] on icon "Next" at bounding box center [1321, 154] width 10 height 12
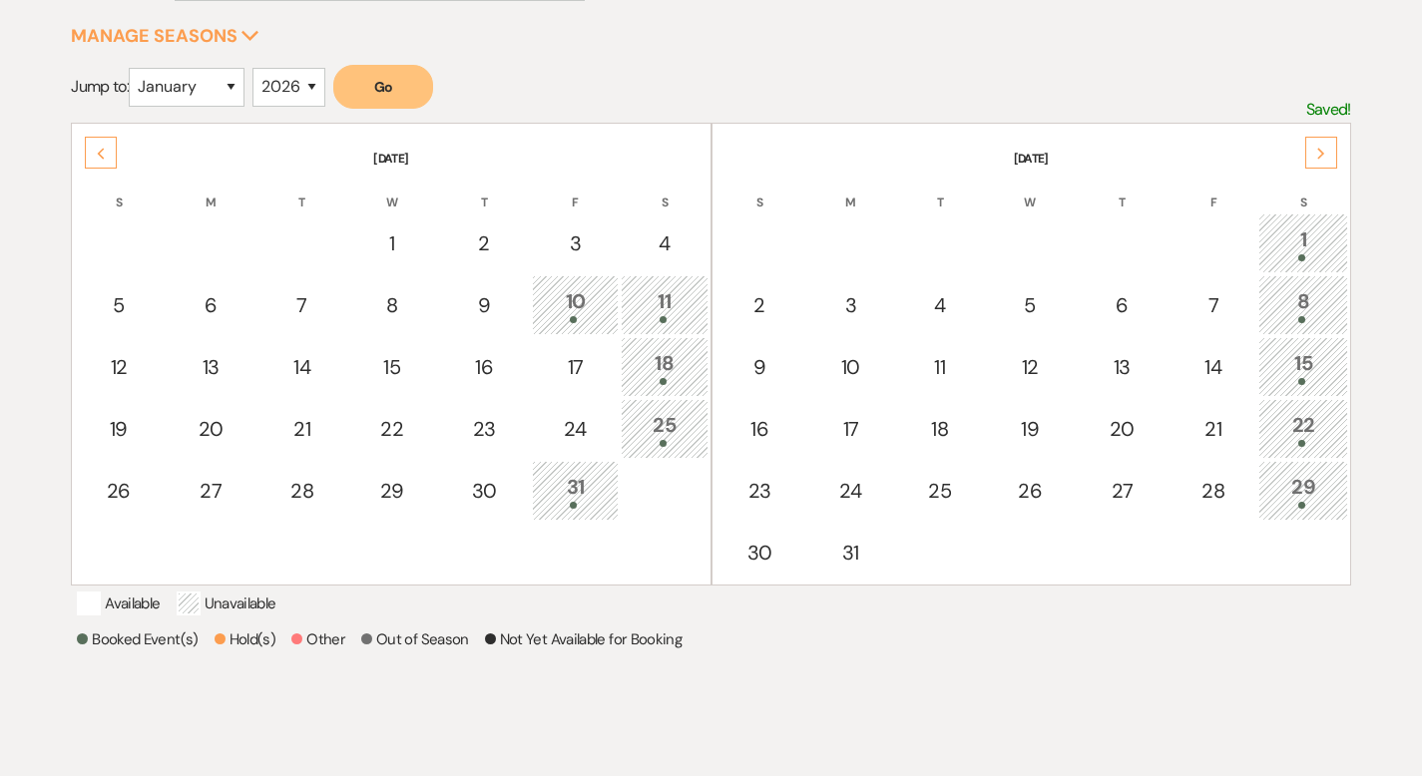
click at [1321, 155] on icon "Next" at bounding box center [1321, 154] width 10 height 12
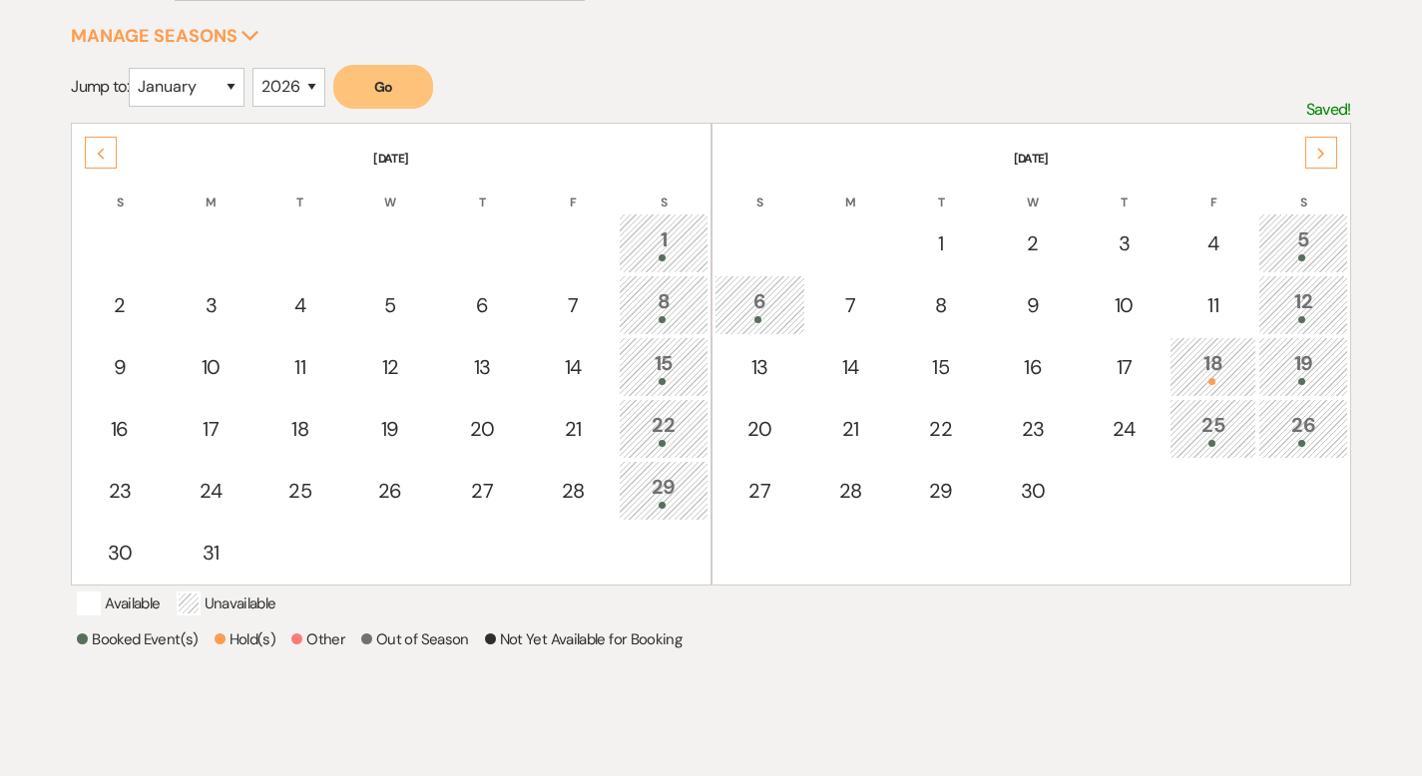
click at [1321, 155] on icon "Next" at bounding box center [1321, 154] width 10 height 12
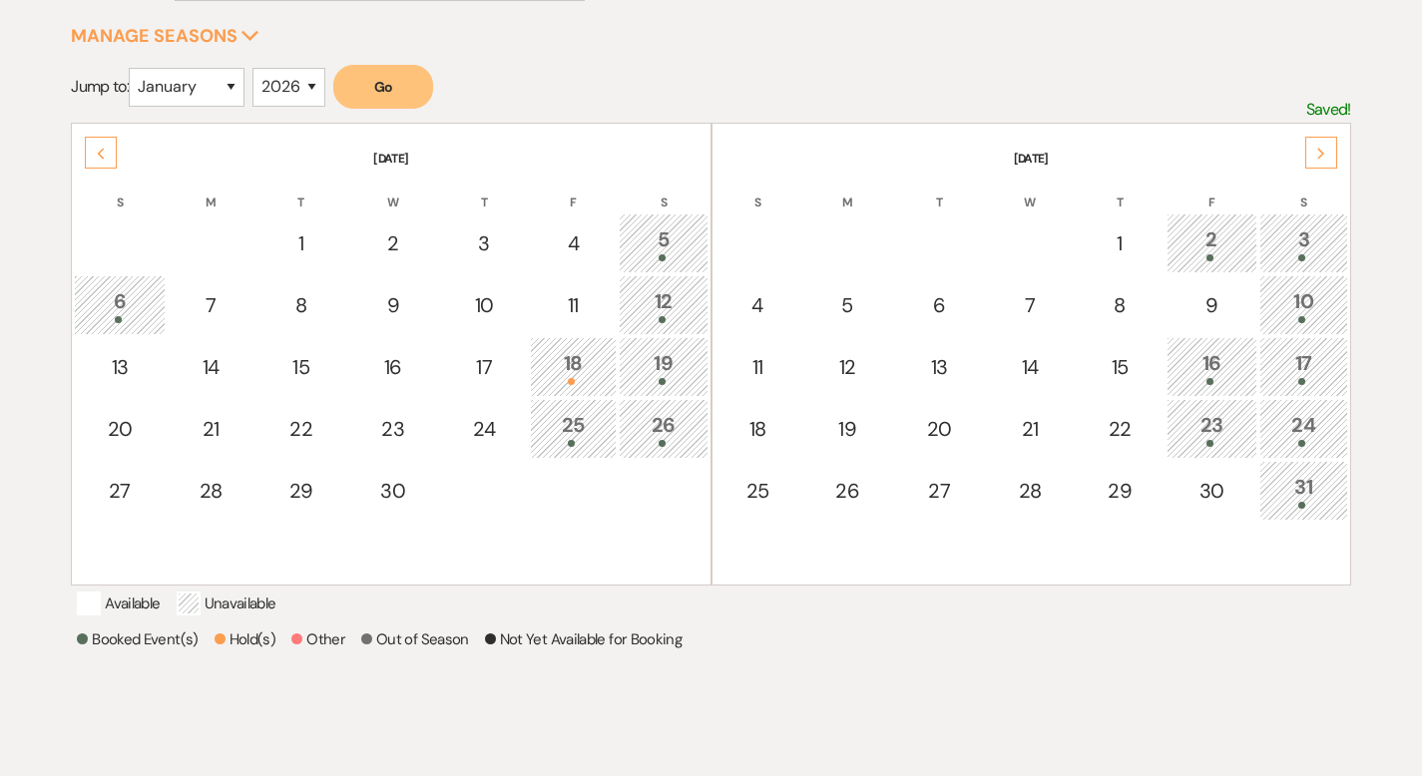
click at [1321, 155] on icon "Next" at bounding box center [1321, 154] width 10 height 12
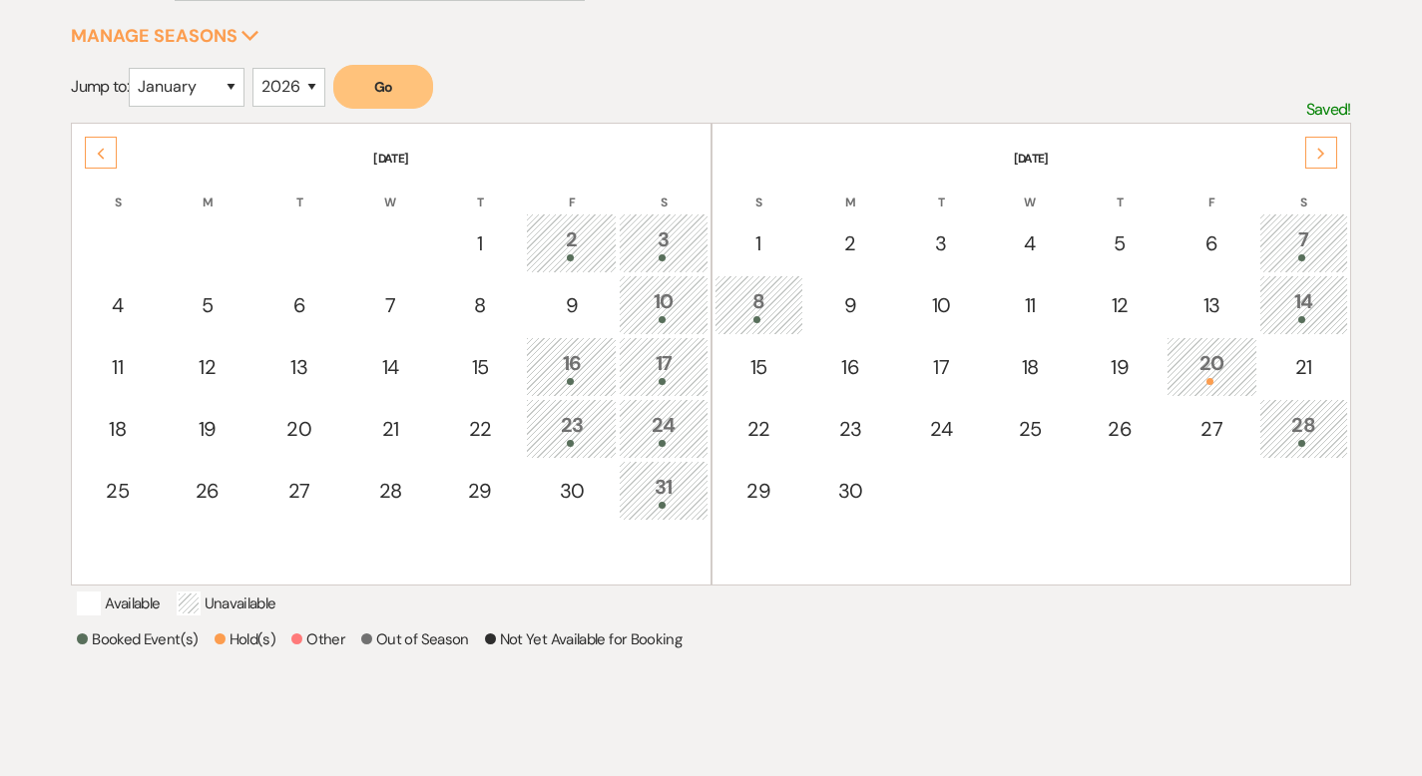
click at [1321, 155] on icon "Next" at bounding box center [1321, 154] width 10 height 12
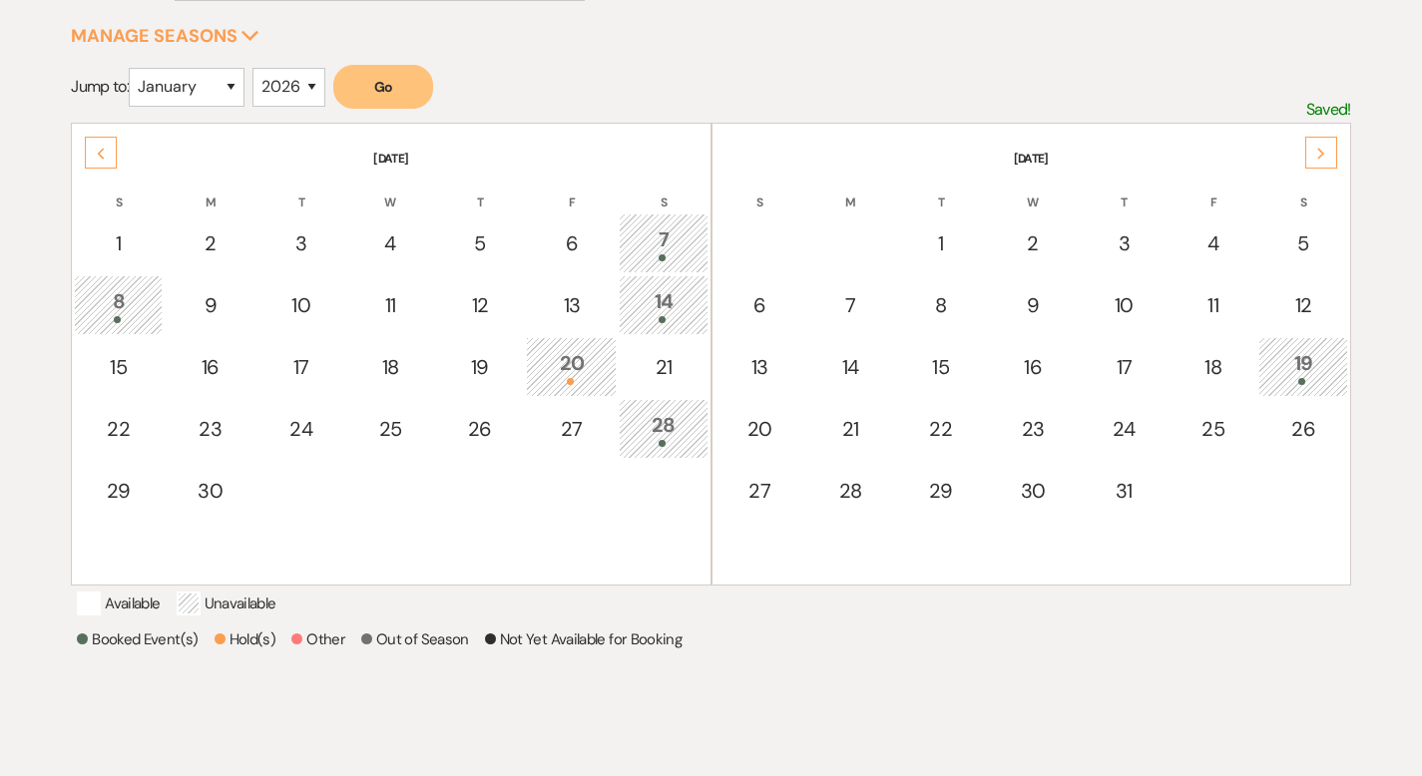
click at [1321, 155] on icon "Next" at bounding box center [1321, 154] width 10 height 12
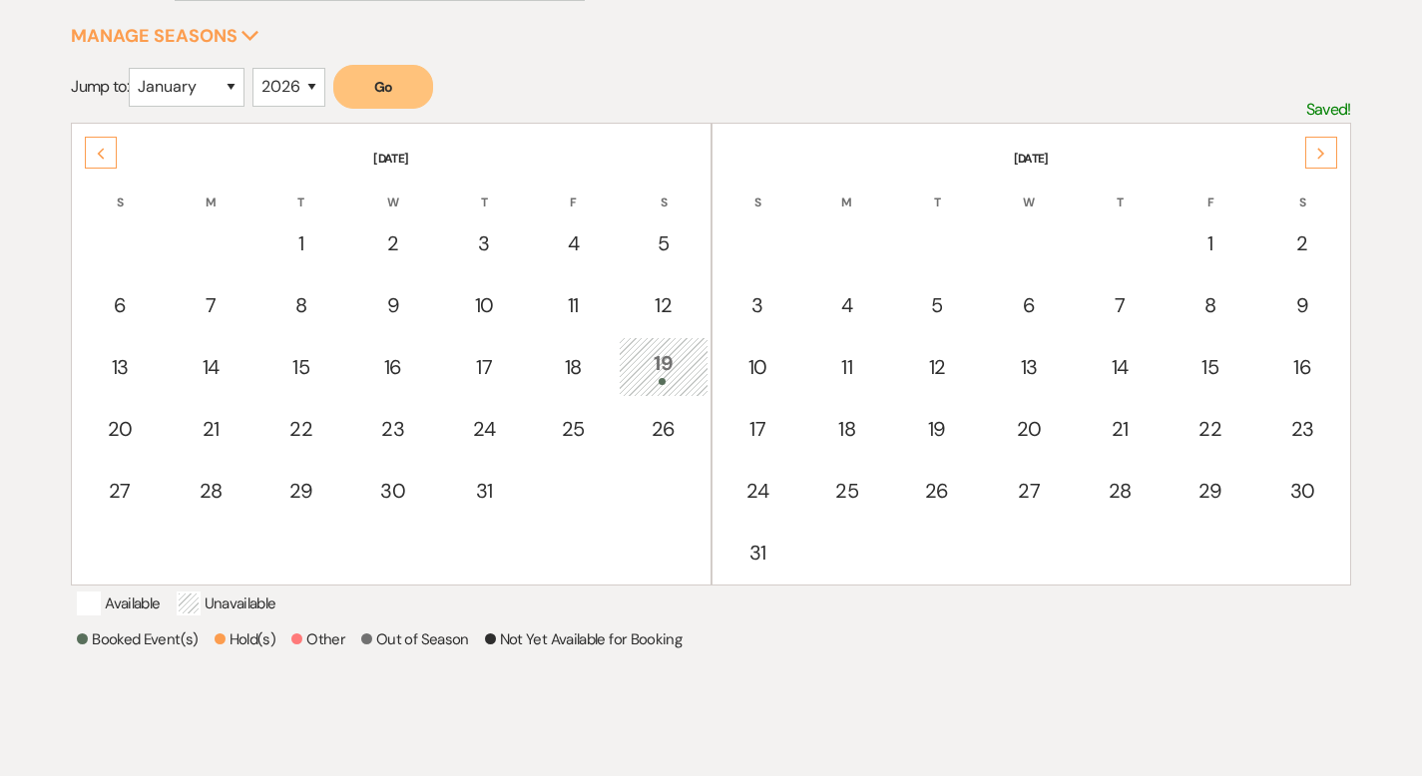
click at [1321, 155] on icon "Next" at bounding box center [1321, 154] width 10 height 12
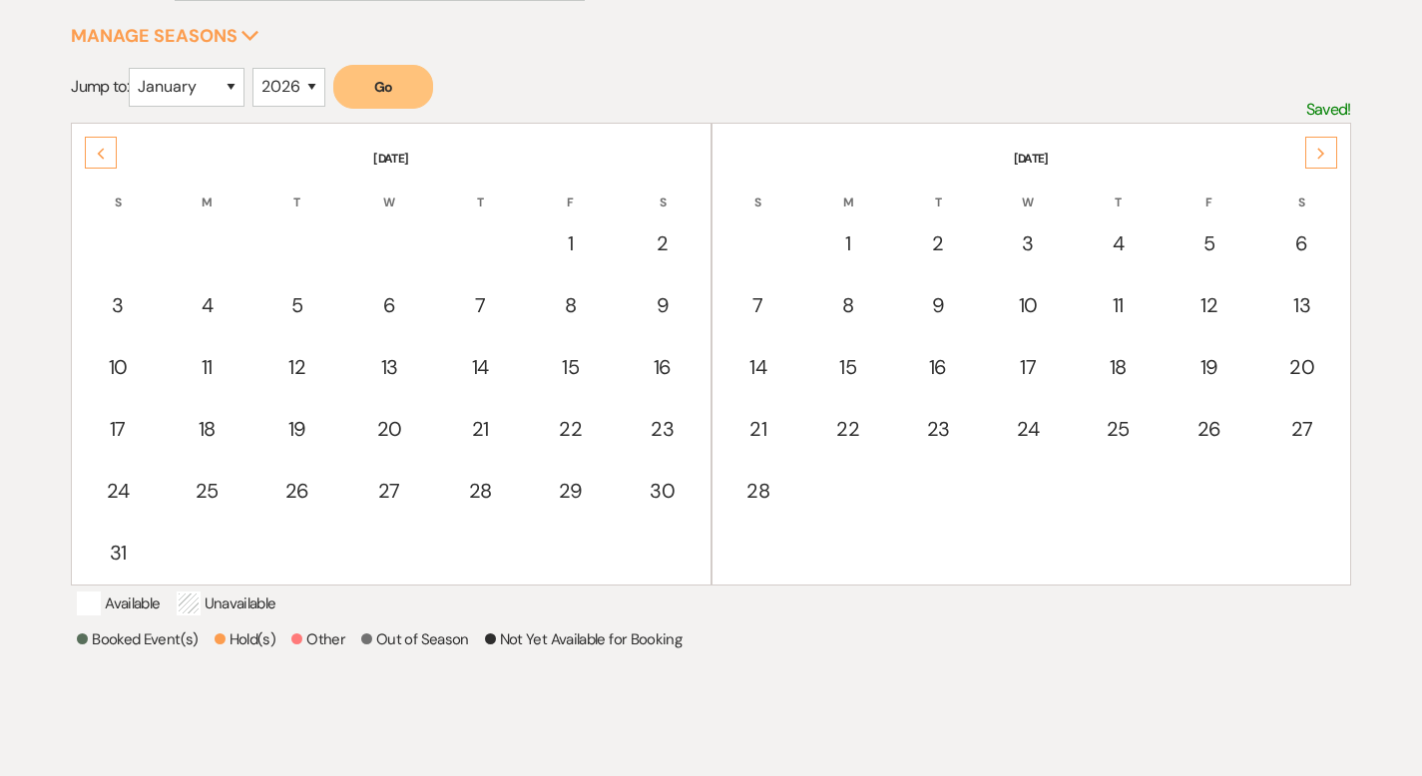
click at [1321, 155] on icon "Next" at bounding box center [1321, 154] width 10 height 12
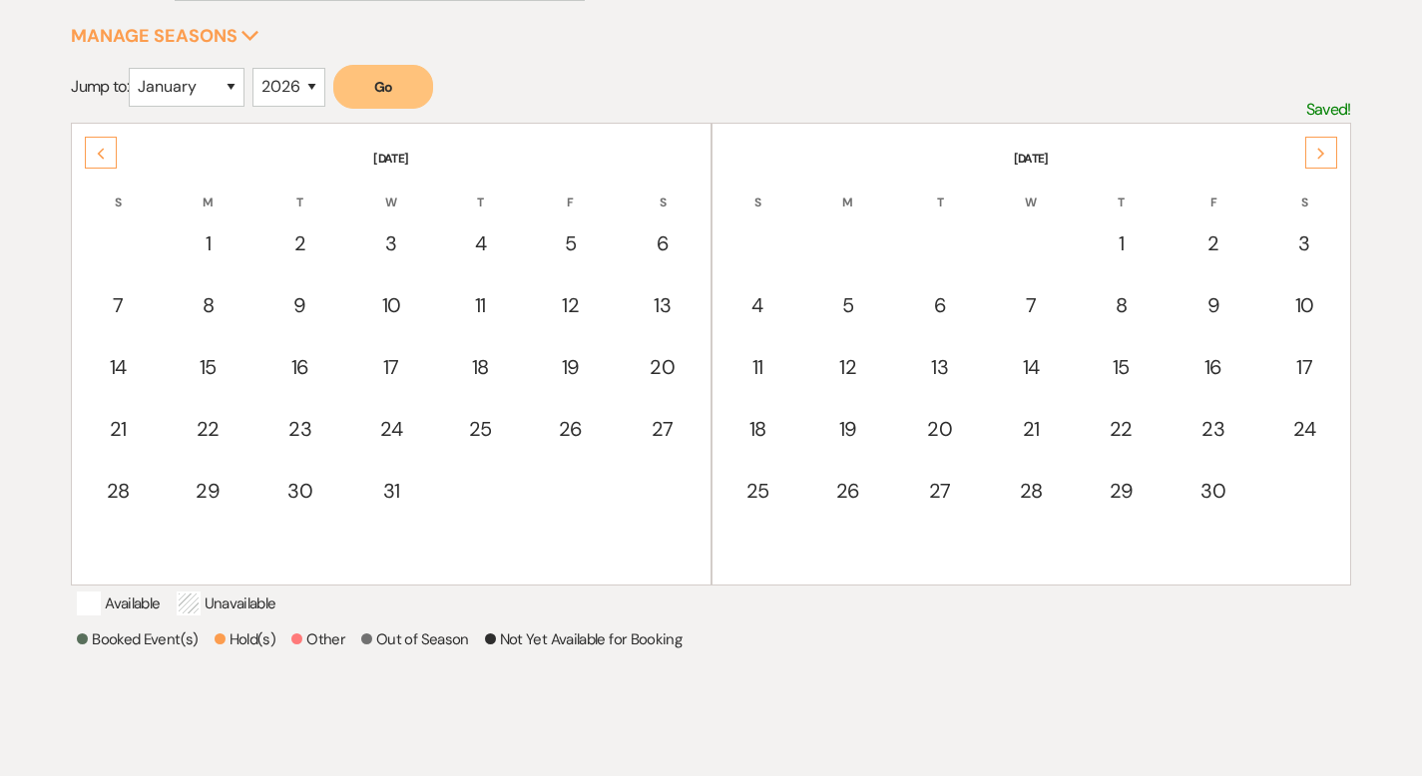
click at [1321, 155] on icon "Next" at bounding box center [1321, 154] width 10 height 12
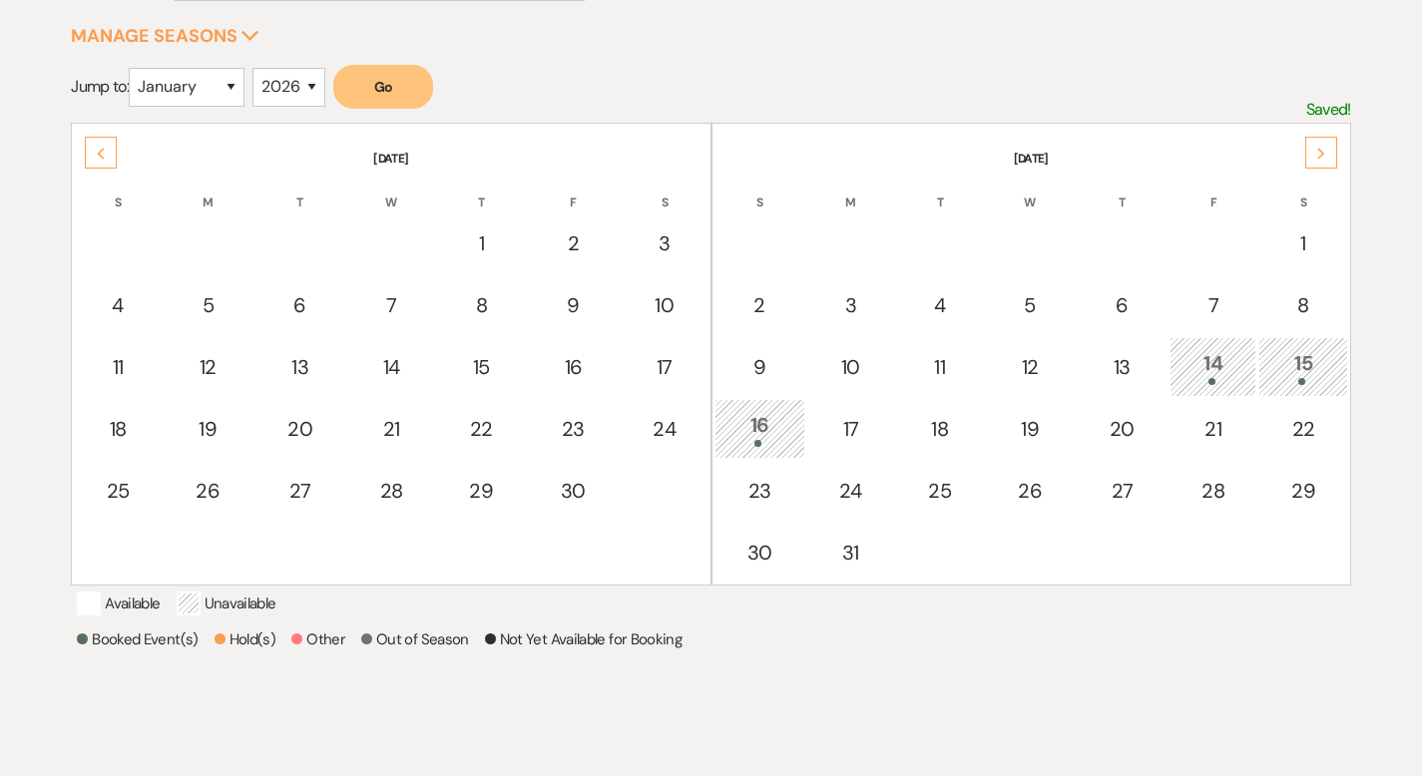
click at [1321, 155] on icon "Next" at bounding box center [1321, 154] width 10 height 12
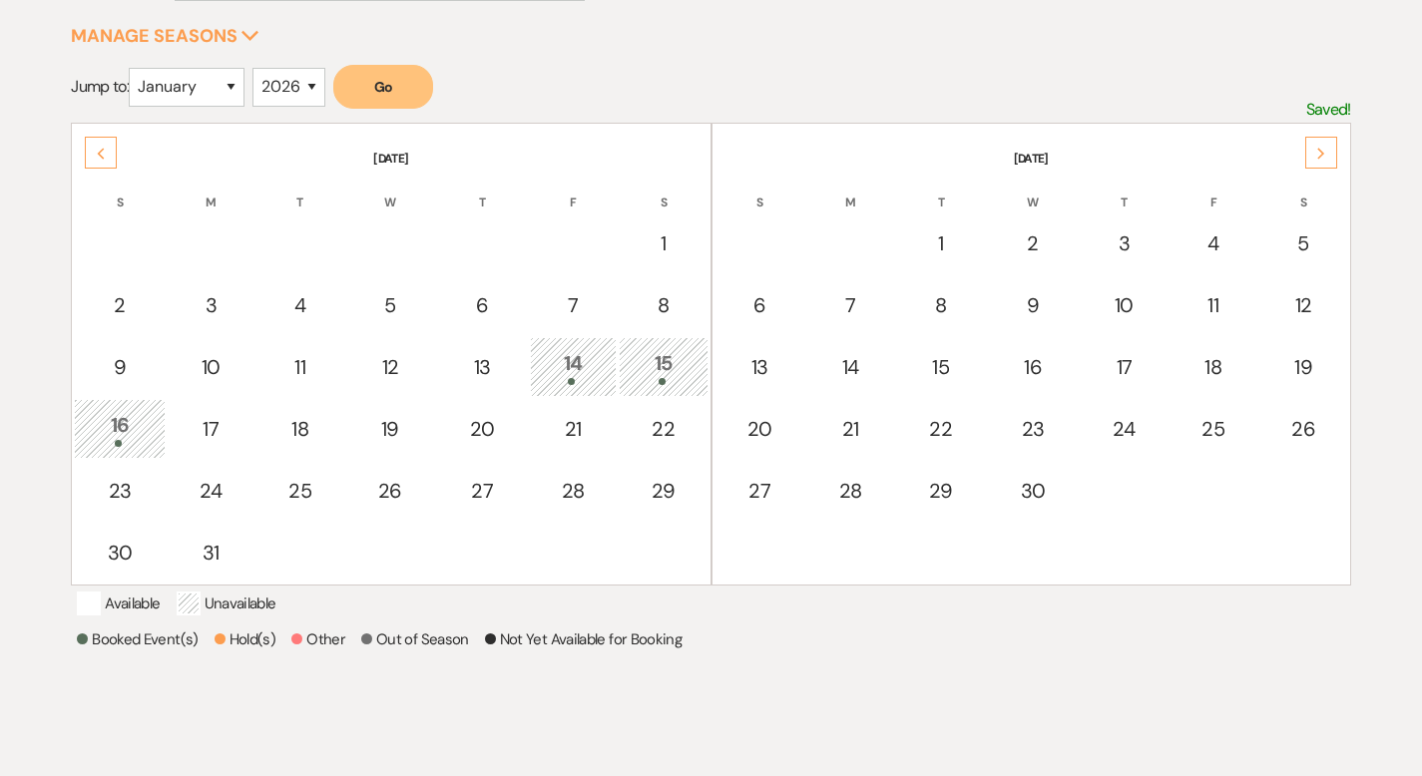
click at [1321, 155] on icon "Next" at bounding box center [1321, 154] width 10 height 12
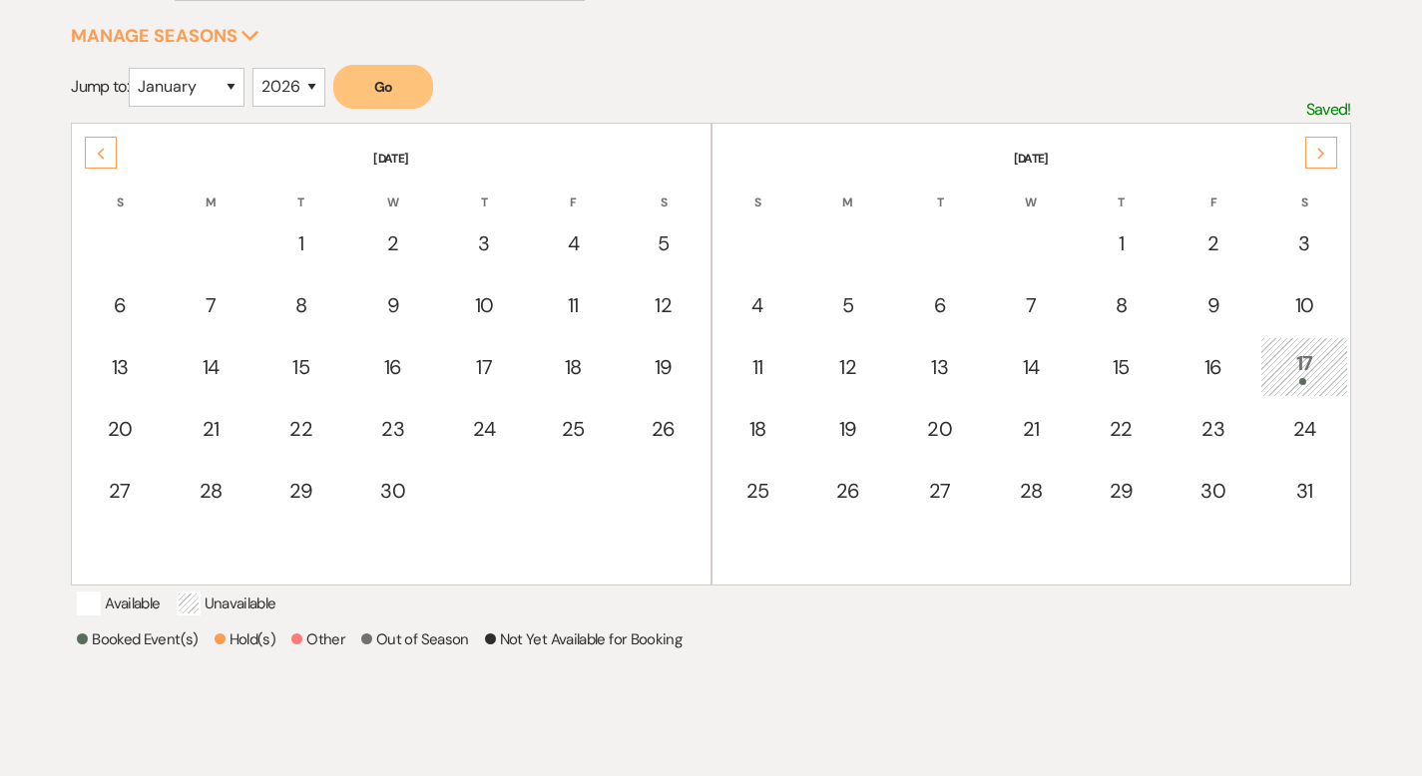
click at [104, 148] on icon "Previous" at bounding box center [101, 154] width 10 height 12
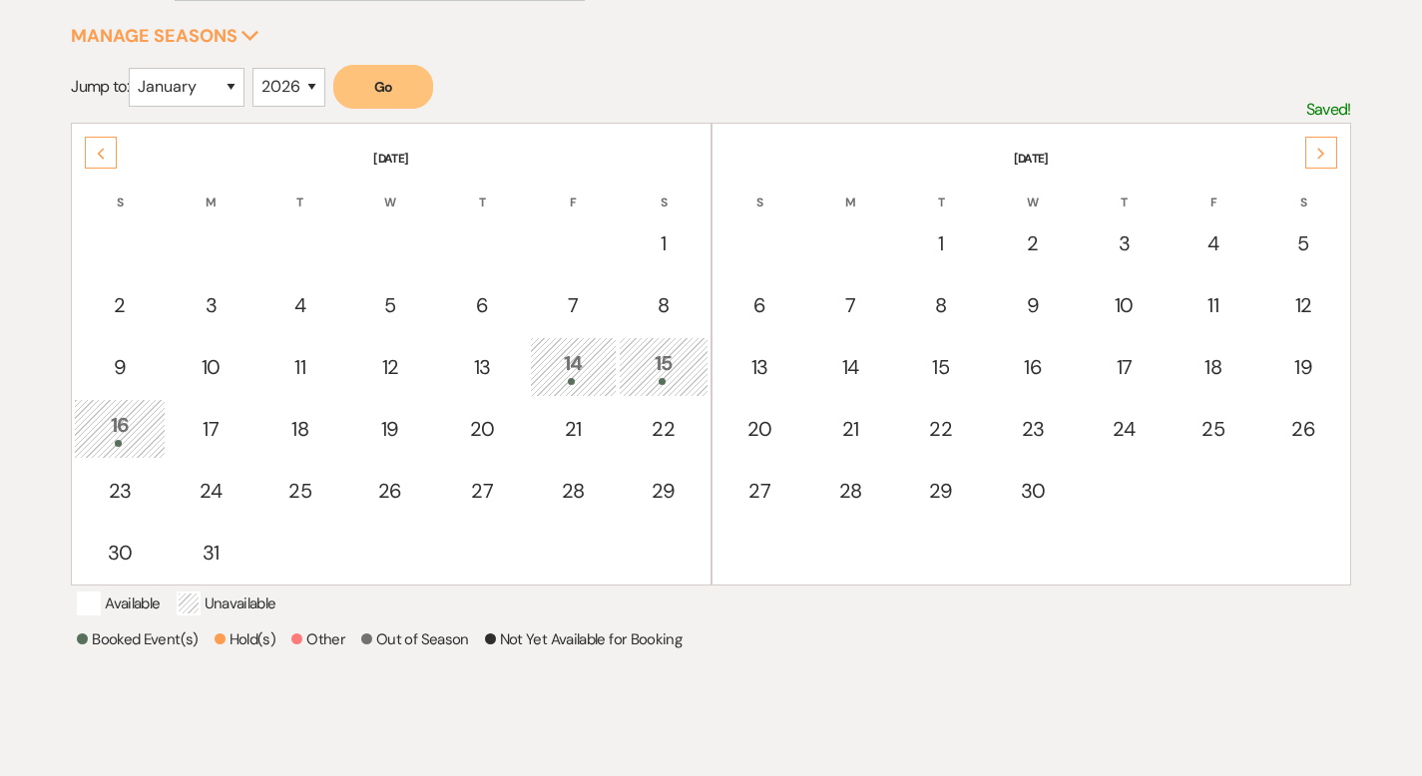
click at [104, 148] on icon "Previous" at bounding box center [101, 154] width 10 height 12
click at [103, 148] on use at bounding box center [101, 153] width 7 height 11
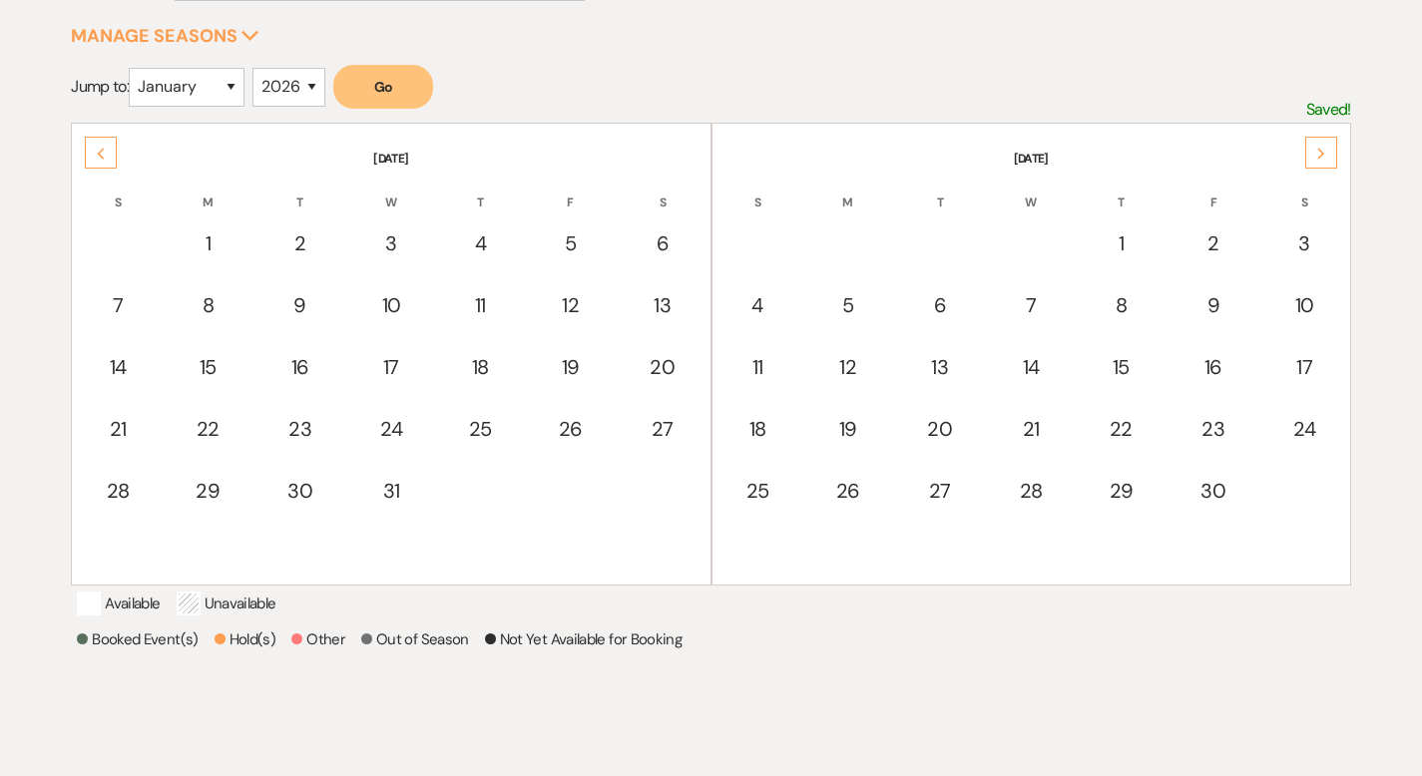
click at [103, 148] on use at bounding box center [101, 153] width 7 height 11
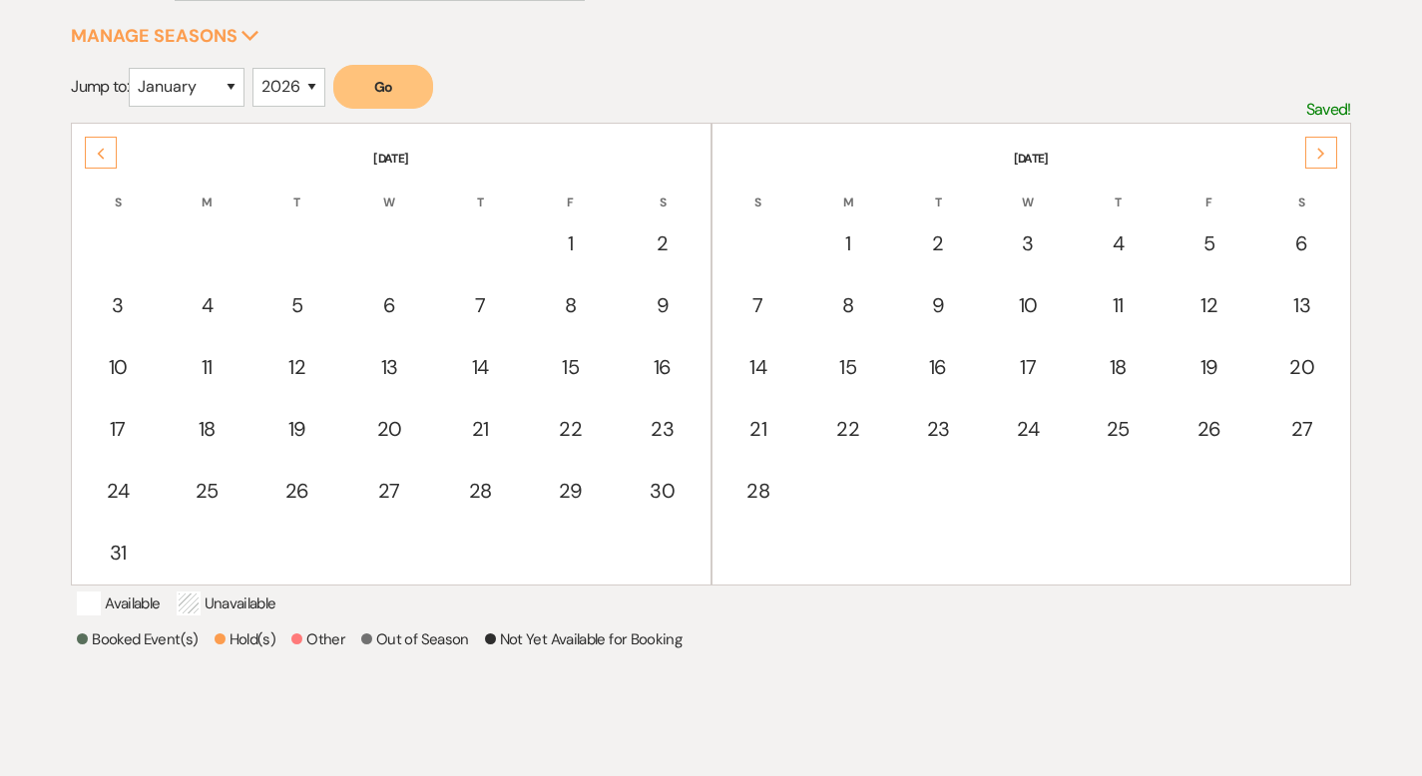
click at [103, 148] on icon "Previous" at bounding box center [101, 154] width 10 height 12
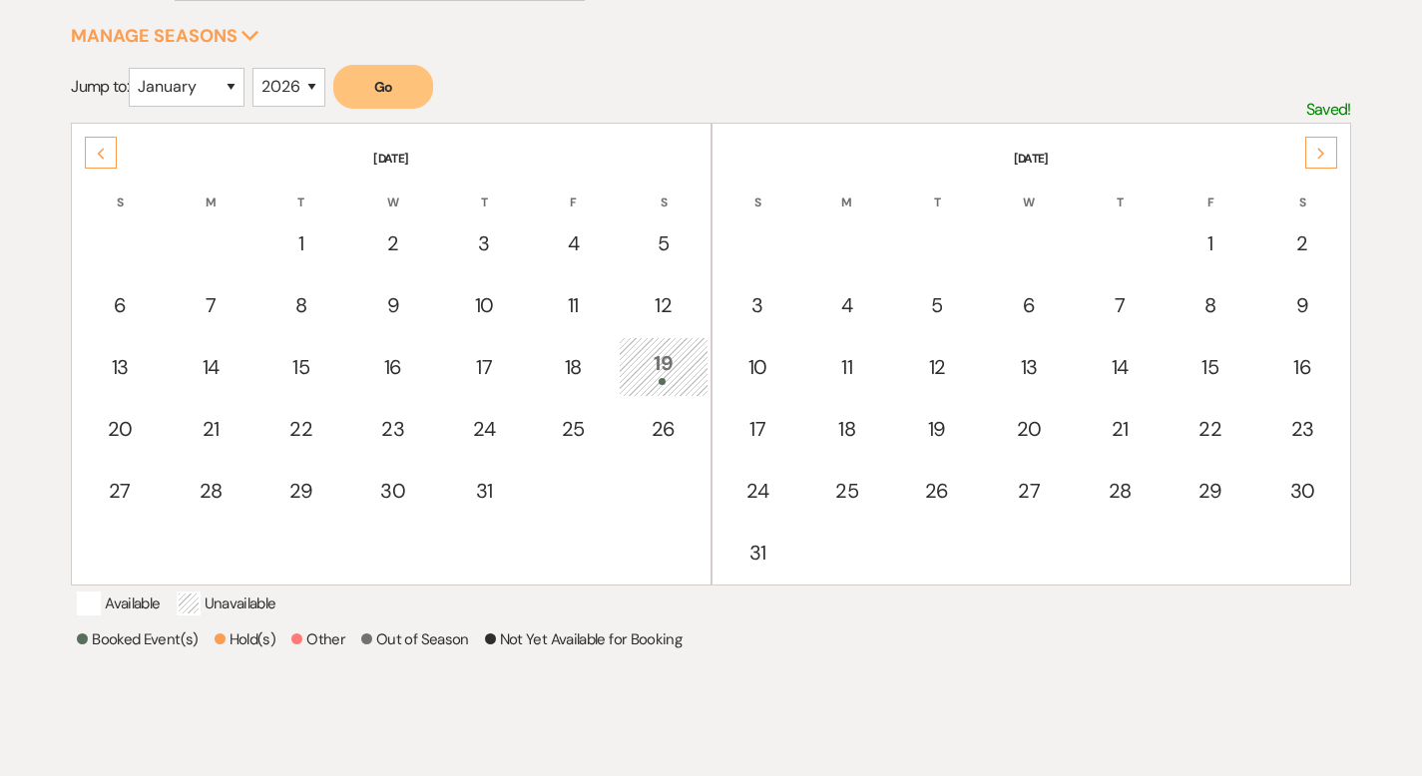
click at [103, 148] on icon "Previous" at bounding box center [101, 154] width 10 height 12
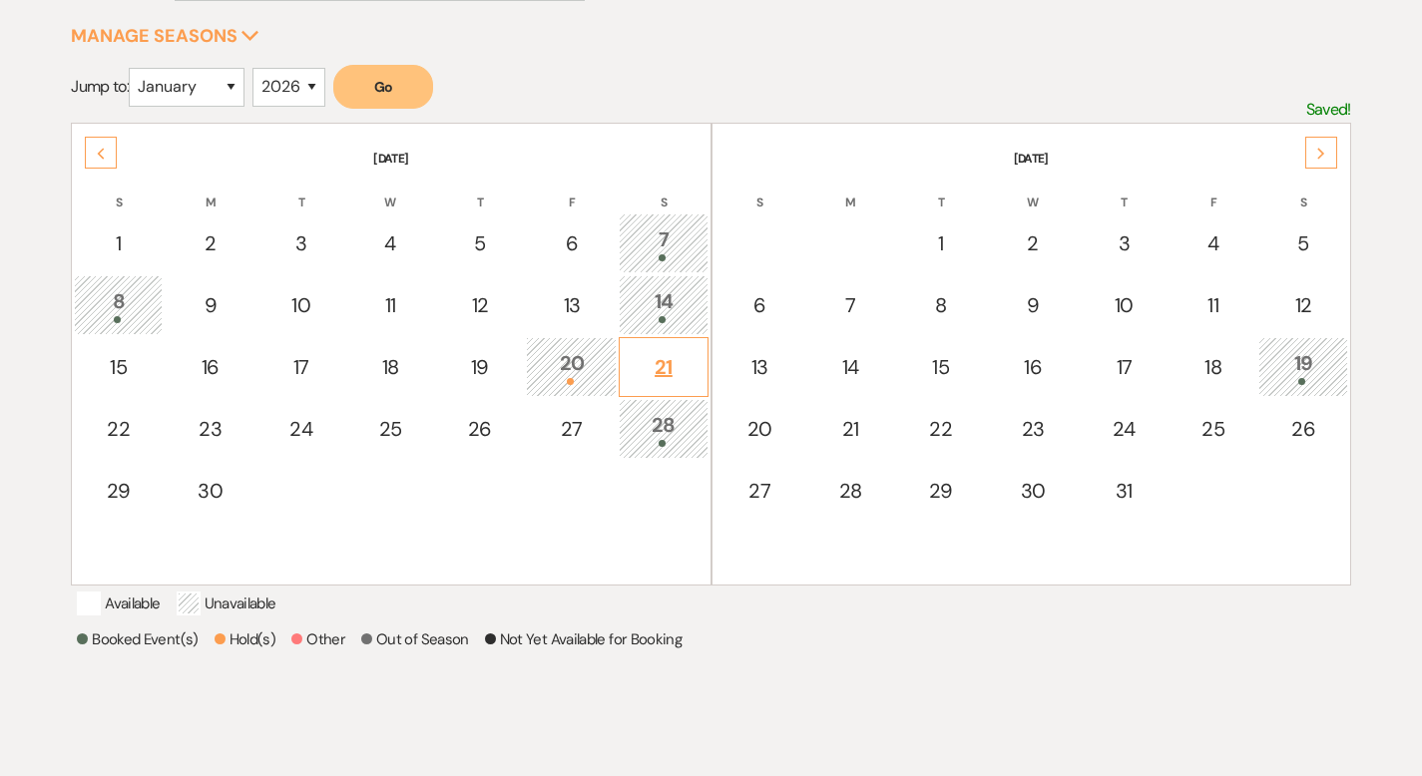
click at [654, 373] on div "21" at bounding box center [663, 367] width 67 height 30
select select "other"
select select "false"
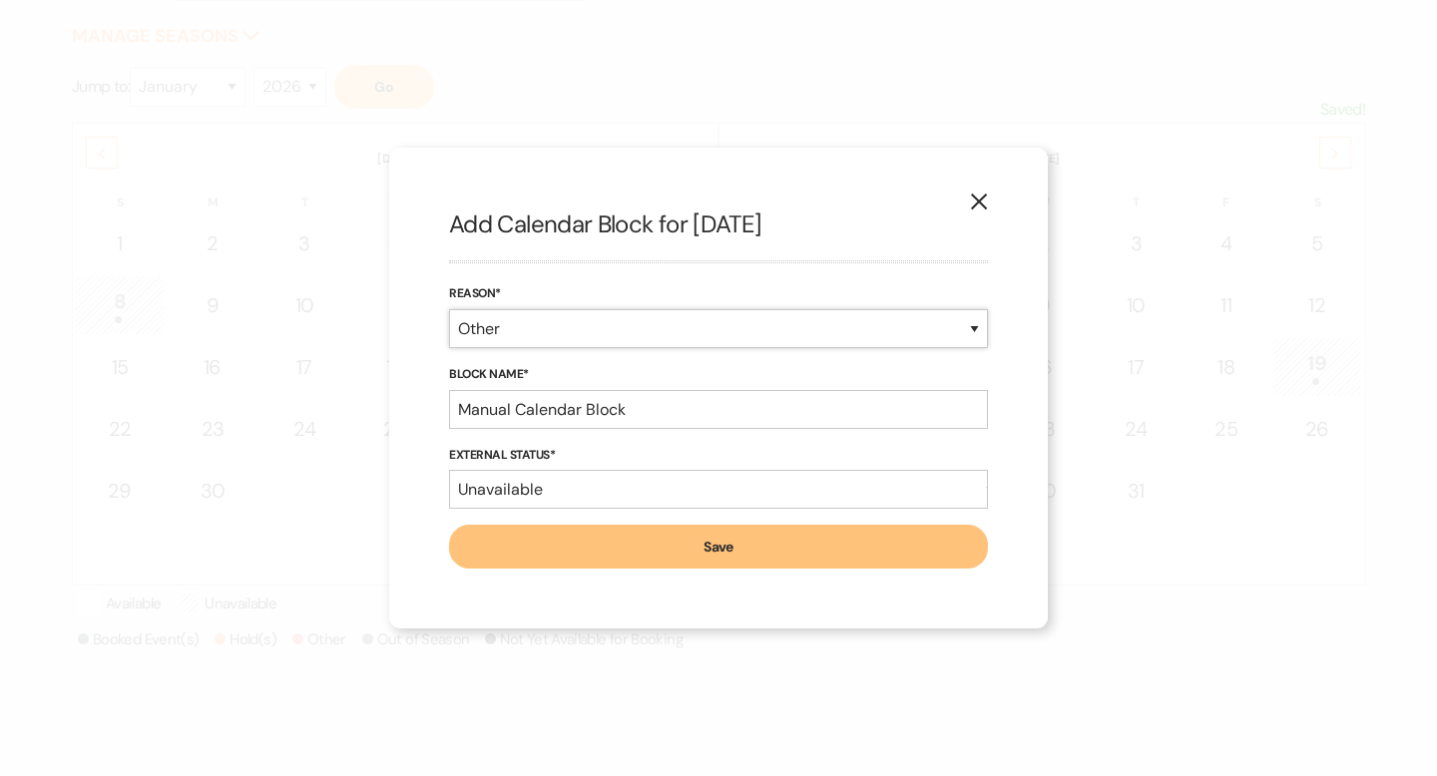
click at [531, 326] on select "Booked Event Hold Other" at bounding box center [718, 328] width 539 height 39
select select "hold"
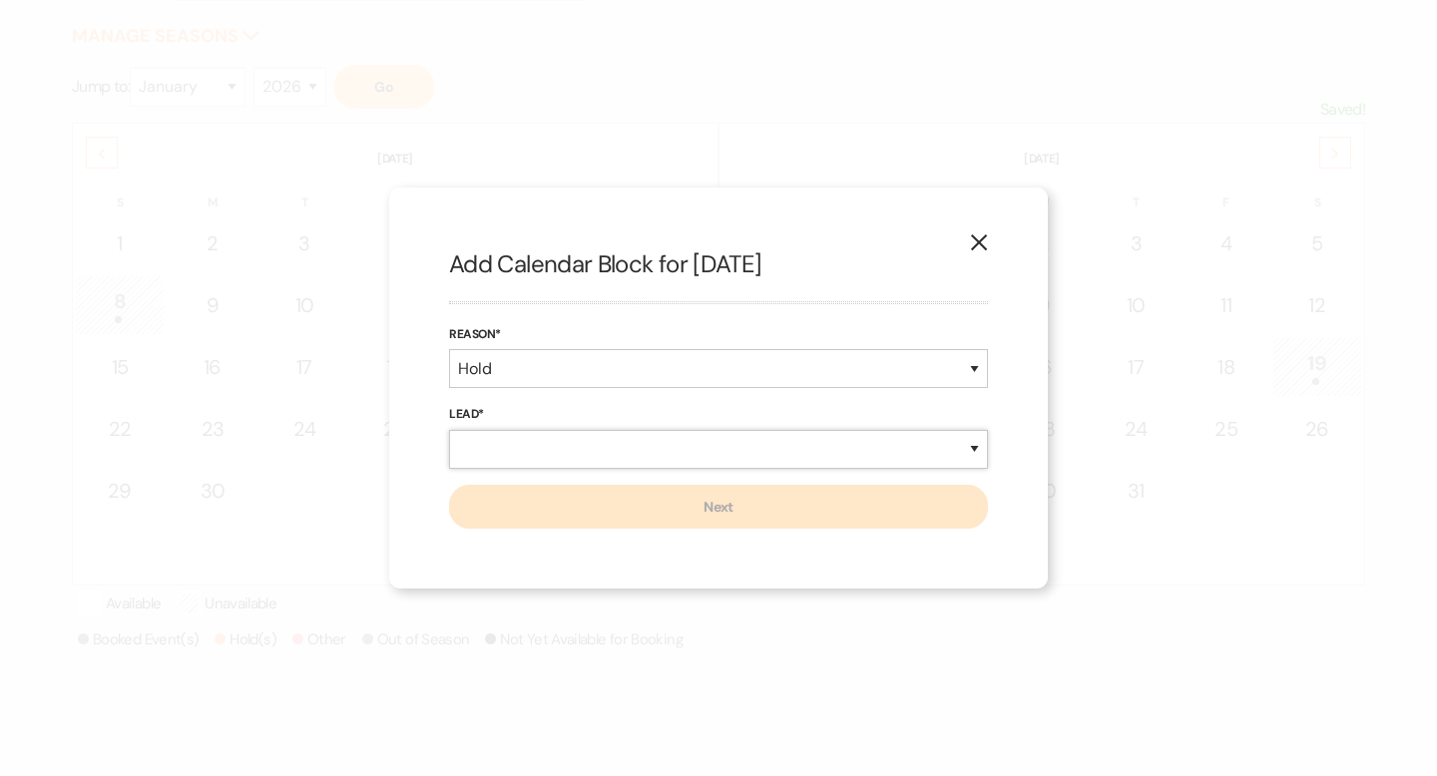
click at [527, 442] on select "New Lead Existing Lead" at bounding box center [718, 449] width 539 height 39
select select "existingLead"
select select "false"
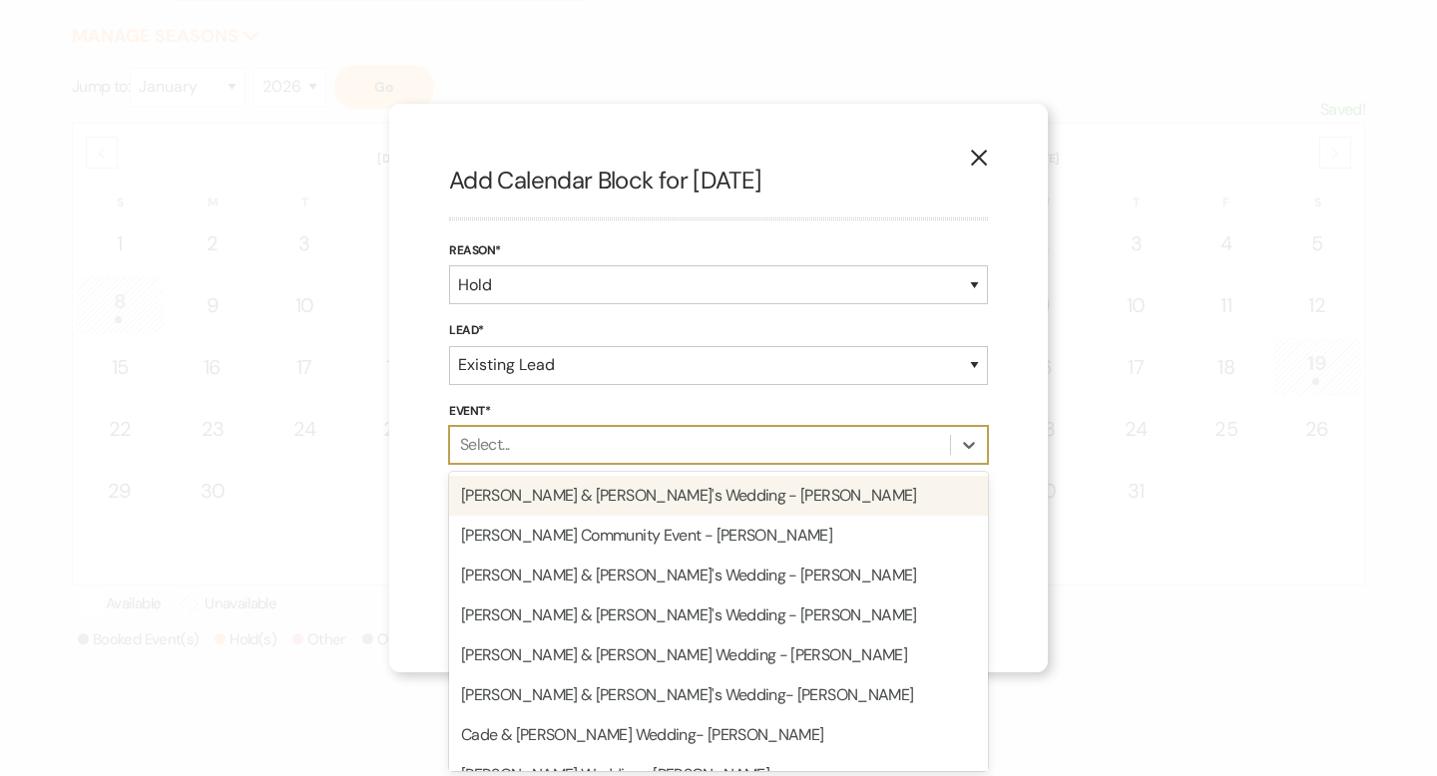
click at [521, 449] on div "Select..." at bounding box center [700, 445] width 500 height 36
type input "t"
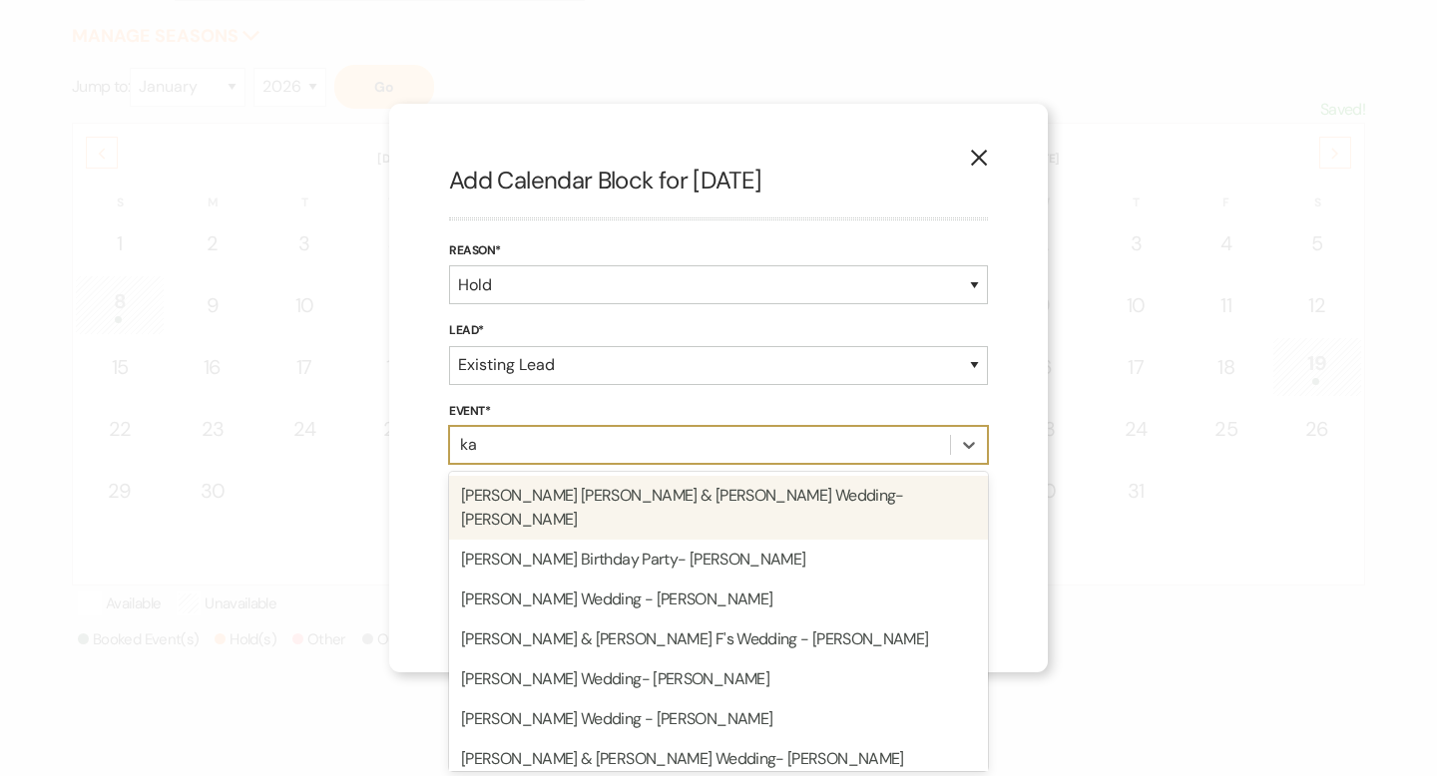
type input "kay"
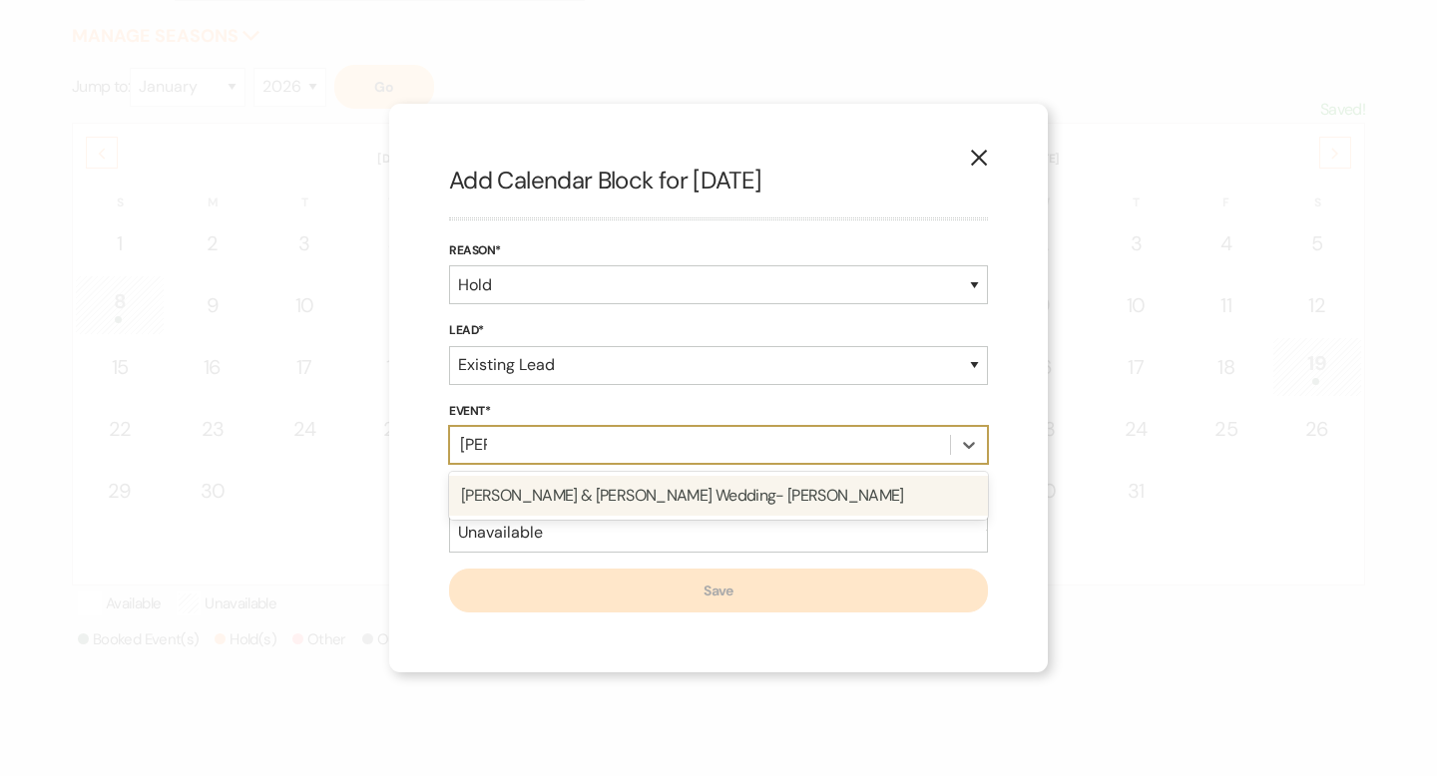
click at [624, 504] on div "TYLER GRANT & KAYLA SABO's Wedding- Cher" at bounding box center [718, 496] width 539 height 40
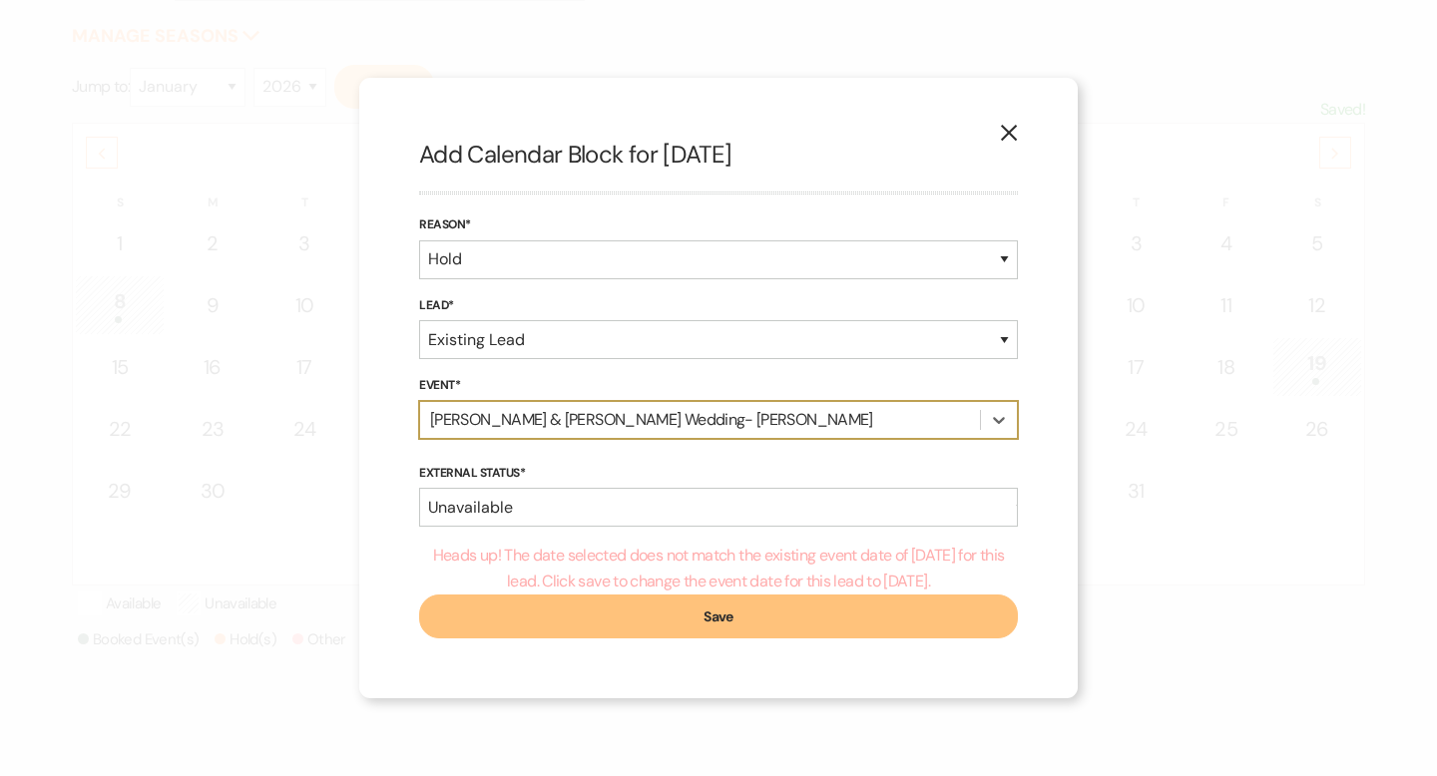
click at [612, 620] on button "Save" at bounding box center [718, 617] width 599 height 44
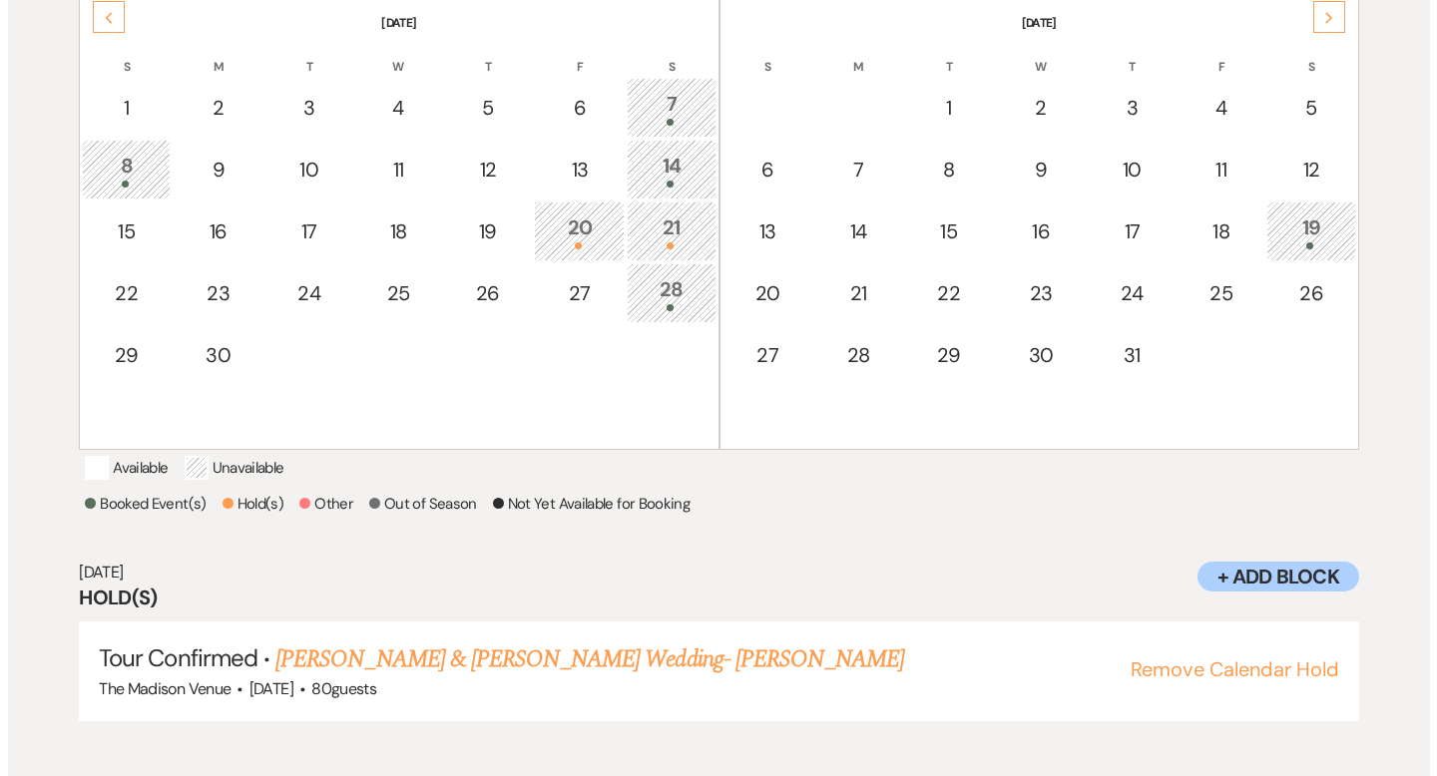
scroll to position [464, 0]
